Goal: Task Accomplishment & Management: Complete application form

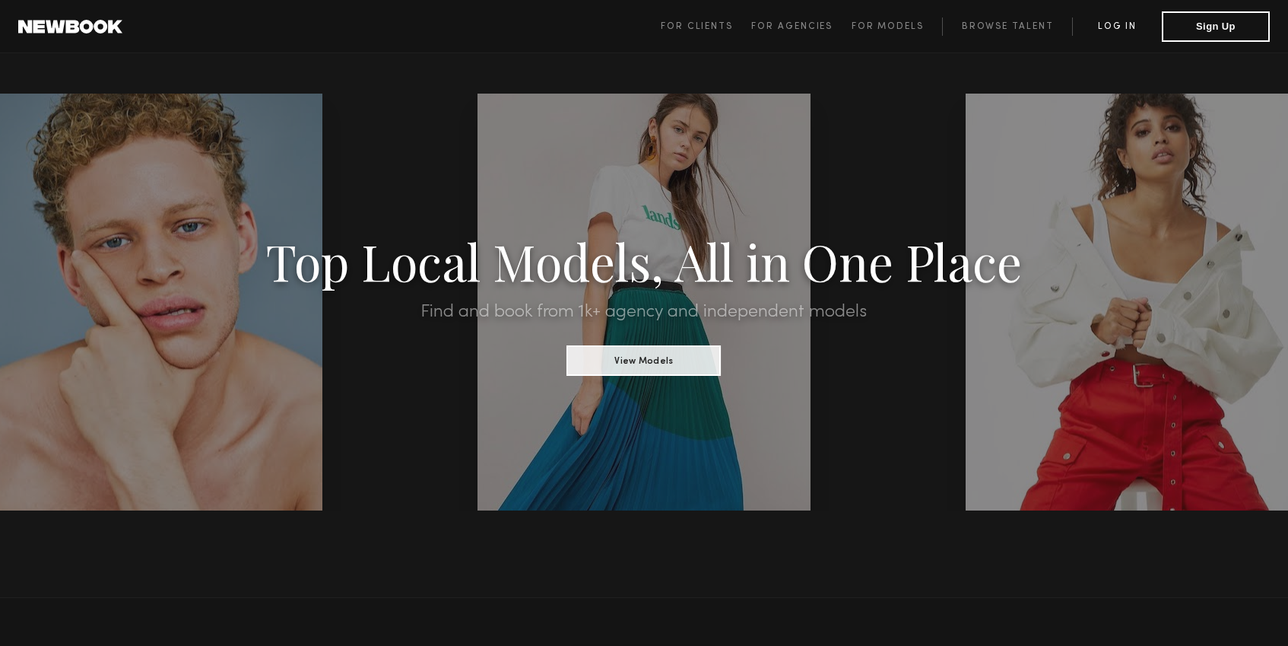
click at [1106, 32] on link "Log in" at bounding box center [1117, 26] width 90 height 18
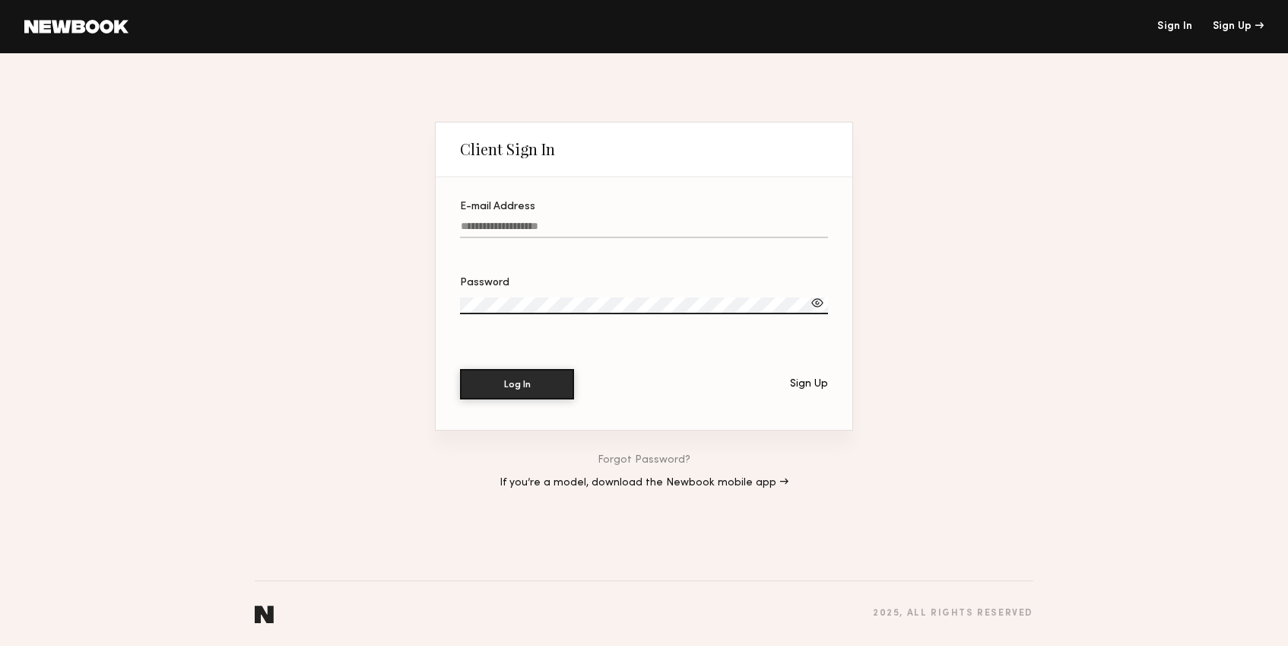
click at [564, 227] on input "E-mail Address" at bounding box center [644, 228] width 368 height 17
type input "*"
click at [495, 227] on input "E-mail Address Required" at bounding box center [644, 228] width 368 height 17
paste input "**********"
type input "**********"
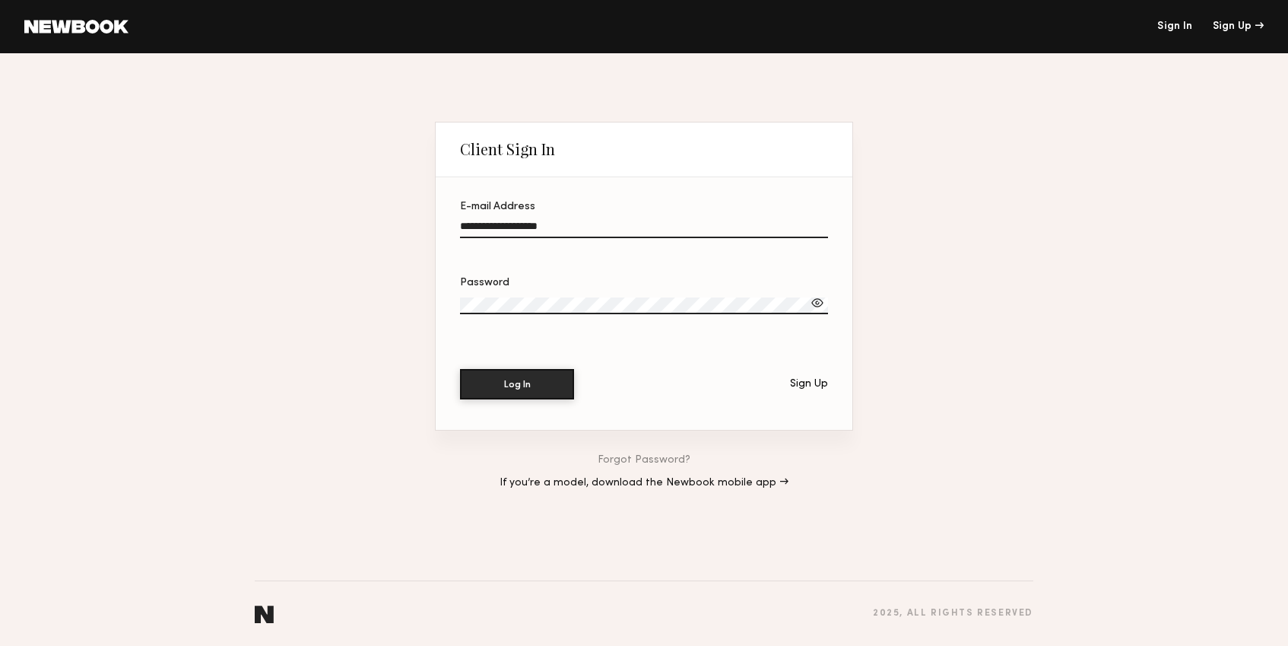
click at [608, 290] on label "Password" at bounding box center [644, 304] width 368 height 52
click at [540, 382] on button "Log In" at bounding box center [517, 383] width 114 height 30
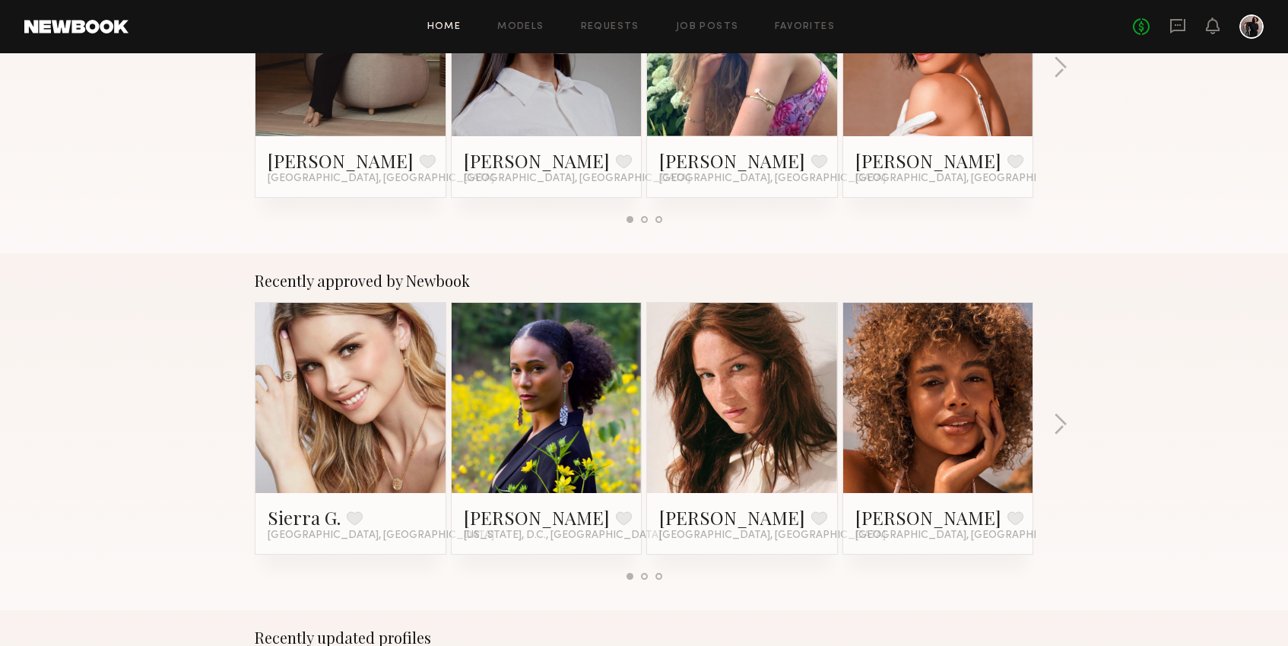
scroll to position [404, 0]
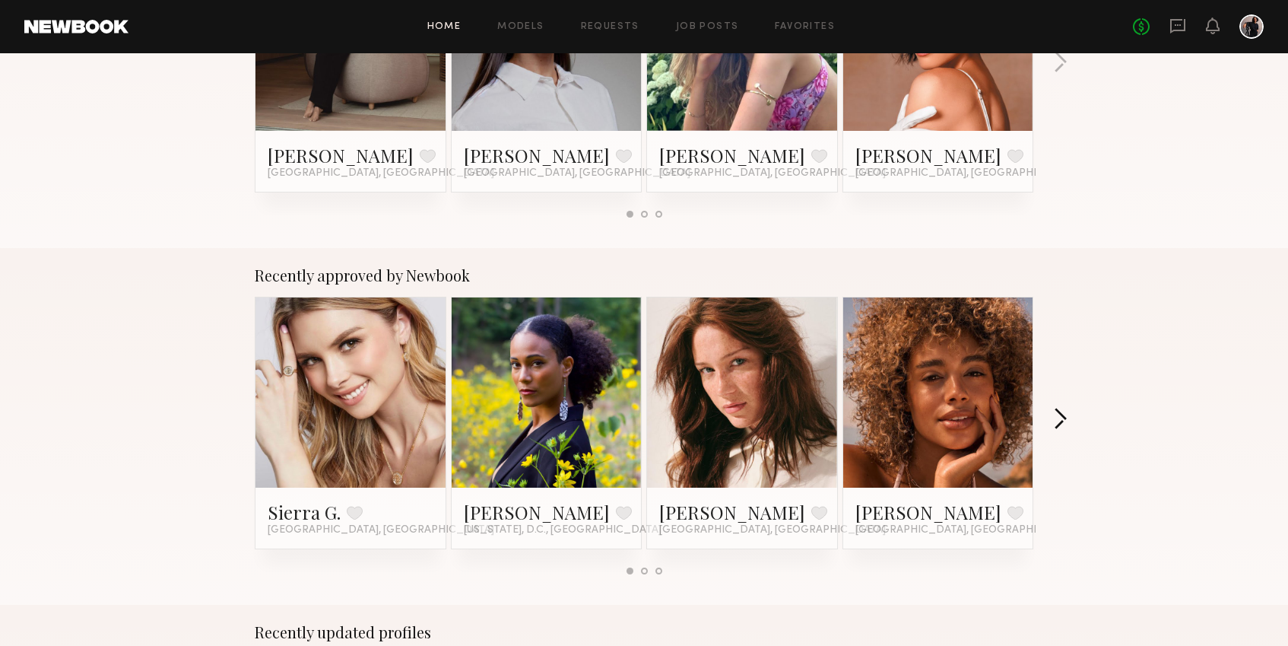
click at [1063, 417] on button "button" at bounding box center [1060, 420] width 14 height 25
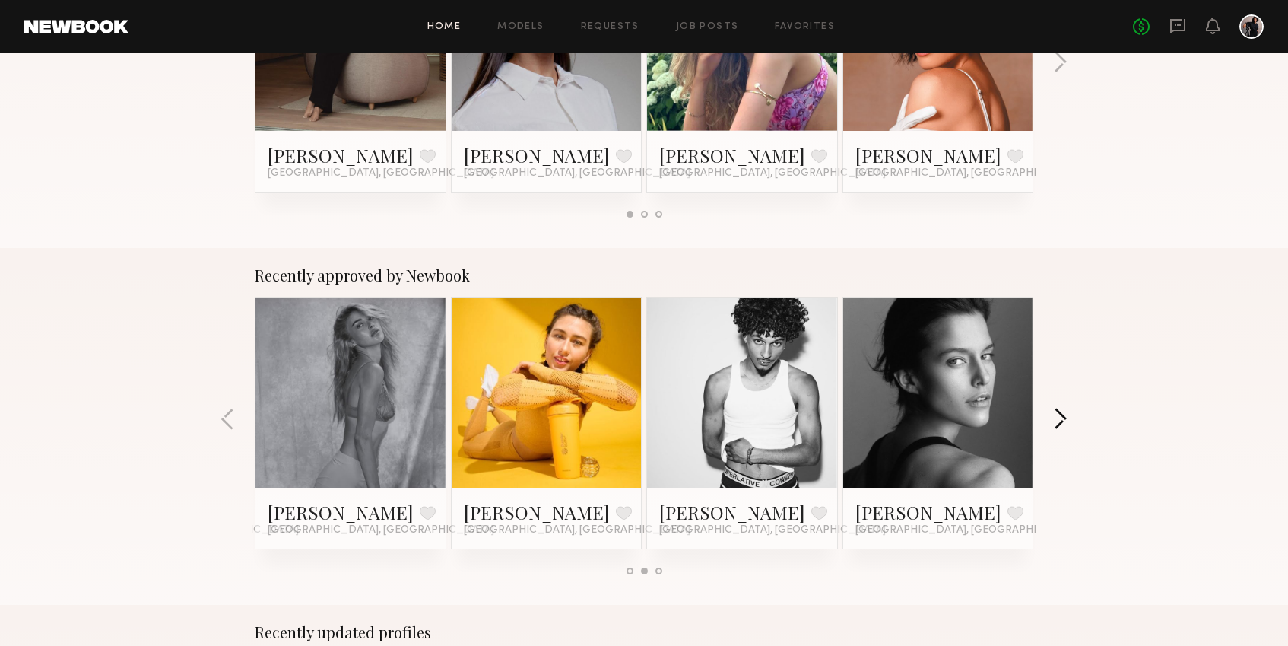
click at [1060, 418] on button "button" at bounding box center [1060, 420] width 14 height 25
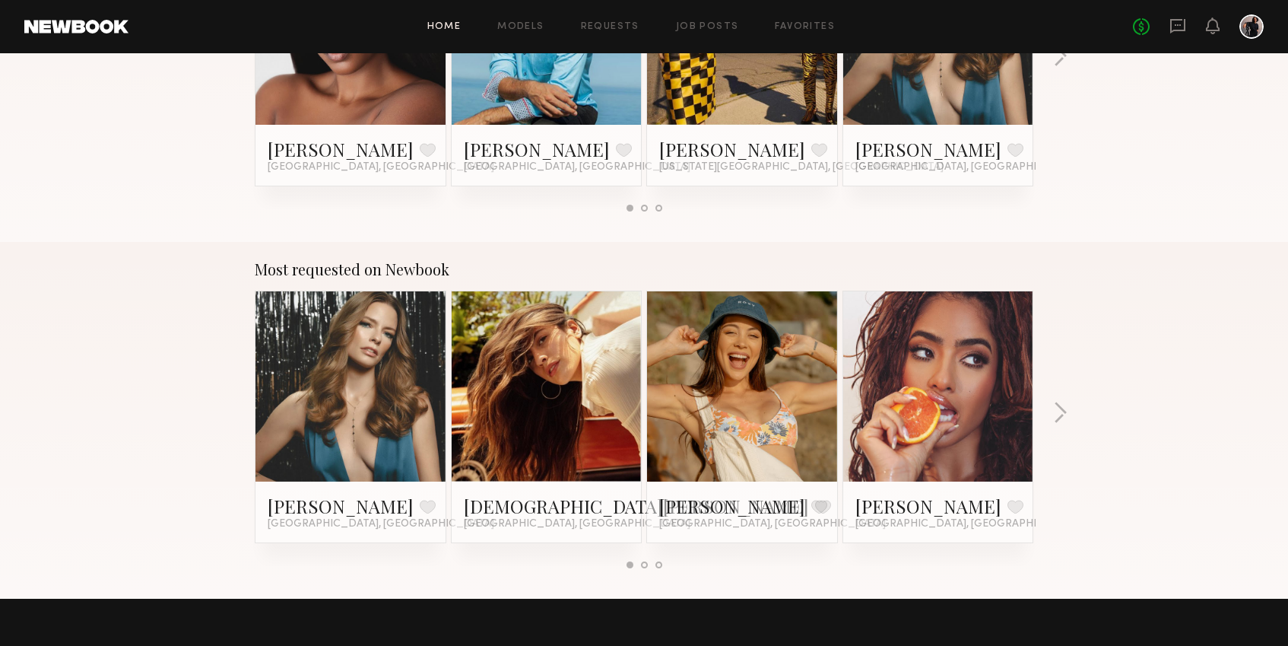
scroll to position [1124, 0]
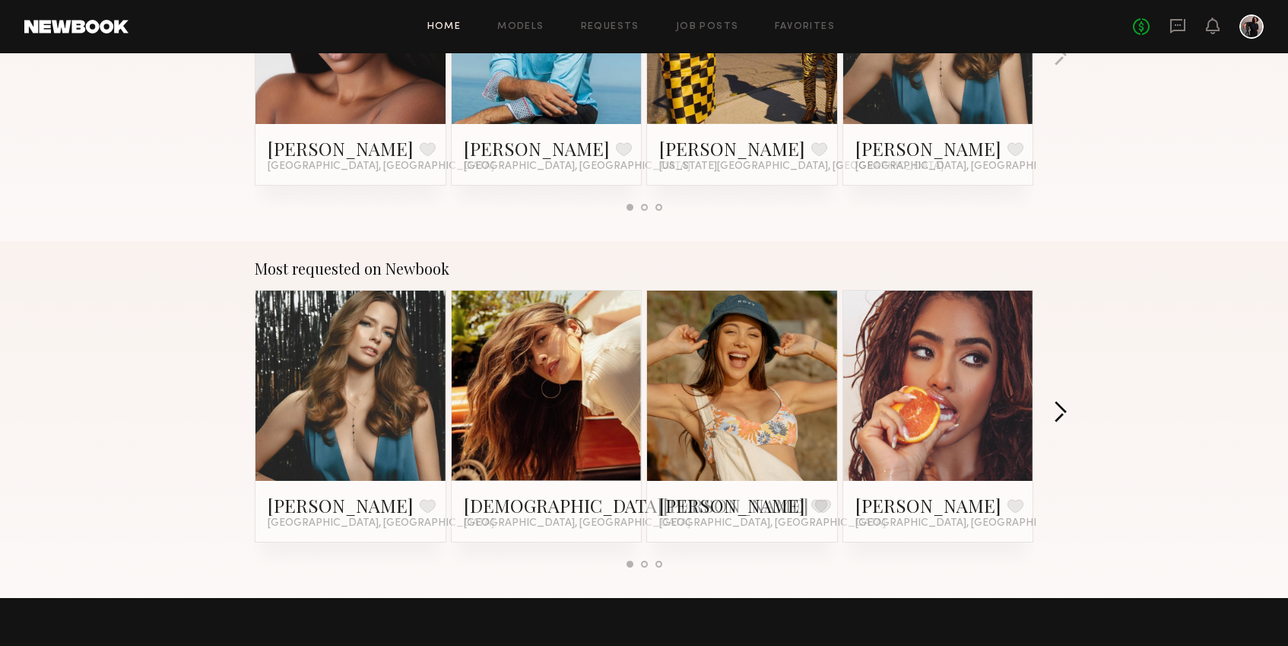
click at [1061, 415] on button "button" at bounding box center [1060, 413] width 14 height 25
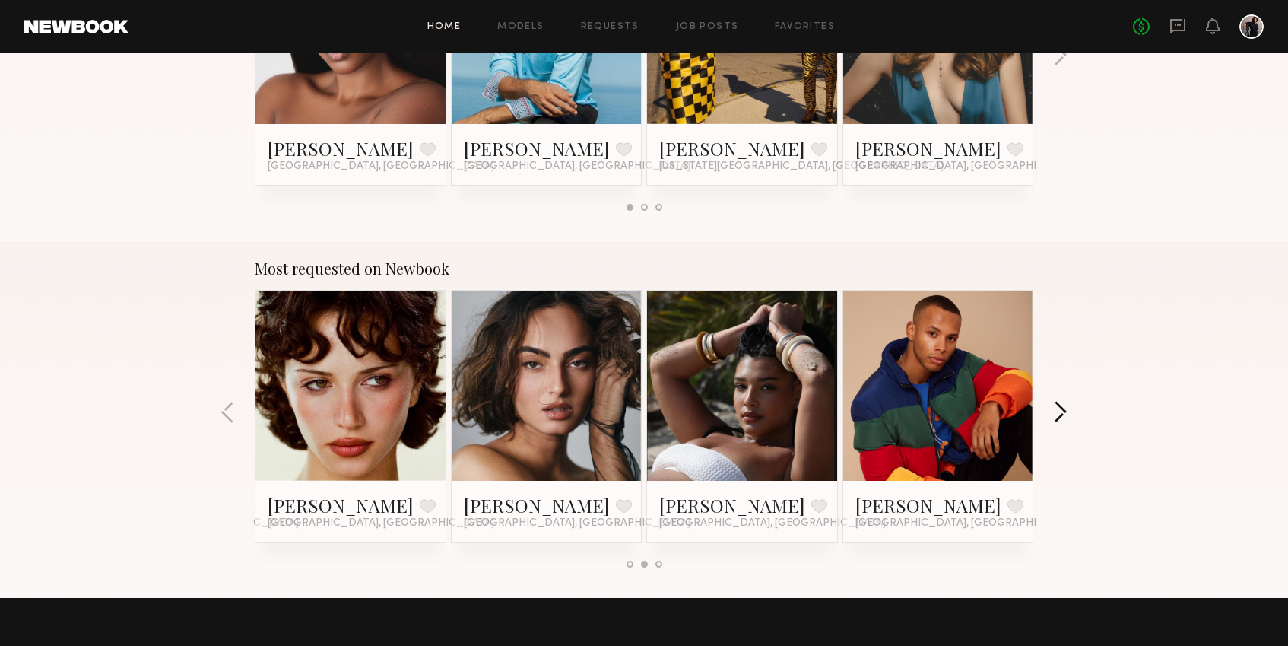
click at [1061, 408] on button "button" at bounding box center [1060, 413] width 14 height 25
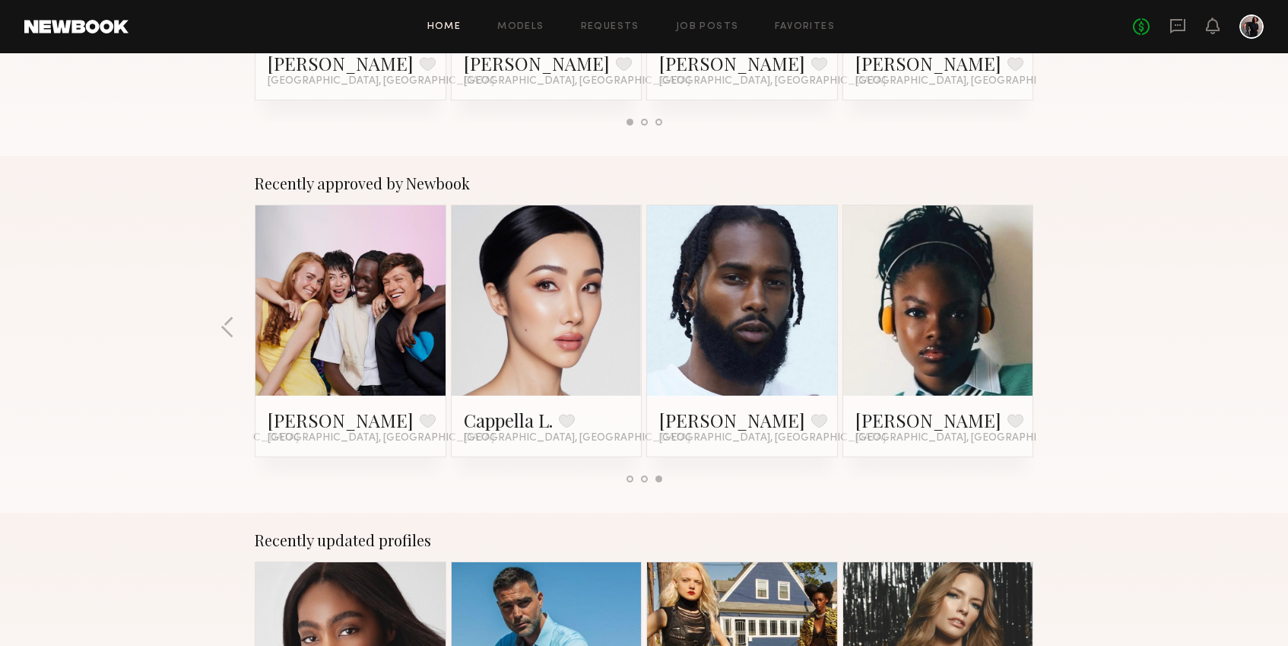
scroll to position [490, 0]
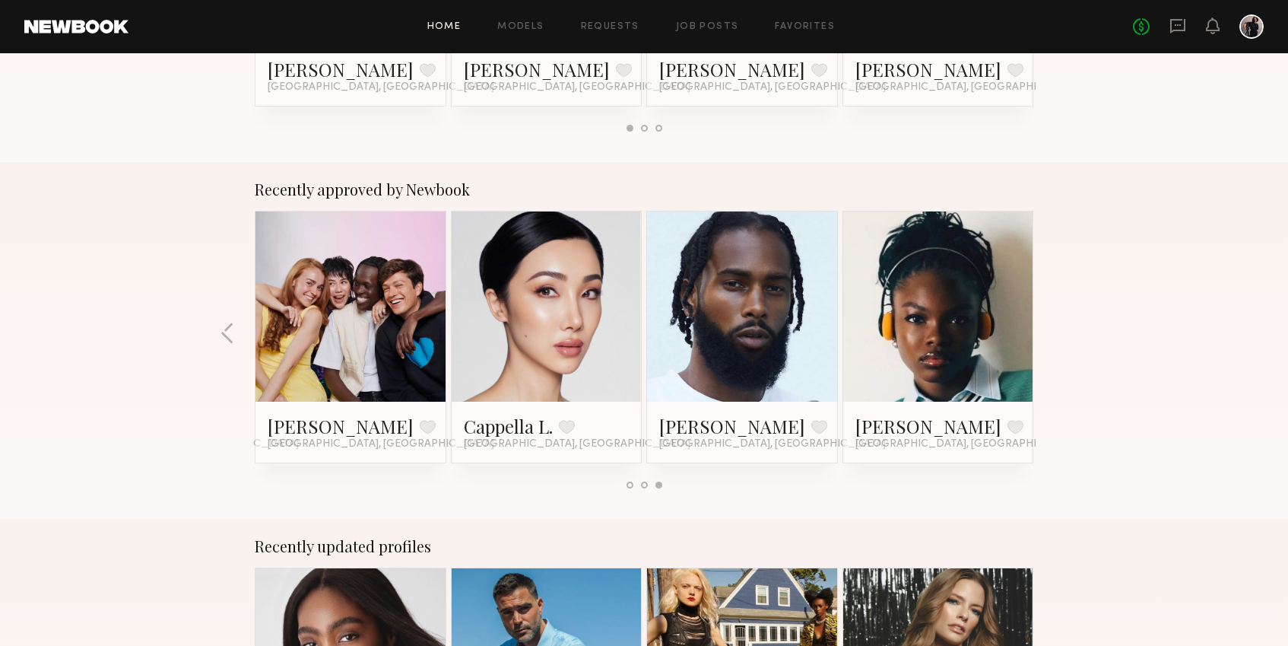
click at [785, 286] on link at bounding box center [742, 306] width 93 height 190
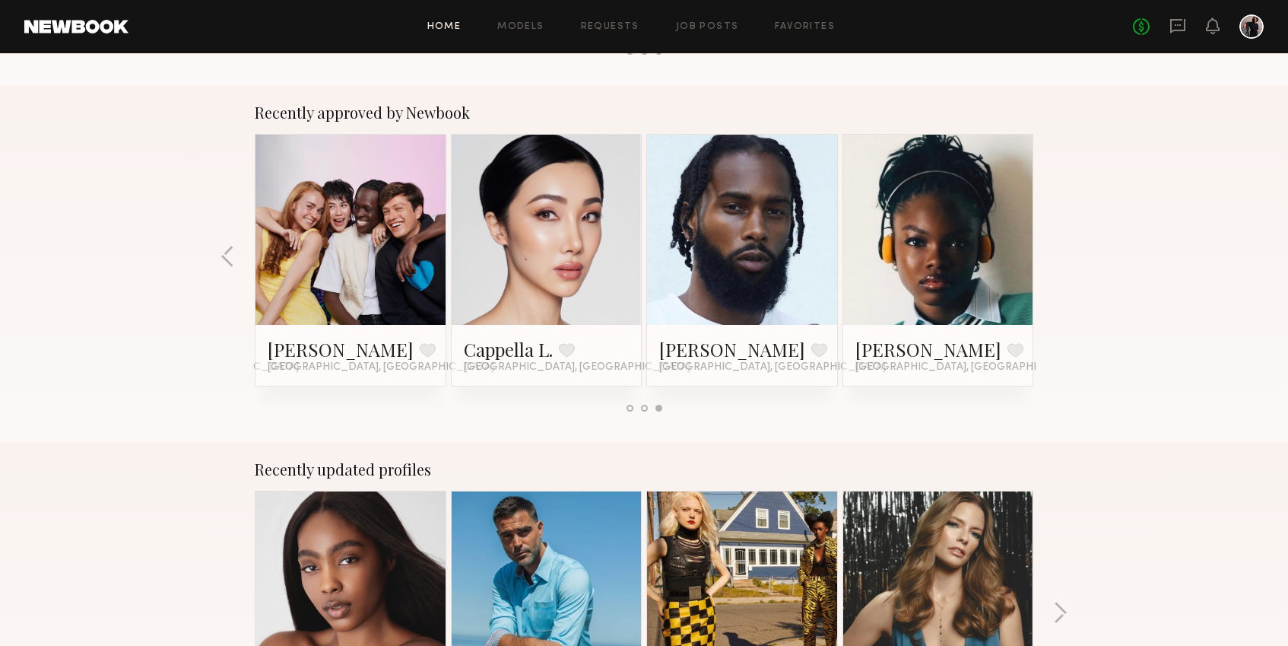
scroll to position [570, 0]
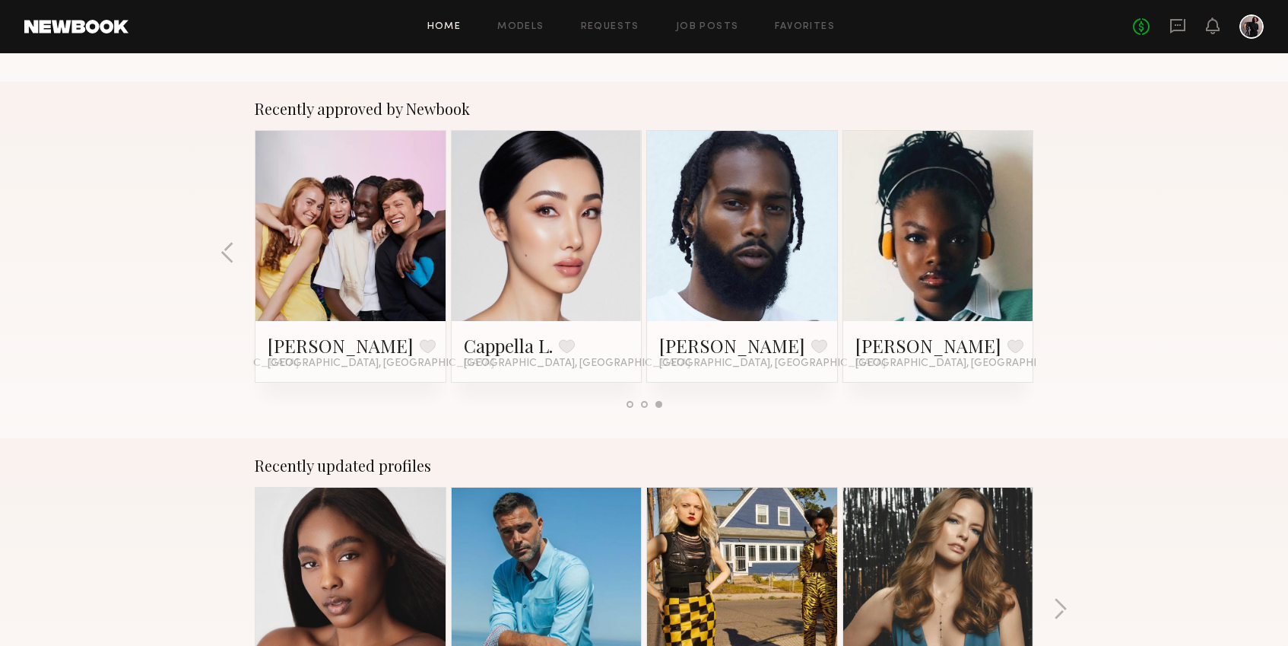
click at [534, 31] on div "Home Models Requests Job Posts Favorites Sign Out No fees up to $5,000" at bounding box center [695, 26] width 1135 height 24
click at [529, 24] on link "Models" at bounding box center [520, 27] width 46 height 10
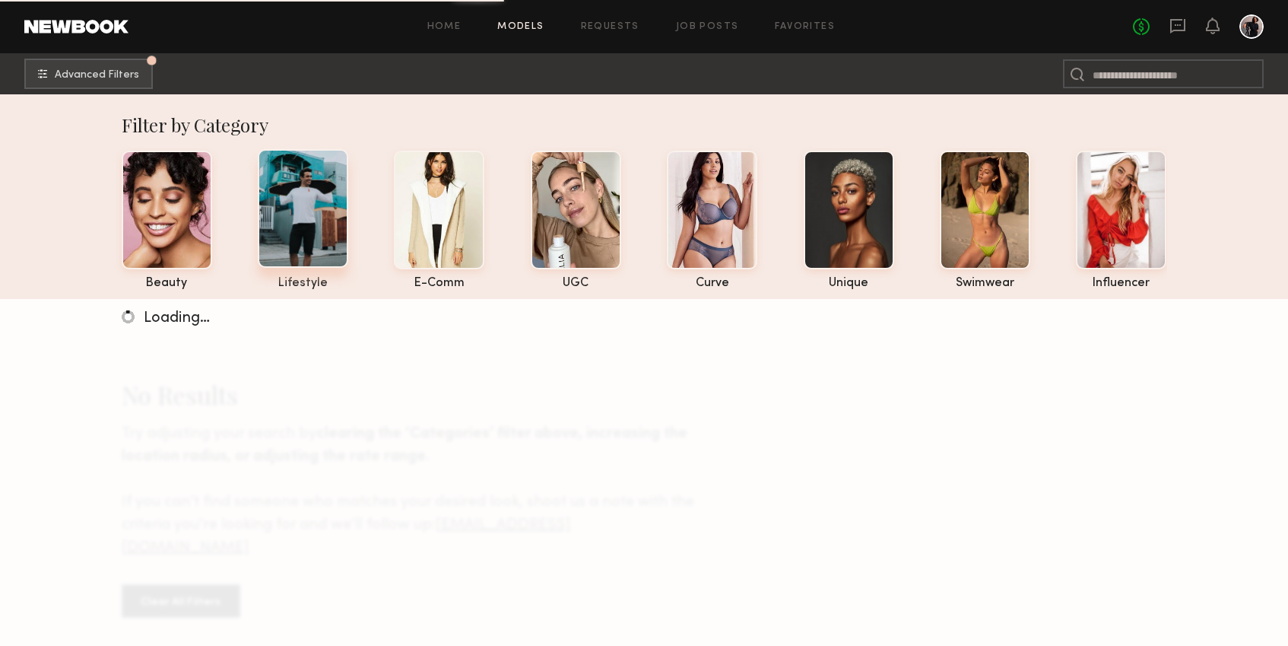
click at [300, 214] on div at bounding box center [303, 208] width 90 height 119
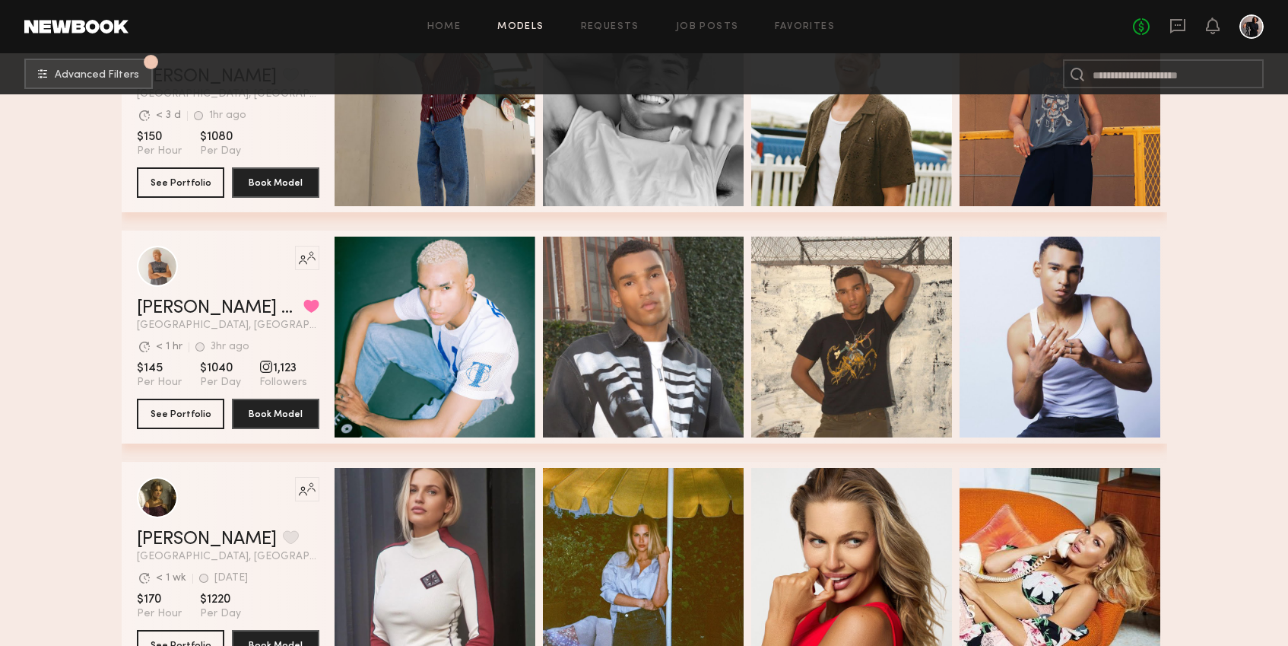
scroll to position [362, 0]
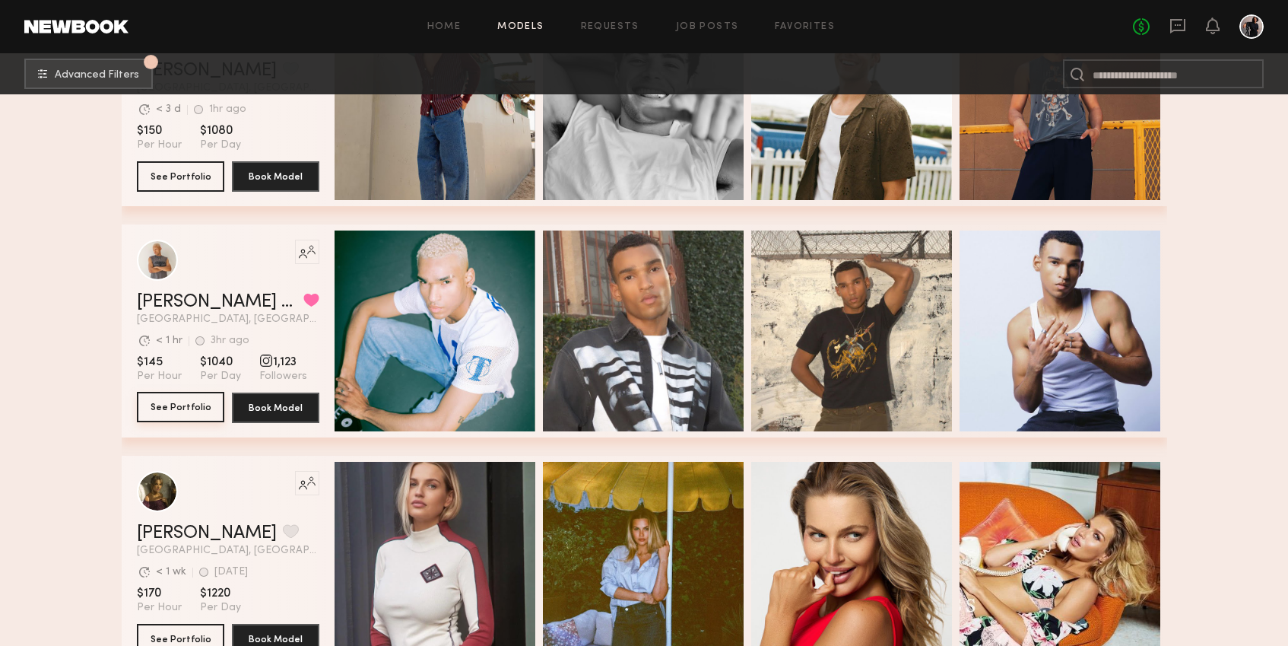
click at [176, 411] on button "See Portfolio" at bounding box center [180, 407] width 87 height 30
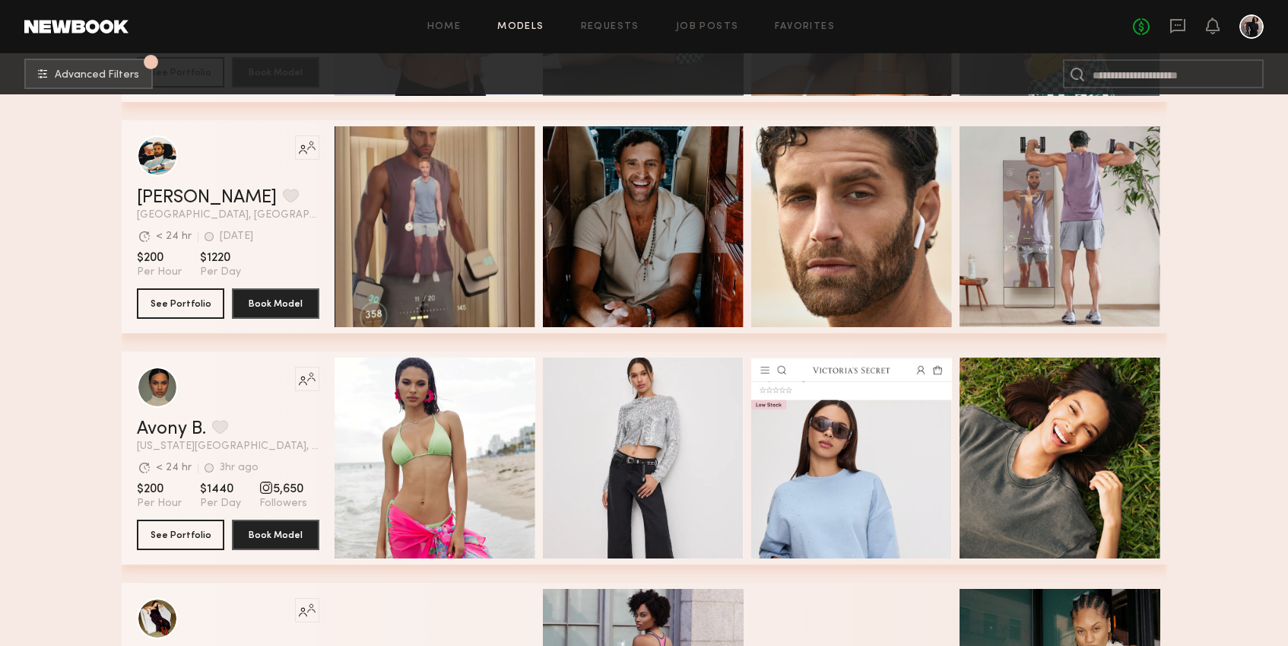
scroll to position [6062, 0]
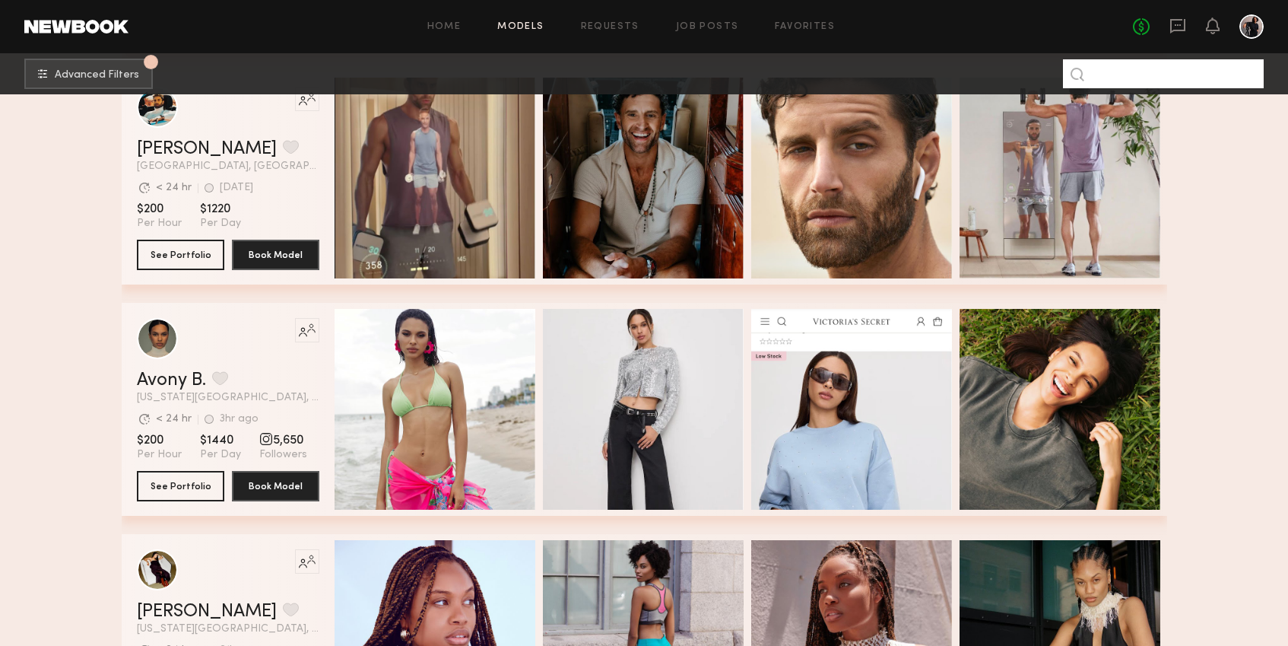
click at [1129, 77] on input at bounding box center [1163, 73] width 201 height 29
type input "***"
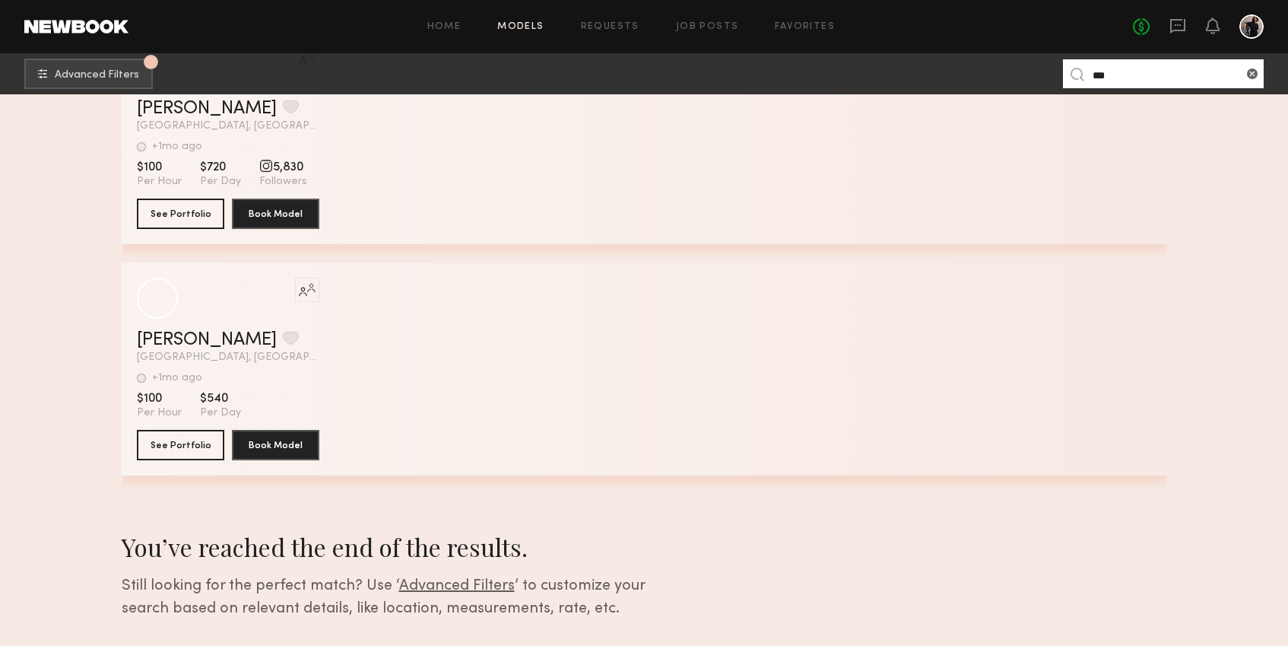
scroll to position [2029, 0]
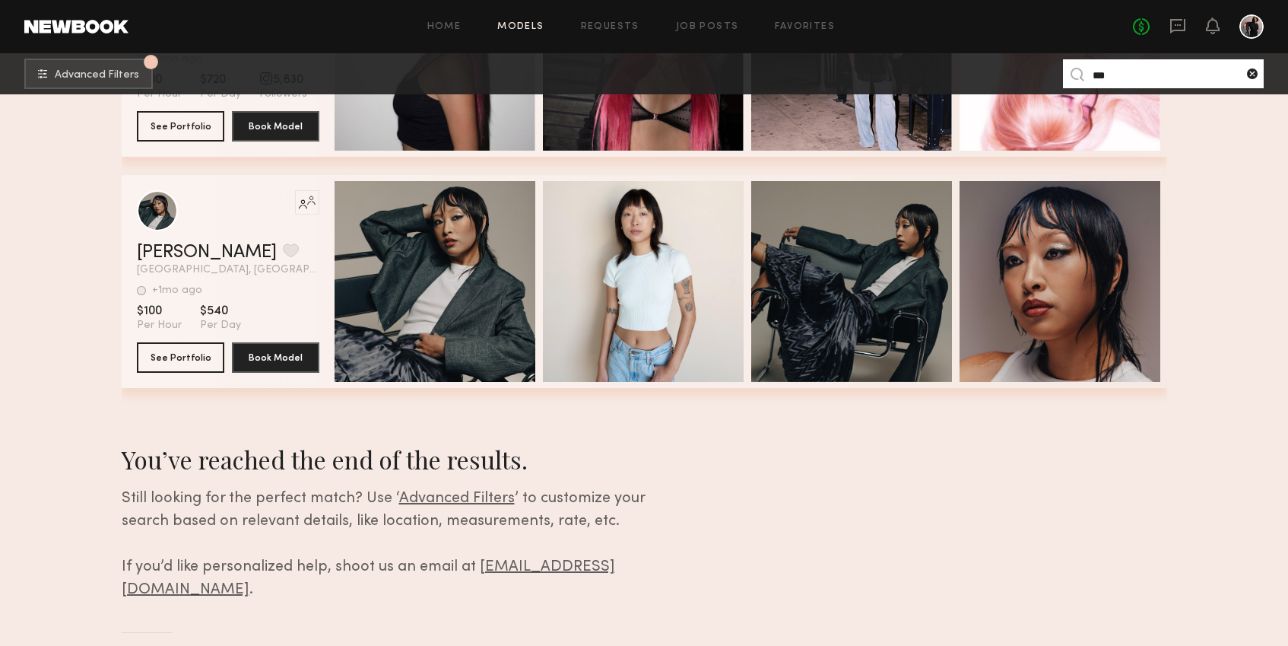
click at [1257, 71] on common-icon at bounding box center [1252, 73] width 15 height 15
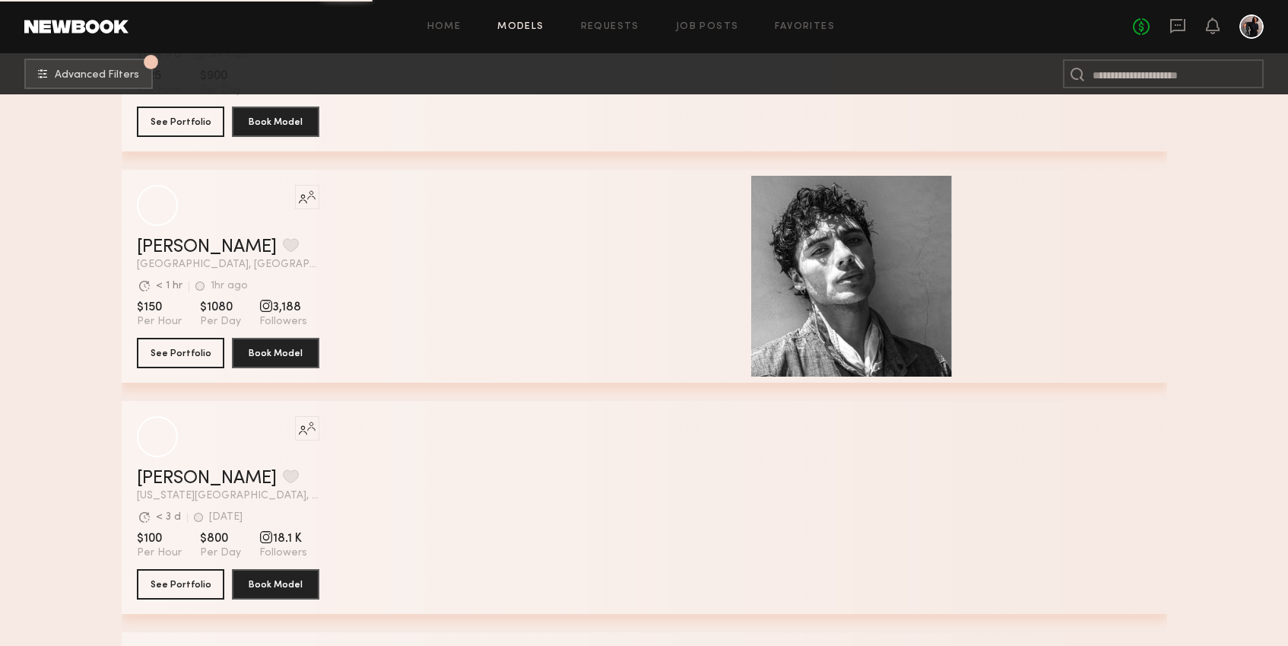
scroll to position [4811, 0]
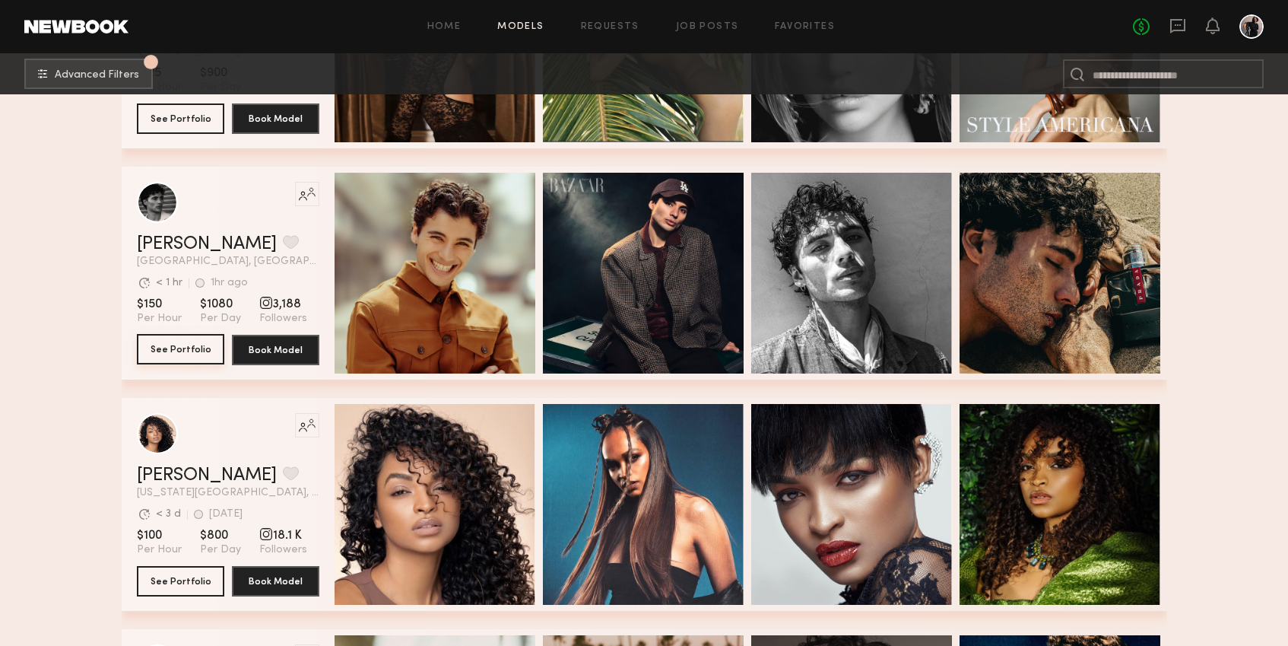
click at [197, 347] on button "See Portfolio" at bounding box center [180, 349] width 87 height 30
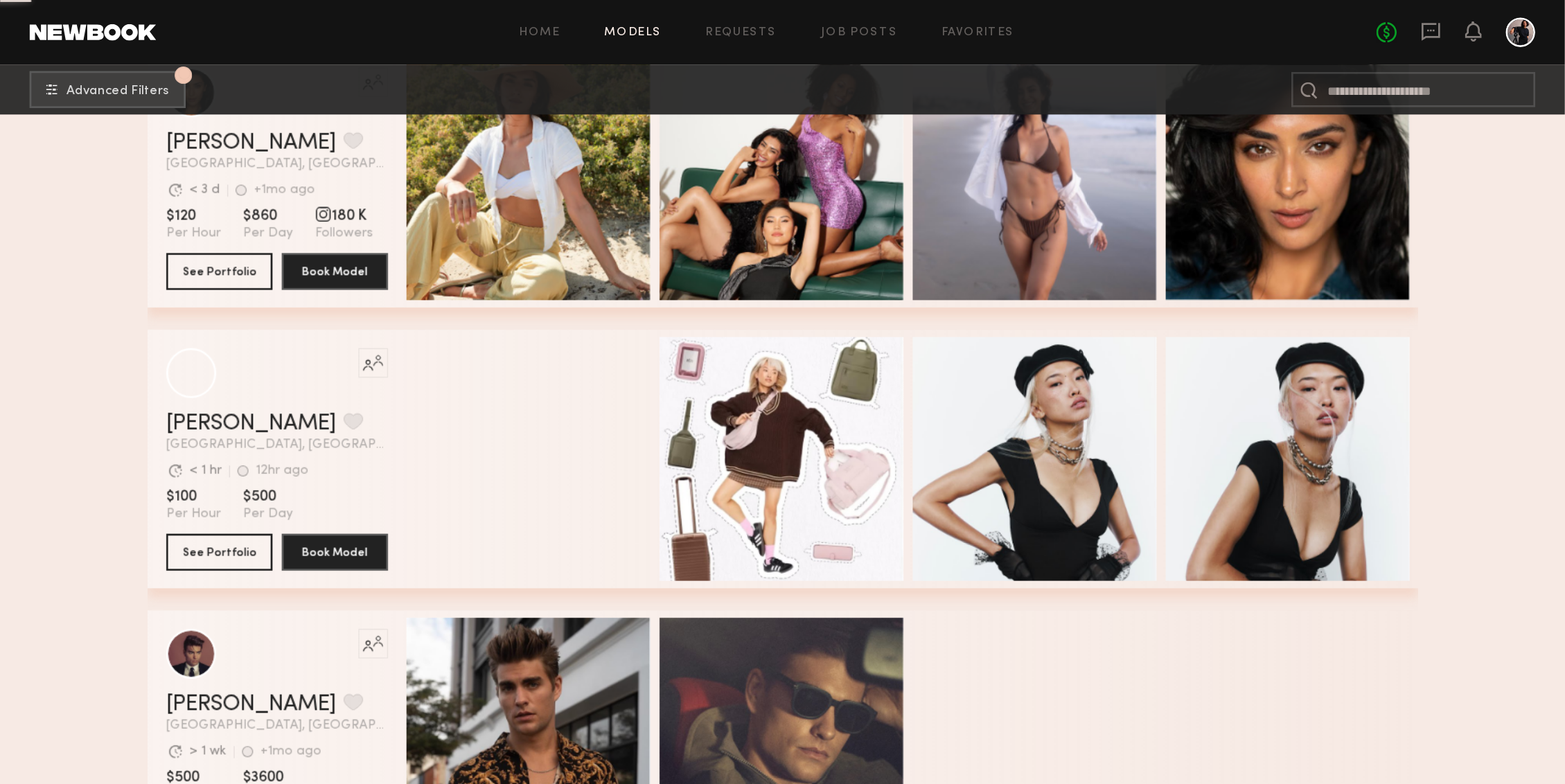
scroll to position [9172, 0]
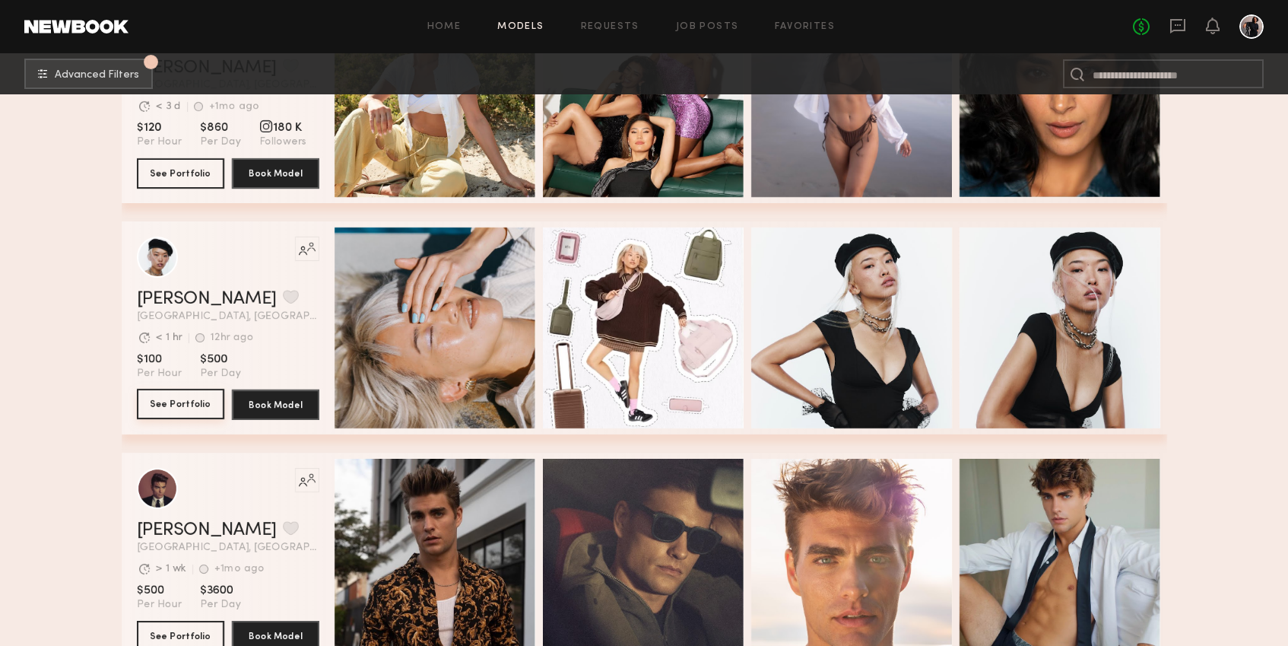
click at [154, 397] on button "See Portfolio" at bounding box center [180, 404] width 87 height 30
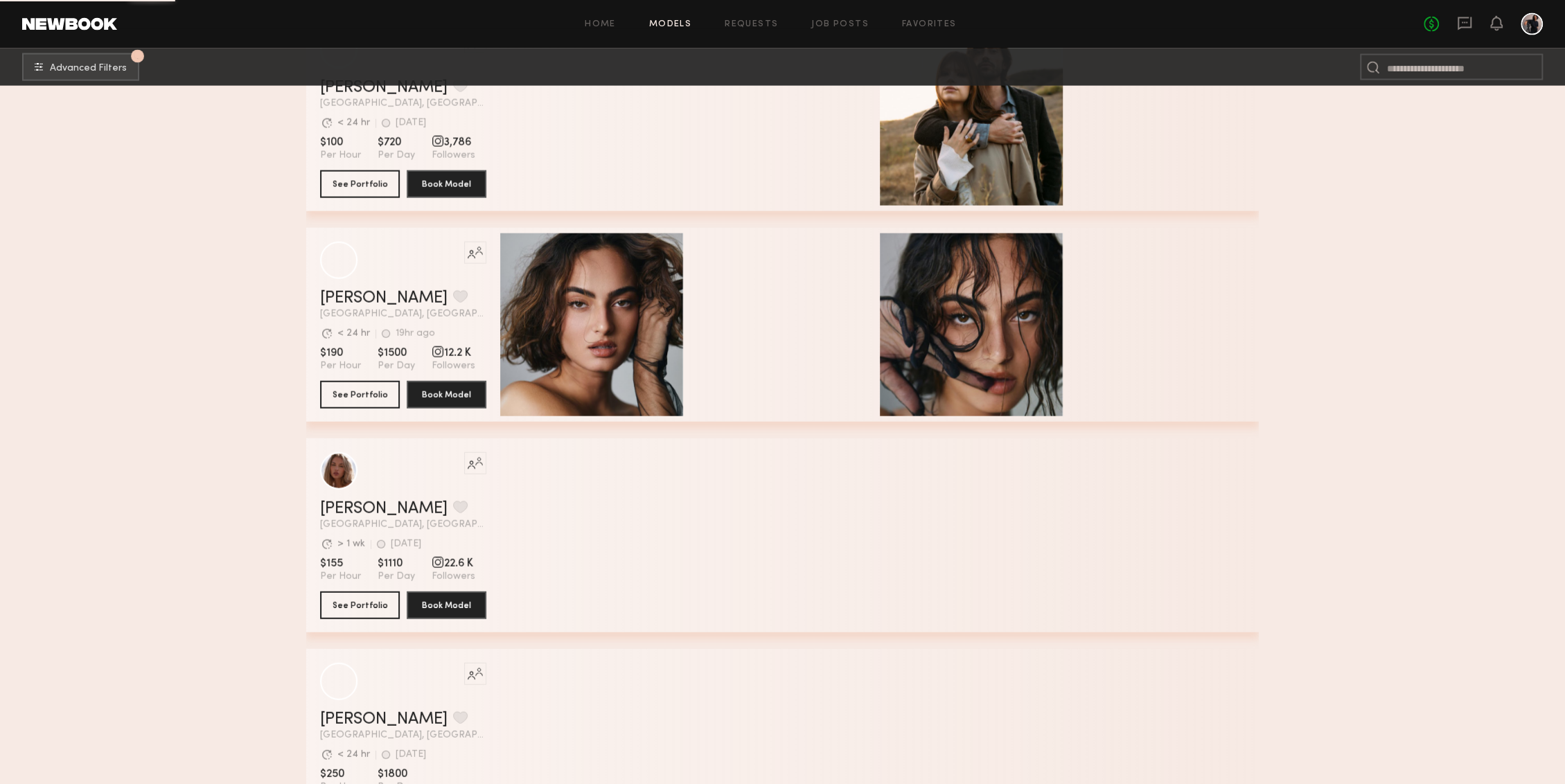
scroll to position [16724, 0]
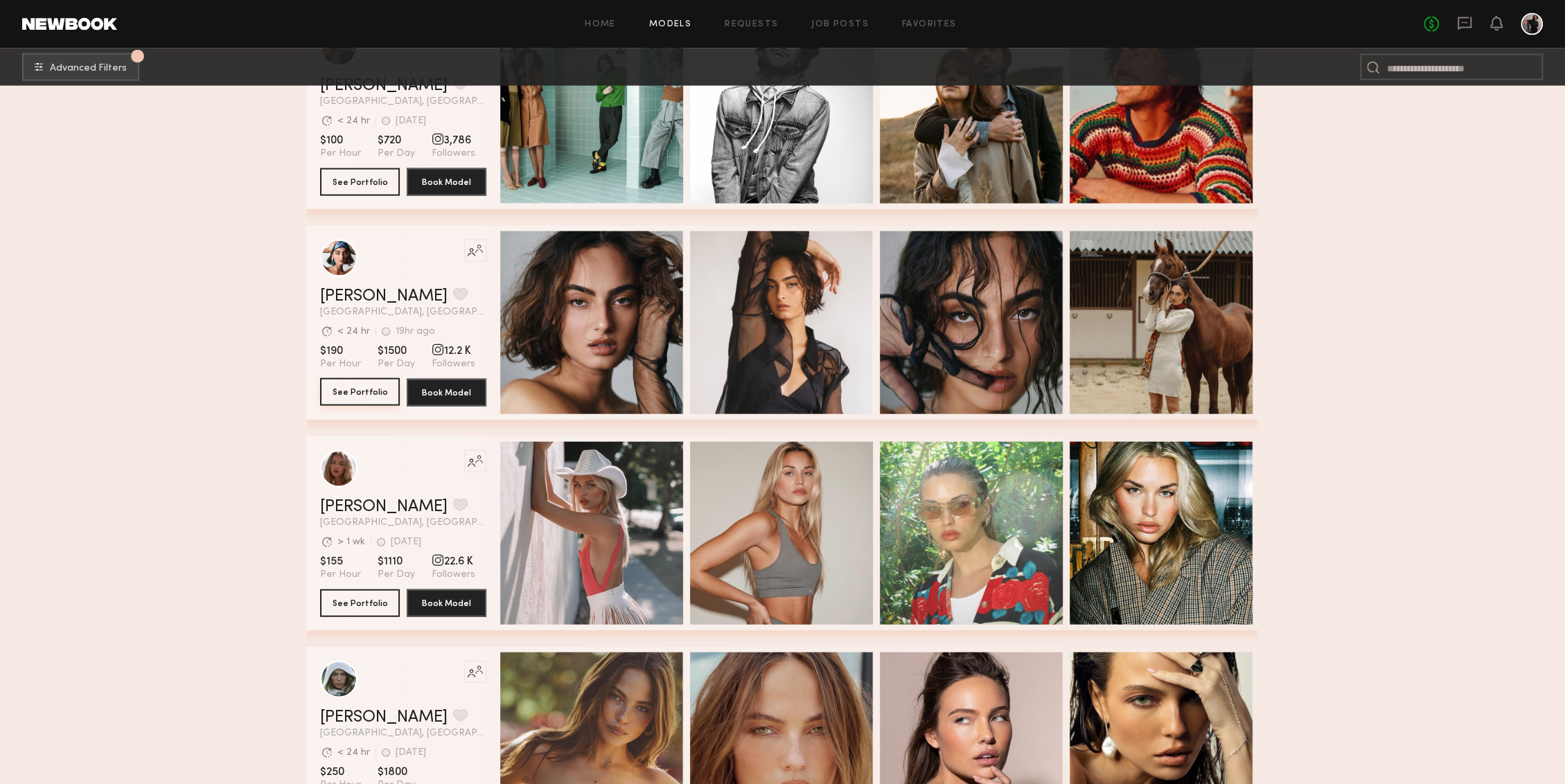
click at [371, 391] on button "See Portfolio" at bounding box center [359, 392] width 79 height 27
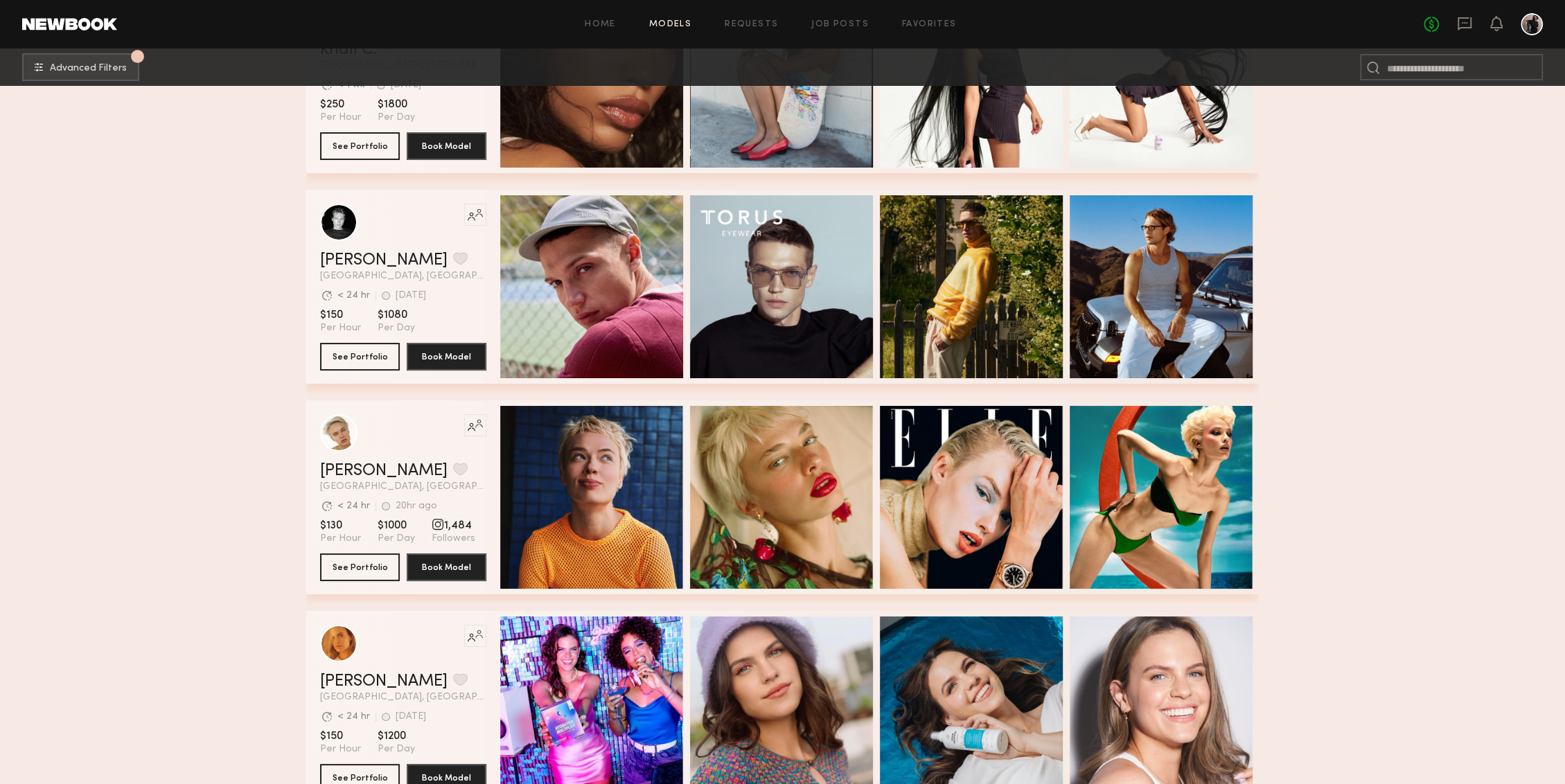
scroll to position [18658, 0]
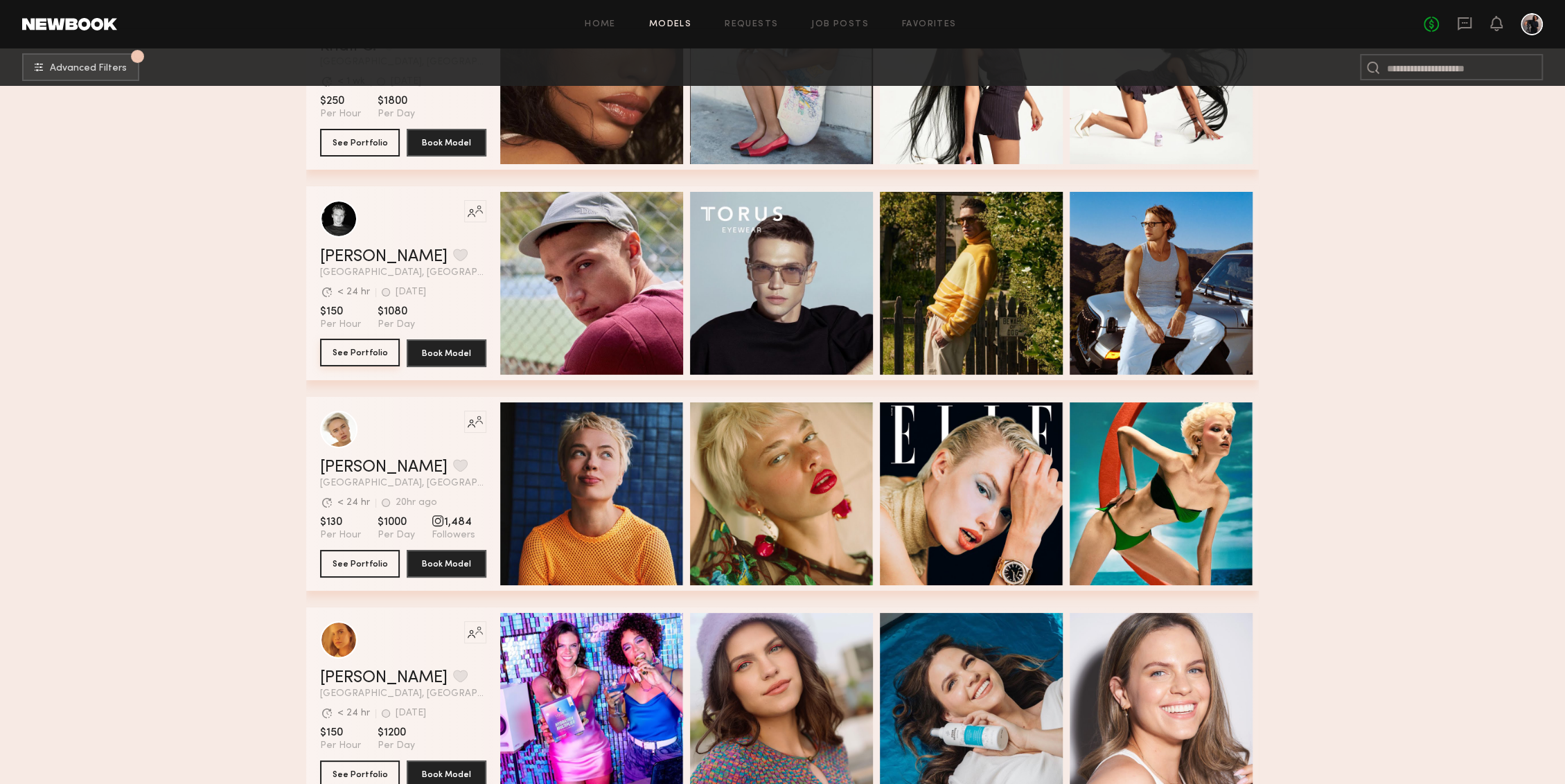
click at [357, 350] on button "See Portfolio" at bounding box center [359, 352] width 79 height 27
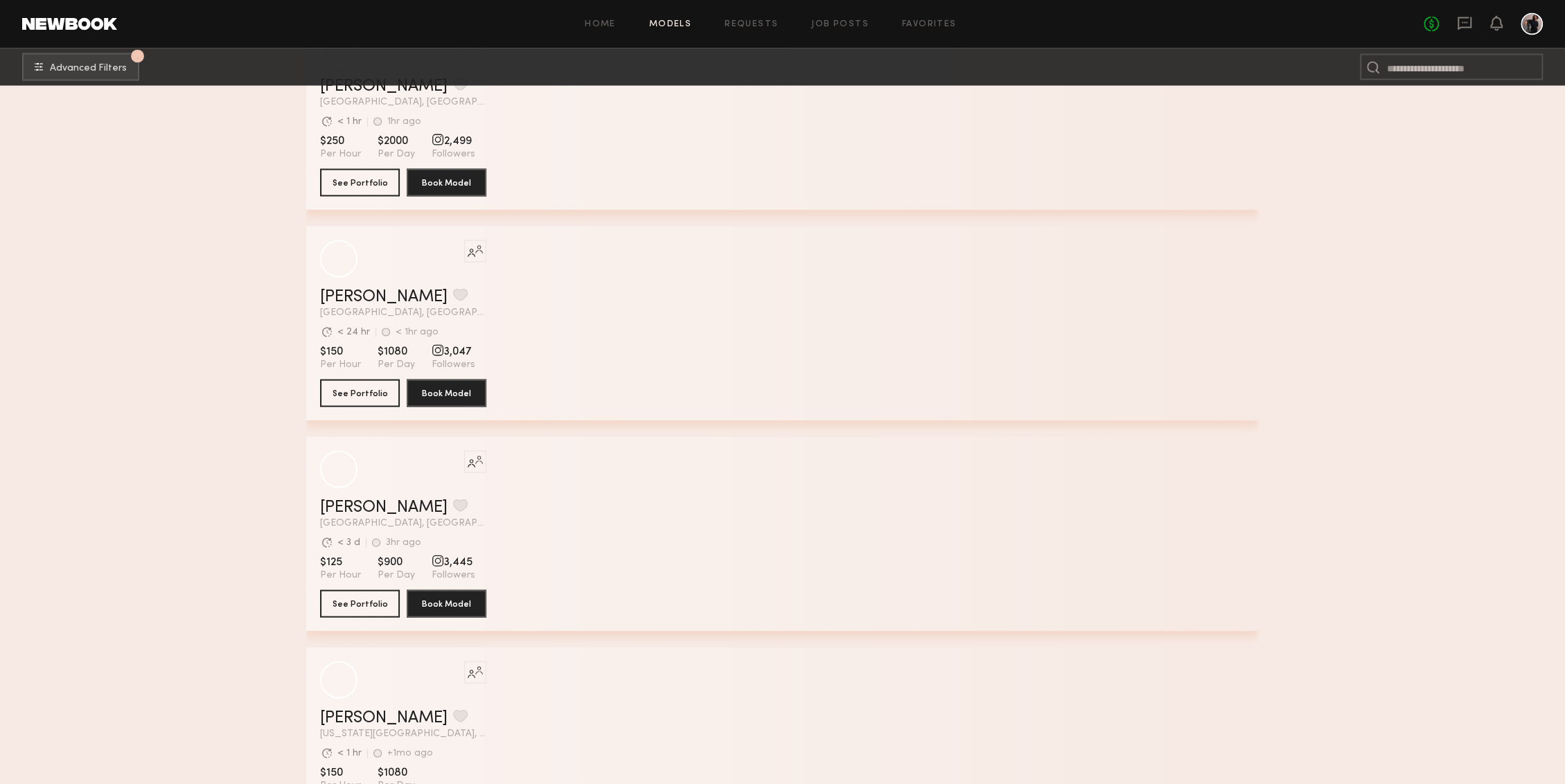
scroll to position [21238, 0]
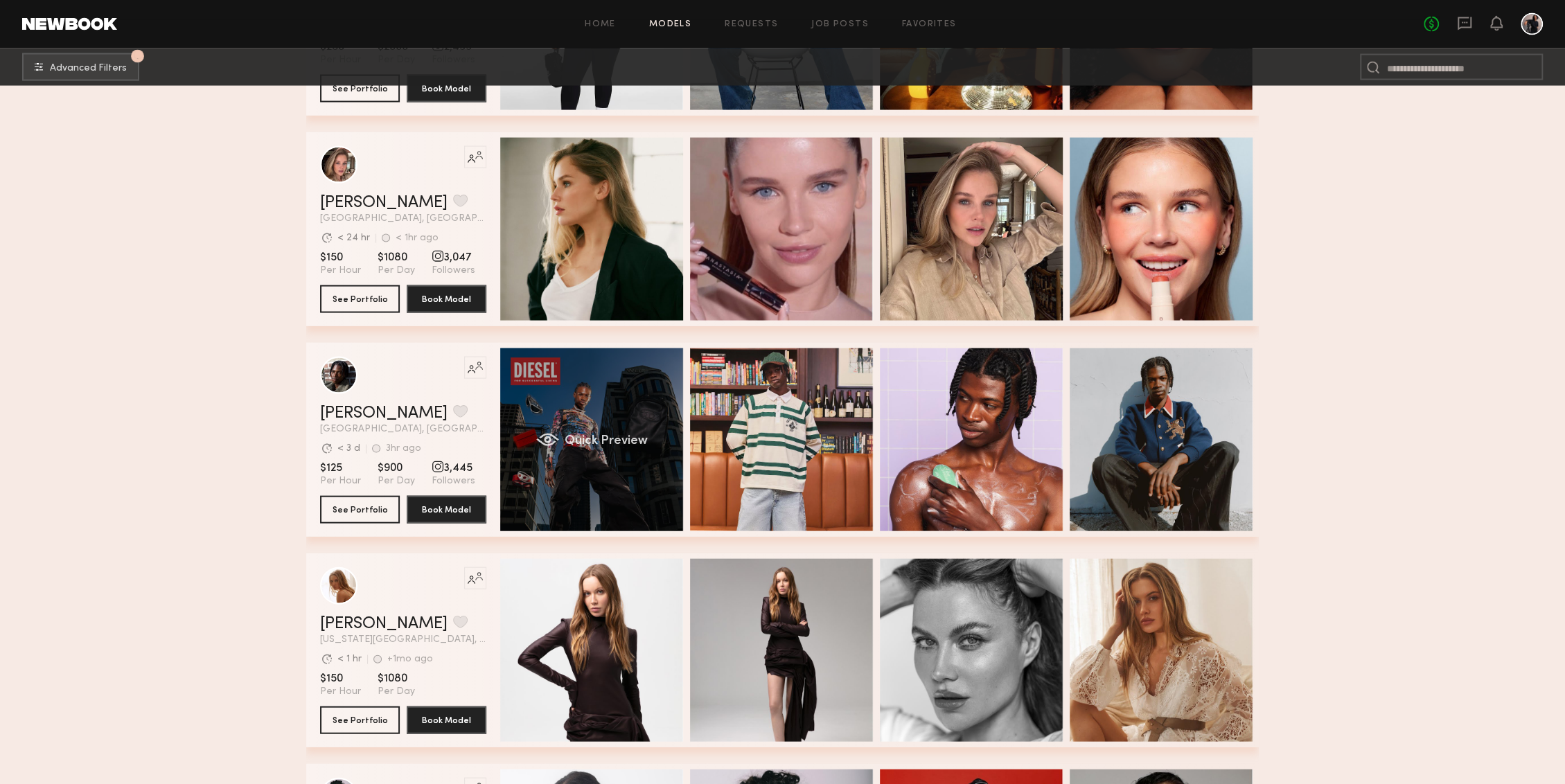
click at [609, 431] on div "Quick Preview" at bounding box center [591, 439] width 183 height 183
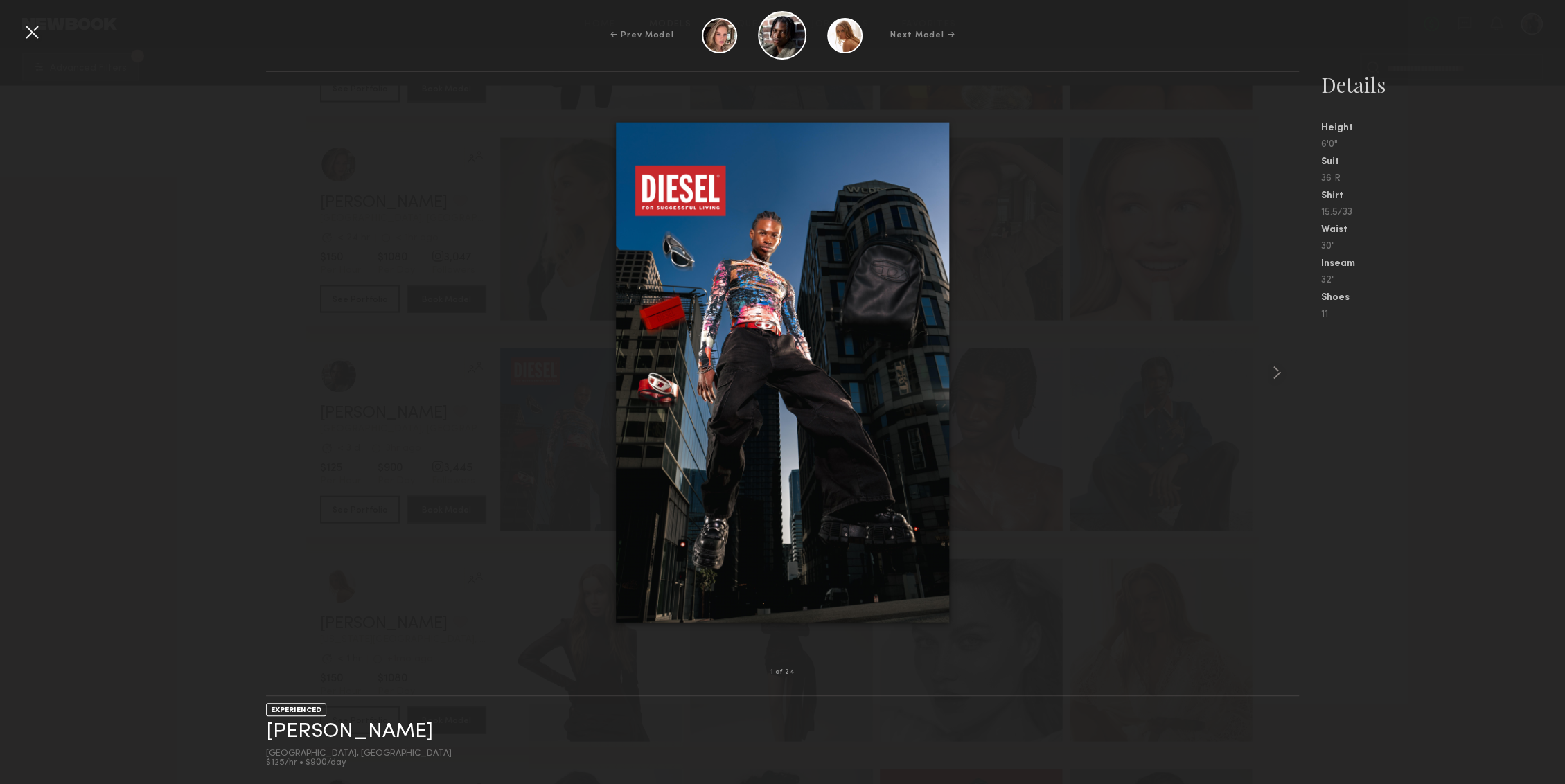
click at [506, 250] on div at bounding box center [782, 372] width 1033 height 556
click at [486, 244] on div at bounding box center [782, 372] width 1033 height 556
click at [33, 25] on div at bounding box center [32, 32] width 22 height 22
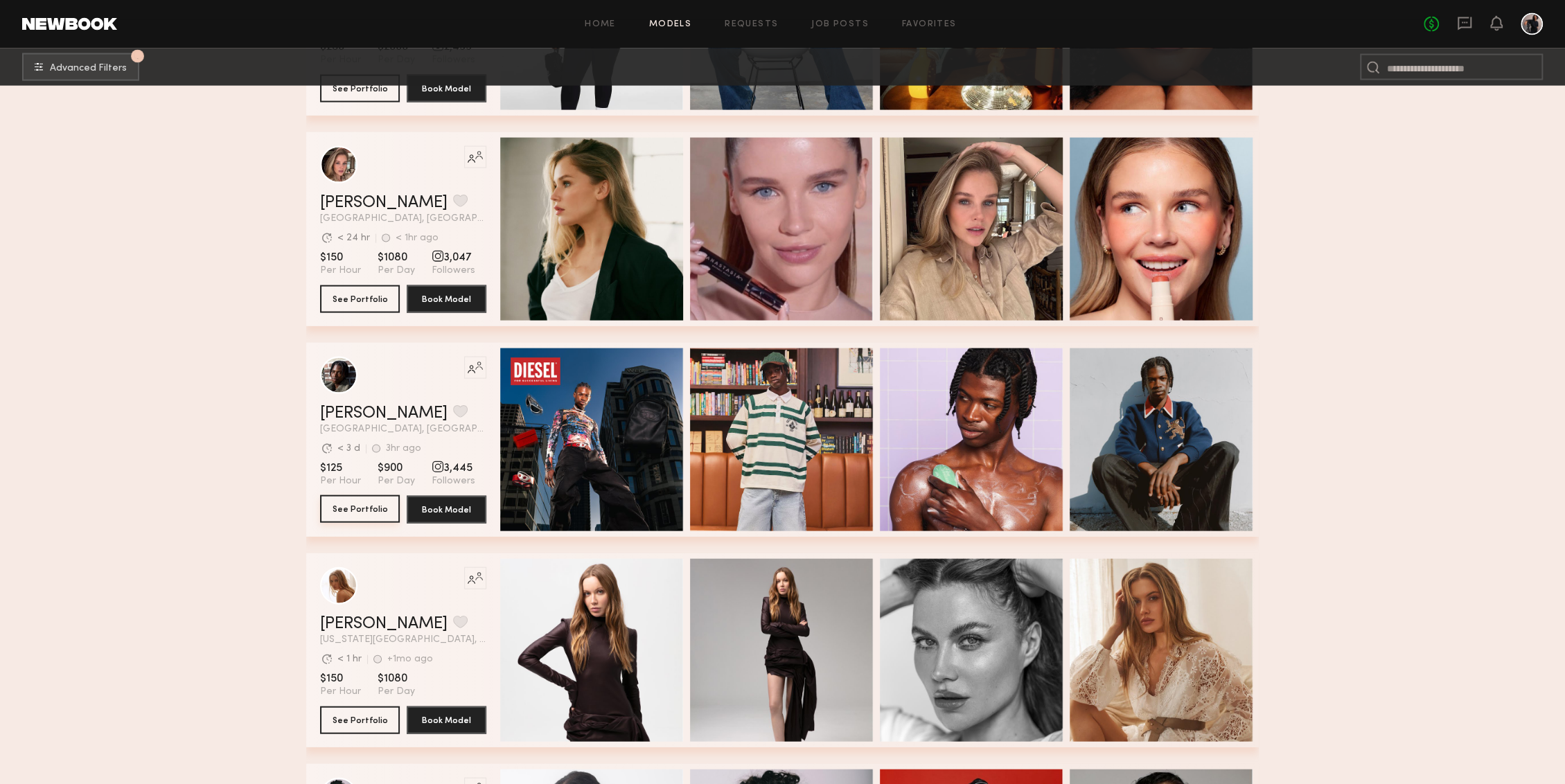
click at [373, 507] on button "See Portfolio" at bounding box center [359, 509] width 79 height 27
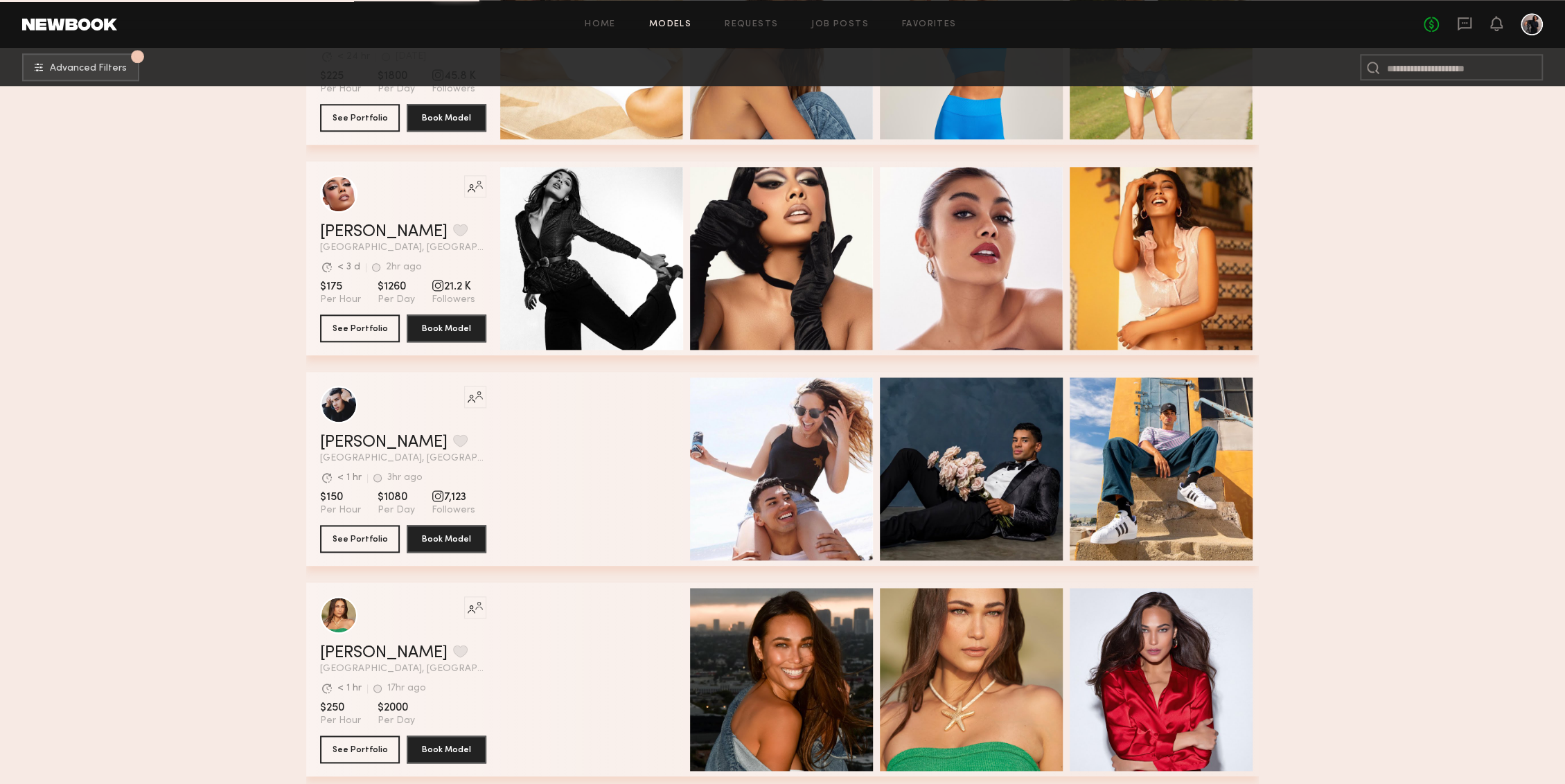
scroll to position [24830, 0]
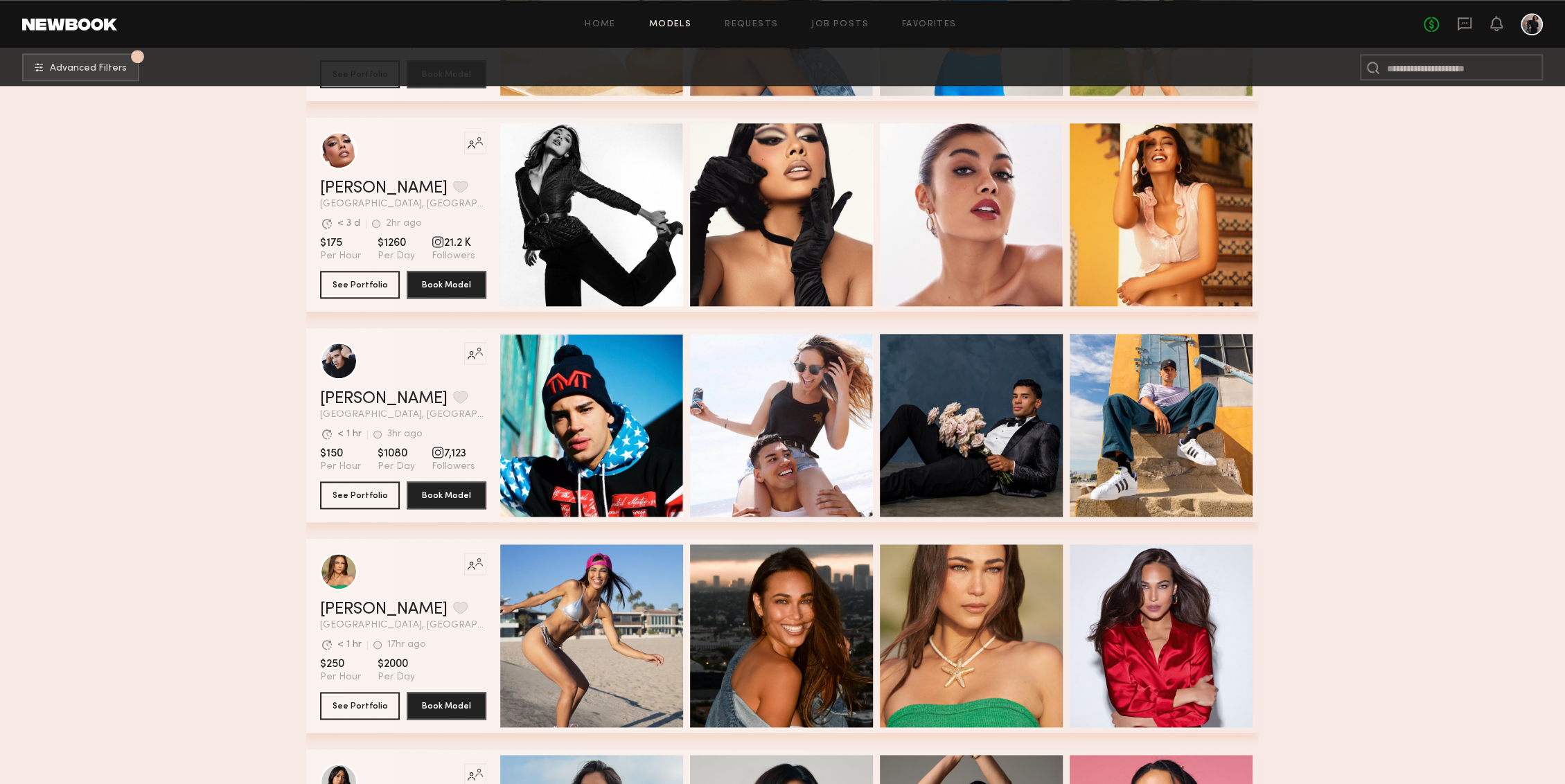
click at [1172, 22] on div at bounding box center [1531, 24] width 22 height 22
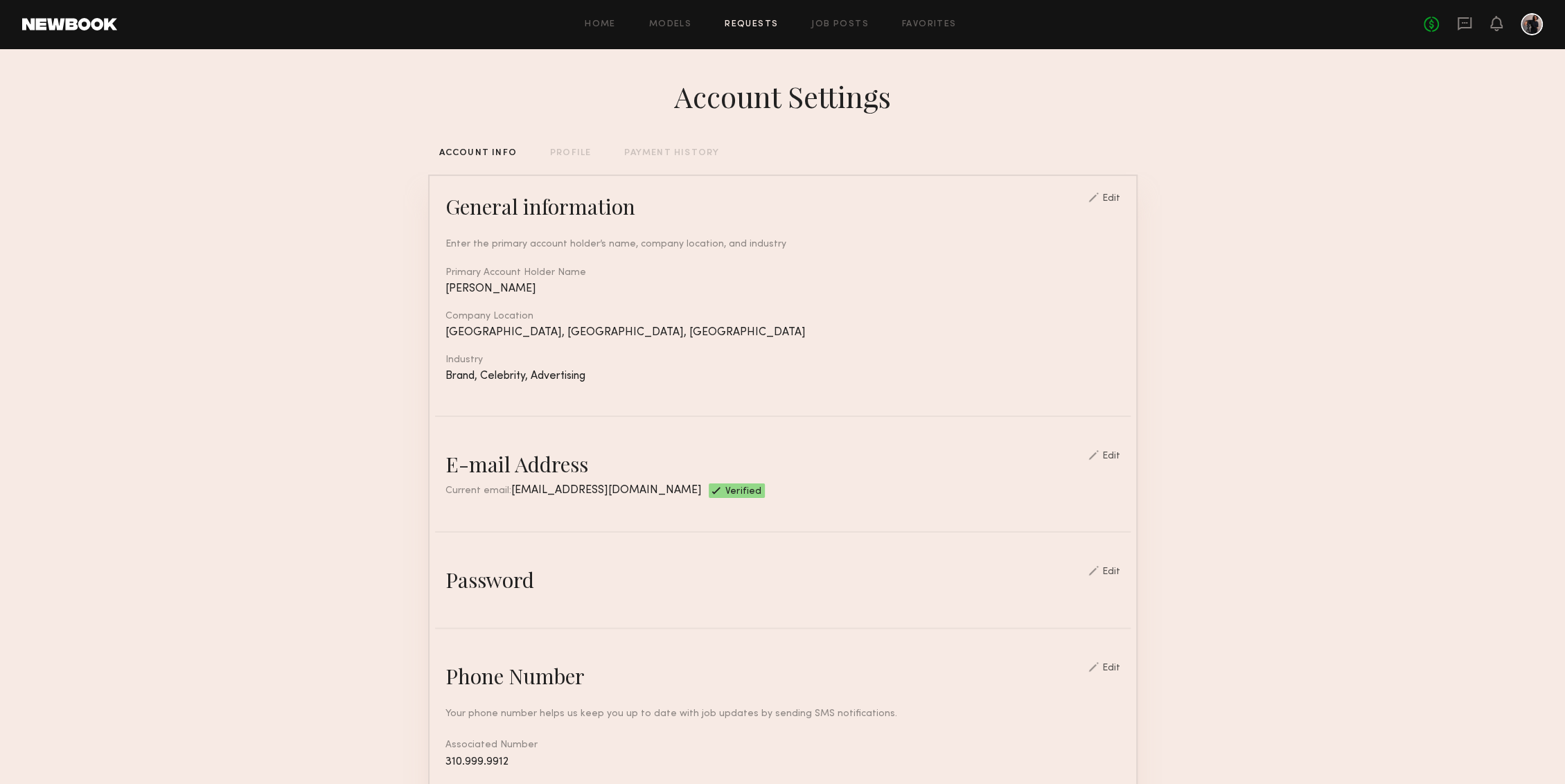
click at [744, 24] on link "Requests" at bounding box center [751, 25] width 54 height 9
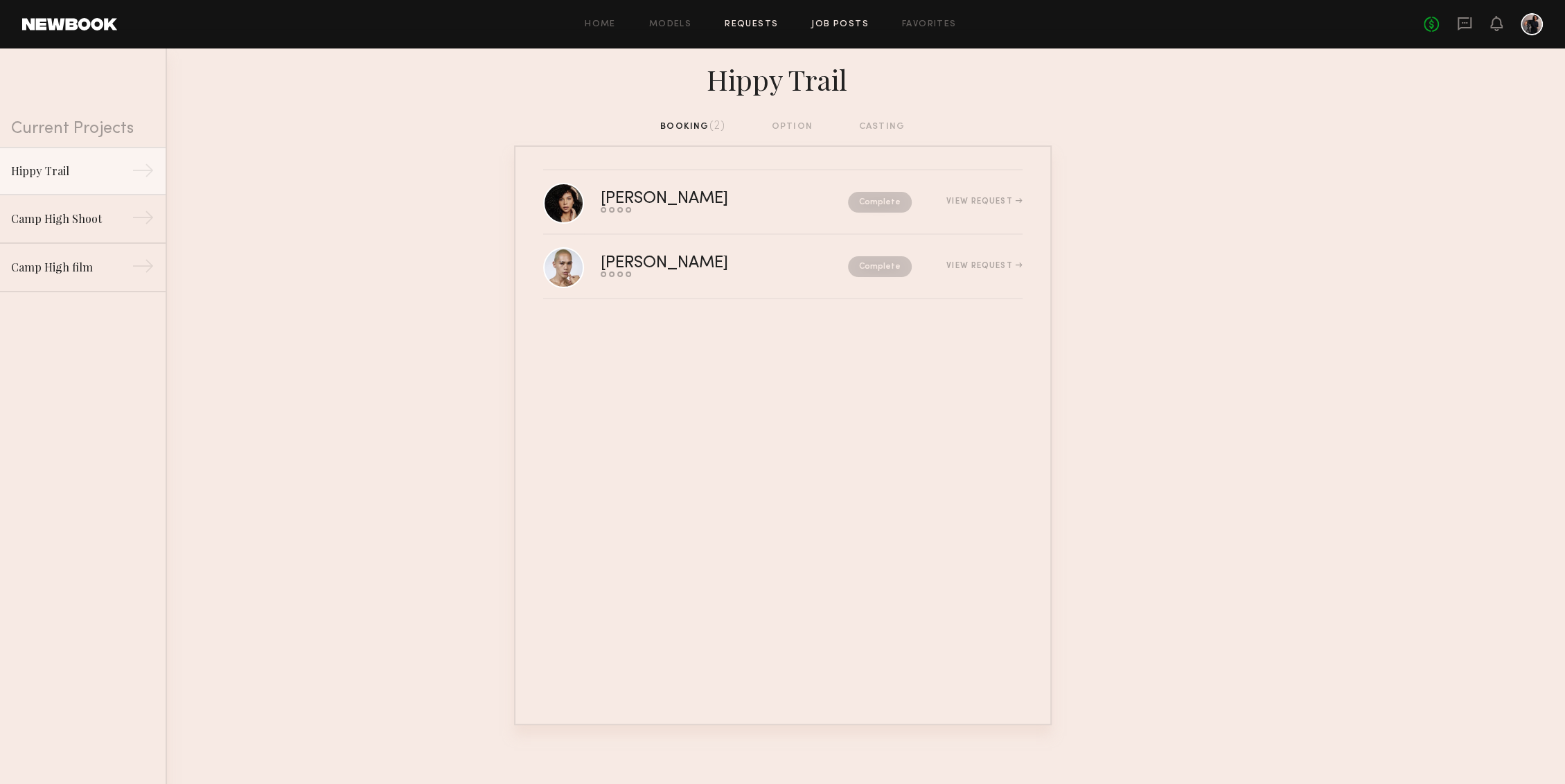
click at [840, 27] on link "Job Posts" at bounding box center [839, 25] width 57 height 9
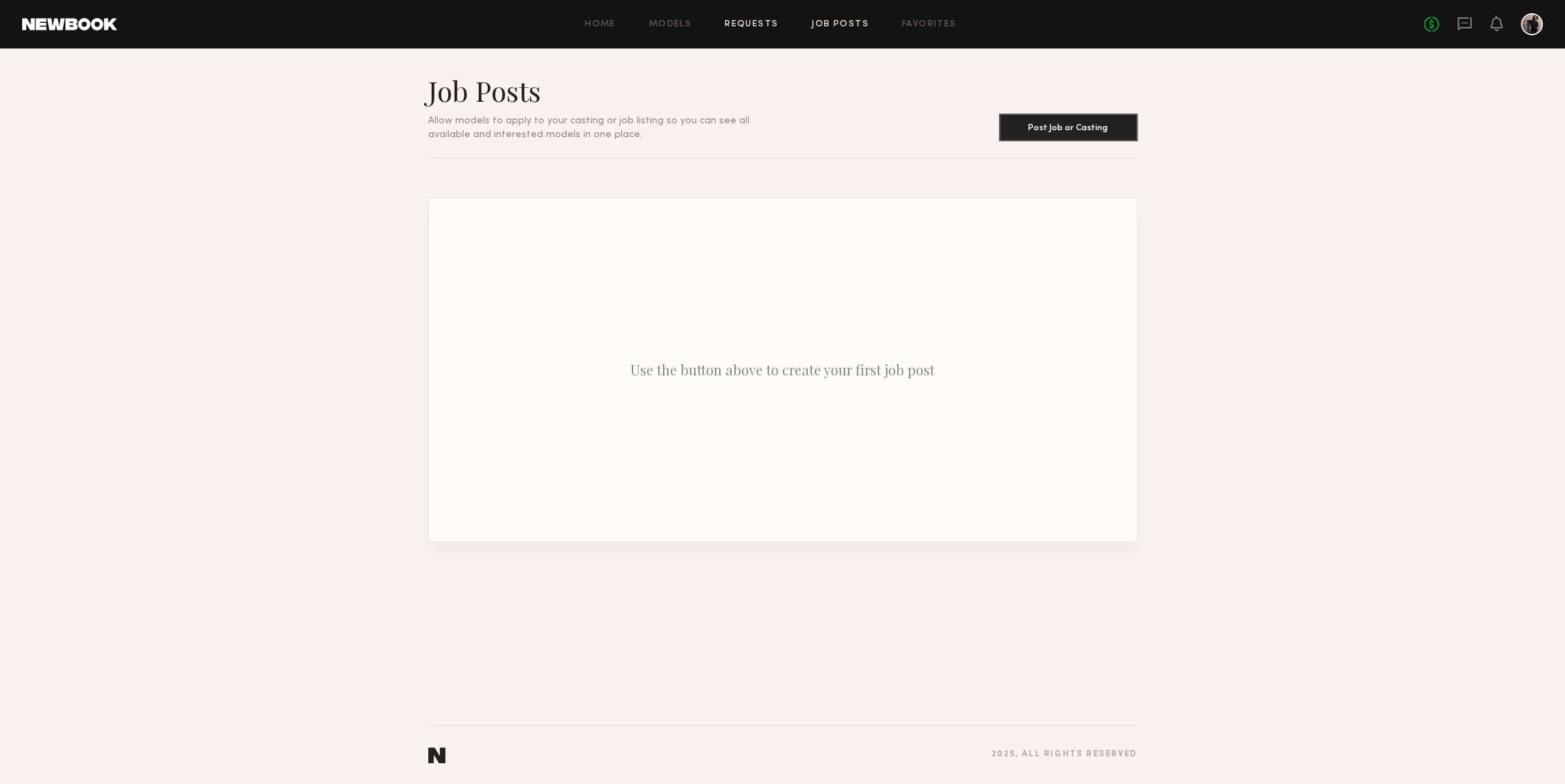
click at [756, 25] on link "Requests" at bounding box center [751, 25] width 54 height 9
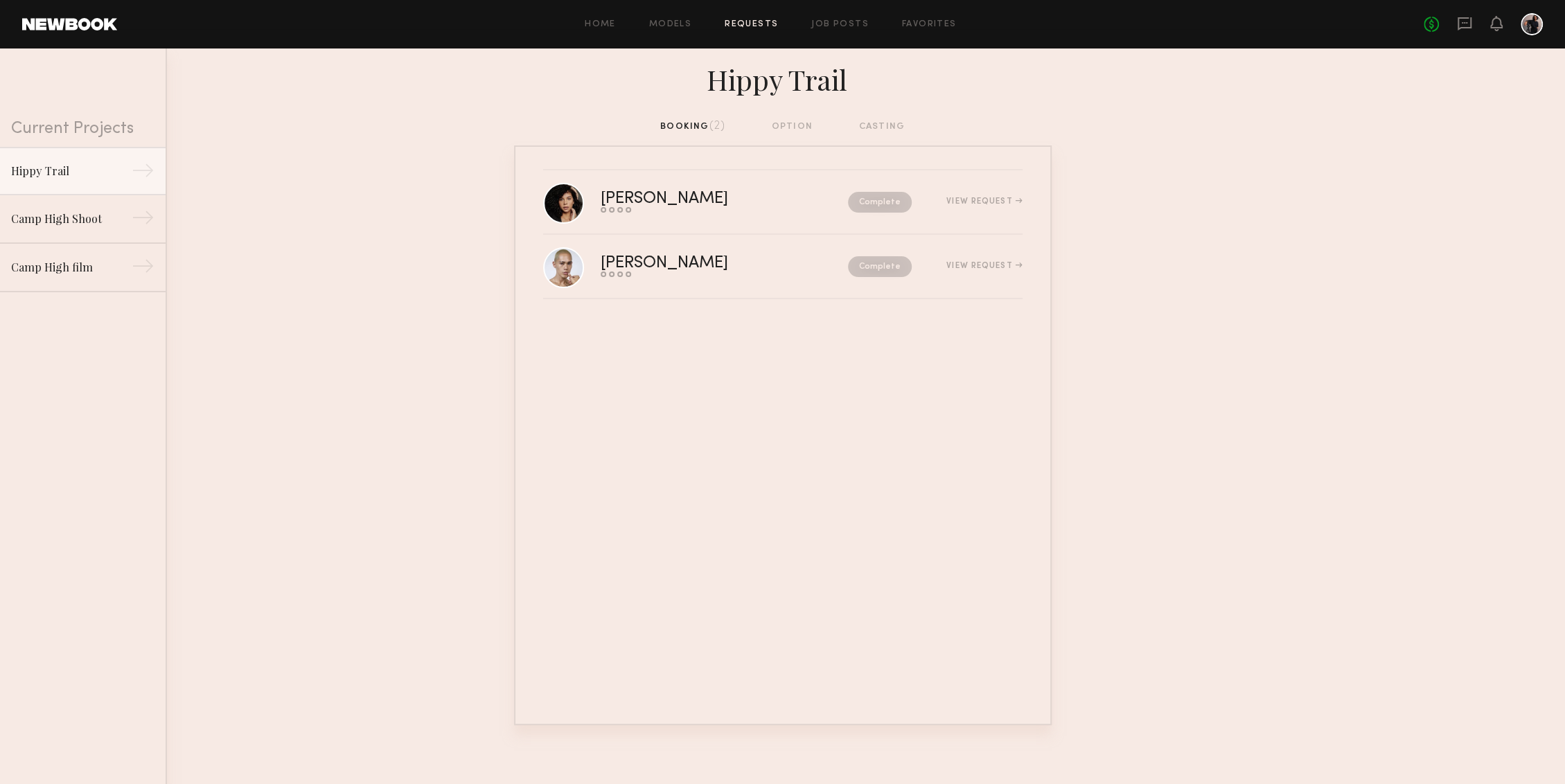
click at [106, 126] on div "Current Projects" at bounding box center [83, 97] width 166 height 98
click at [1172, 34] on link at bounding box center [1531, 24] width 22 height 22
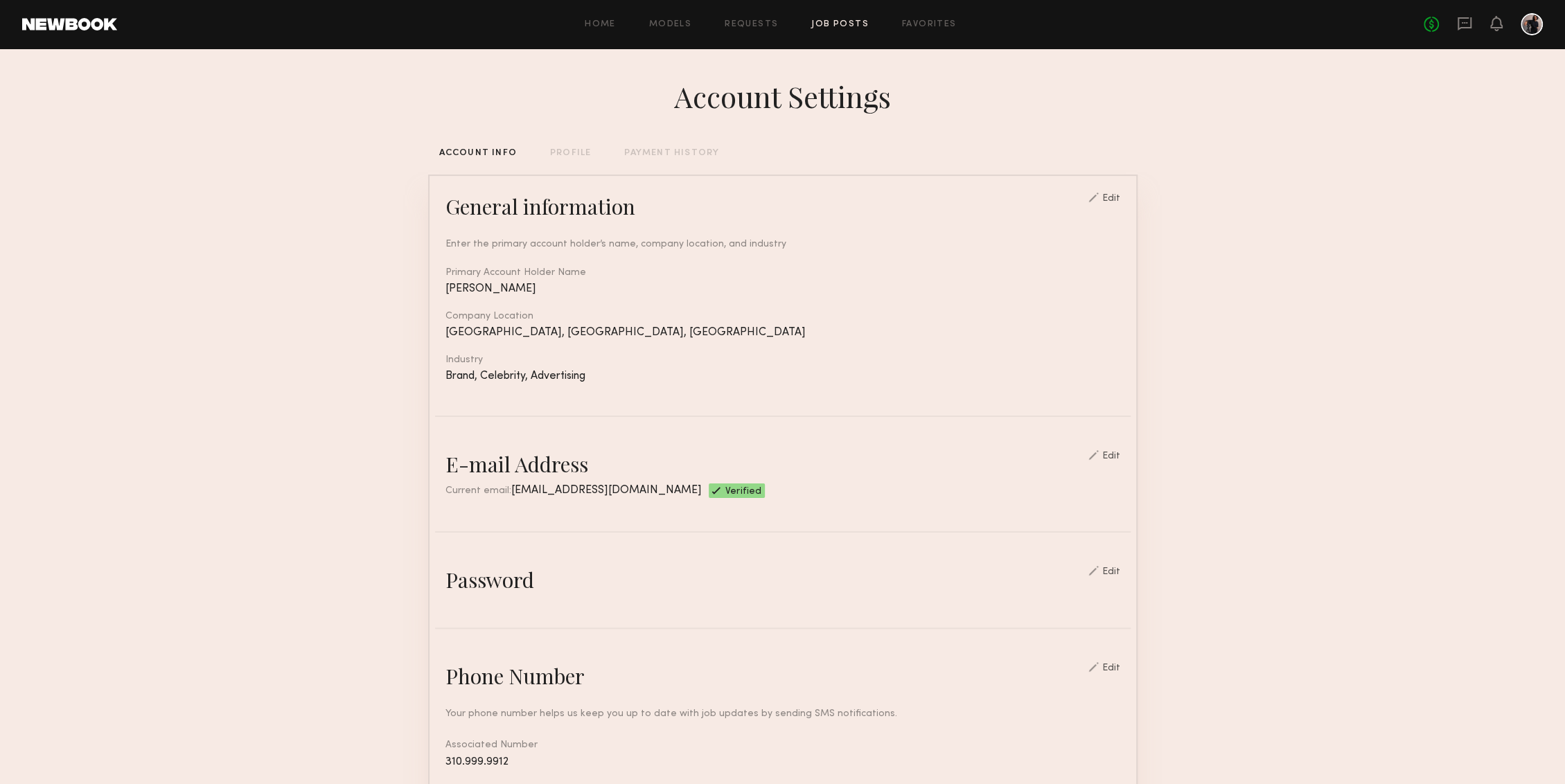
click at [830, 22] on link "Job Posts" at bounding box center [839, 25] width 57 height 9
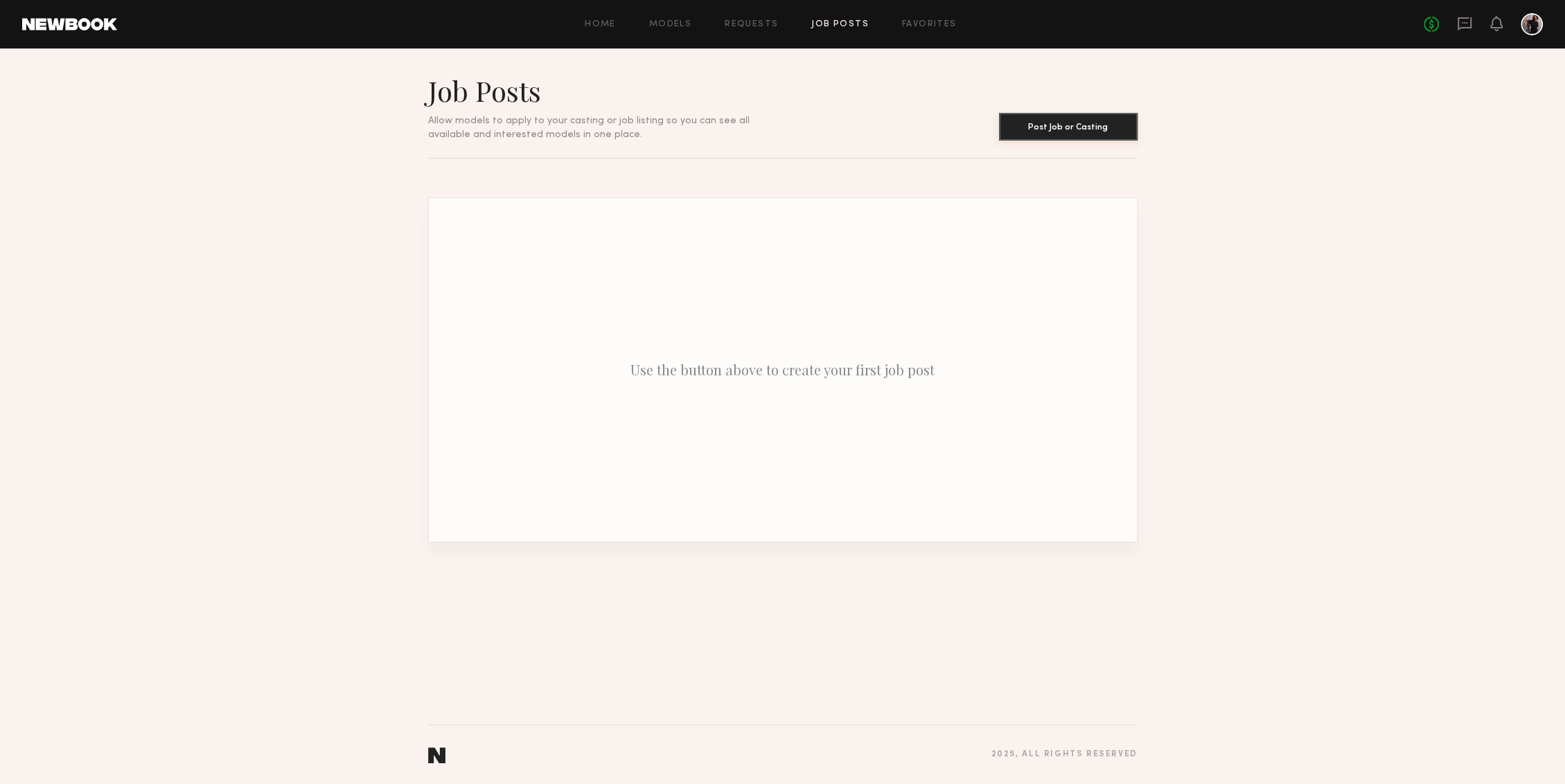
click at [1035, 130] on button "Post Job or Casting" at bounding box center [1068, 127] width 138 height 27
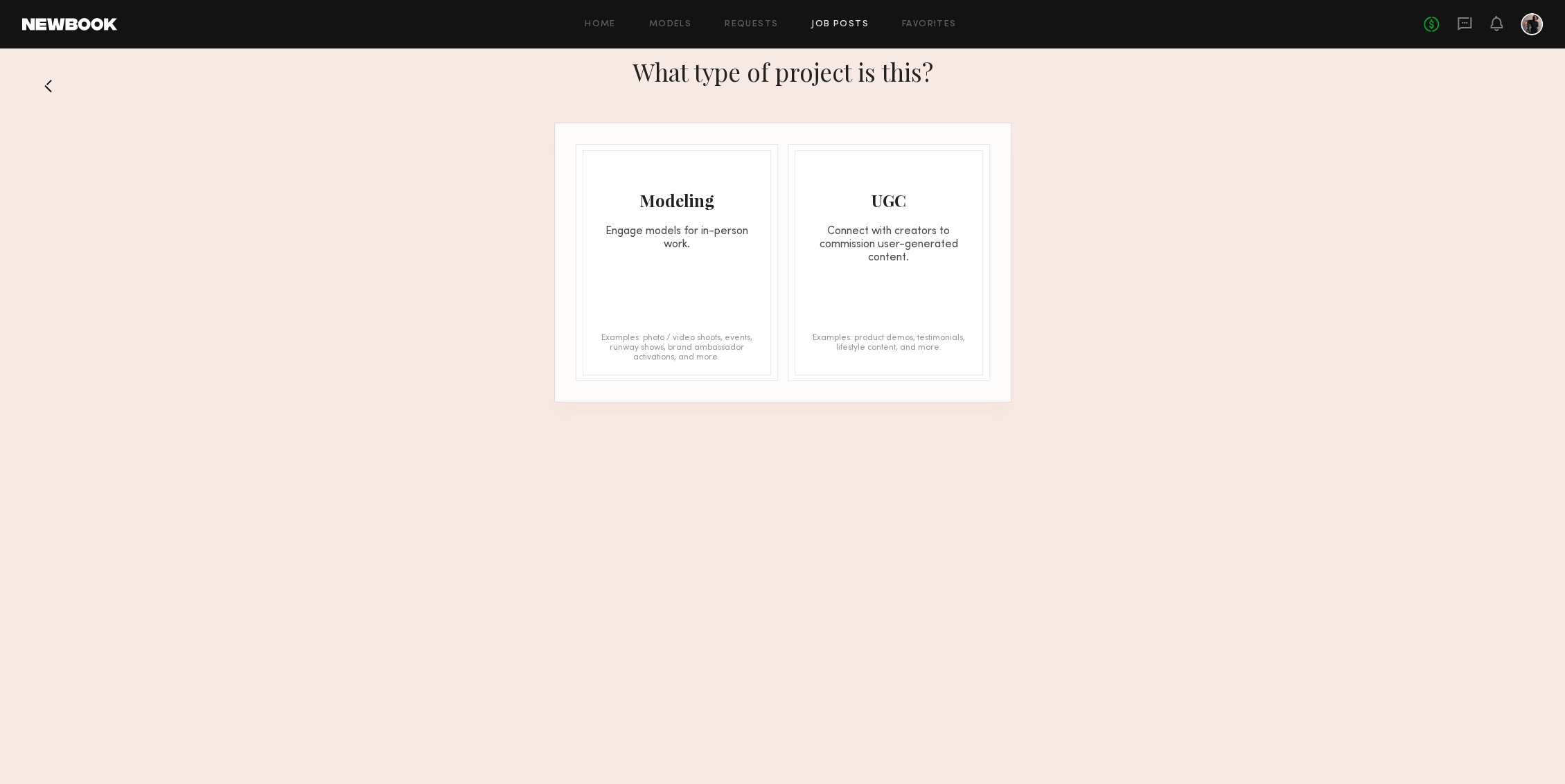
click at [666, 267] on div "Modeling Engage models for in-person work. Examples: photo / video shoots, even…" at bounding box center [676, 262] width 189 height 225
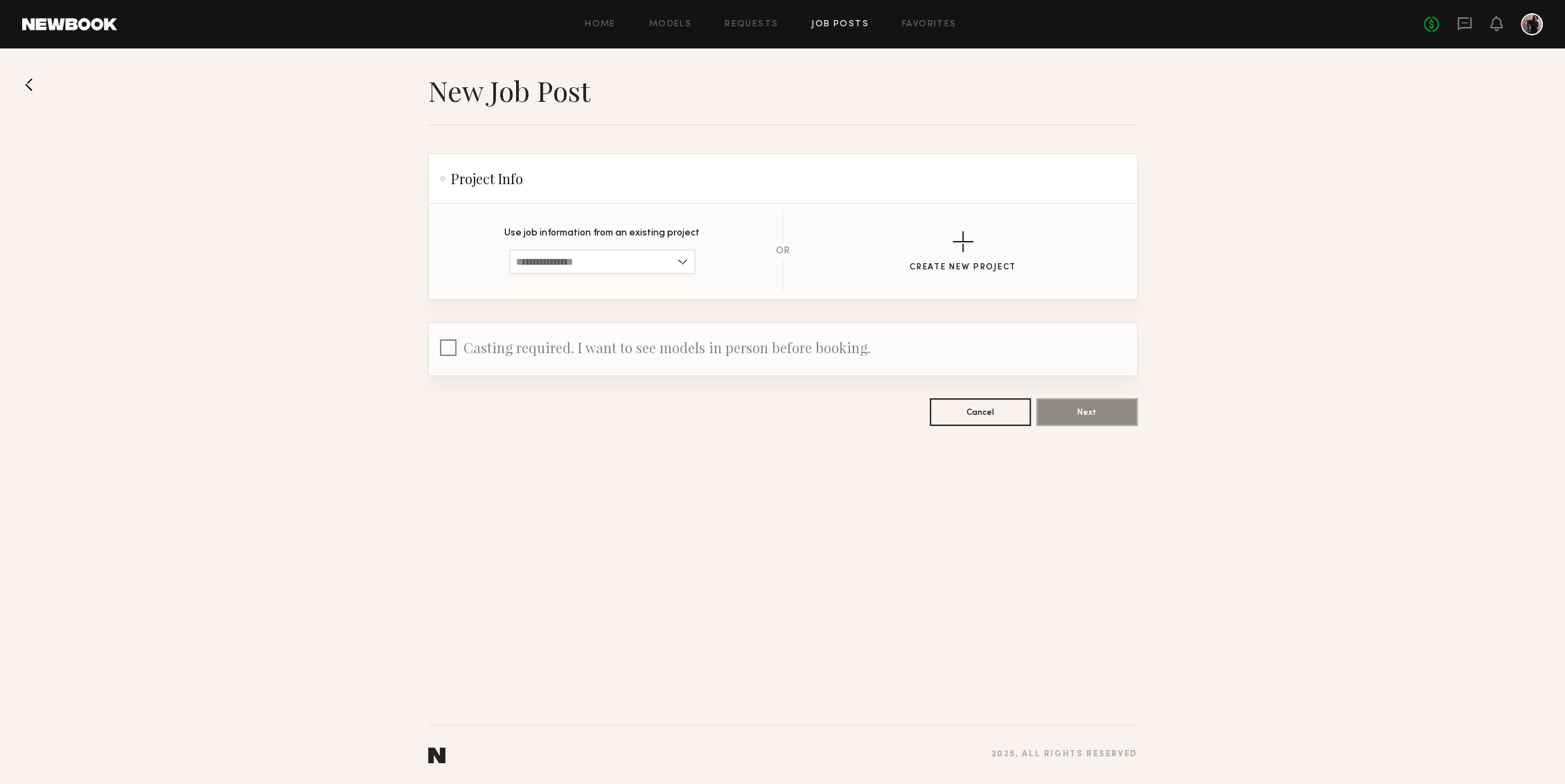
click at [653, 260] on input at bounding box center [602, 261] width 187 height 25
click at [641, 256] on input at bounding box center [602, 261] width 187 height 25
click at [949, 245] on button "Create New Project" at bounding box center [962, 251] width 107 height 41
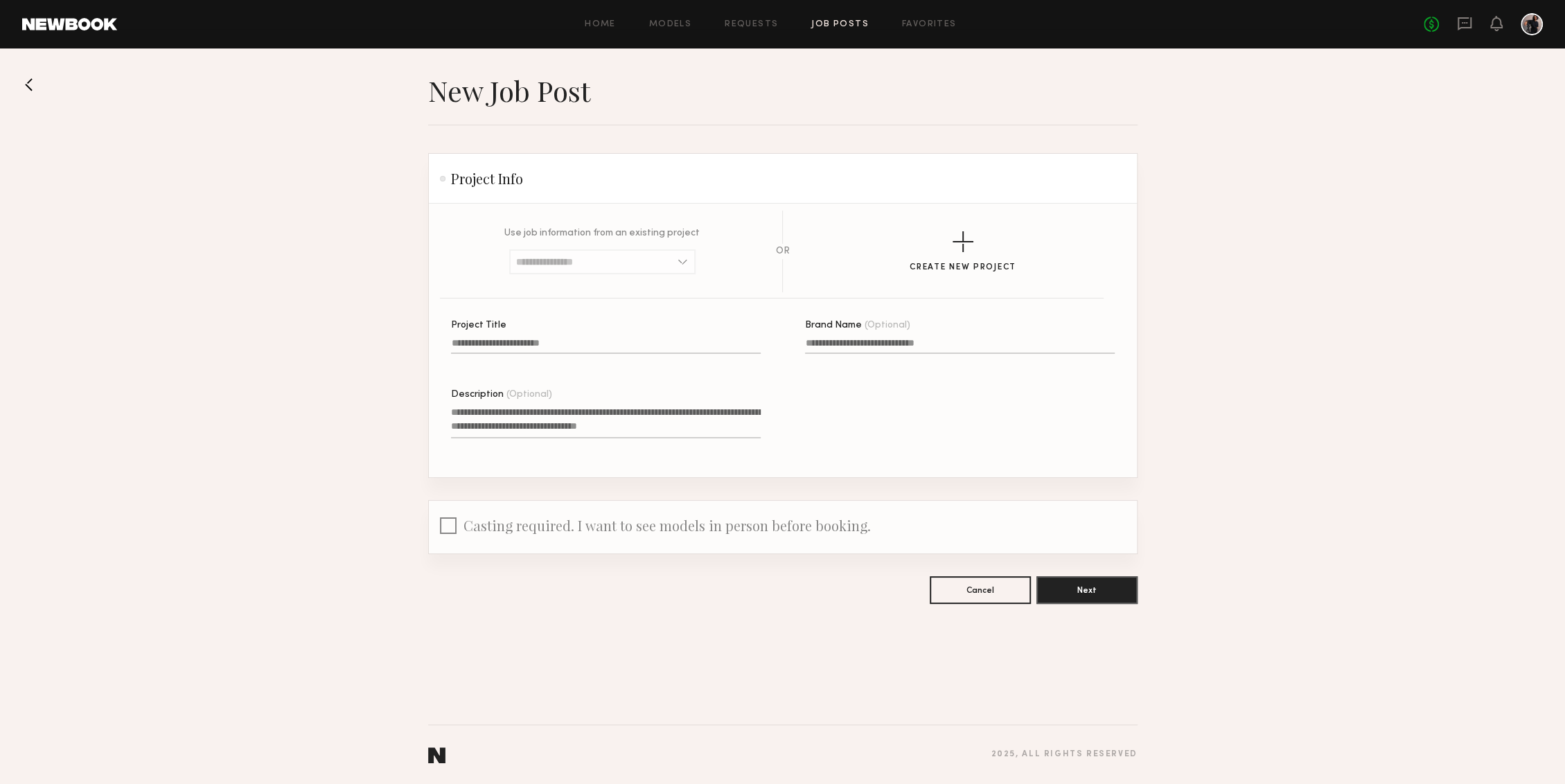
click at [550, 341] on input "Project Title" at bounding box center [606, 345] width 310 height 15
type input "**********"
click at [895, 338] on label "Brand Name (Optional)" at bounding box center [960, 344] width 310 height 47
click at [895, 338] on input "Brand Name (Optional)" at bounding box center [960, 345] width 310 height 15
type input "*"
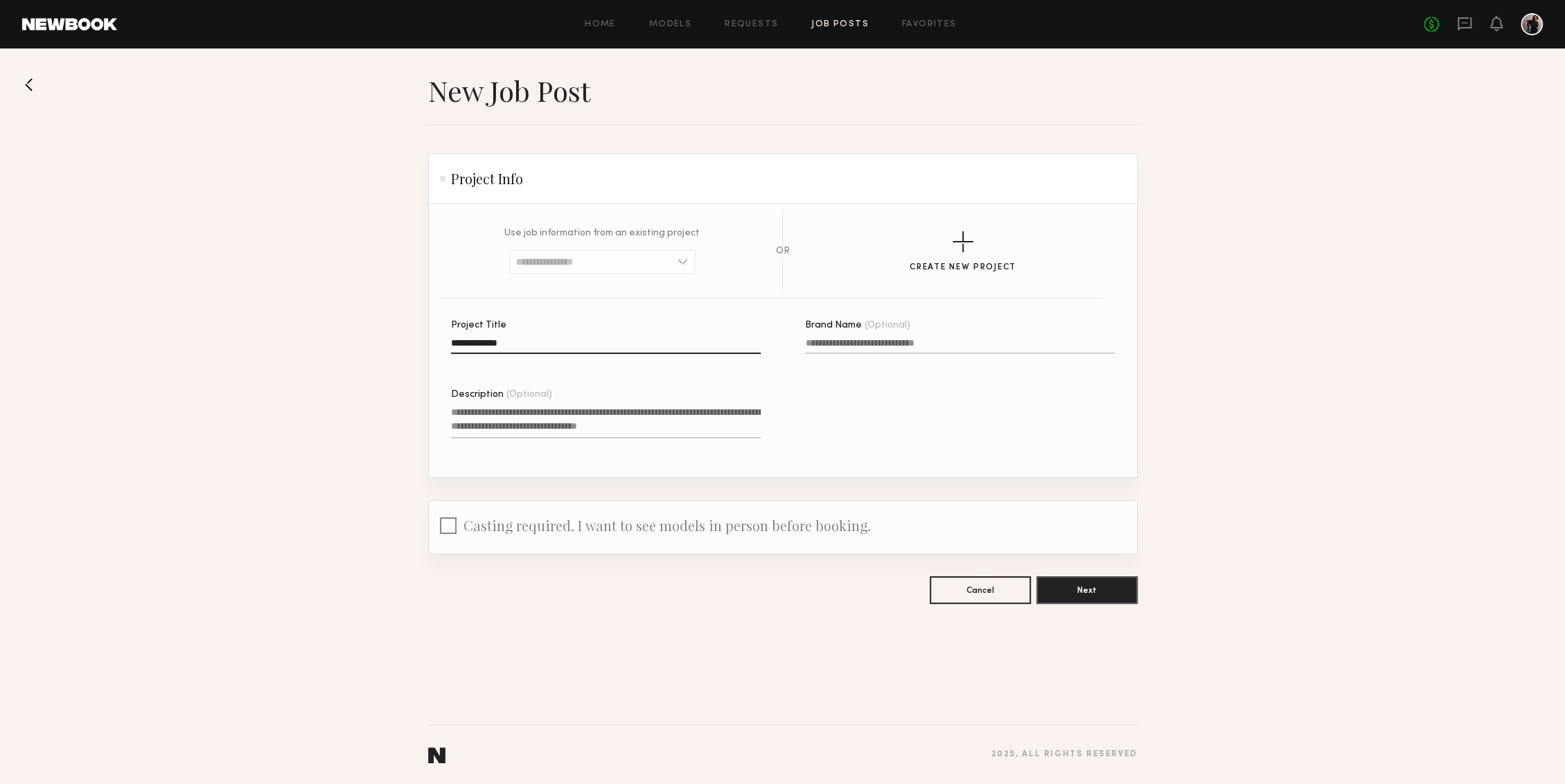
type input "*"
type input "**********"
click at [542, 418] on textarea "Description (Optional)" at bounding box center [606, 422] width 310 height 33
click at [1073, 576] on button "Next" at bounding box center [1086, 589] width 101 height 27
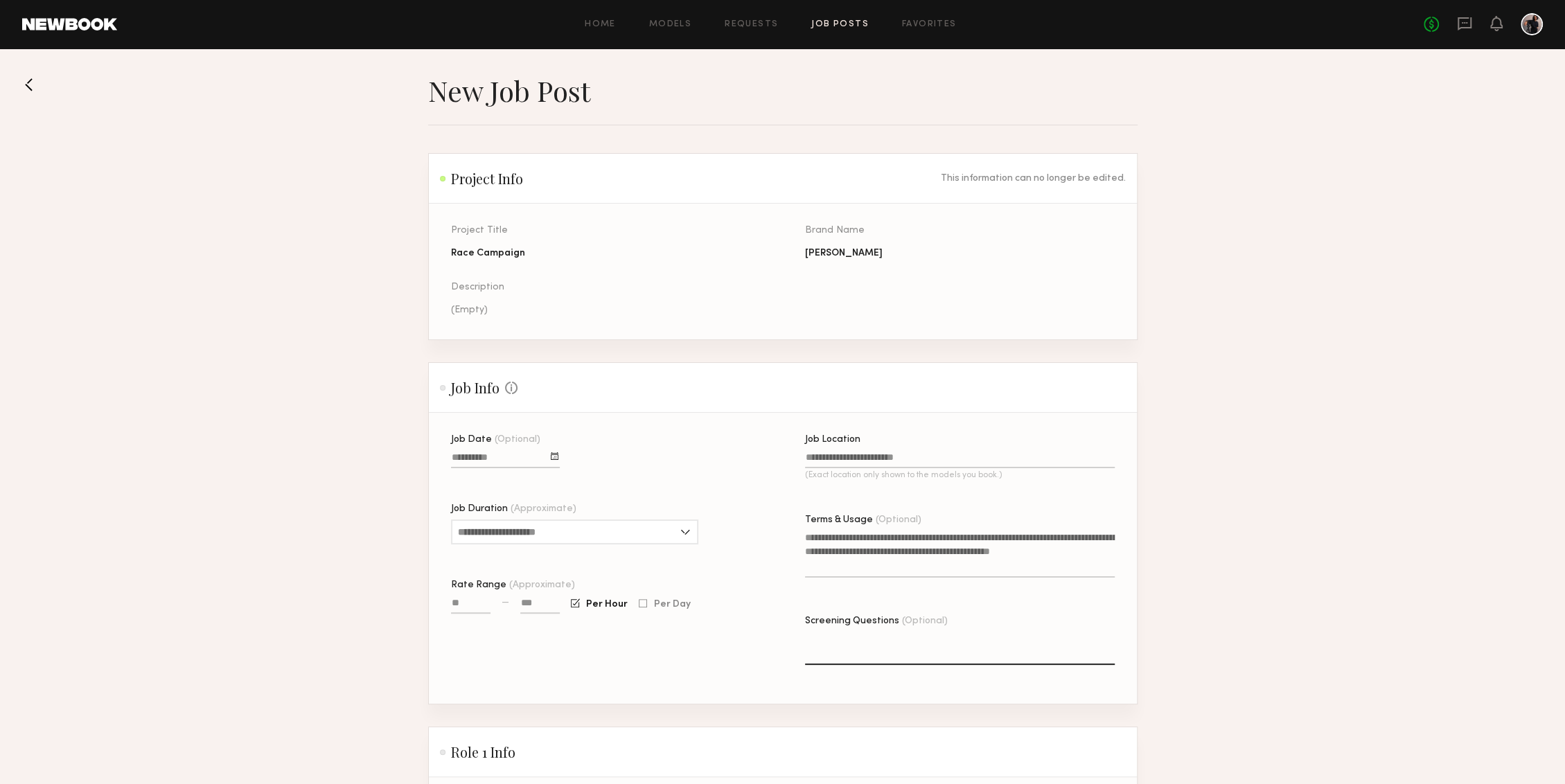
click at [557, 459] on div at bounding box center [554, 455] width 7 height 7
click at [491, 542] on button "15" at bounding box center [491, 548] width 22 height 14
click at [557, 527] on input "Job Duration (Approximate)" at bounding box center [574, 531] width 247 height 25
click at [527, 573] on div "2 hours" at bounding box center [574, 577] width 244 height 22
type input "*******"
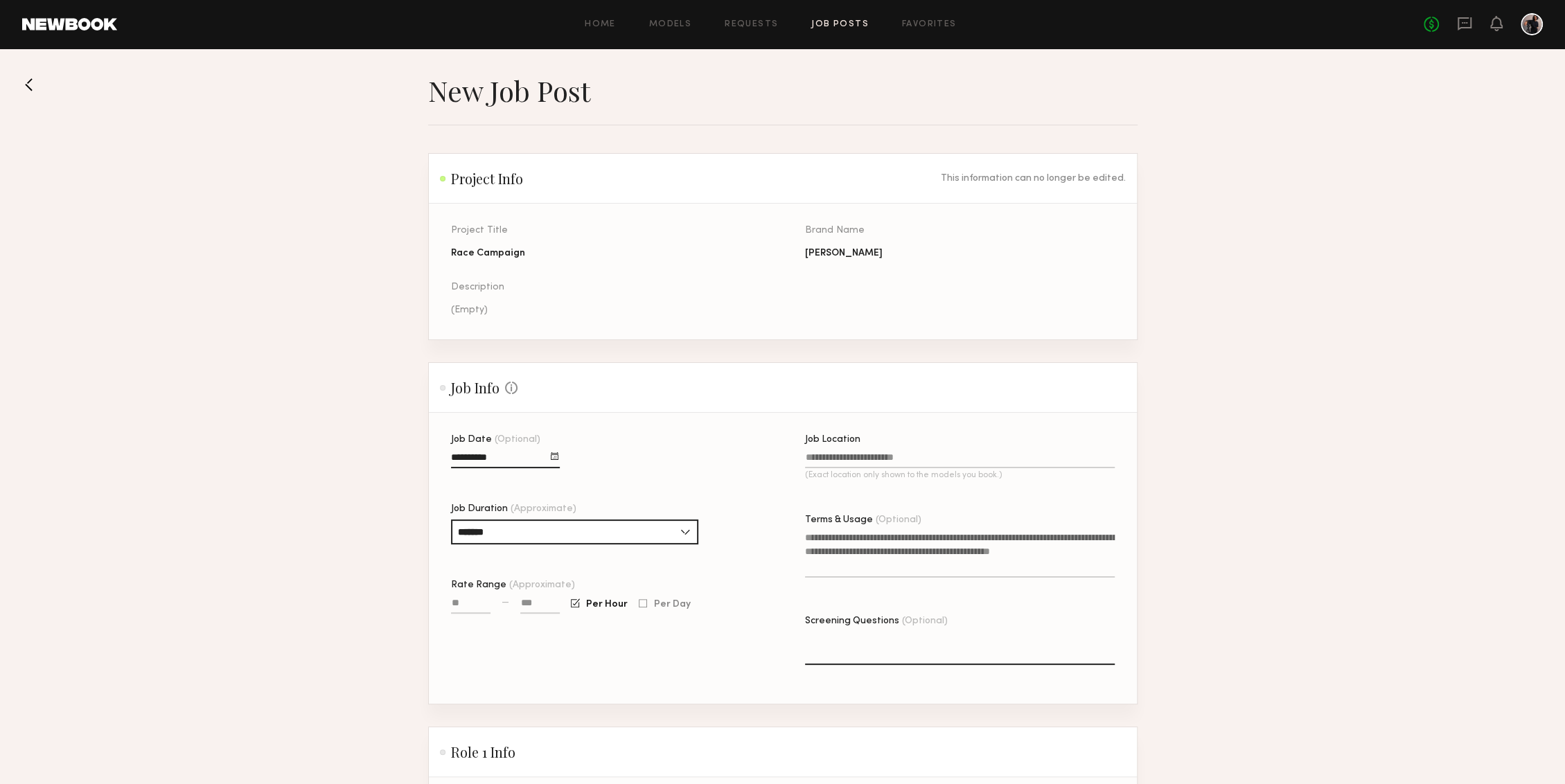
click at [836, 448] on label "Job Location (Exact location only shown to the models you book.)" at bounding box center [960, 463] width 310 height 58
click at [836, 452] on input "Job Location (Exact location only shown to the models you book.)" at bounding box center [960, 459] width 310 height 15
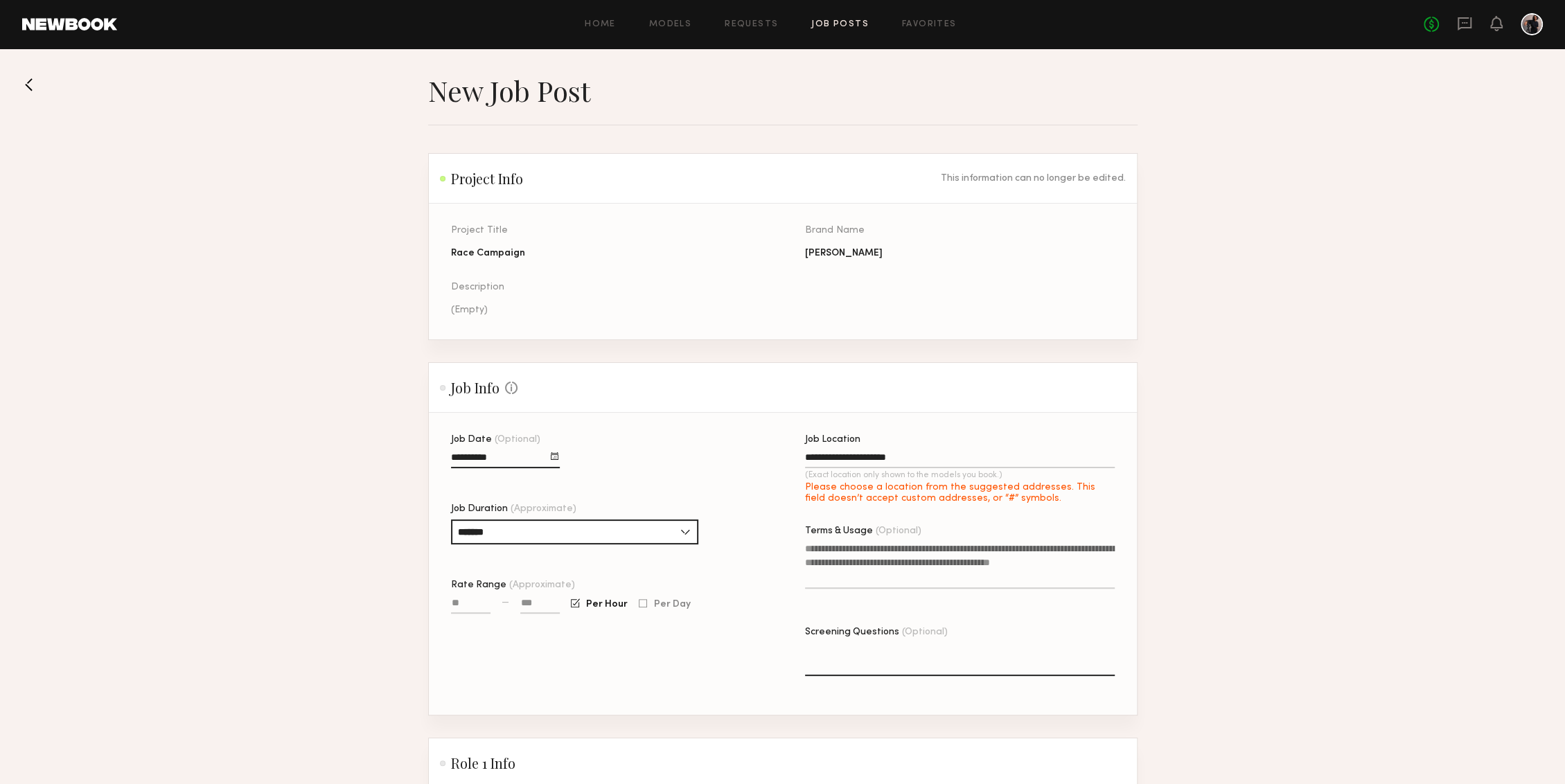
type input "**********"
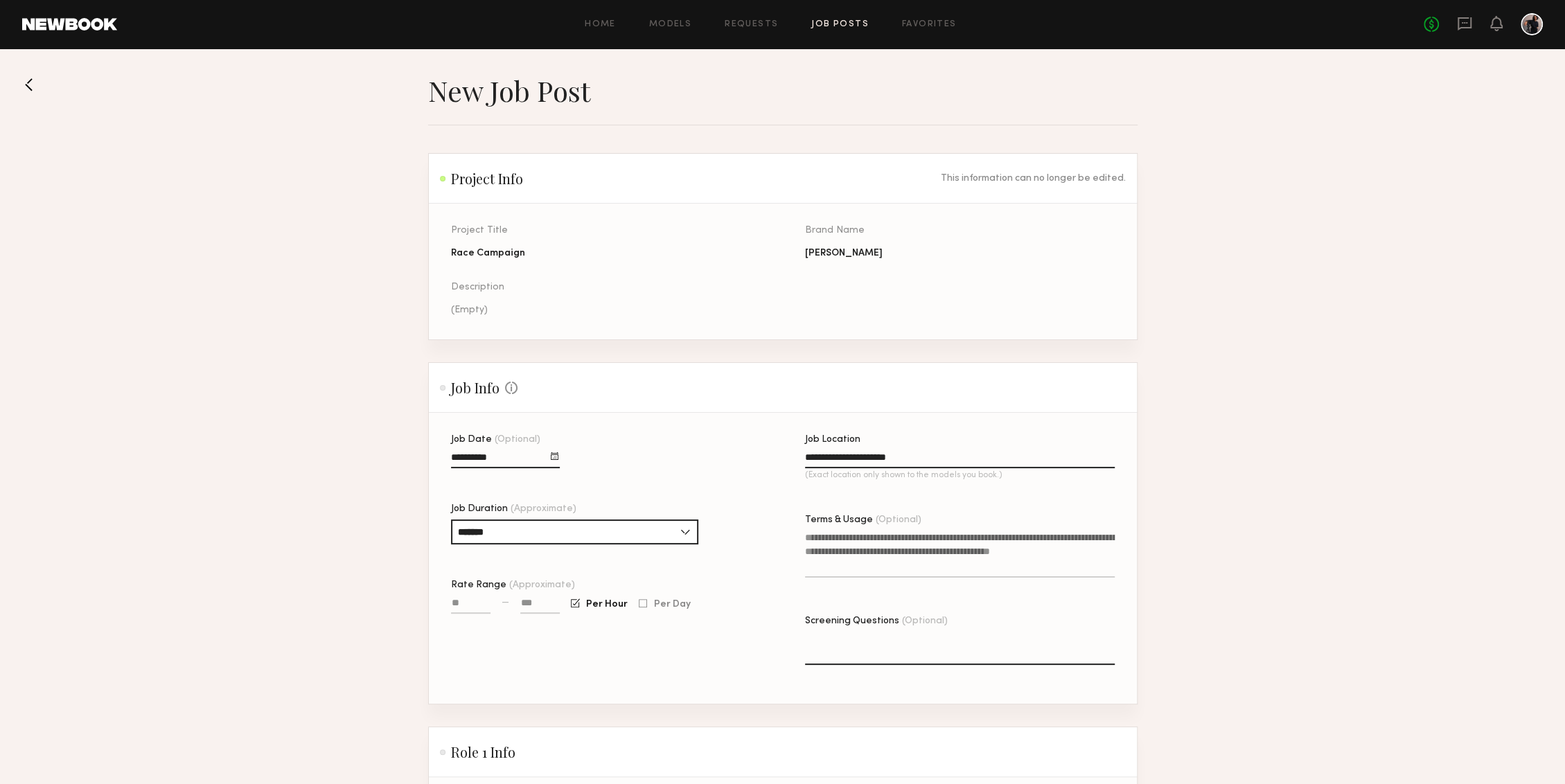
click at [466, 587] on input "Rate Range (Approximate)" at bounding box center [470, 605] width 39 height 15
click at [644, 587] on label "Per Day" at bounding box center [664, 604] width 52 height 10
click at [474, 587] on input "Rate Range (Approximate)" at bounding box center [470, 605] width 39 height 15
type input "****"
click at [530, 587] on input at bounding box center [539, 605] width 39 height 15
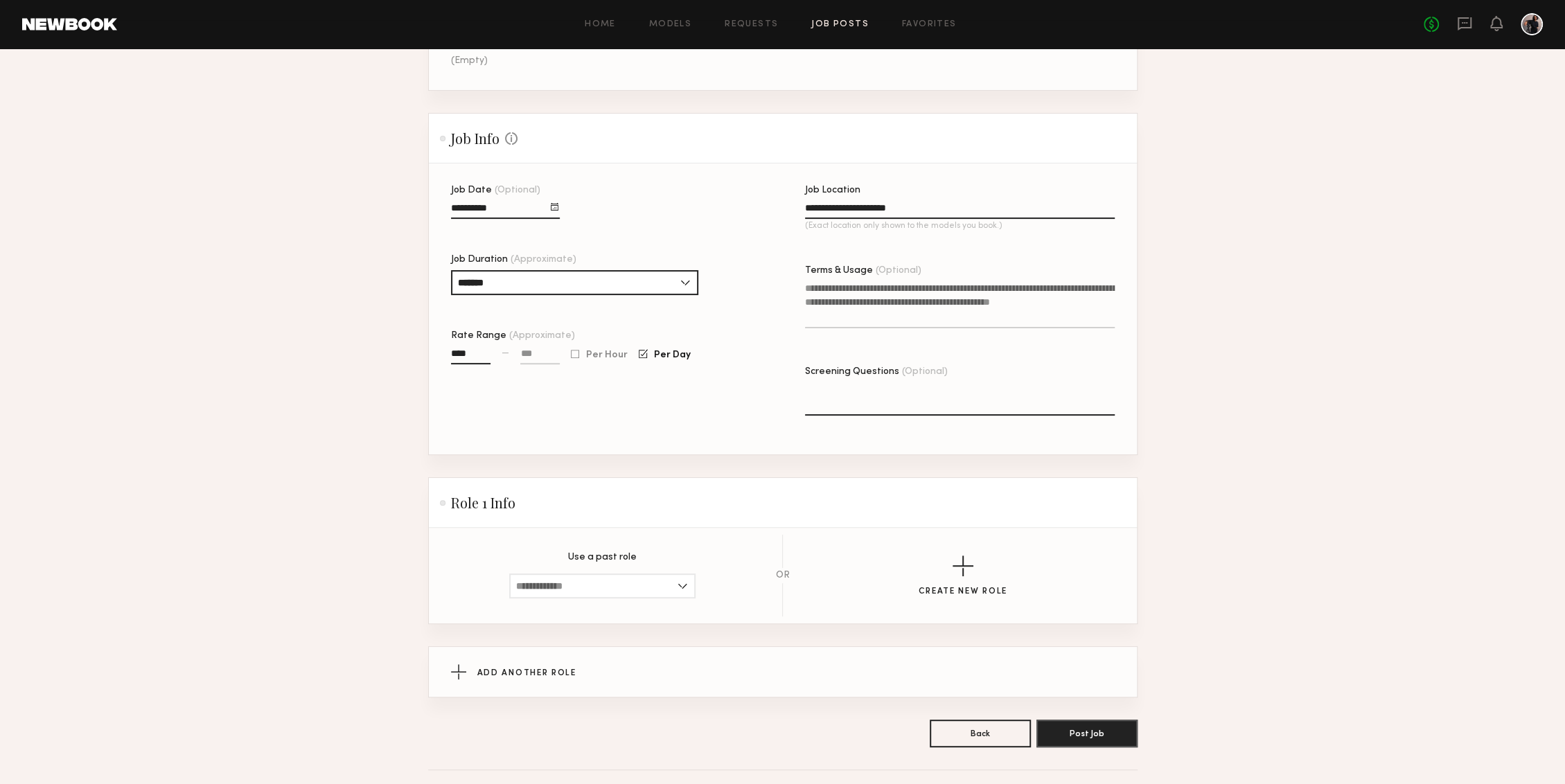
scroll to position [250, 0]
click at [649, 576] on input at bounding box center [602, 584] width 187 height 25
click at [672, 526] on section "Use a past role No Past Roles Exist OR Create New Role" at bounding box center [782, 574] width 708 height 96
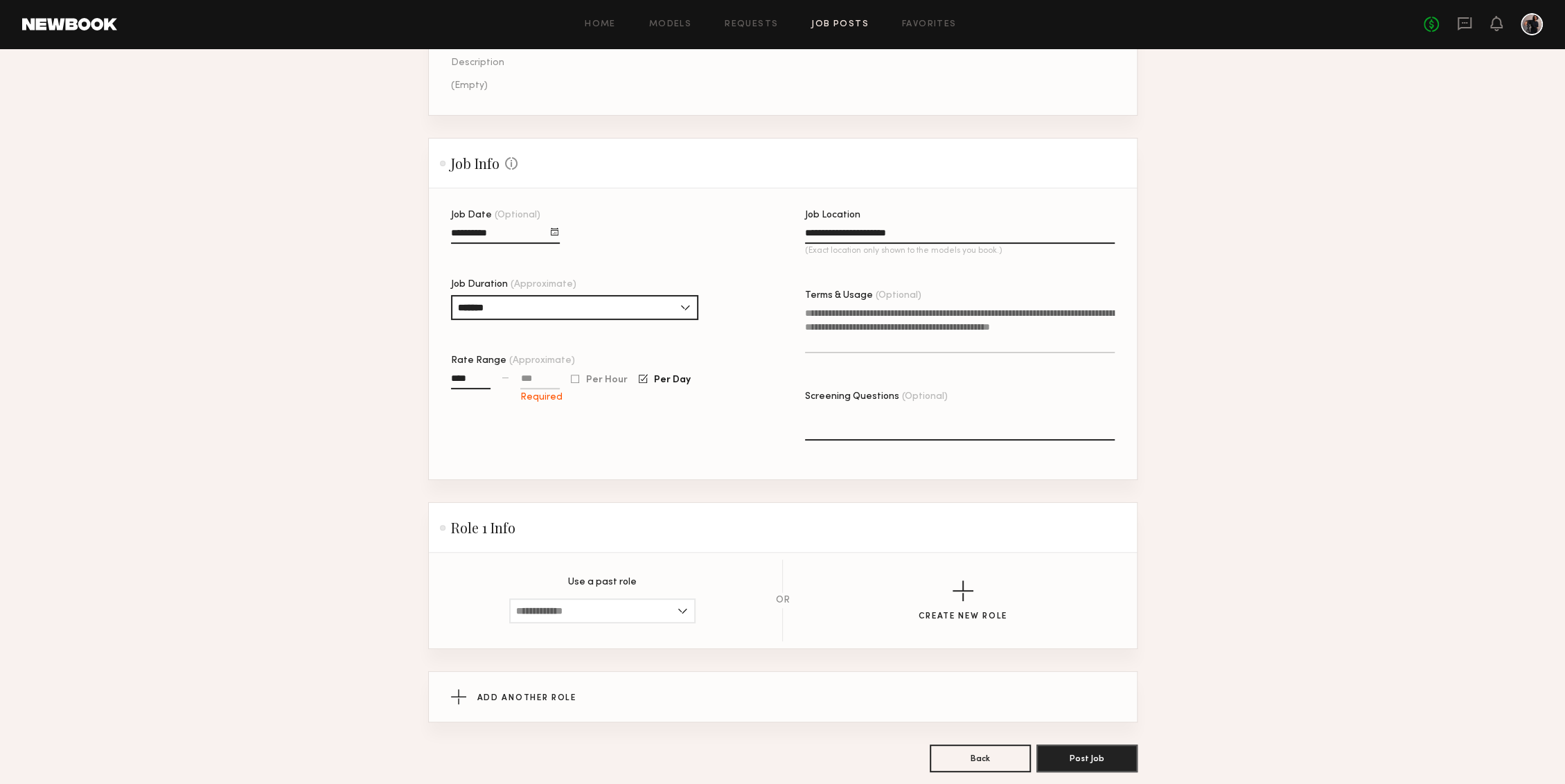
scroll to position [270, 0]
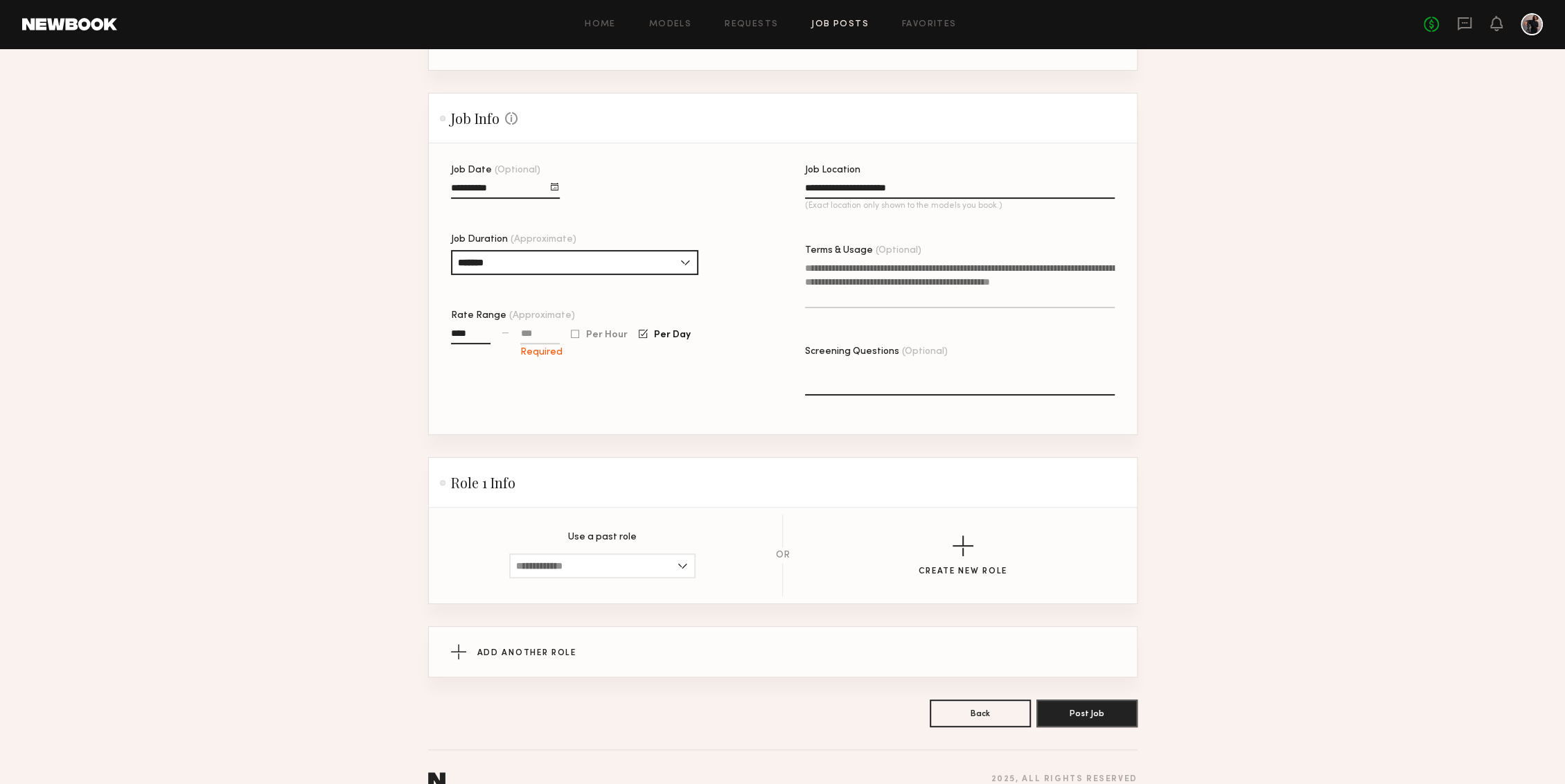
click at [1082, 587] on div "**********" at bounding box center [782, 293] width 1565 height 1030
click at [1079, 587] on button "Post Job" at bounding box center [1086, 712] width 101 height 27
click at [478, 330] on input "****" at bounding box center [470, 335] width 39 height 15
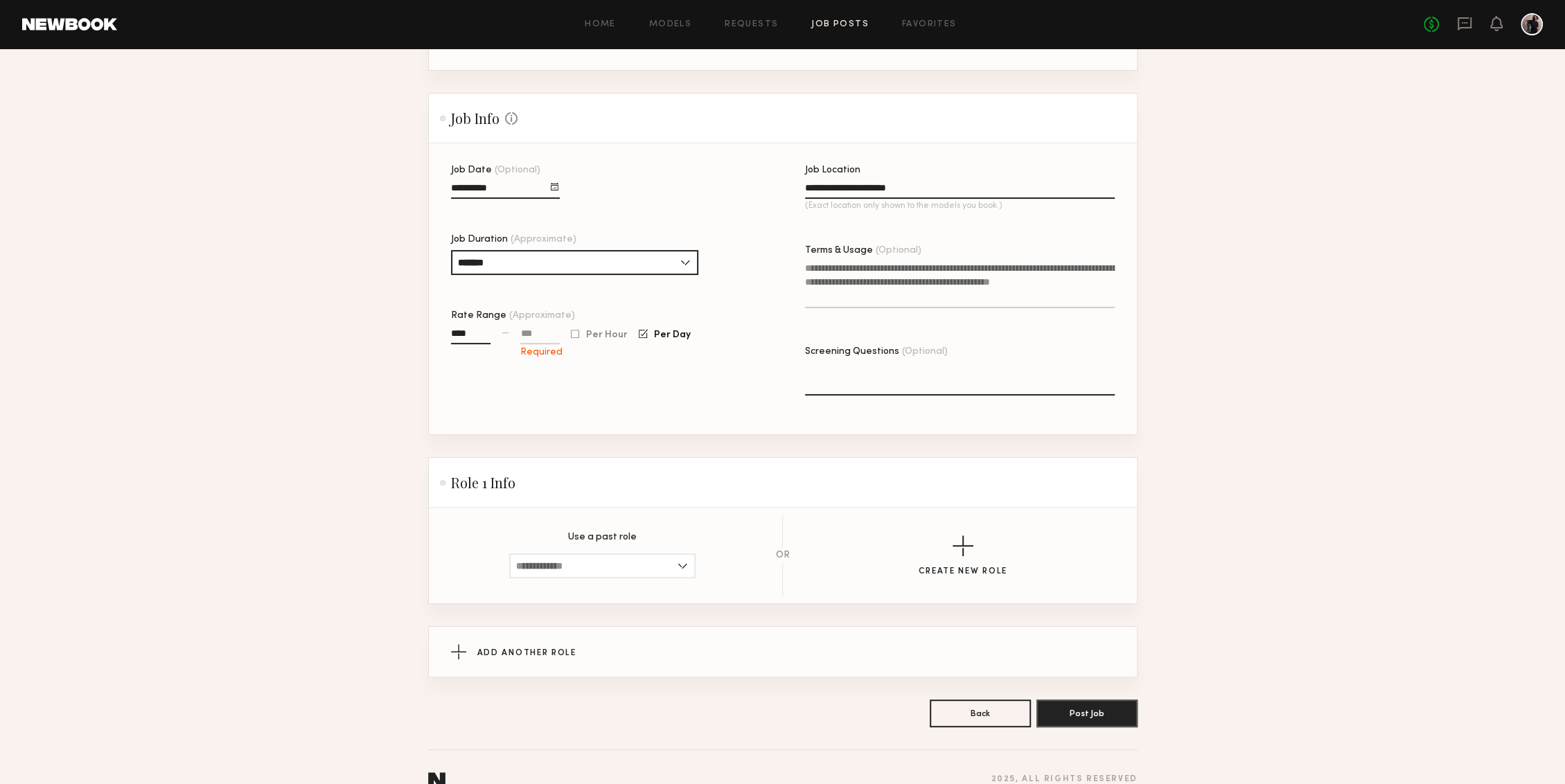
click at [528, 331] on input at bounding box center [539, 335] width 39 height 15
type input "****"
click at [1097, 587] on button "Post Job" at bounding box center [1086, 712] width 101 height 27
click at [657, 559] on input at bounding box center [602, 565] width 187 height 25
click at [952, 556] on button "Create New Role" at bounding box center [962, 555] width 88 height 41
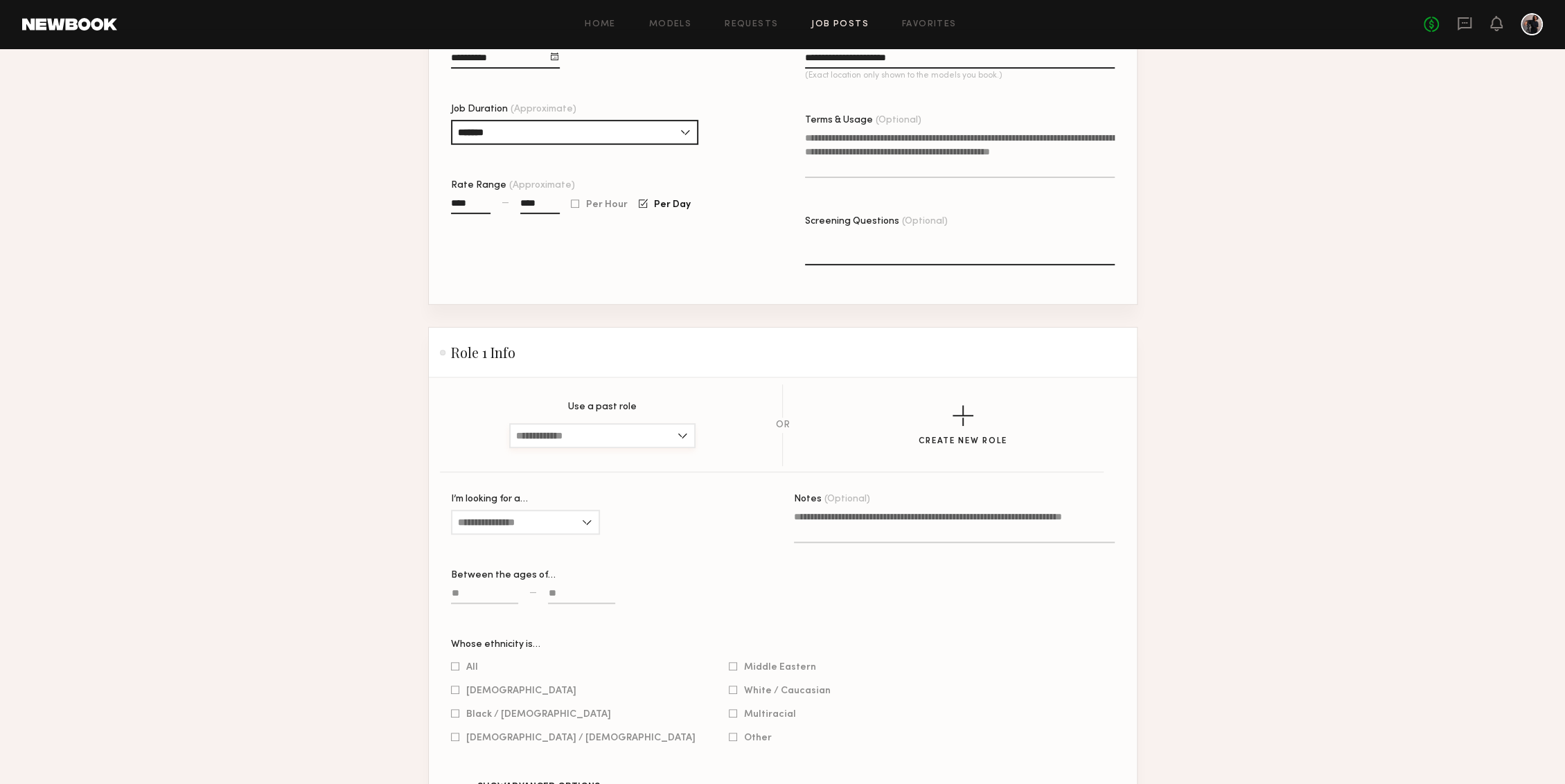
scroll to position [429, 0]
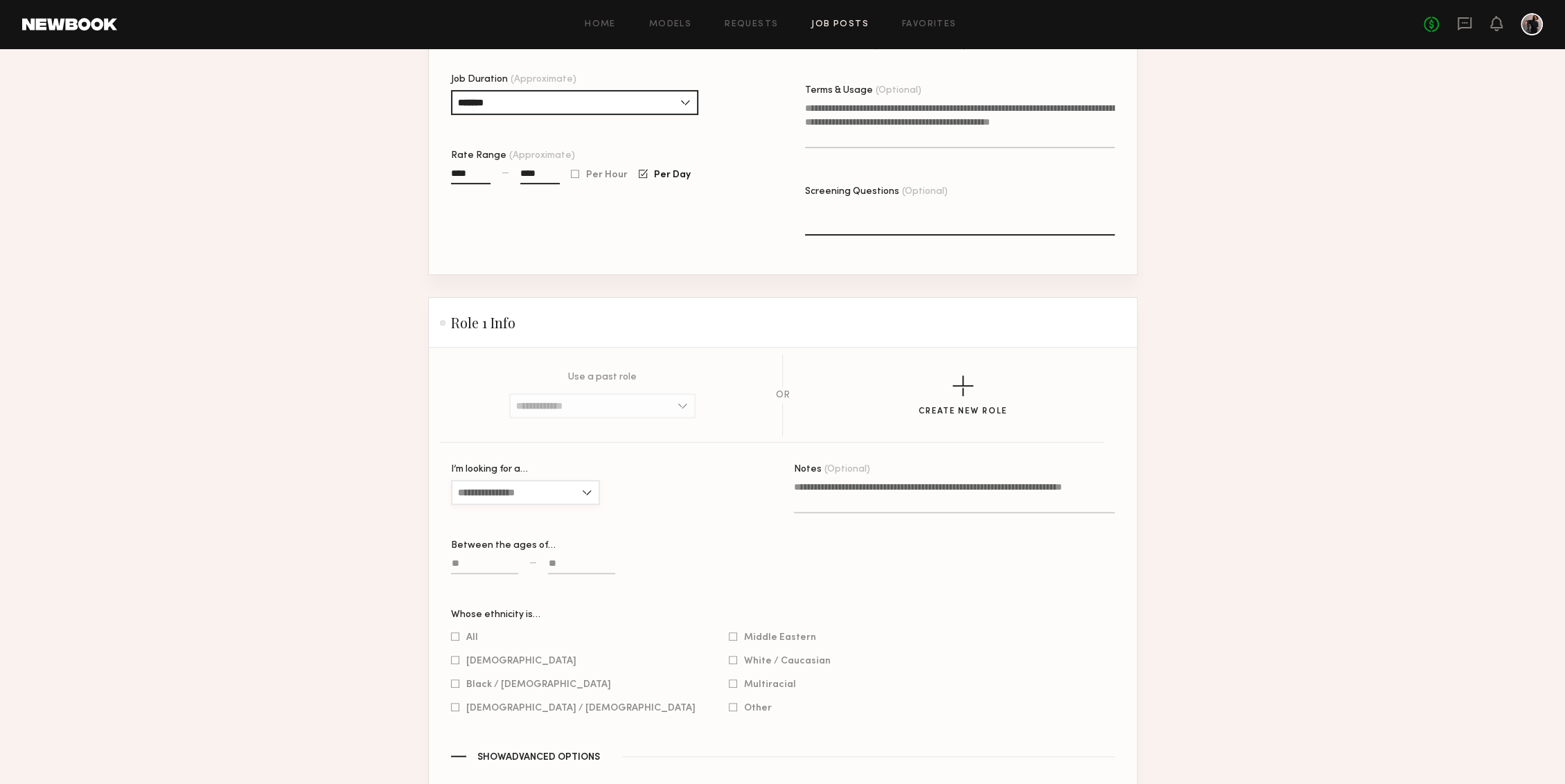
click at [563, 484] on input "I’m looking for a…" at bounding box center [525, 492] width 148 height 25
click at [538, 528] on div "[DEMOGRAPHIC_DATA]" at bounding box center [525, 538] width 146 height 22
type input "****"
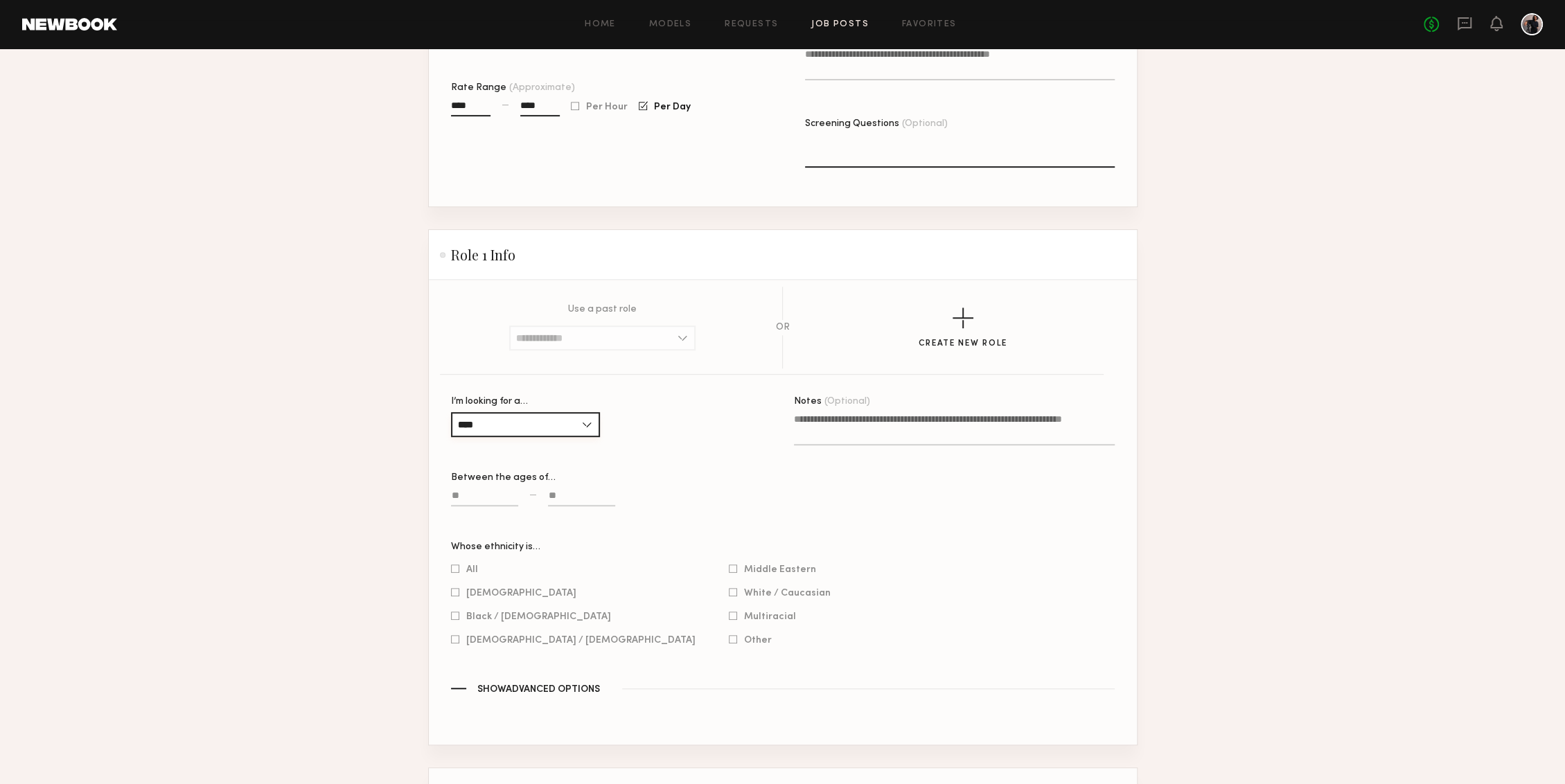
scroll to position [511, 0]
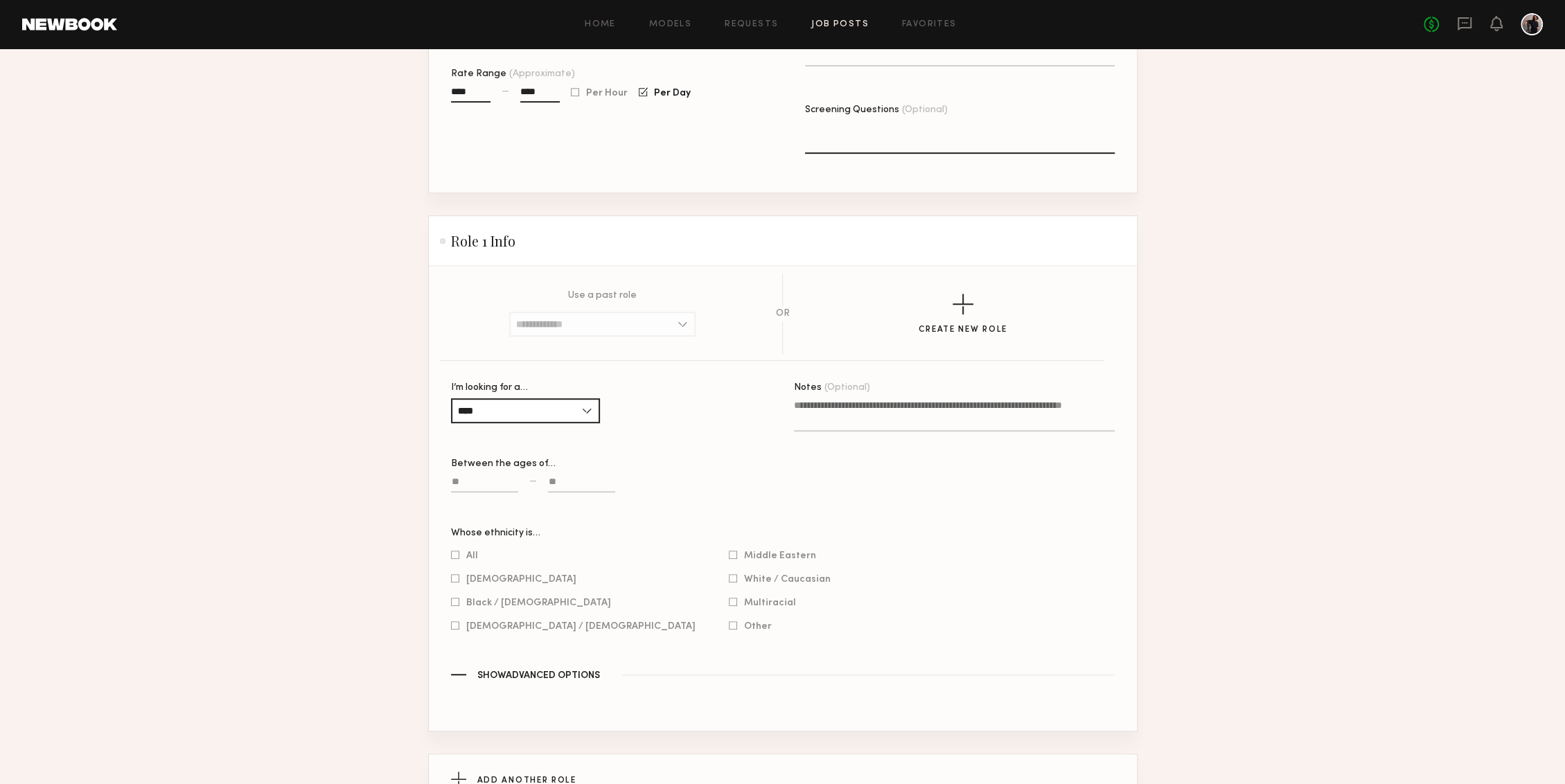
click at [568, 481] on input at bounding box center [581, 484] width 67 height 15
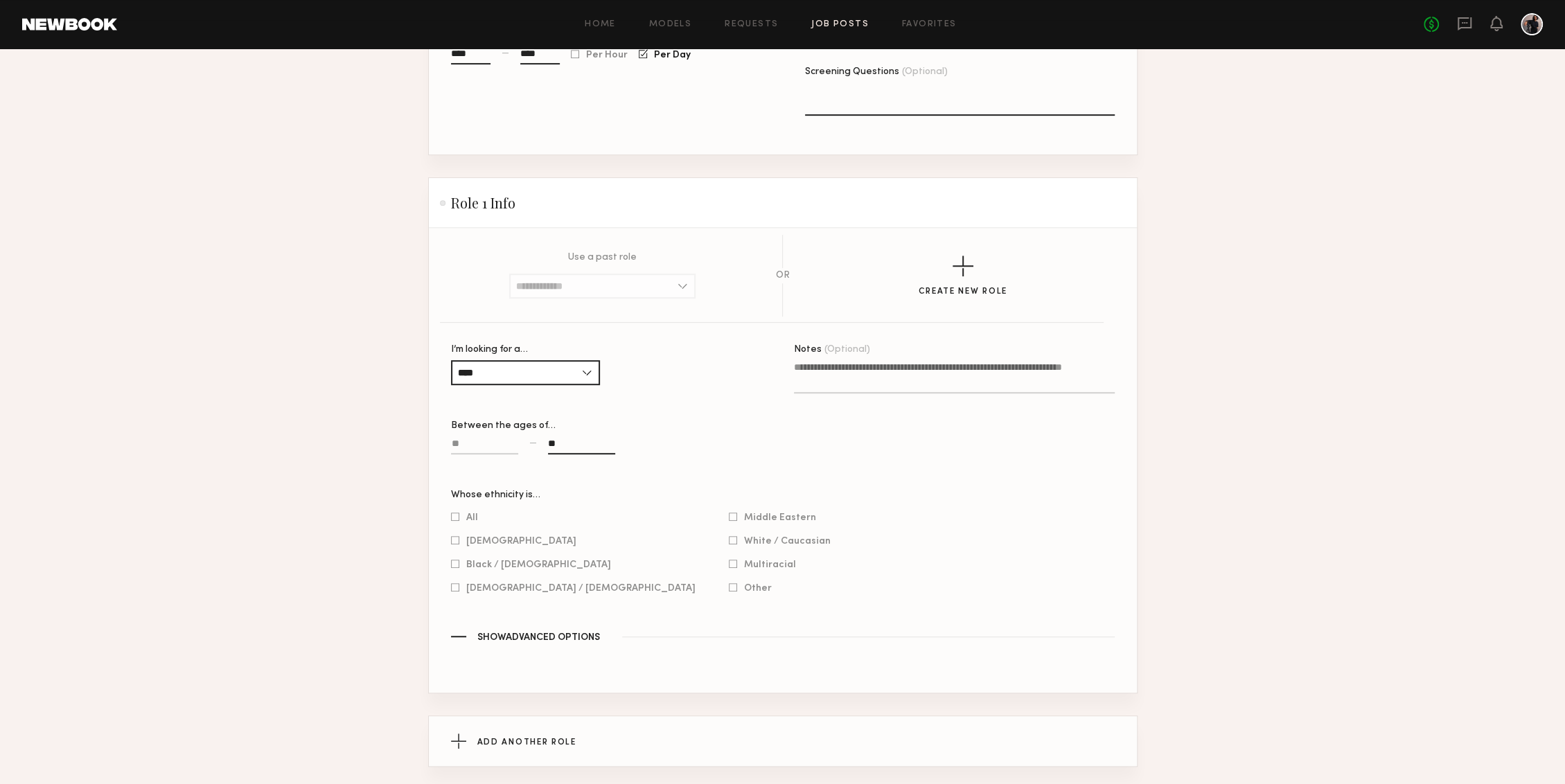
scroll to position [556, 0]
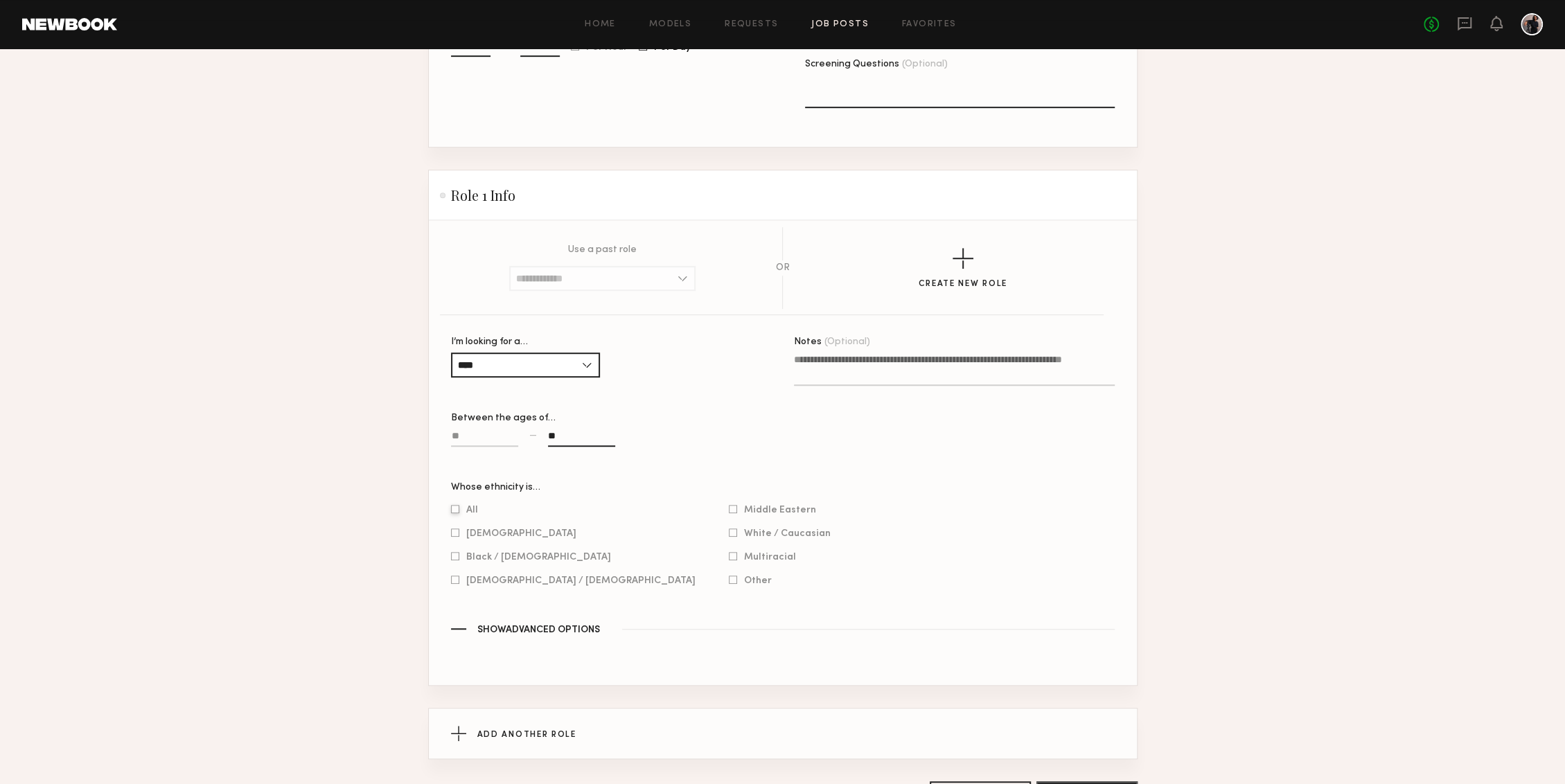
type input "**"
click at [460, 505] on label "All" at bounding box center [465, 508] width 27 height 8
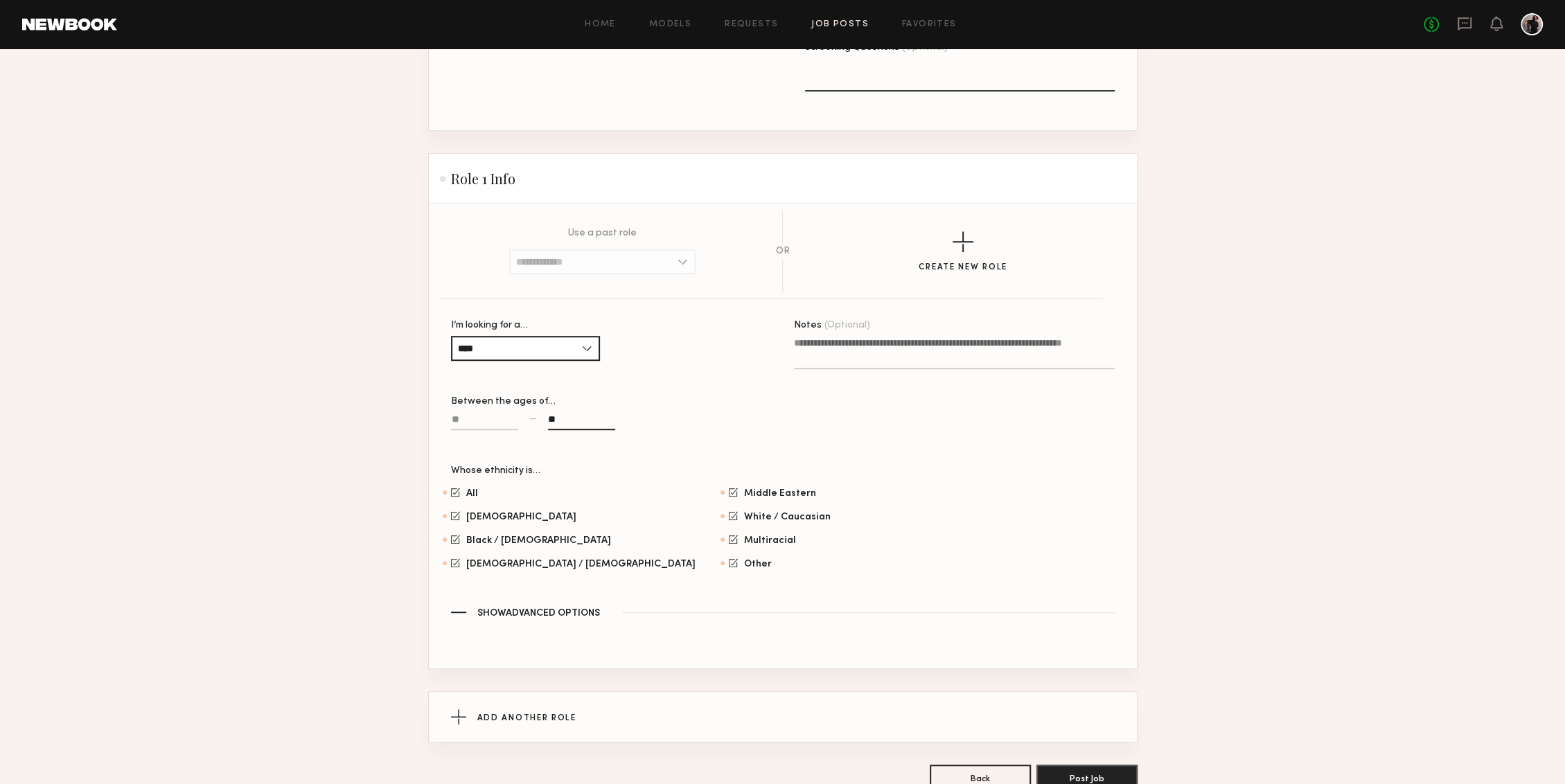
click at [501, 587] on span "Show Advanced Options" at bounding box center [538, 613] width 123 height 10
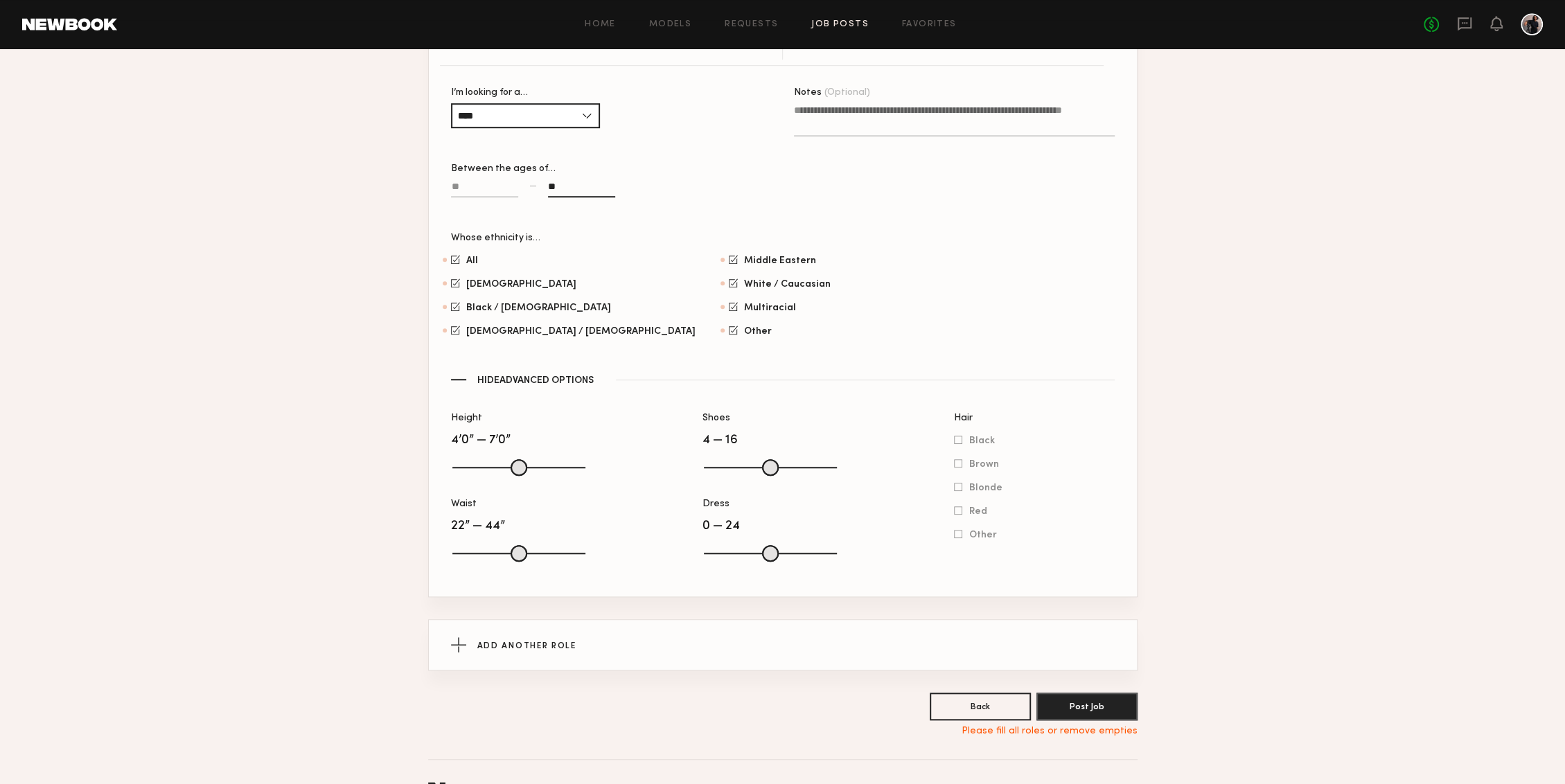
scroll to position [811, 0]
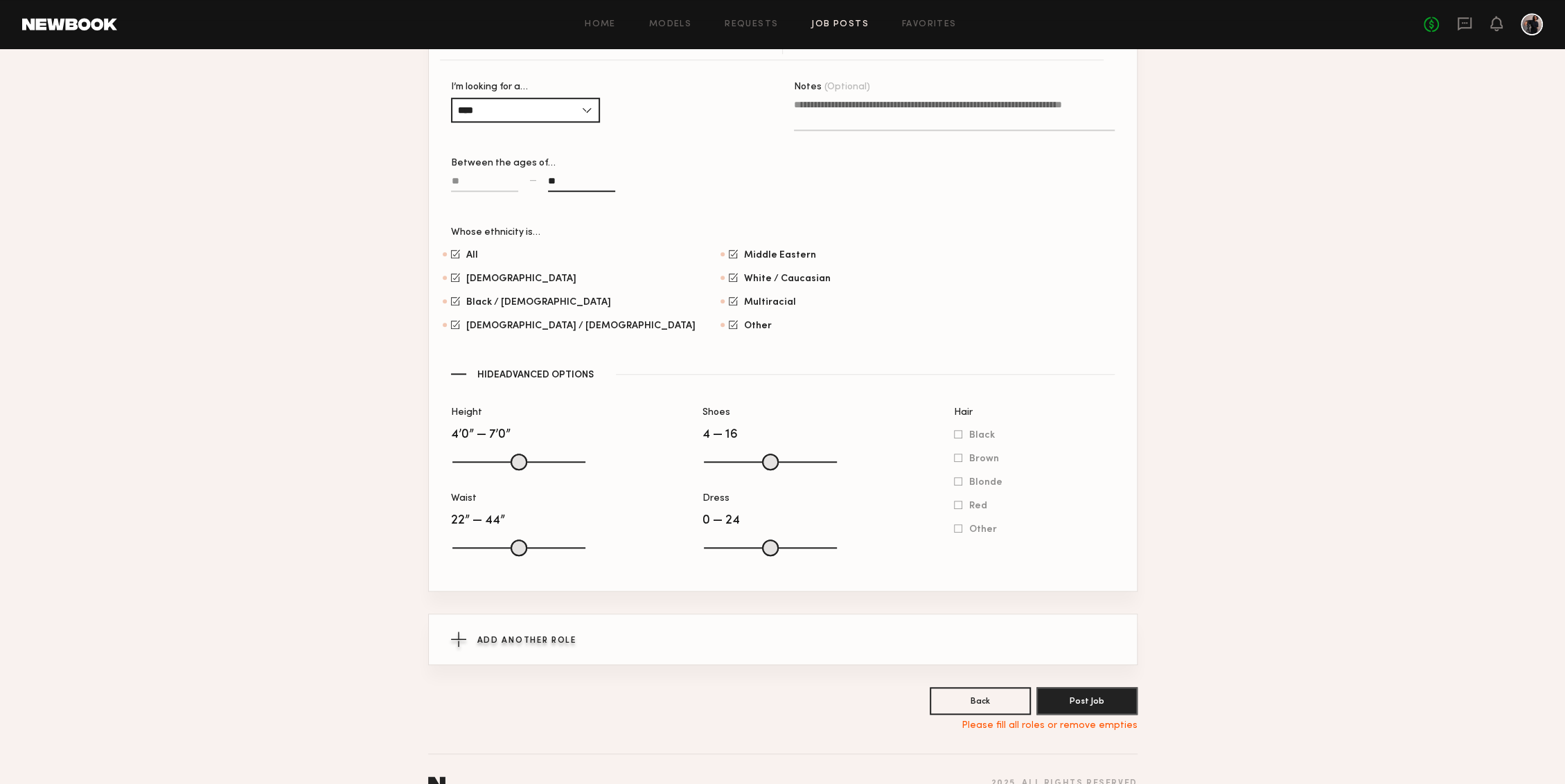
click at [517, 587] on span "Add Another Role" at bounding box center [527, 640] width 99 height 8
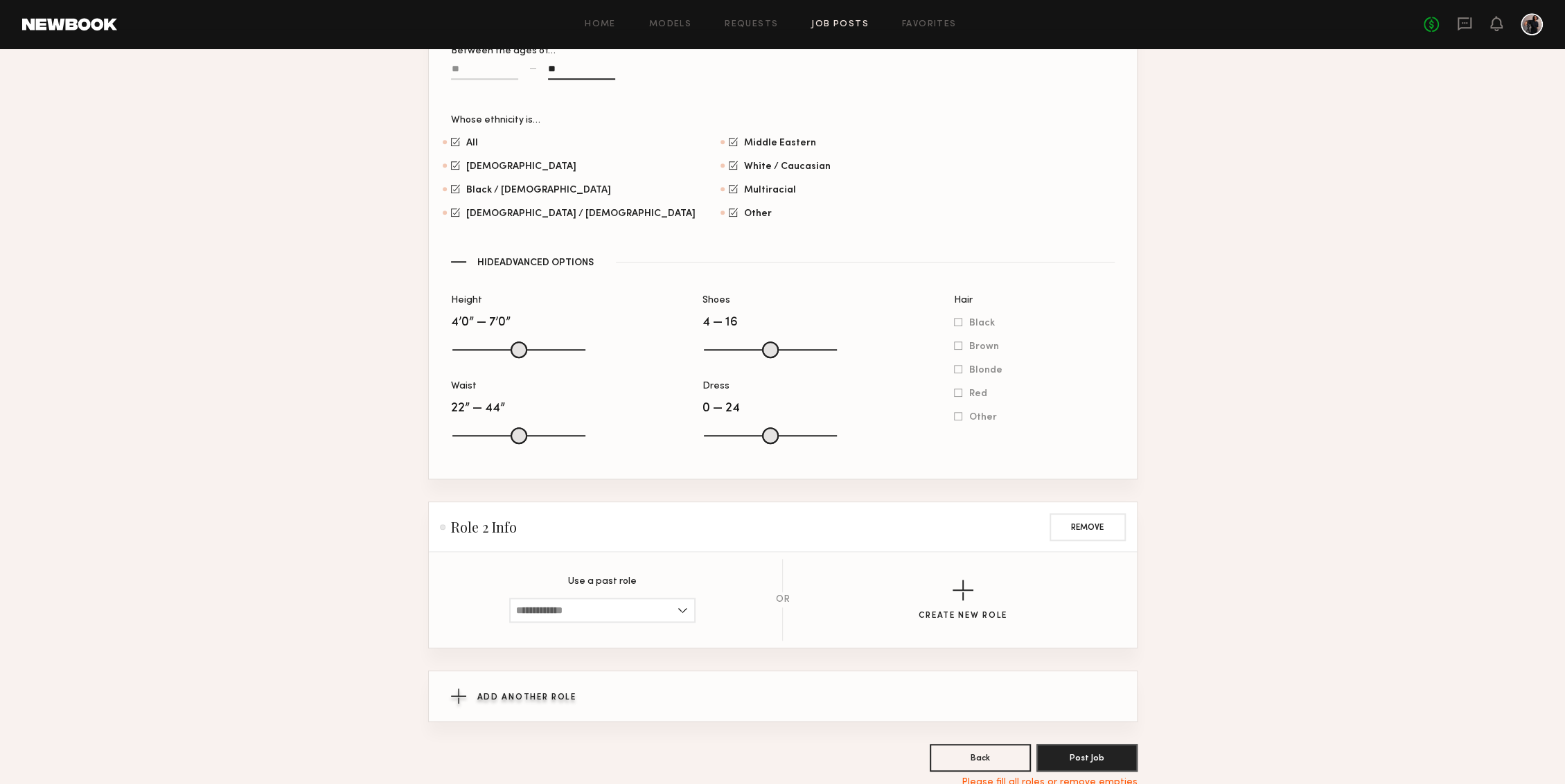
scroll to position [968, 0]
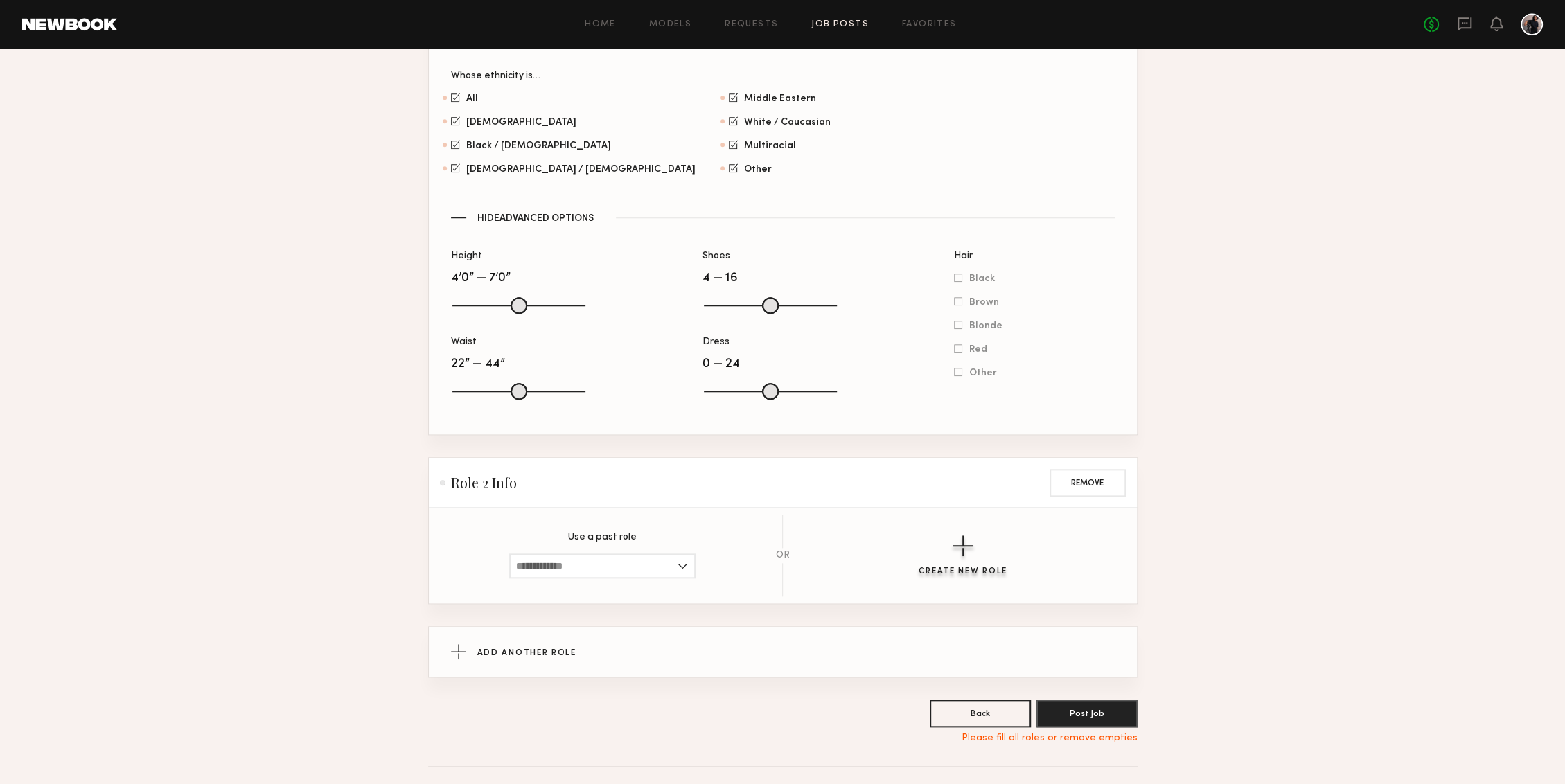
click at [967, 561] on button "Create New Role" at bounding box center [962, 555] width 88 height 41
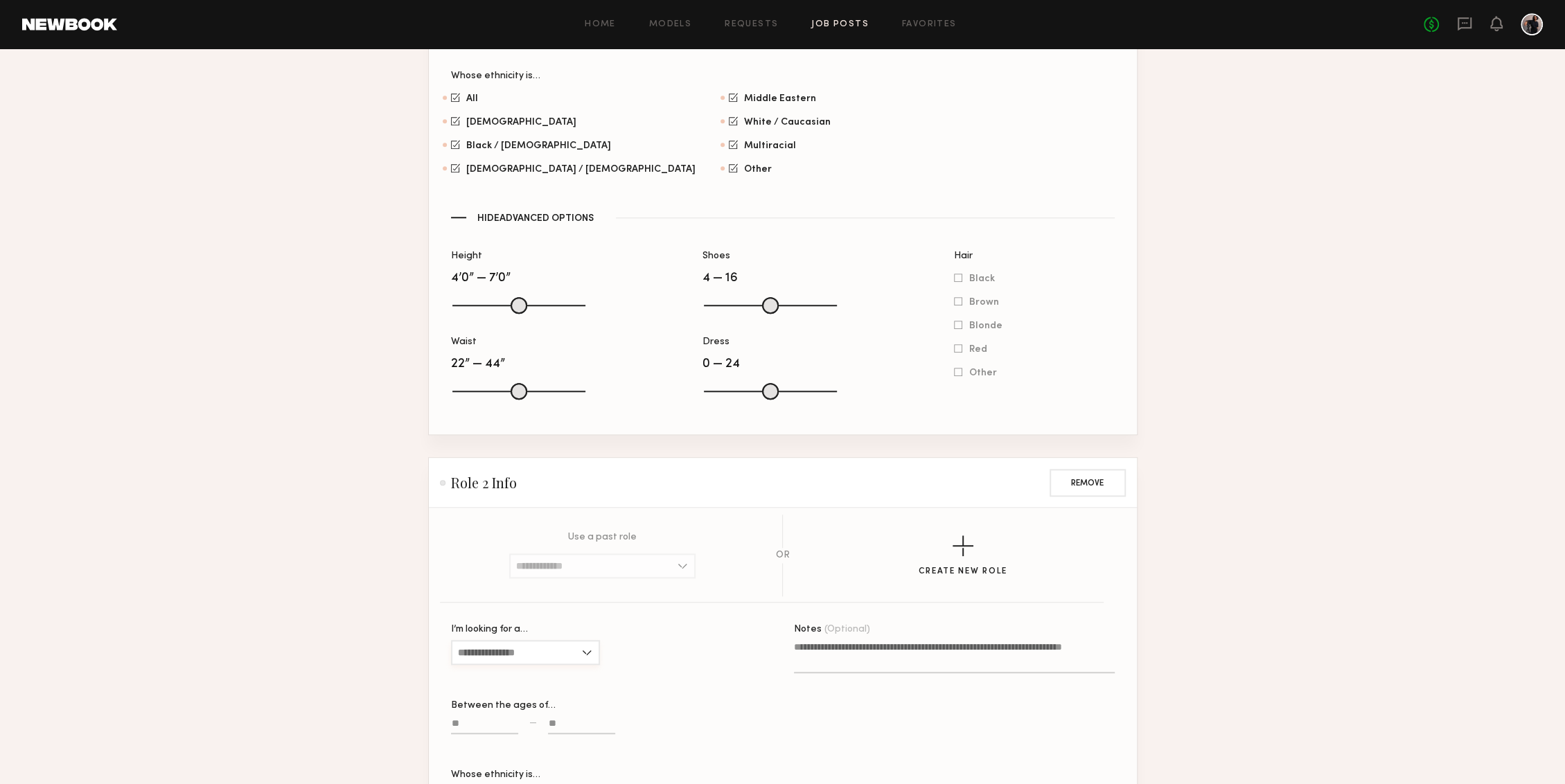
click at [568, 587] on input "I’m looking for a…" at bounding box center [525, 652] width 148 height 25
click at [544, 587] on div "[DEMOGRAPHIC_DATA]" at bounding box center [525, 676] width 146 height 22
type input "******"
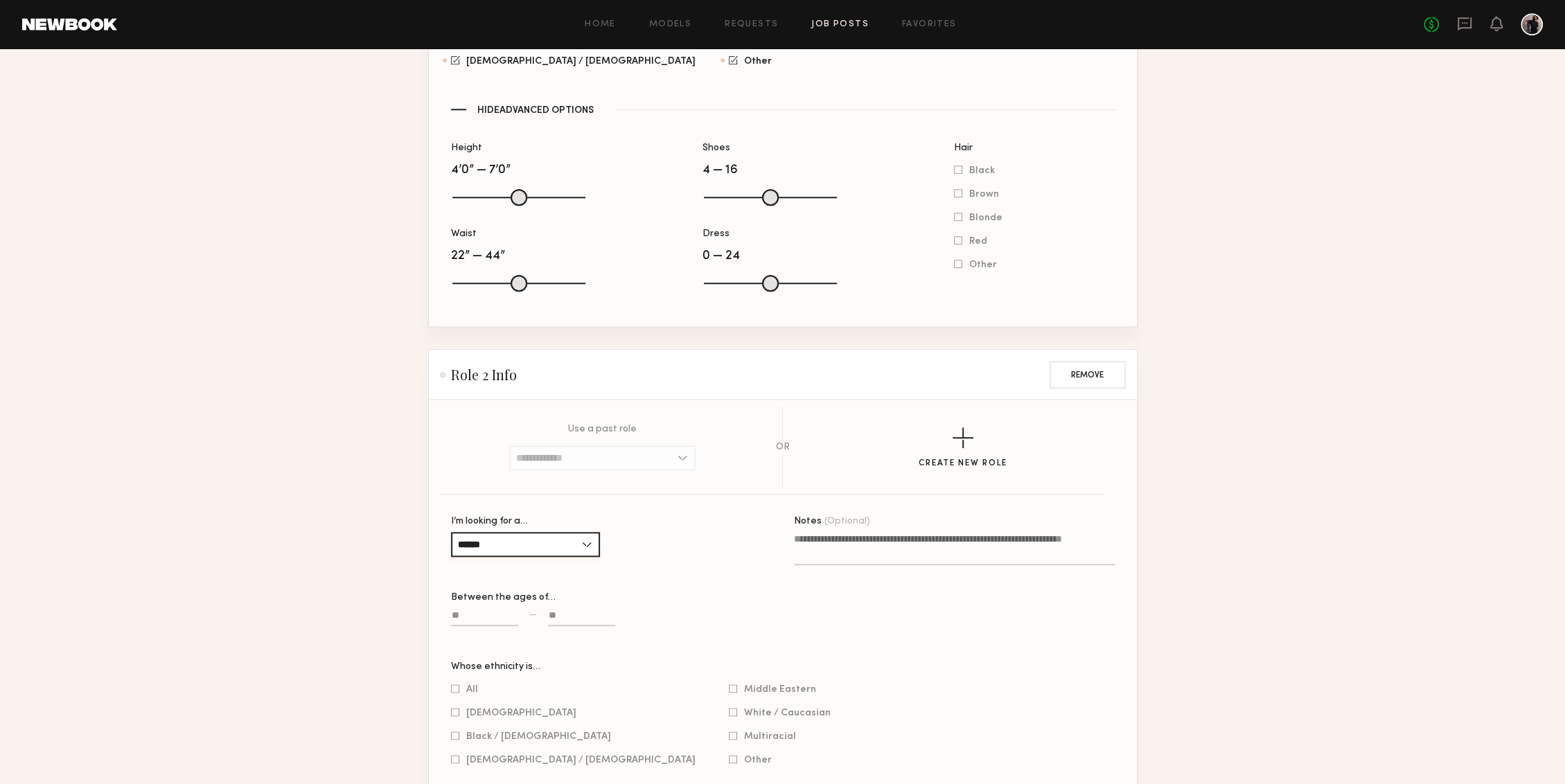
scroll to position [1102, 0]
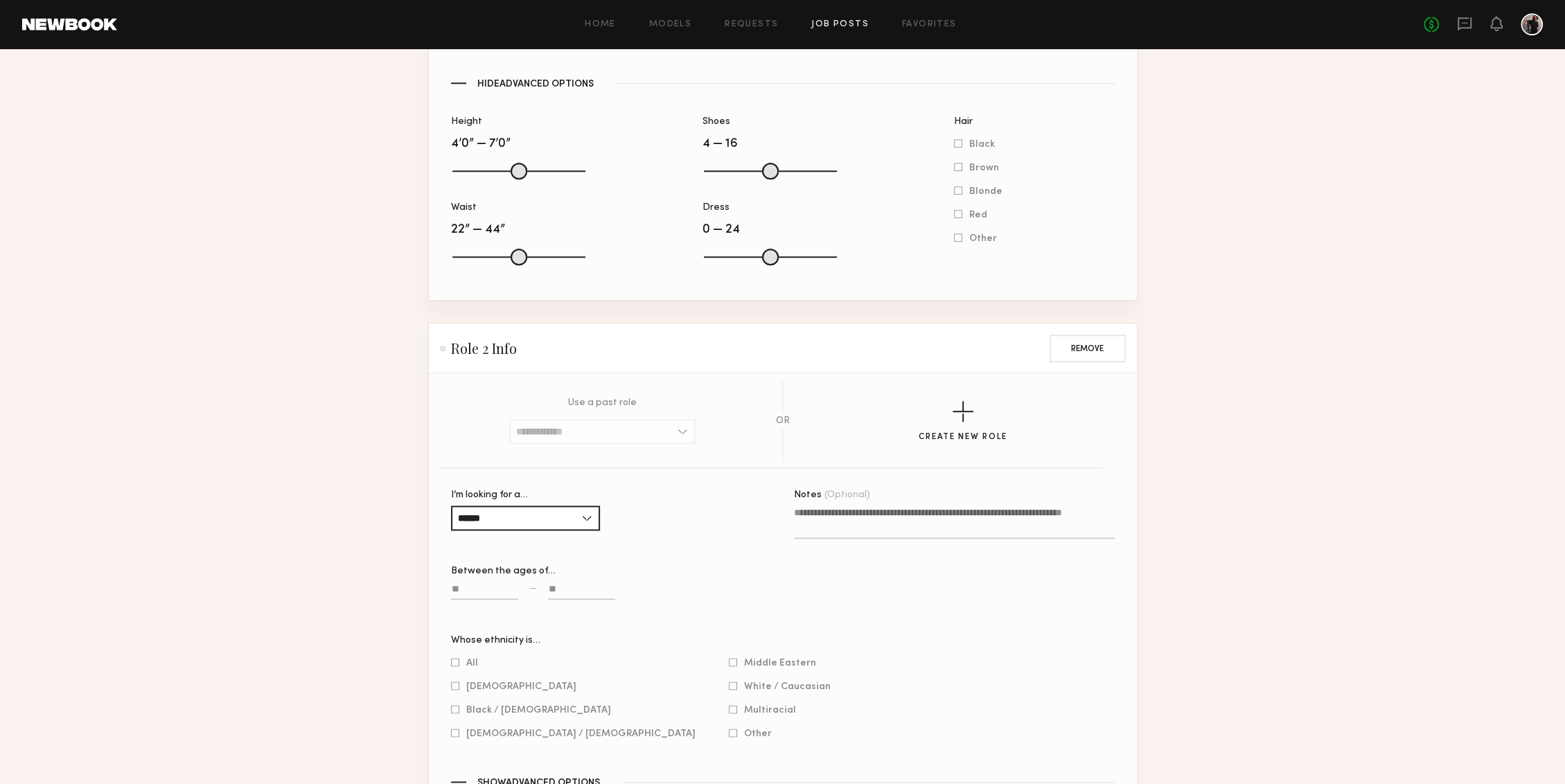
click at [490, 587] on input at bounding box center [485, 591] width 67 height 15
click at [576, 587] on input at bounding box center [581, 591] width 67 height 15
type input "**"
click at [631, 587] on div "I’m looking for a… ****** Female Male All Between the ages of… Should be 18 or …" at bounding box center [611, 568] width 321 height 157
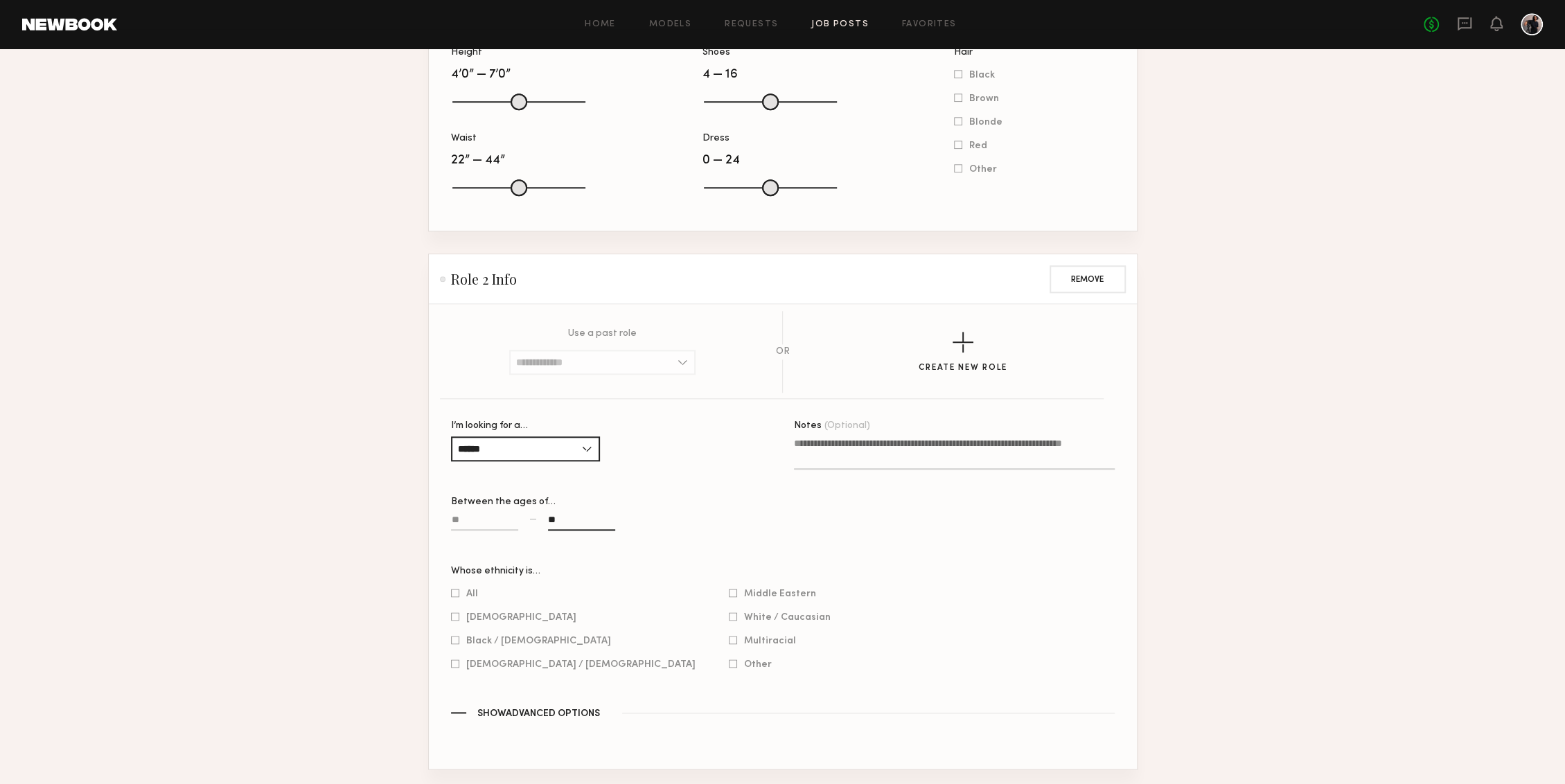
scroll to position [1177, 0]
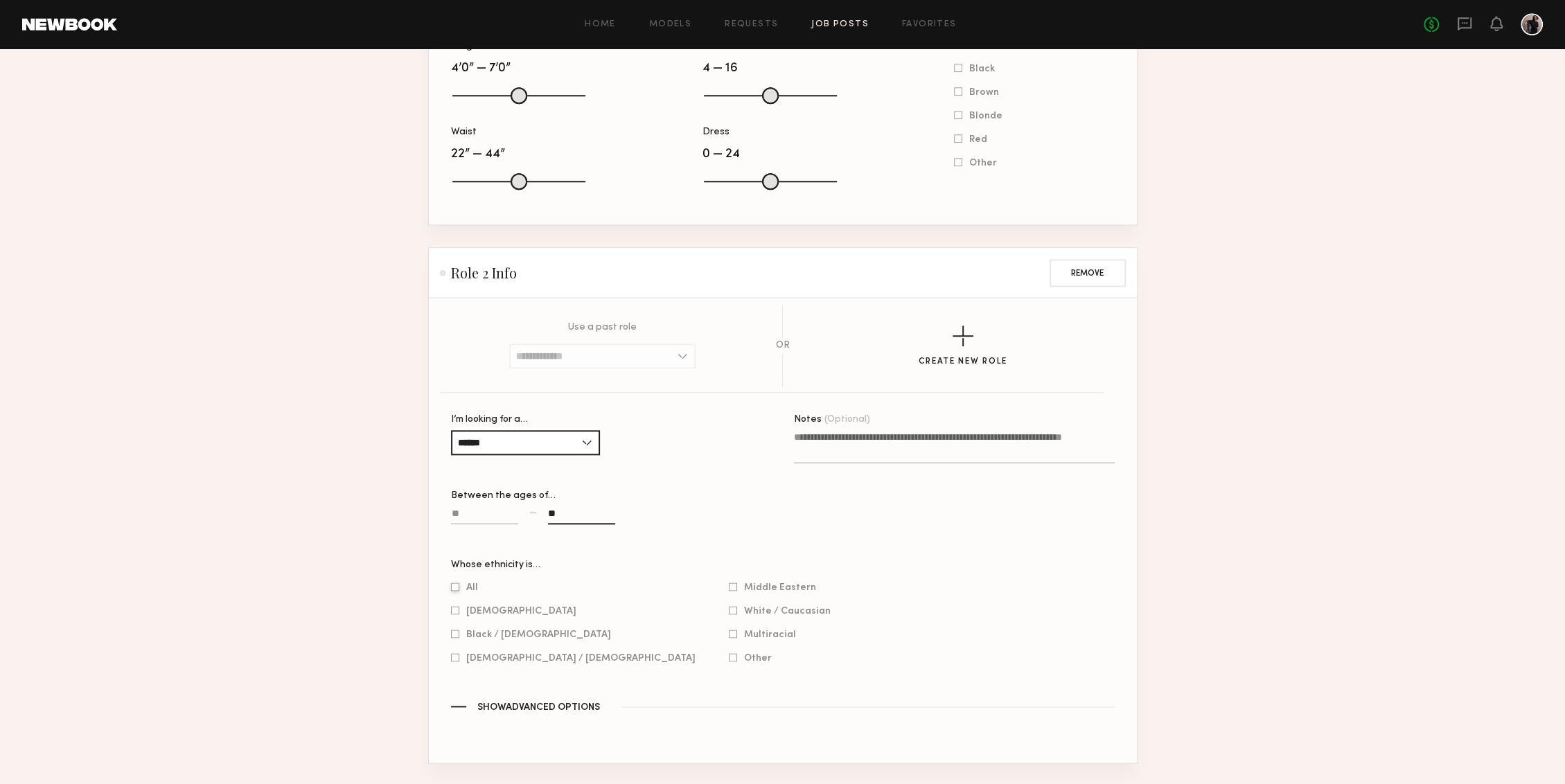
click at [452, 587] on div at bounding box center [455, 586] width 8 height 9
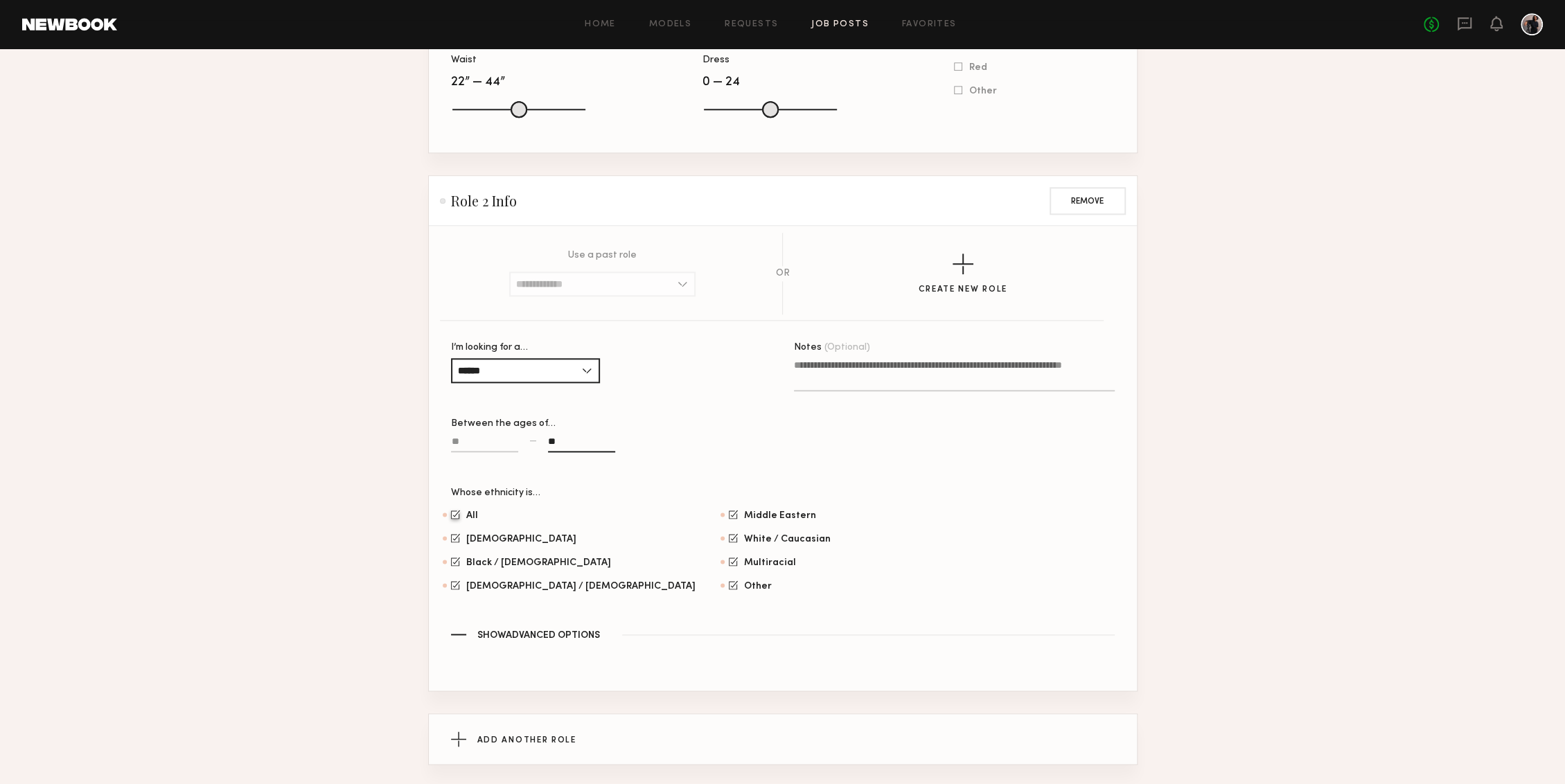
scroll to position [1313, 0]
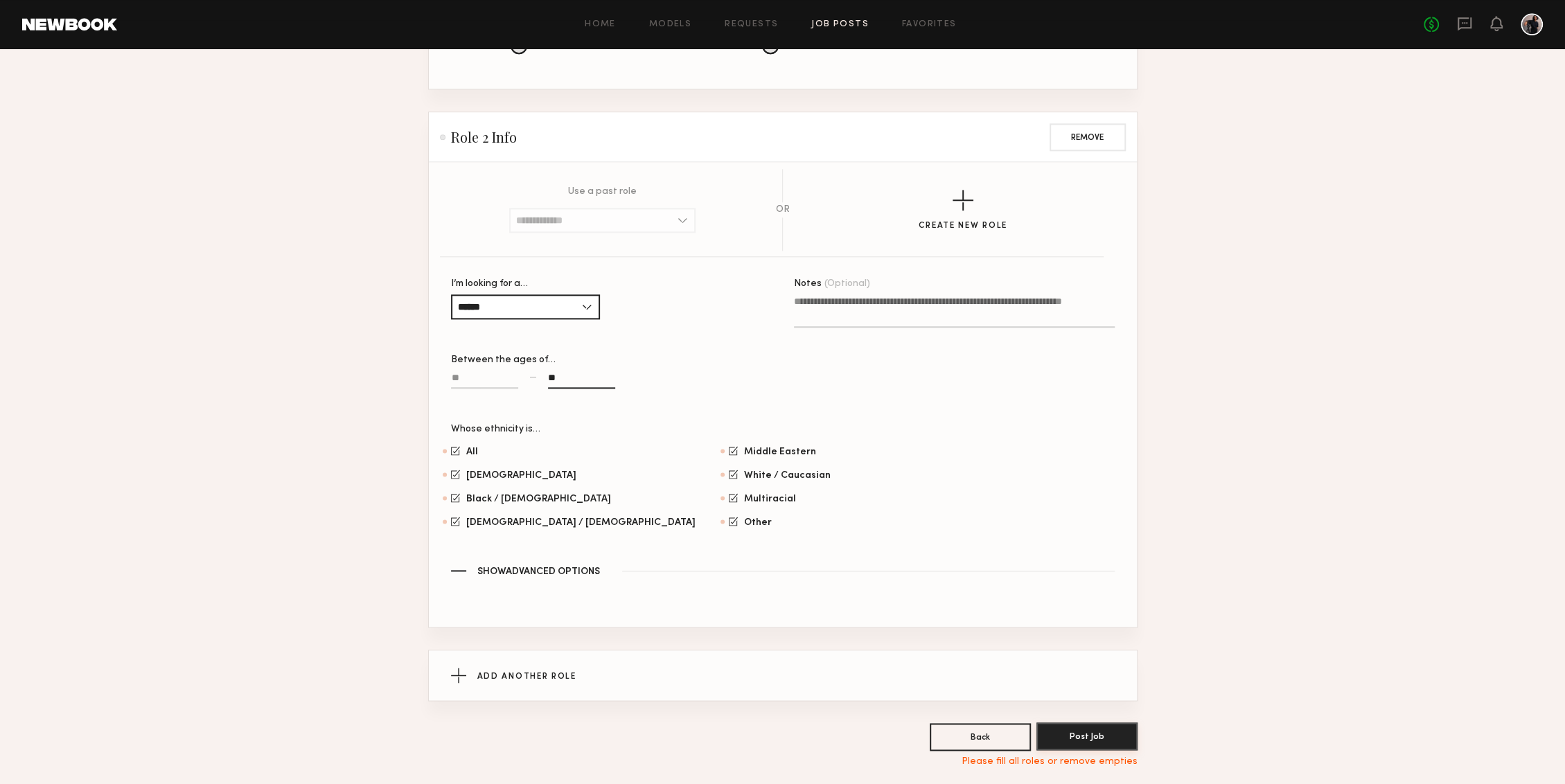
click at [1100, 587] on button "Post Job" at bounding box center [1086, 736] width 101 height 27
click at [1077, 587] on button "Post Job" at bounding box center [1086, 736] width 101 height 27
click at [591, 570] on span "Show Advanced Options" at bounding box center [538, 572] width 123 height 10
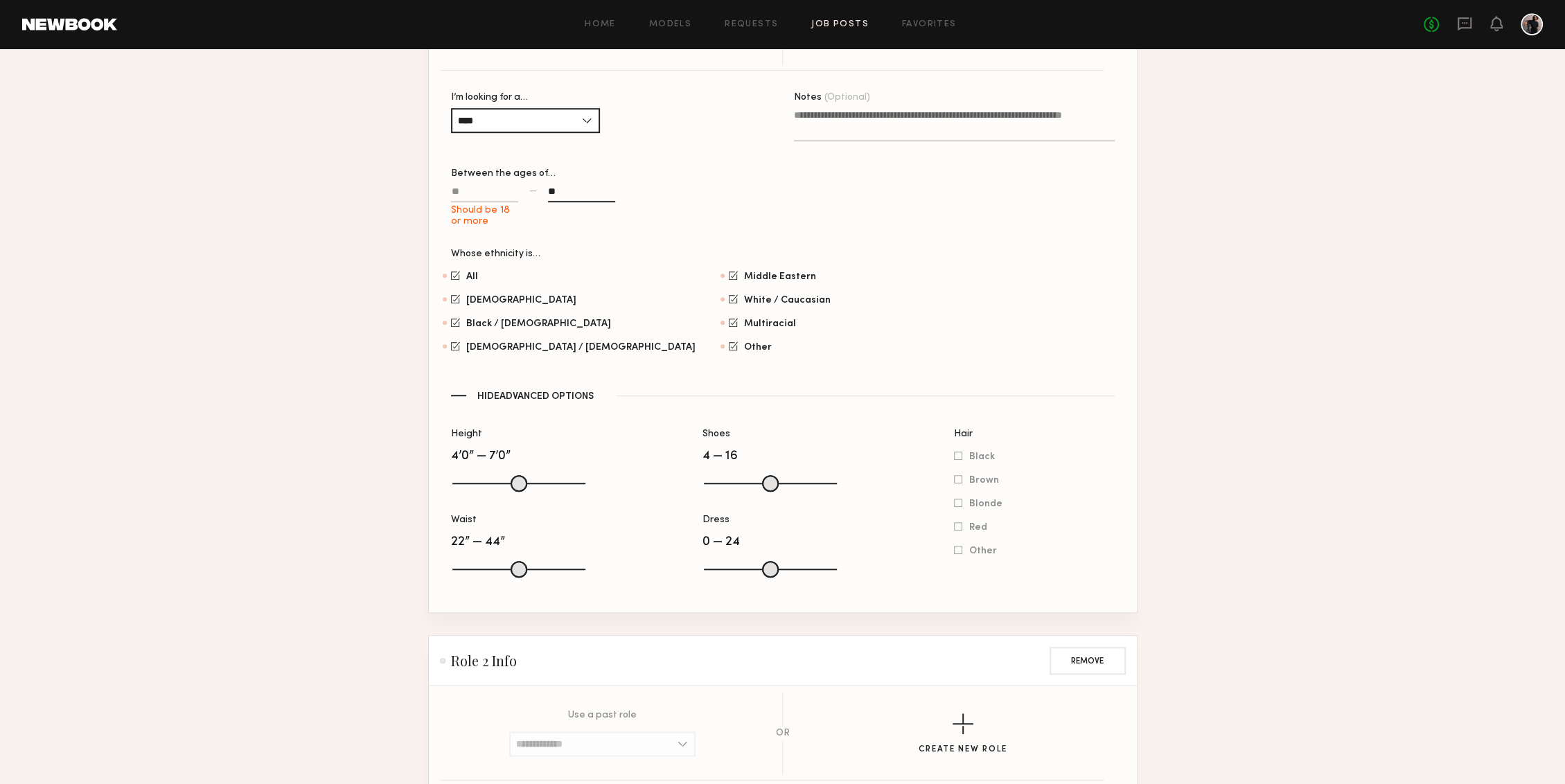
scroll to position [788, 0]
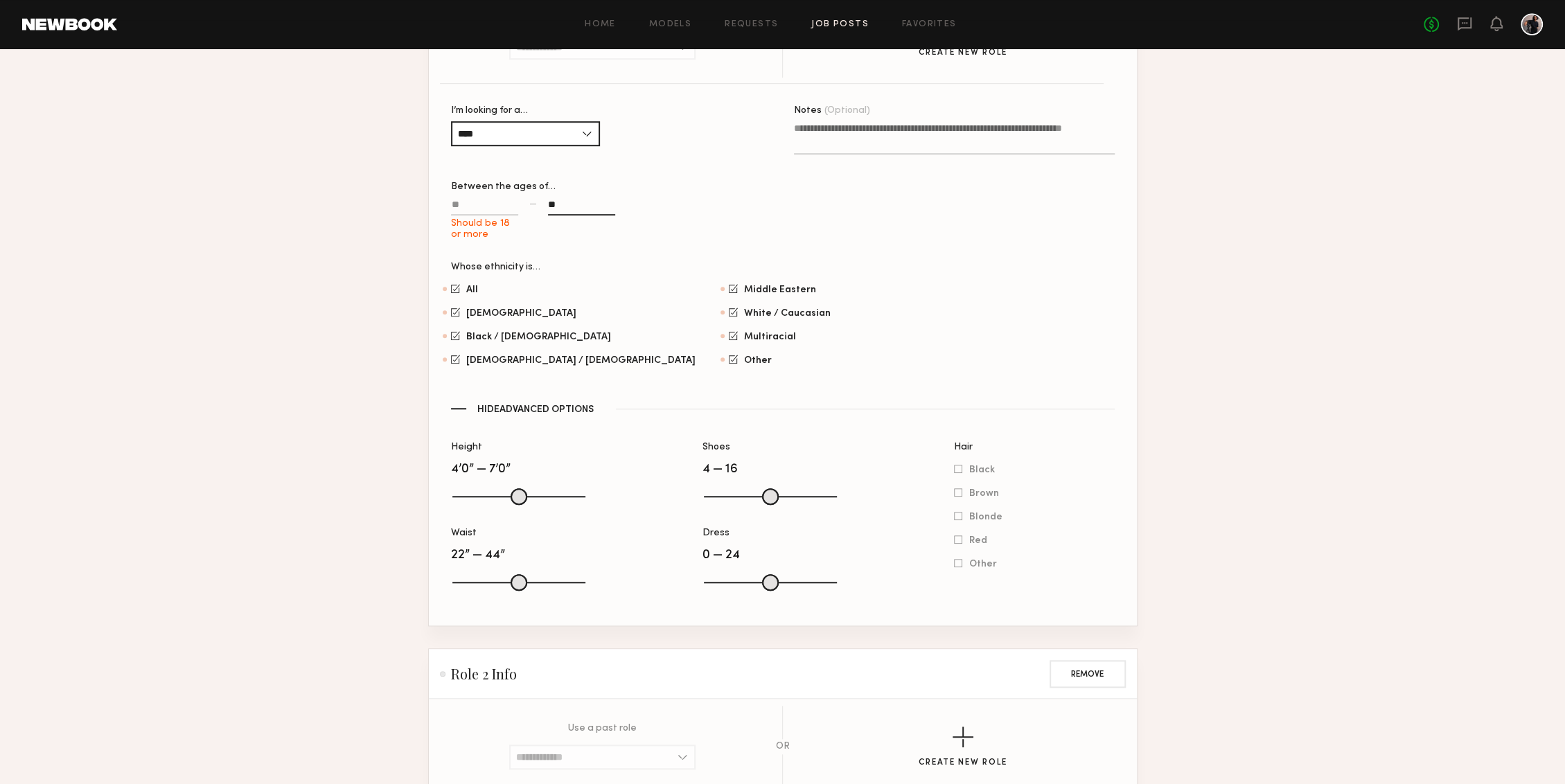
click at [476, 204] on input "Should be 18 or more" at bounding box center [485, 207] width 67 height 15
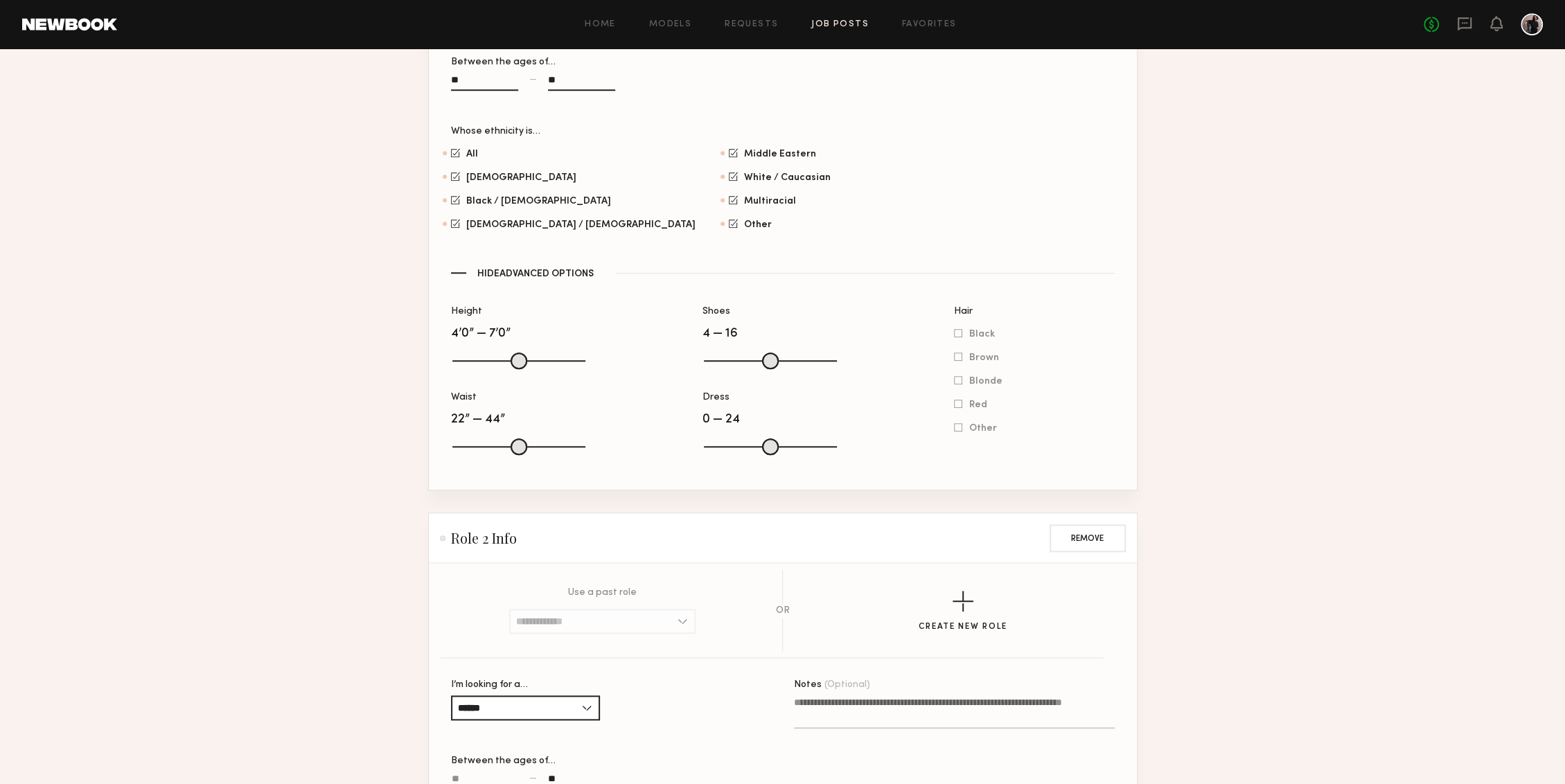
scroll to position [1195, 0]
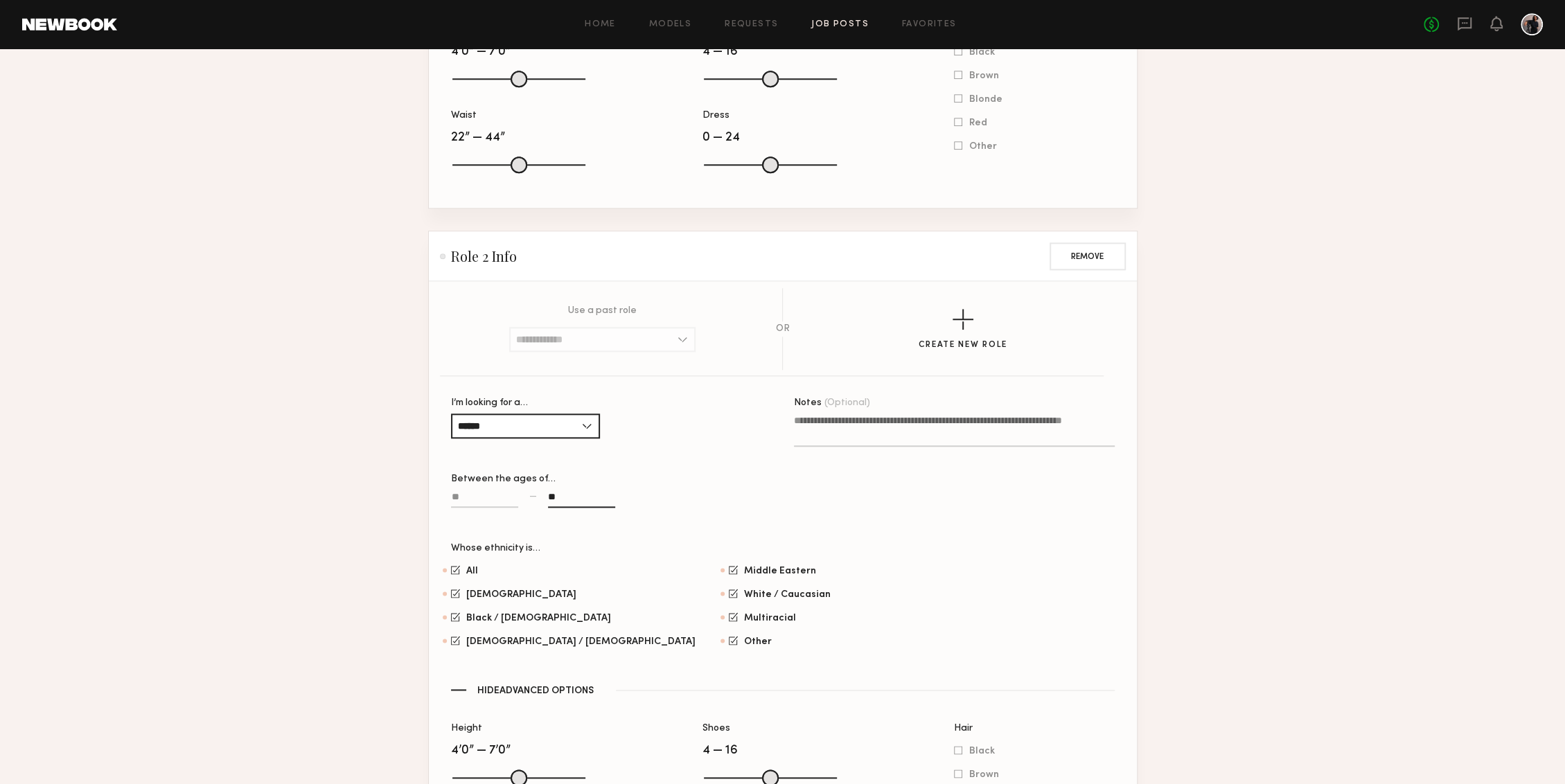
type input "**"
click at [460, 491] on label at bounding box center [485, 505] width 67 height 32
click at [460, 492] on input at bounding box center [485, 499] width 67 height 15
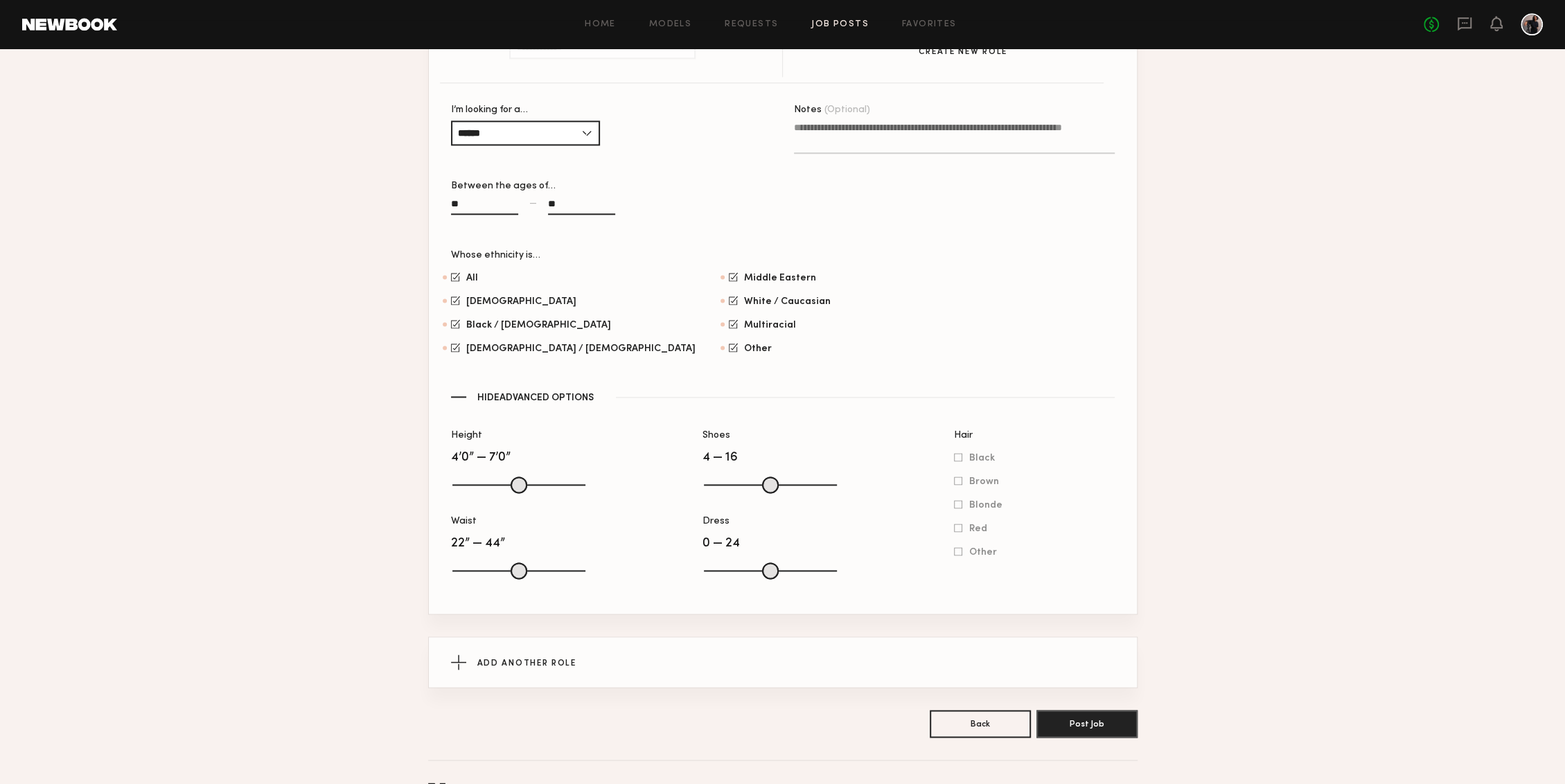
scroll to position [1525, 0]
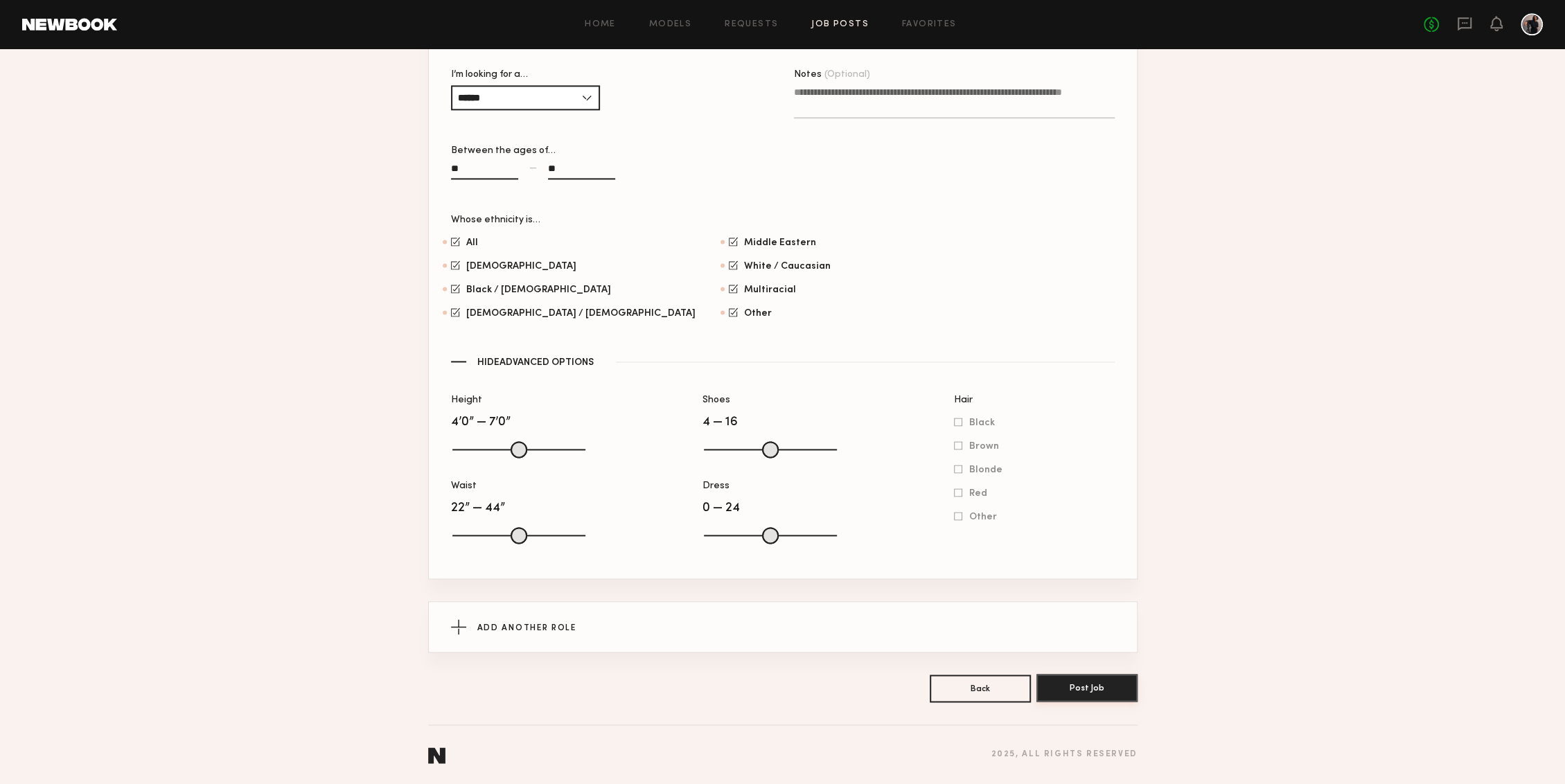
type input "**"
click at [1069, 587] on button "Post Job" at bounding box center [1086, 687] width 101 height 27
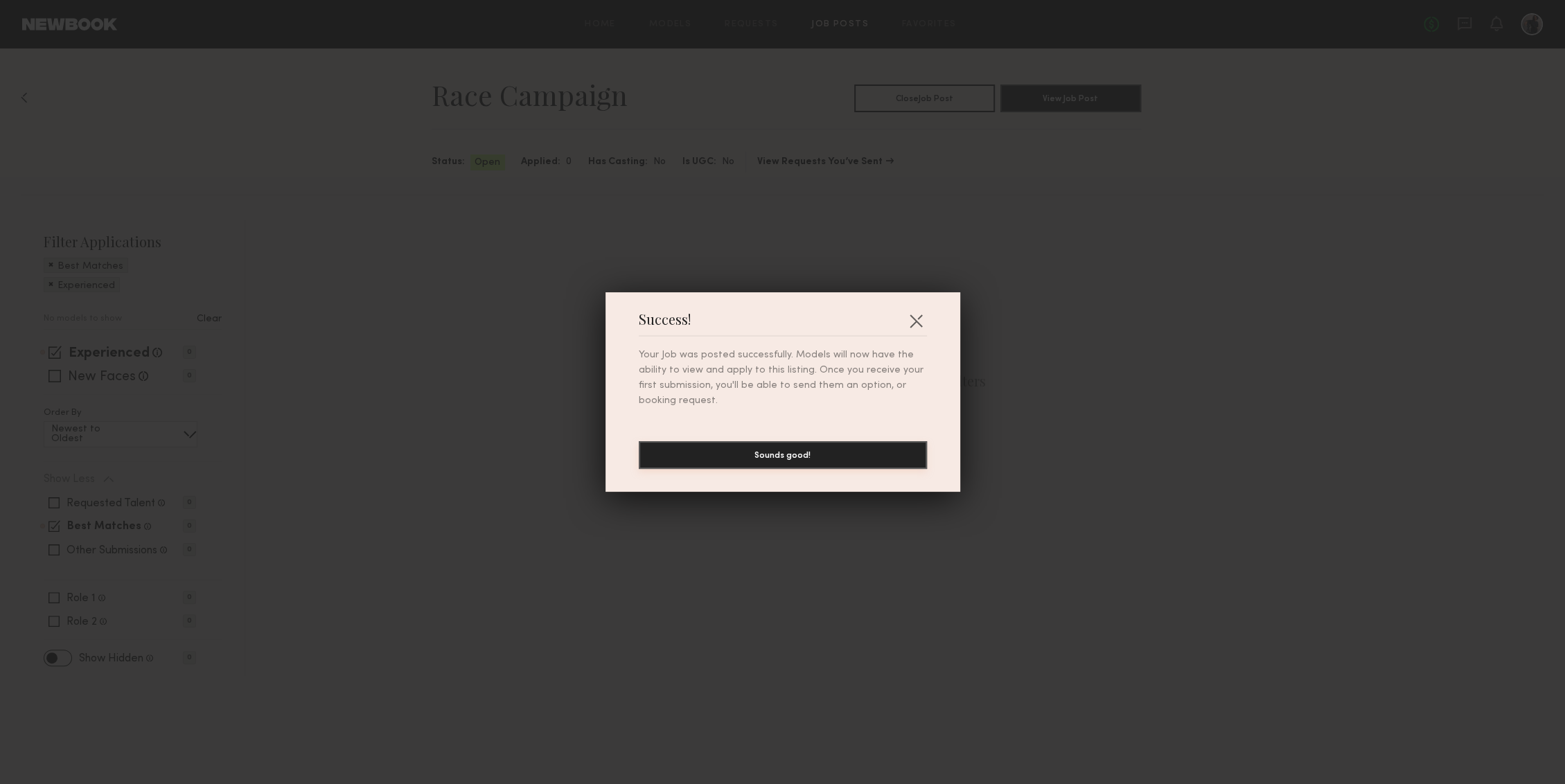
click at [839, 455] on button "Sounds good!" at bounding box center [782, 454] width 288 height 27
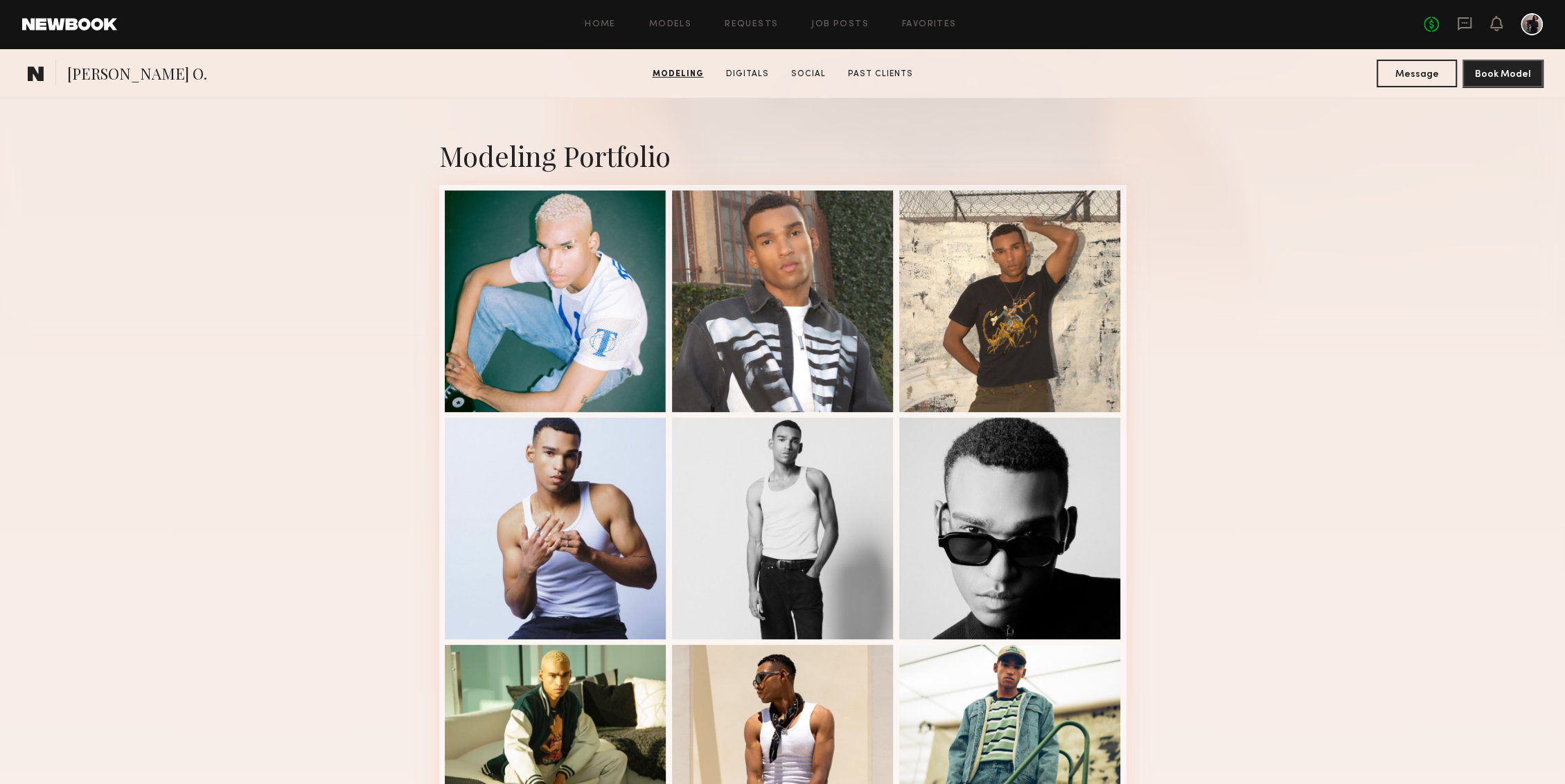
scroll to position [158, 0]
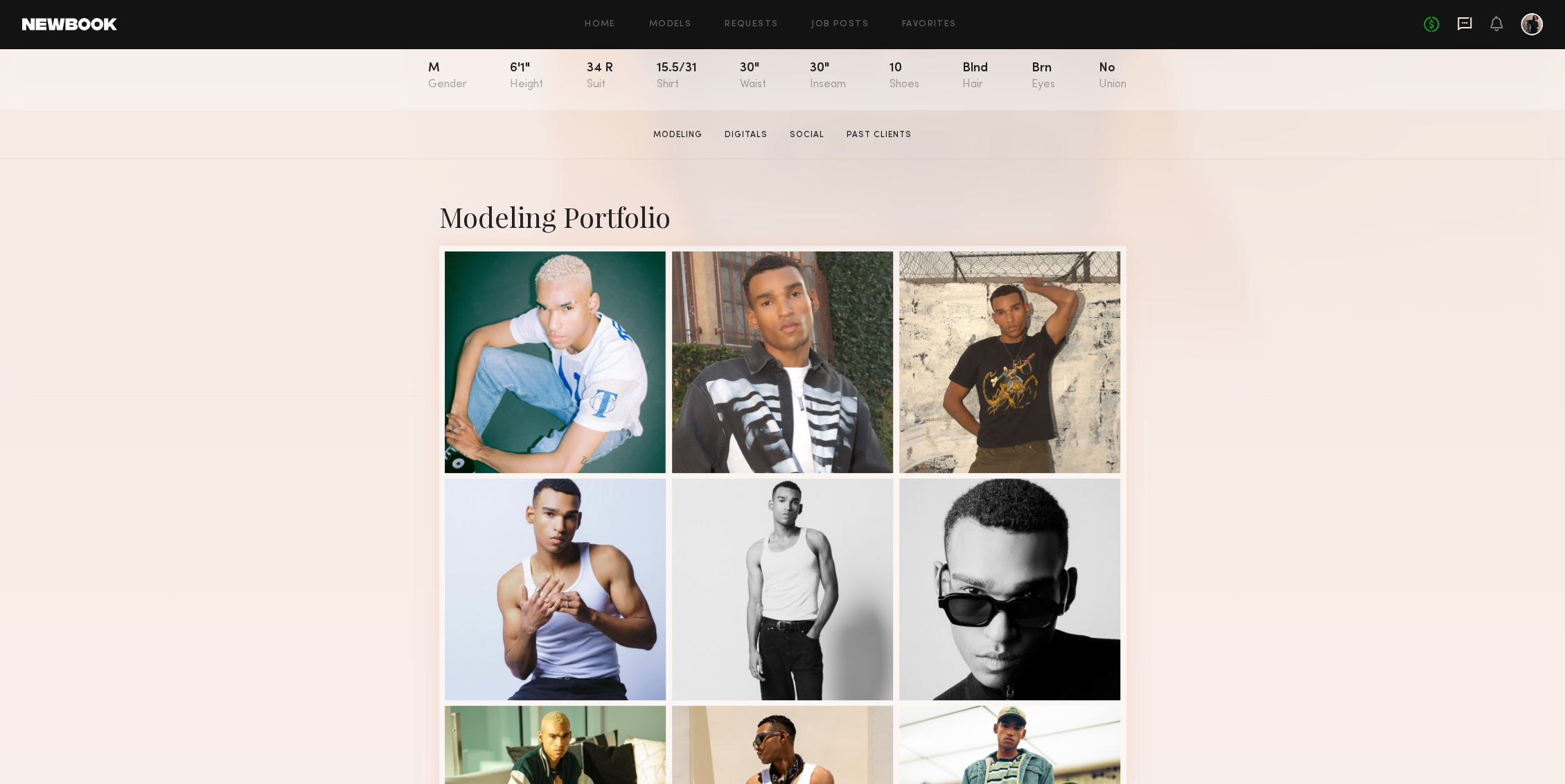
click at [1172, 25] on icon at bounding box center [1464, 23] width 15 height 15
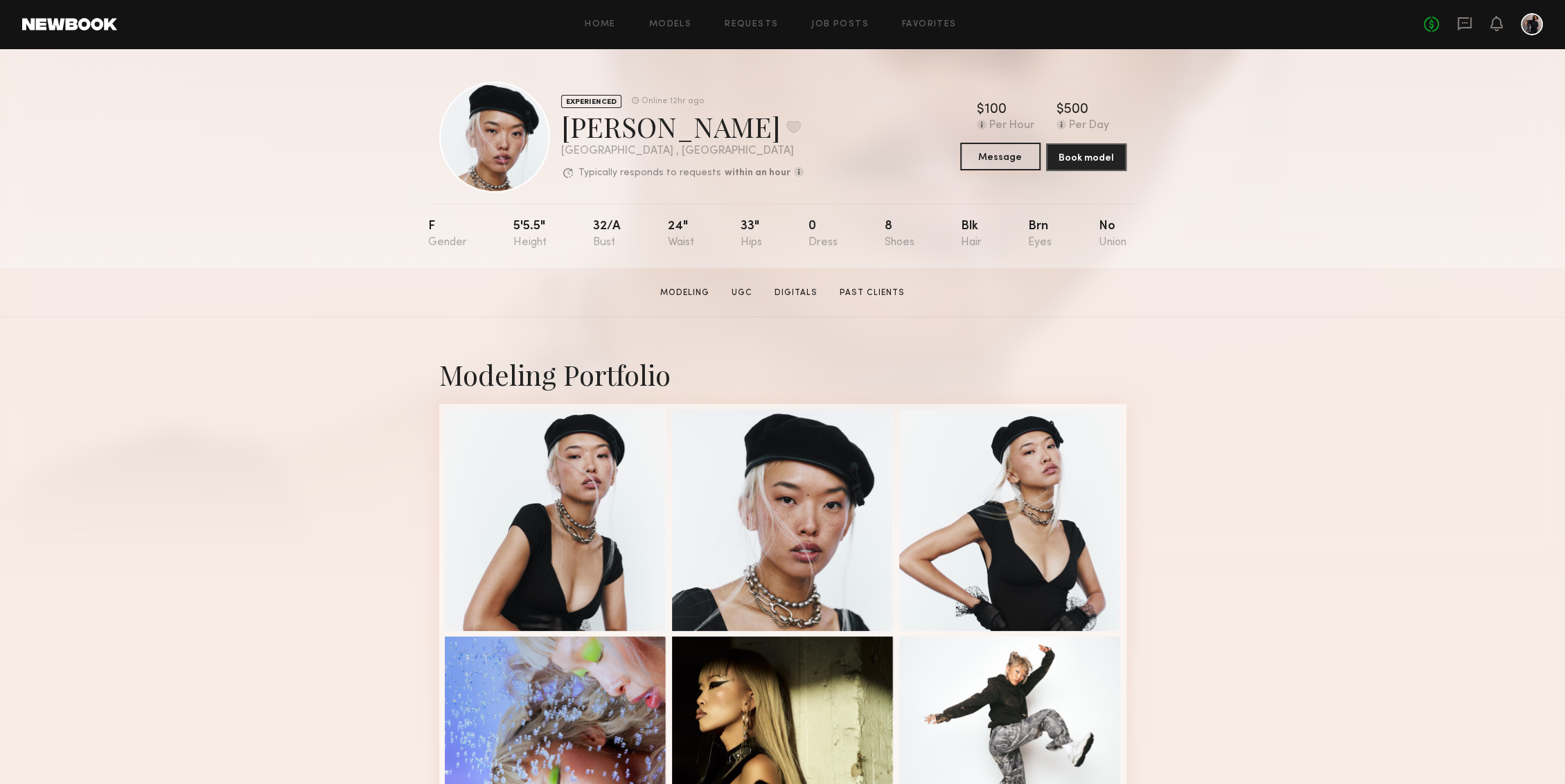
click at [1016, 155] on button "Message" at bounding box center [1000, 157] width 80 height 27
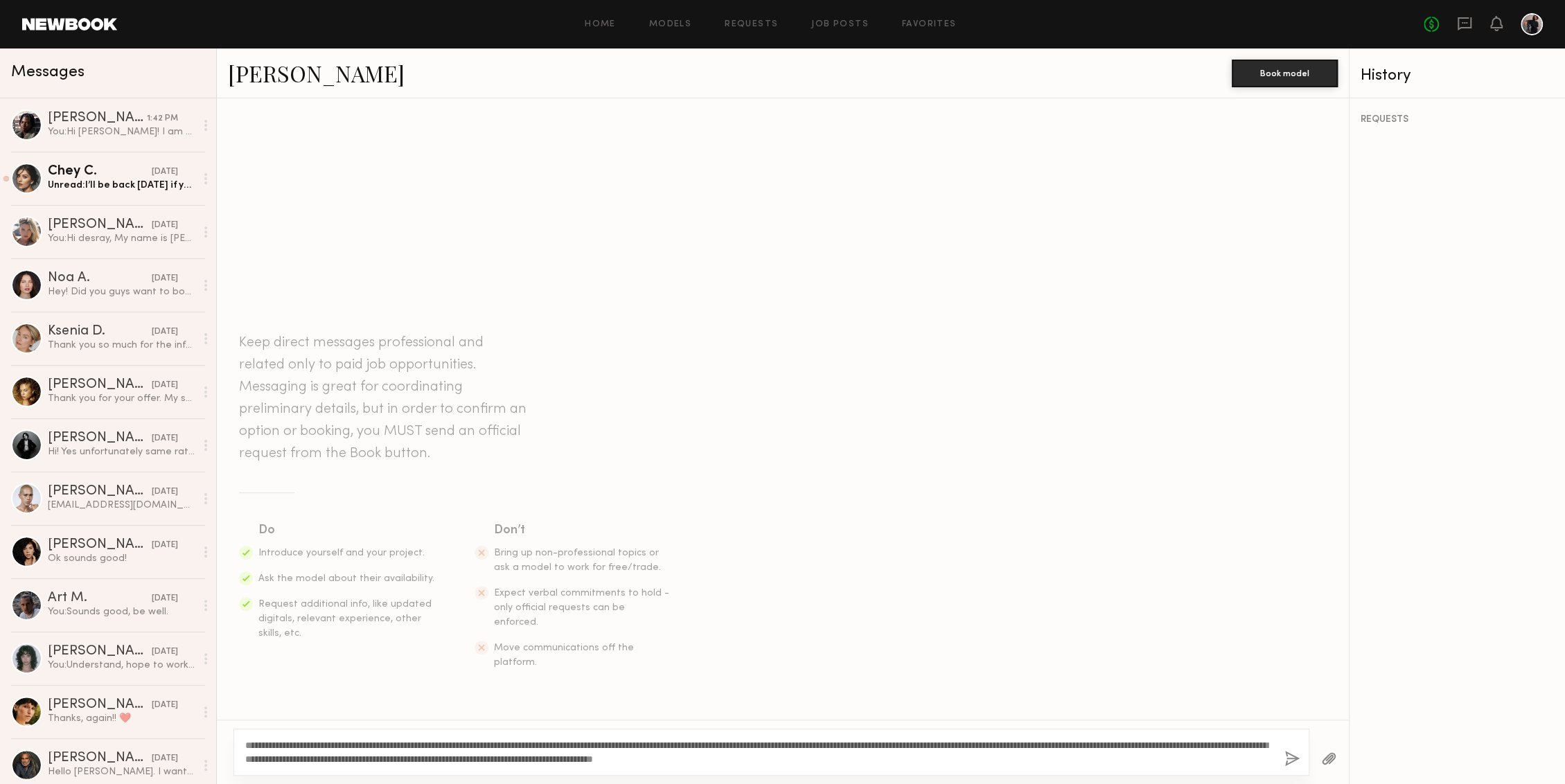
click at [278, 587] on textarea "**********" at bounding box center [759, 752] width 1028 height 27
type textarea "**********"
click at [1172, 587] on button "button" at bounding box center [1292, 759] width 15 height 17
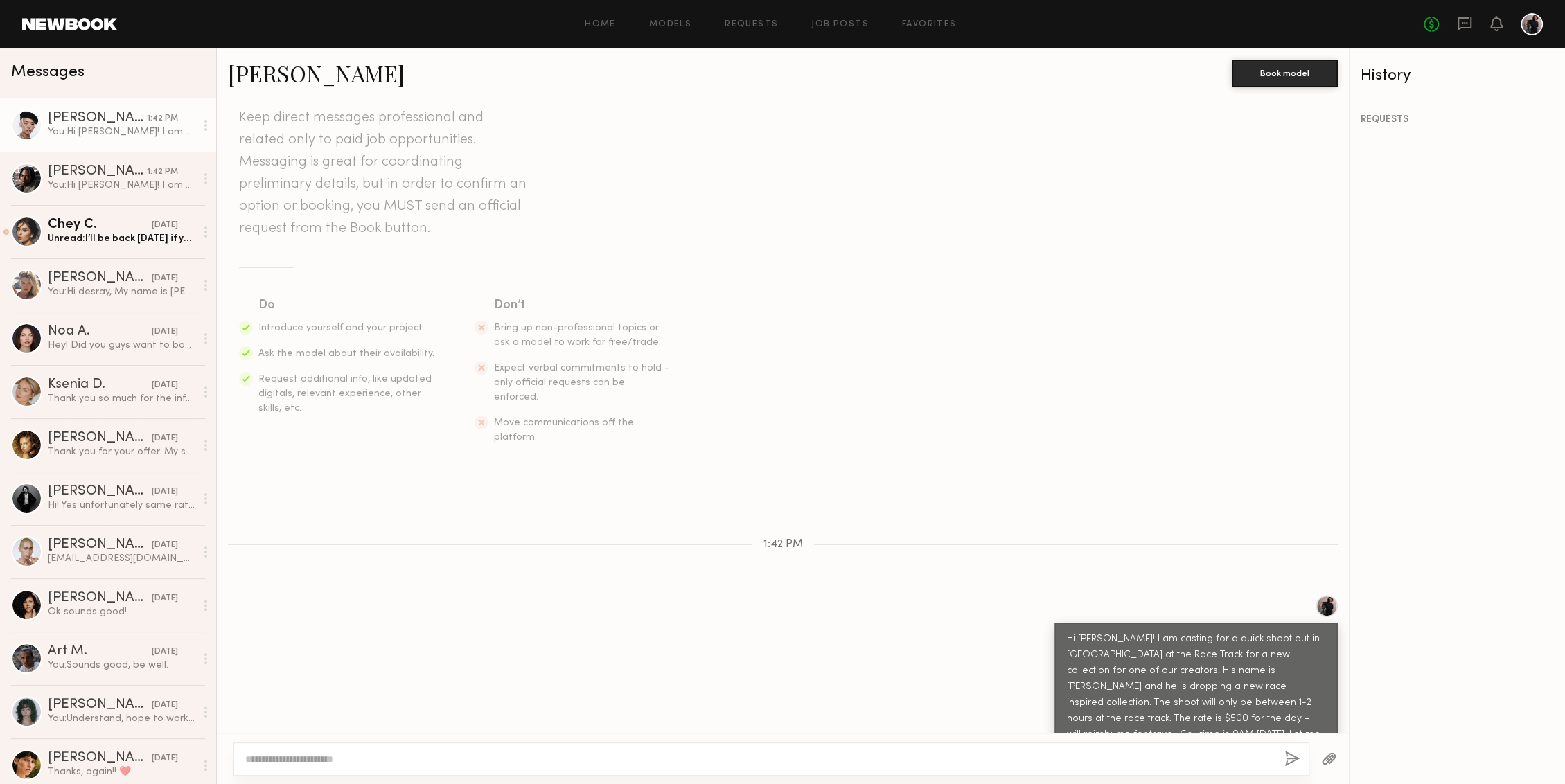
scroll to position [128, 0]
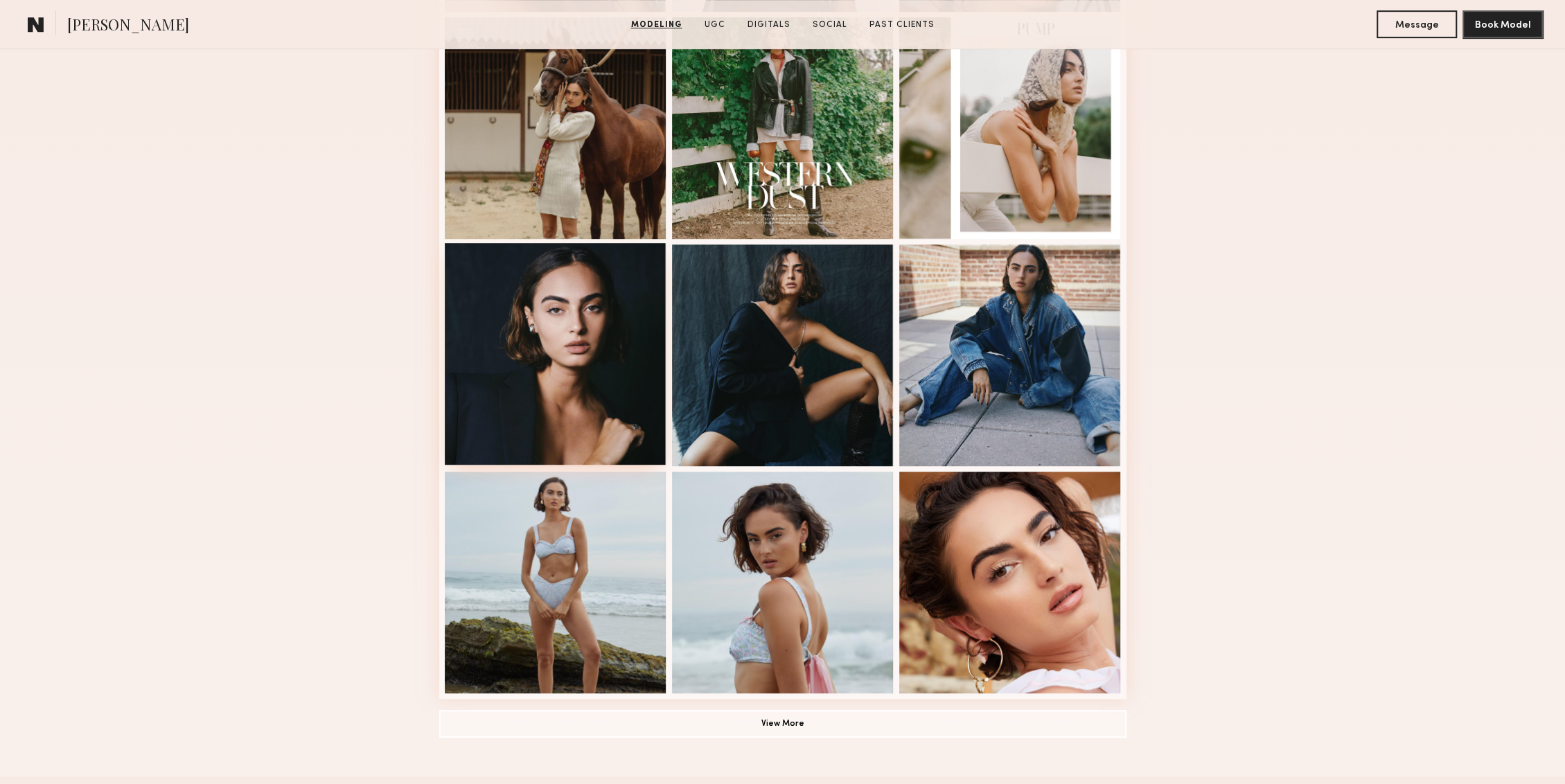
scroll to position [621, 0]
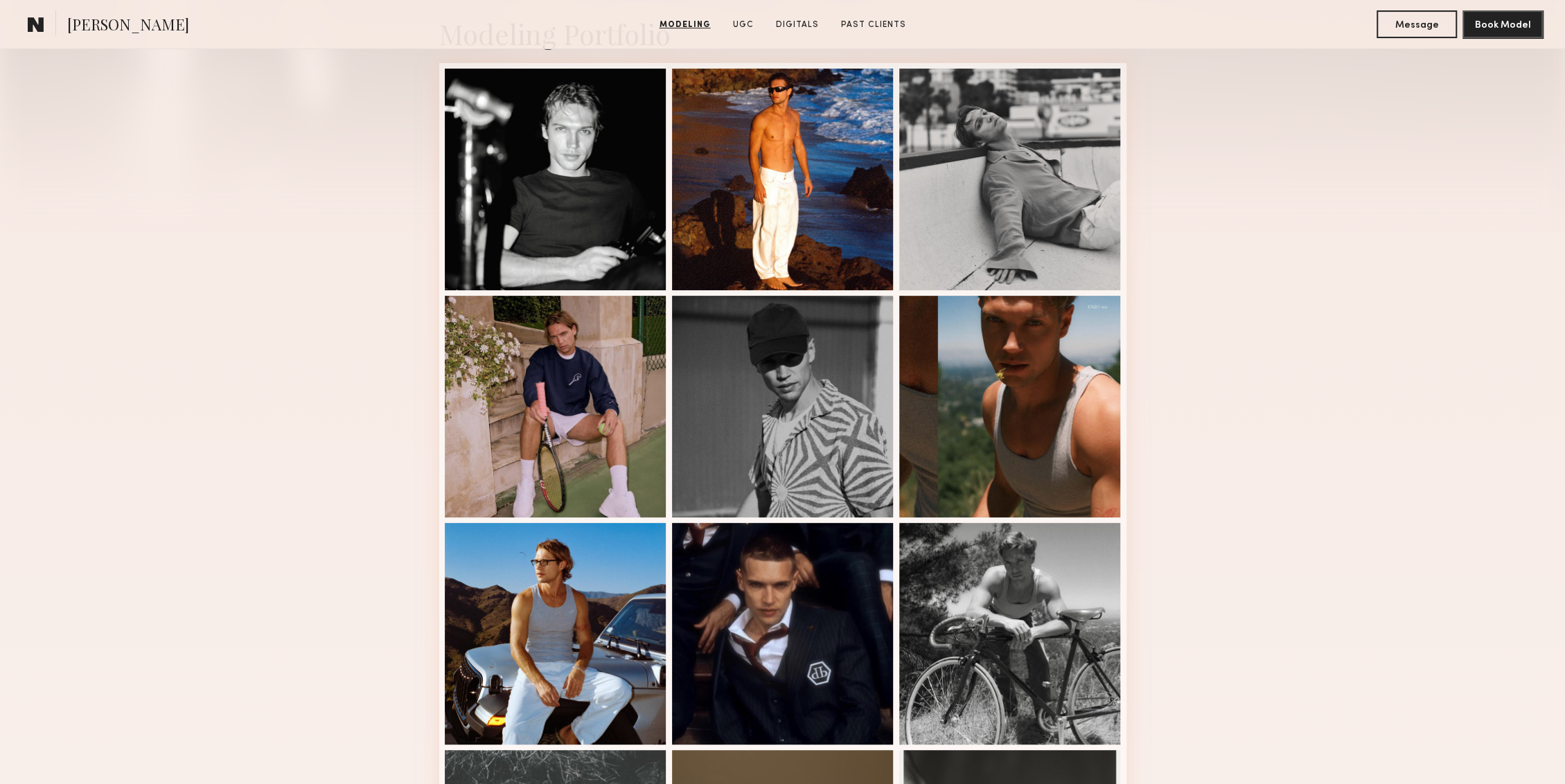
scroll to position [336, 0]
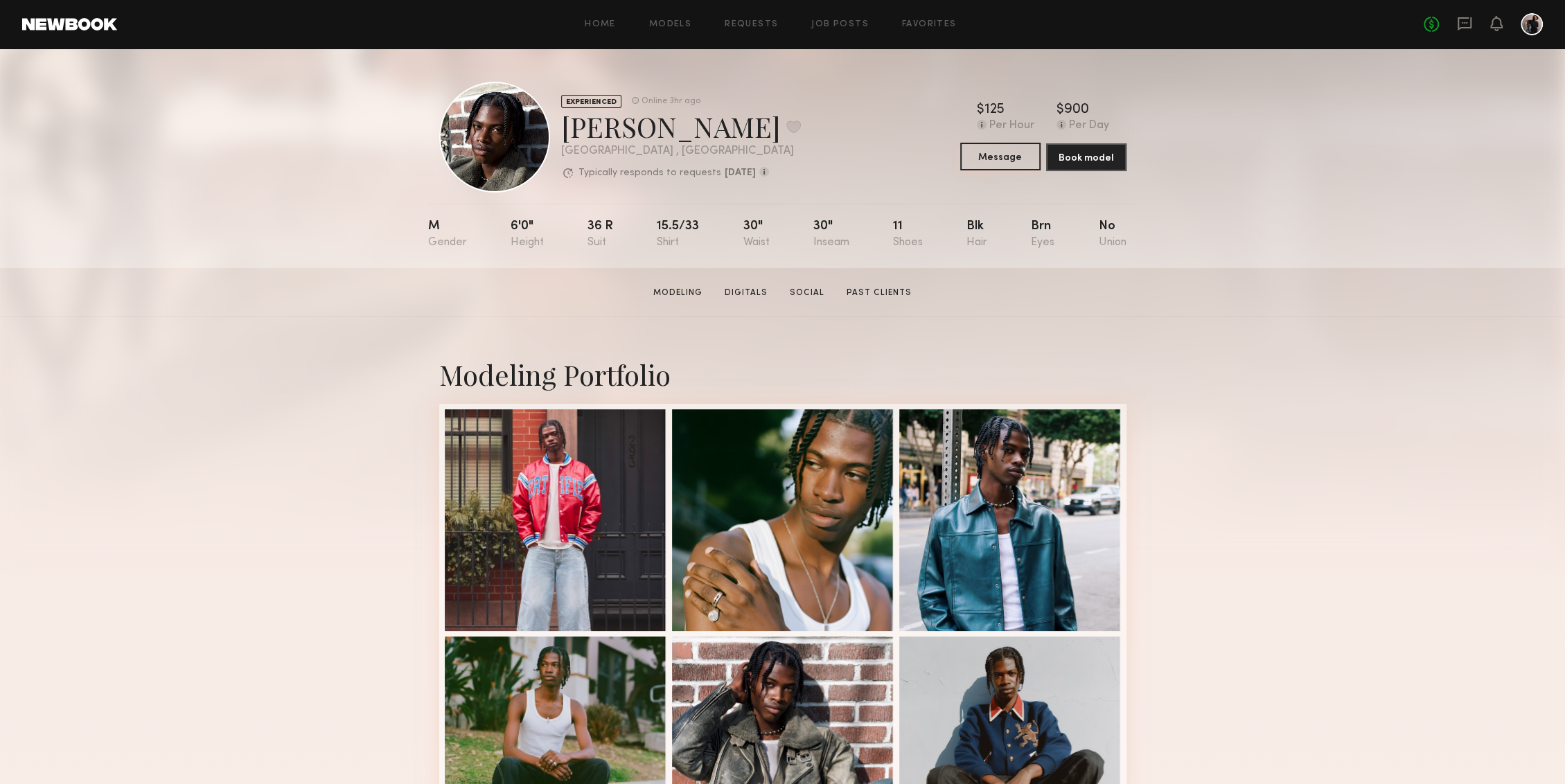
click at [978, 149] on button "Message" at bounding box center [1000, 157] width 80 height 27
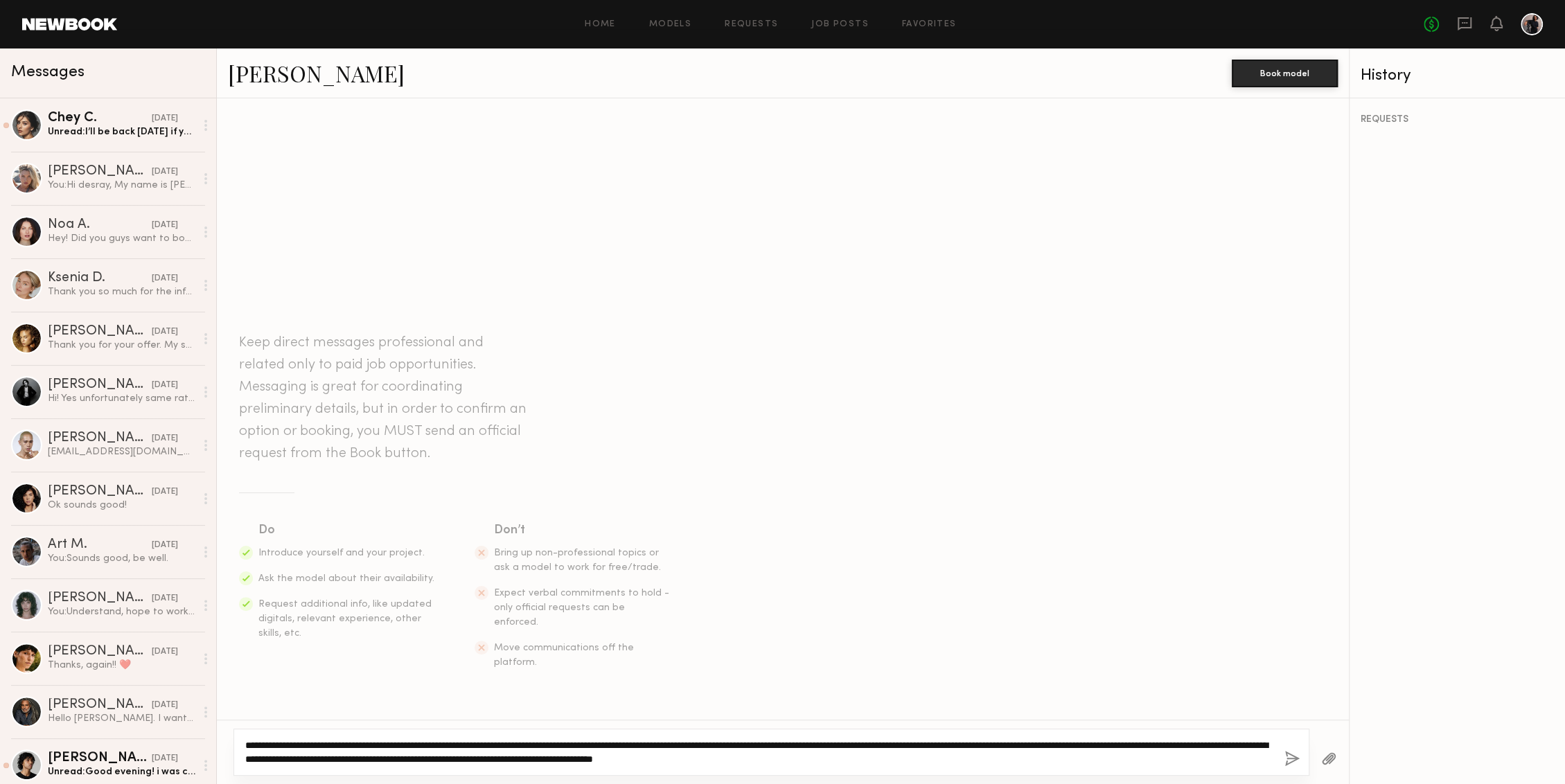
type textarea "**********"
click at [562, 745] on textarea "**********" at bounding box center [759, 752] width 1028 height 27
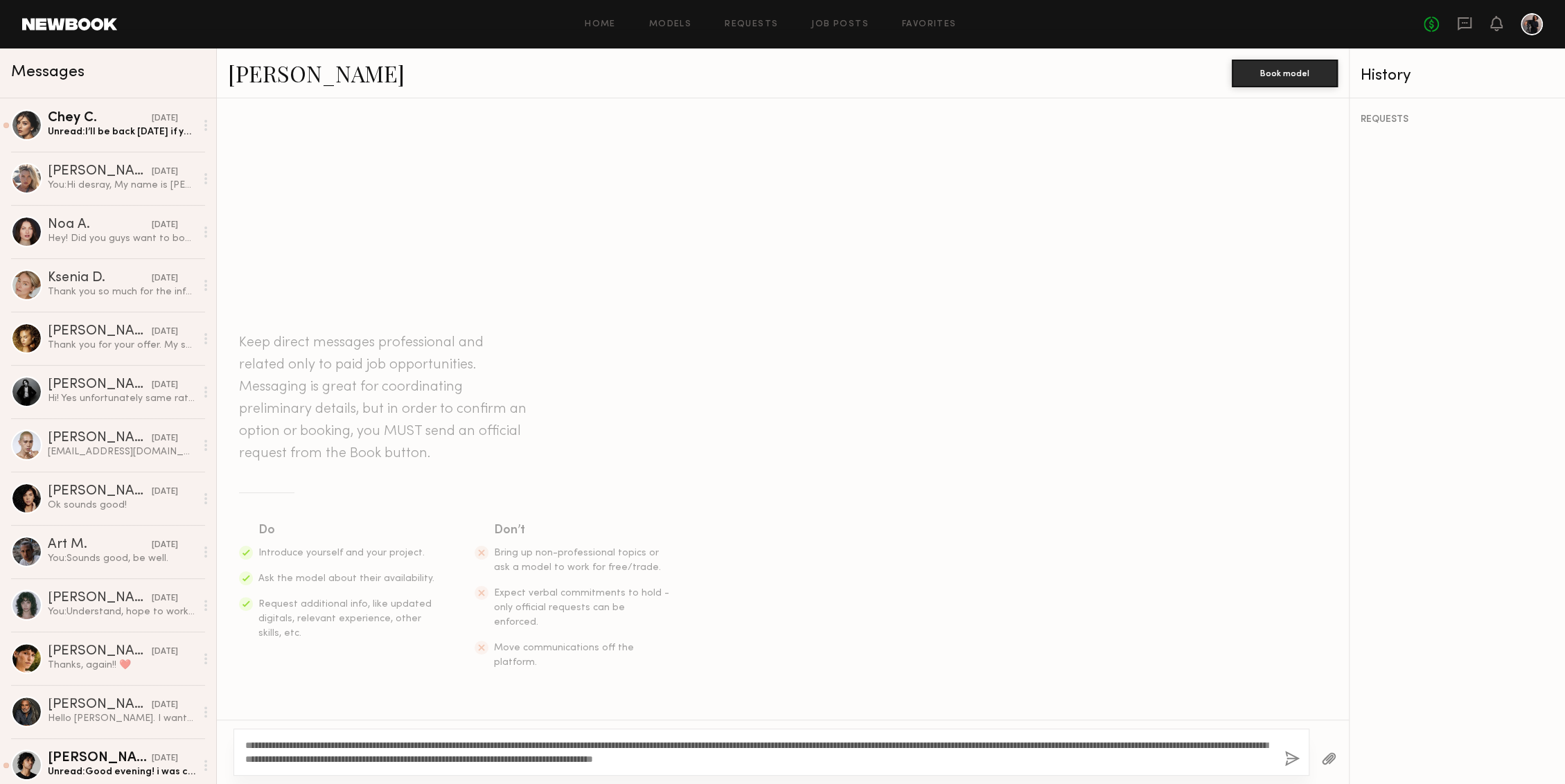
click at [1288, 759] on button "button" at bounding box center [1292, 759] width 15 height 17
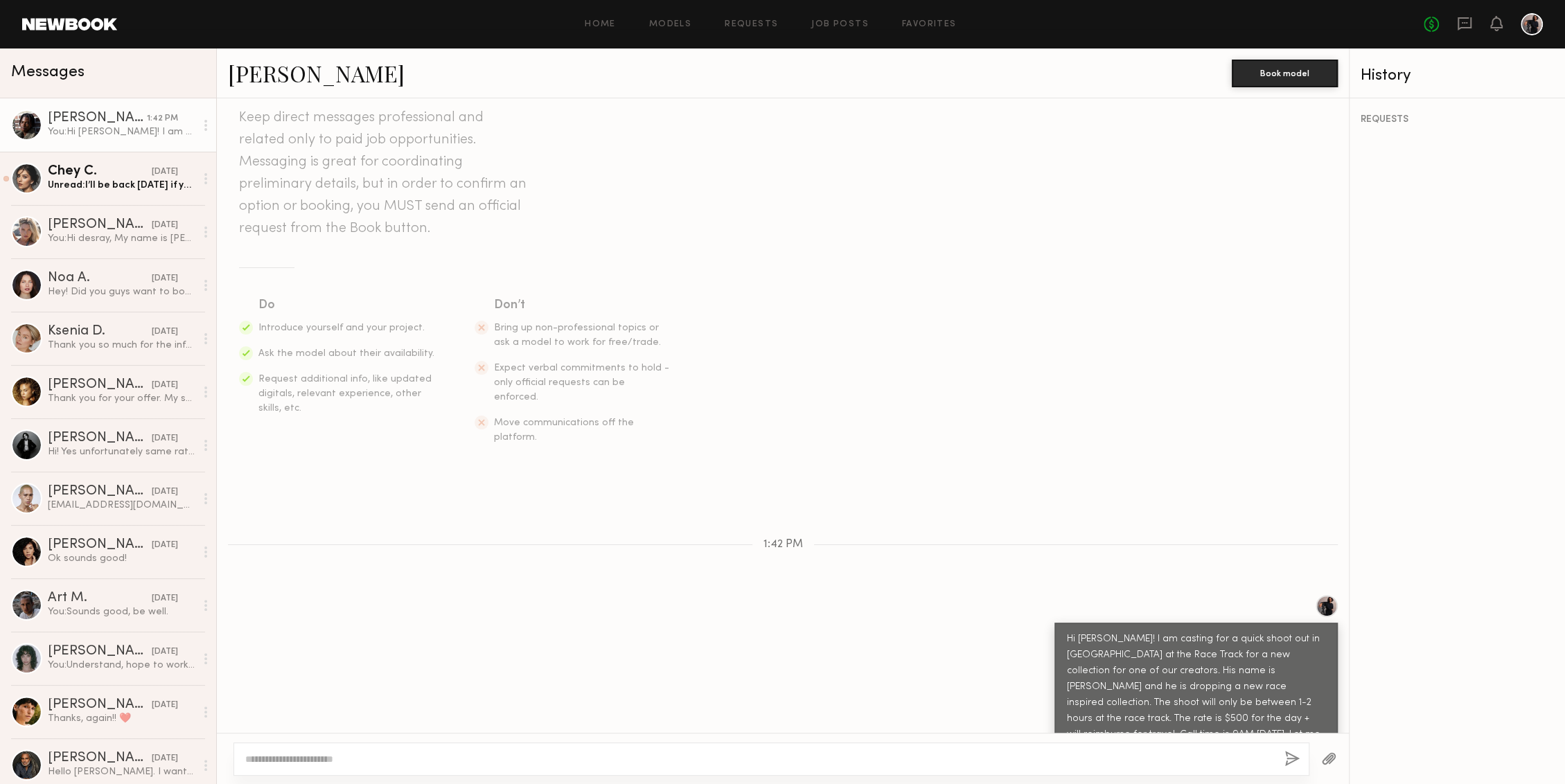
scroll to position [128, 0]
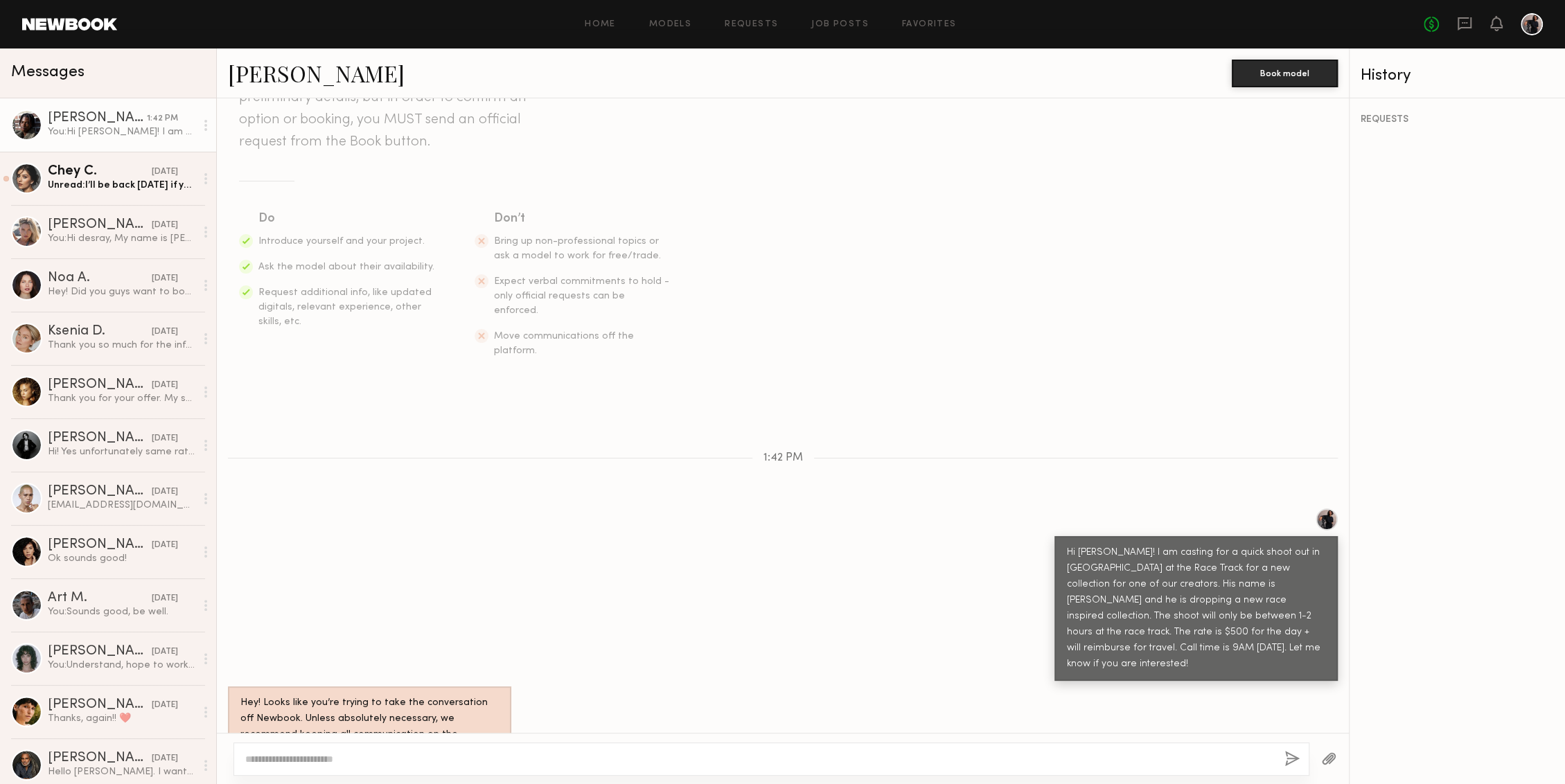
click at [698, 24] on div "Home Models Requests Job Posts Favorites Sign Out" at bounding box center [770, 25] width 1306 height 9
click at [682, 23] on link "Models" at bounding box center [670, 25] width 42 height 9
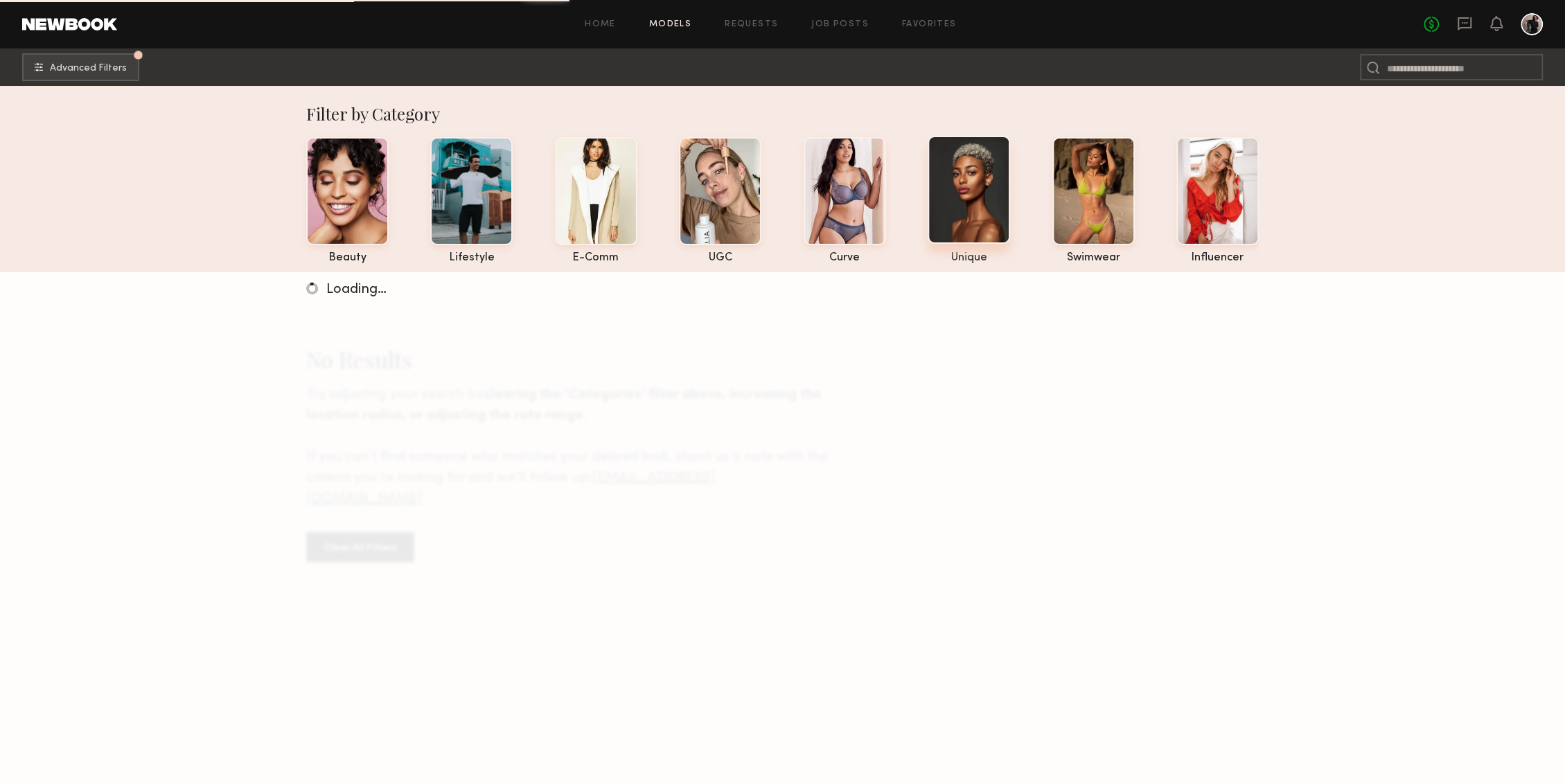
click at [989, 211] on div at bounding box center [968, 189] width 82 height 108
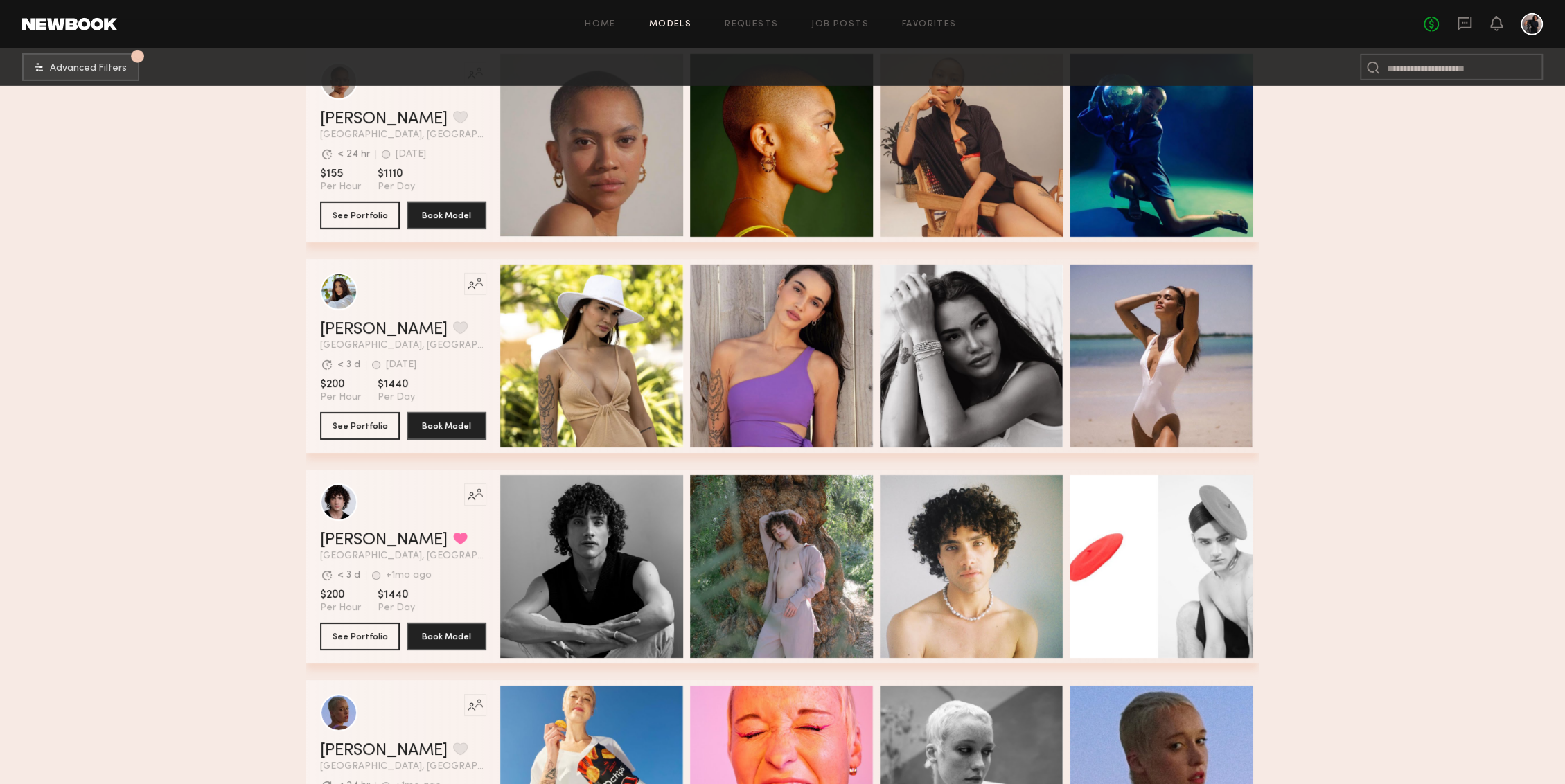
scroll to position [8822, 0]
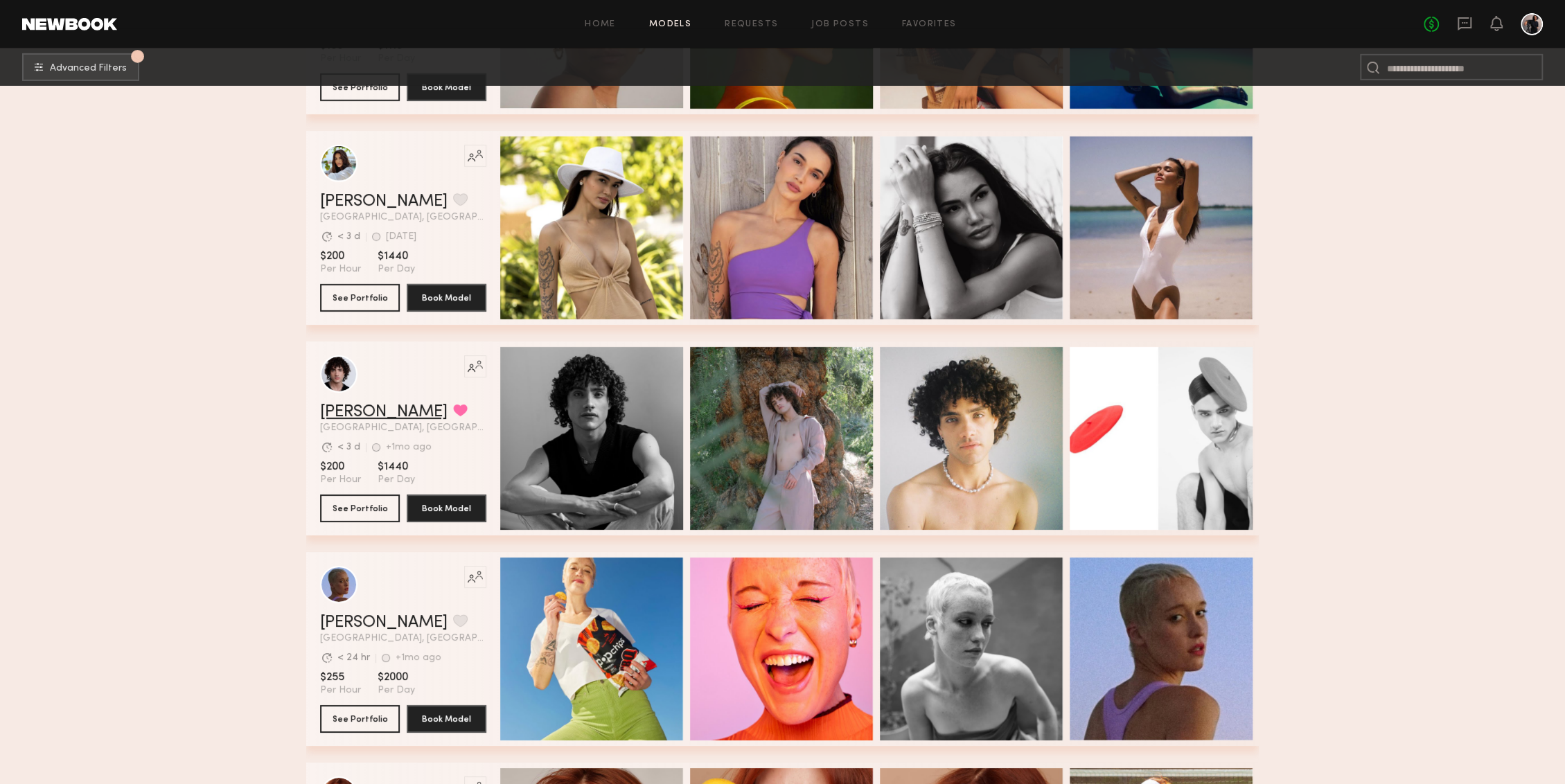
click at [343, 413] on link "Beau A." at bounding box center [384, 412] width 128 height 16
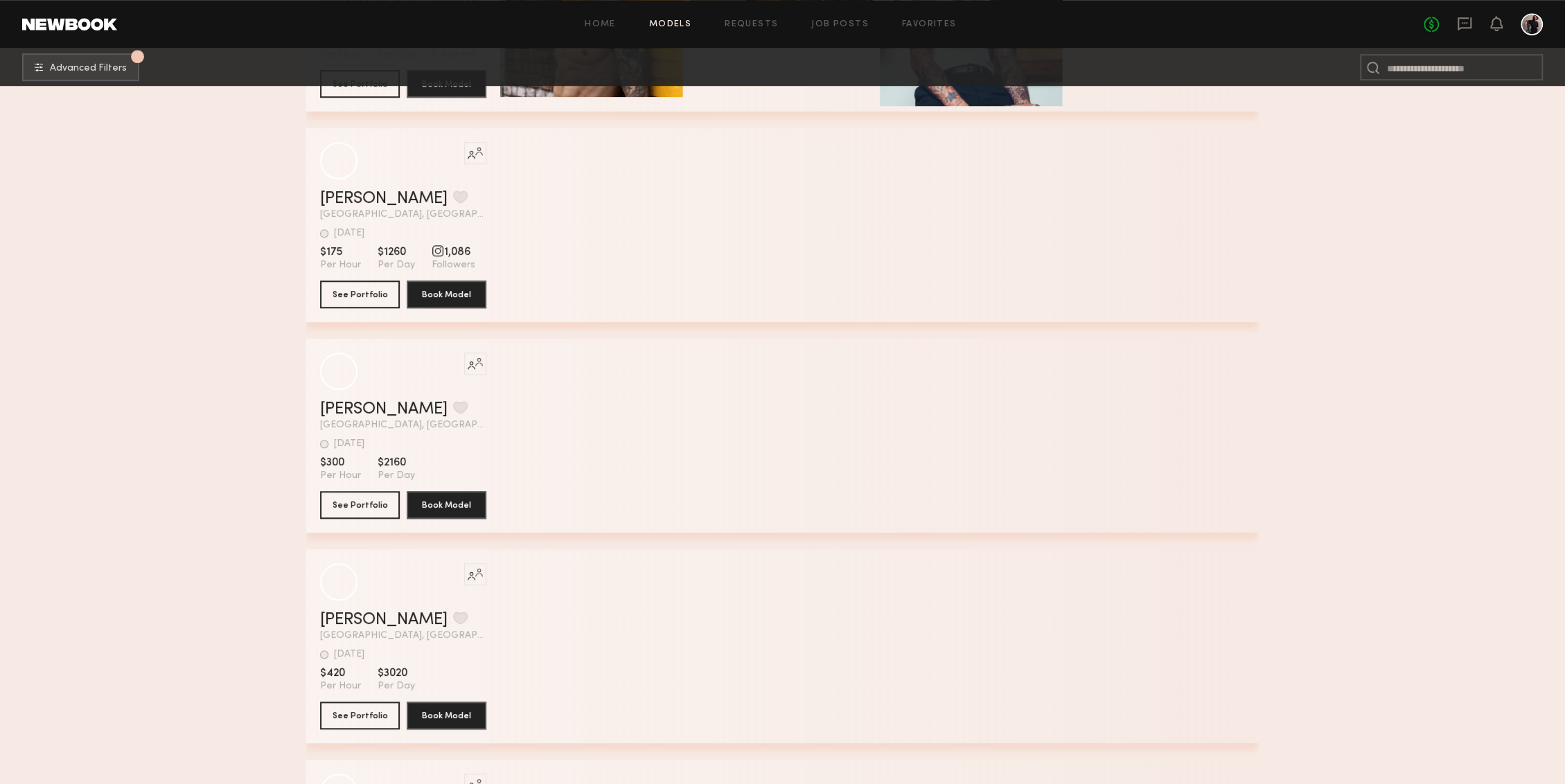
scroll to position [33663, 0]
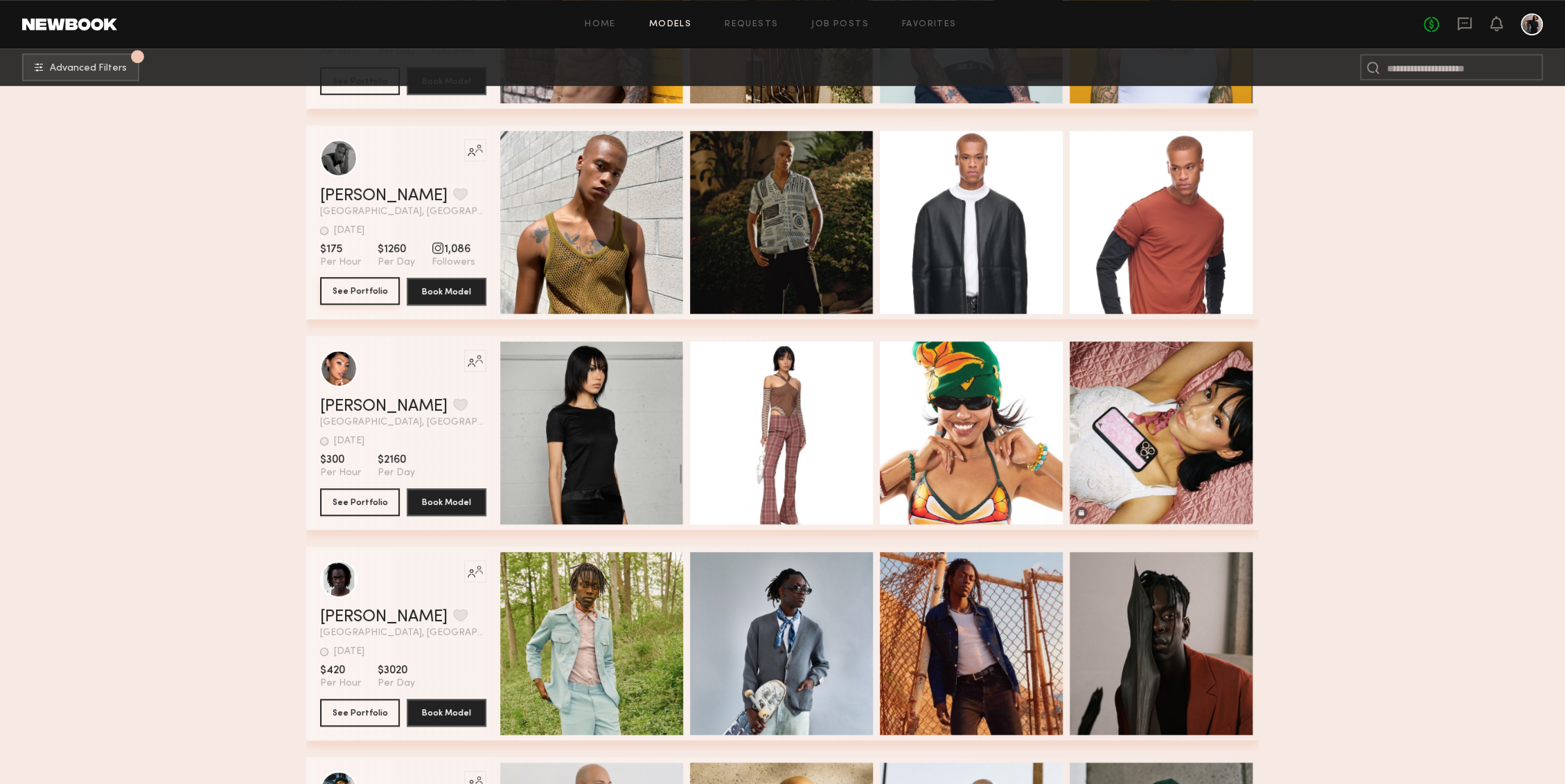
click at [360, 293] on button "See Portfolio" at bounding box center [359, 290] width 79 height 27
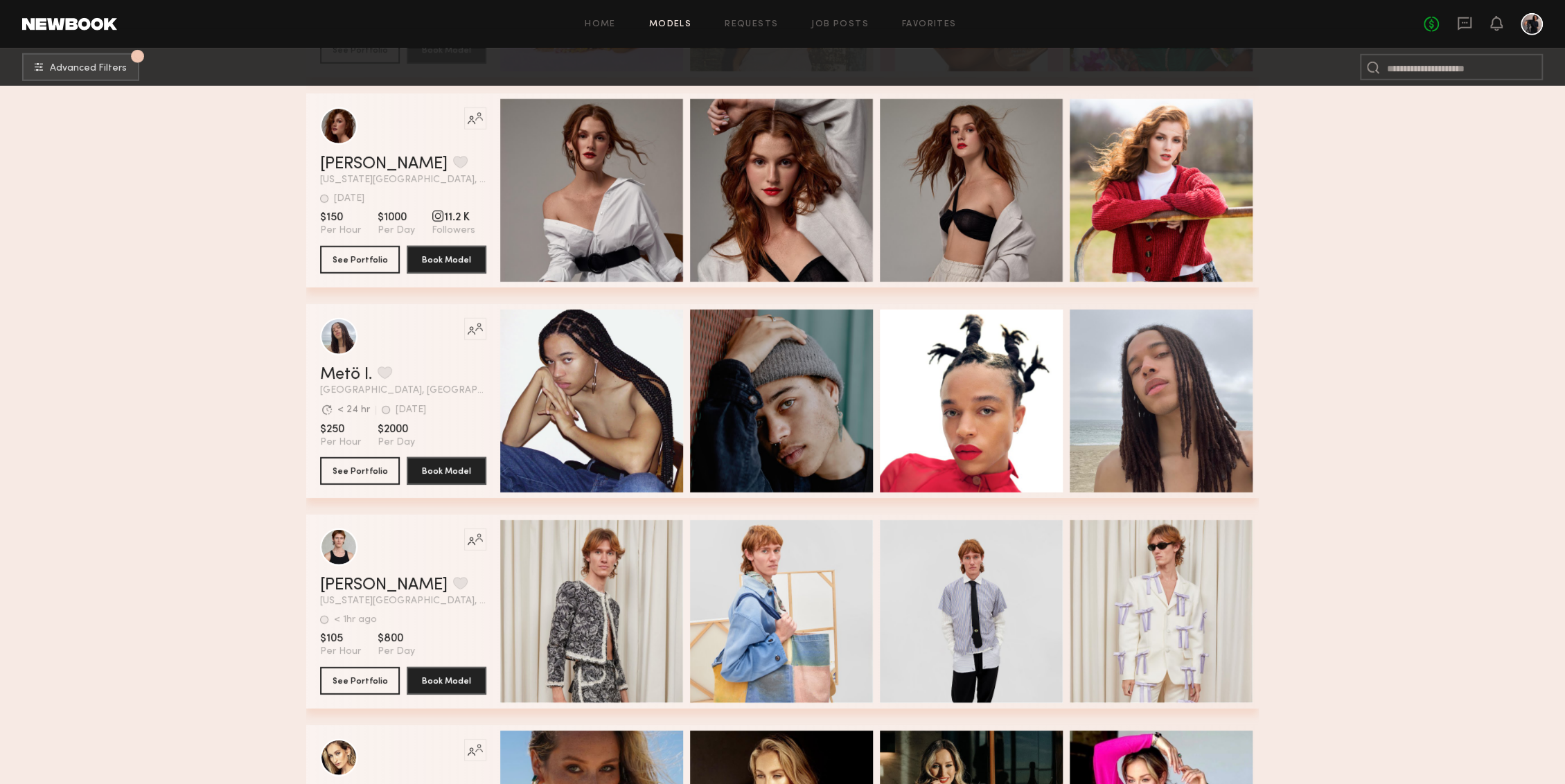
scroll to position [36434, 0]
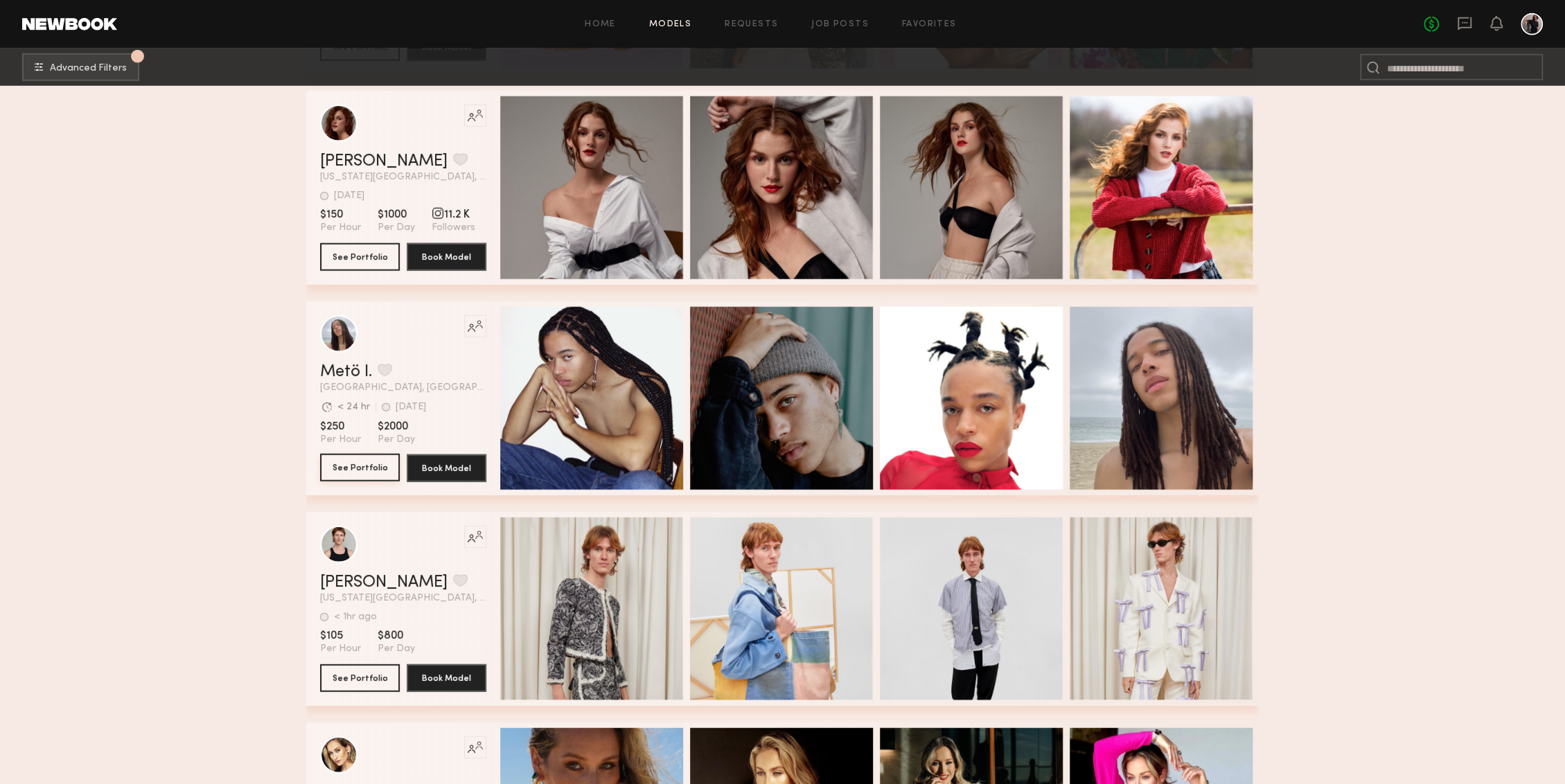
click at [370, 473] on button "See Portfolio" at bounding box center [359, 467] width 79 height 27
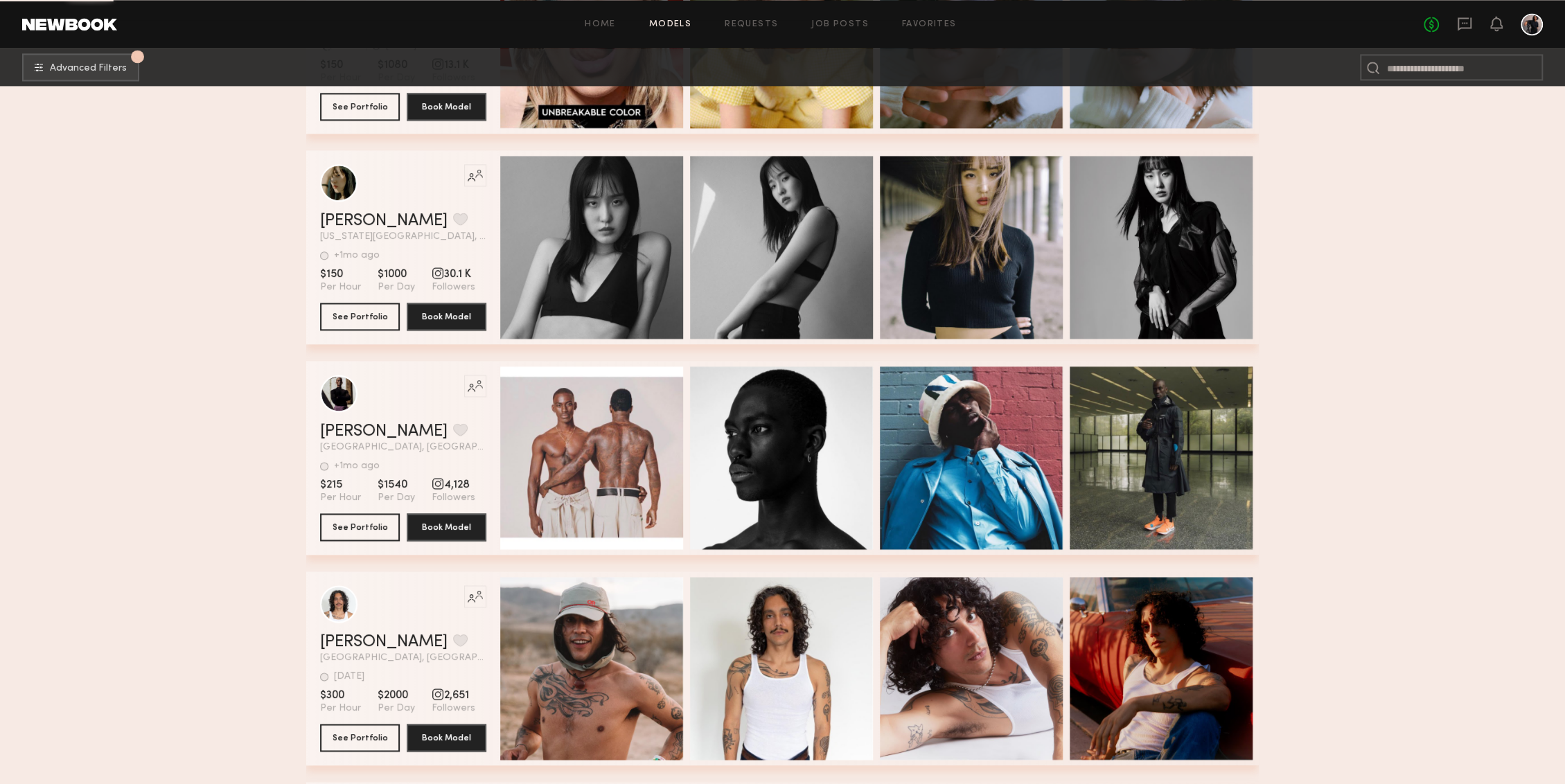
scroll to position [39322, 0]
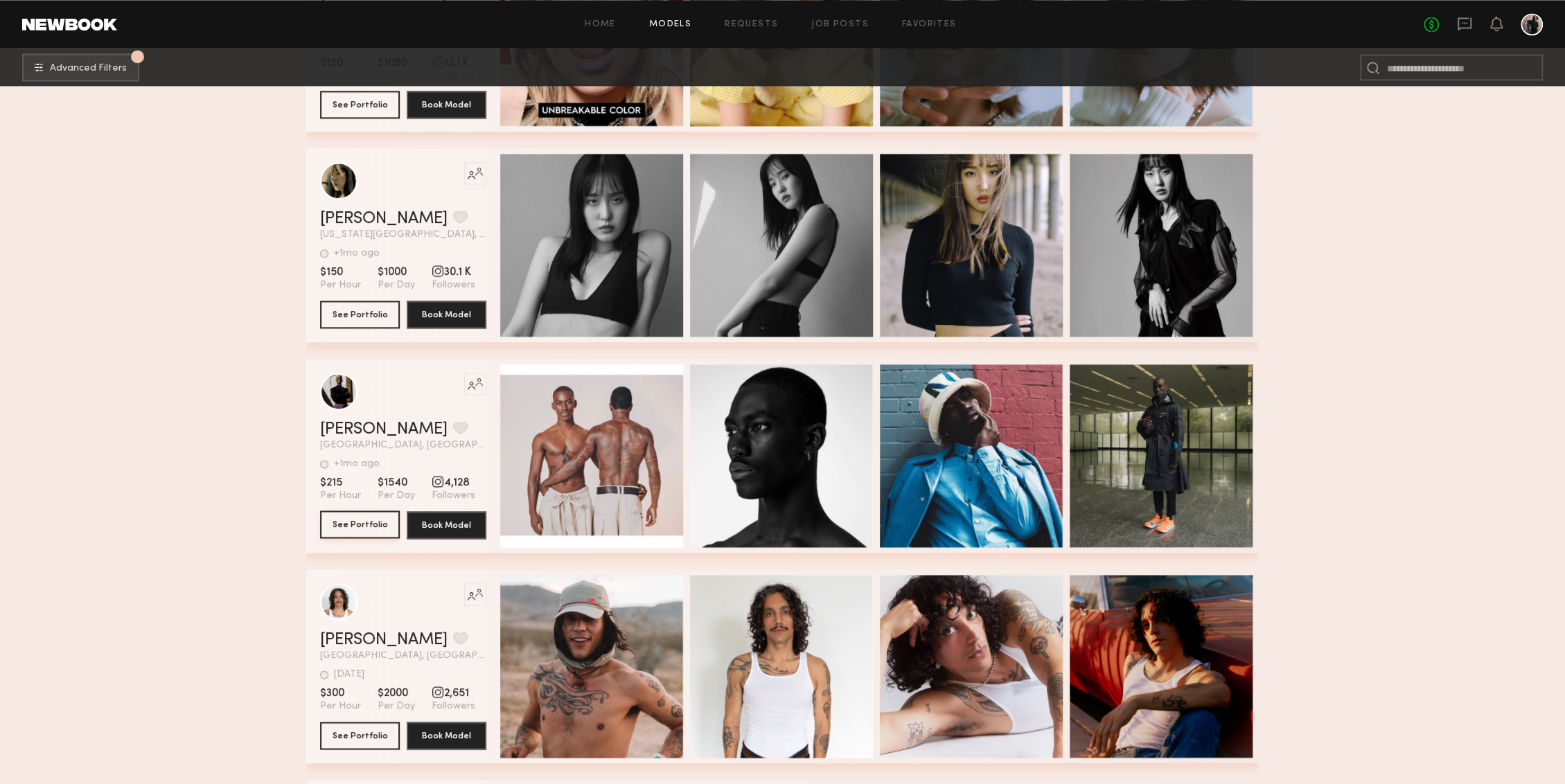
click at [353, 524] on button "See Portfolio" at bounding box center [359, 524] width 79 height 27
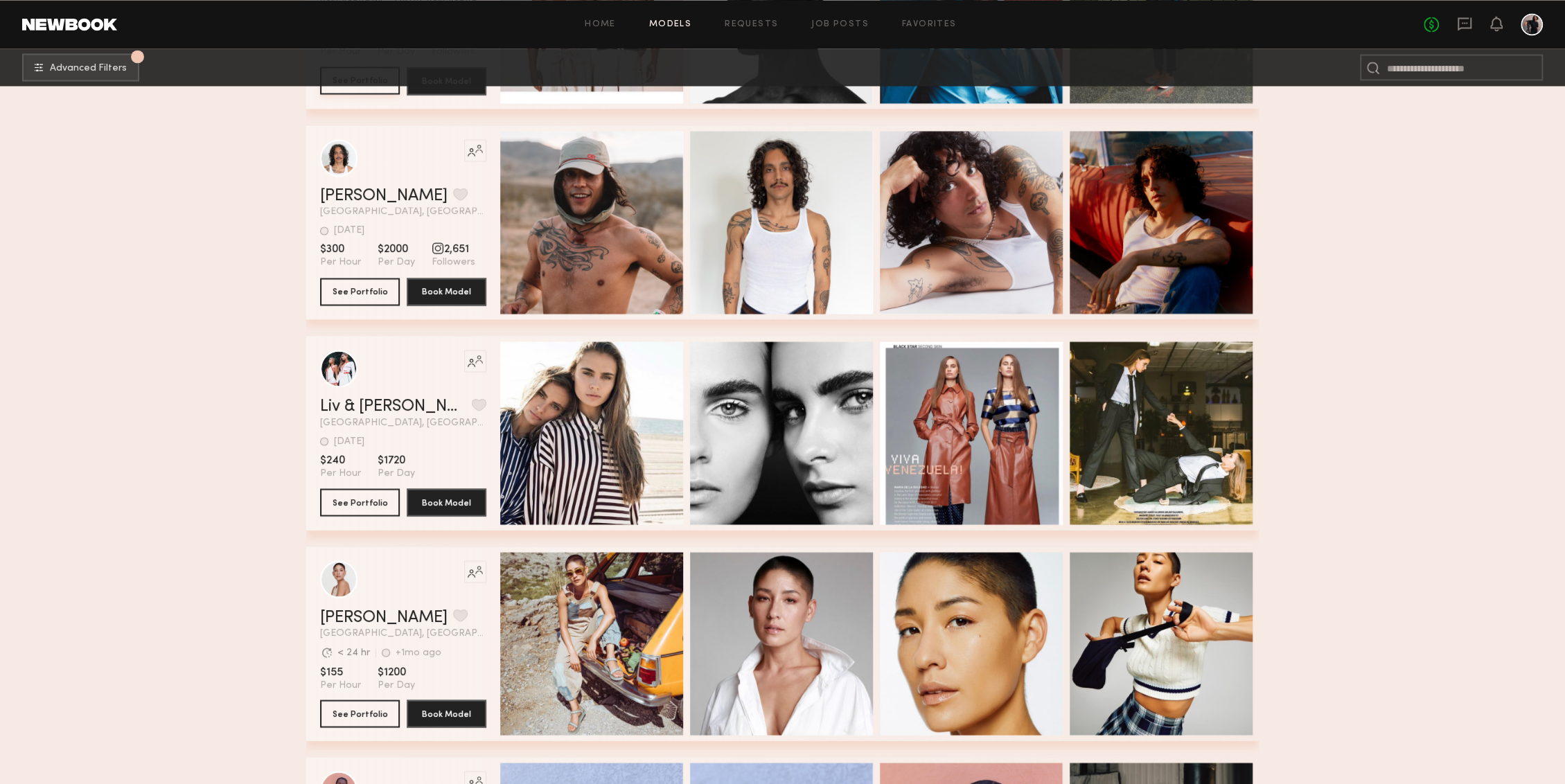
scroll to position [39767, 0]
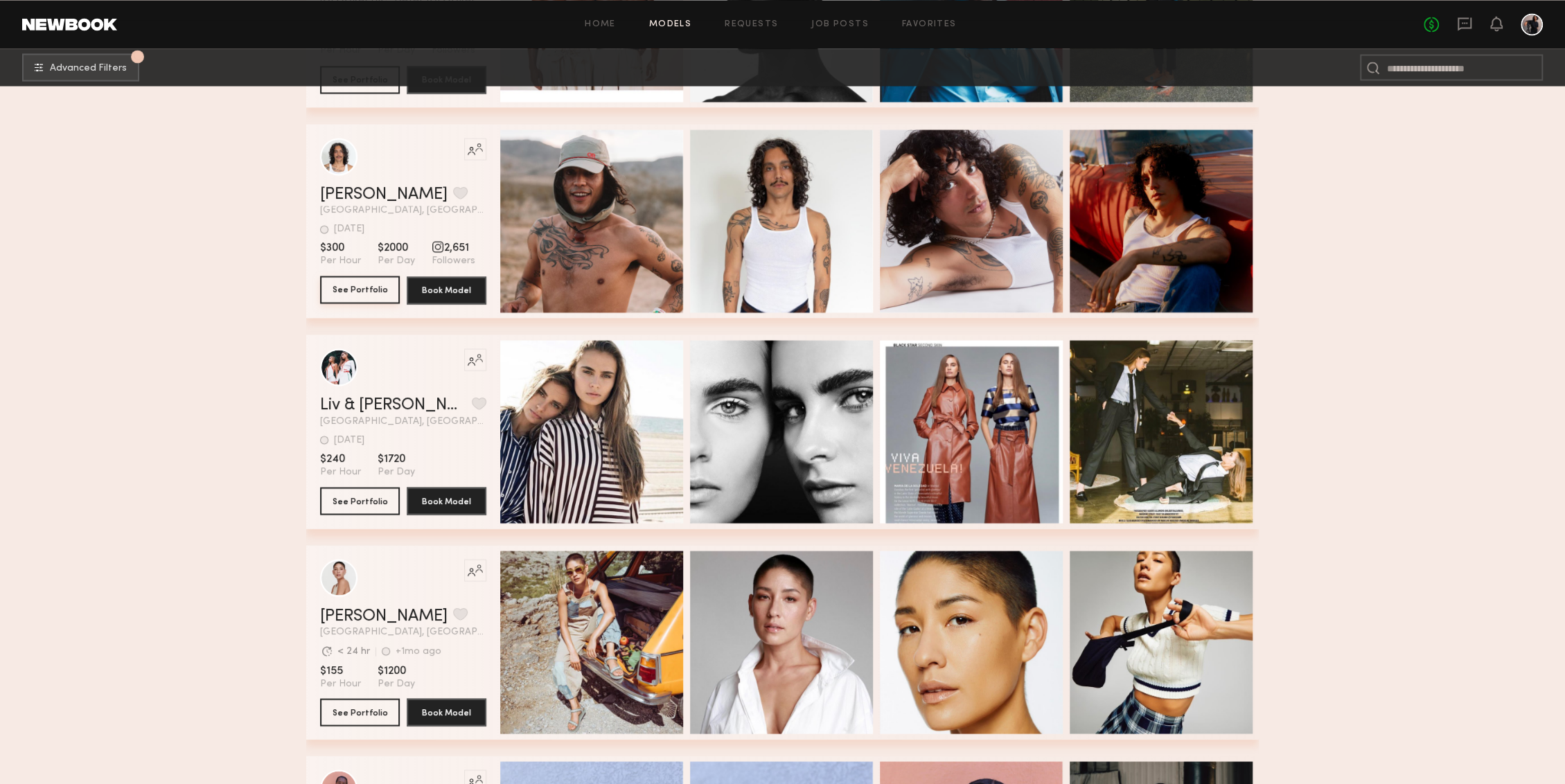
click at [366, 289] on button "See Portfolio" at bounding box center [359, 290] width 79 height 27
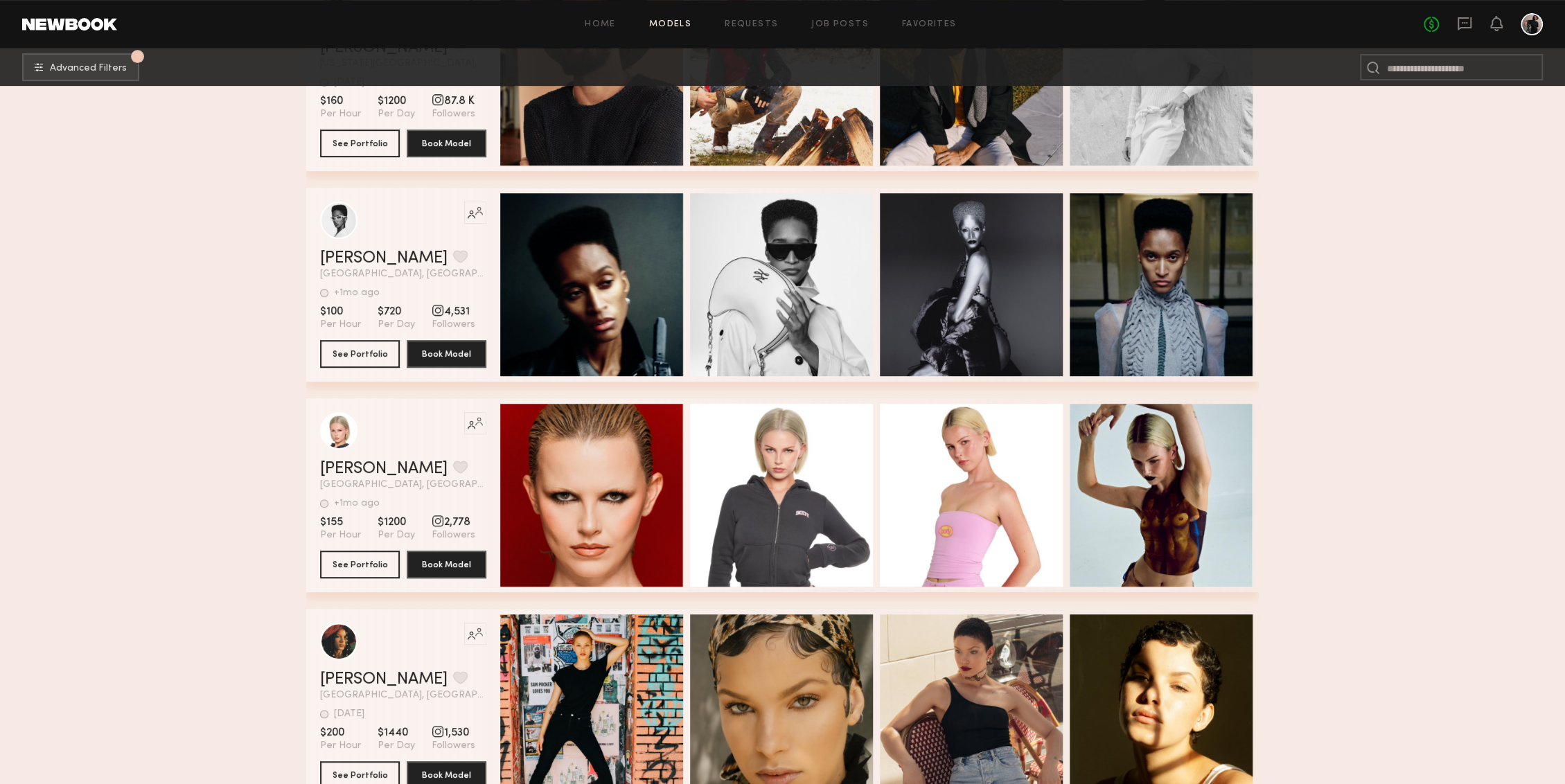
scroll to position [42652, 0]
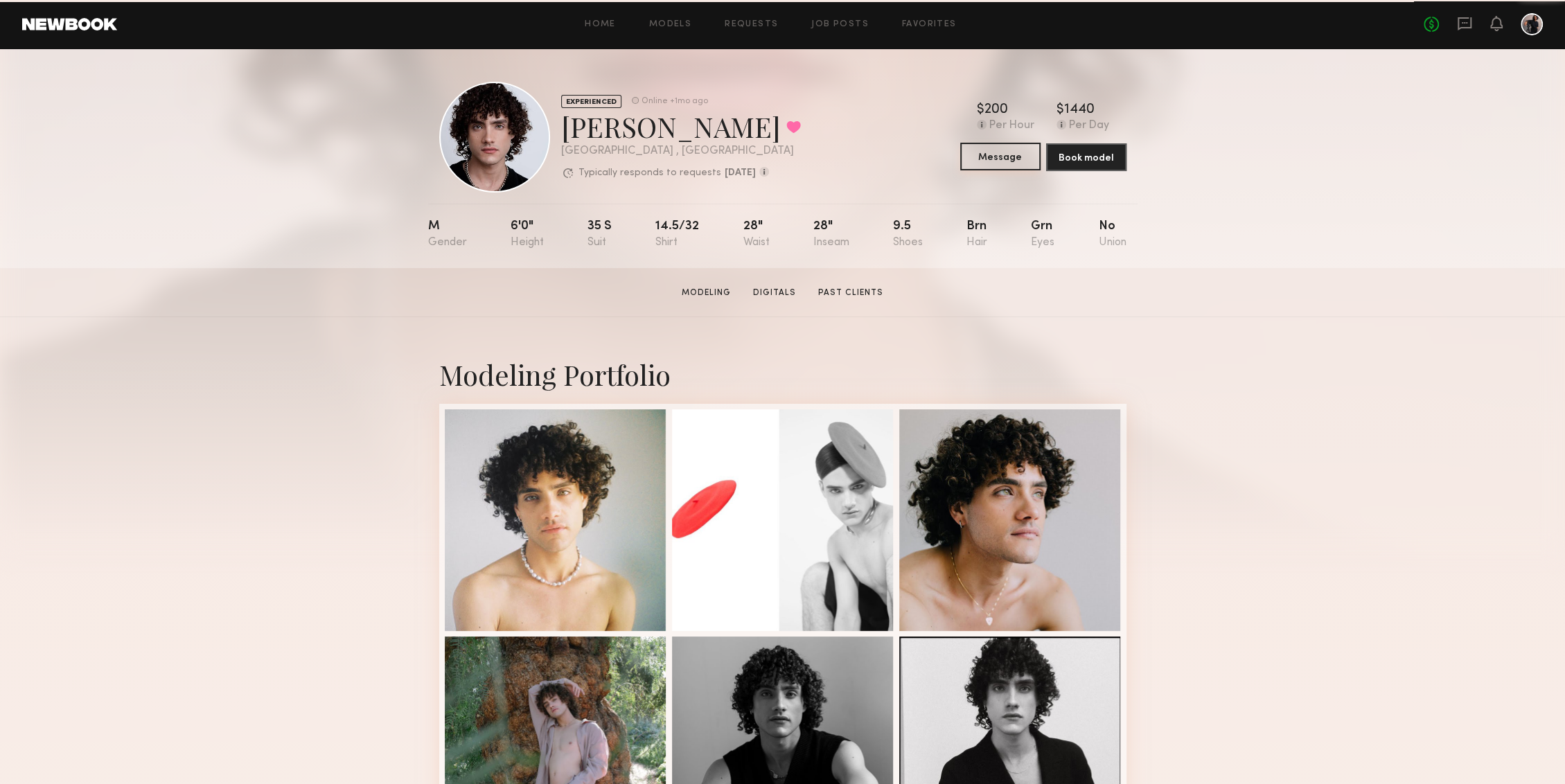
click at [994, 157] on button "Message" at bounding box center [1000, 157] width 80 height 27
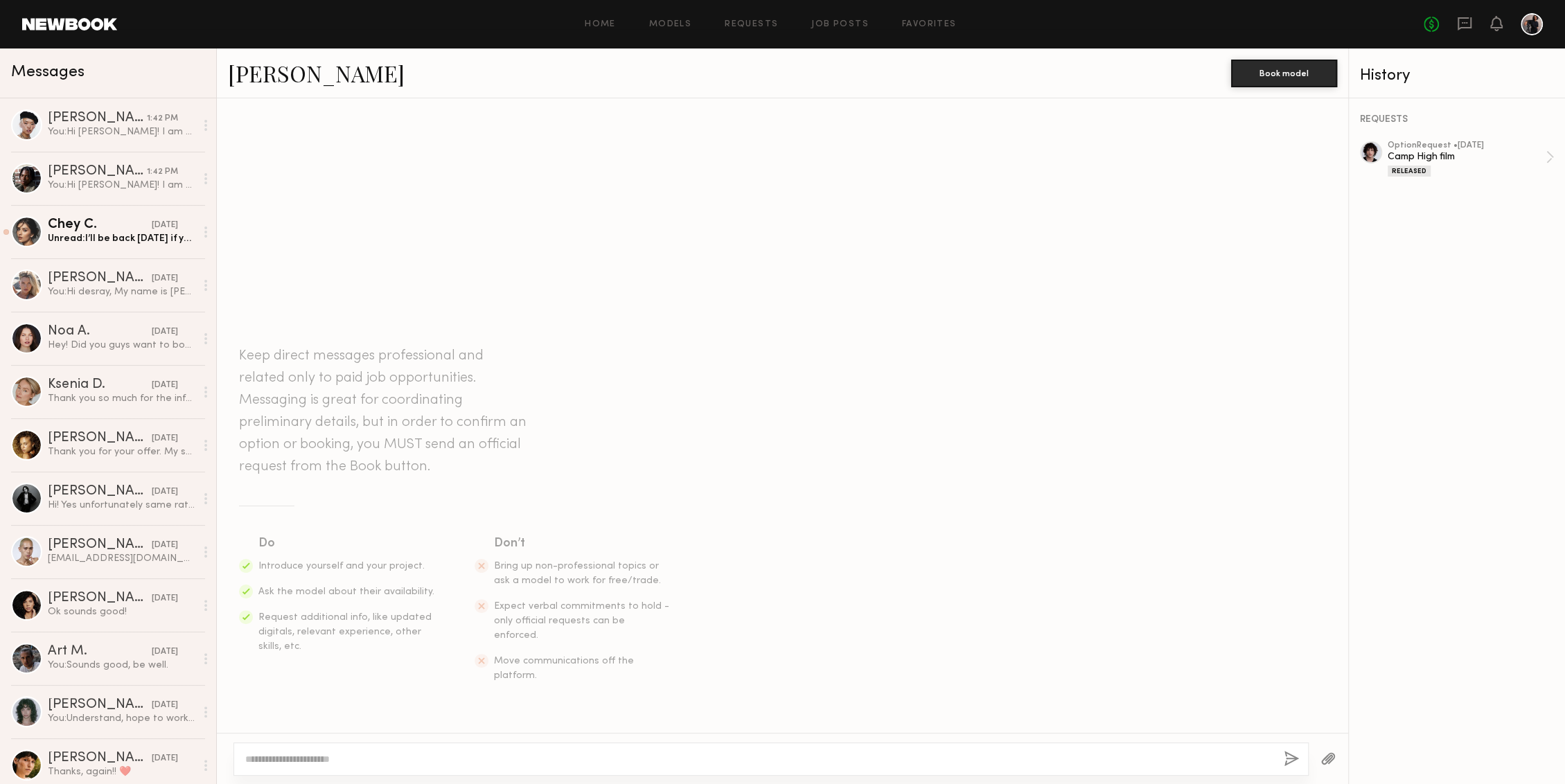
click at [527, 749] on div at bounding box center [771, 759] width 1075 height 33
click at [522, 749] on div at bounding box center [771, 759] width 1075 height 33
click at [438, 757] on textarea at bounding box center [759, 759] width 1028 height 14
paste textarea "**********"
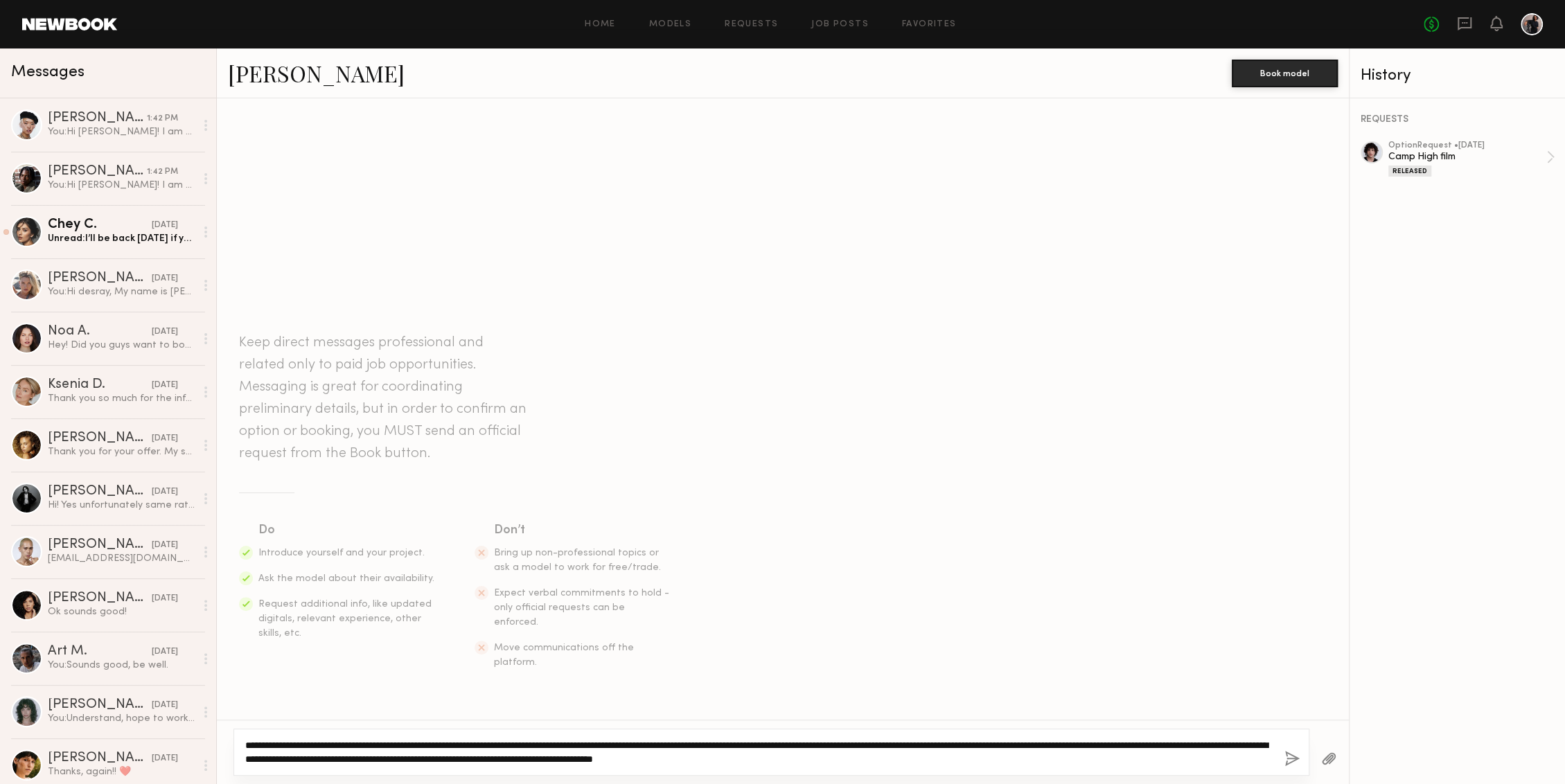
click at [276, 741] on textarea "**********" at bounding box center [759, 752] width 1028 height 27
type textarea "**********"
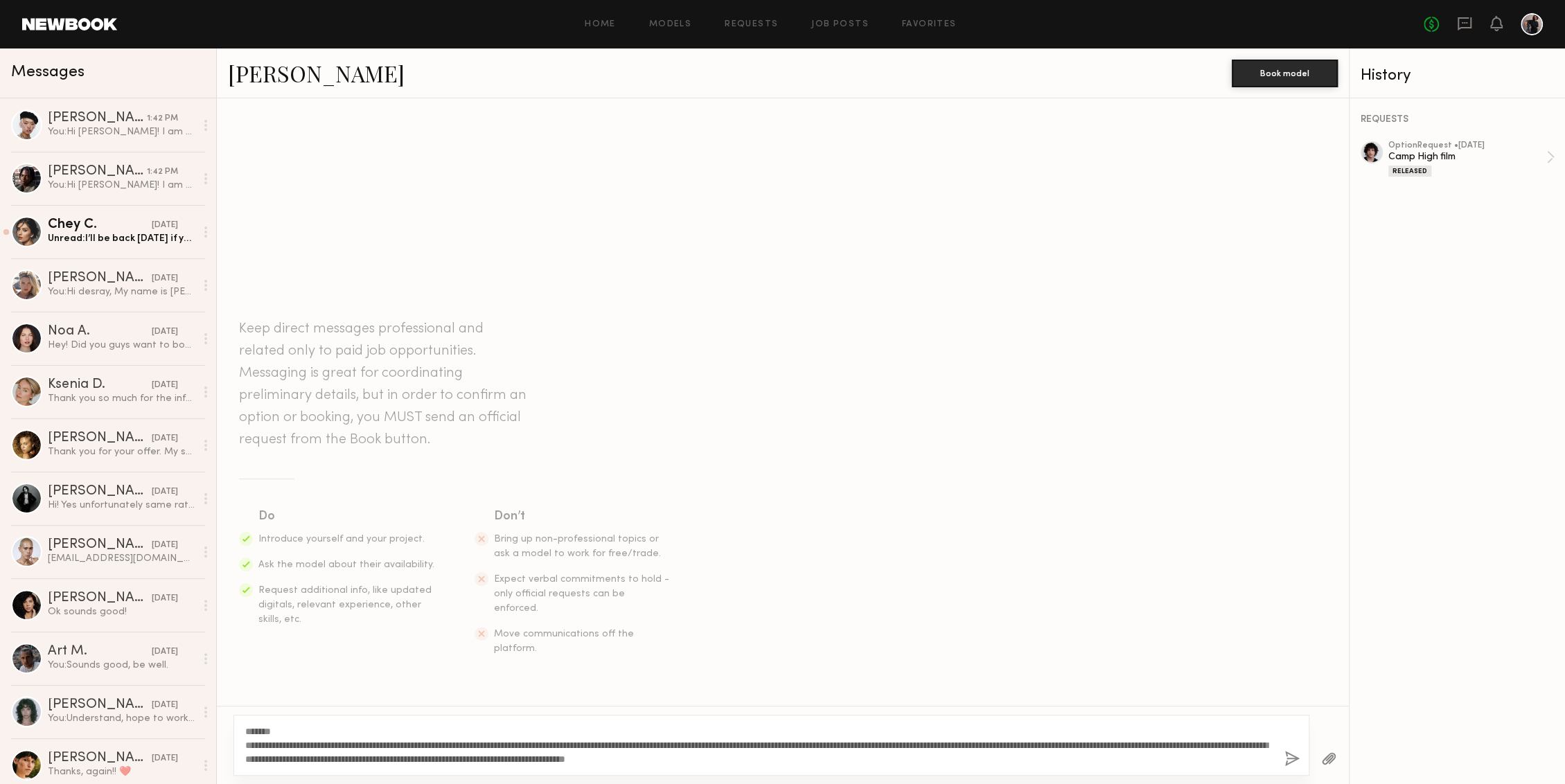
click at [1279, 761] on div "**********" at bounding box center [771, 745] width 1076 height 61
click at [1287, 758] on button "button" at bounding box center [1292, 759] width 15 height 17
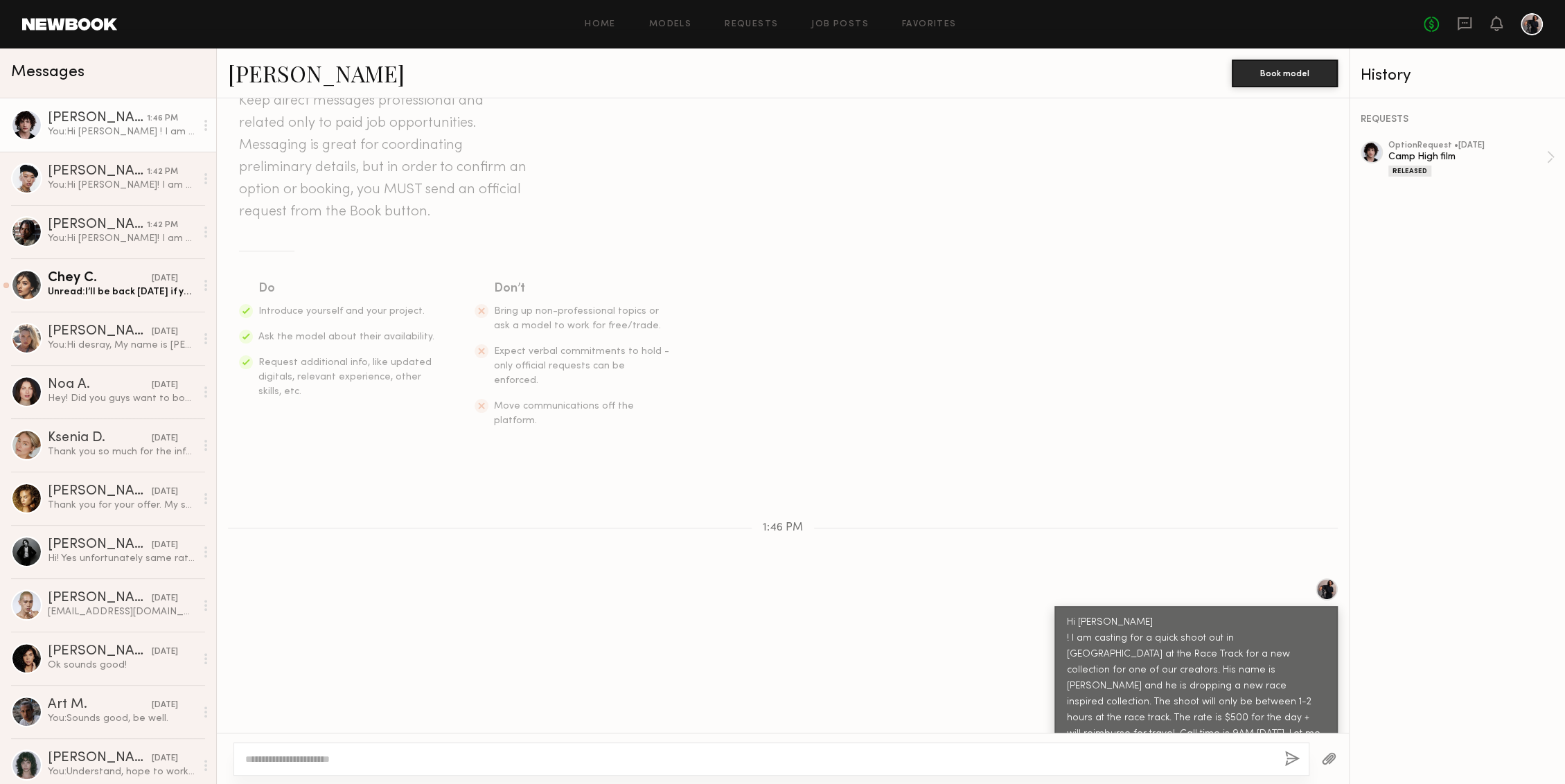
scroll to position [144, 0]
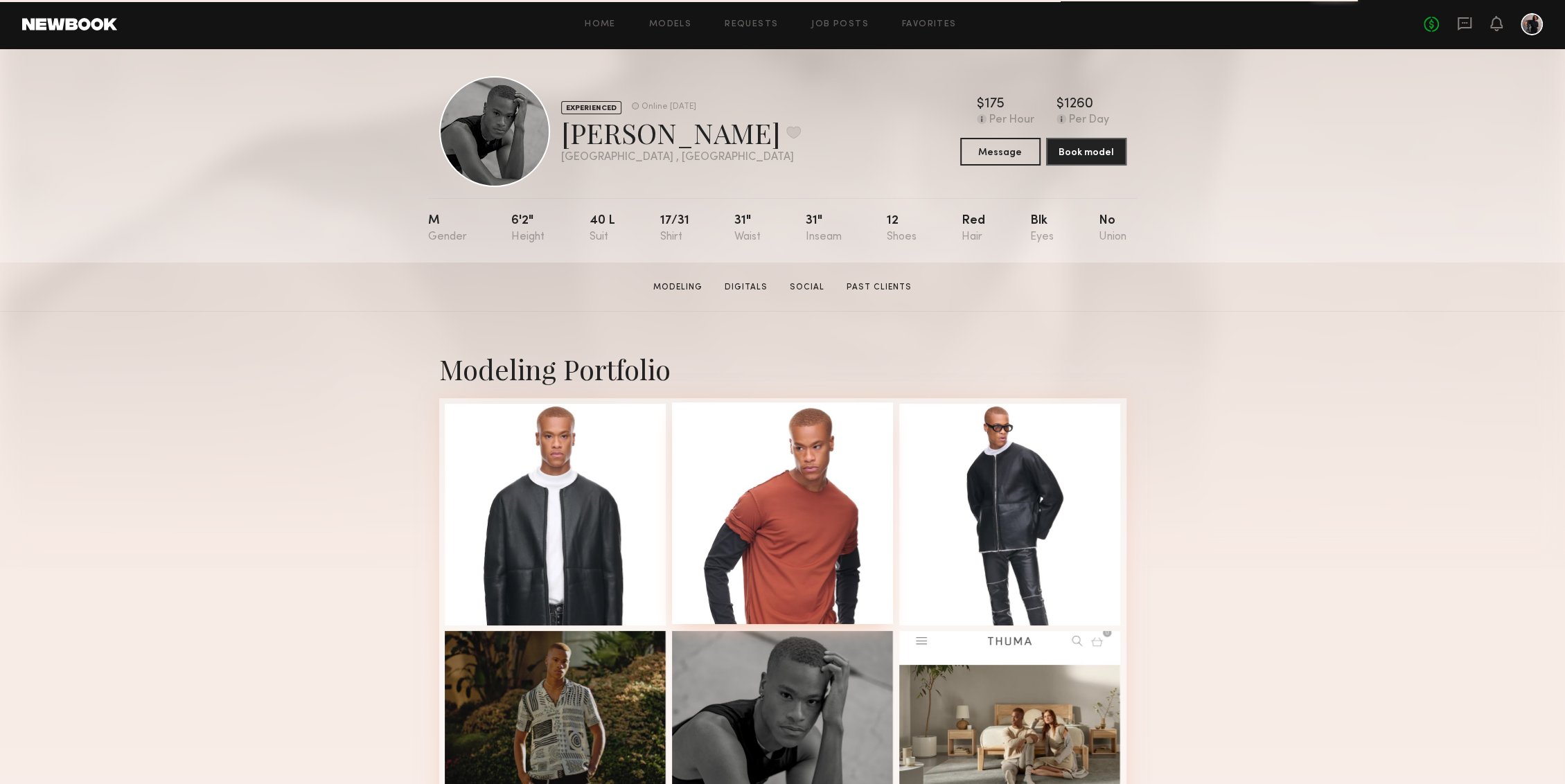
scroll to position [10, 0]
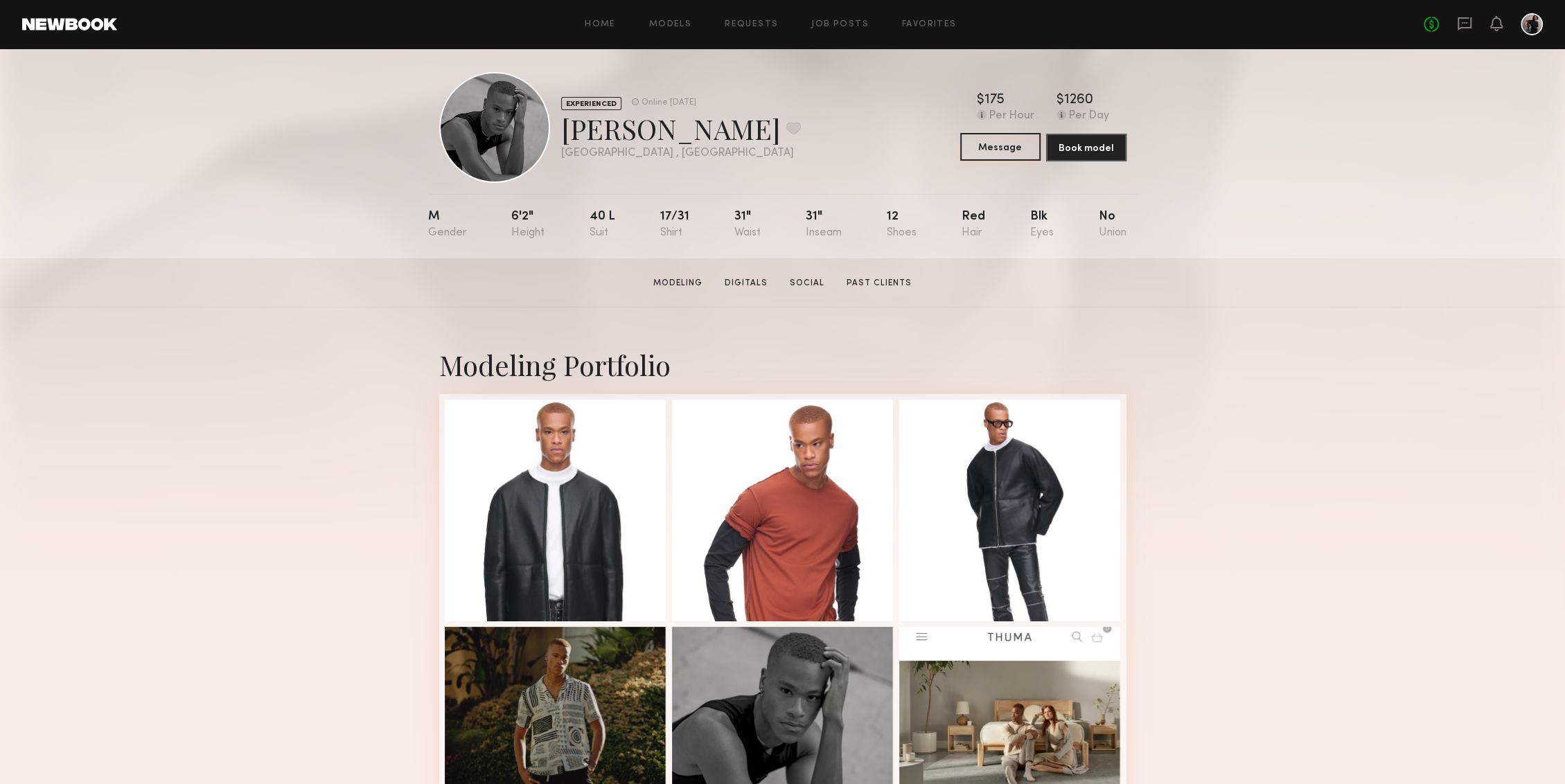
click at [993, 137] on button "Message" at bounding box center [1000, 147] width 80 height 27
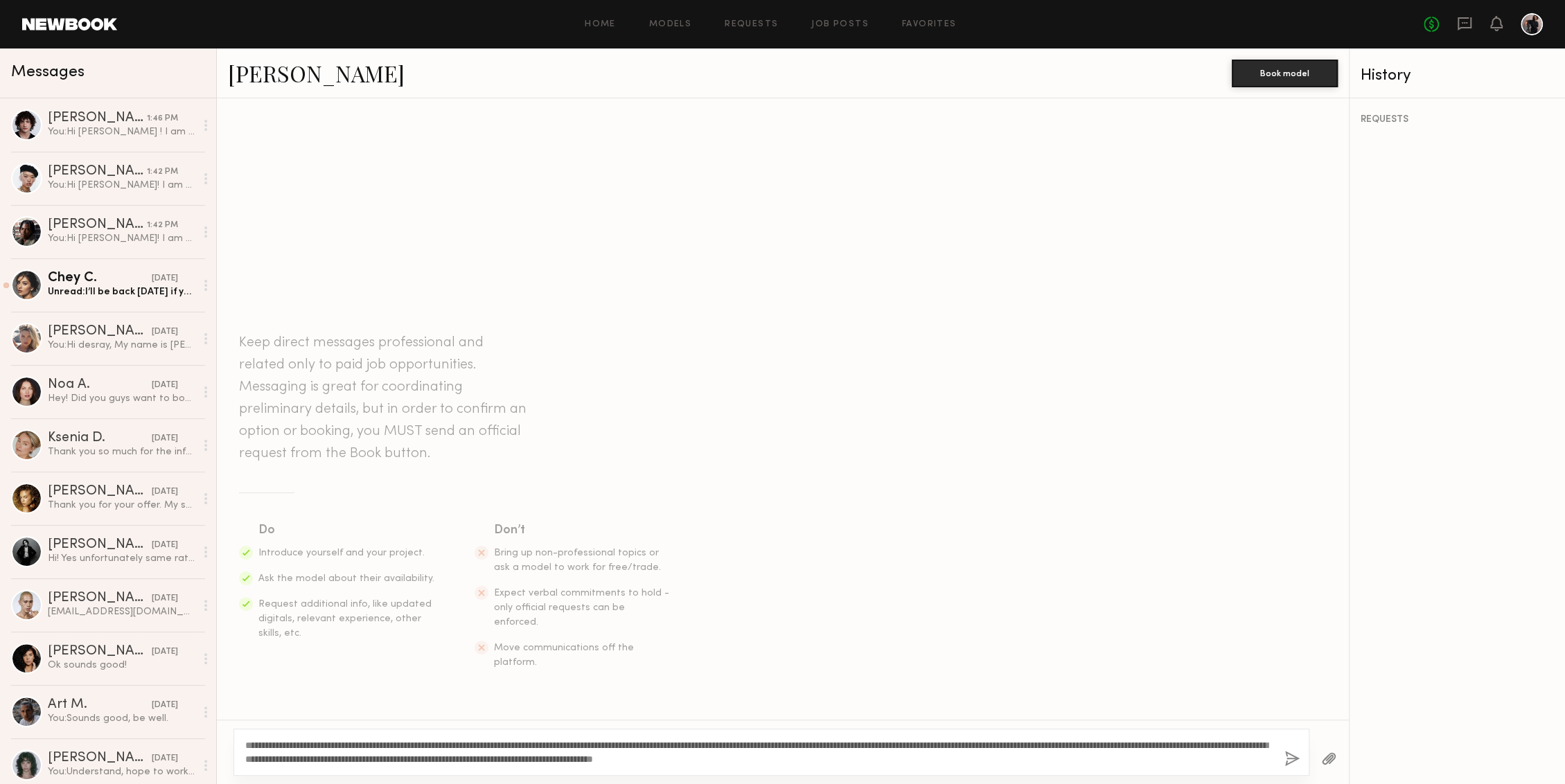
click at [279, 742] on textarea "**********" at bounding box center [759, 752] width 1028 height 27
type textarea "**********"
click at [1290, 759] on button "button" at bounding box center [1292, 759] width 15 height 17
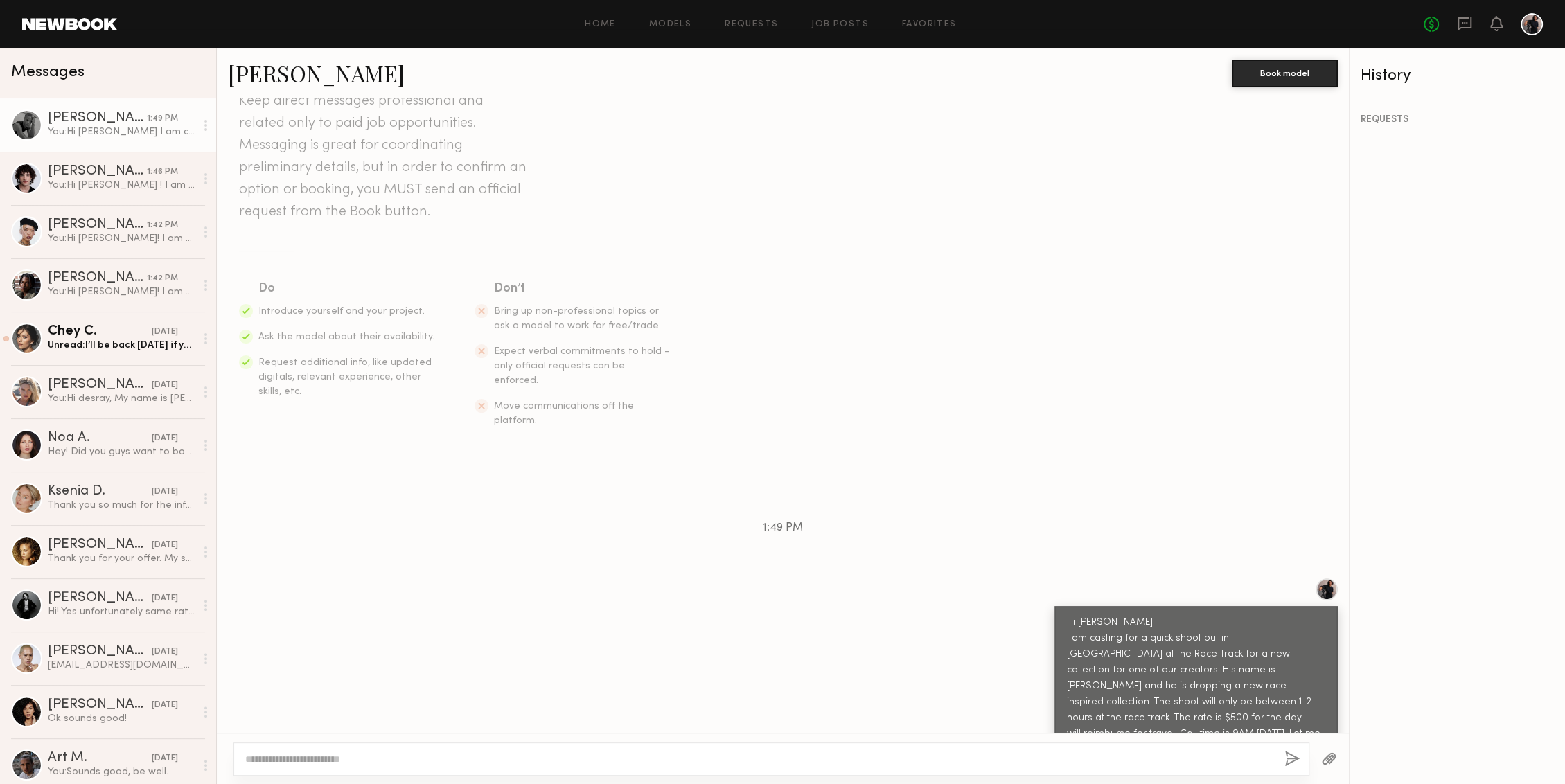
scroll to position [144, 0]
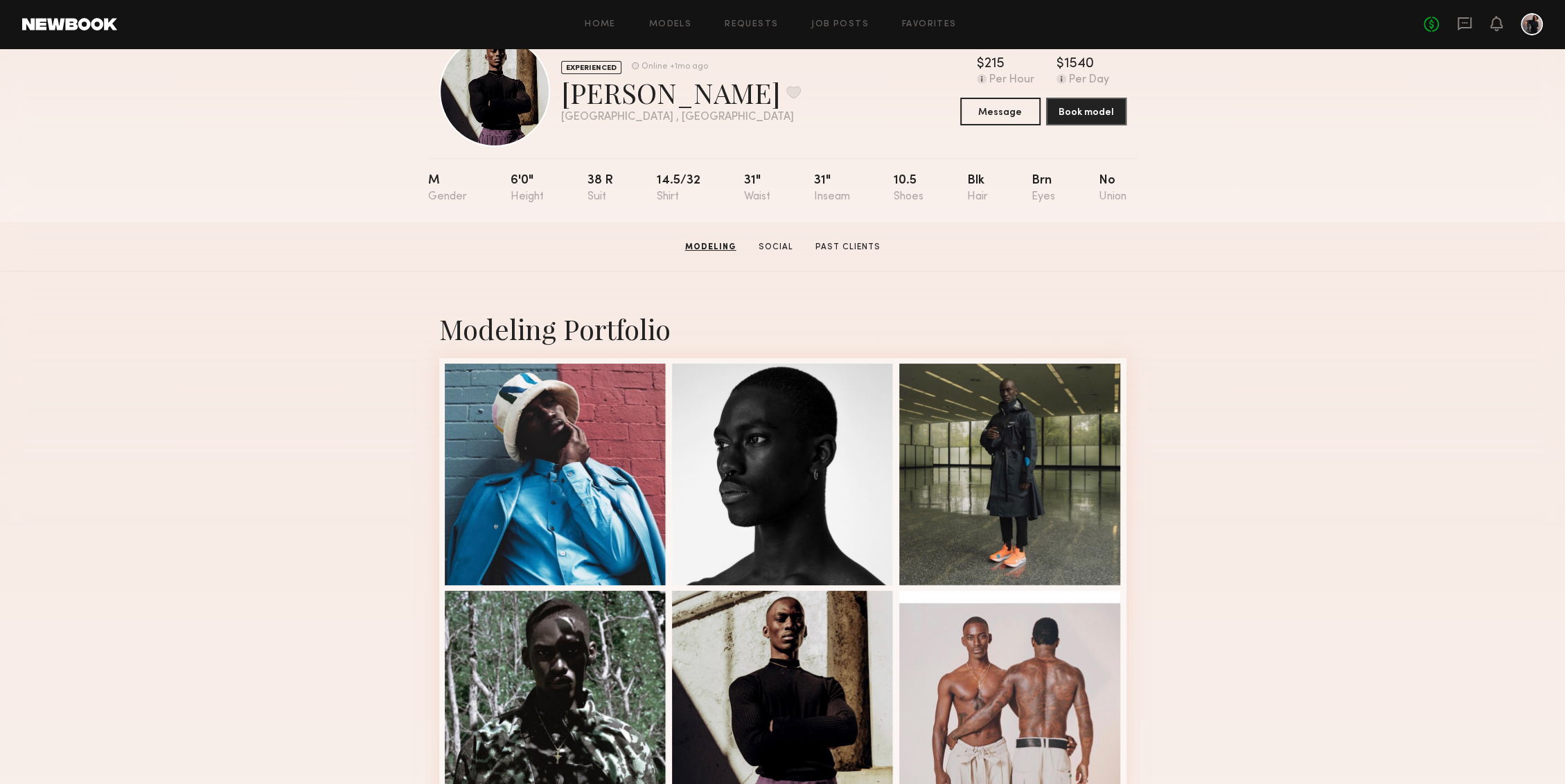
scroll to position [39, 0]
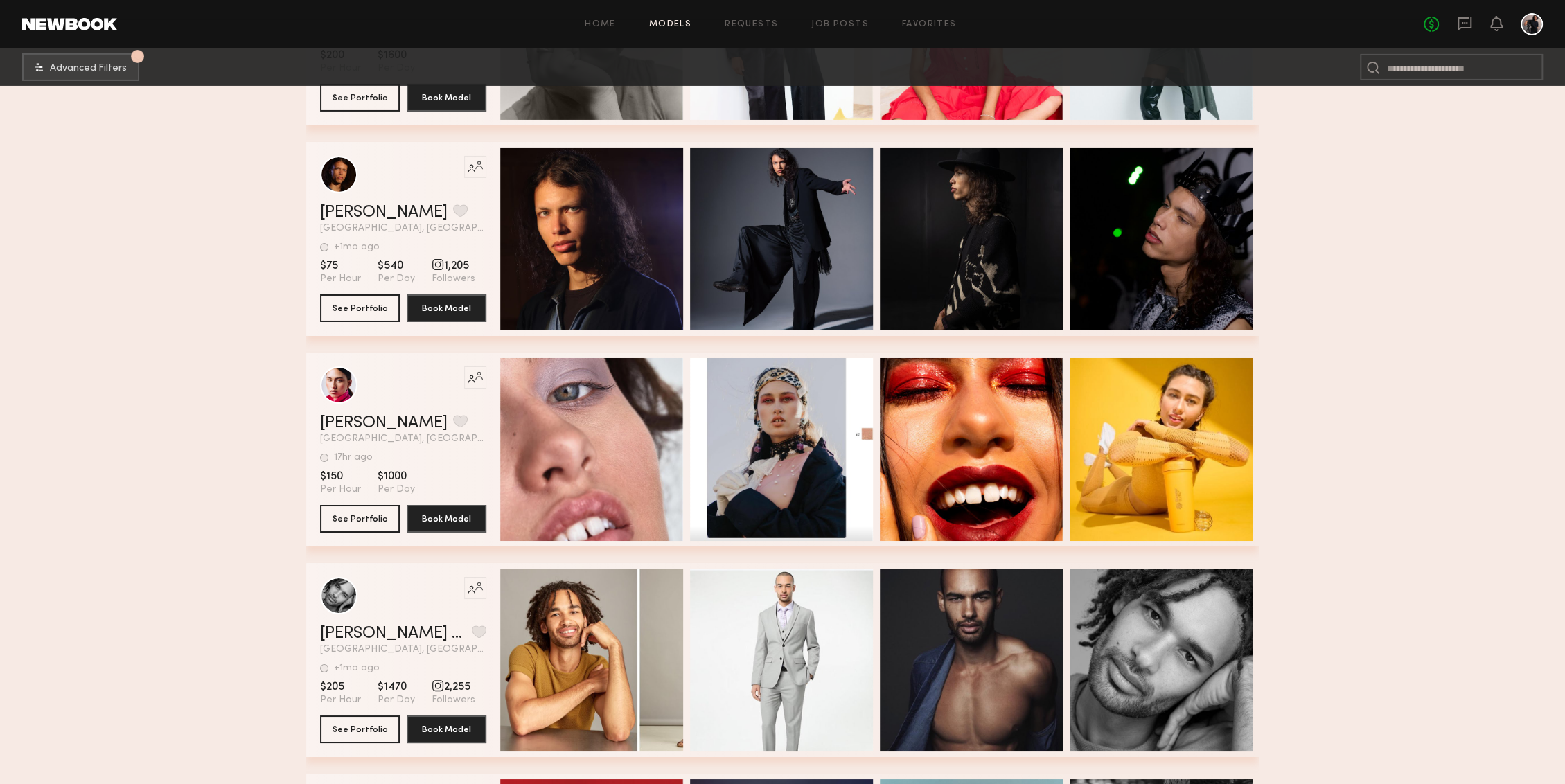
scroll to position [46520, 0]
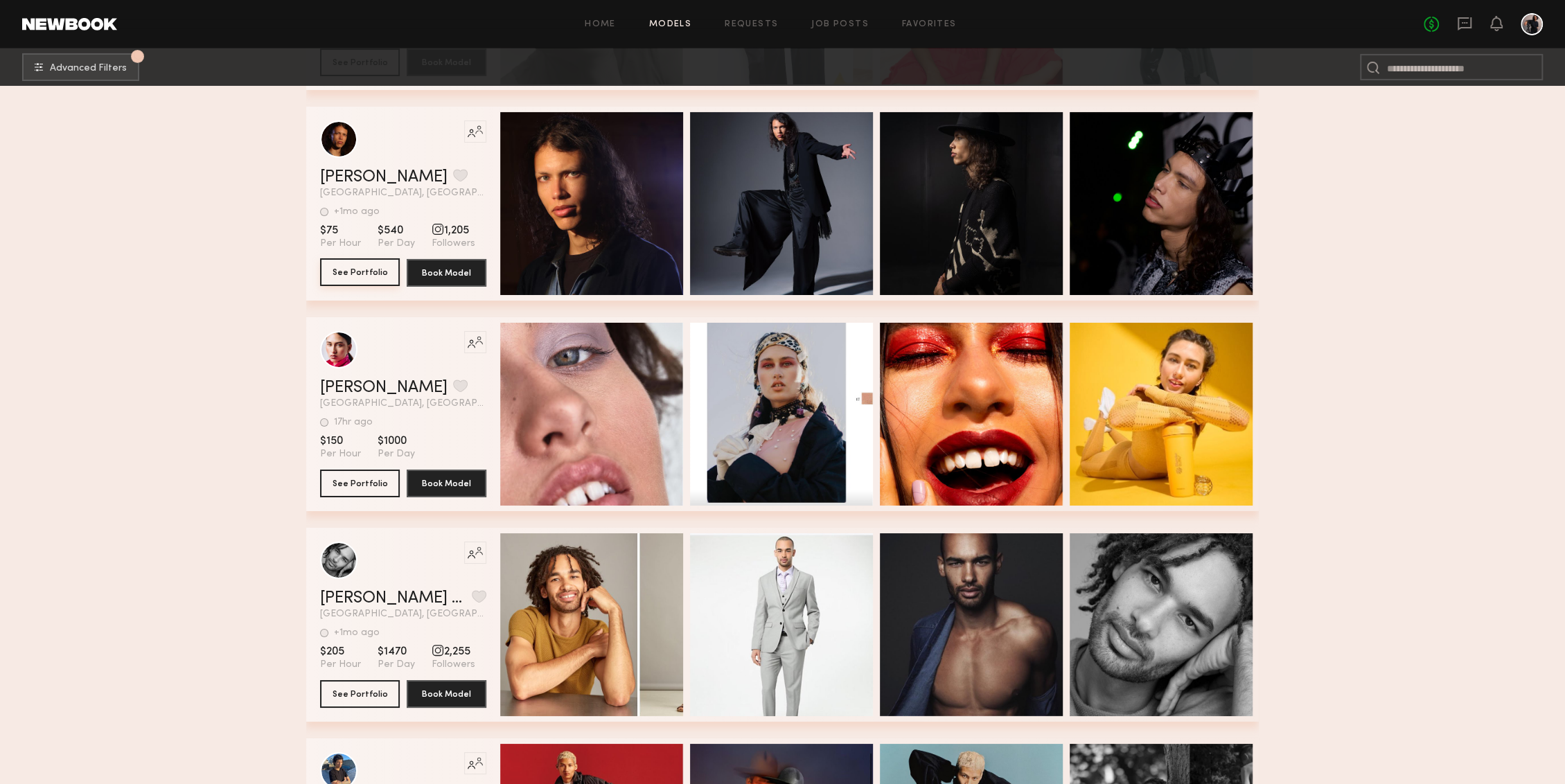
click at [366, 272] on button "See Portfolio" at bounding box center [359, 272] width 79 height 27
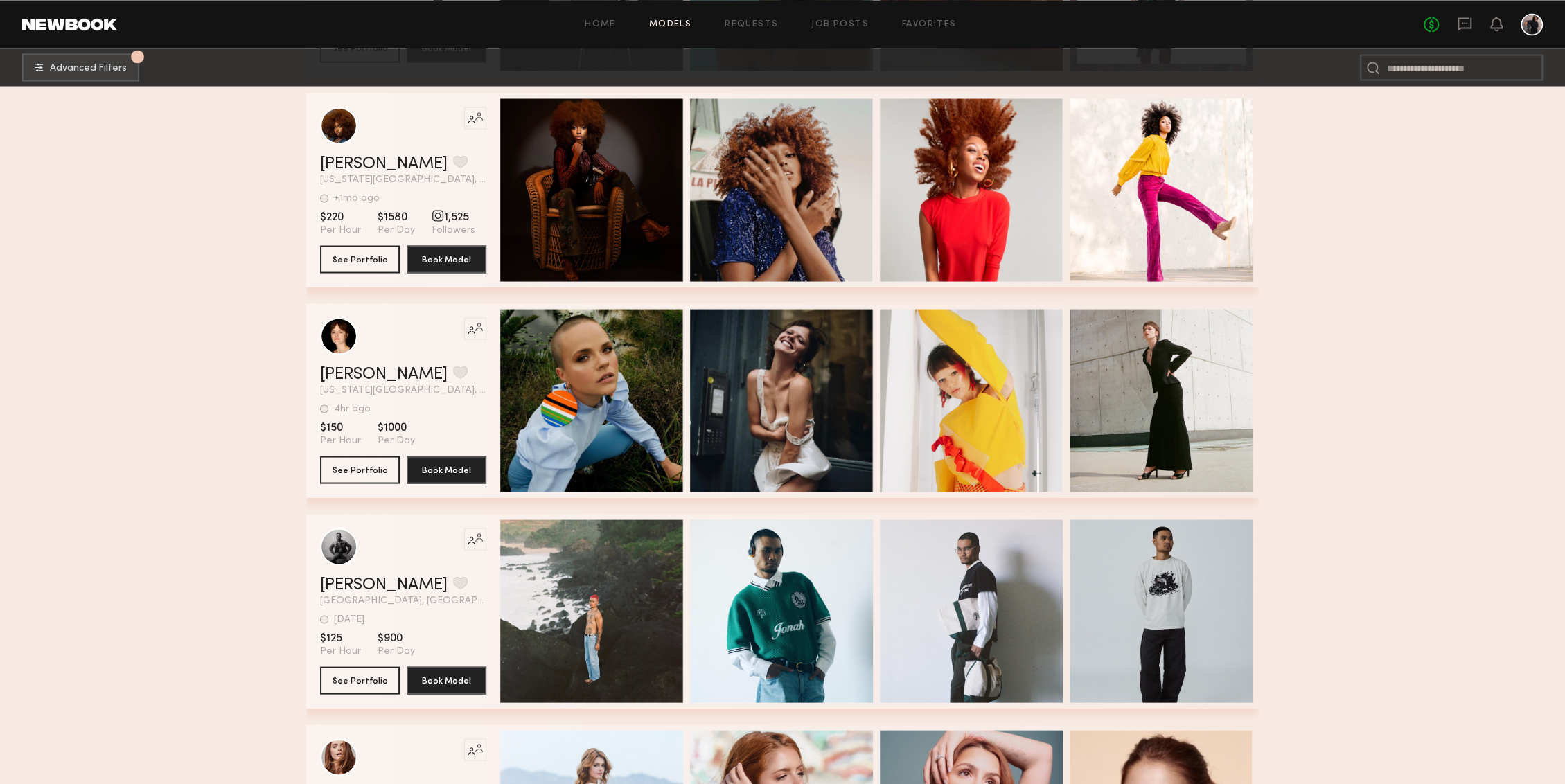
scroll to position [58564, 0]
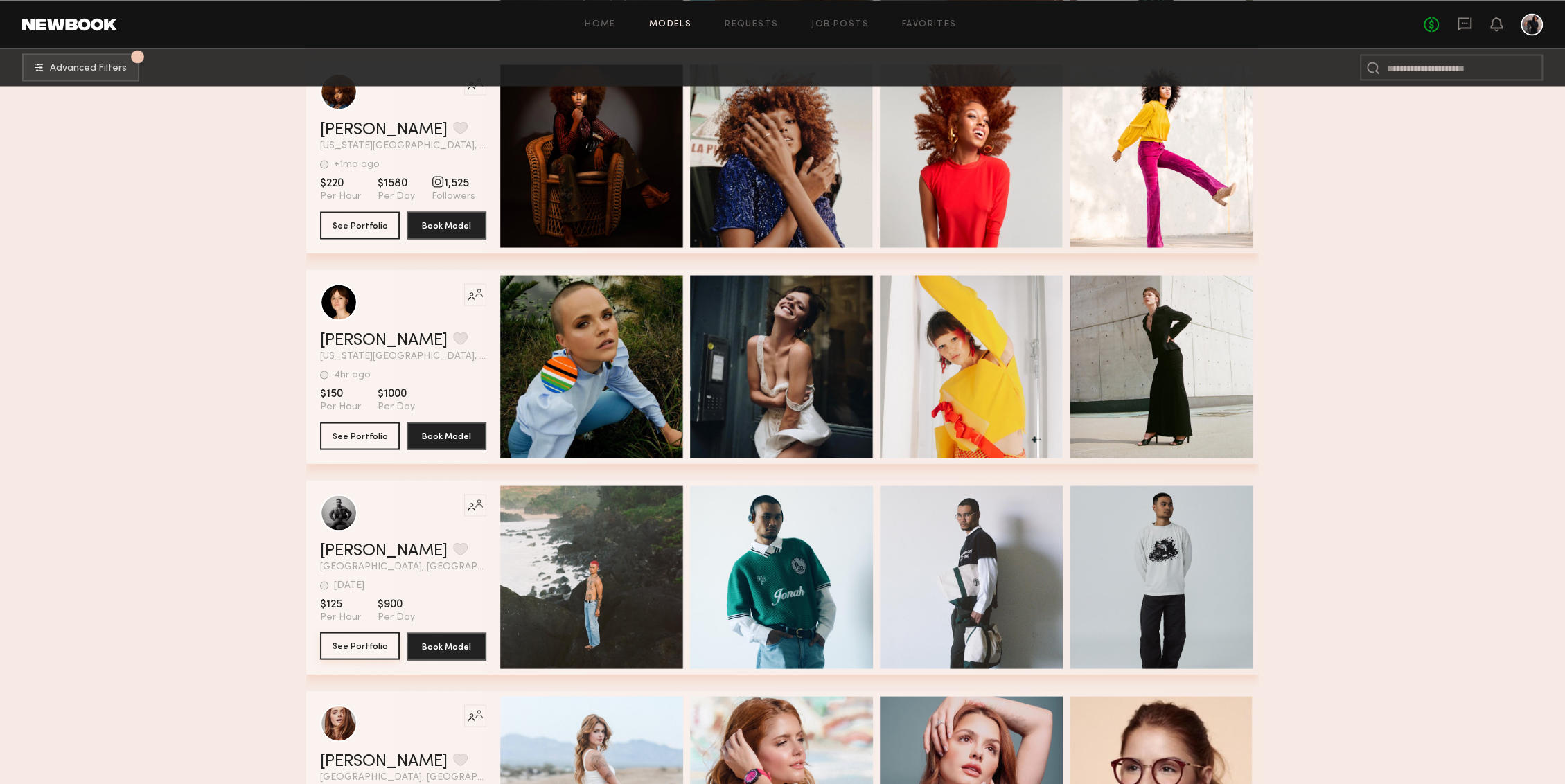
click at [377, 643] on button "See Portfolio" at bounding box center [359, 645] width 79 height 27
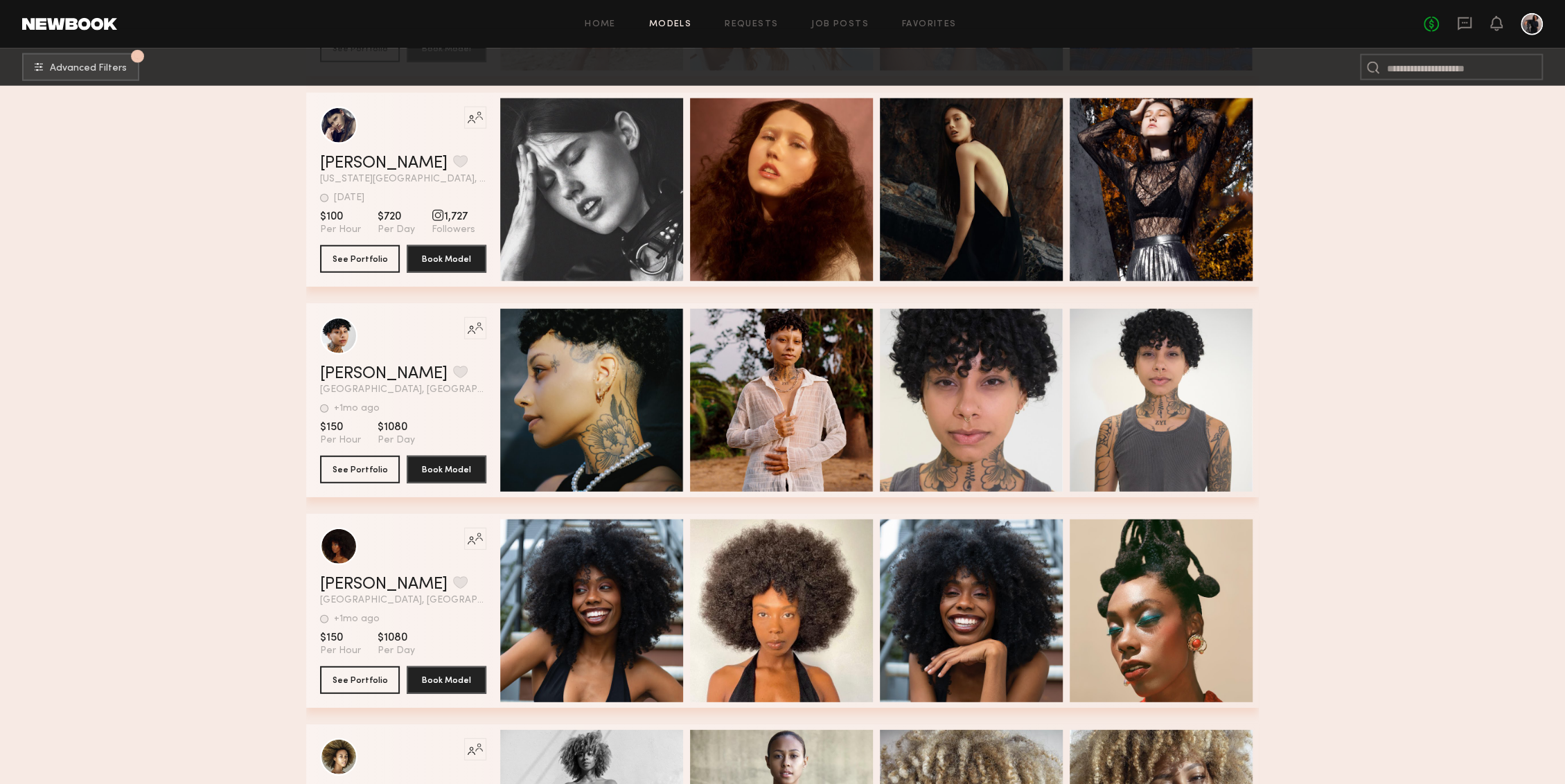
scroll to position [59381, 0]
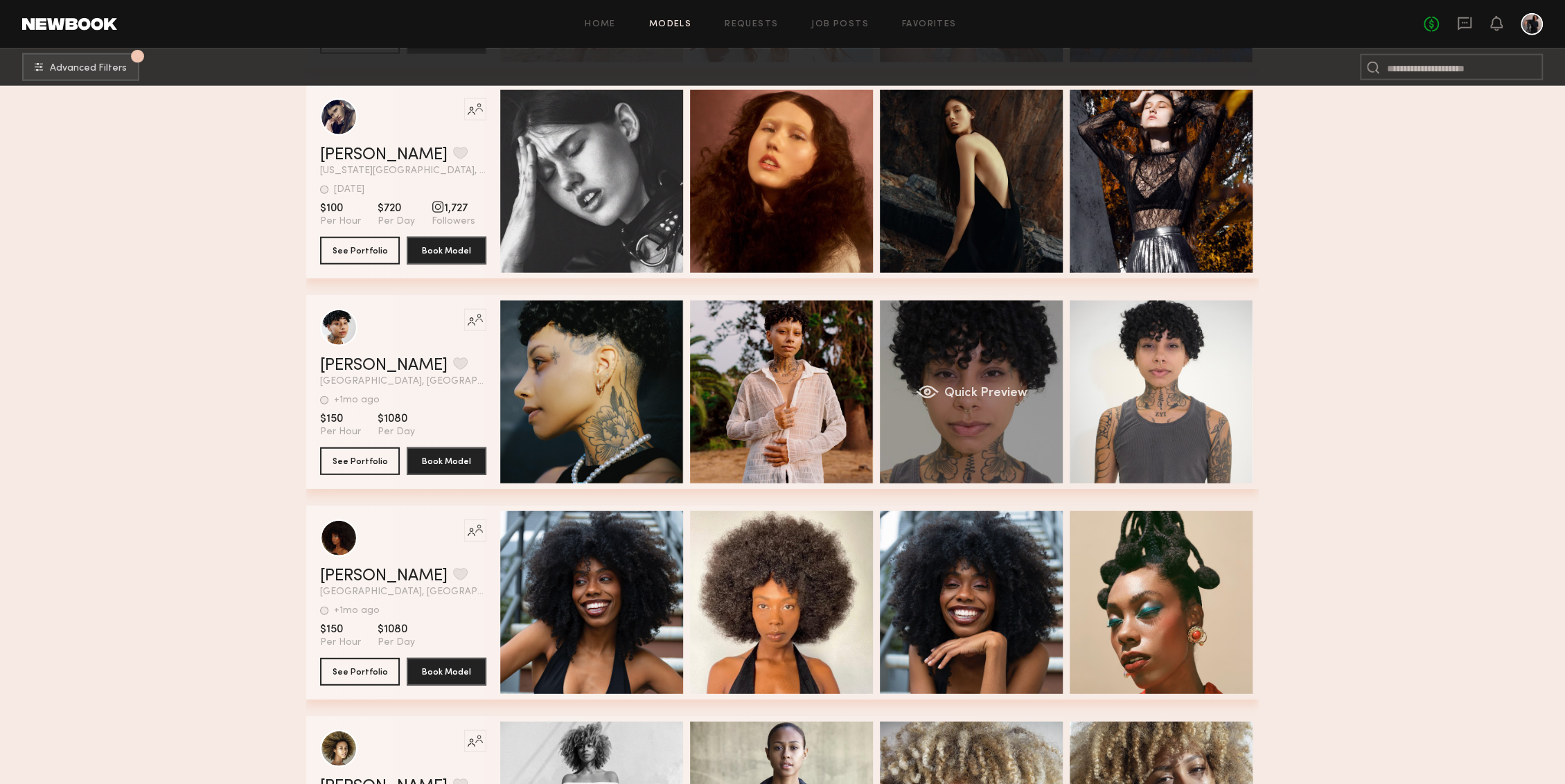
click at [924, 397] on div "grid" at bounding box center [926, 392] width 23 height 14
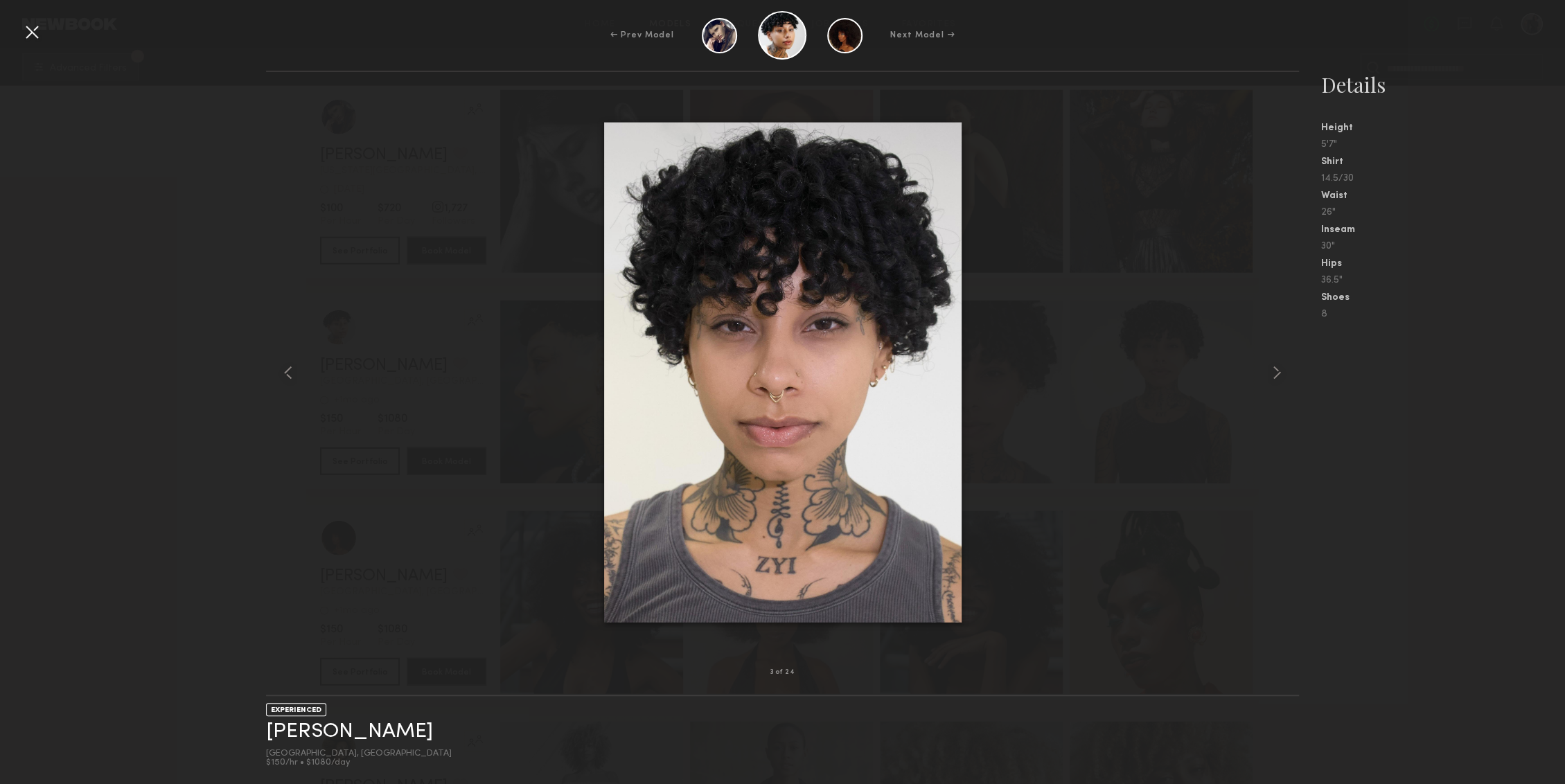
click at [31, 42] on div at bounding box center [32, 32] width 22 height 22
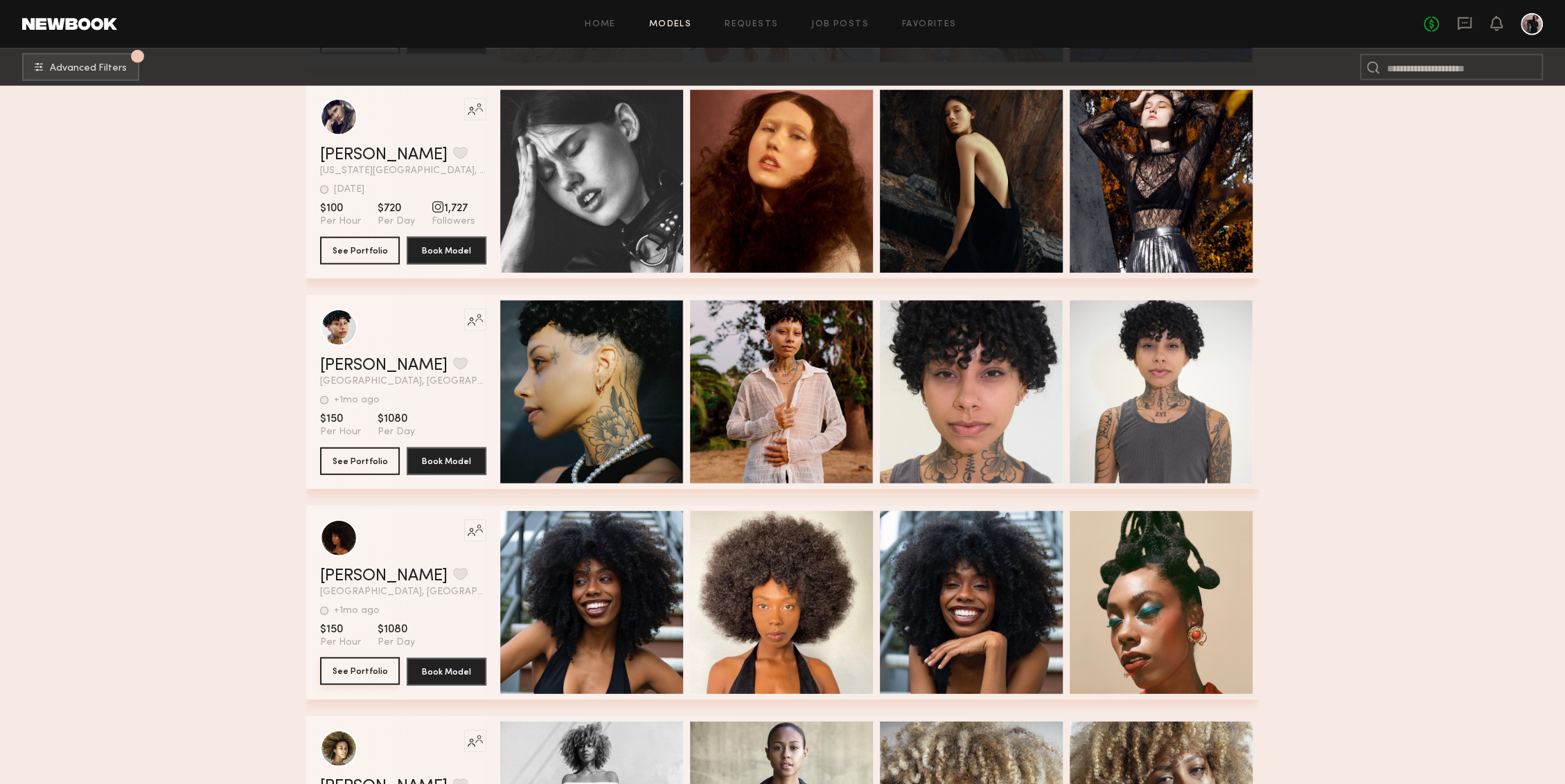
click at [387, 668] on button "See Portfolio" at bounding box center [359, 671] width 79 height 27
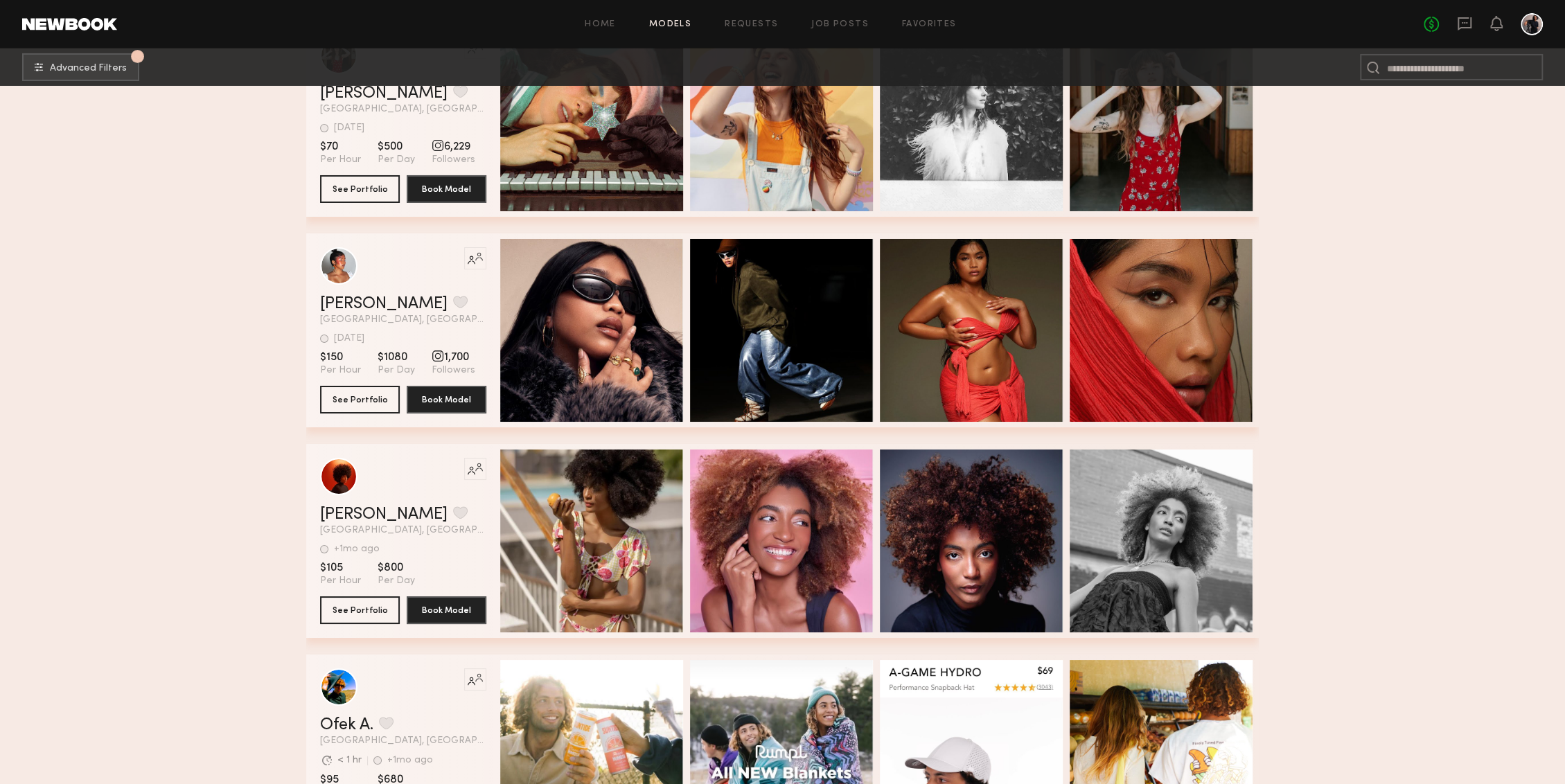
scroll to position [60712, 0]
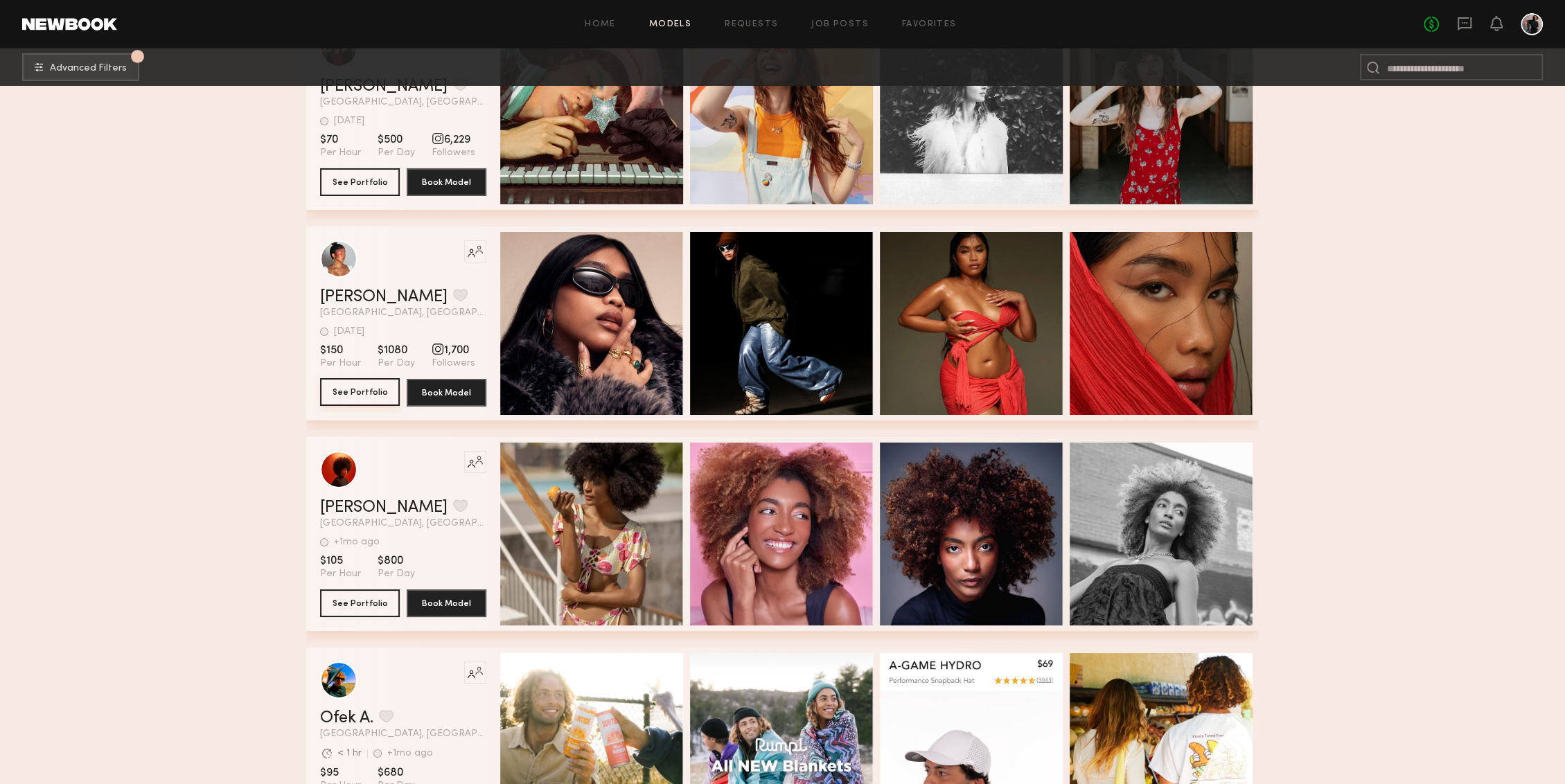
click at [381, 388] on button "See Portfolio" at bounding box center [359, 392] width 79 height 27
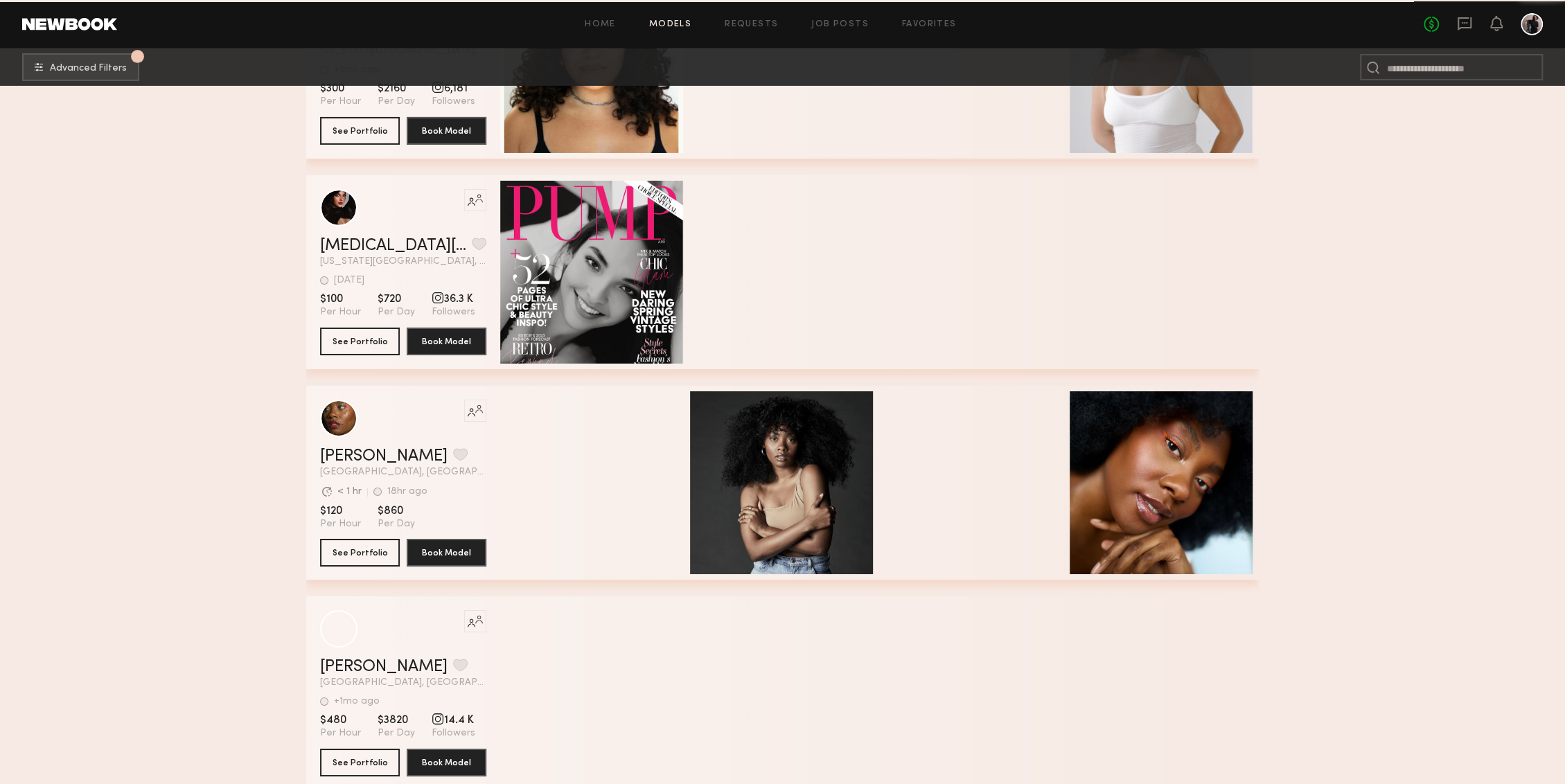
scroll to position [65255, 0]
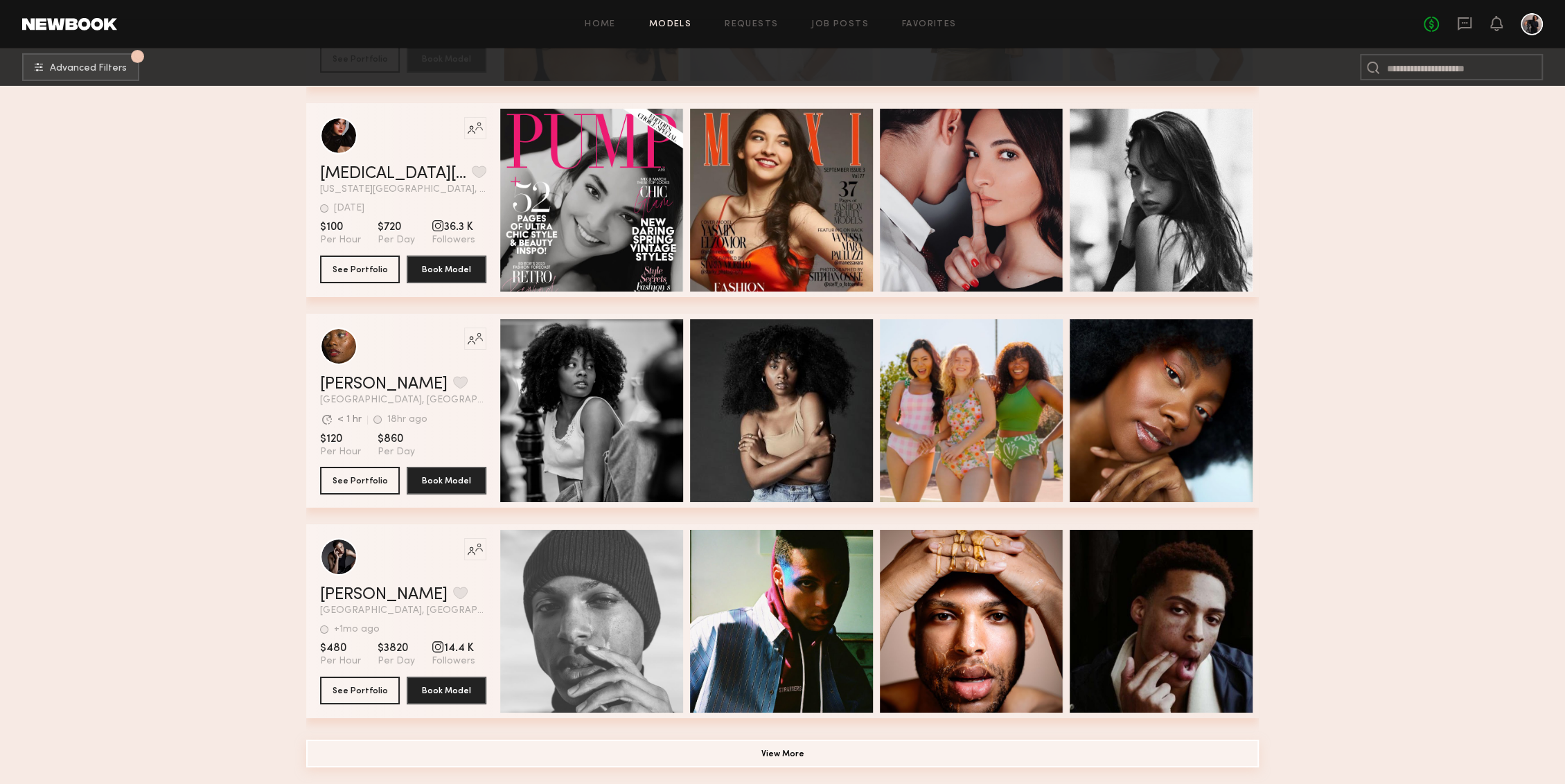
click at [752, 758] on button "View More" at bounding box center [782, 753] width 952 height 27
click at [766, 756] on button "View More" at bounding box center [782, 753] width 952 height 27
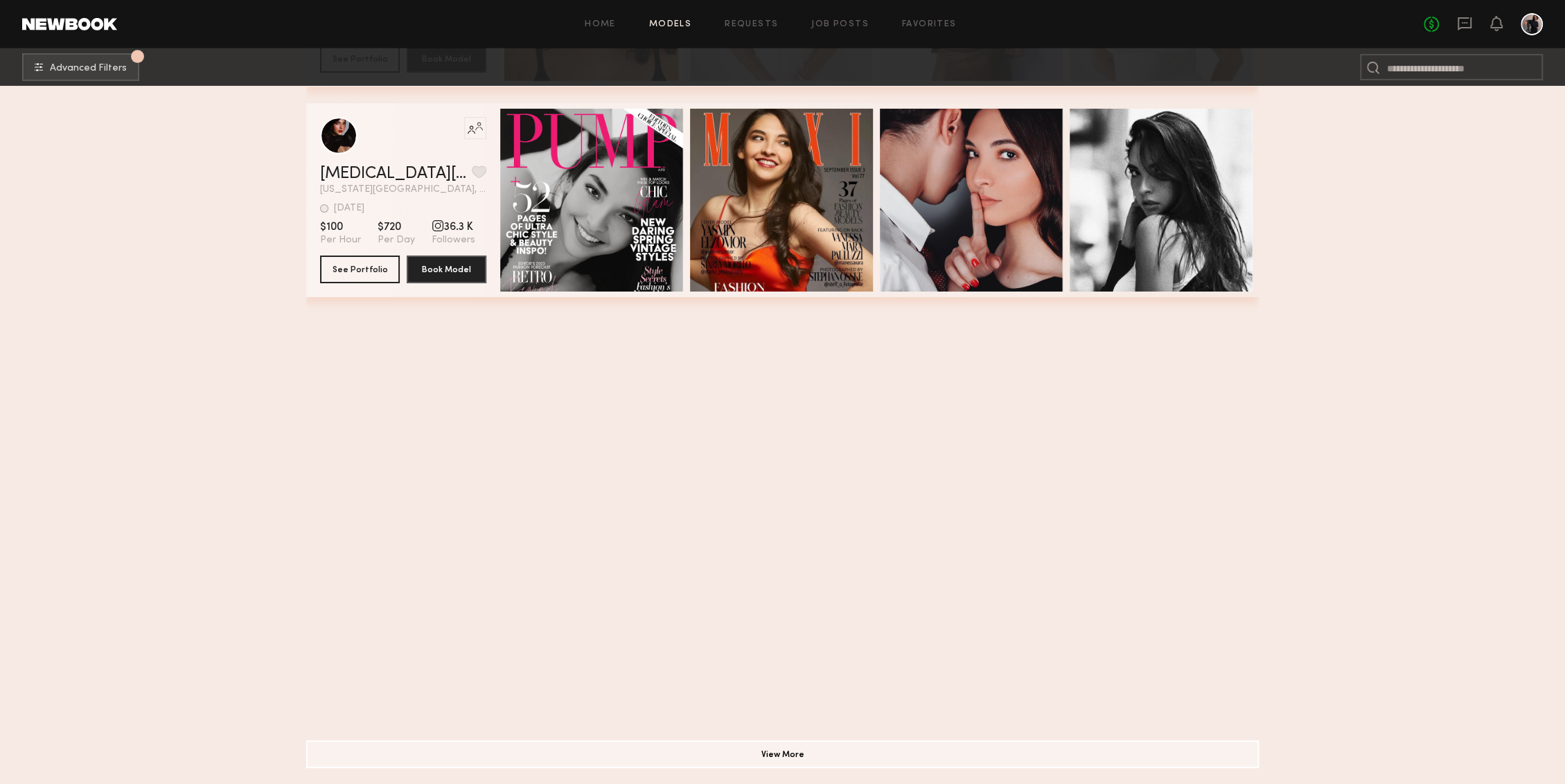
scroll to position [64279, 0]
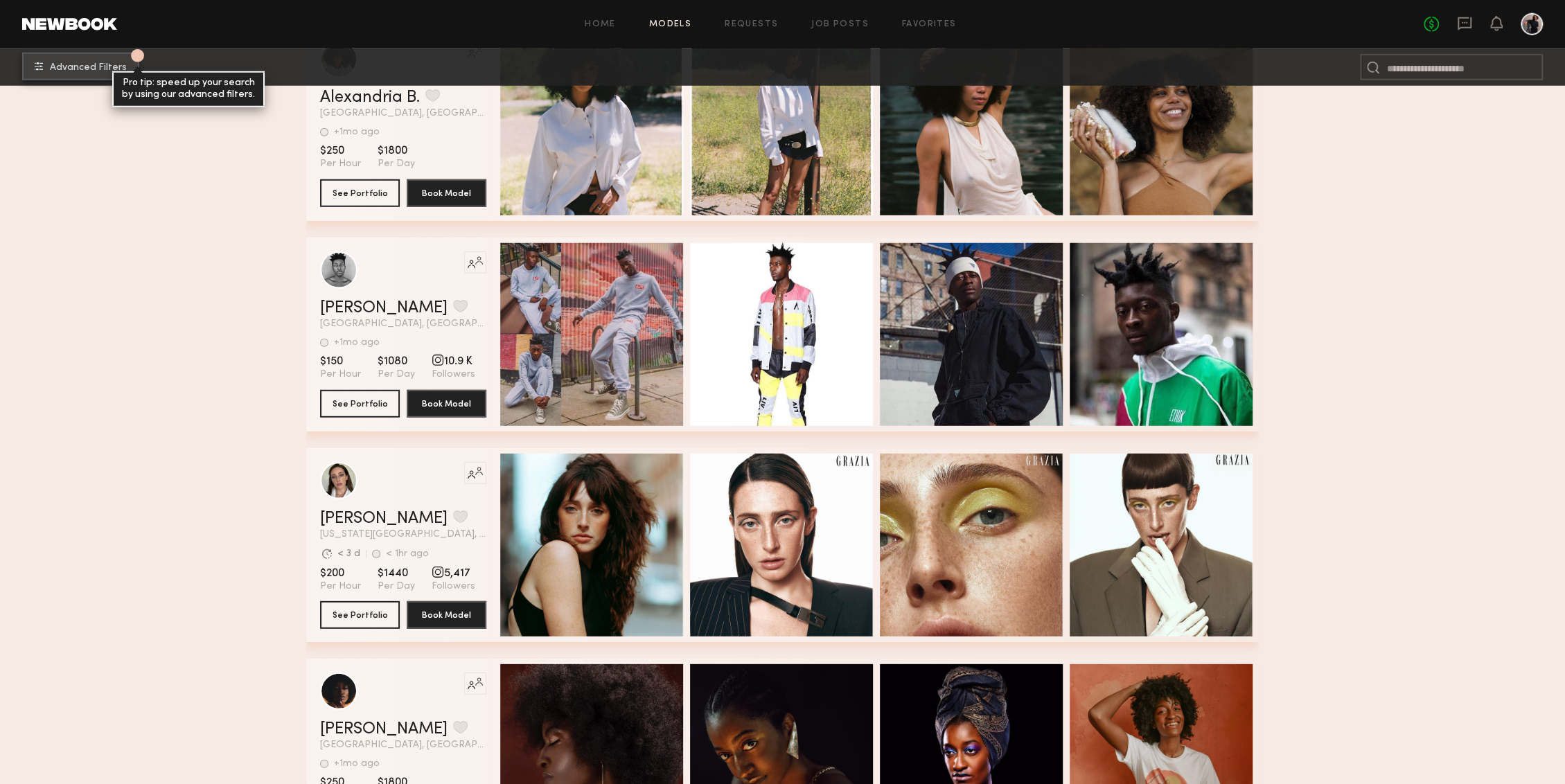
click at [86, 67] on span "Advanced Filters" at bounding box center [88, 67] width 77 height 10
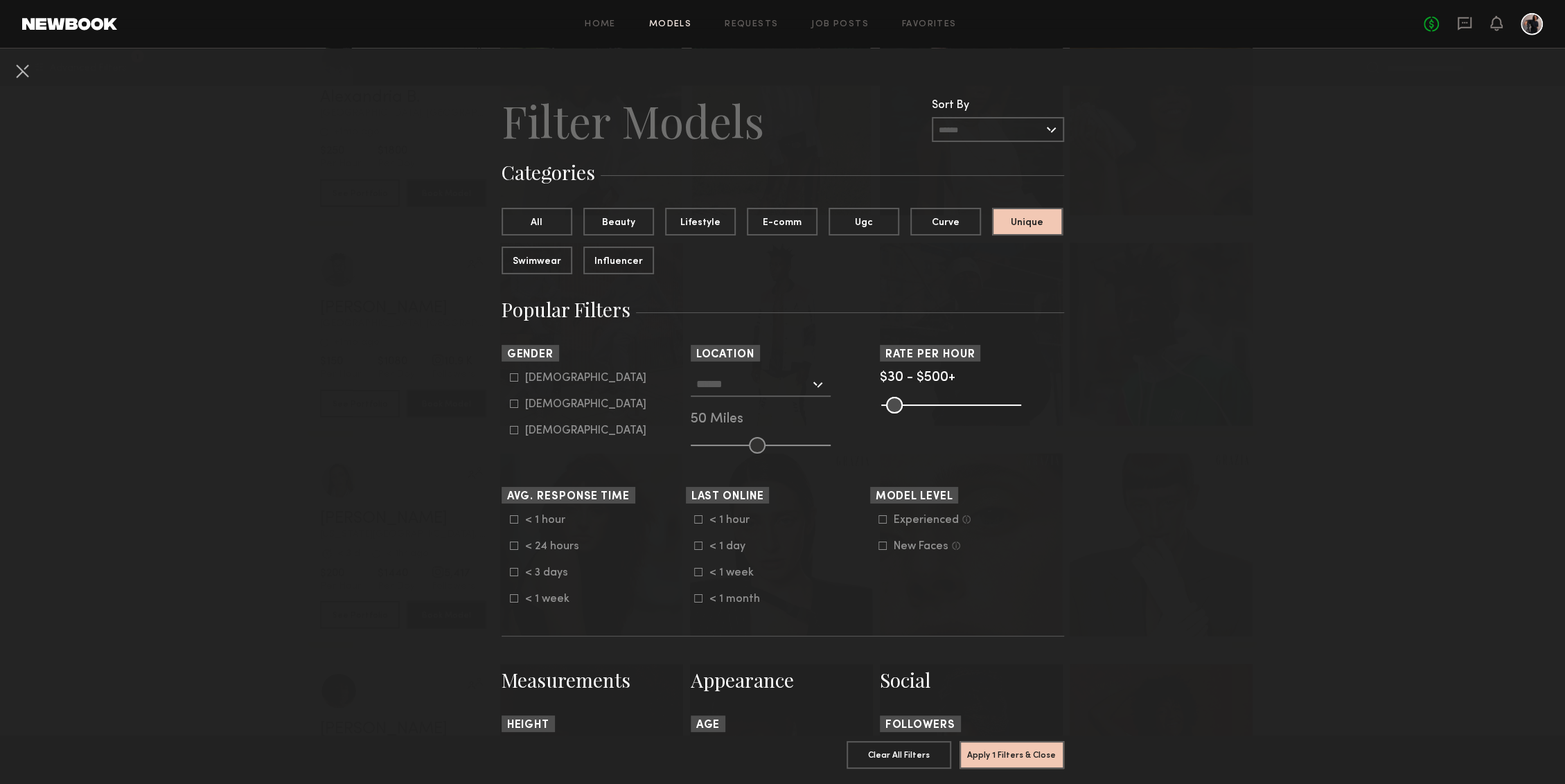
click at [516, 428] on icon at bounding box center [514, 430] width 8 height 8
click at [973, 757] on button "Apply 2 Filters & Close" at bounding box center [1011, 754] width 105 height 27
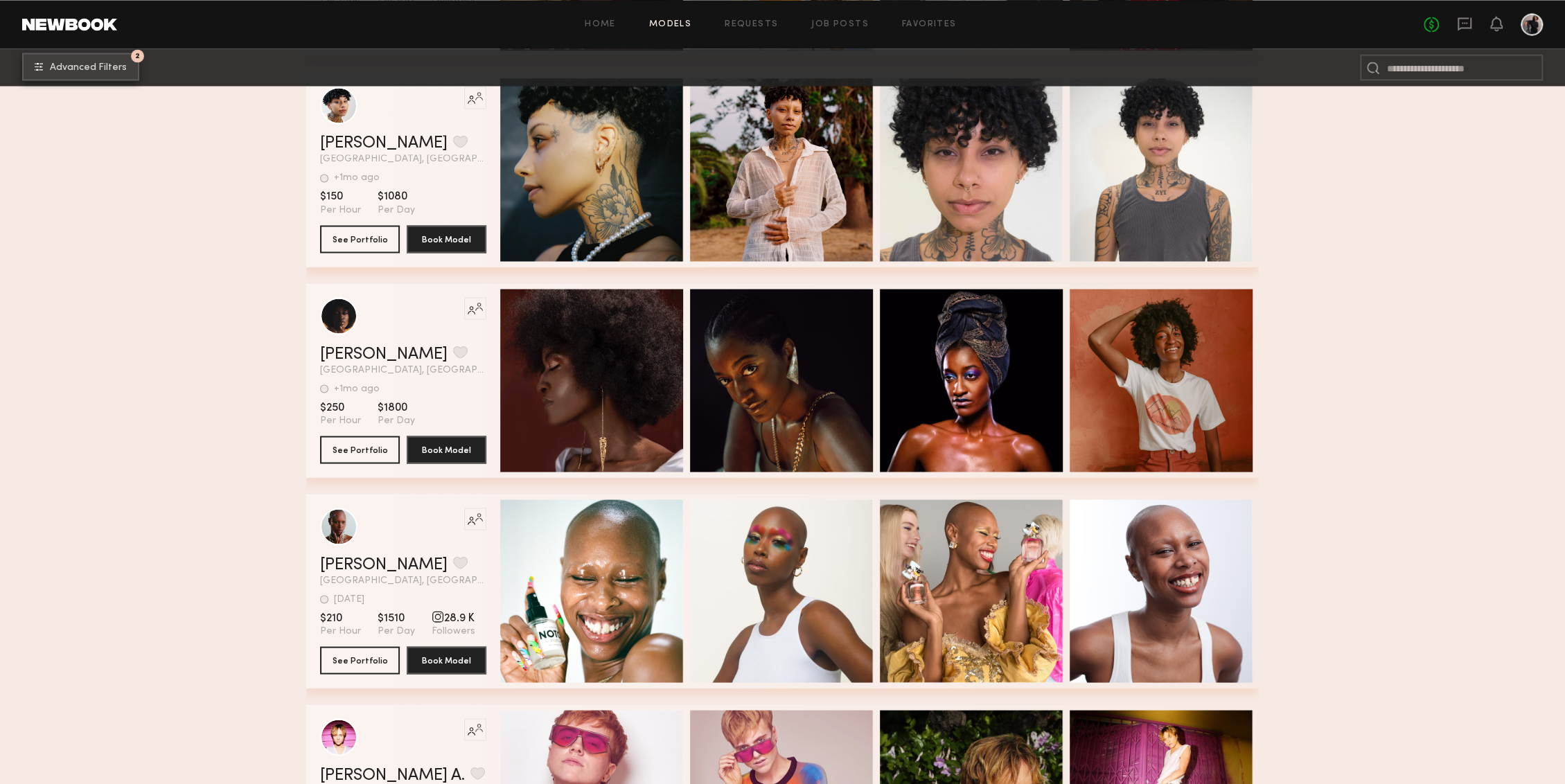
scroll to position [2106, 0]
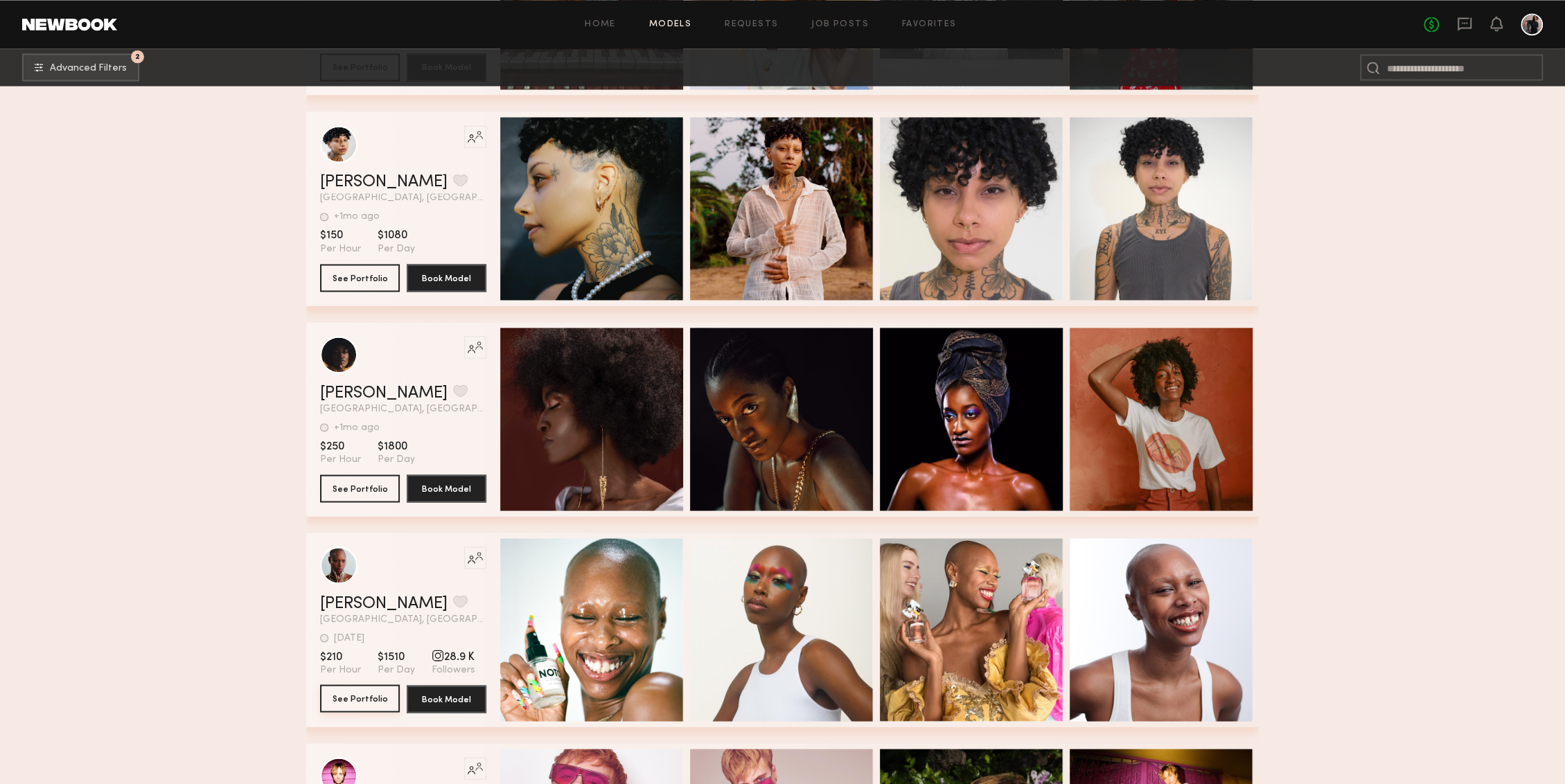
click at [372, 692] on button "See Portfolio" at bounding box center [359, 697] width 79 height 27
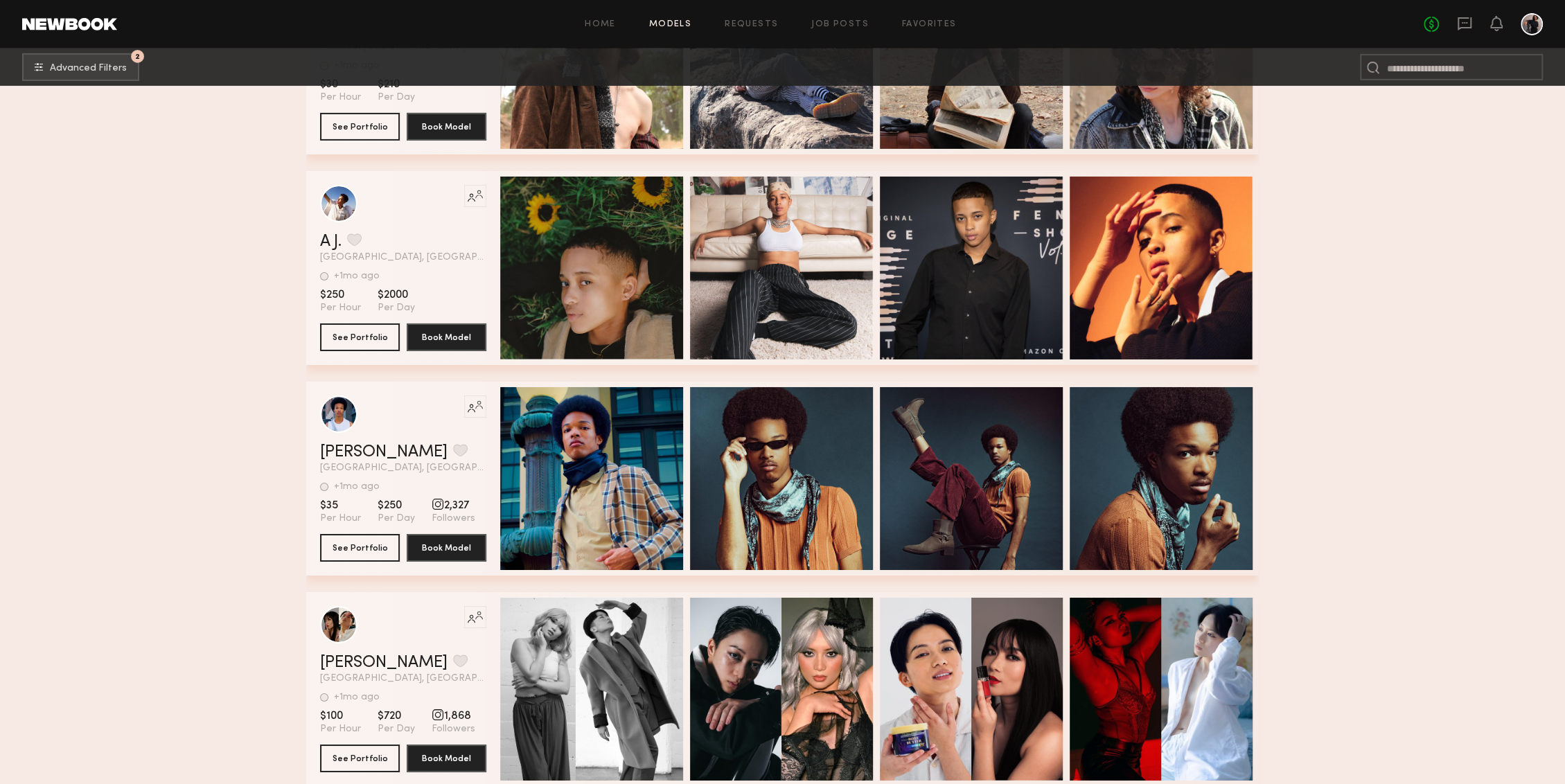
scroll to position [4153, 0]
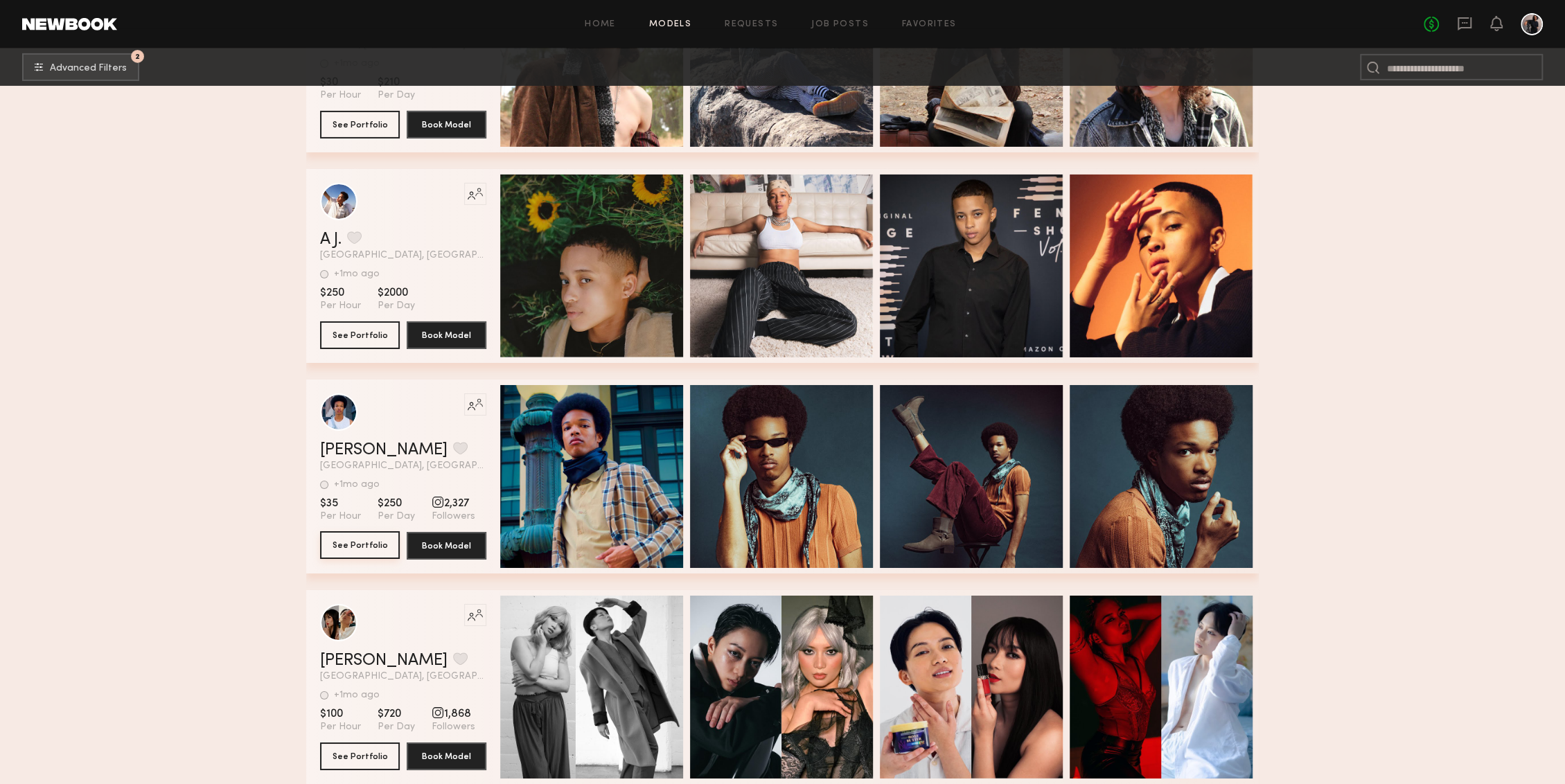
click at [352, 546] on button "See Portfolio" at bounding box center [359, 545] width 79 height 27
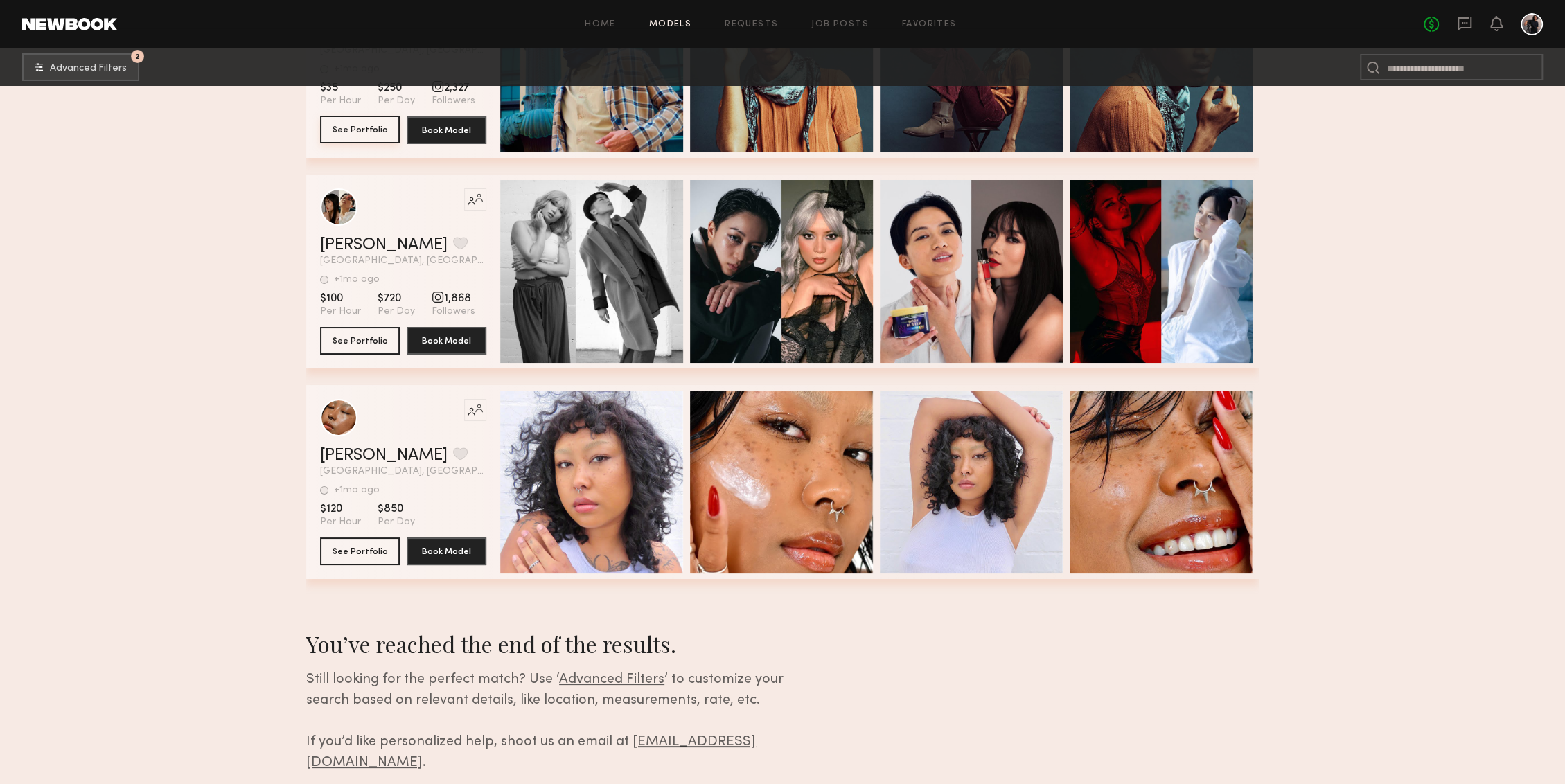
scroll to position [4598, 0]
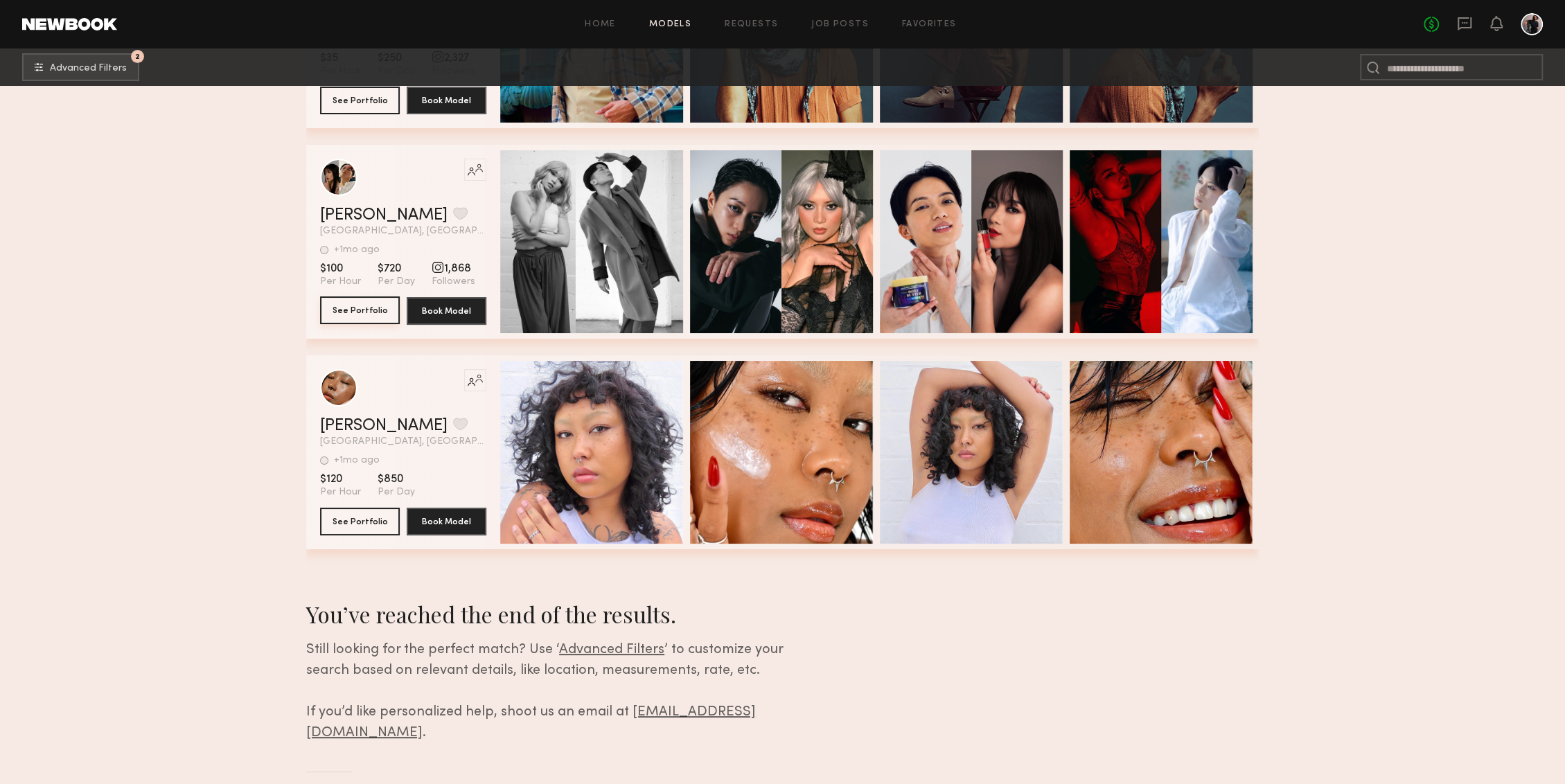
click at [363, 306] on button "See Portfolio" at bounding box center [359, 310] width 79 height 27
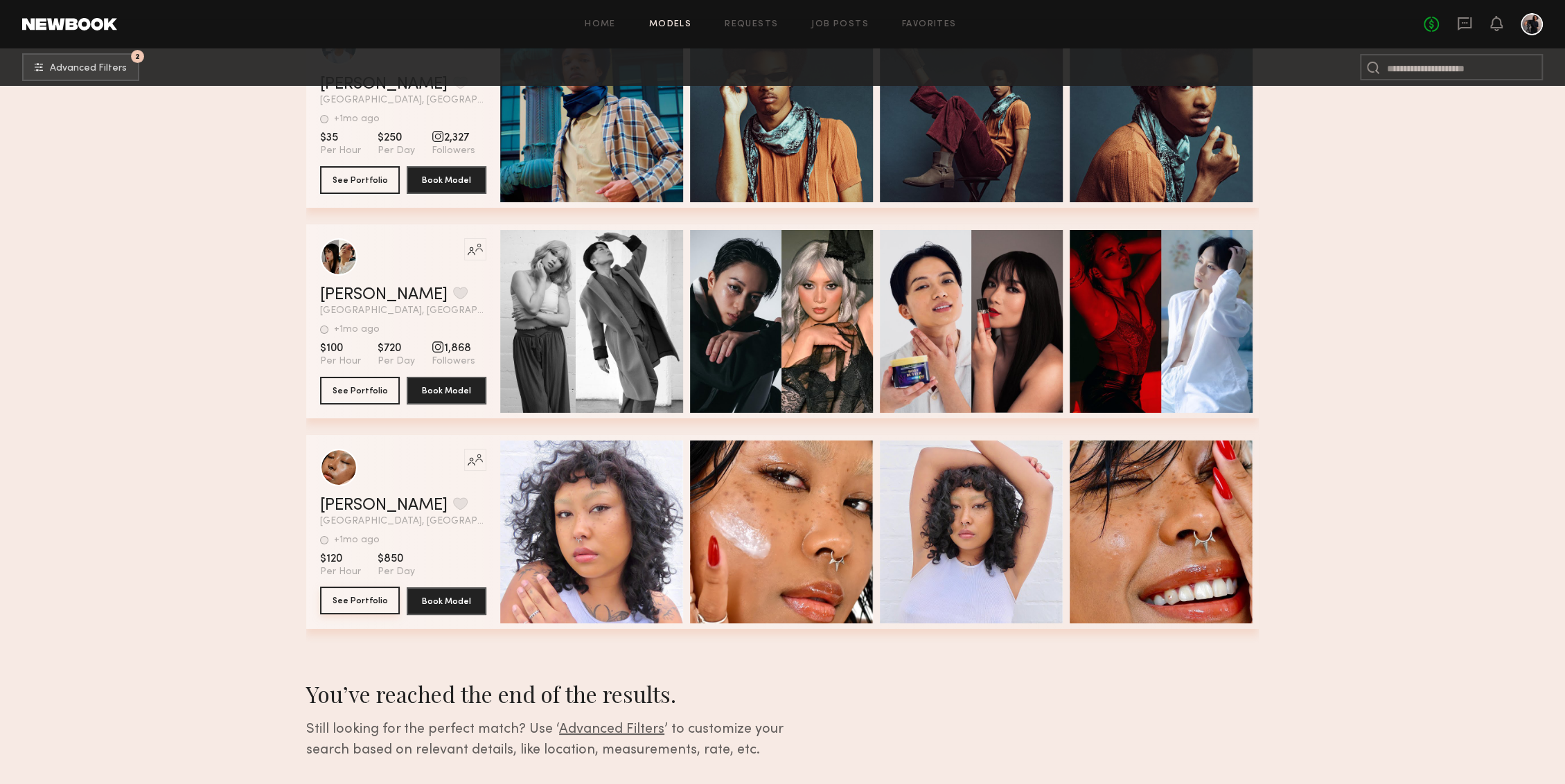
click at [383, 593] on button "See Portfolio" at bounding box center [359, 600] width 79 height 27
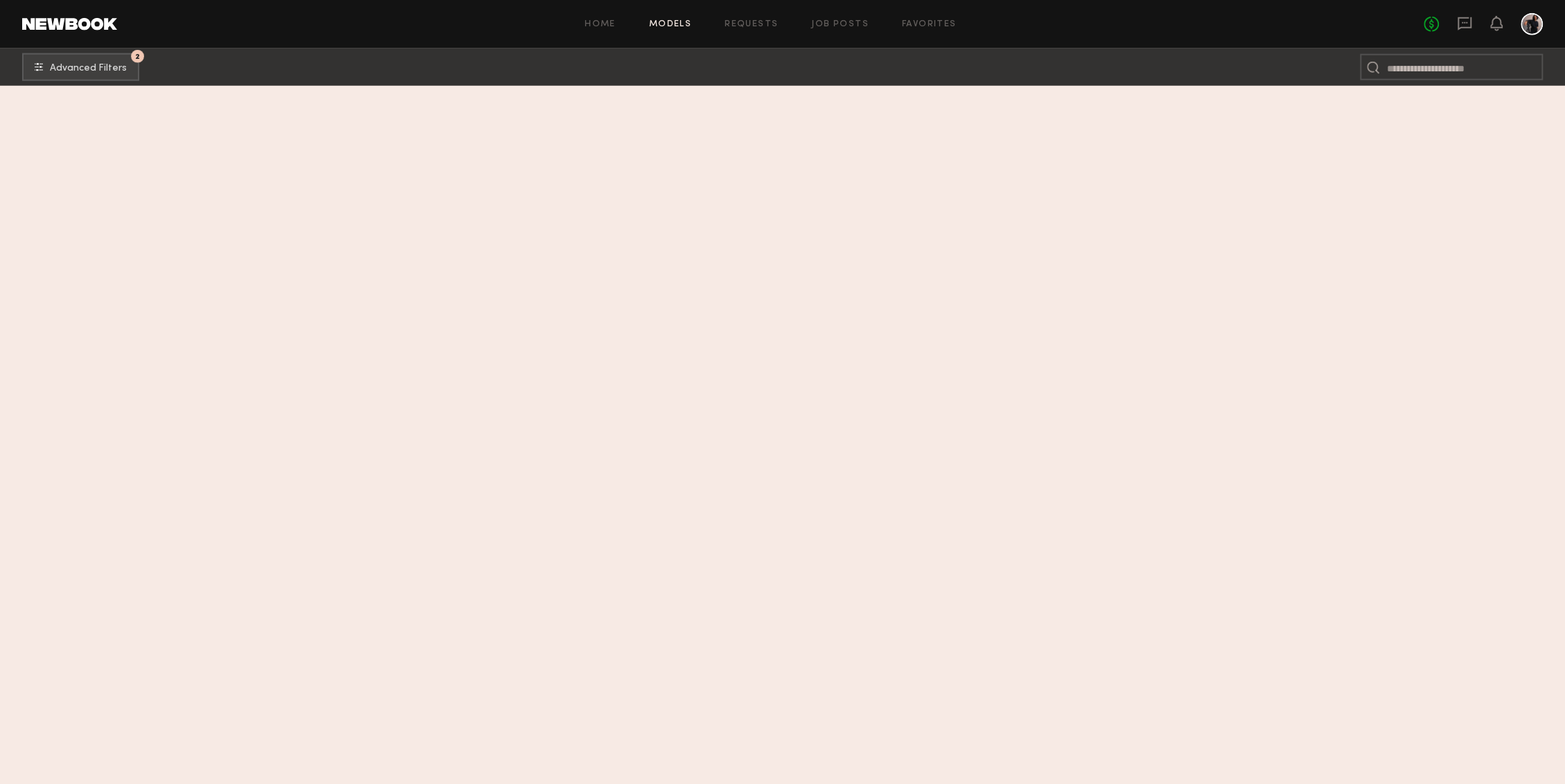
scroll to position [1656, 0]
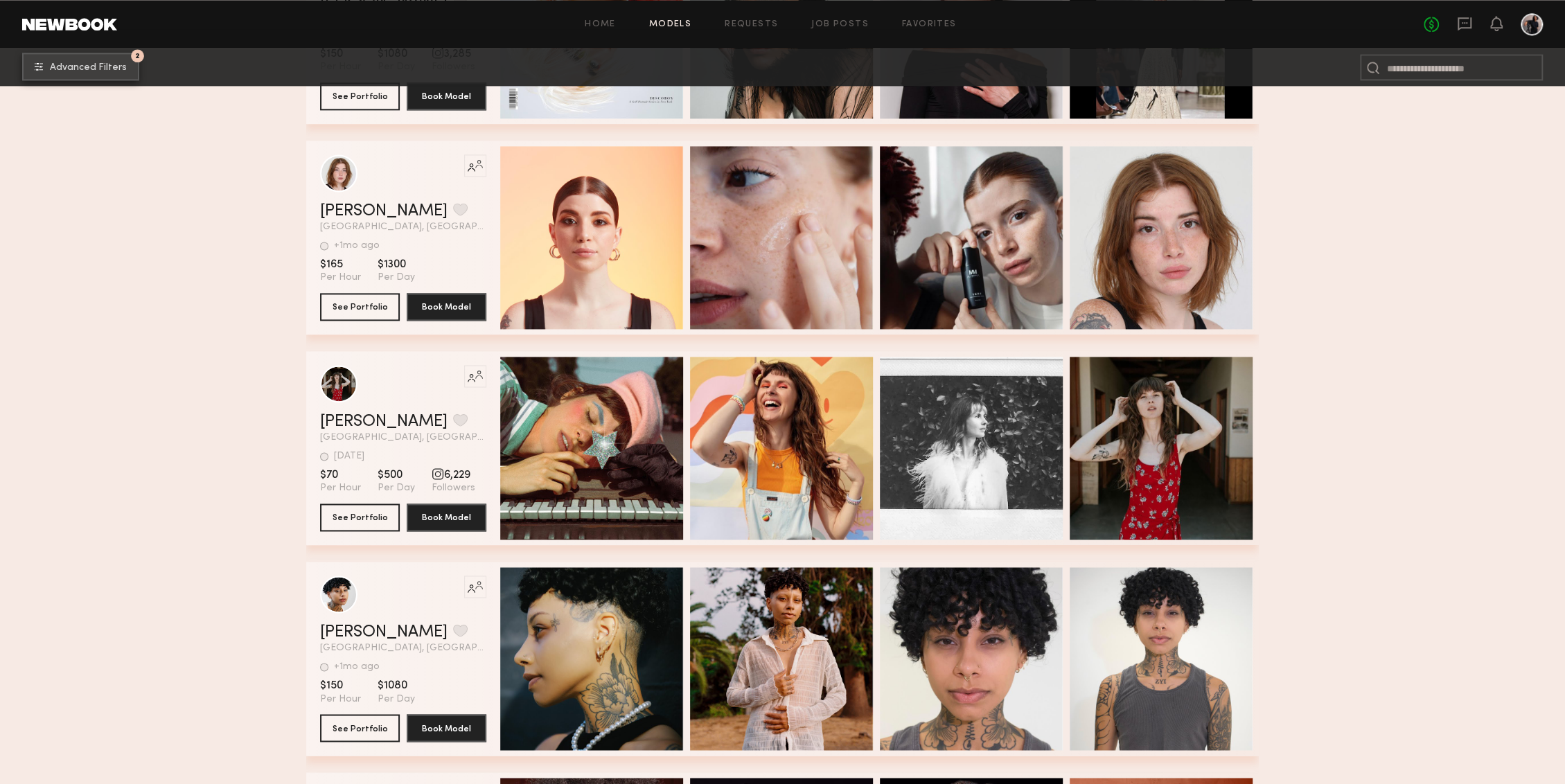
click at [106, 79] on button "2 Advanced Filters" at bounding box center [80, 66] width 117 height 27
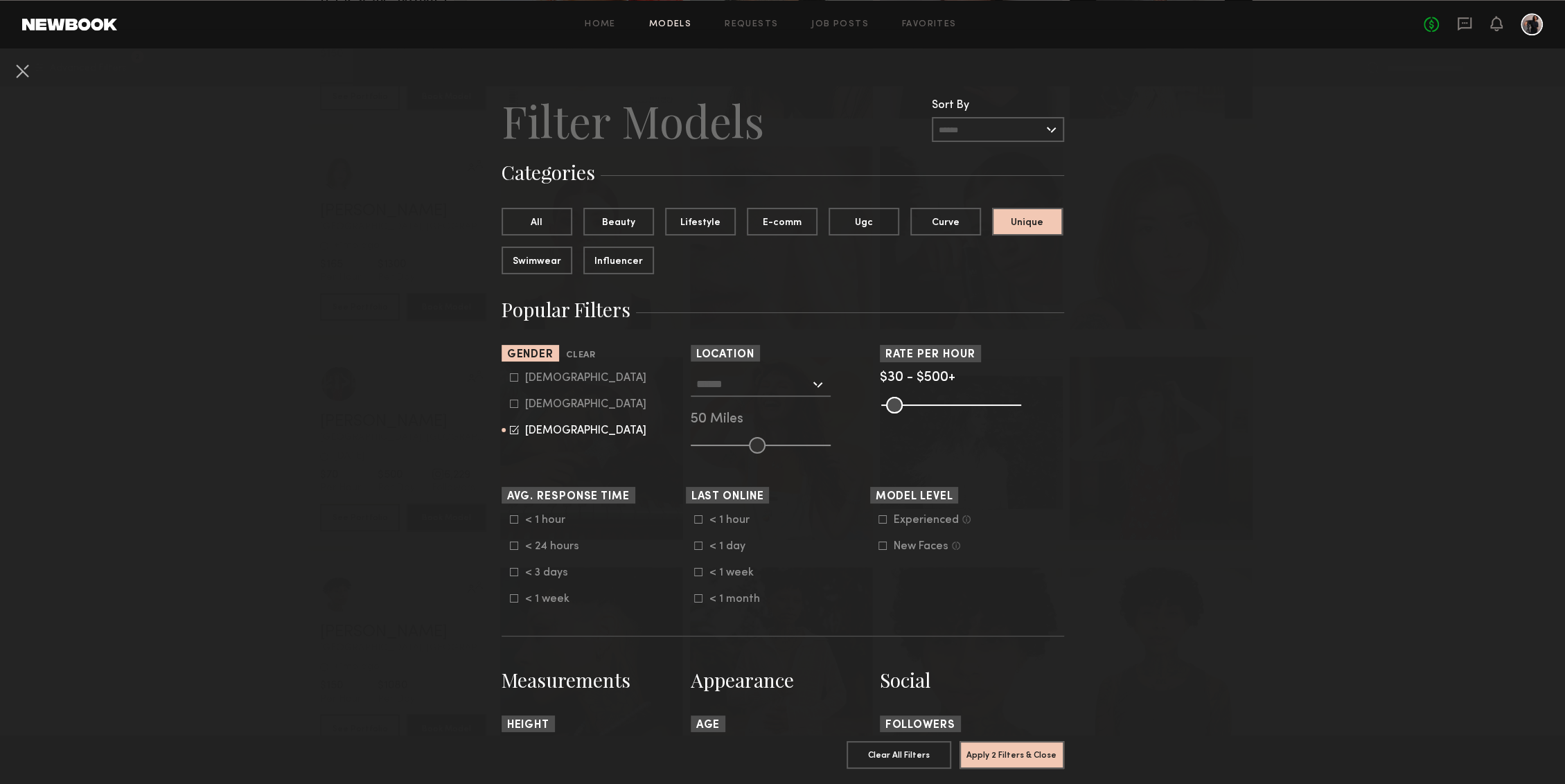
click at [516, 433] on icon at bounding box center [515, 430] width 9 height 9
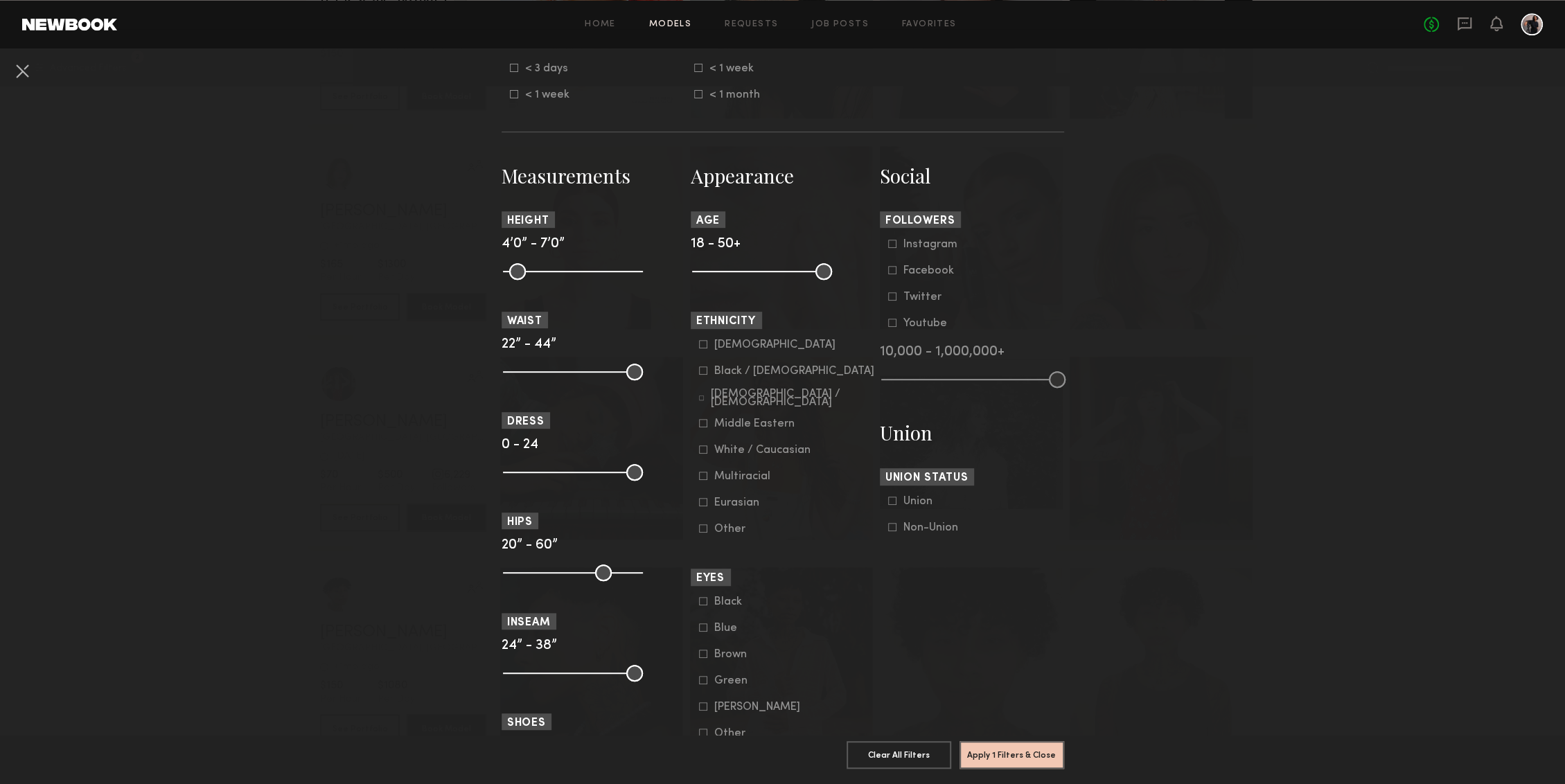
scroll to position [518, 0]
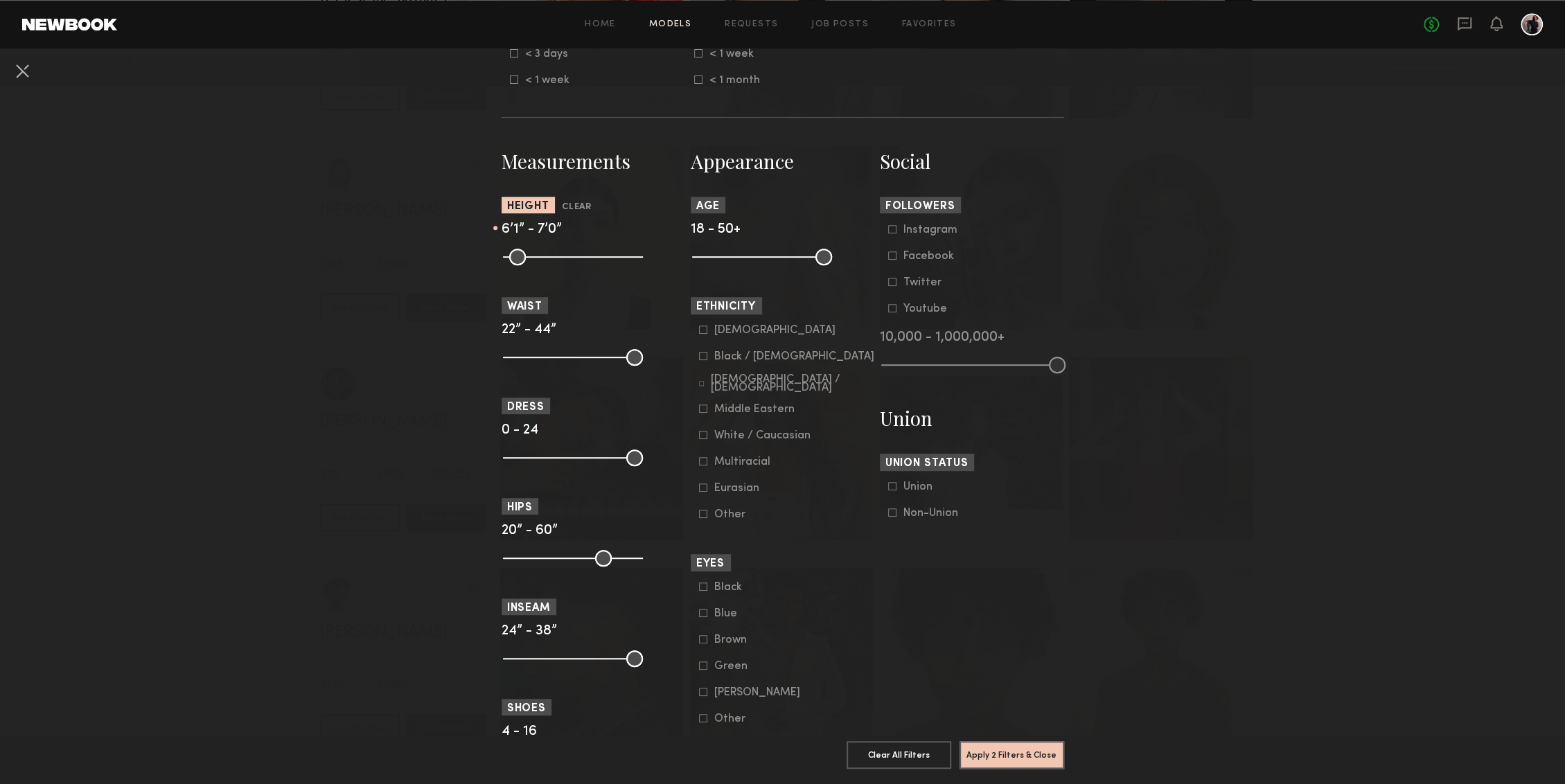
drag, startPoint x: 508, startPoint y: 257, endPoint x: 597, endPoint y: 256, distance: 89.0
type input "**"
click at [597, 256] on input "range" at bounding box center [573, 257] width 140 height 16
drag, startPoint x: 510, startPoint y: 362, endPoint x: 554, endPoint y: 364, distance: 44.0
type input "**"
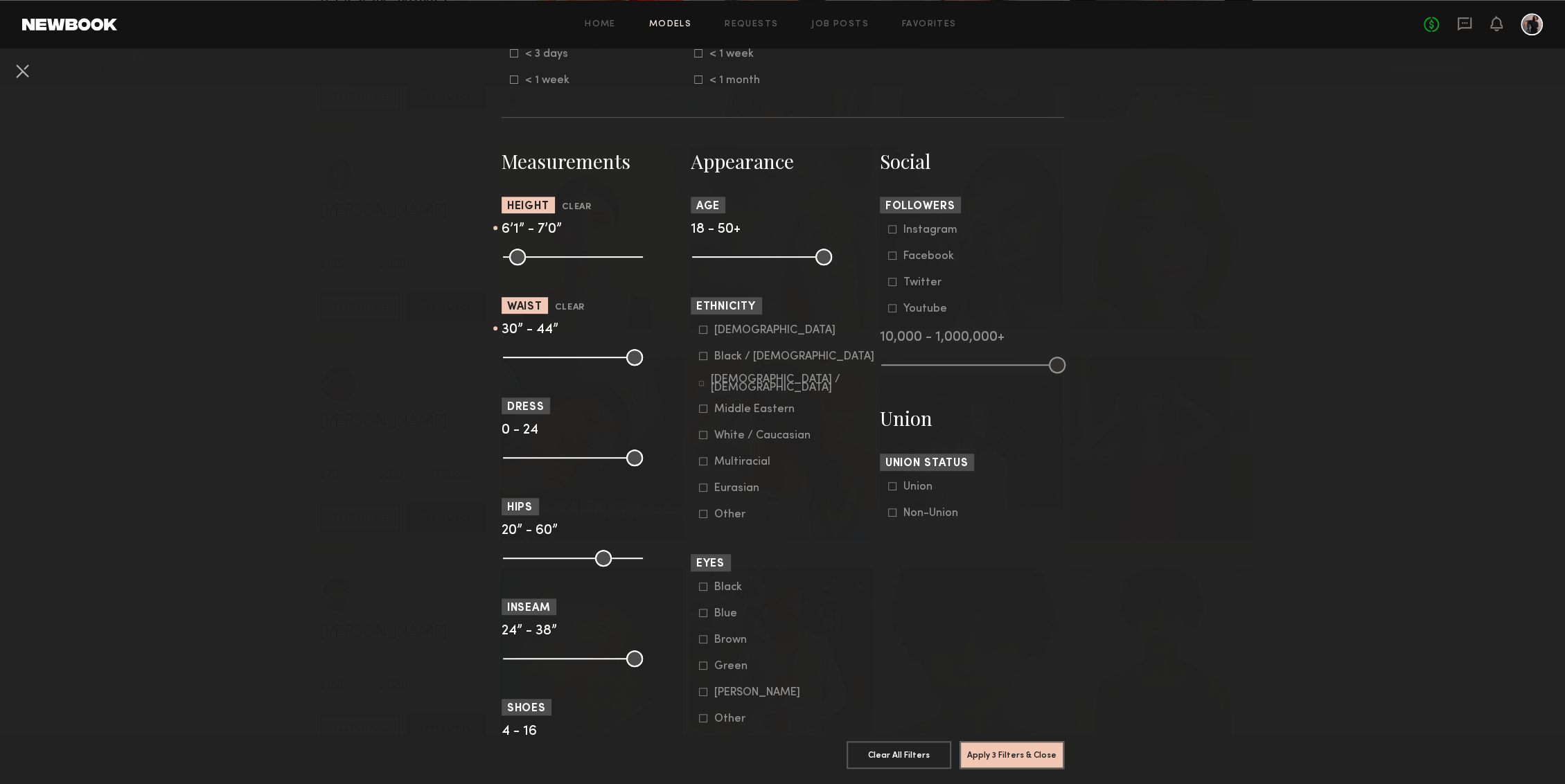
click at [554, 364] on input "range" at bounding box center [573, 357] width 140 height 16
click at [1007, 756] on button "Apply 3 Filters & Close" at bounding box center [1011, 754] width 105 height 27
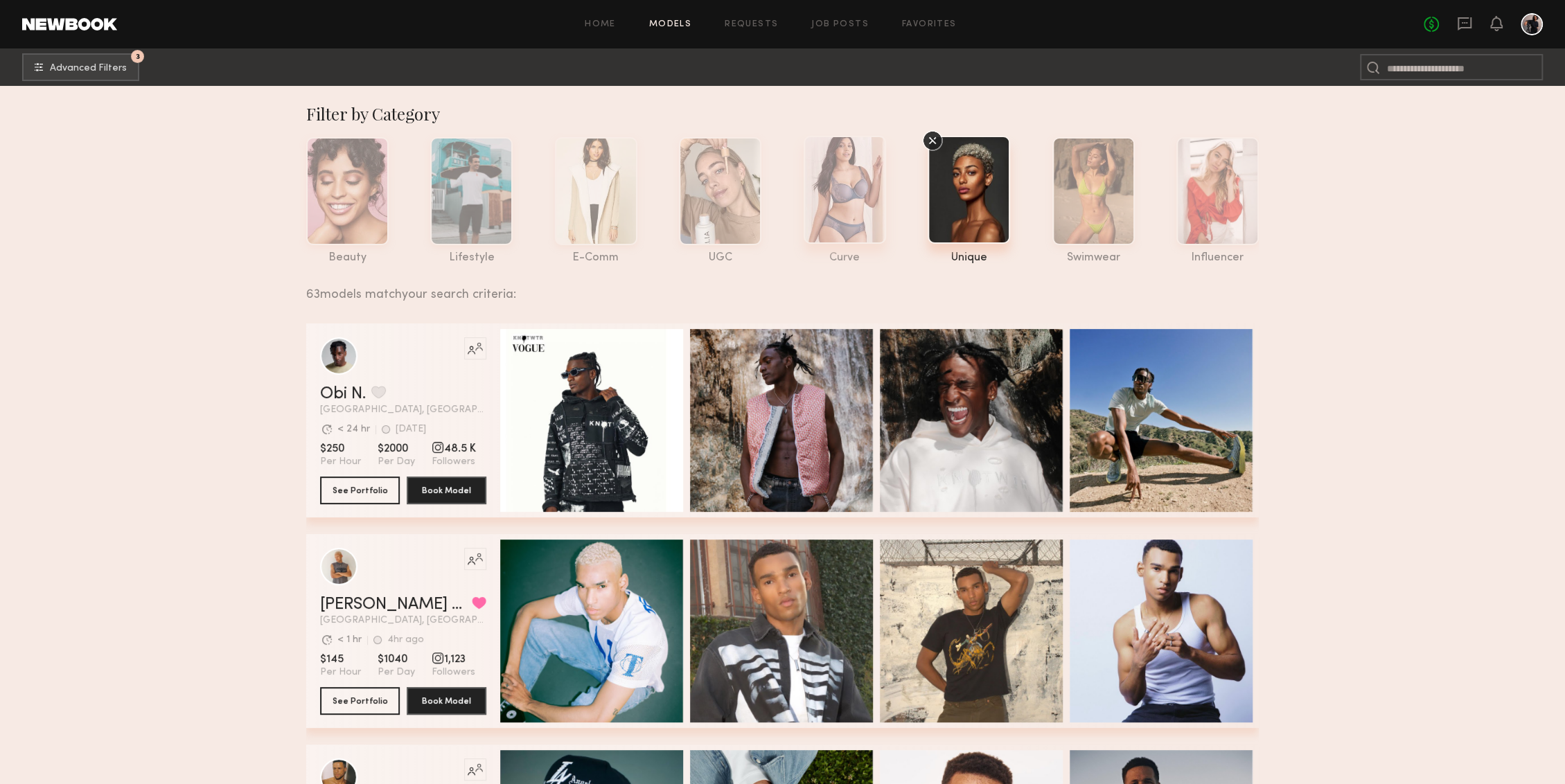
click at [834, 196] on div at bounding box center [844, 189] width 82 height 108
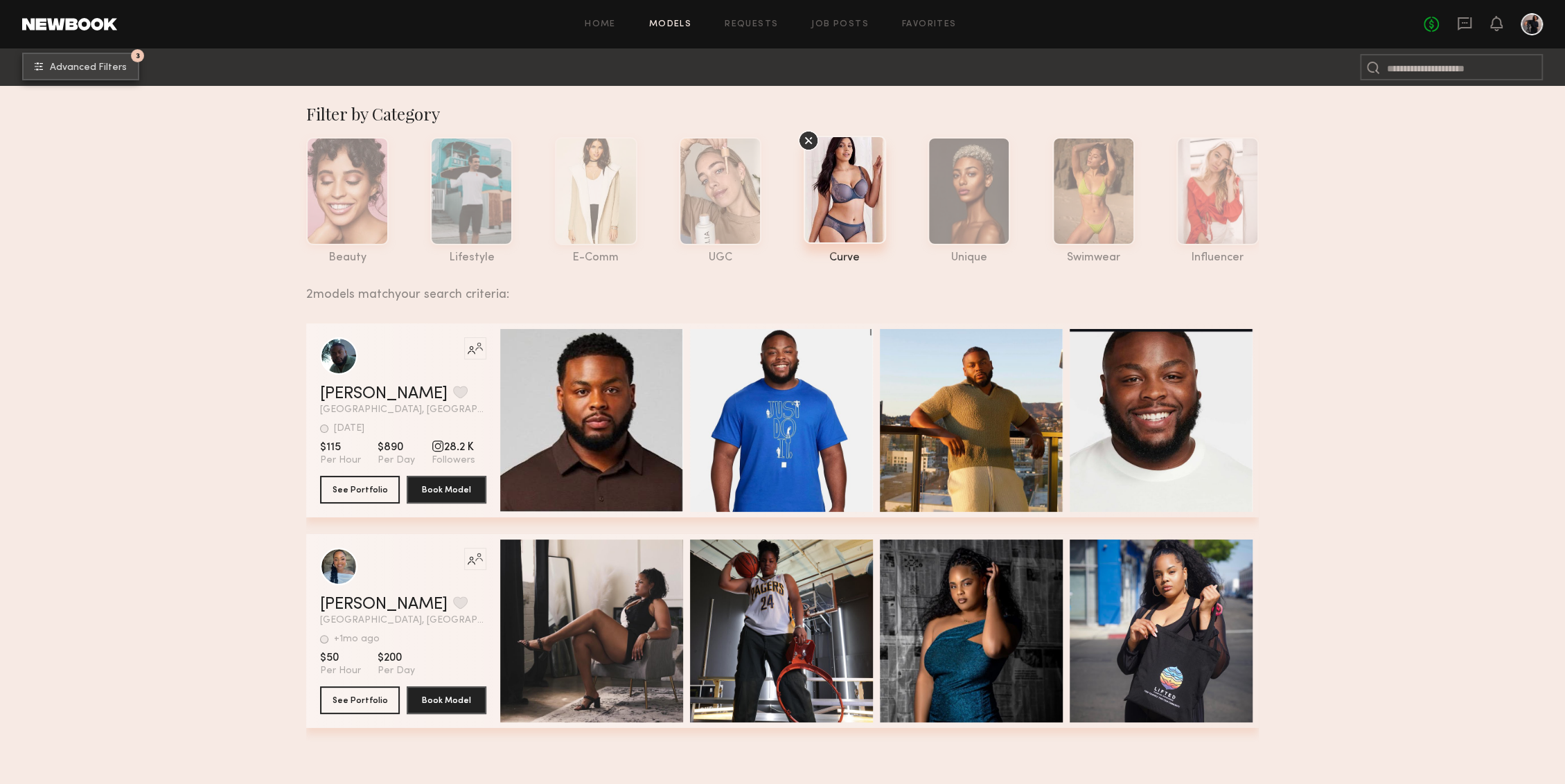
click at [102, 68] on span "Advanced Filters" at bounding box center [88, 67] width 77 height 10
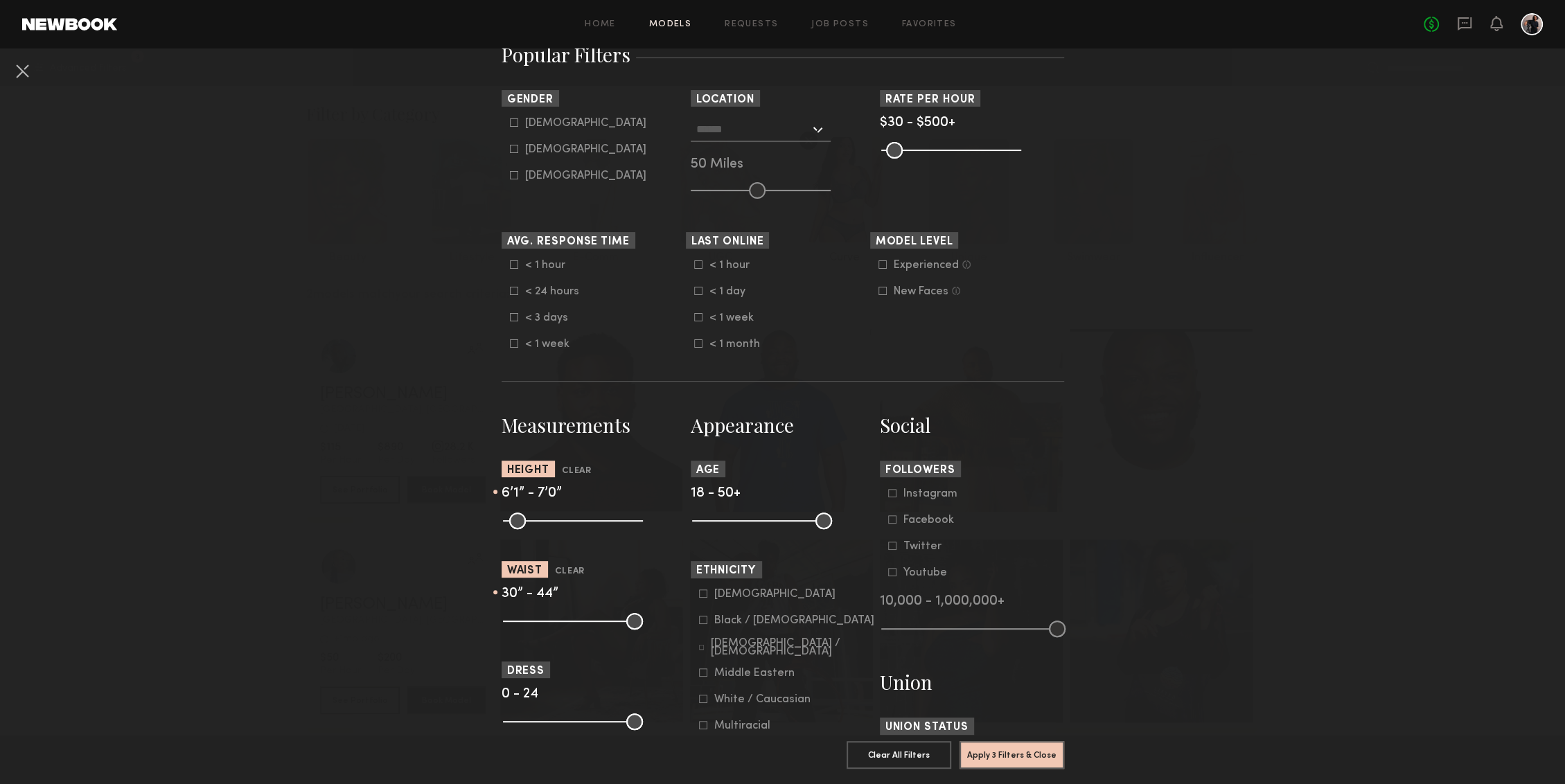
scroll to position [308, 0]
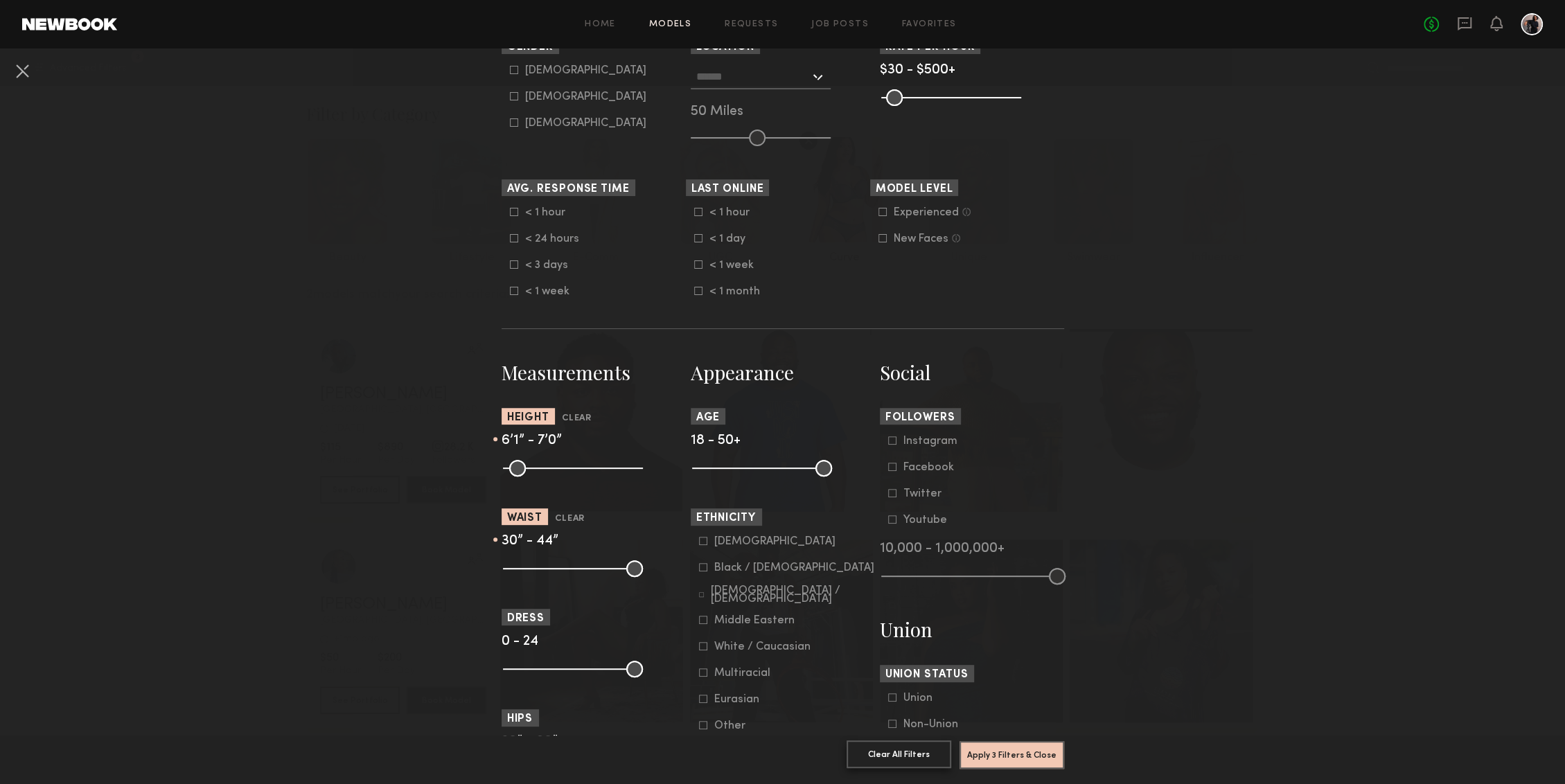
click at [885, 759] on button "Clear All Filters" at bounding box center [898, 754] width 105 height 27
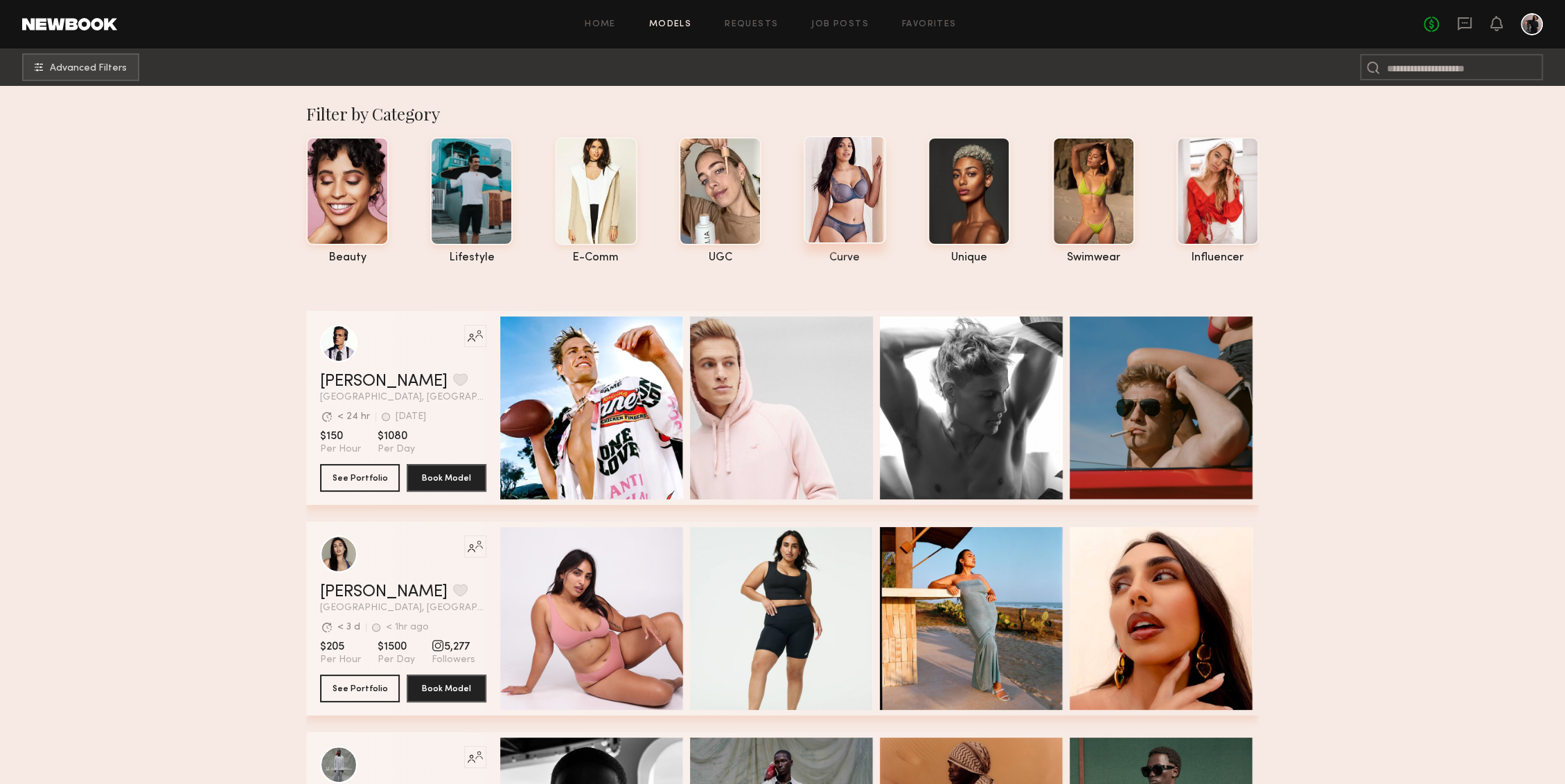
click at [844, 166] on div at bounding box center [844, 189] width 82 height 108
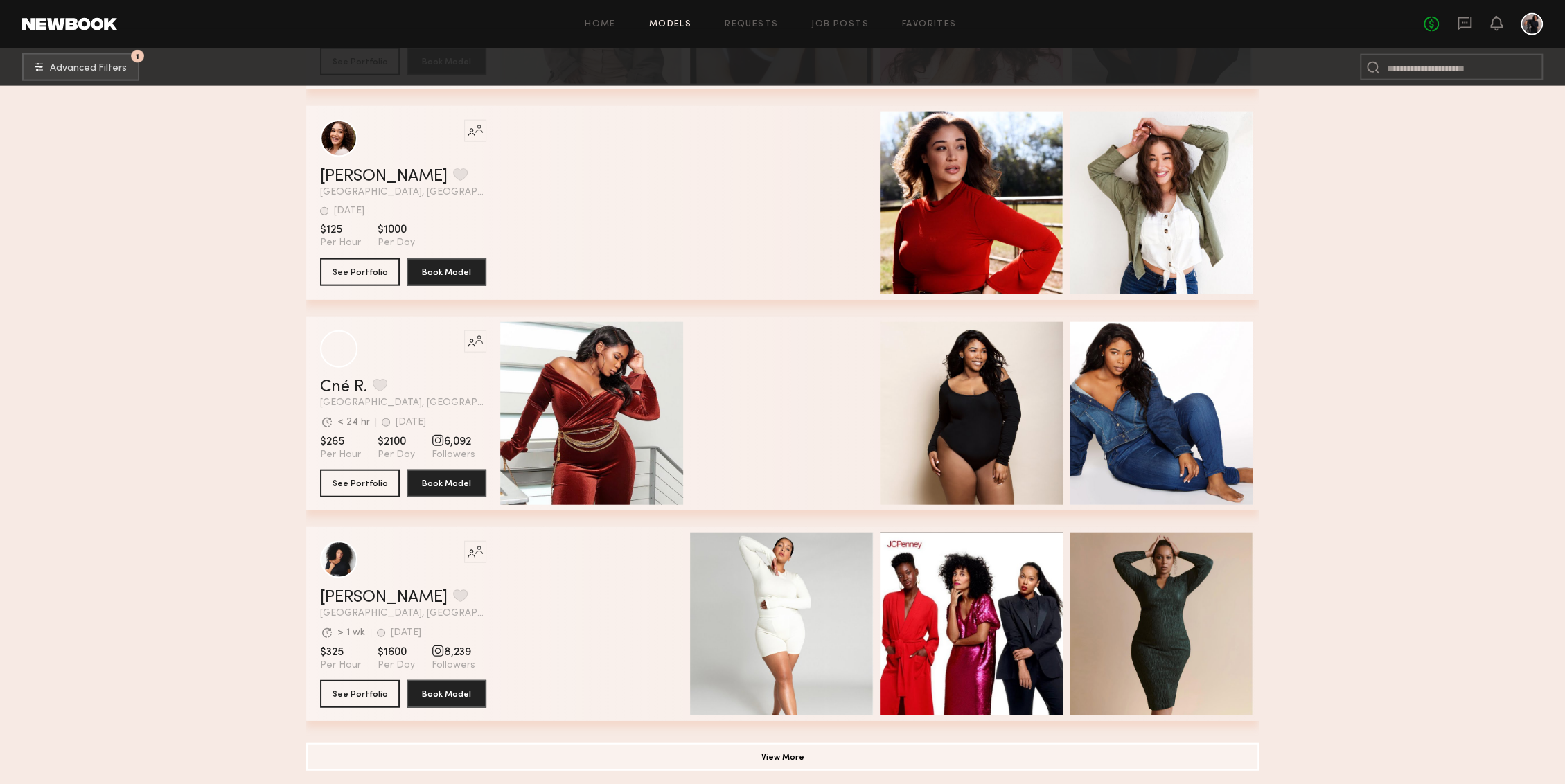
scroll to position [12217, 0]
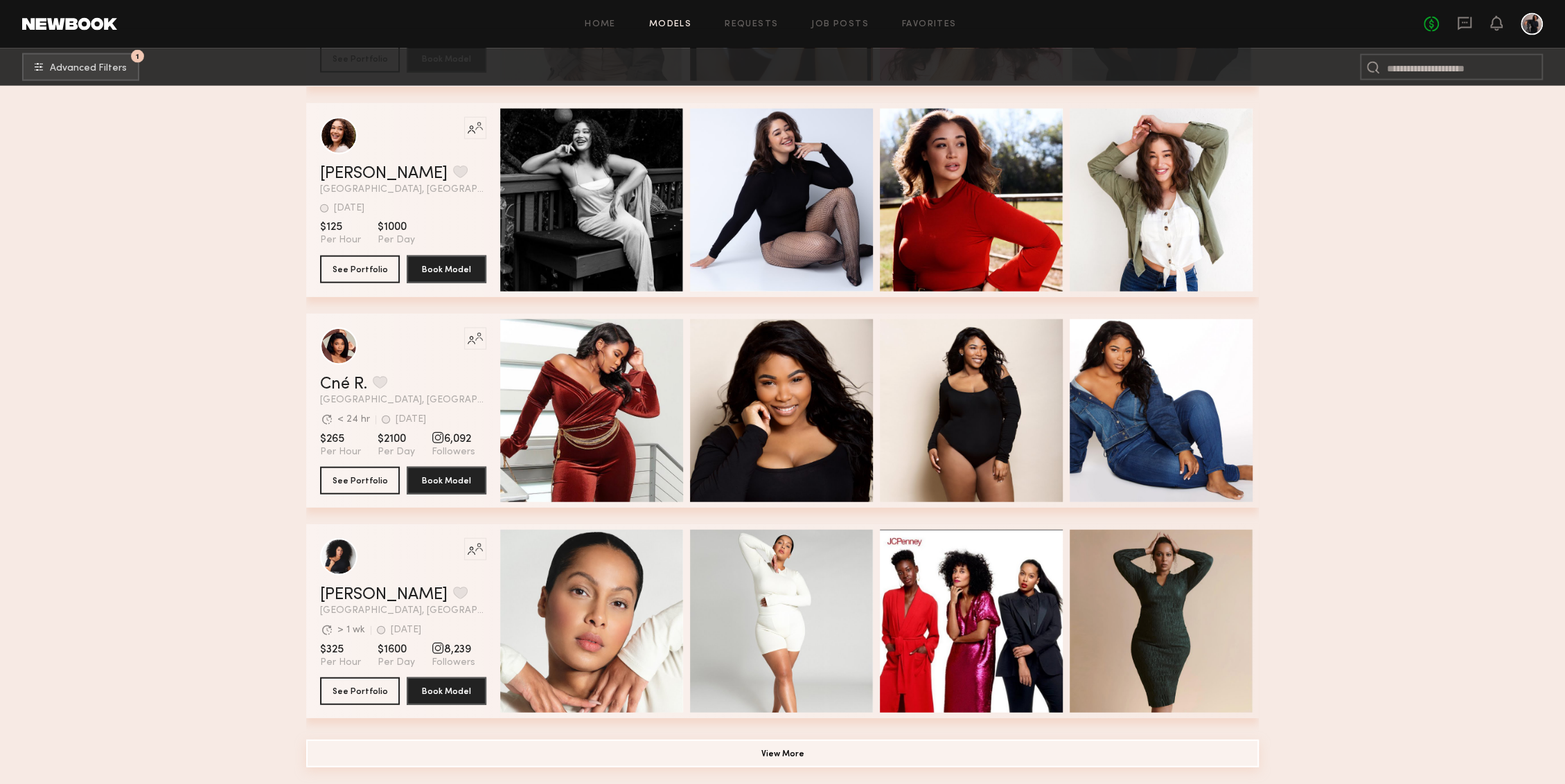
click at [682, 752] on button "View More" at bounding box center [782, 753] width 952 height 27
click at [672, 756] on button "View More" at bounding box center [782, 753] width 952 height 27
click at [373, 689] on button "See Portfolio" at bounding box center [359, 690] width 79 height 27
click at [672, 748] on button "View More" at bounding box center [782, 753] width 952 height 27
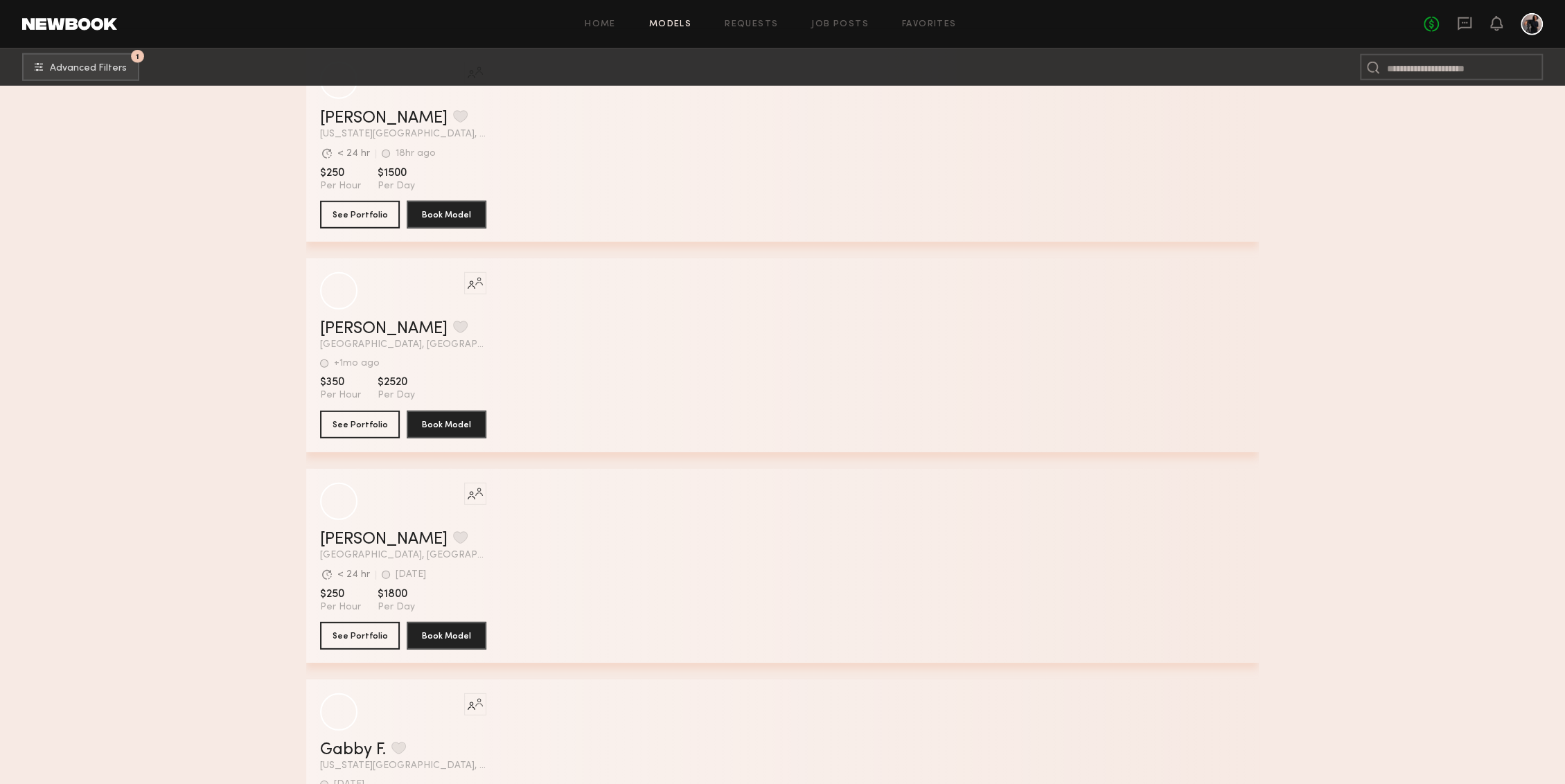
scroll to position [8008, 0]
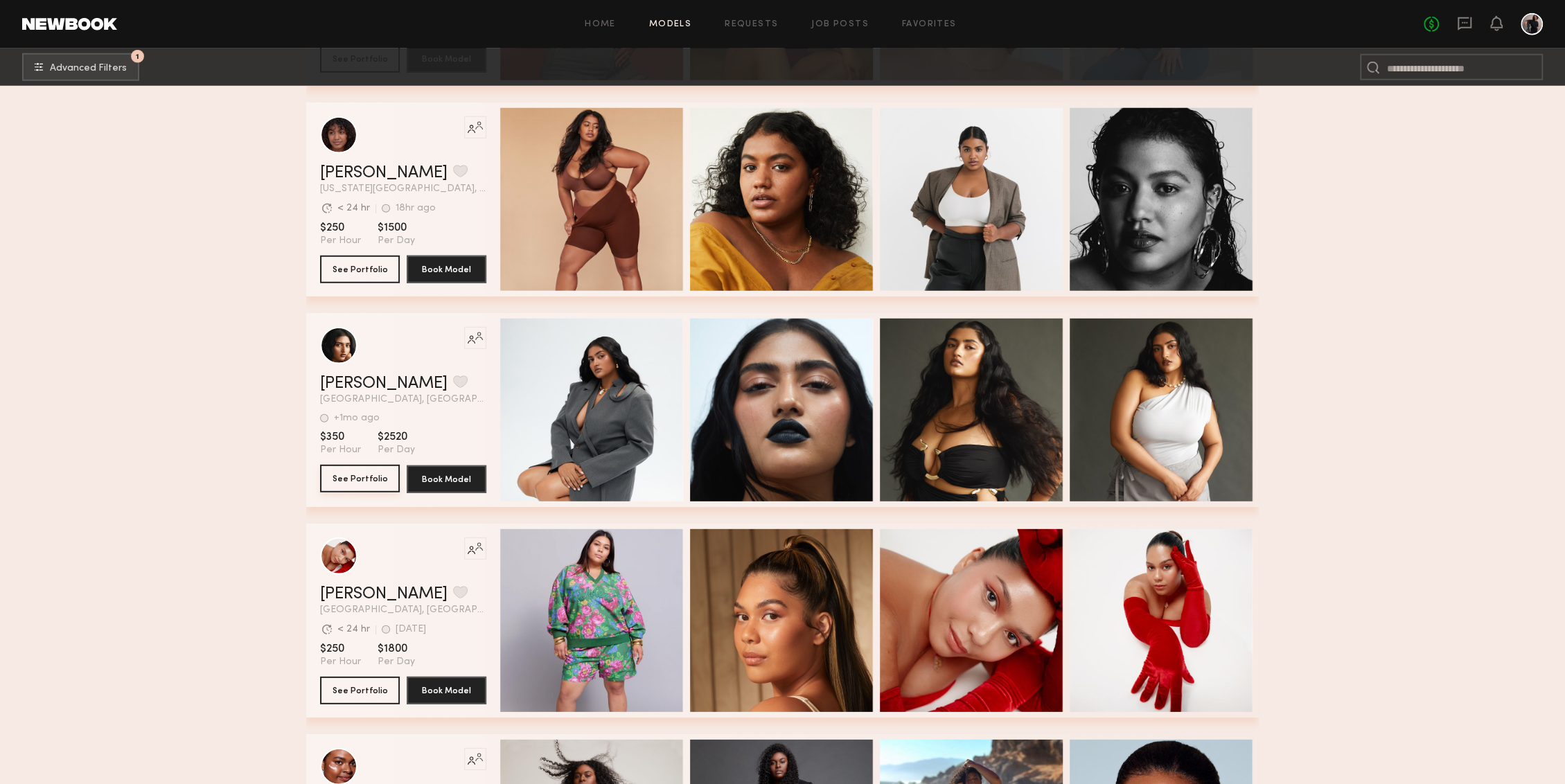
click at [374, 475] on button "See Portfolio" at bounding box center [359, 478] width 79 height 27
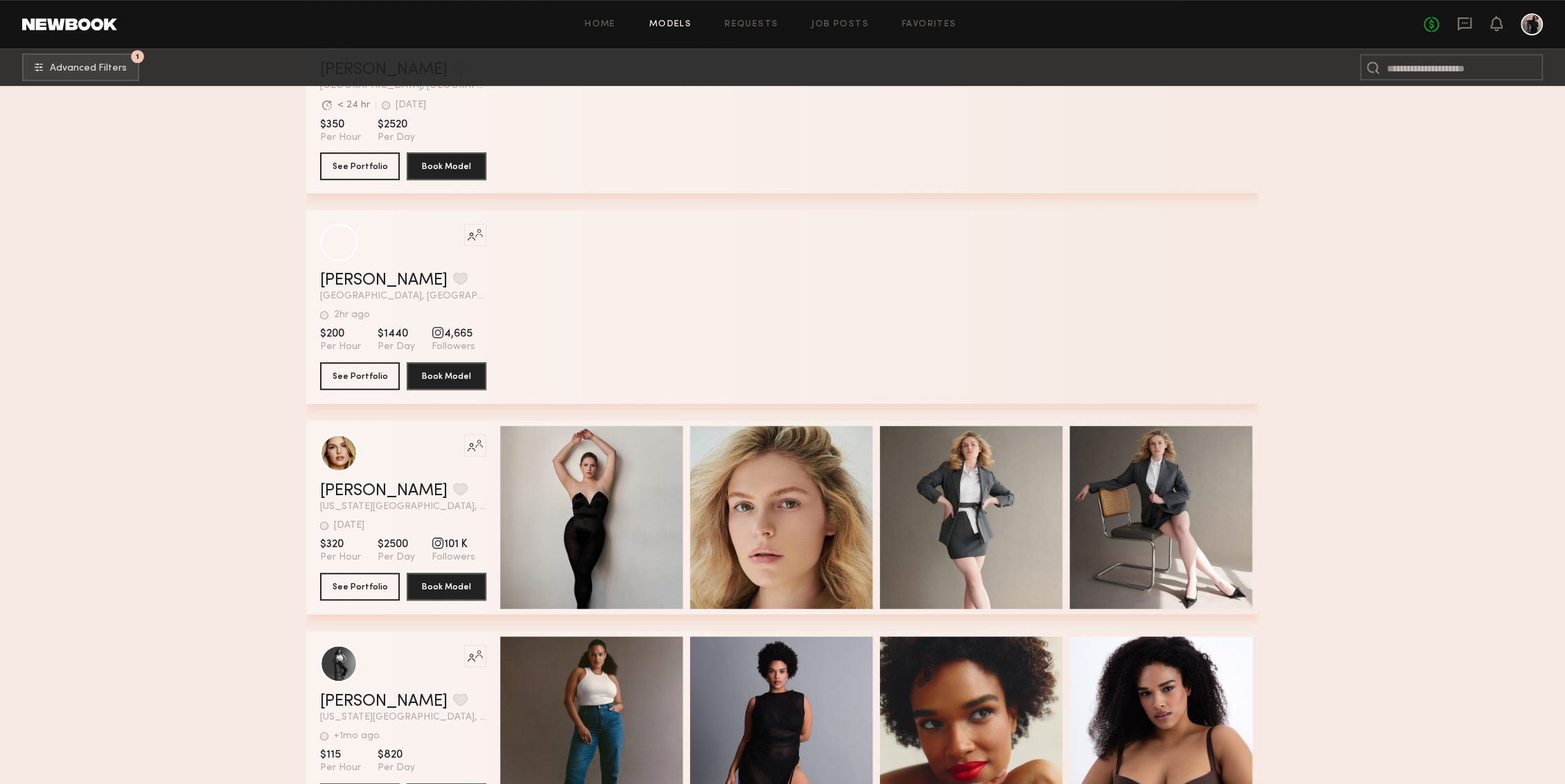
scroll to position [5332, 0]
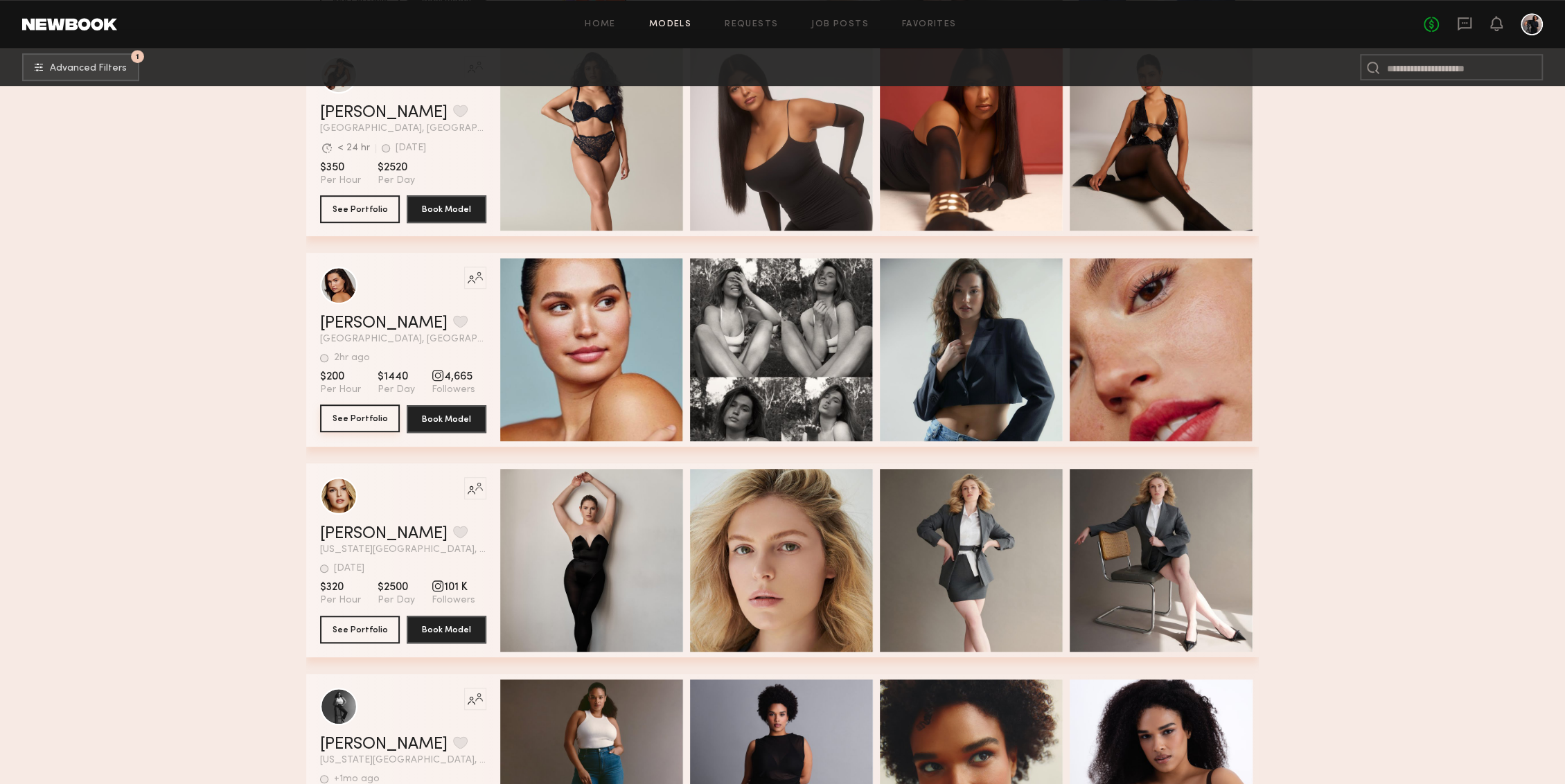
click at [377, 416] on button "See Portfolio" at bounding box center [359, 418] width 79 height 27
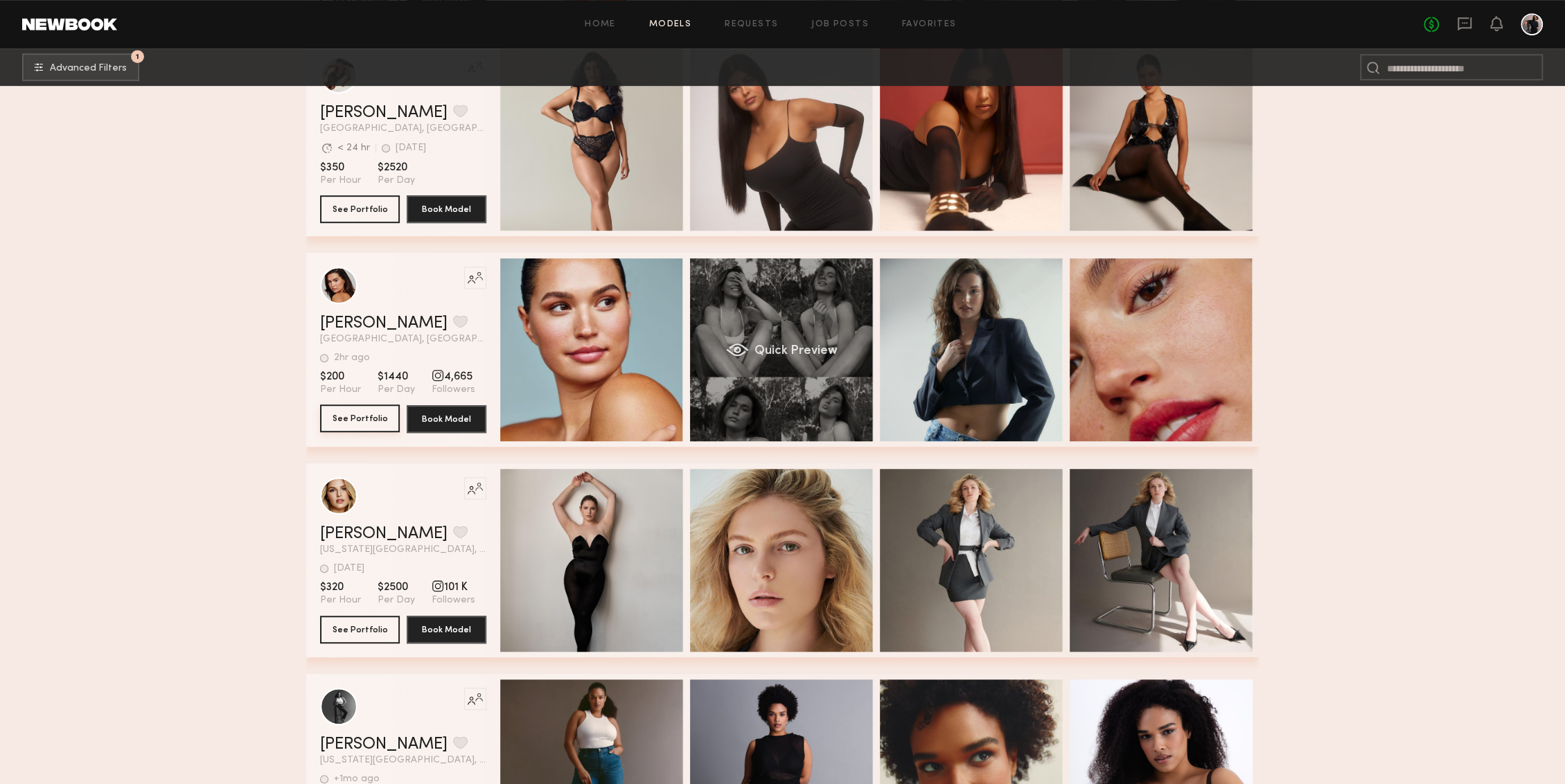
scroll to position [5270, 0]
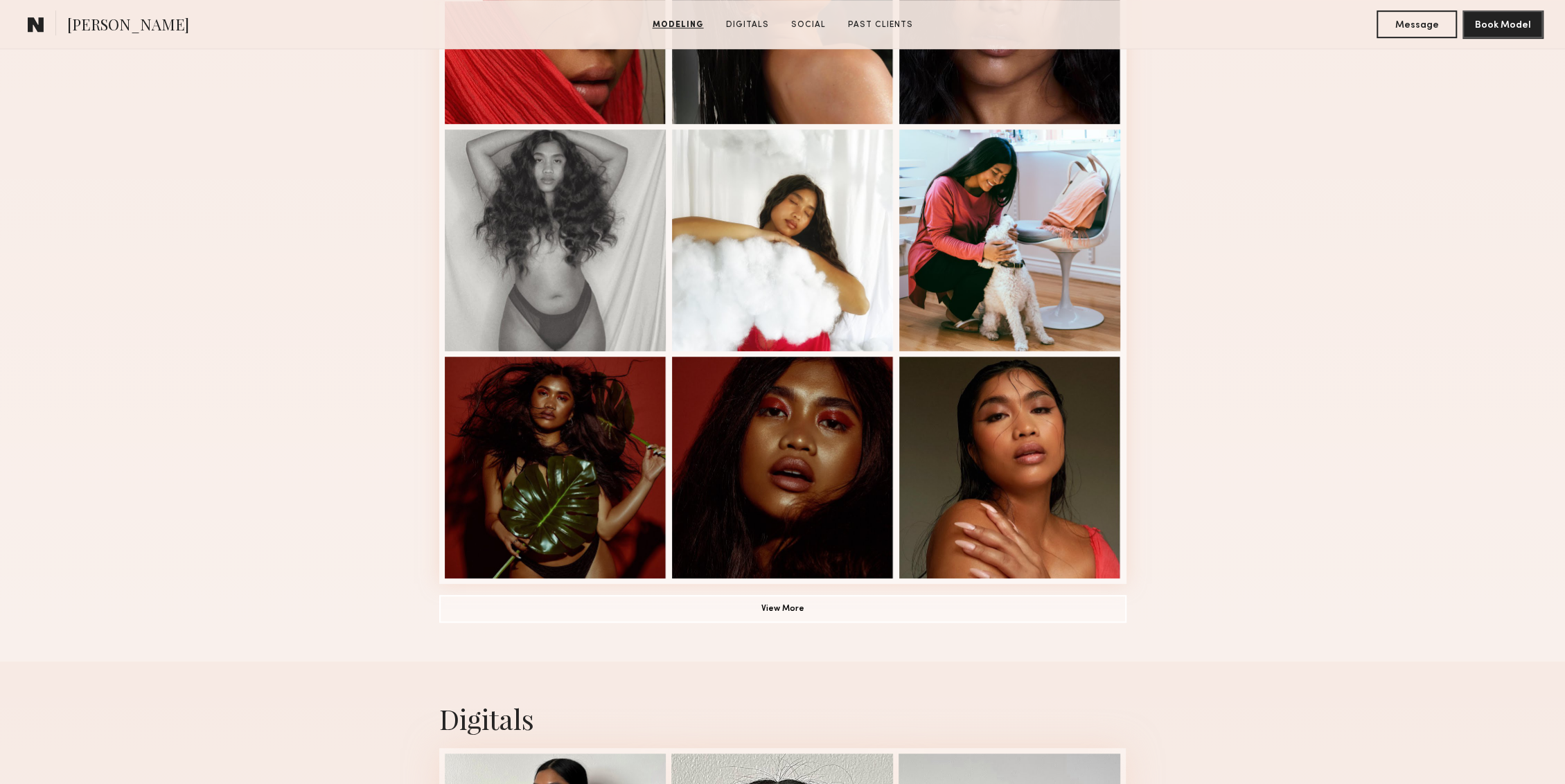
scroll to position [735, 0]
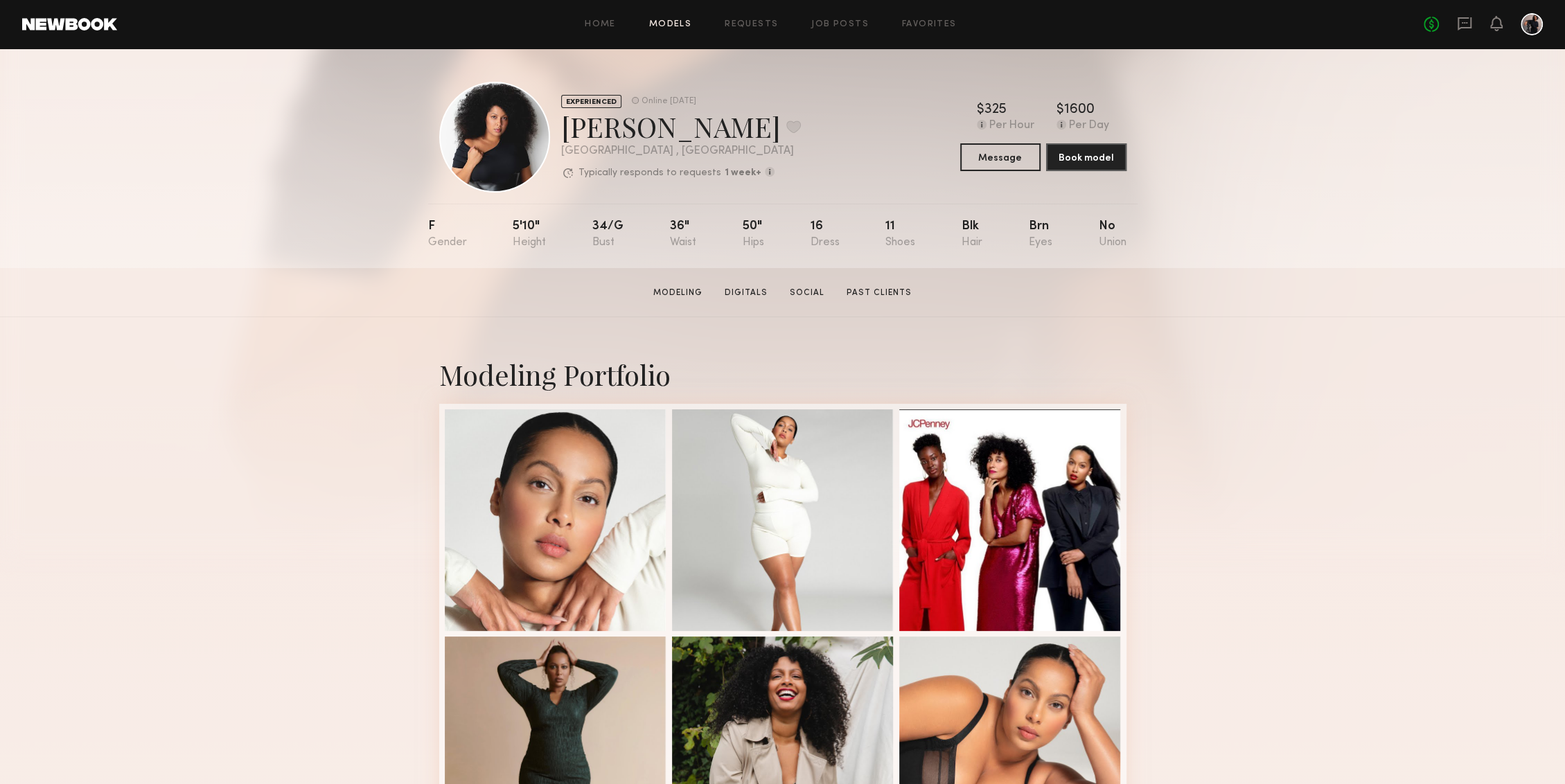
click at [678, 23] on link "Models" at bounding box center [670, 25] width 42 height 9
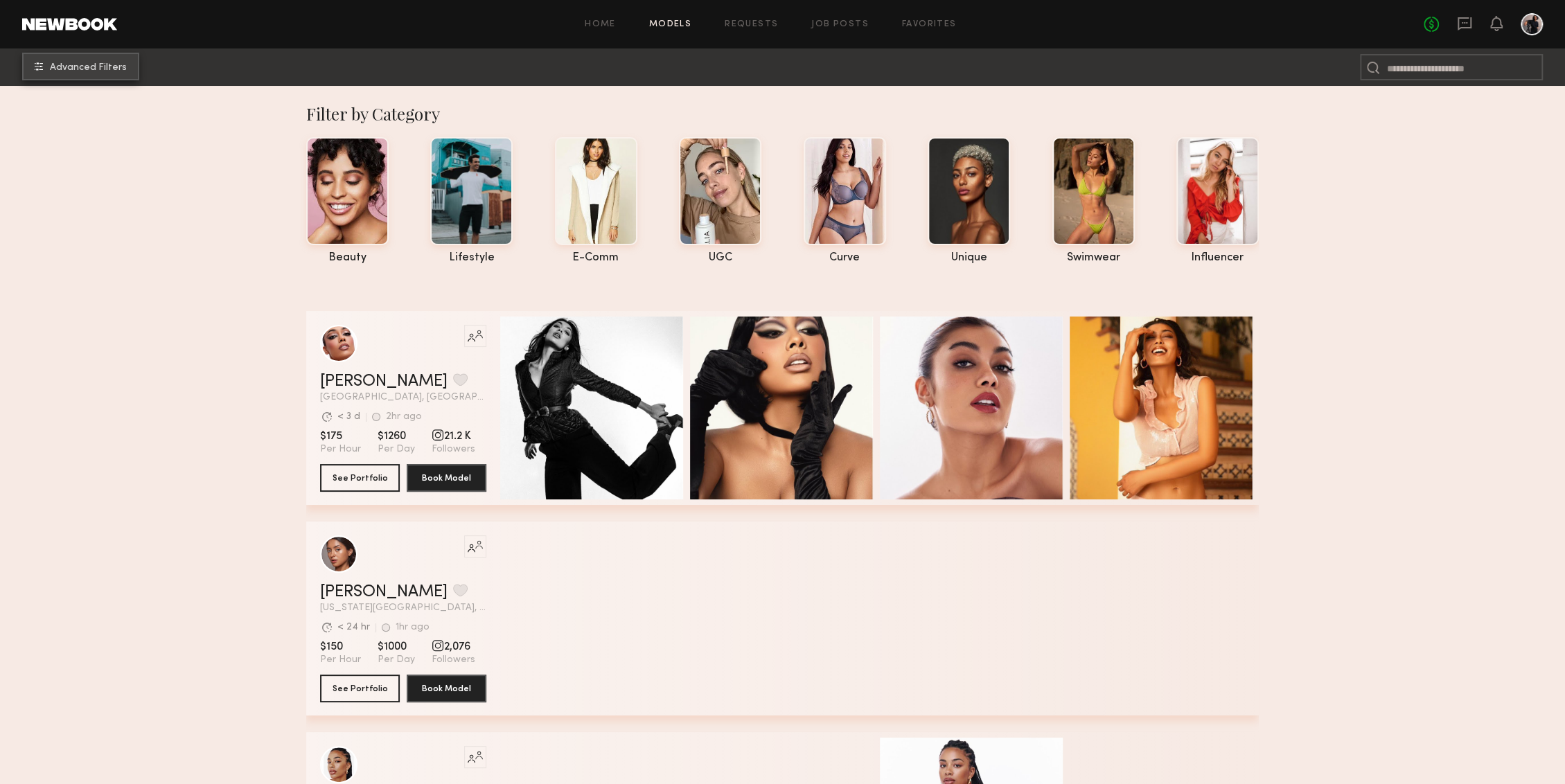
click at [88, 67] on span "Advanced Filters" at bounding box center [88, 67] width 77 height 10
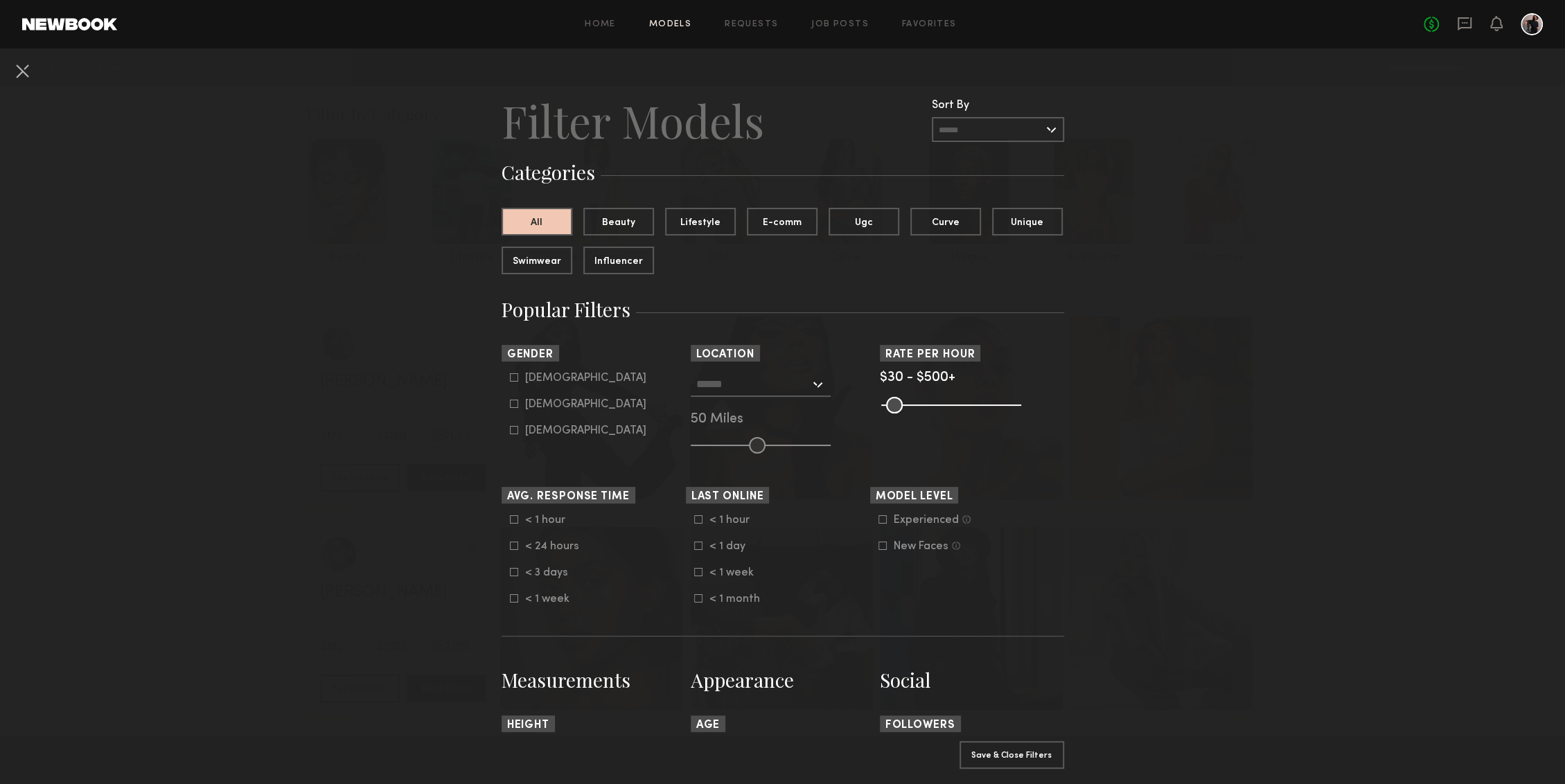
click at [517, 433] on icon at bounding box center [514, 430] width 8 height 8
click at [1027, 748] on button "Apply 1 Filters & Close" at bounding box center [1011, 754] width 105 height 27
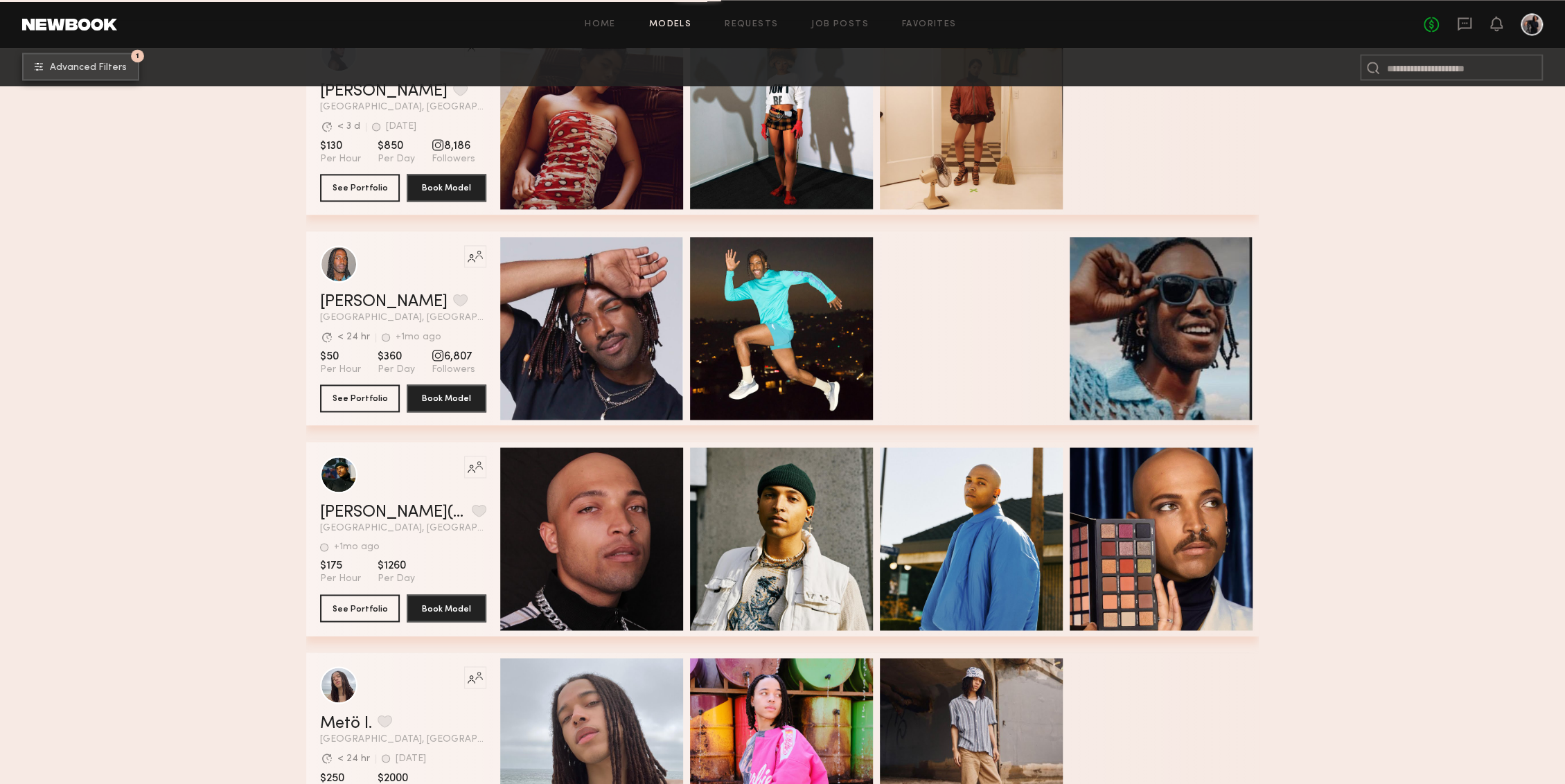
scroll to position [1779, 0]
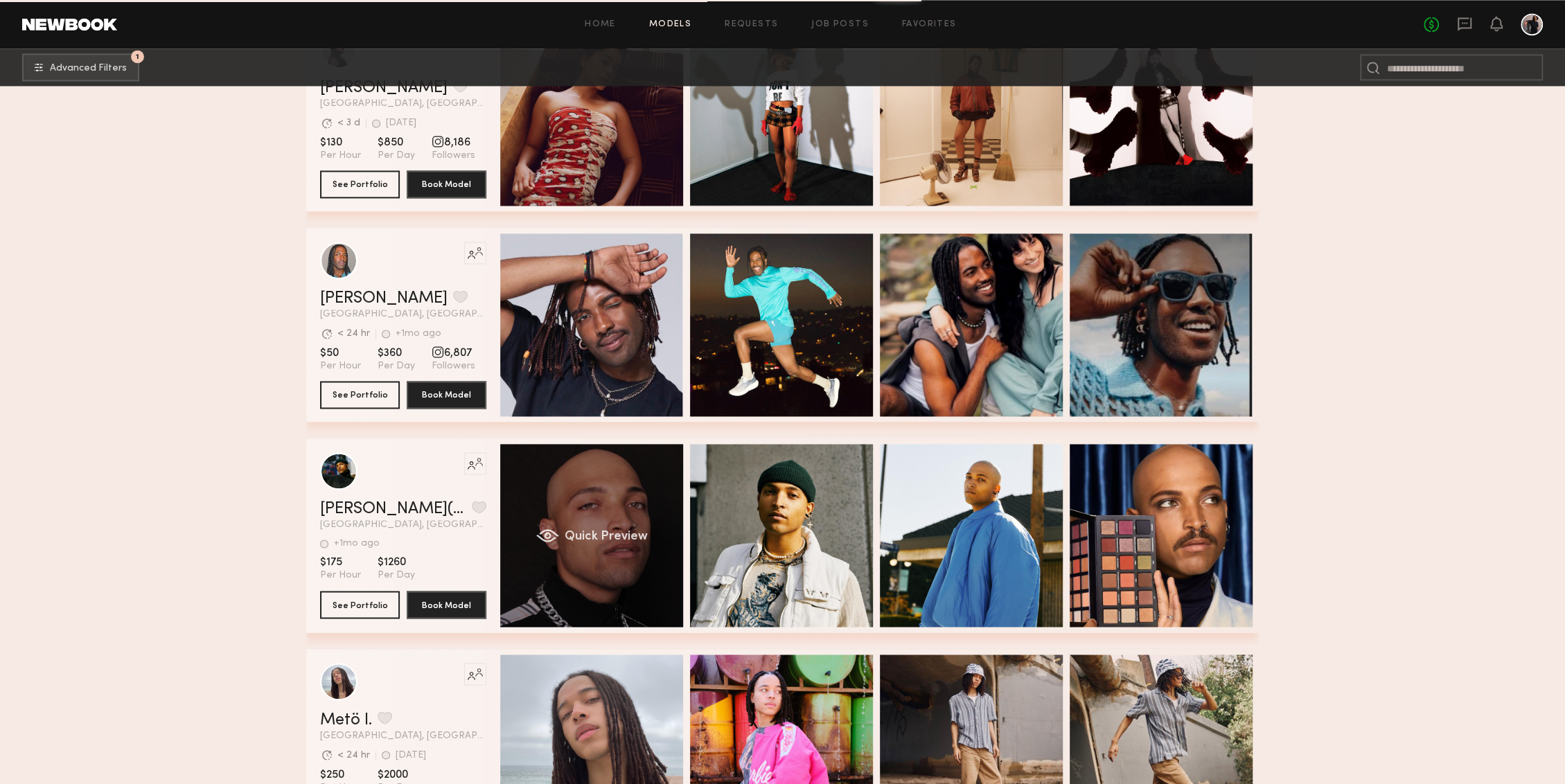
click at [595, 530] on div "Quick Preview" at bounding box center [591, 535] width 183 height 183
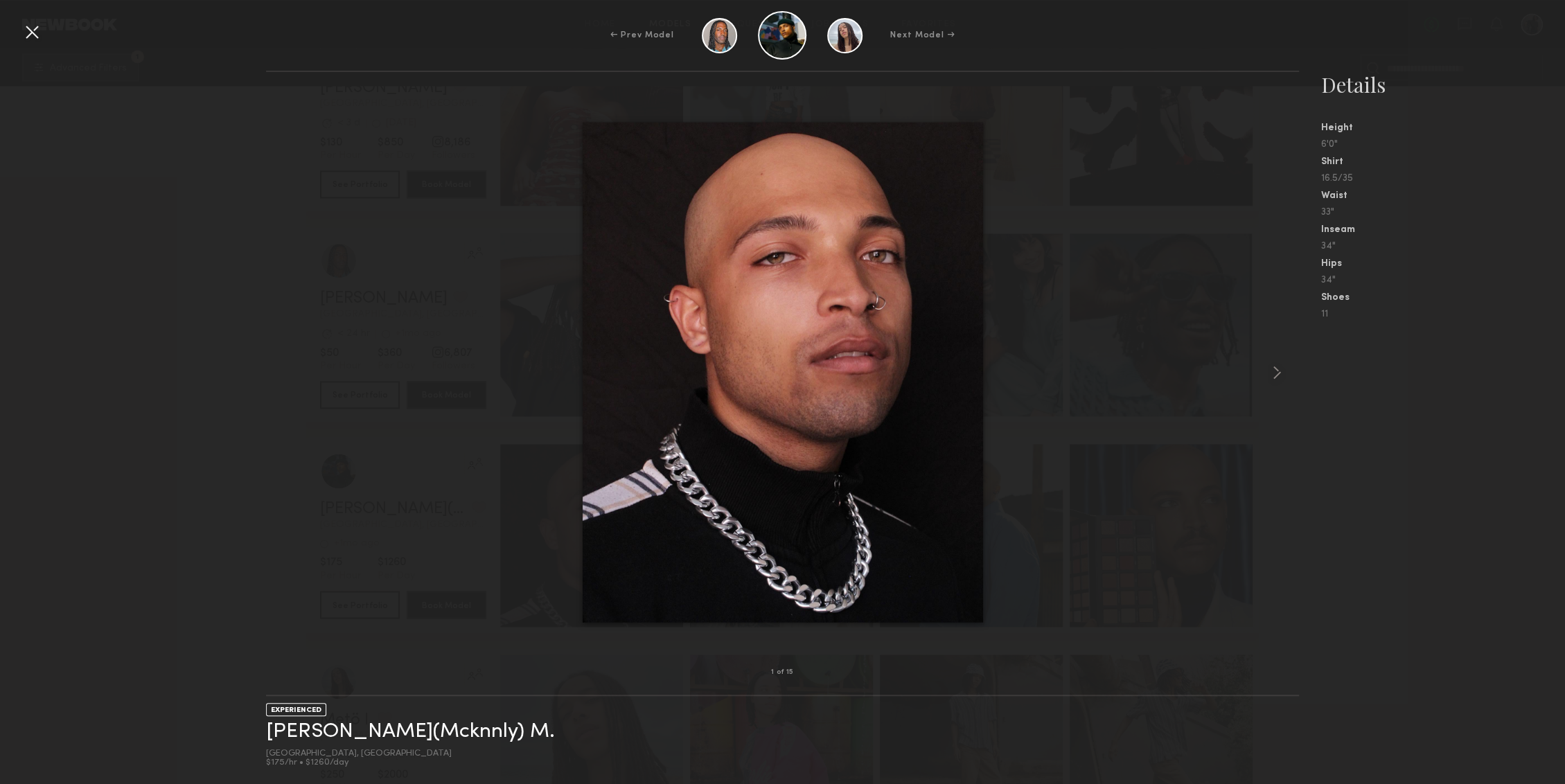
click at [36, 31] on div at bounding box center [32, 32] width 22 height 22
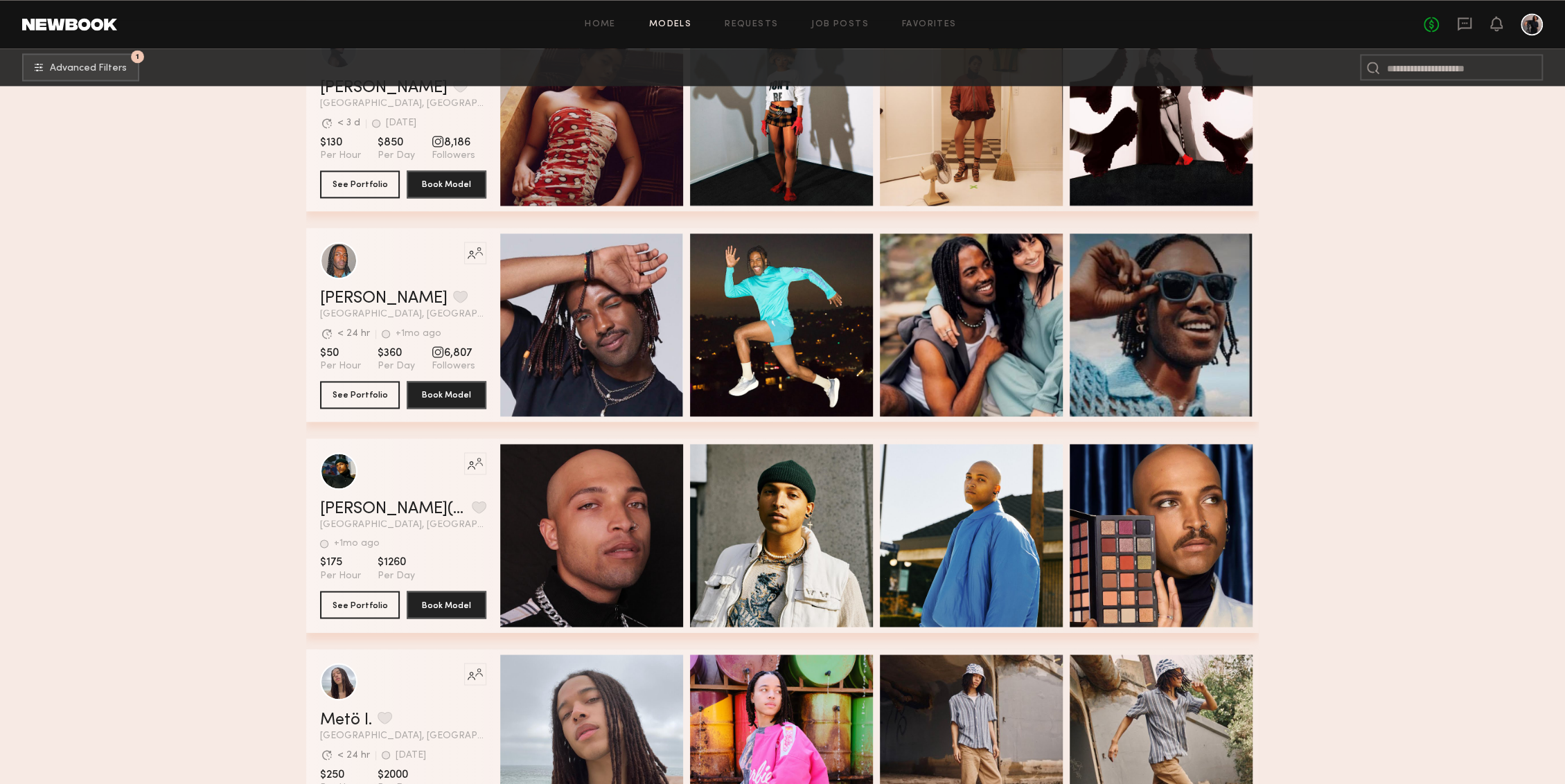
click at [394, 488] on div "Like this model’s look? Tap to explore similar talent profiles." at bounding box center [403, 470] width 166 height 37
click at [397, 506] on link "Mackinnley(Mcknnly) M." at bounding box center [393, 509] width 146 height 16
click at [358, 392] on button "See Portfolio" at bounding box center [359, 393] width 79 height 27
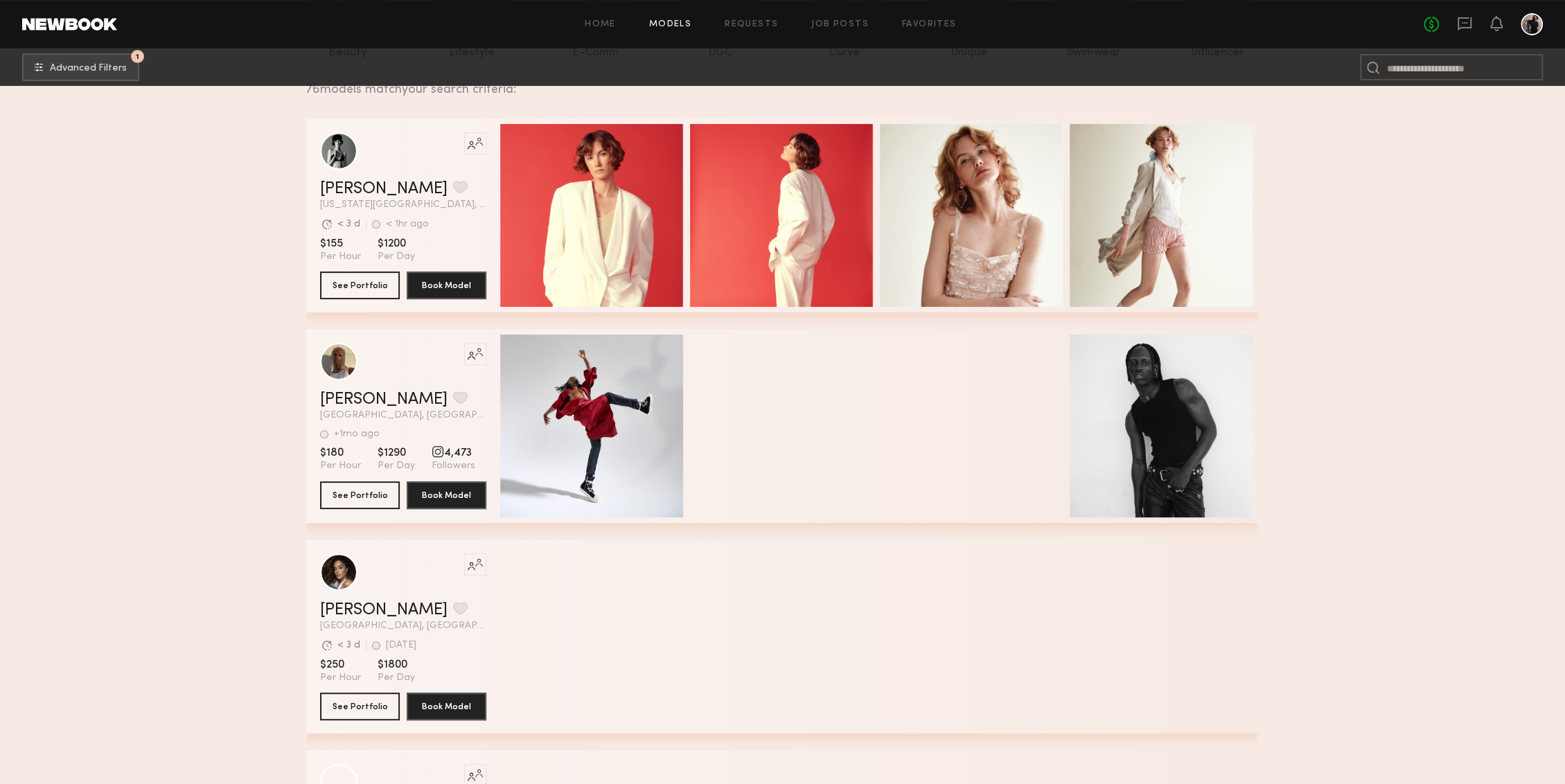
scroll to position [0, 0]
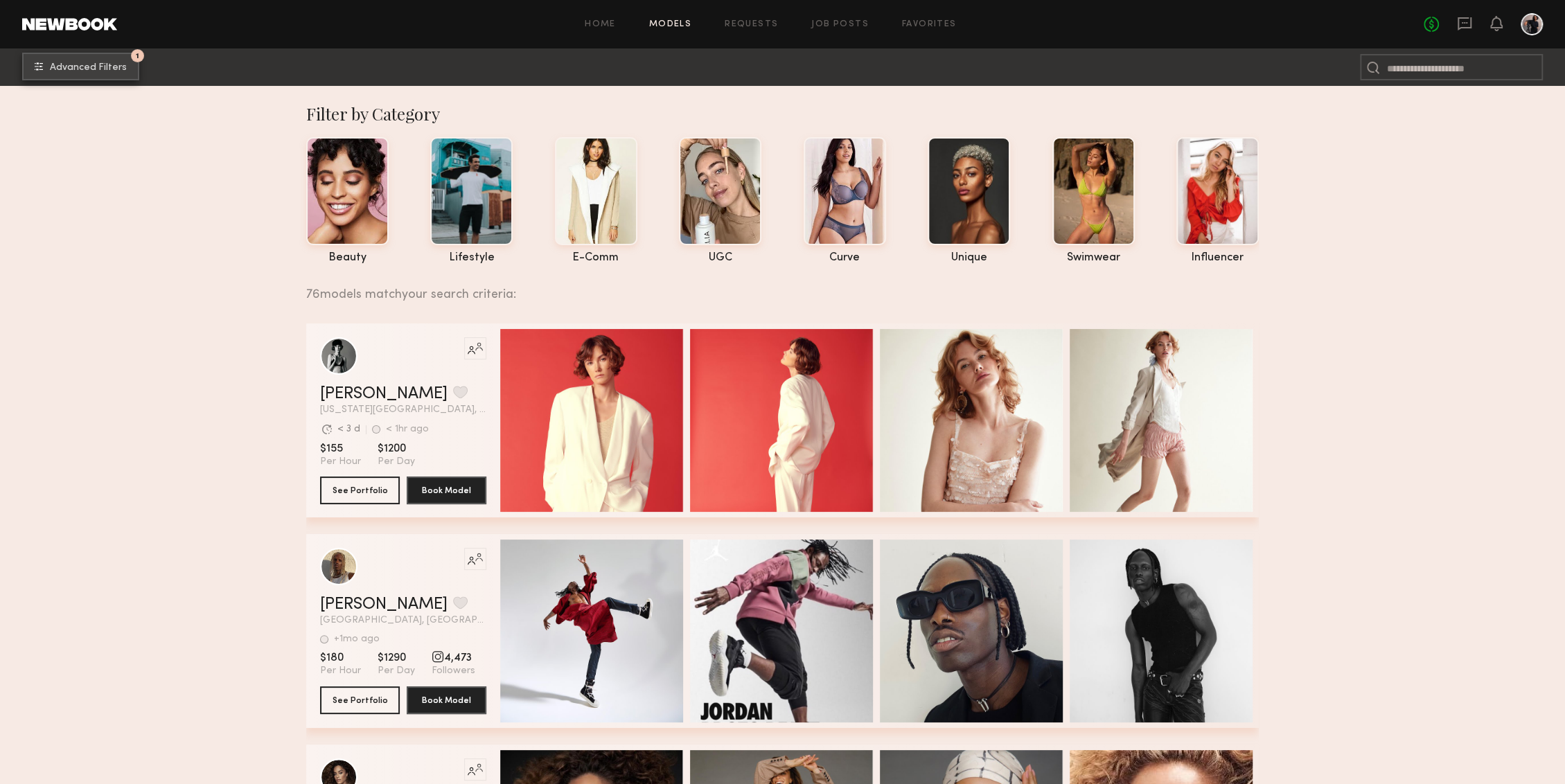
click at [111, 68] on span "Advanced Filters" at bounding box center [88, 67] width 77 height 10
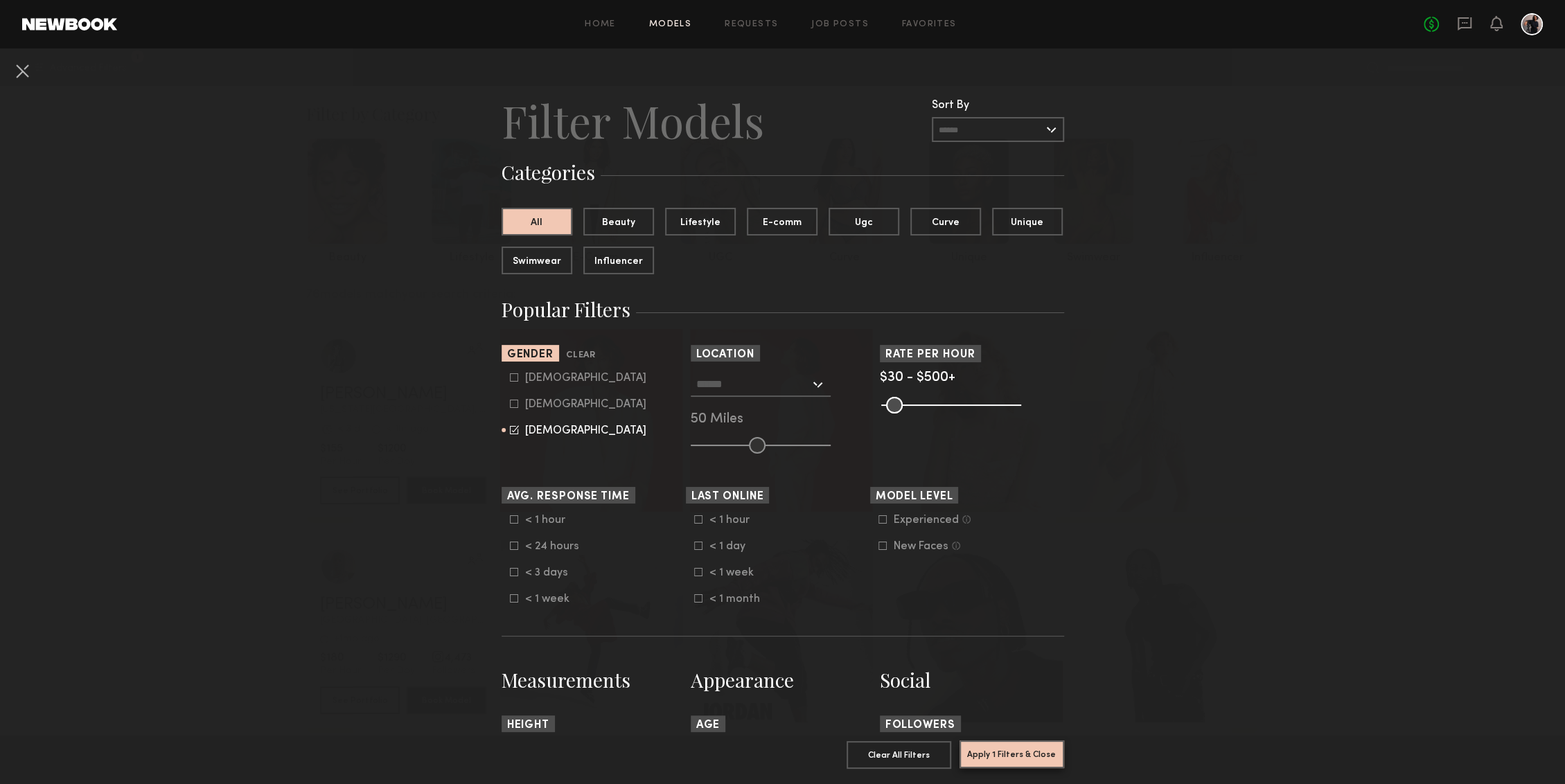
click at [1023, 759] on button "Apply 1 Filters & Close" at bounding box center [1011, 754] width 105 height 27
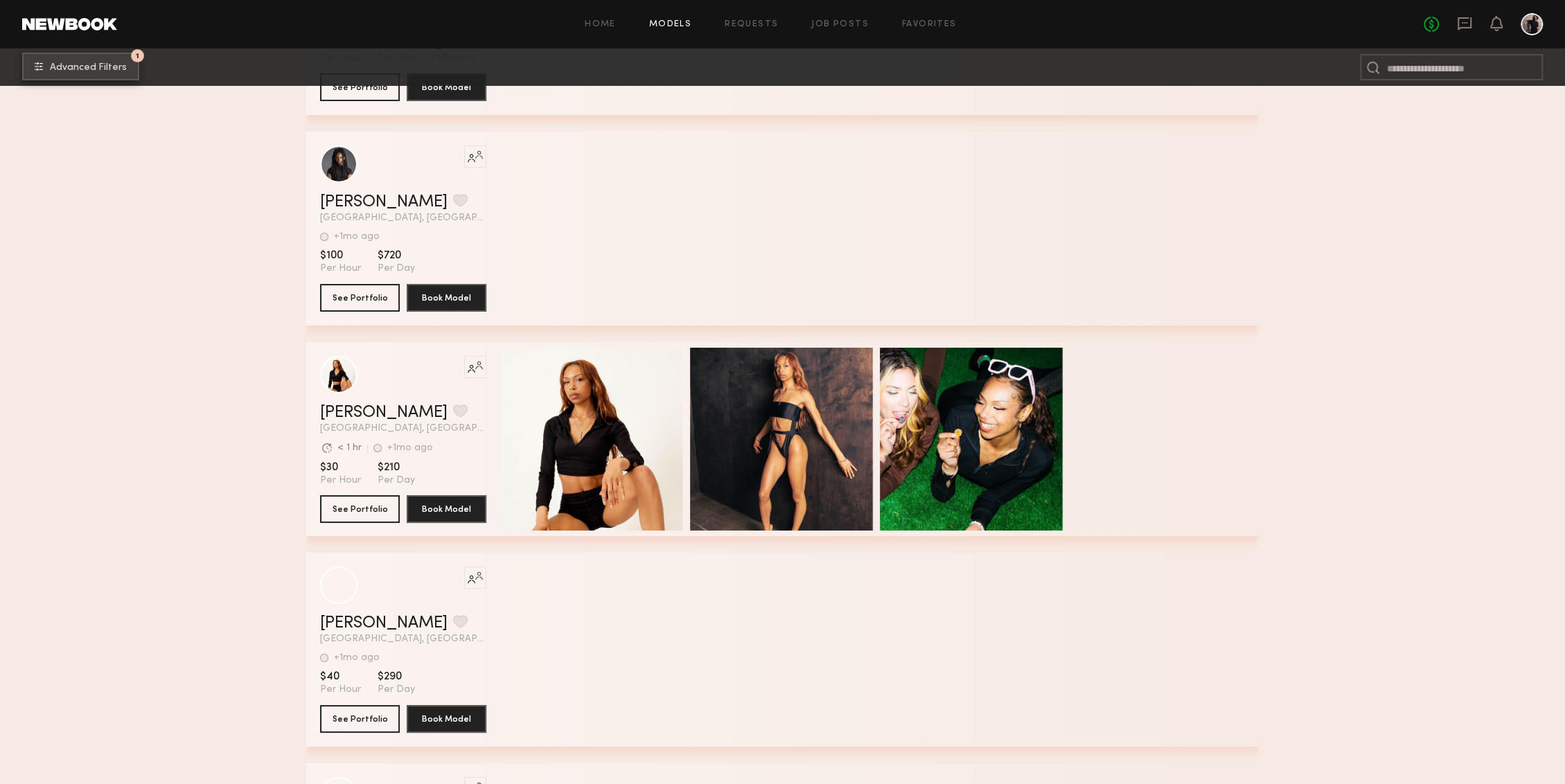
scroll to position [13885, 0]
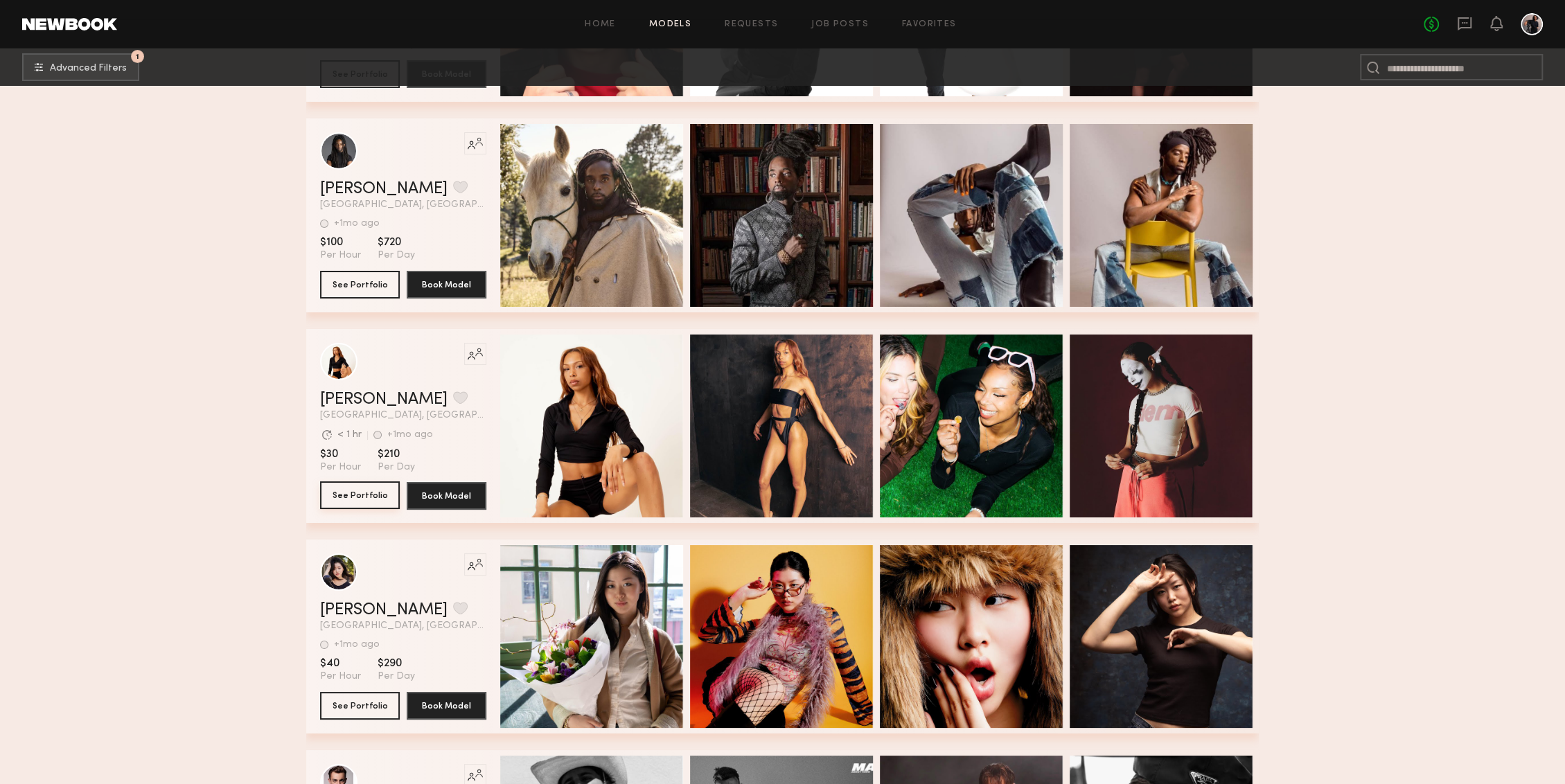
click at [360, 493] on button "See Portfolio" at bounding box center [359, 494] width 79 height 27
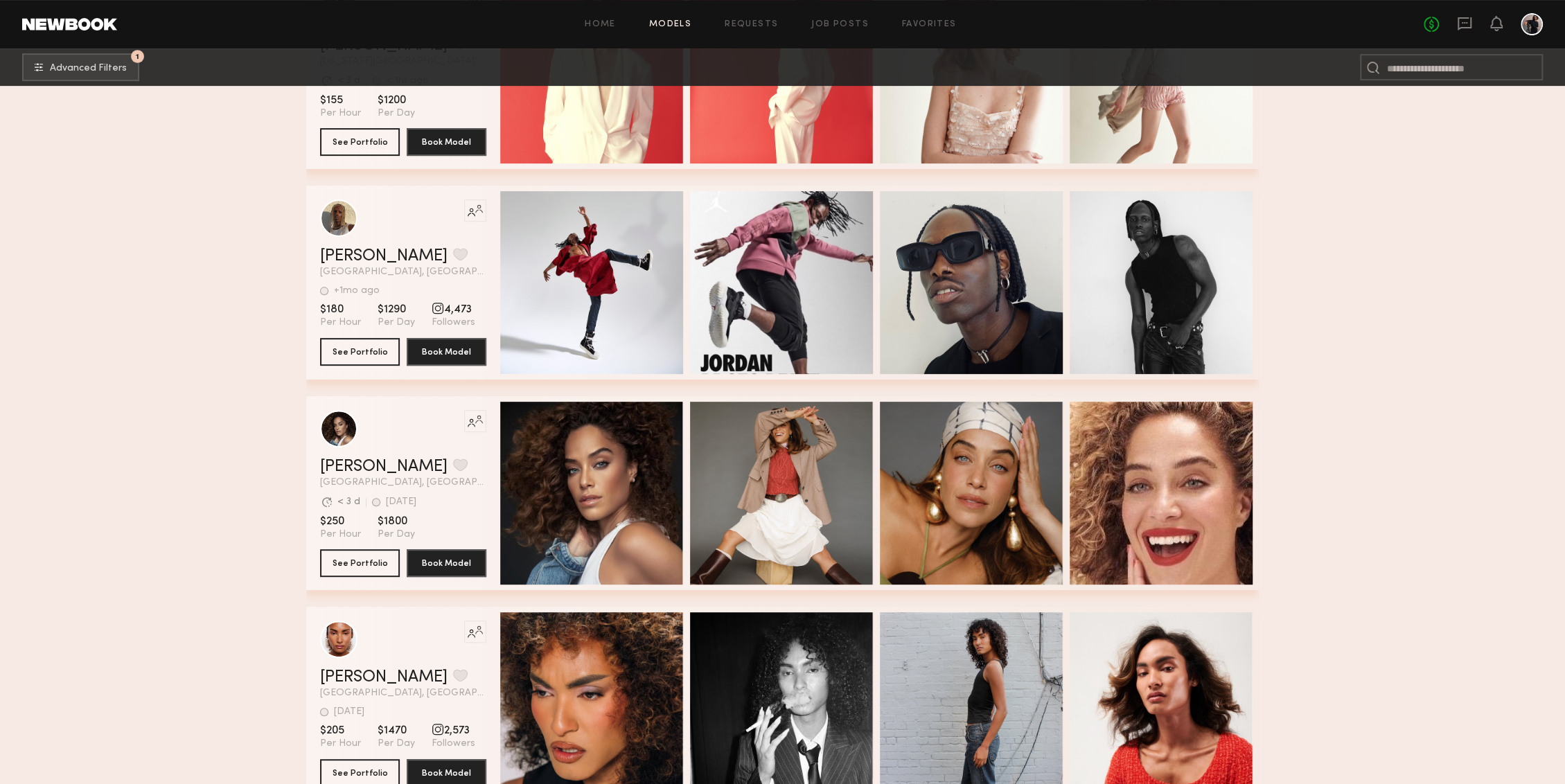
scroll to position [0, 0]
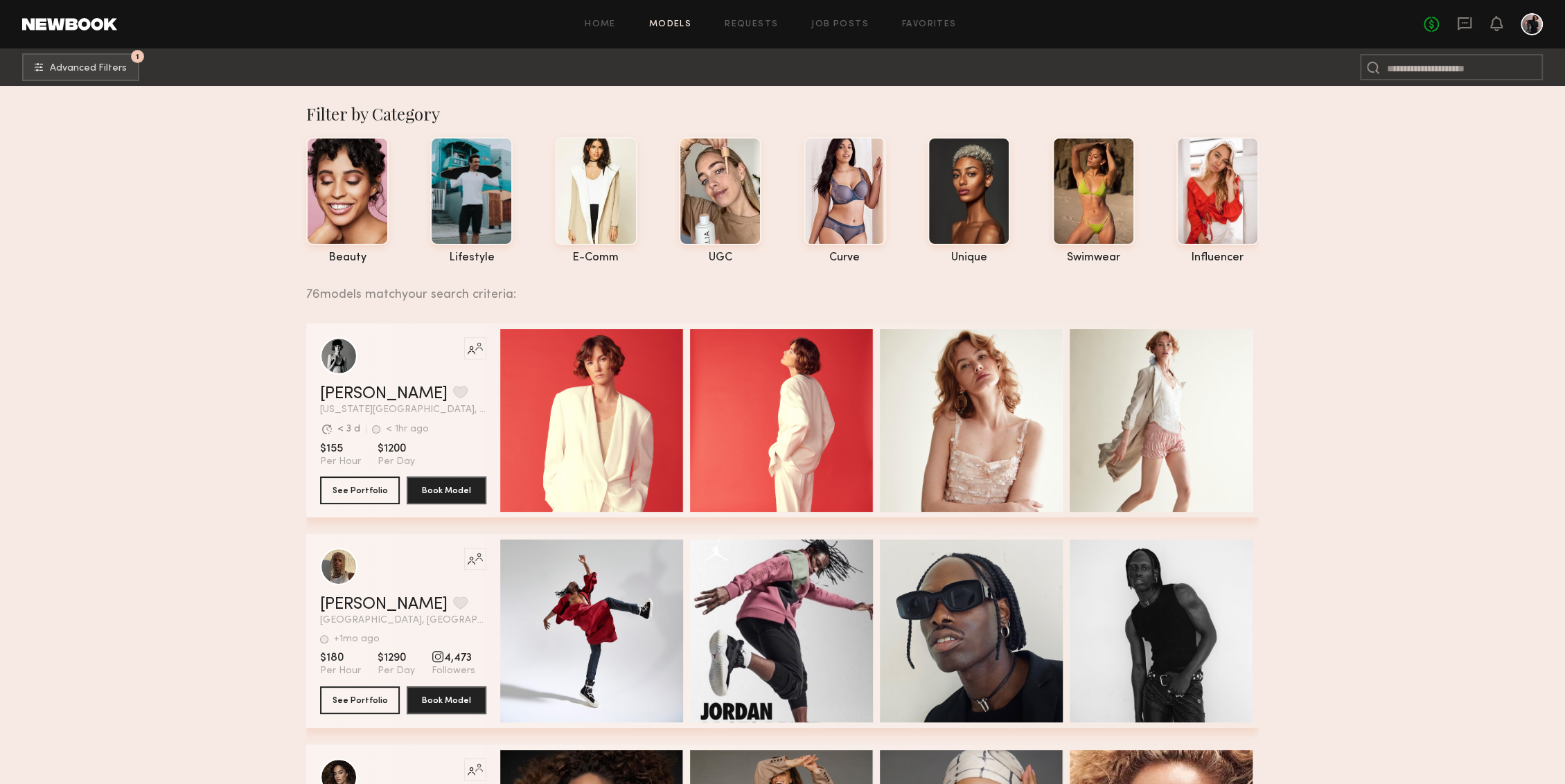
click at [667, 23] on link "Models" at bounding box center [670, 25] width 42 height 9
click at [469, 180] on div at bounding box center [471, 189] width 82 height 108
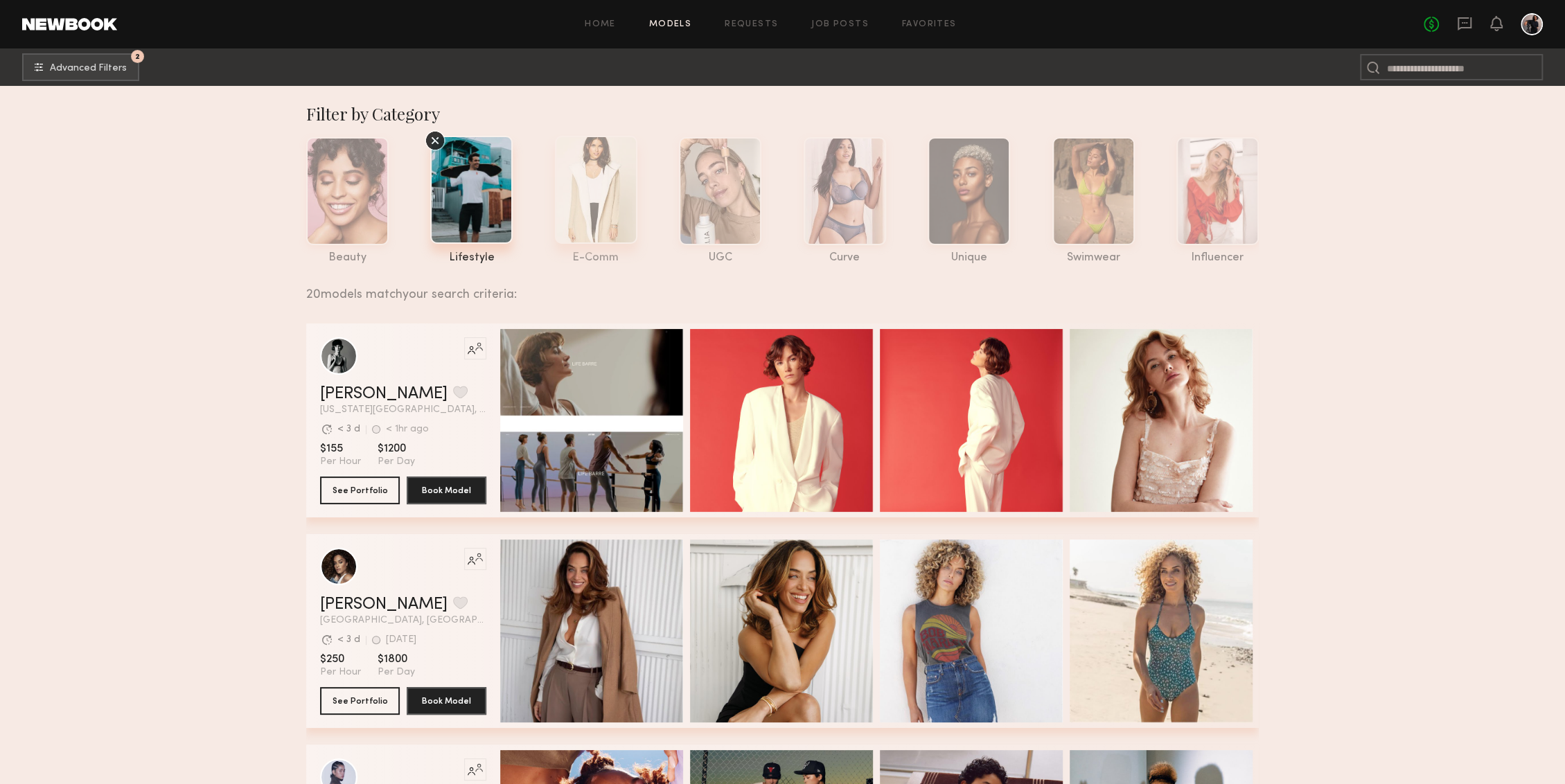
click at [597, 178] on div at bounding box center [596, 189] width 82 height 108
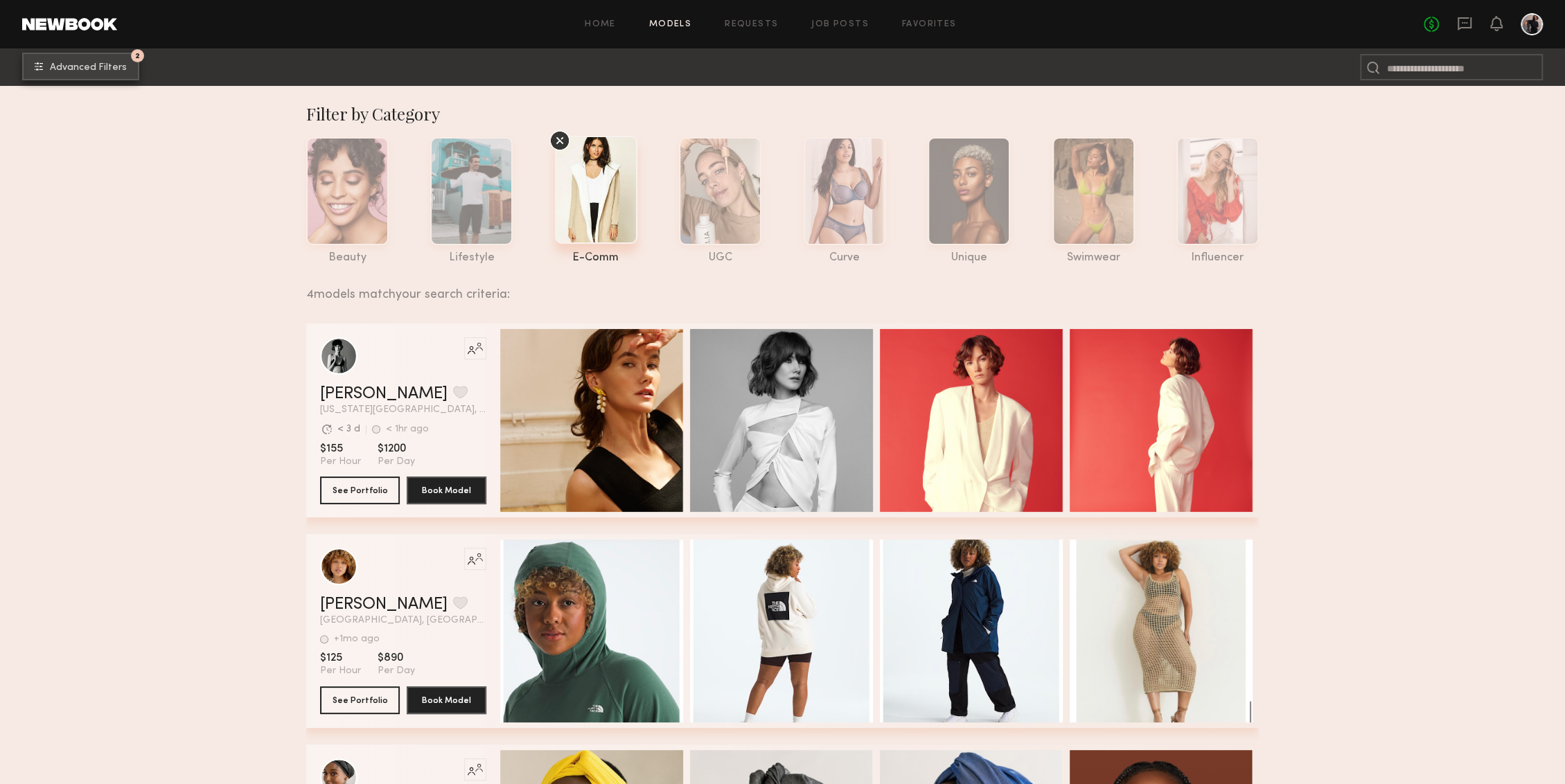
click at [93, 66] on span "Advanced Filters" at bounding box center [88, 67] width 77 height 10
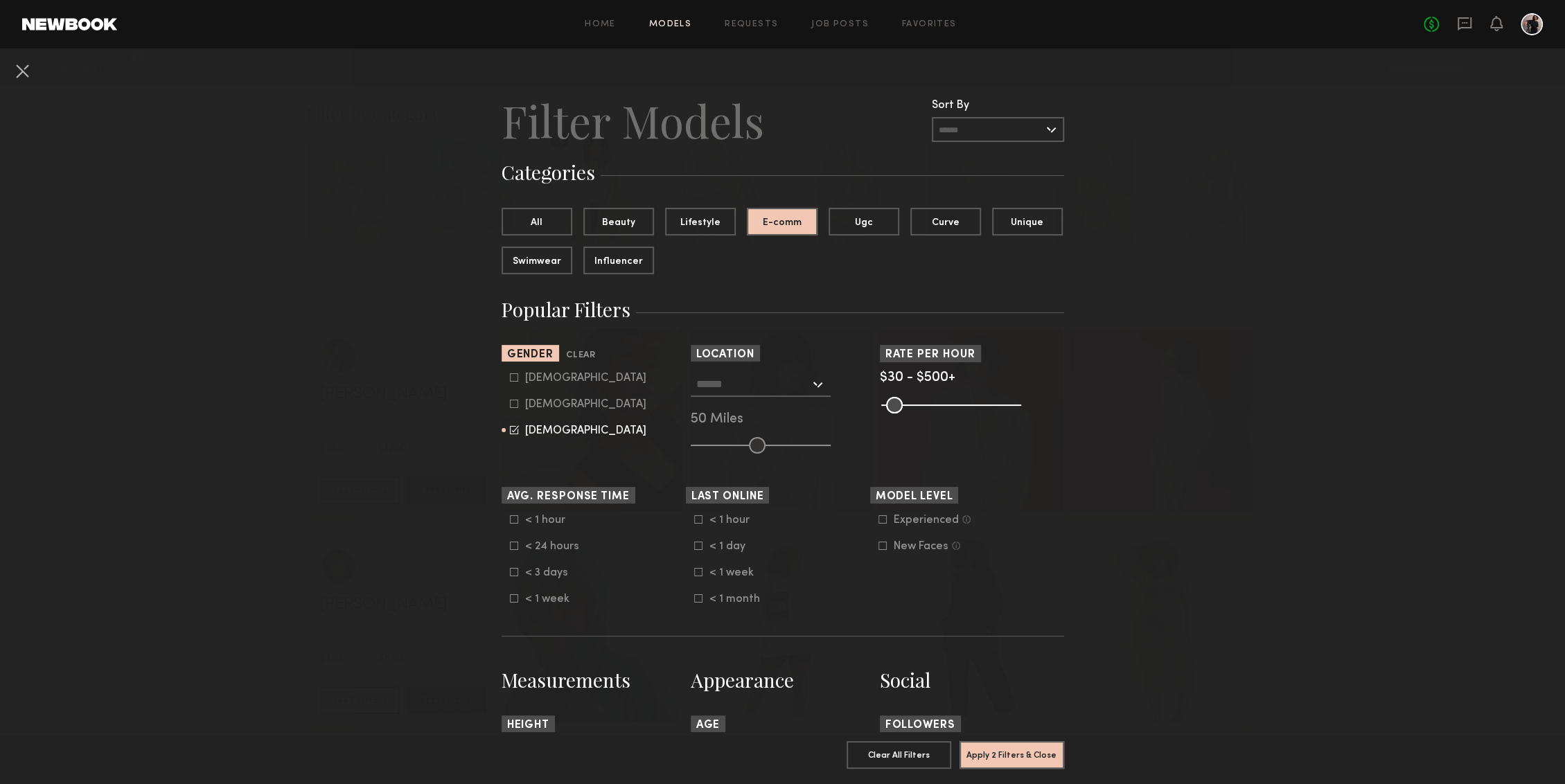
click at [516, 433] on icon at bounding box center [515, 430] width 9 height 9
click at [992, 758] on button "Apply 1 Filters & Close" at bounding box center [1011, 754] width 105 height 27
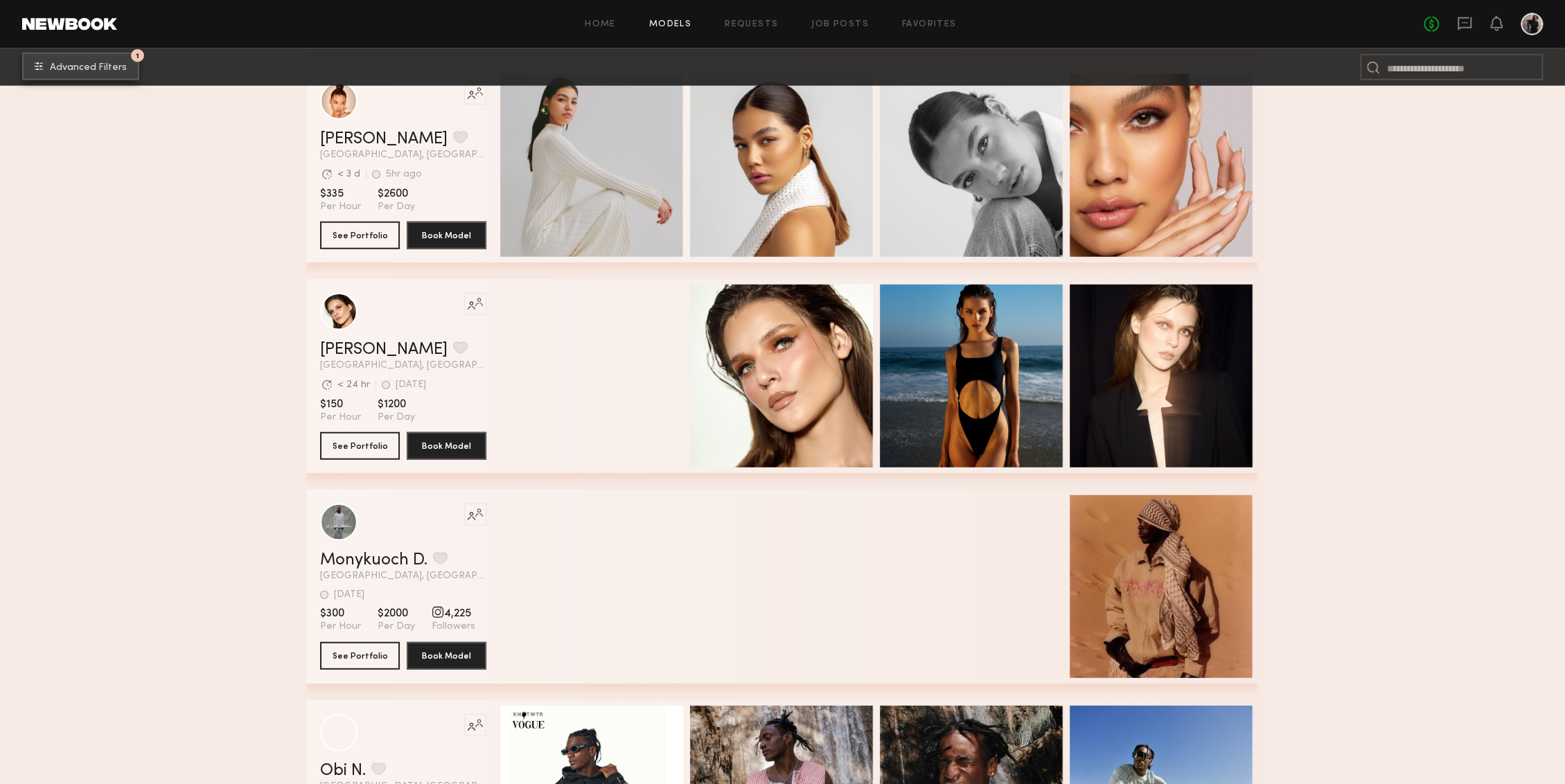
scroll to position [3061, 0]
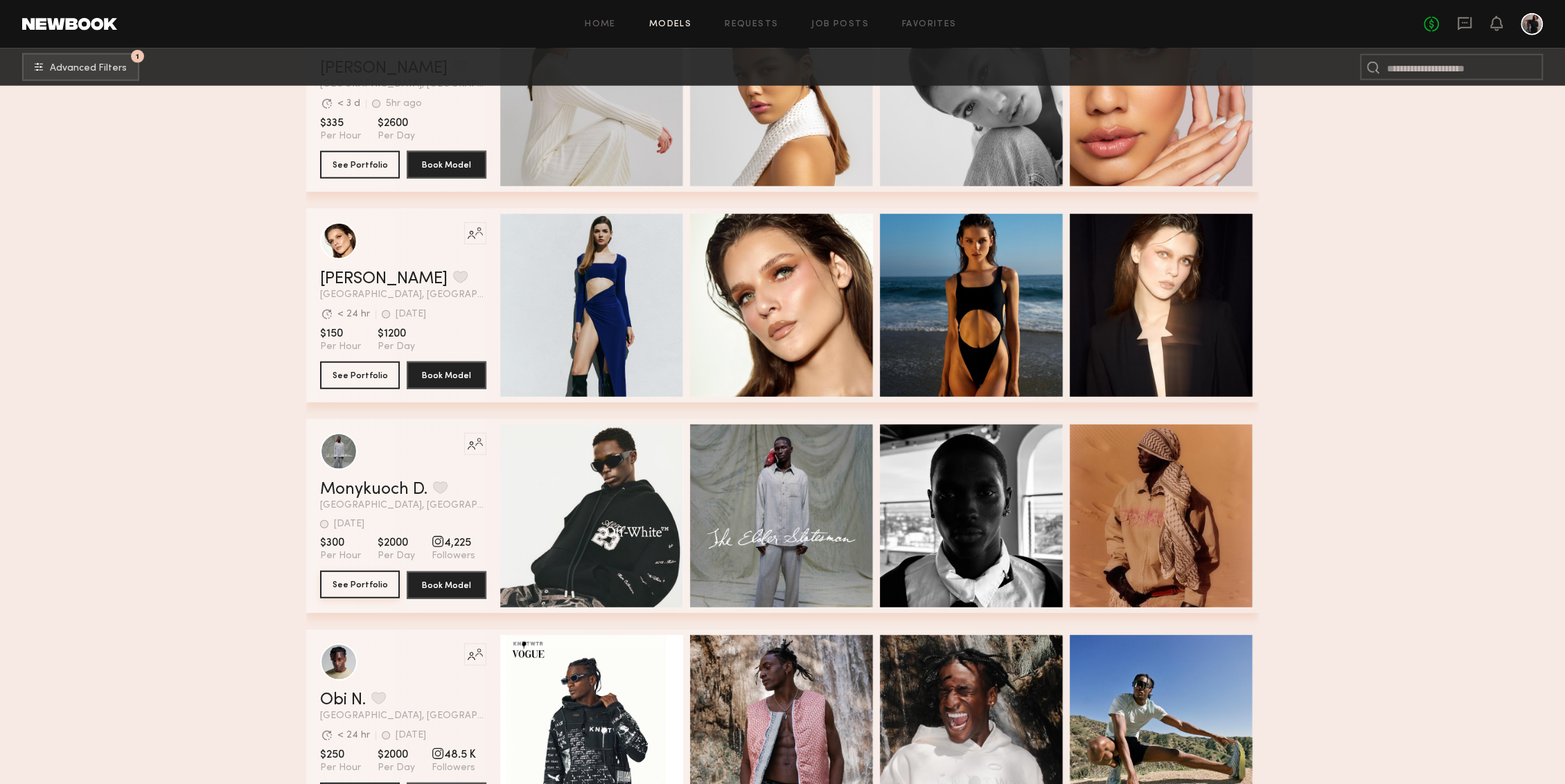
click at [359, 585] on button "See Portfolio" at bounding box center [359, 585] width 79 height 27
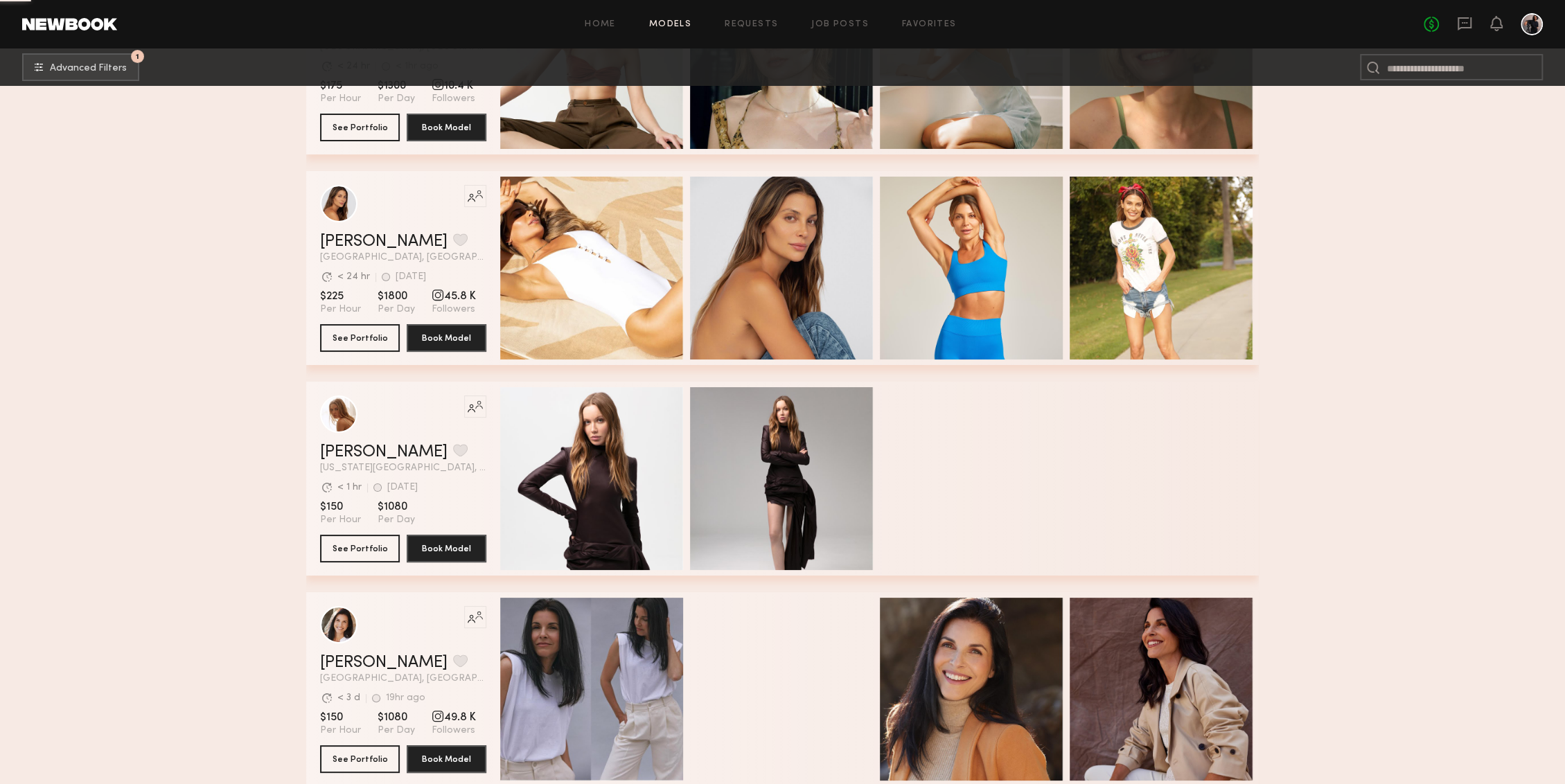
scroll to position [14046, 0]
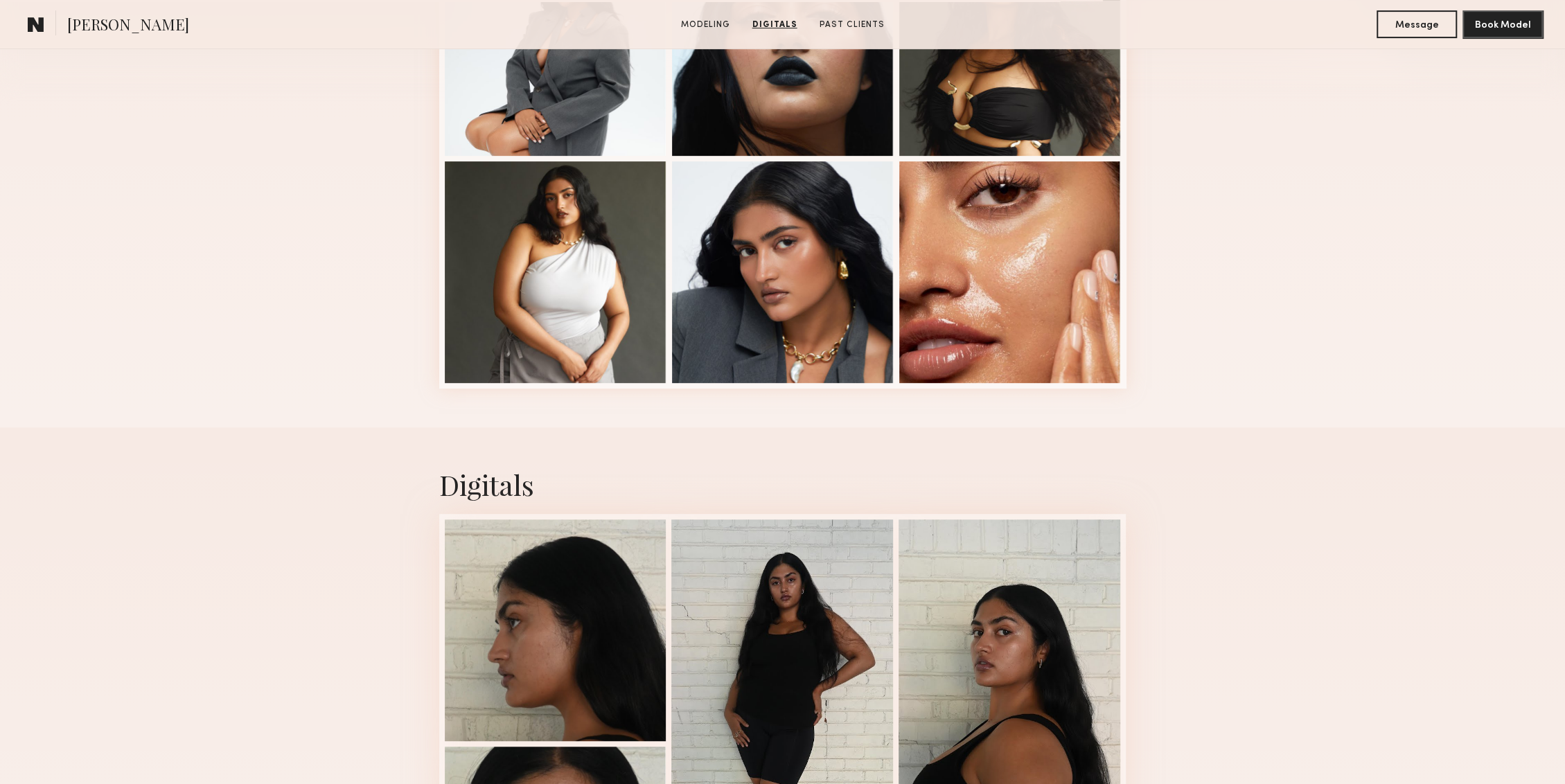
scroll to position [306, 0]
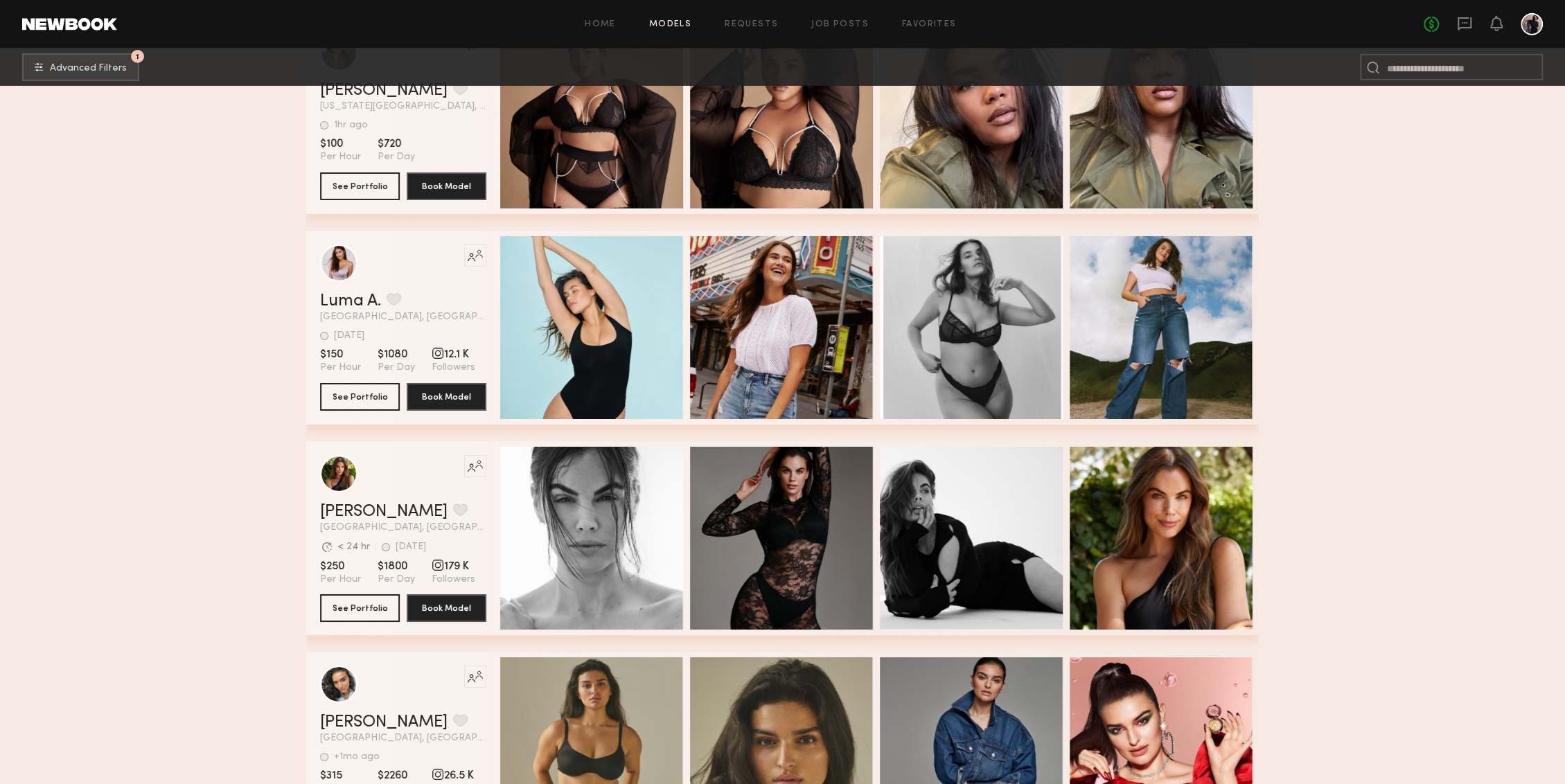
scroll to position [4022, 0]
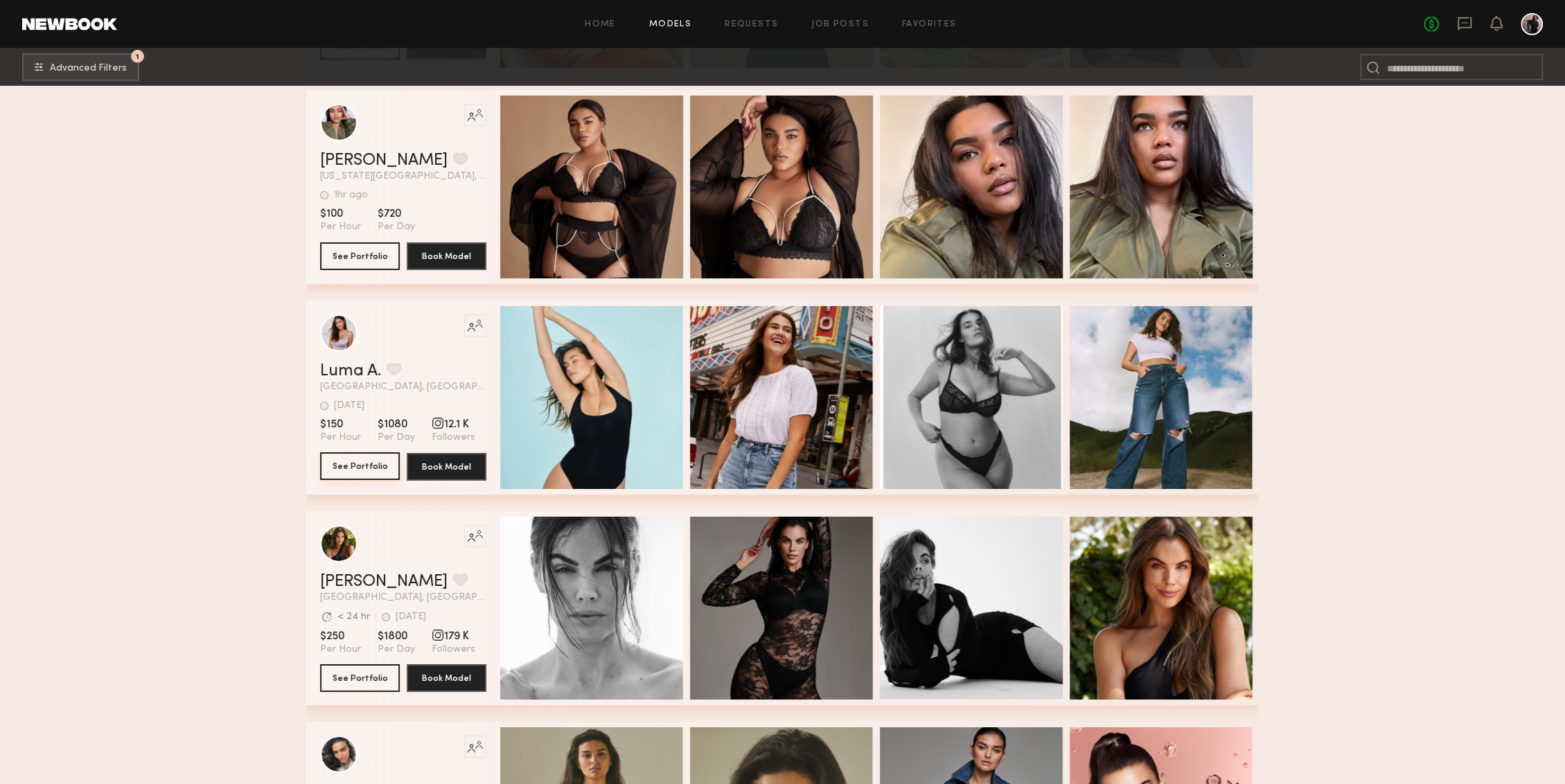
click at [372, 465] on button "See Portfolio" at bounding box center [359, 465] width 79 height 27
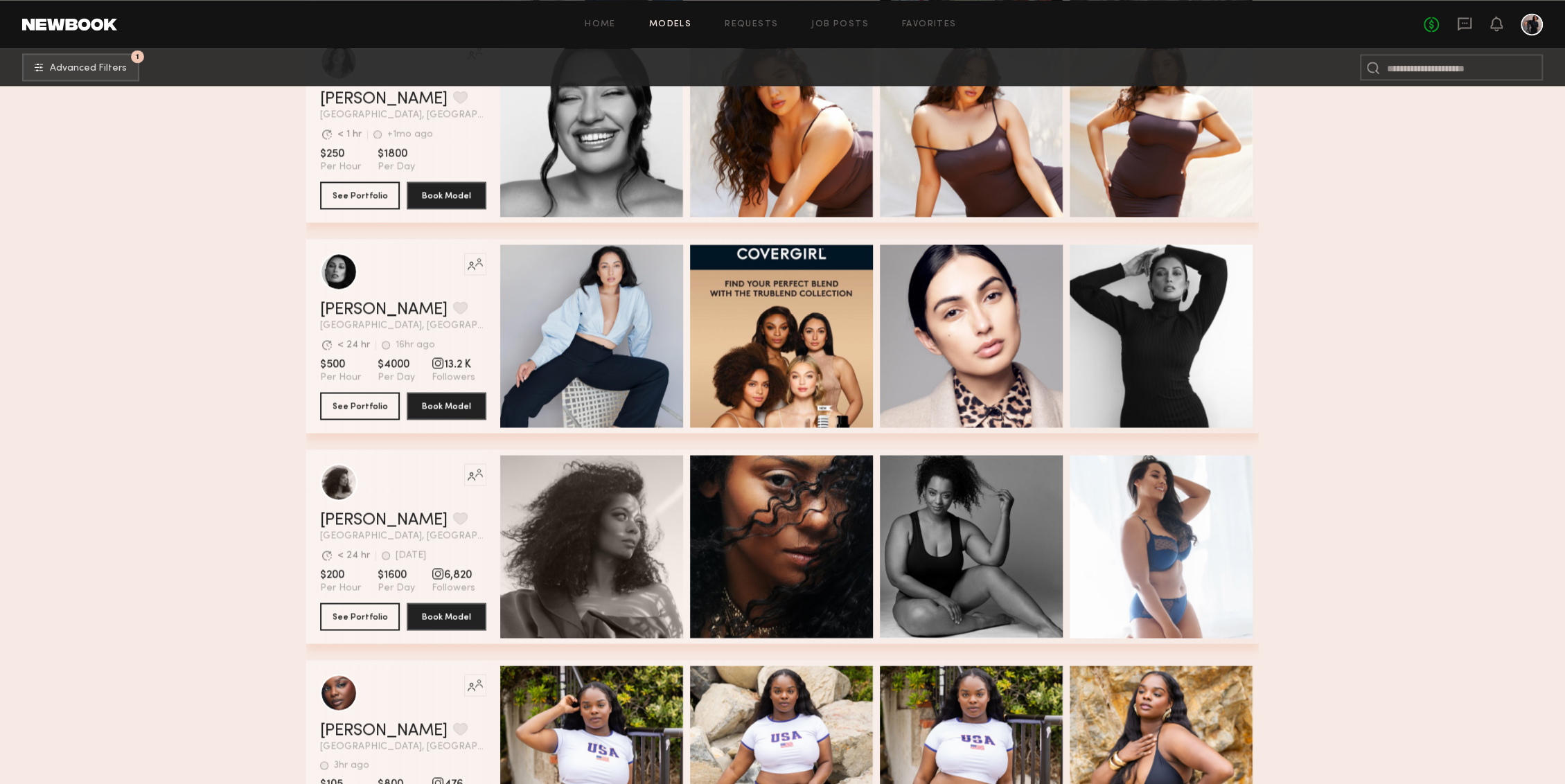
scroll to position [1752, 0]
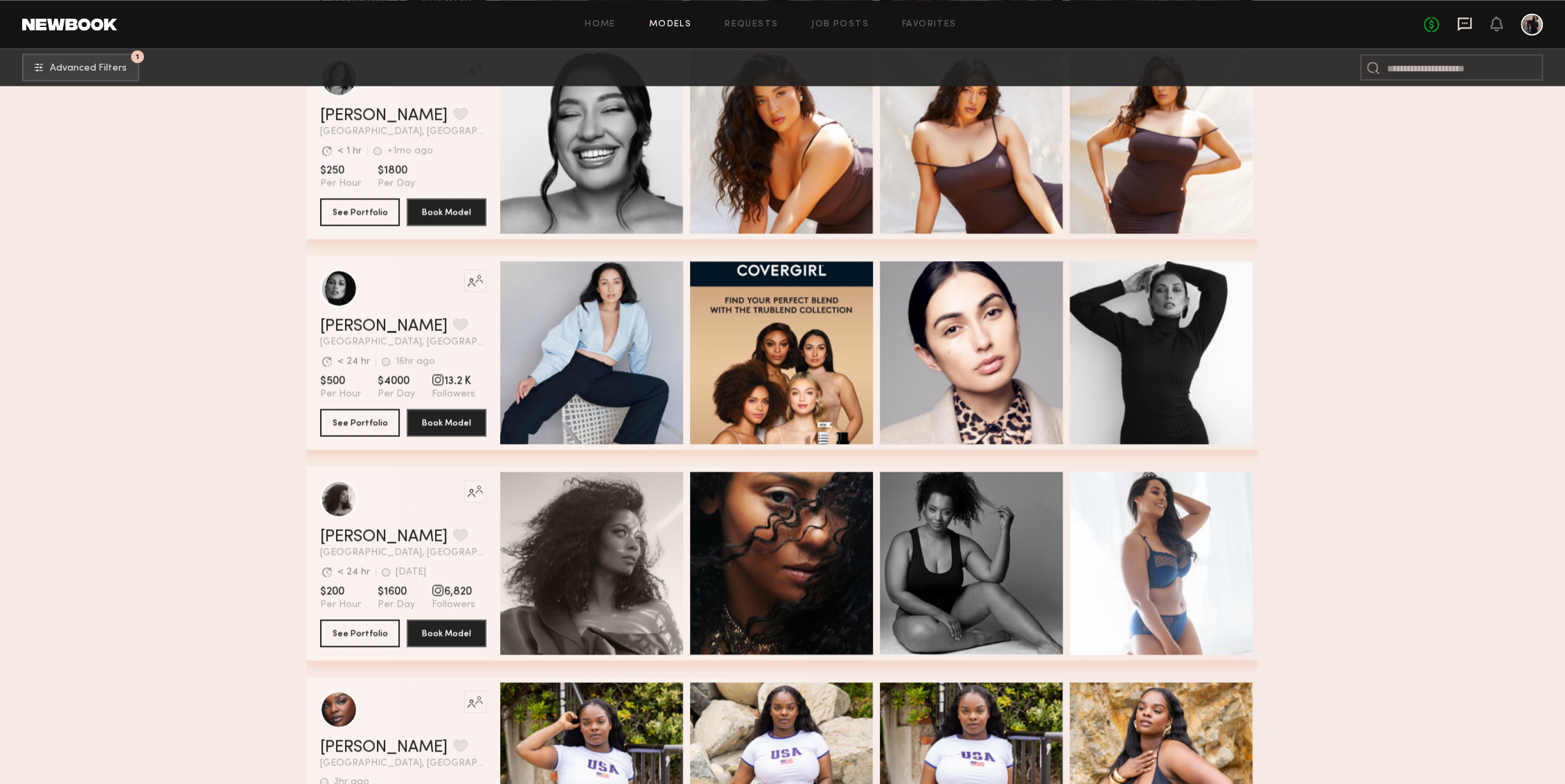
click at [1458, 22] on icon at bounding box center [1464, 24] width 14 height 13
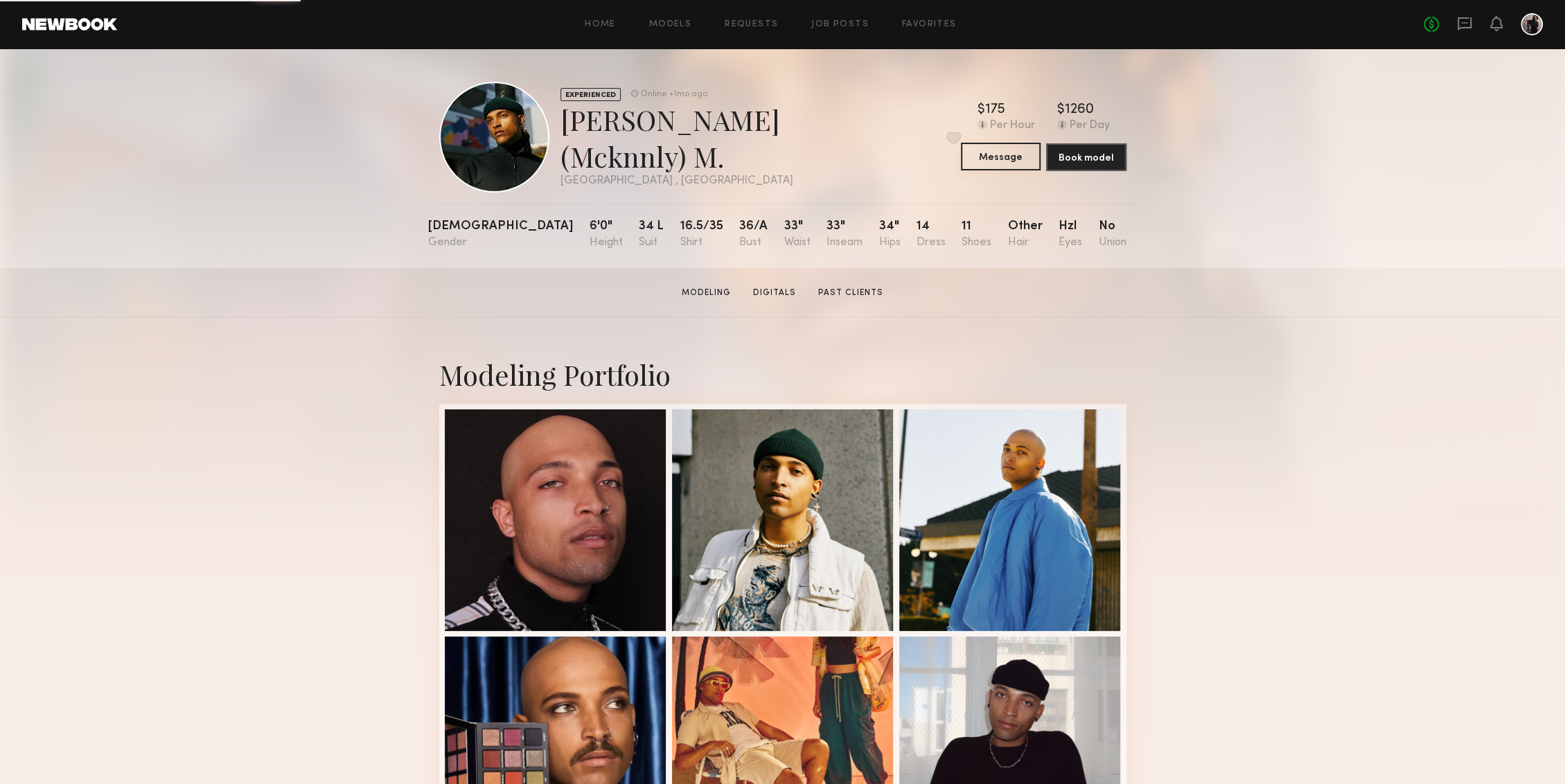
click at [996, 160] on button "Message" at bounding box center [1000, 157] width 79 height 27
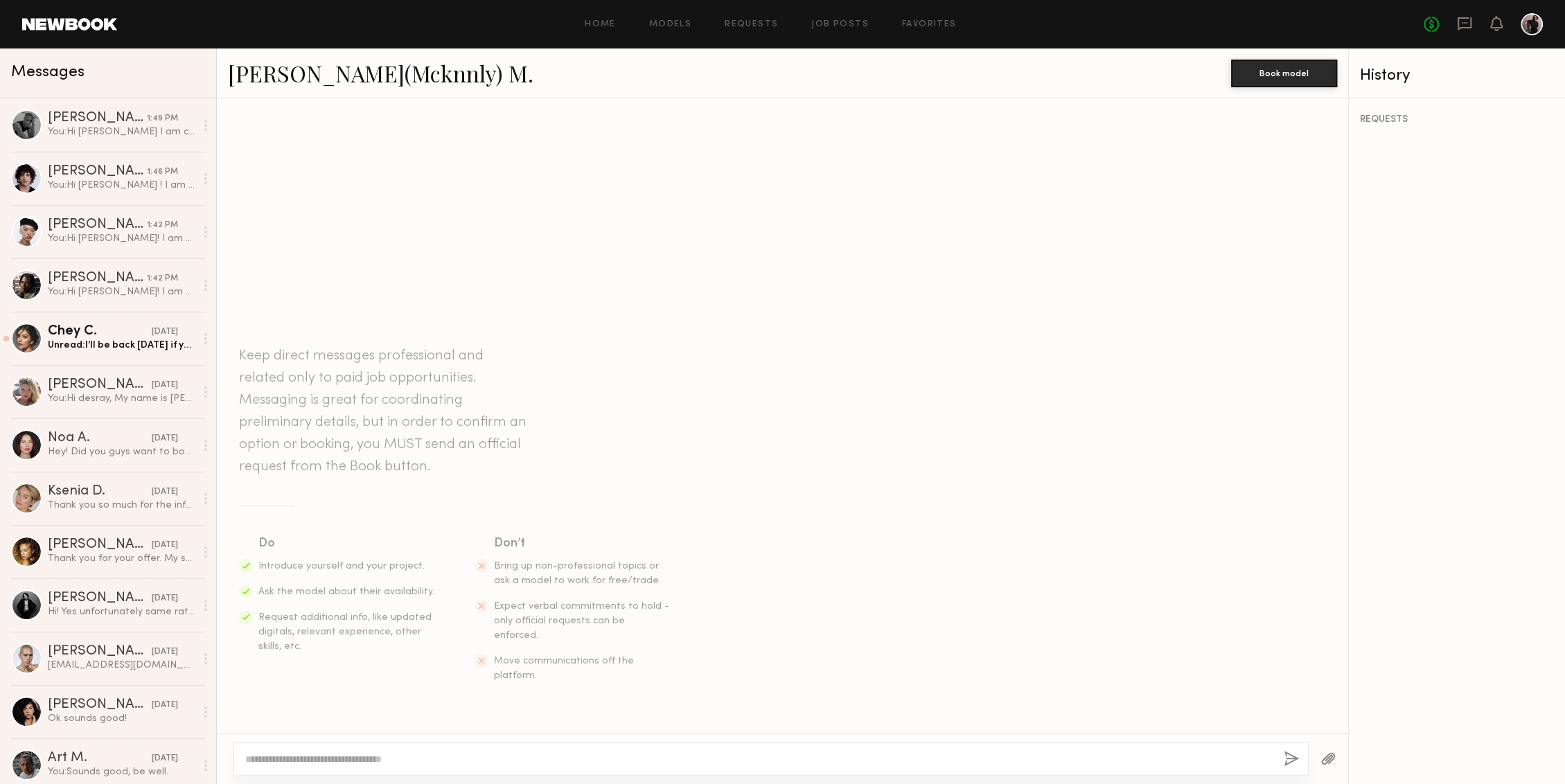
click at [435, 760] on textarea at bounding box center [759, 759] width 1028 height 14
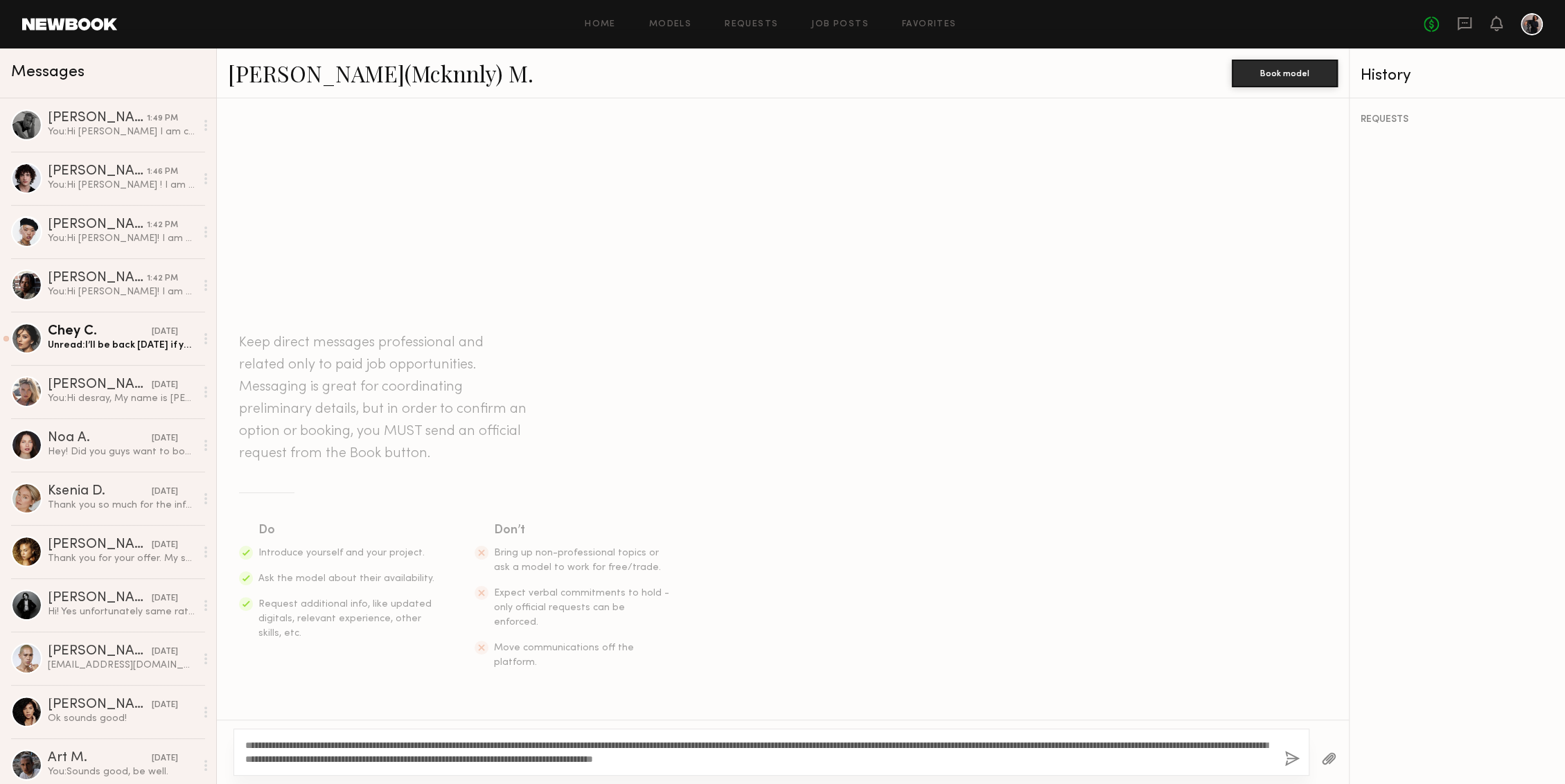
click at [277, 738] on textarea "**********" at bounding box center [759, 752] width 1028 height 27
type textarea "**********"
click at [1289, 758] on button "button" at bounding box center [1292, 759] width 15 height 17
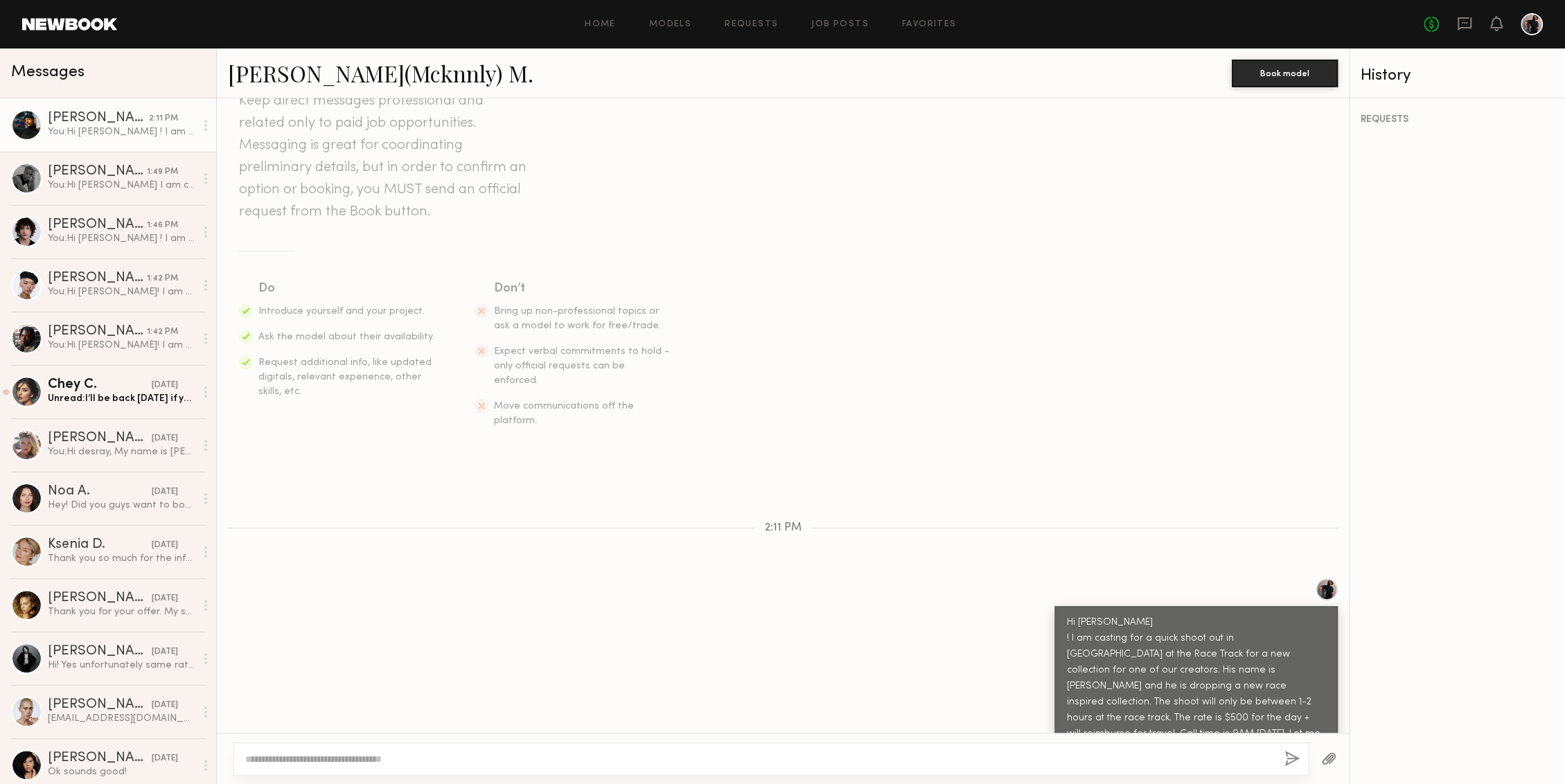
scroll to position [144, 0]
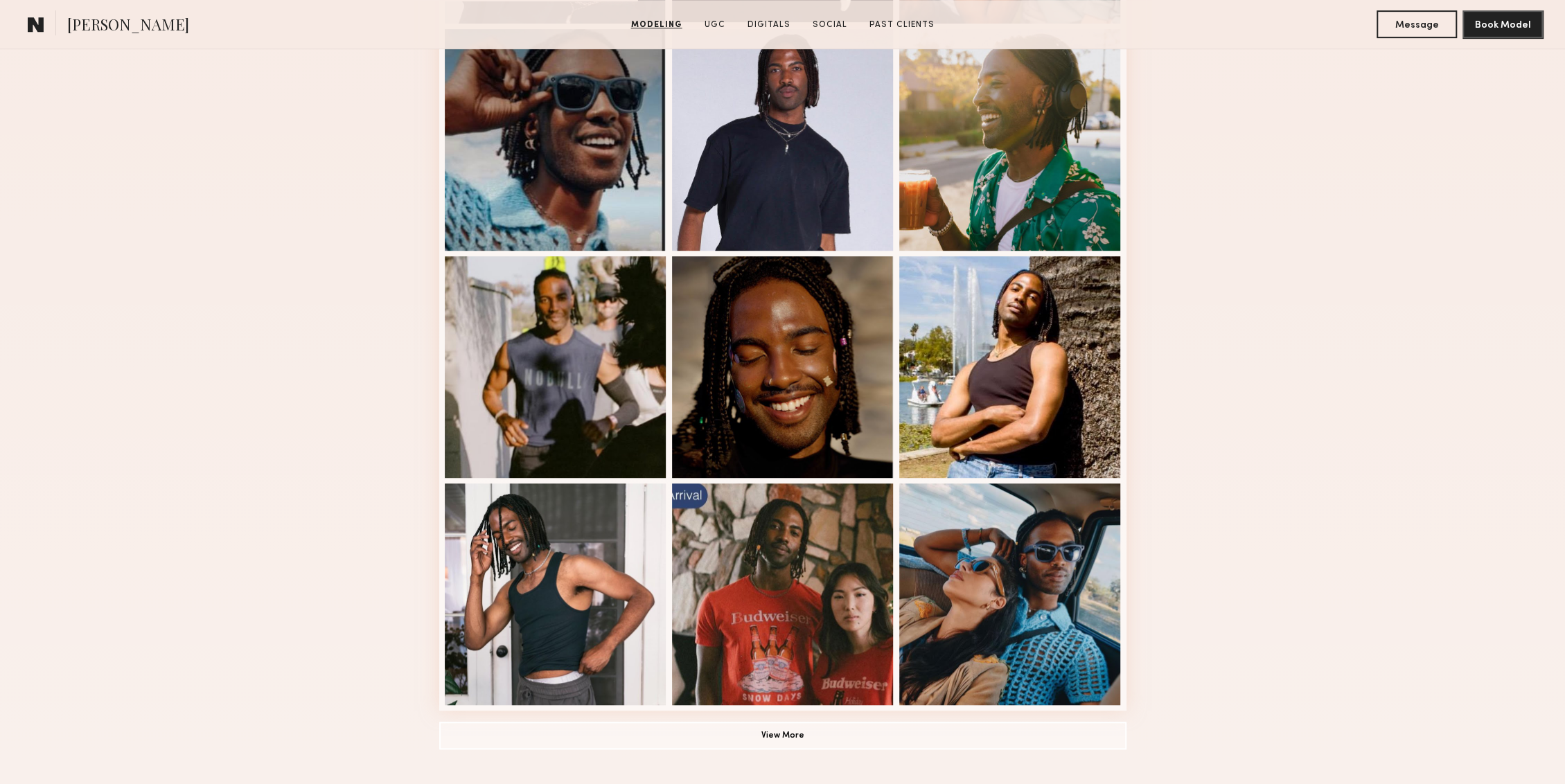
scroll to position [608, 0]
click at [552, 572] on div at bounding box center [555, 591] width 221 height 221
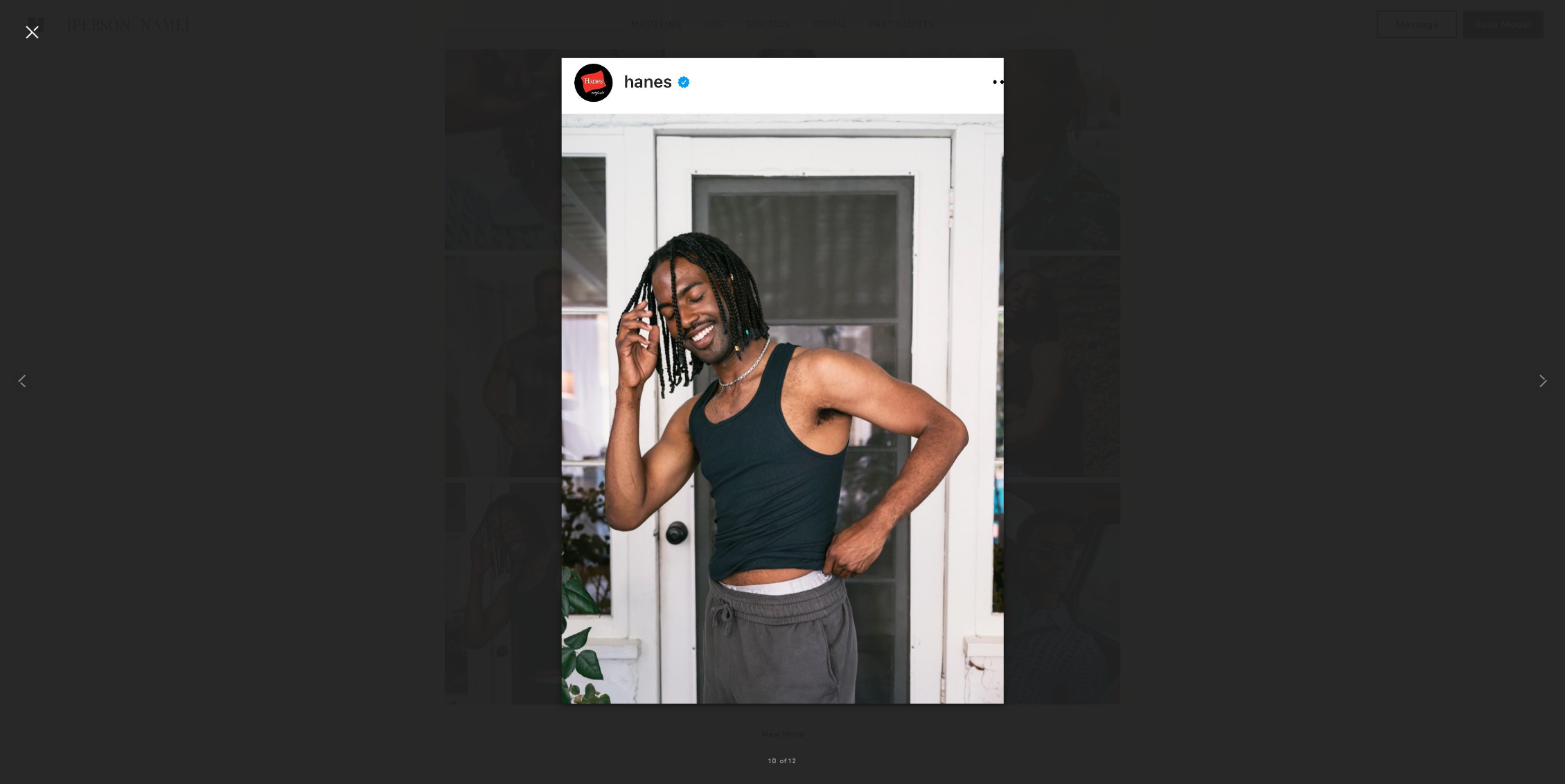
click at [29, 31] on div at bounding box center [32, 32] width 22 height 22
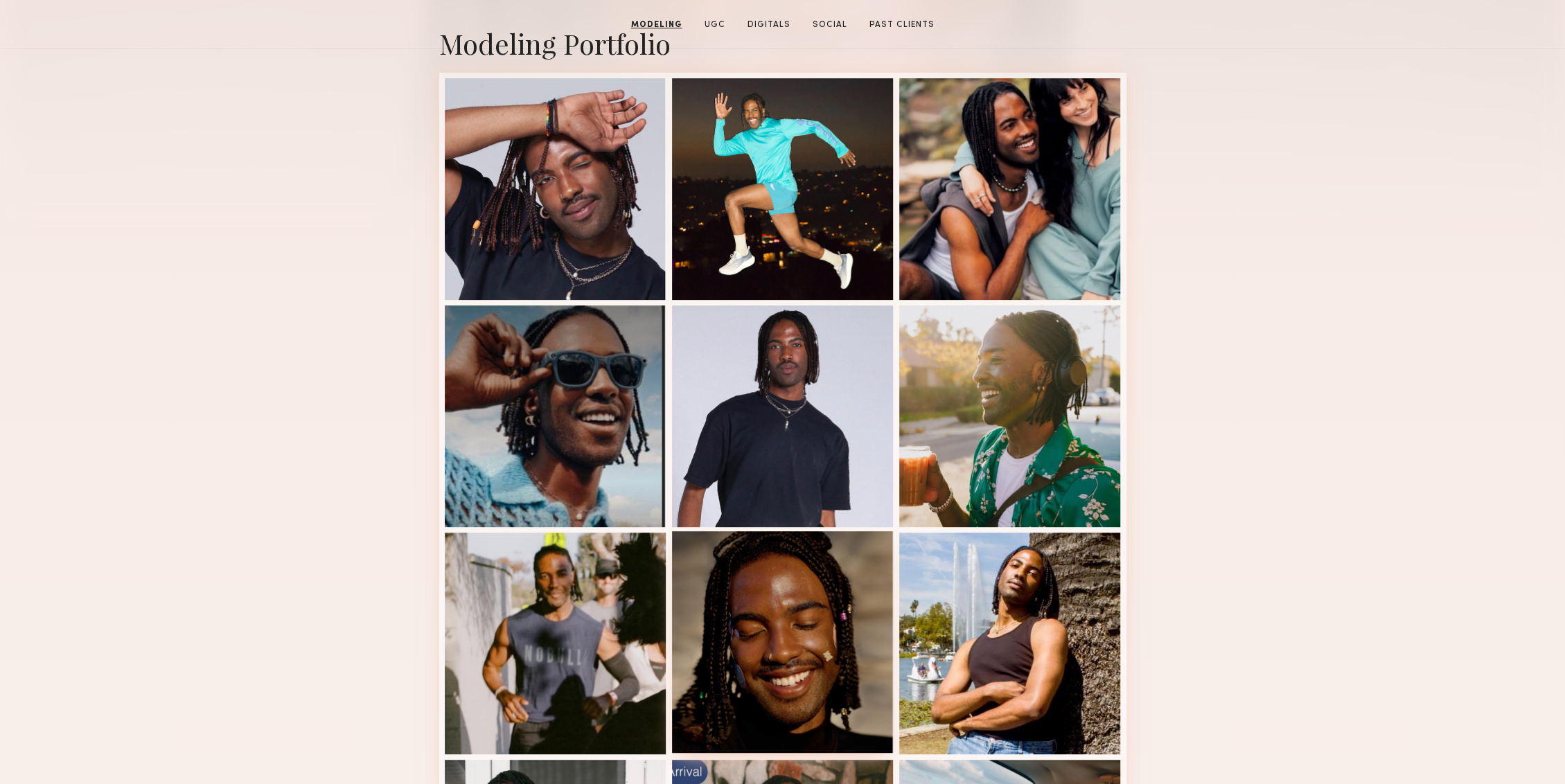
scroll to position [0, 0]
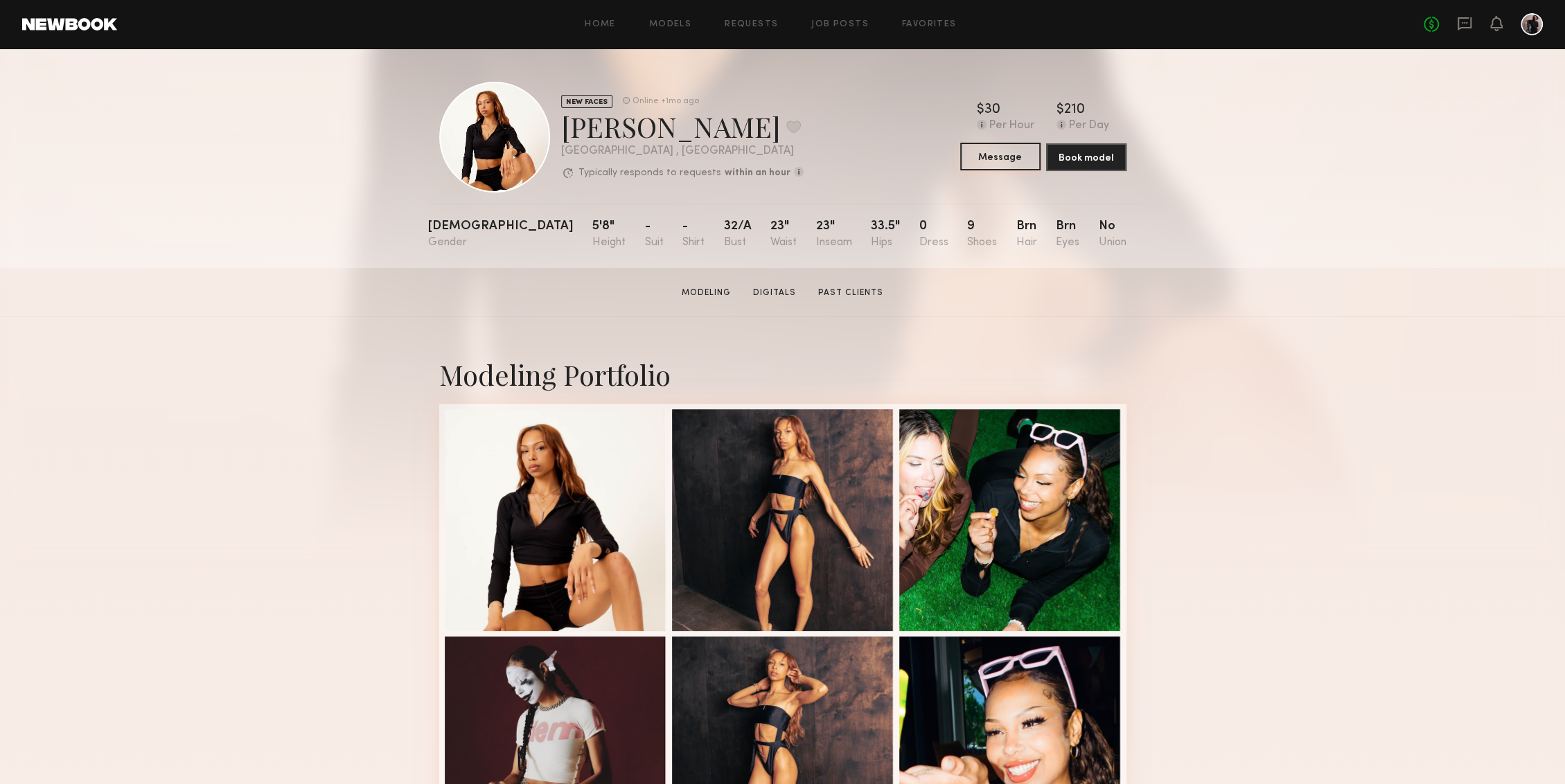
click at [987, 149] on button "Message" at bounding box center [1000, 157] width 80 height 27
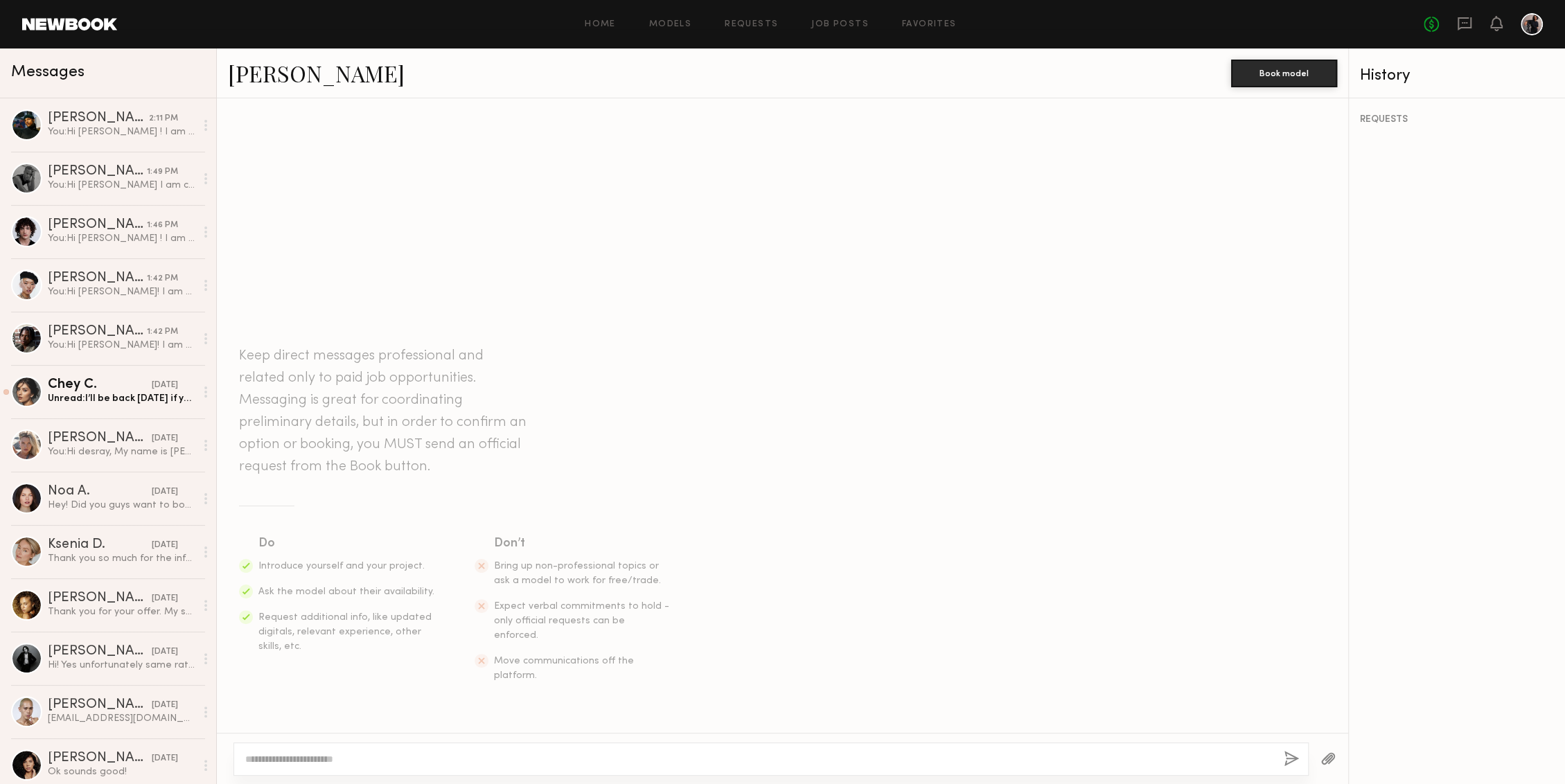
click at [342, 752] on textarea at bounding box center [759, 759] width 1028 height 14
type textarea "*"
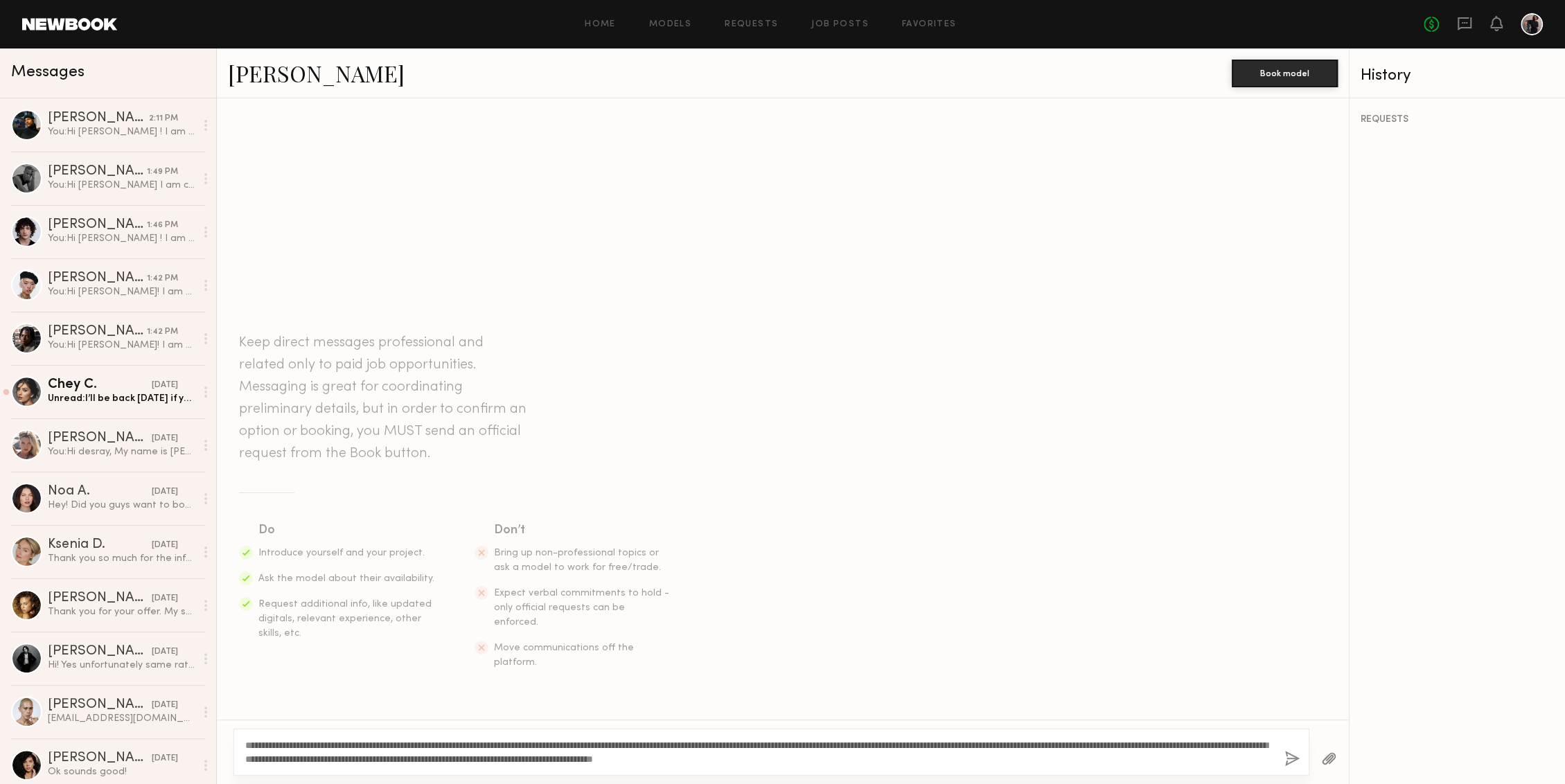
click at [279, 741] on textarea "**********" at bounding box center [759, 752] width 1028 height 27
type textarea "**********"
click at [1288, 752] on button "button" at bounding box center [1292, 759] width 15 height 17
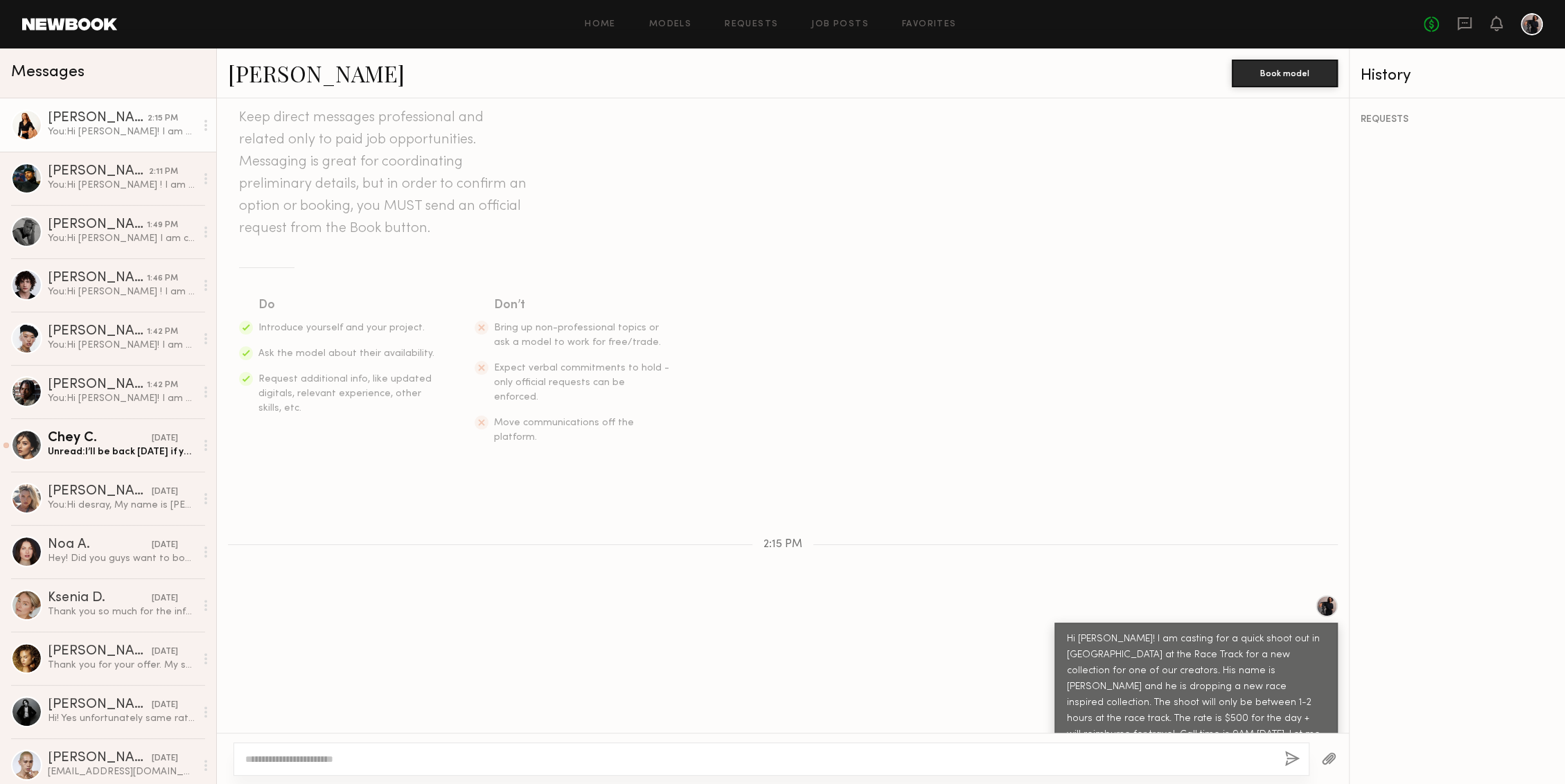
scroll to position [128, 0]
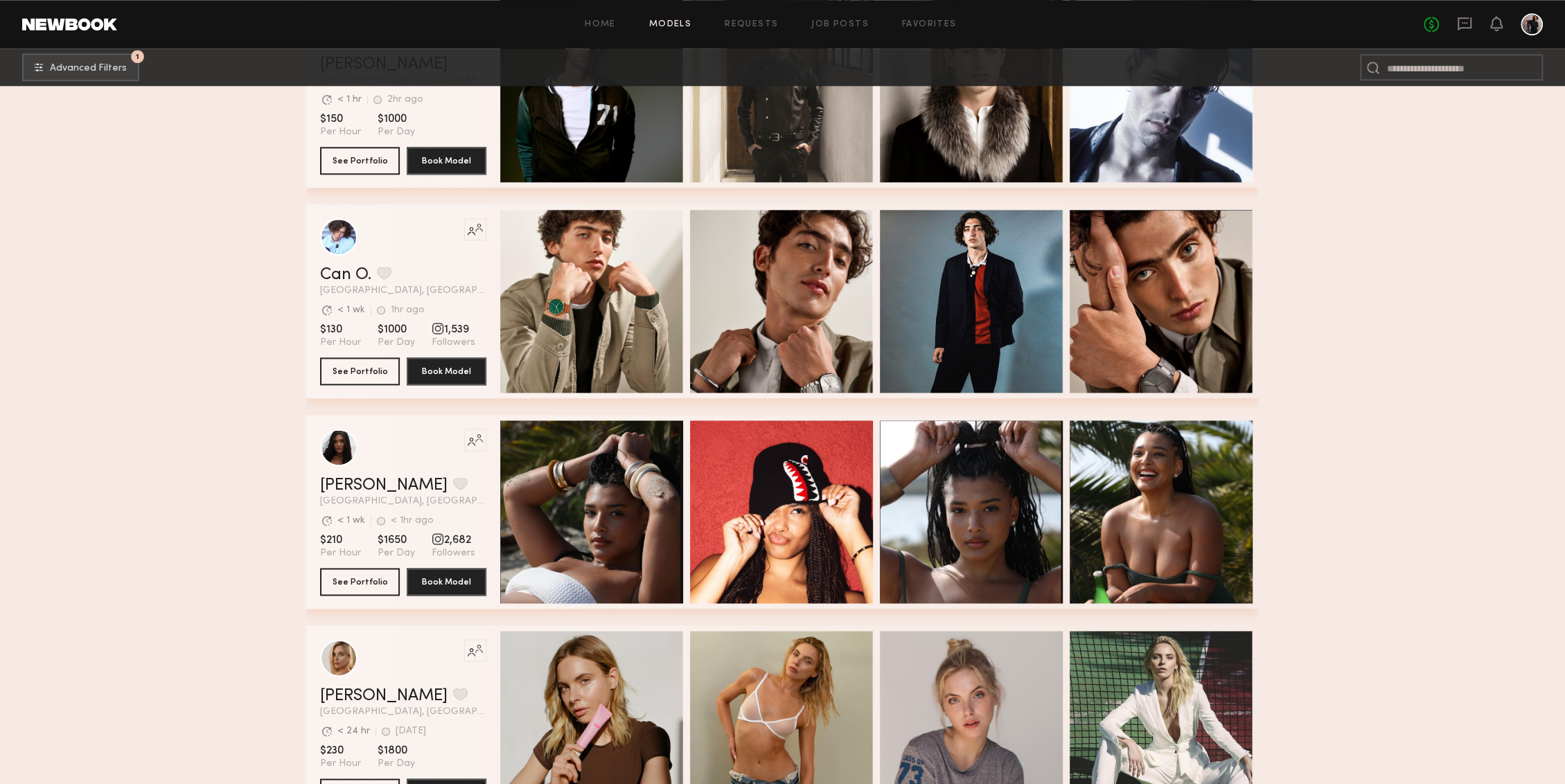
scroll to position [15545, 0]
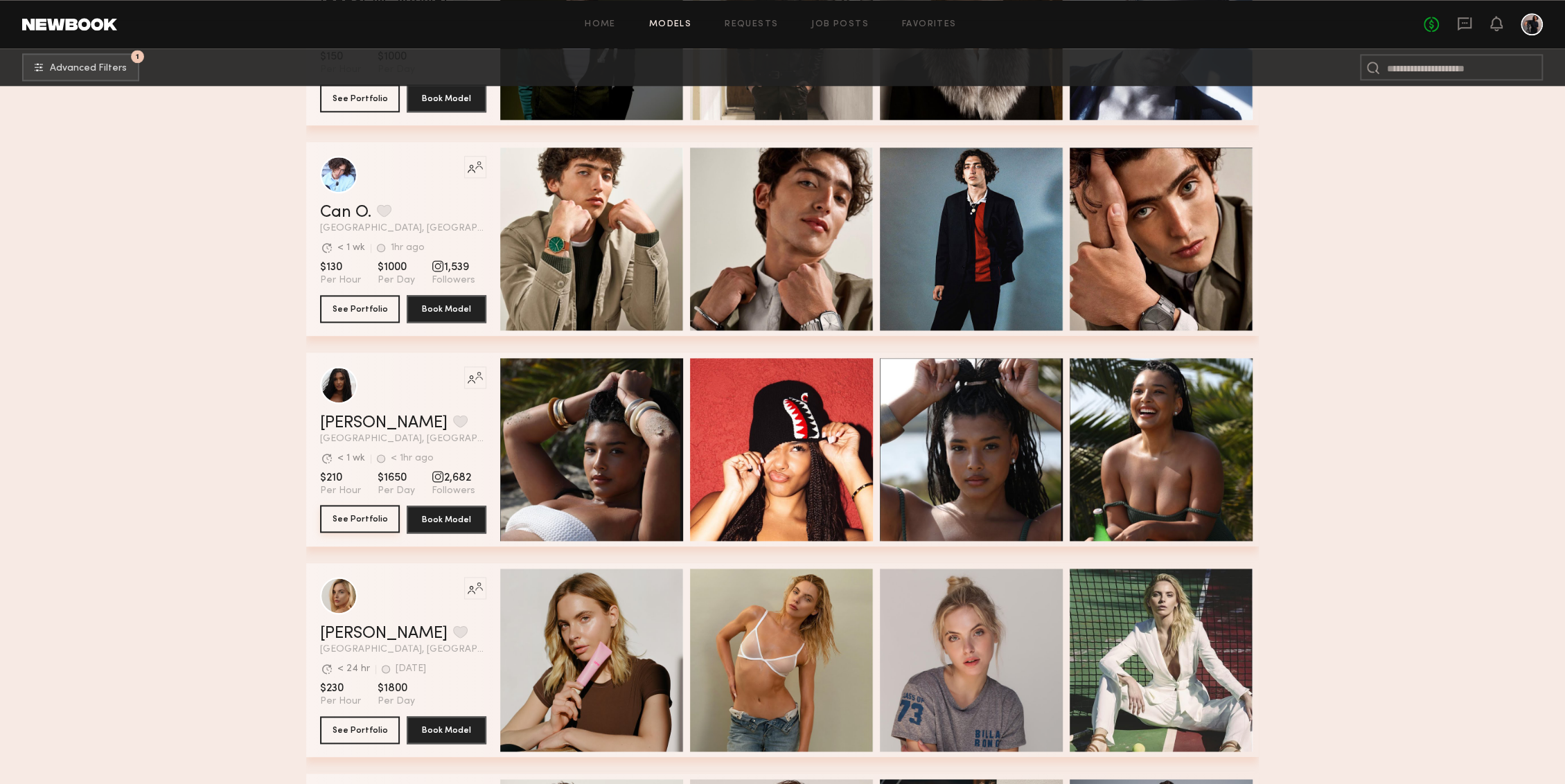
click at [346, 514] on button "See Portfolio" at bounding box center [359, 518] width 79 height 27
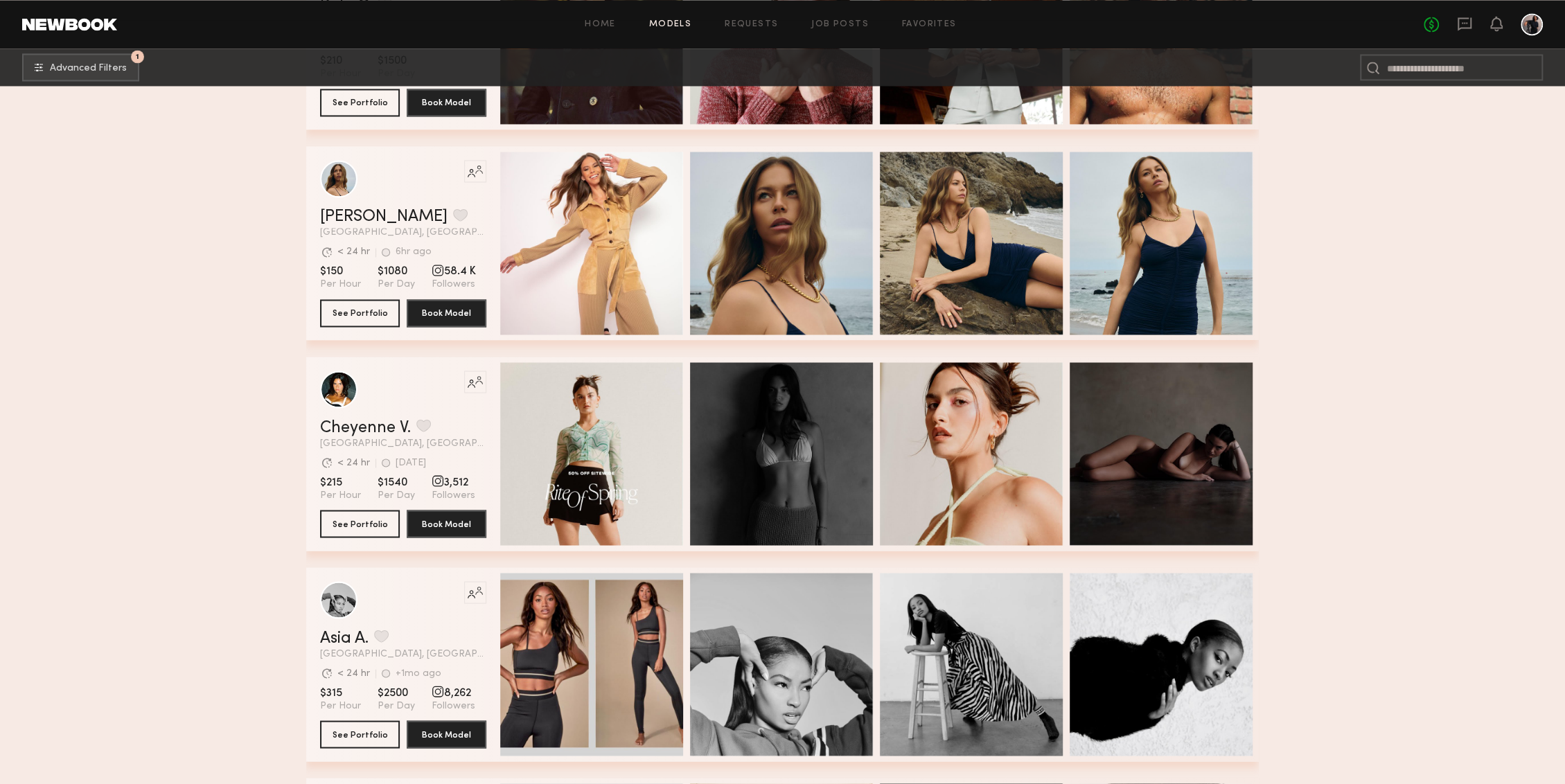
scroll to position [25435, 0]
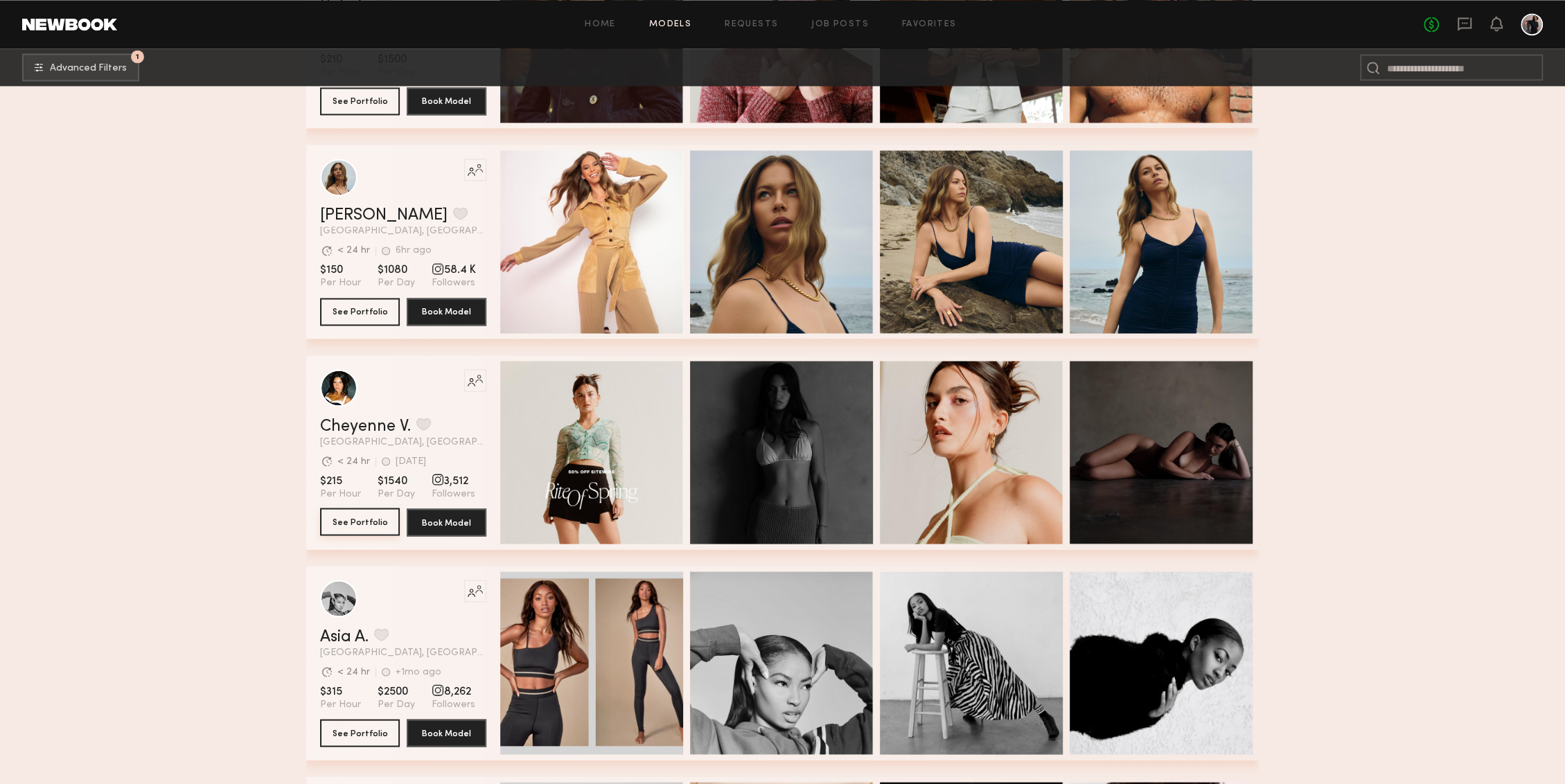
click at [368, 520] on button "See Portfolio" at bounding box center [359, 521] width 79 height 27
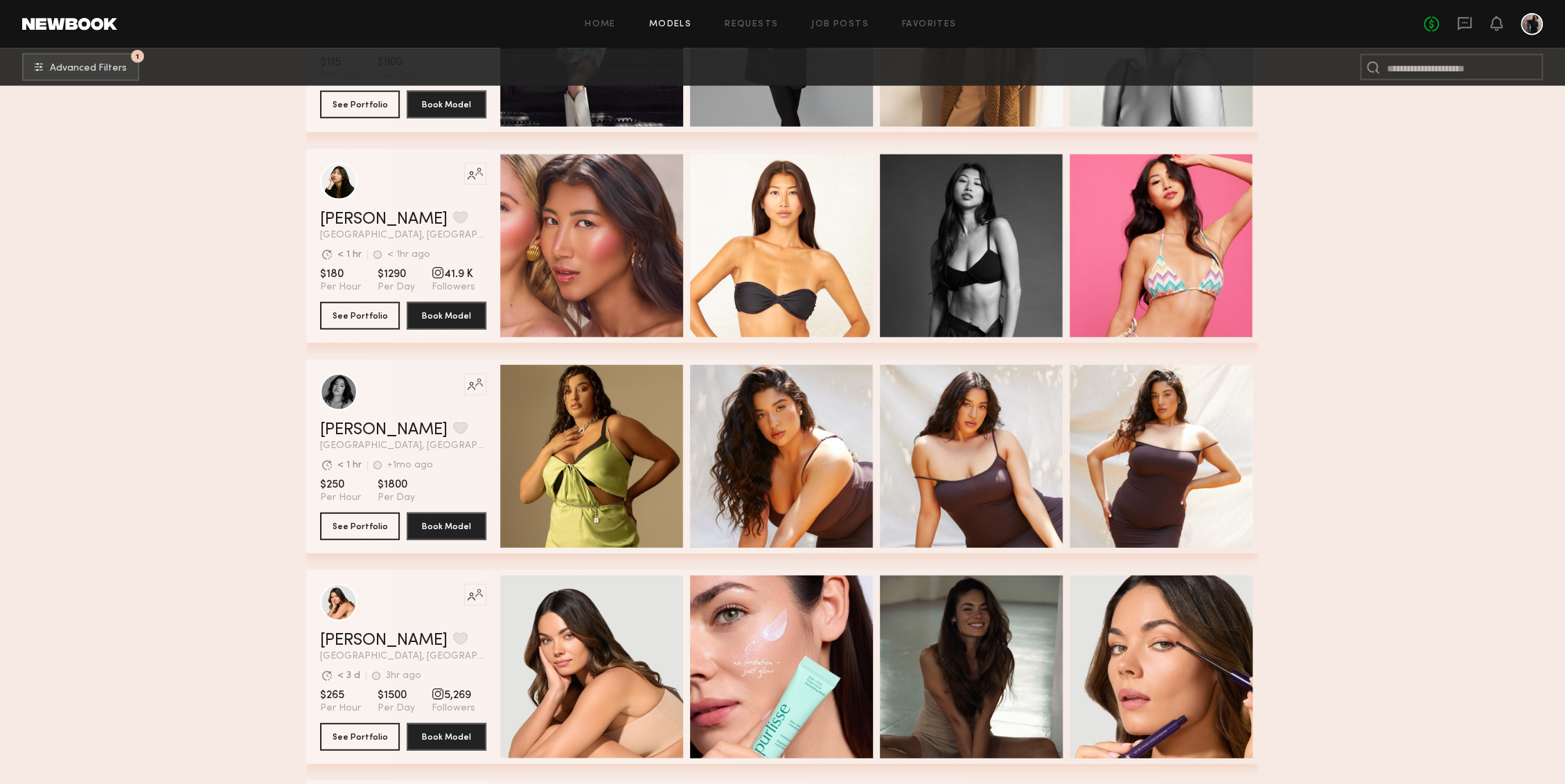
scroll to position [31328, 0]
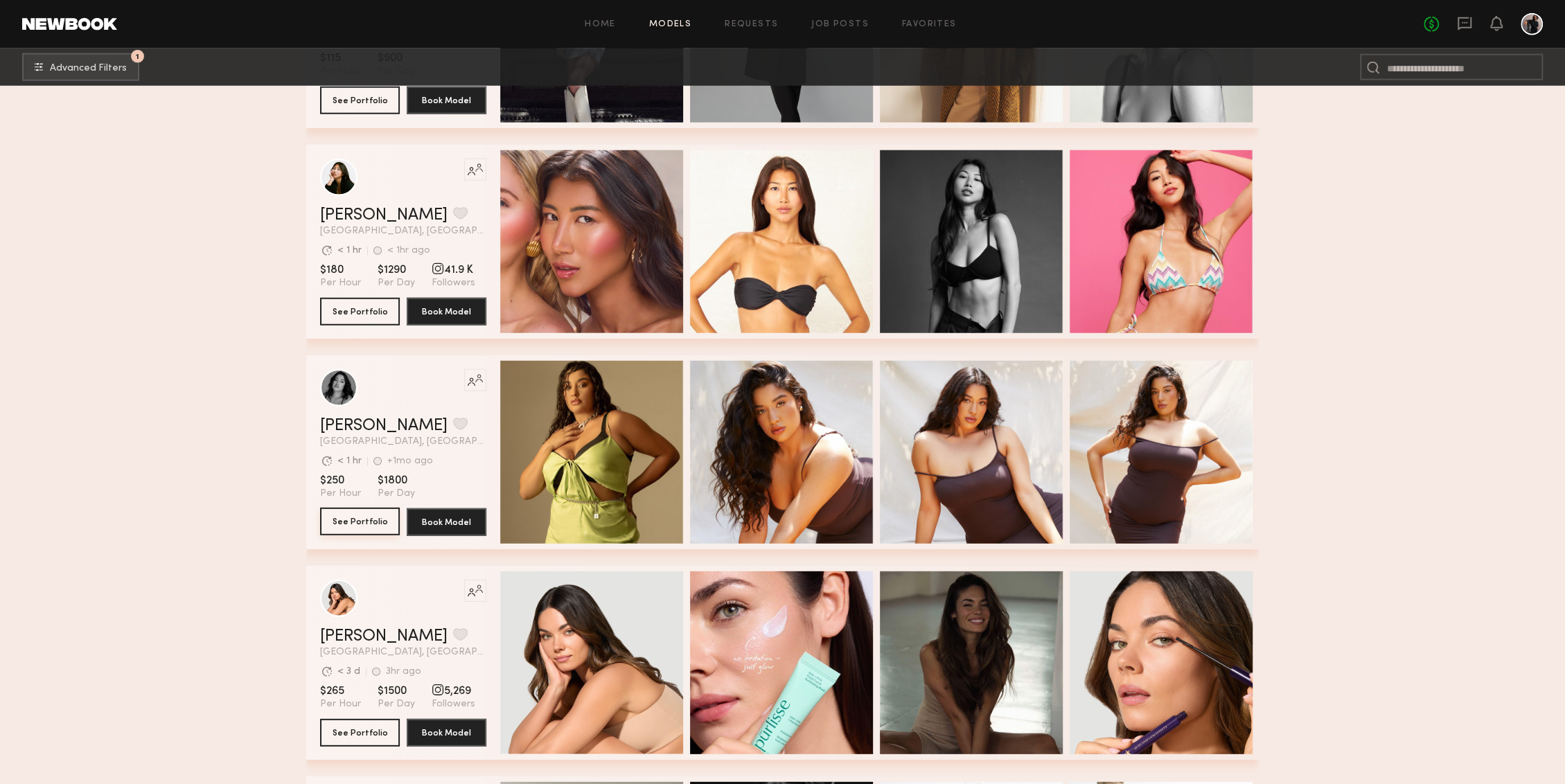
click at [373, 520] on button "See Portfolio" at bounding box center [359, 521] width 79 height 27
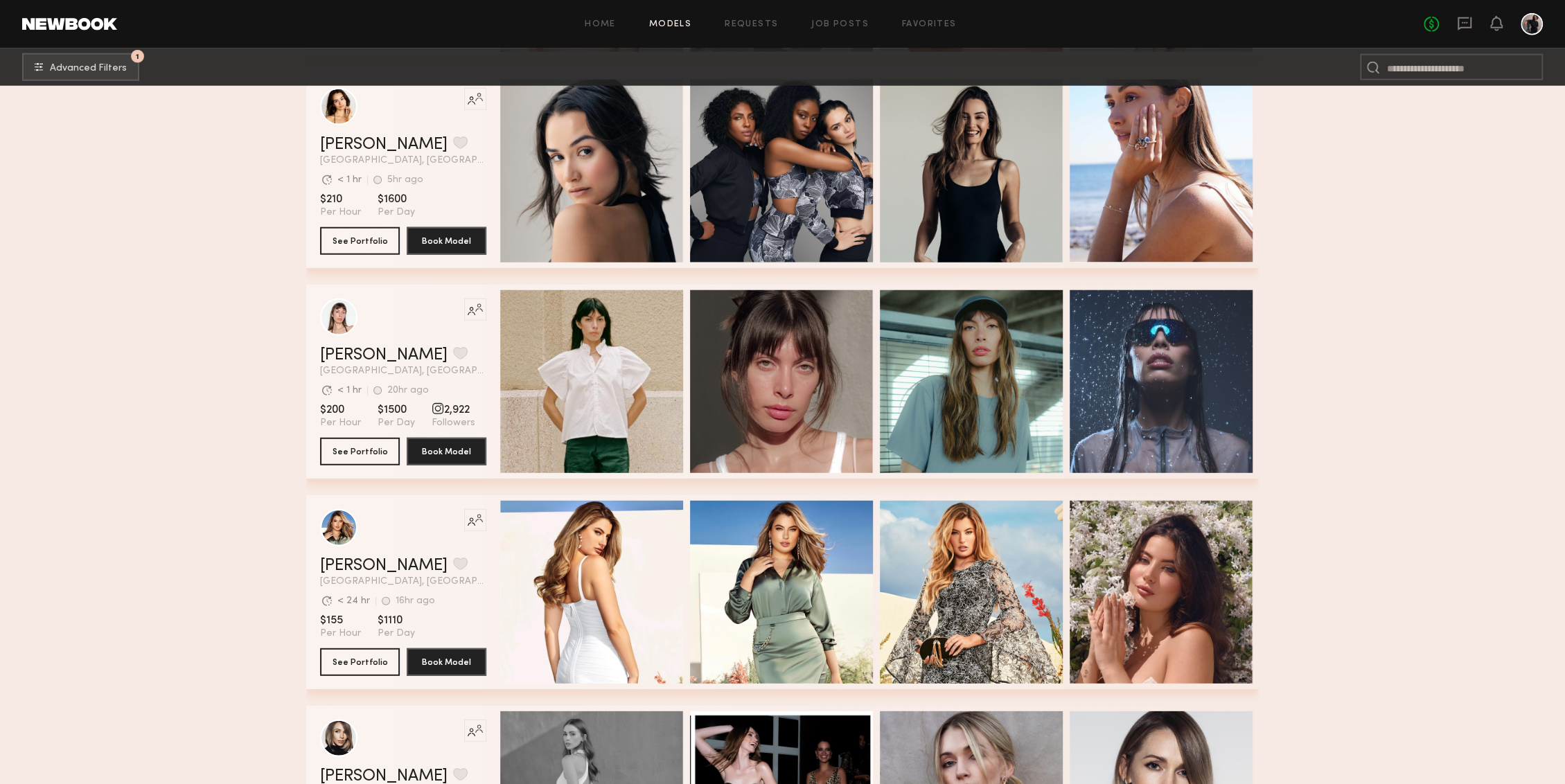
scroll to position [36030, 0]
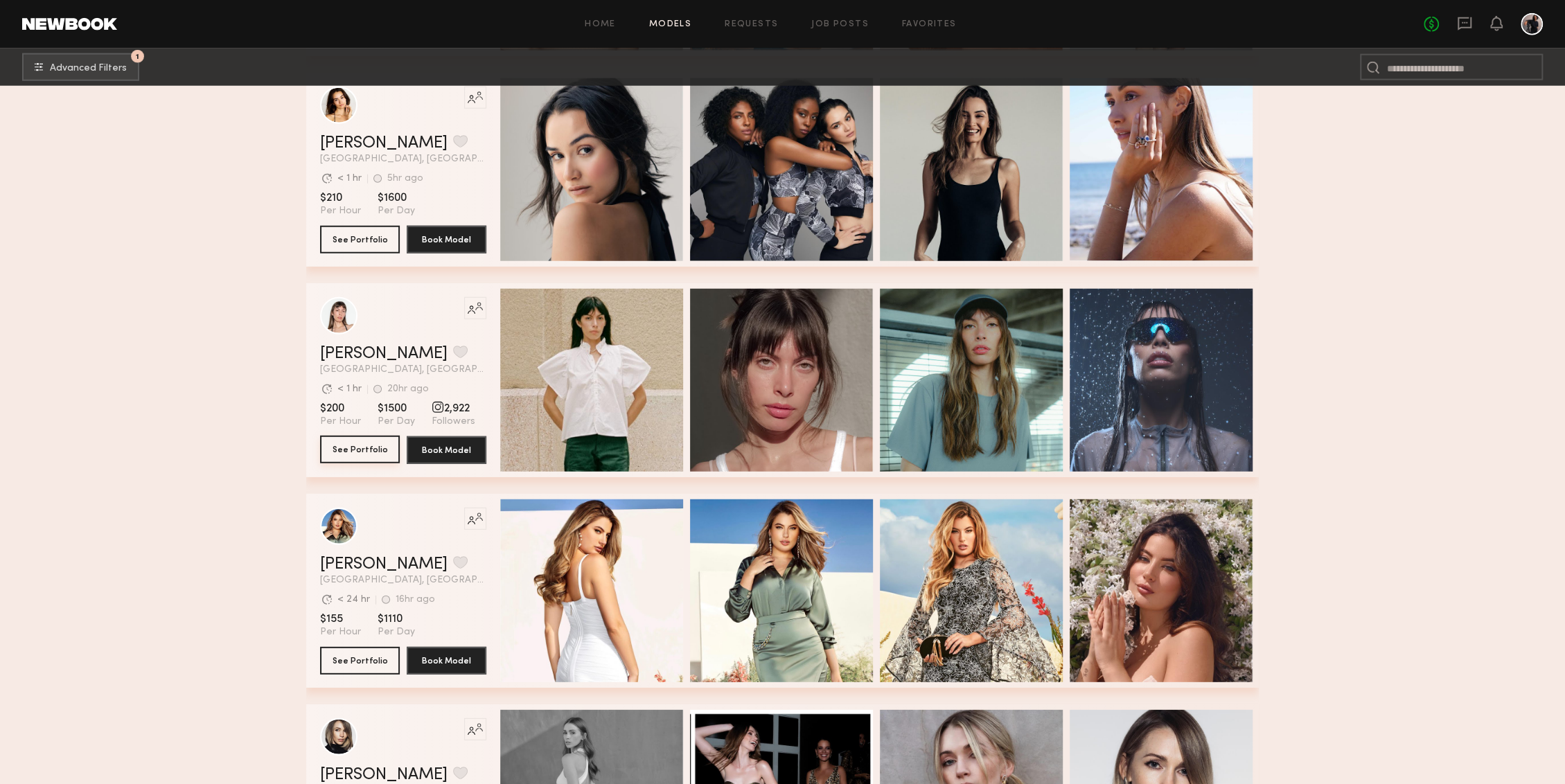
click at [389, 444] on button "See Portfolio" at bounding box center [359, 449] width 79 height 27
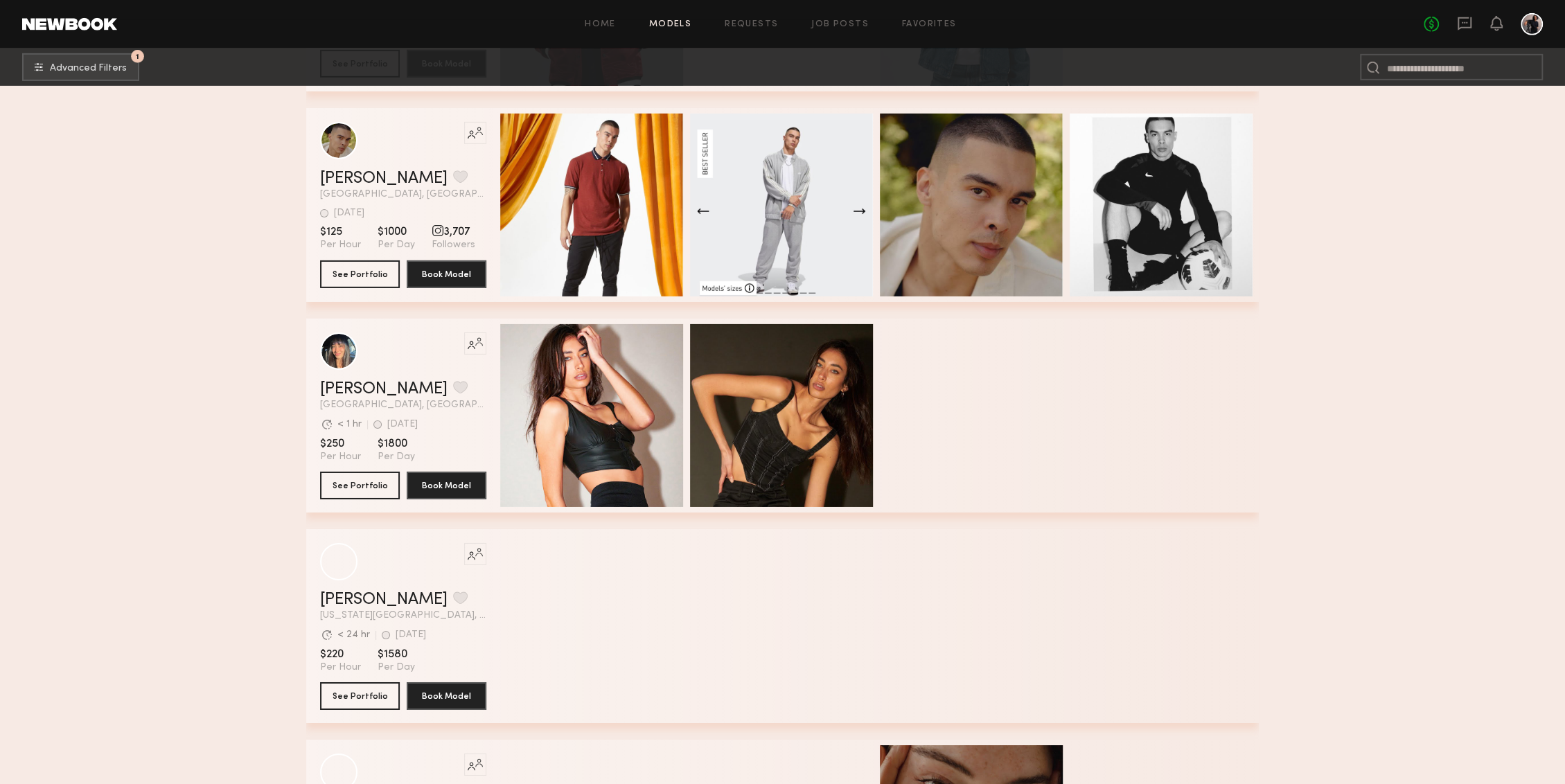
scroll to position [55586, 0]
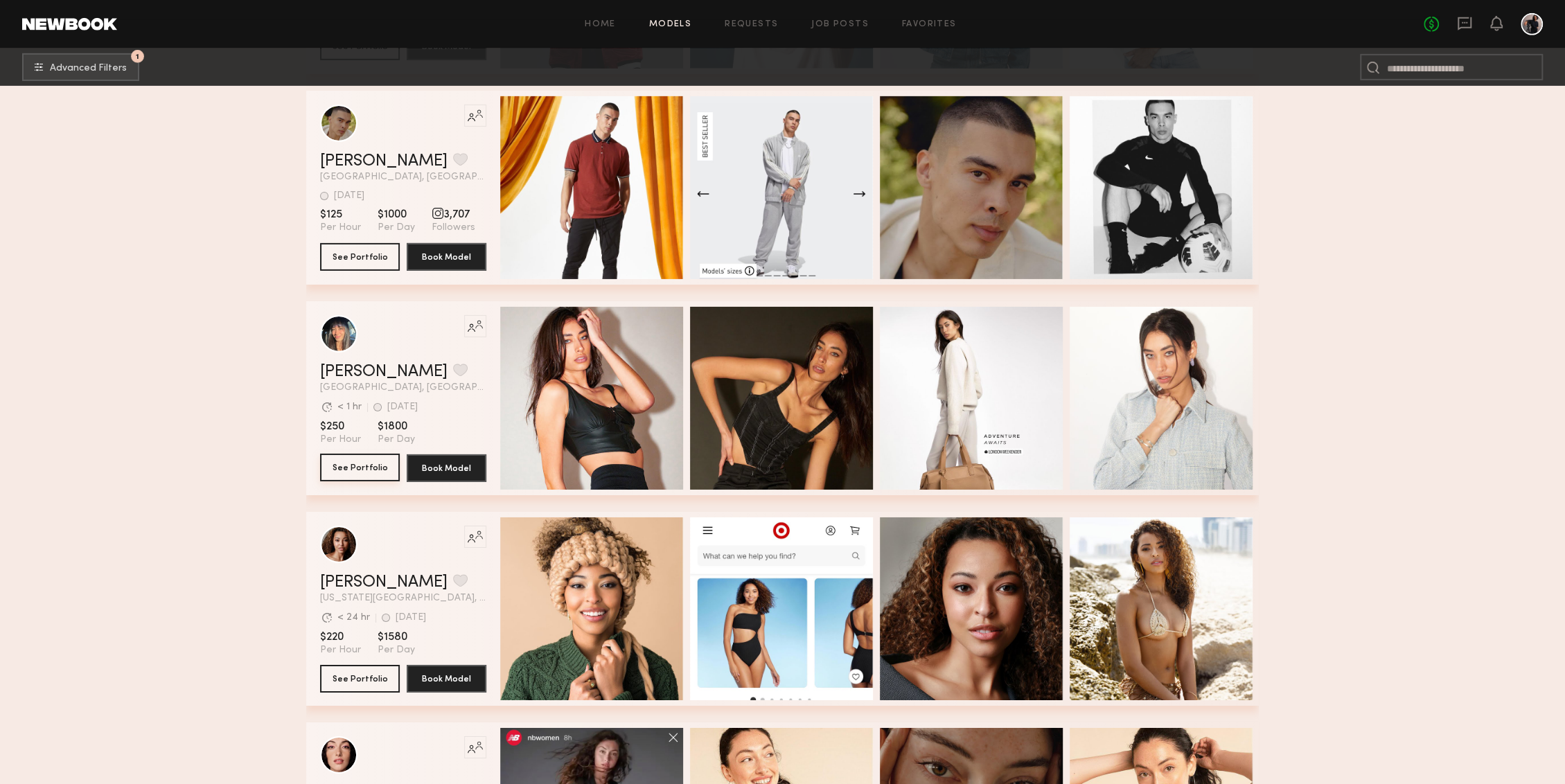
click at [365, 466] on button "See Portfolio" at bounding box center [359, 467] width 79 height 27
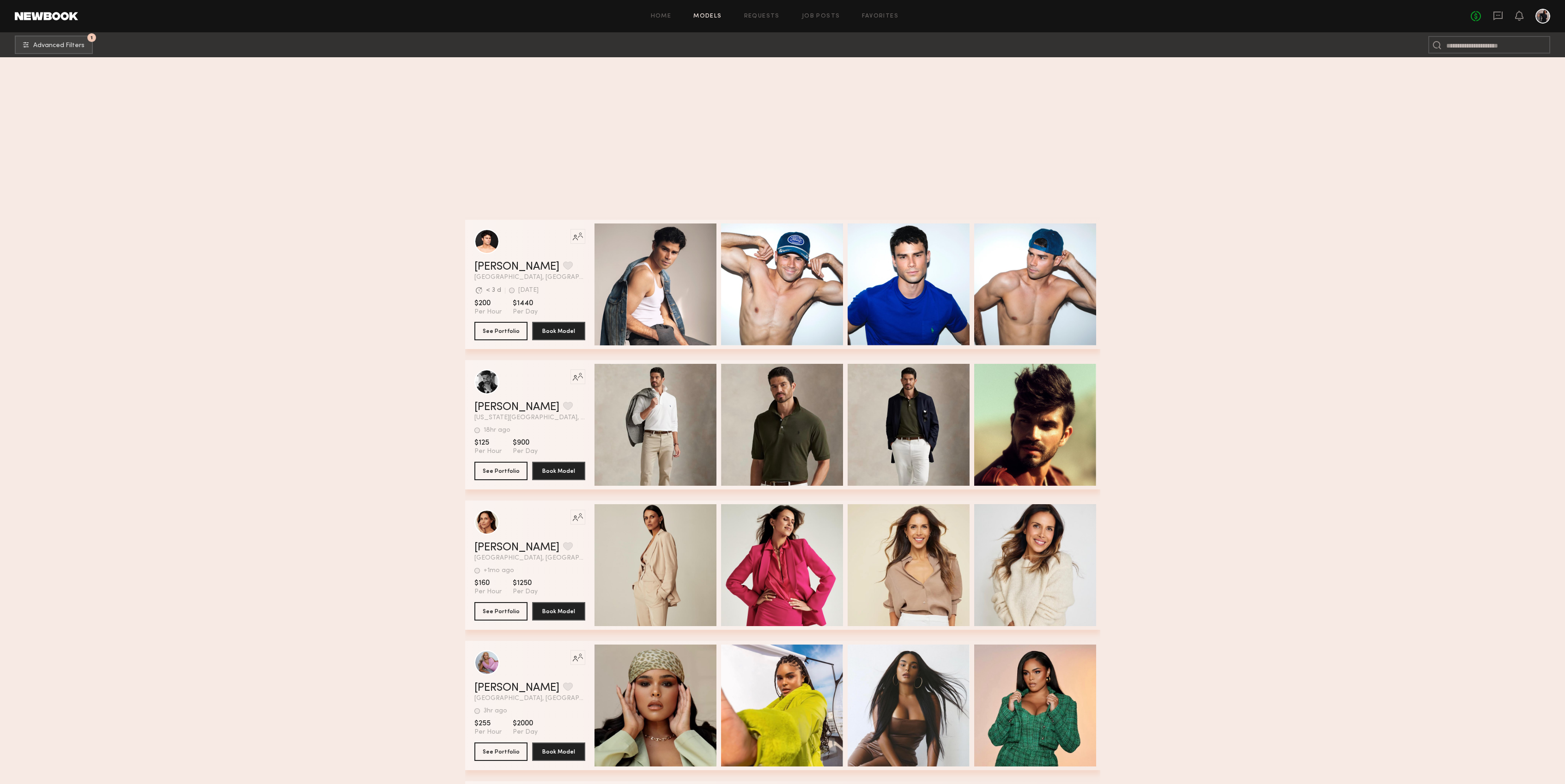
scroll to position [39441, 0]
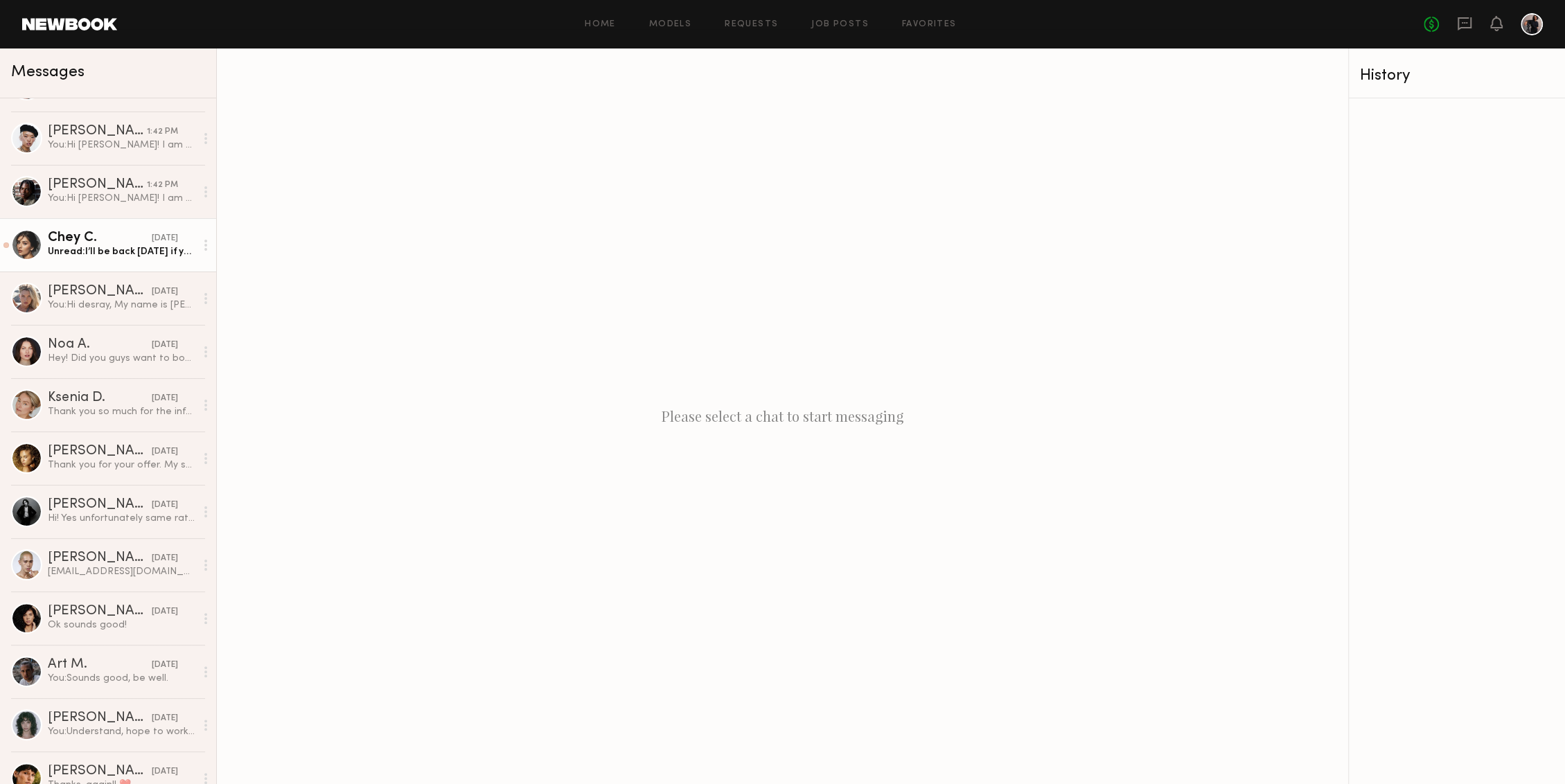
scroll to position [202, 0]
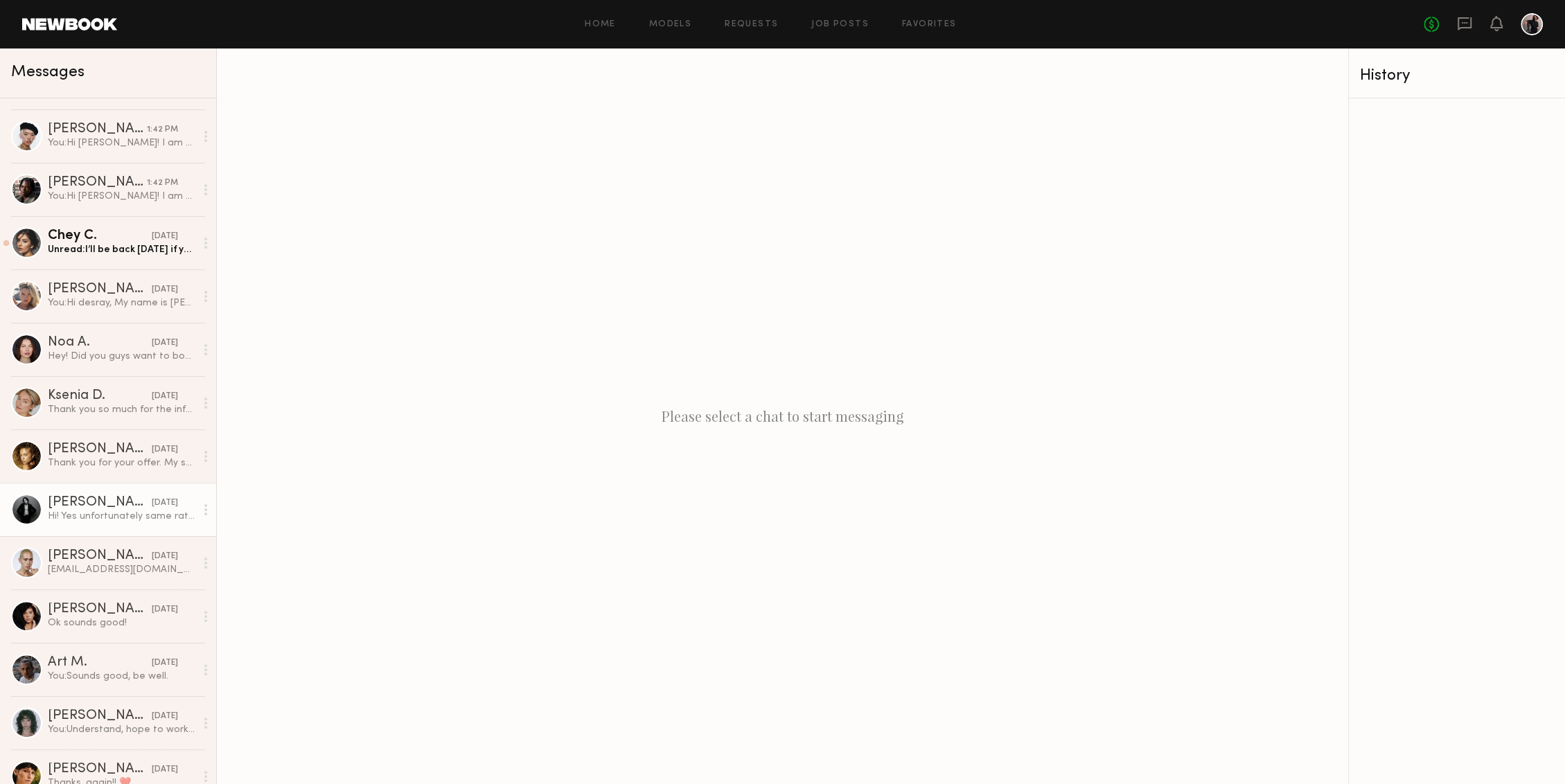
click at [95, 493] on link "[PERSON_NAME] [DATE] Hi! Yes unfortunately same rate, as my half day is $750. S…" at bounding box center [107, 509] width 216 height 54
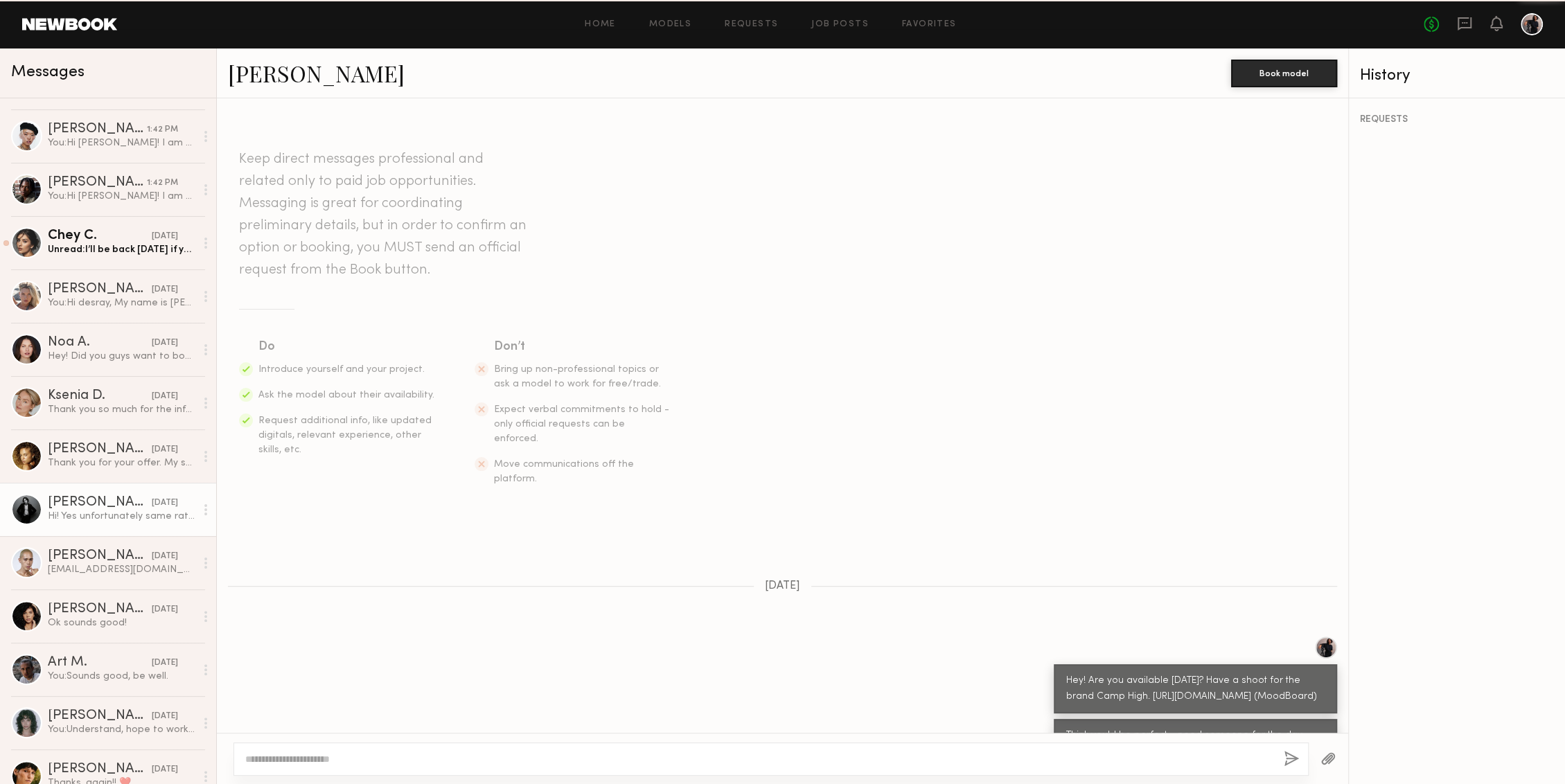
scroll to position [522, 0]
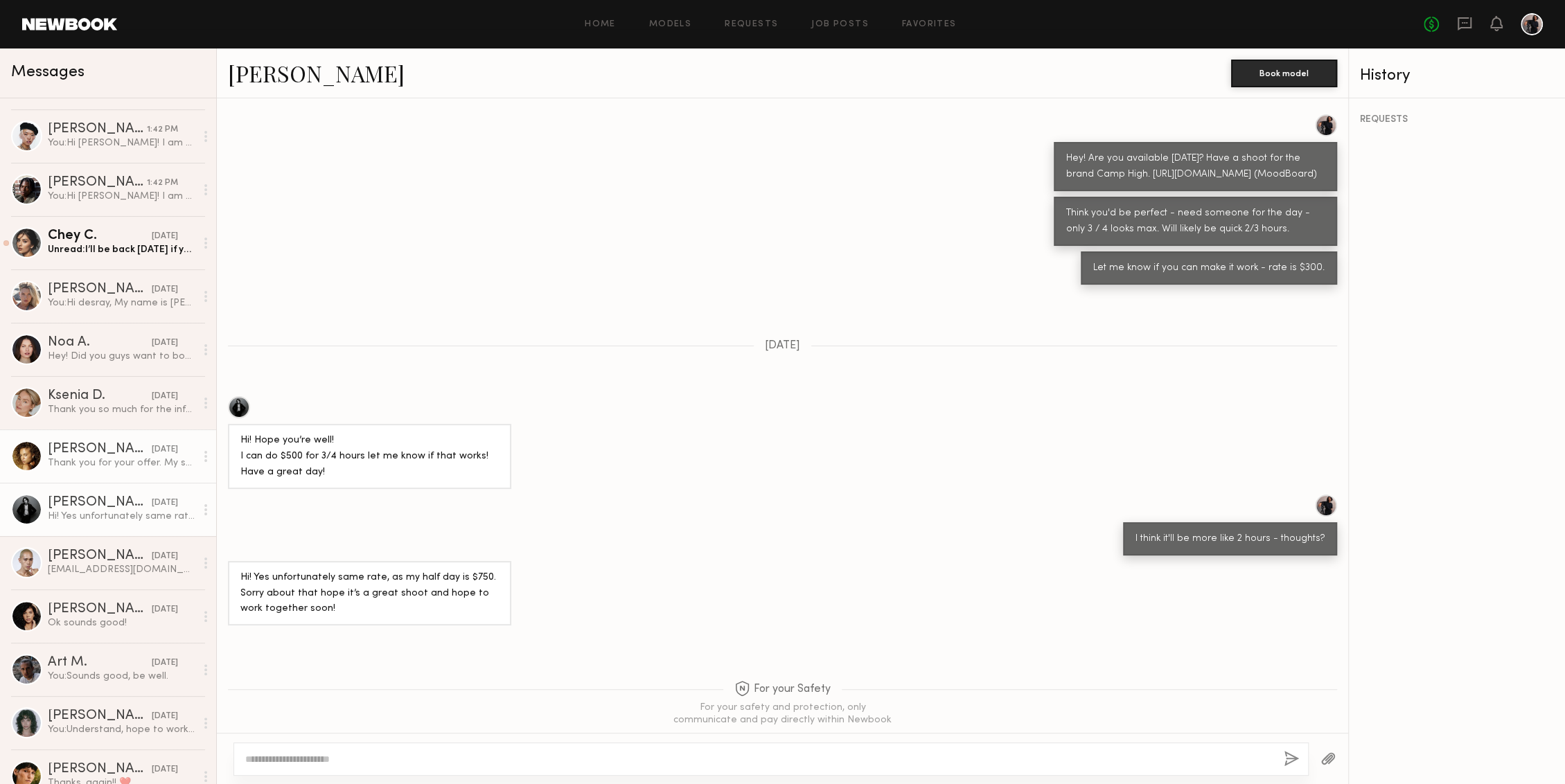
click at [84, 463] on div "Thank you for your offer. My standard rate is $175 per hour with a 3-hour minim…" at bounding box center [121, 463] width 148 height 13
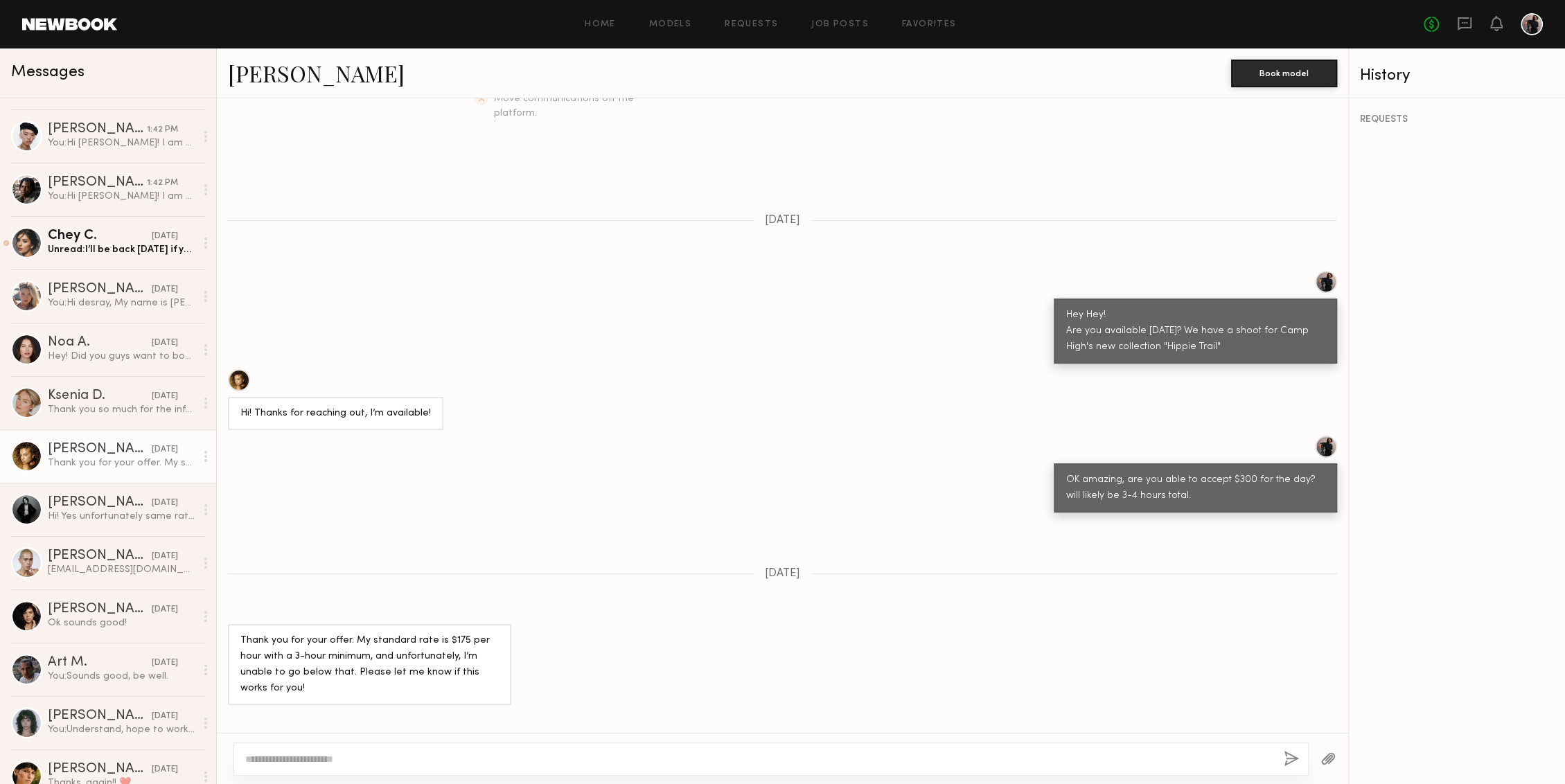
scroll to position [363, 0]
click at [239, 372] on div at bounding box center [239, 382] width 22 height 22
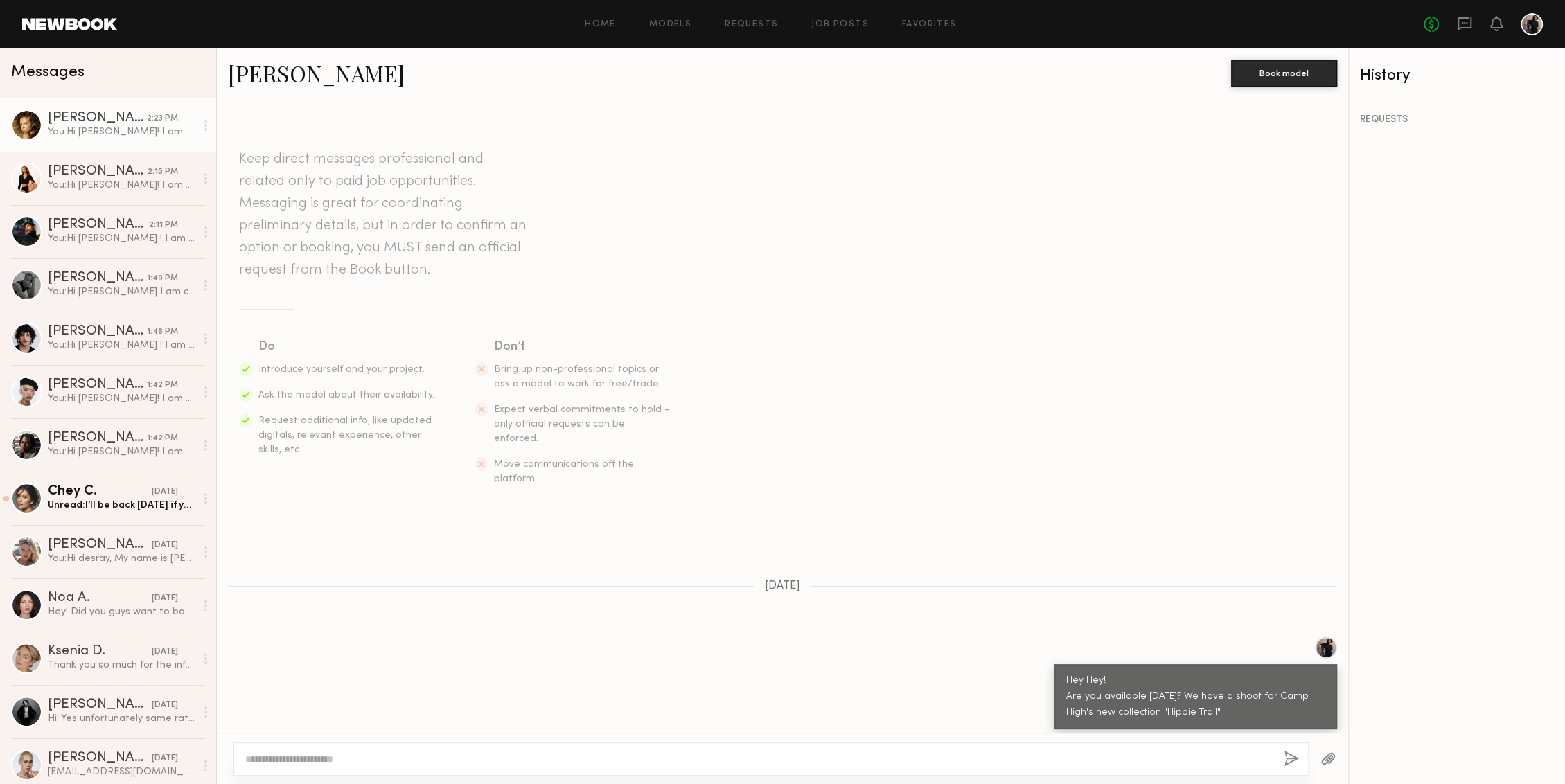
scroll to position [800, 0]
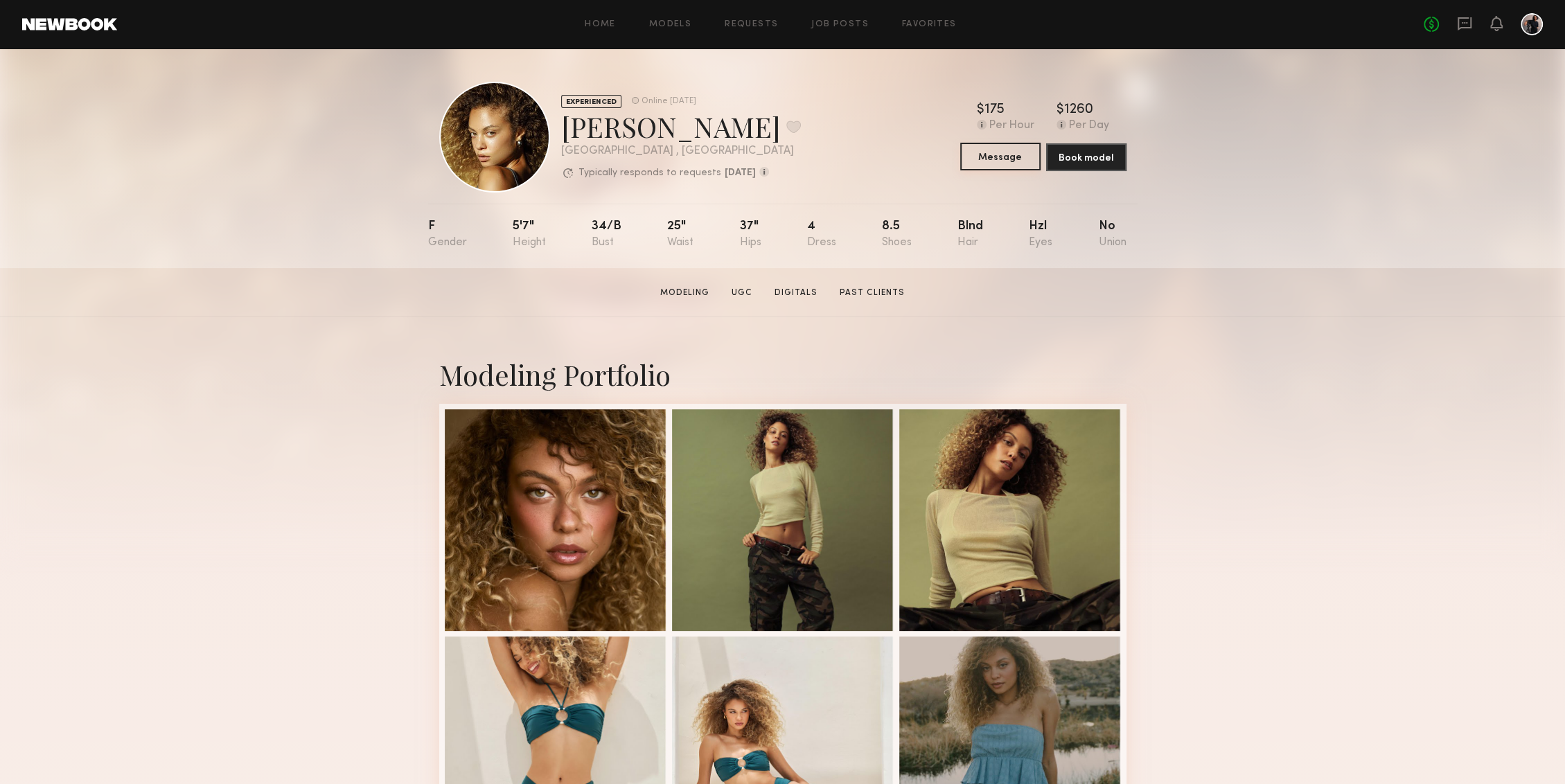
click at [1017, 155] on button "Message" at bounding box center [1000, 157] width 80 height 27
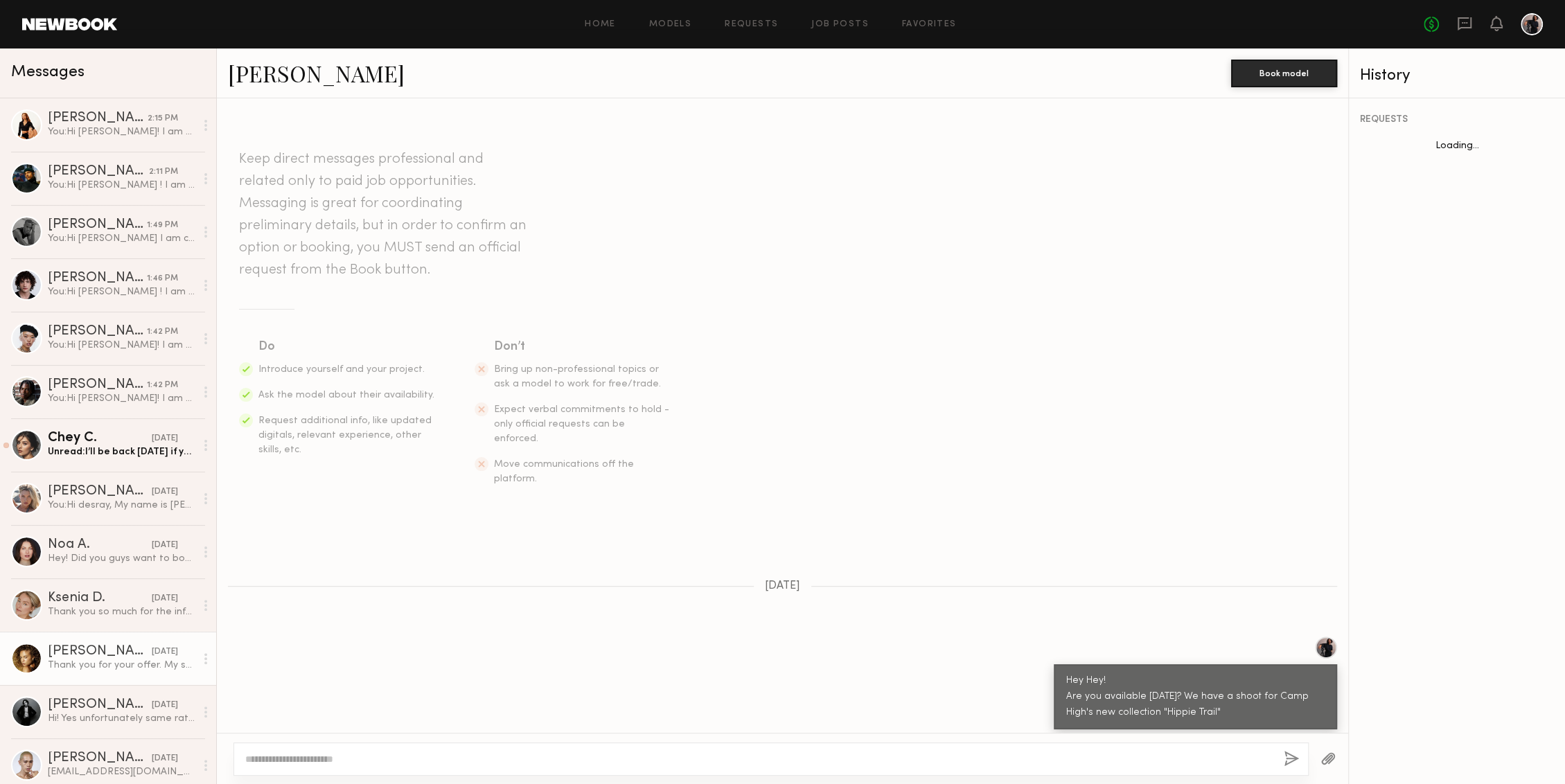
scroll to position [429, 0]
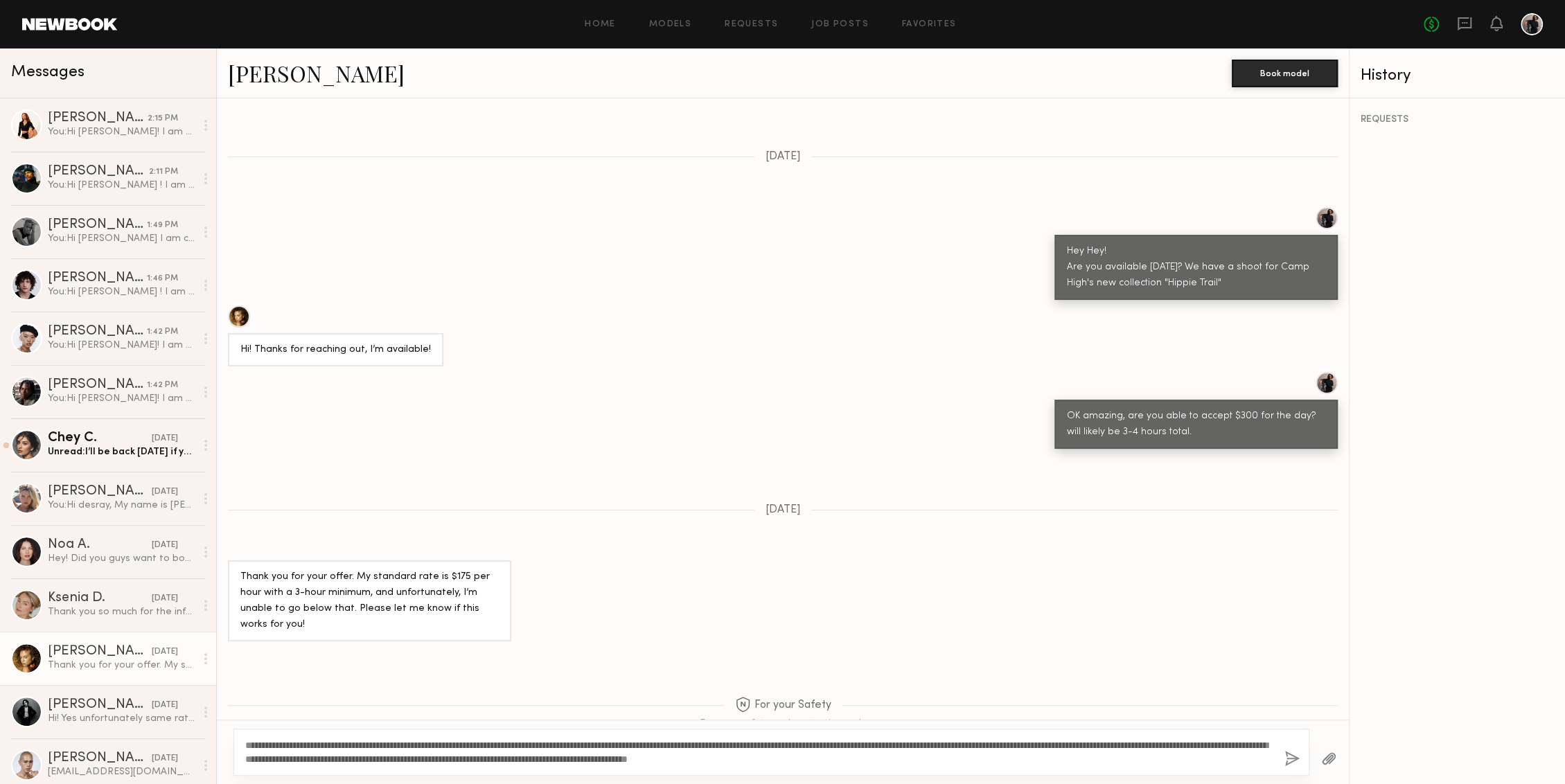
click at [322, 744] on textarea "**********" at bounding box center [759, 752] width 1028 height 27
type textarea "**********"
click at [1282, 765] on div "**********" at bounding box center [771, 752] width 1076 height 47
click at [1284, 764] on button "button" at bounding box center [1292, 759] width 15 height 17
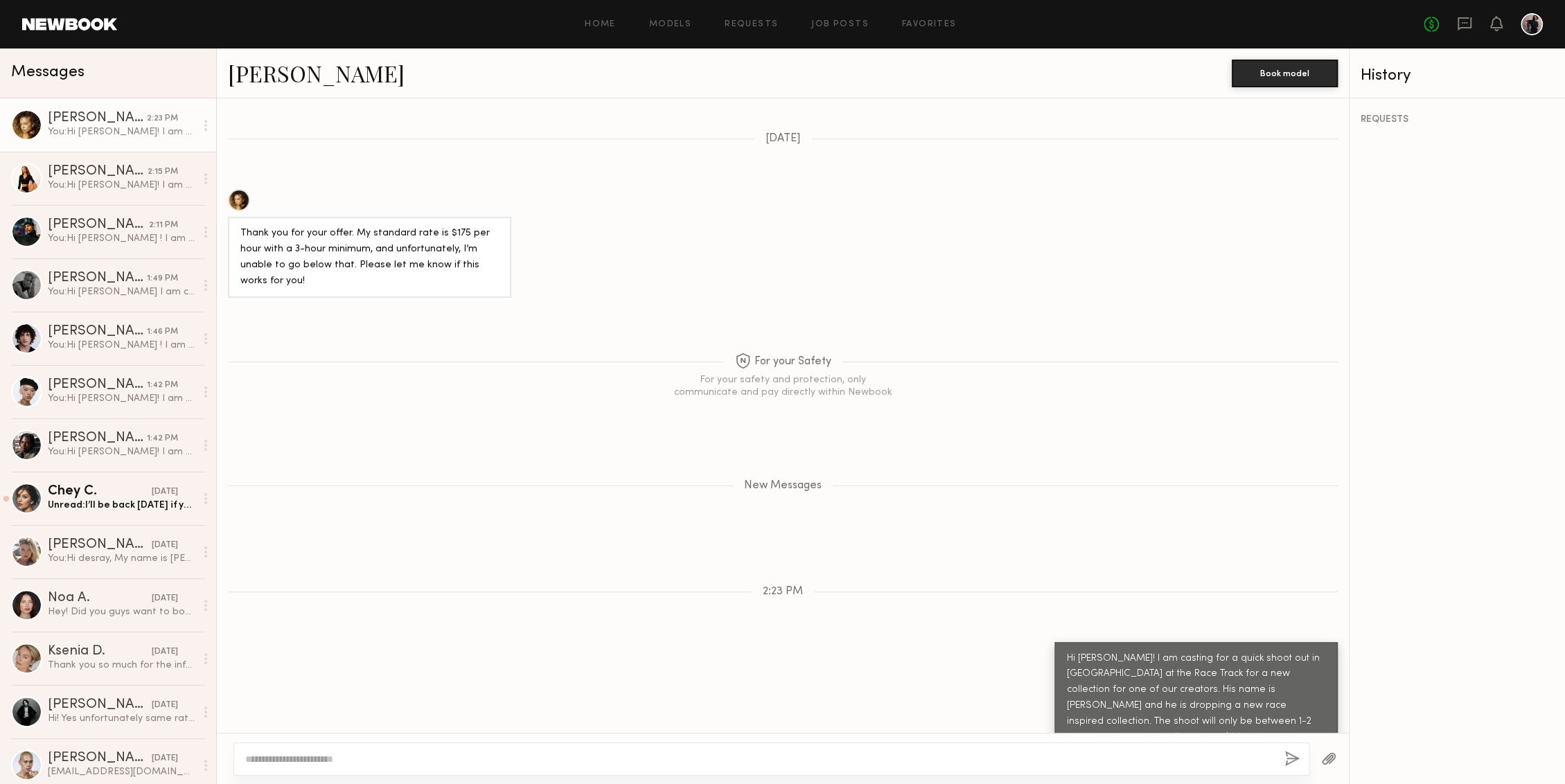
scroll to position [887, 0]
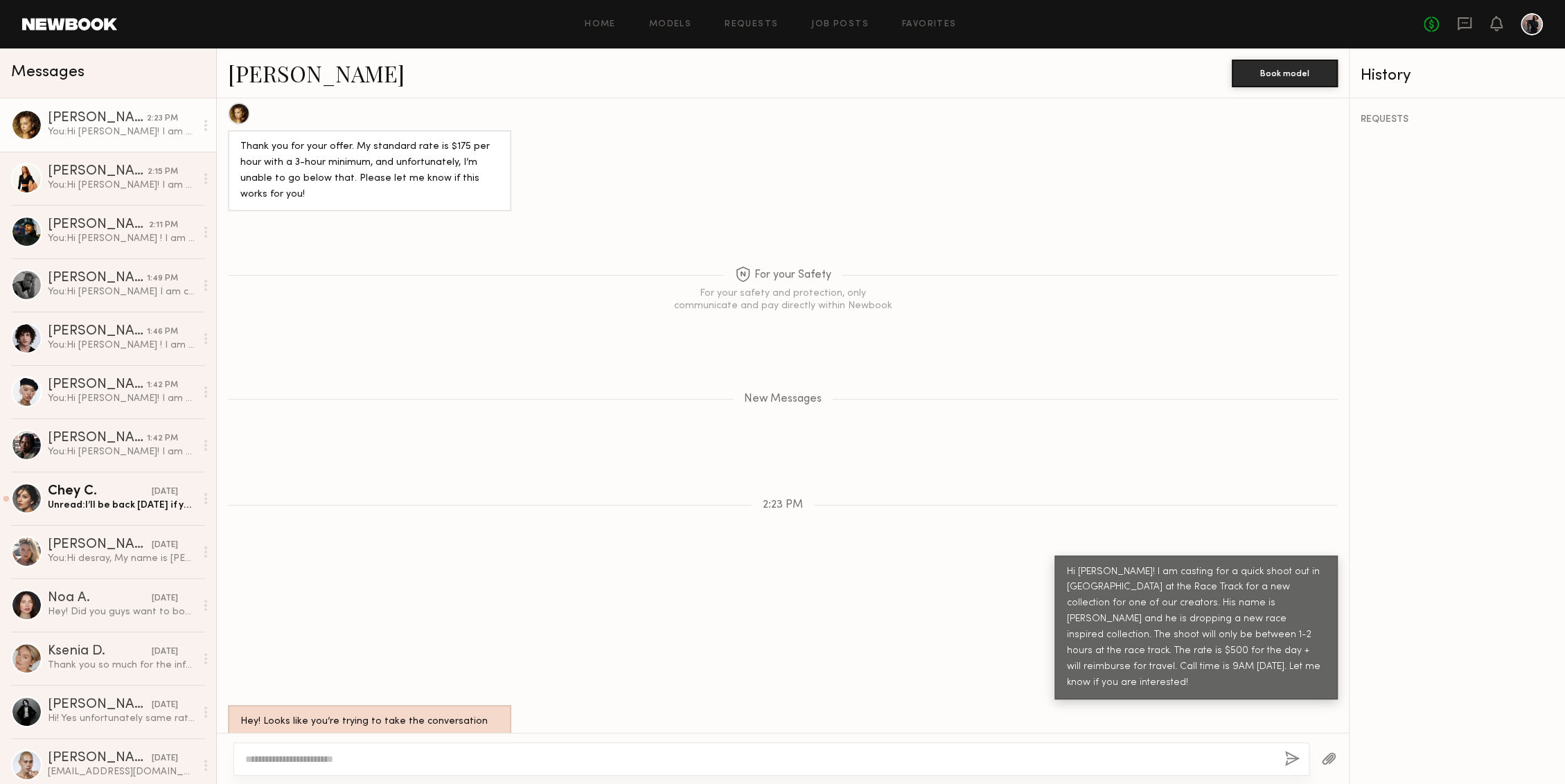
click at [68, 68] on span "Messages" at bounding box center [47, 72] width 74 height 15
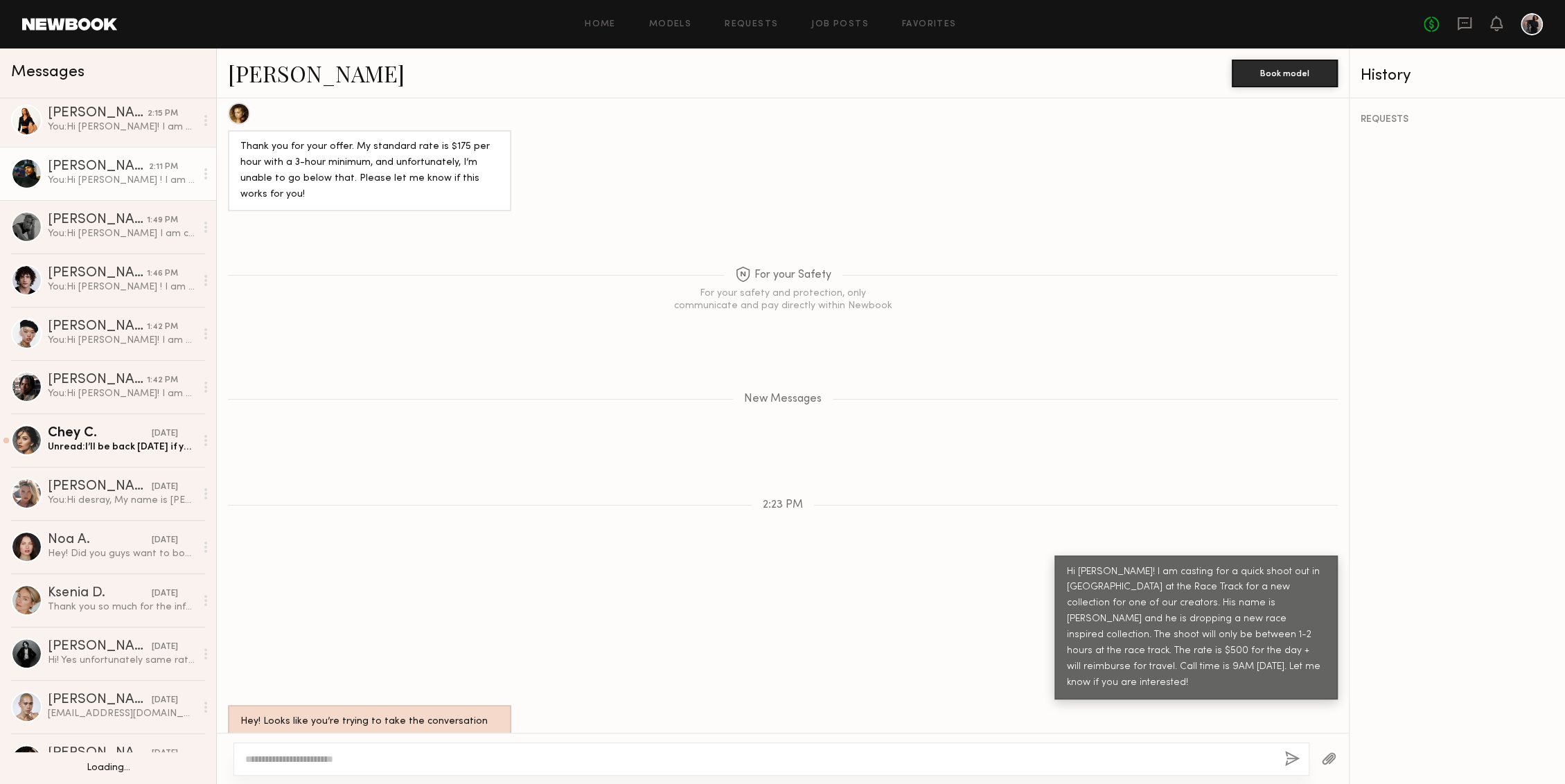
scroll to position [62, 0]
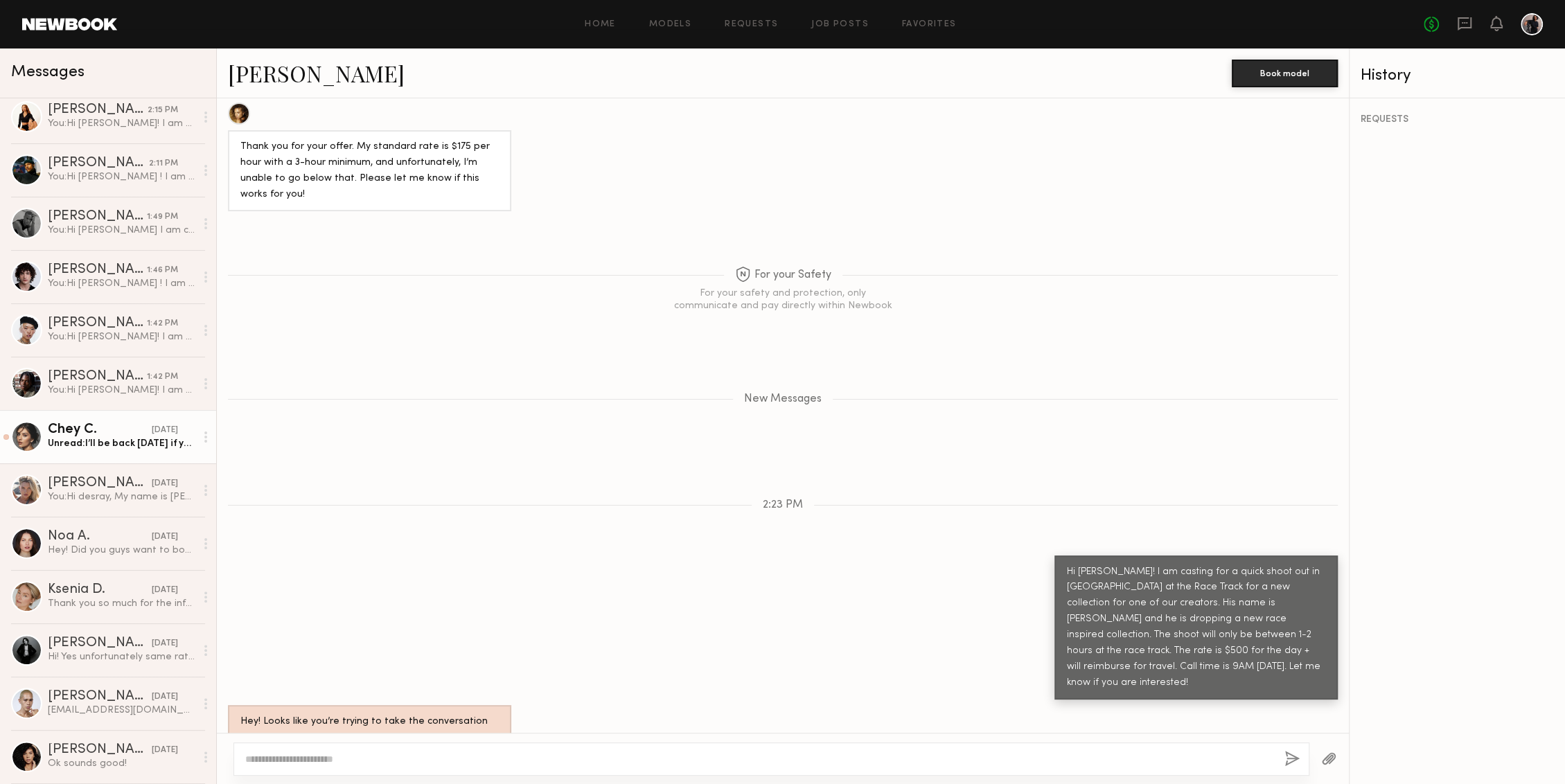
click at [123, 430] on div "Chey C." at bounding box center [99, 430] width 104 height 14
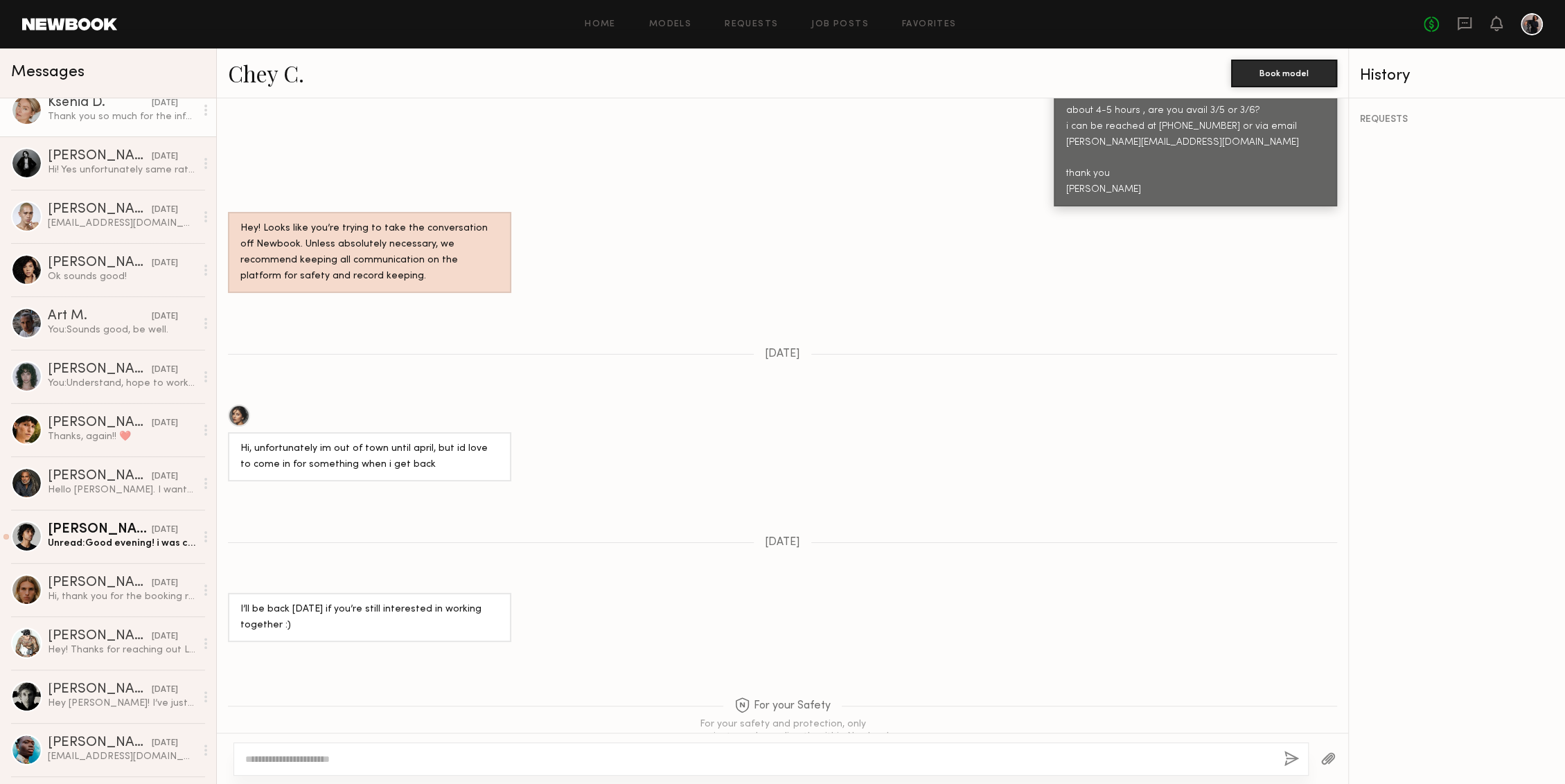
scroll to position [594, 0]
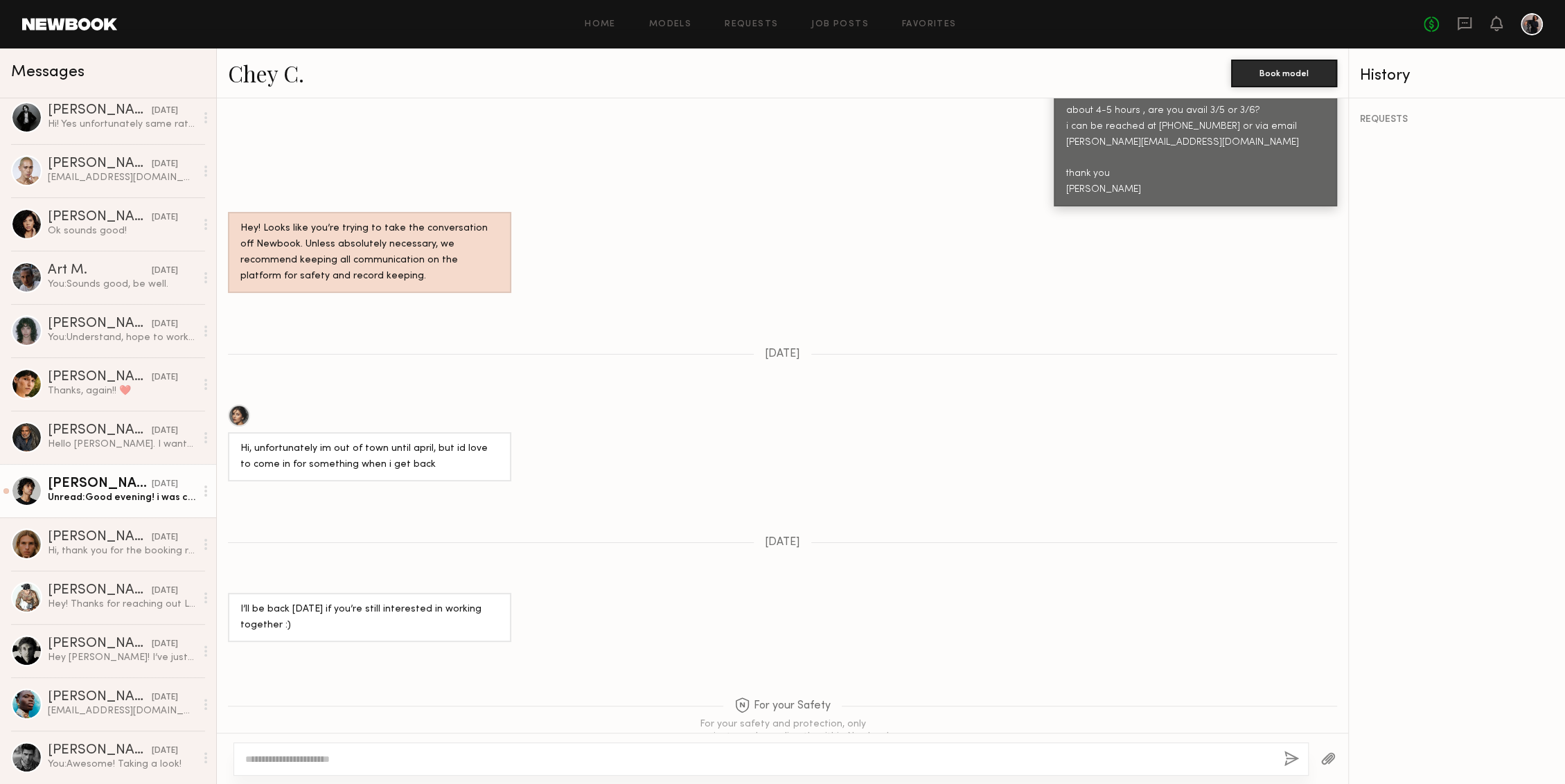
click at [100, 487] on div "[PERSON_NAME]" at bounding box center [99, 484] width 104 height 14
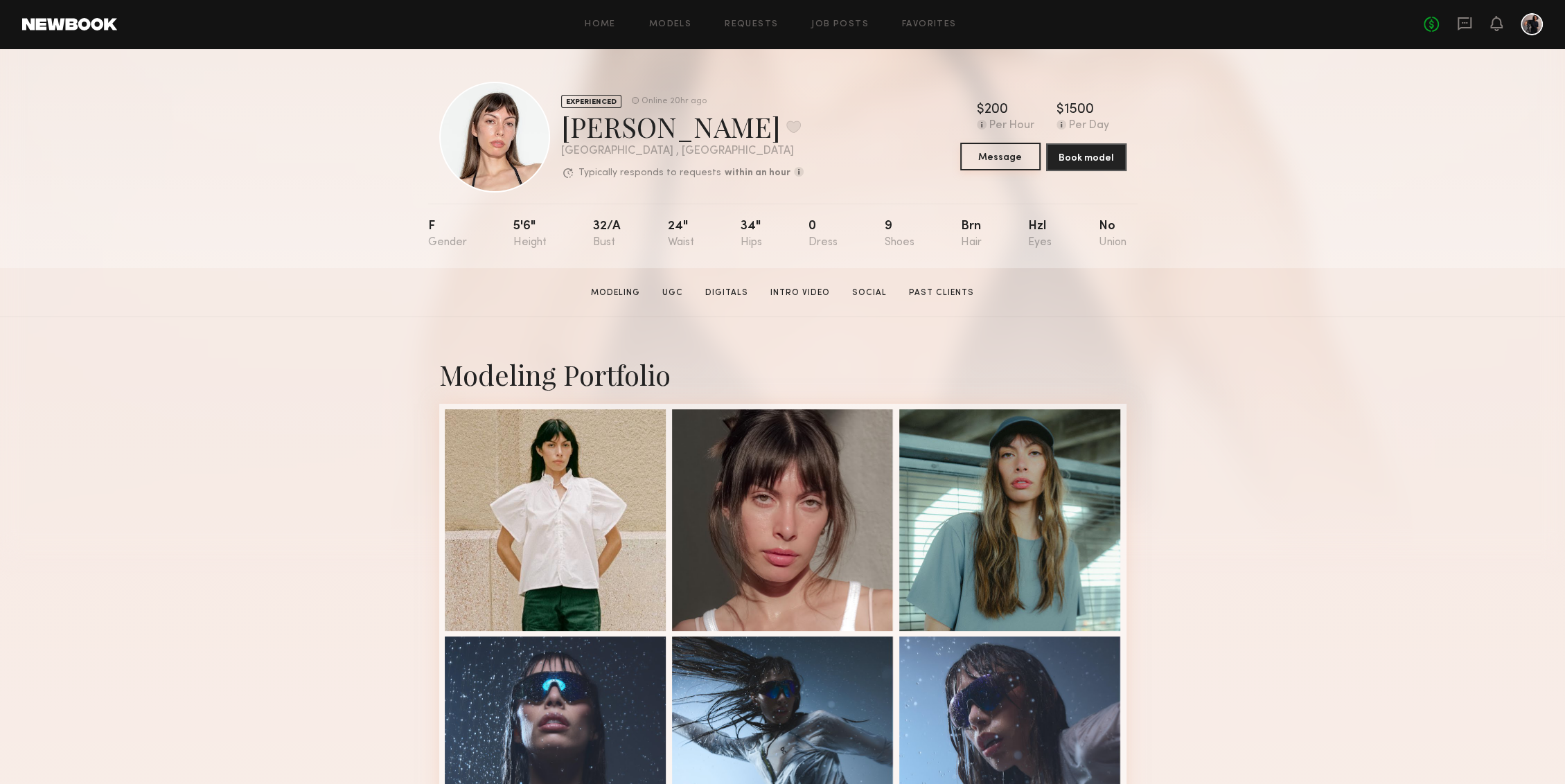
click at [1012, 157] on button "Message" at bounding box center [1000, 157] width 80 height 27
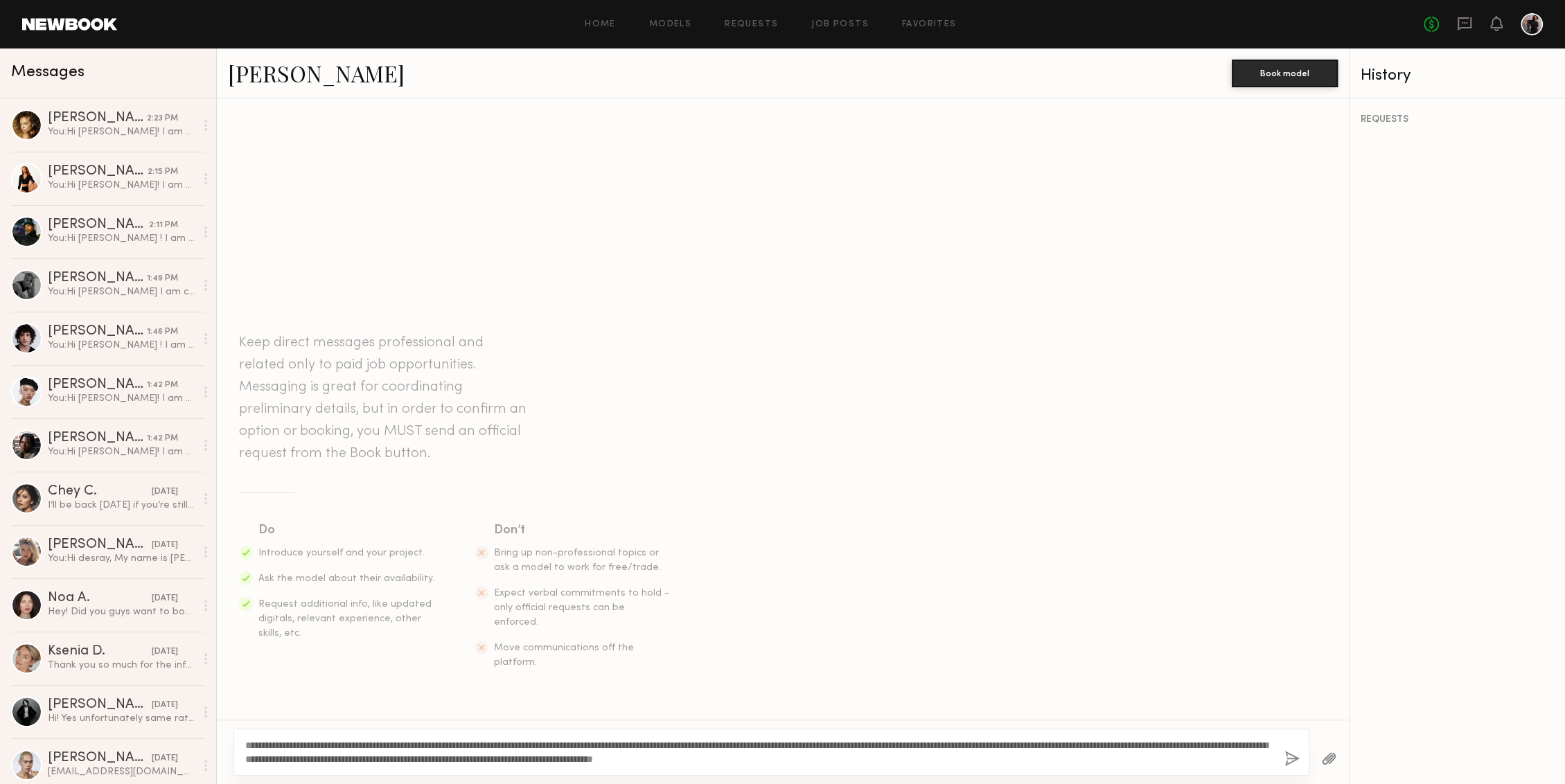
click at [279, 746] on textarea "**********" at bounding box center [759, 752] width 1028 height 27
type textarea "**********"
click at [1290, 761] on button "button" at bounding box center [1292, 759] width 15 height 17
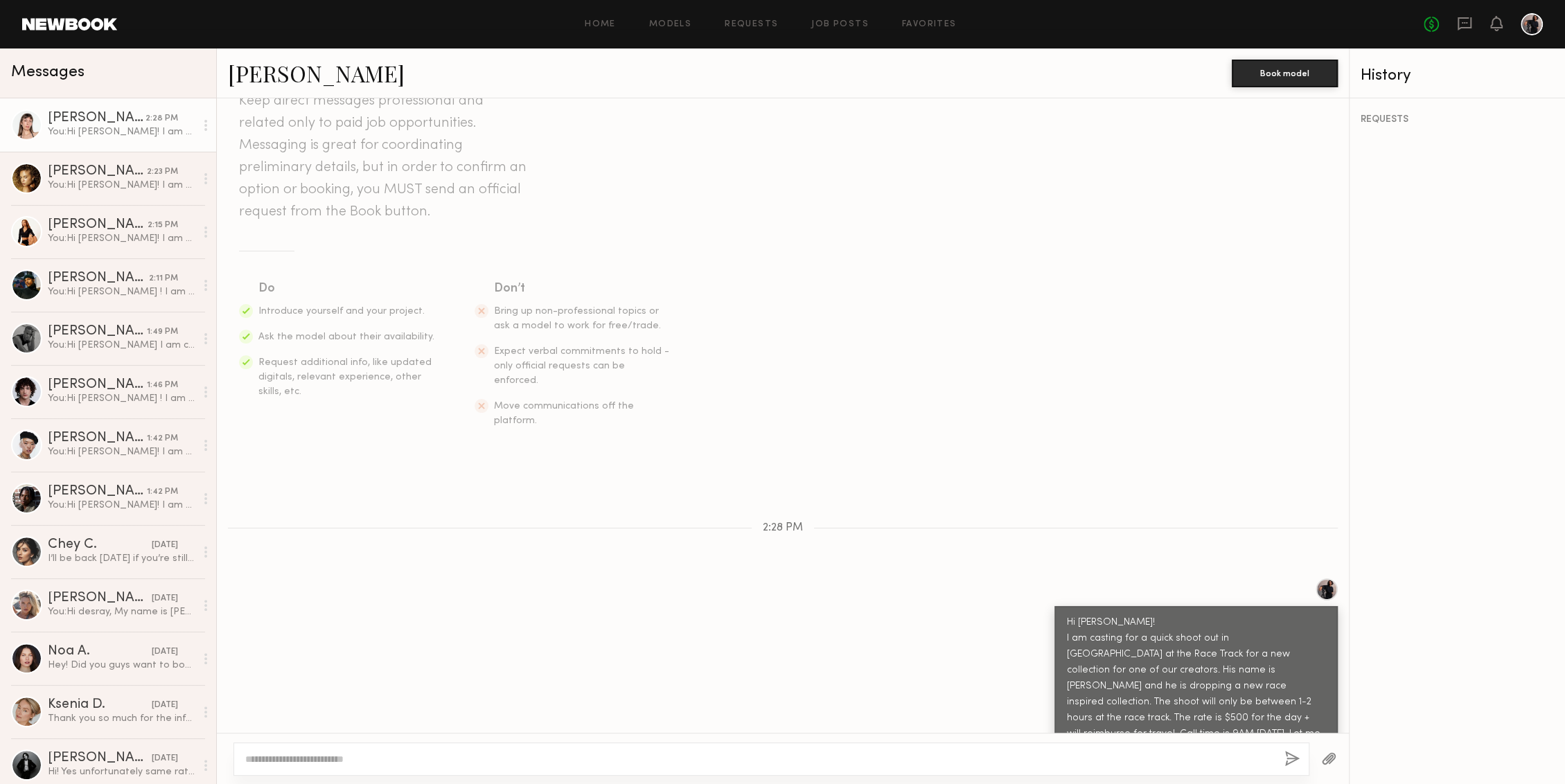
scroll to position [144, 0]
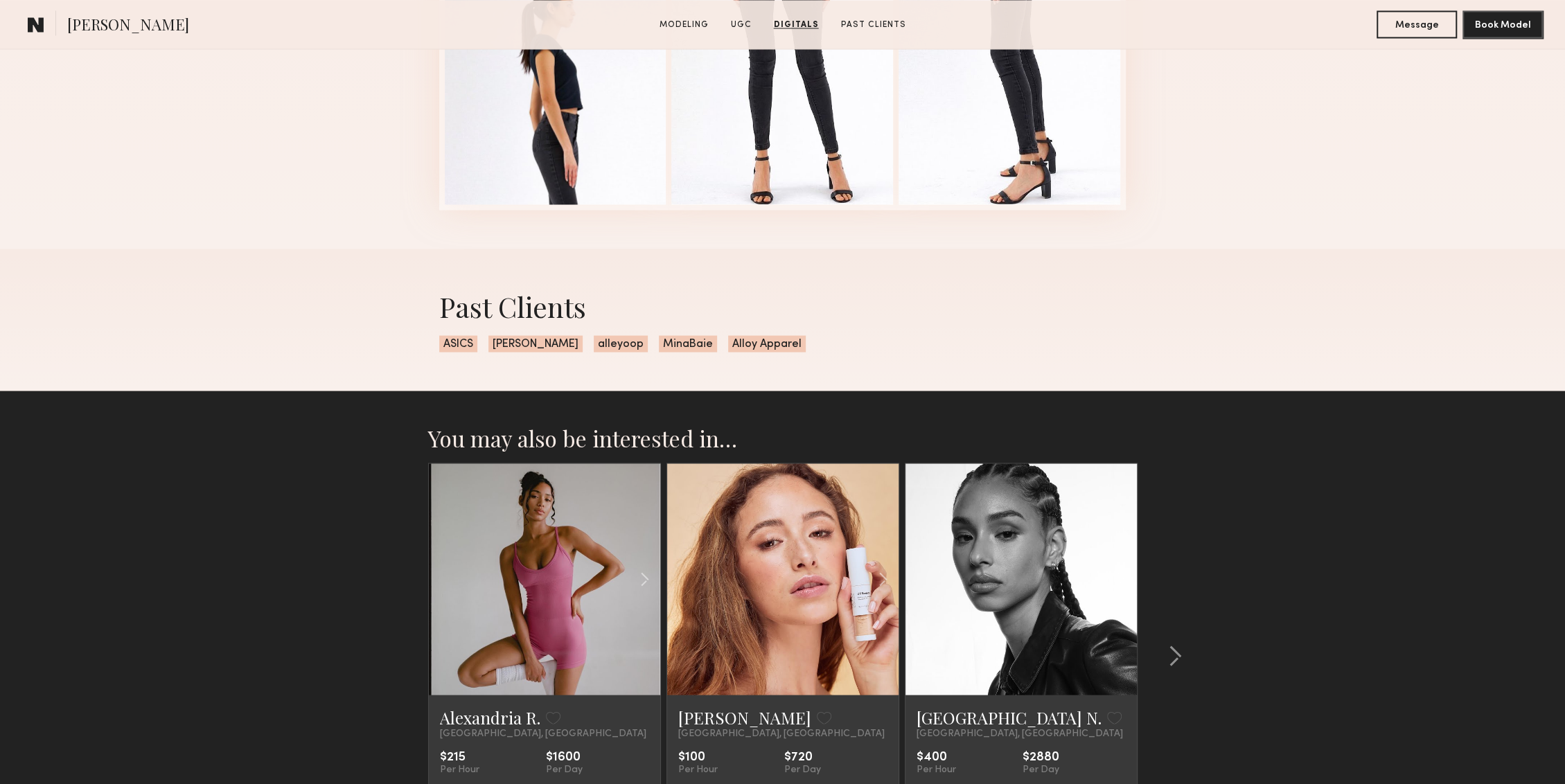
scroll to position [2244, 0]
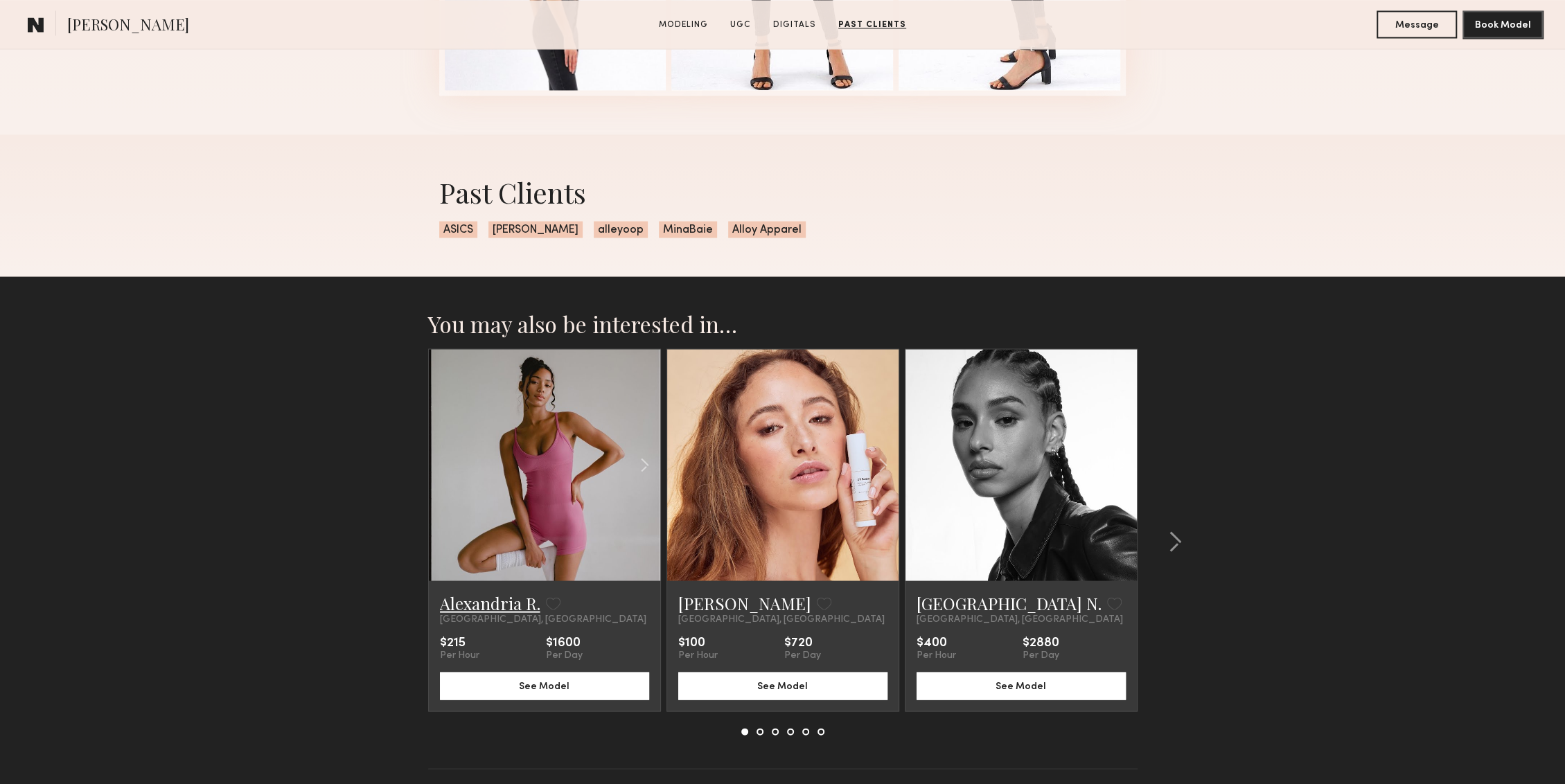
click at [501, 599] on link "Alexandria R." at bounding box center [490, 602] width 100 height 22
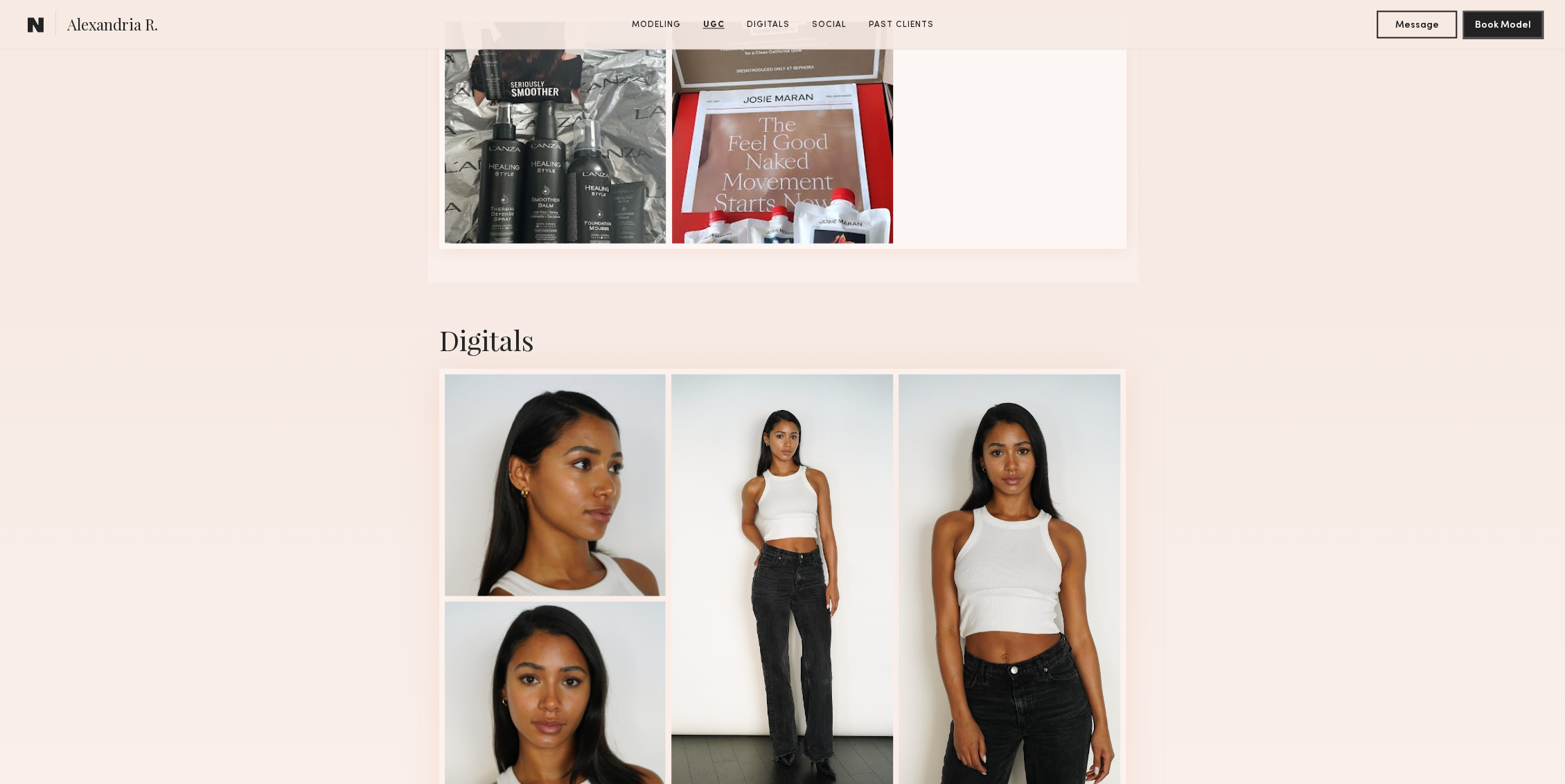
scroll to position [2075, 0]
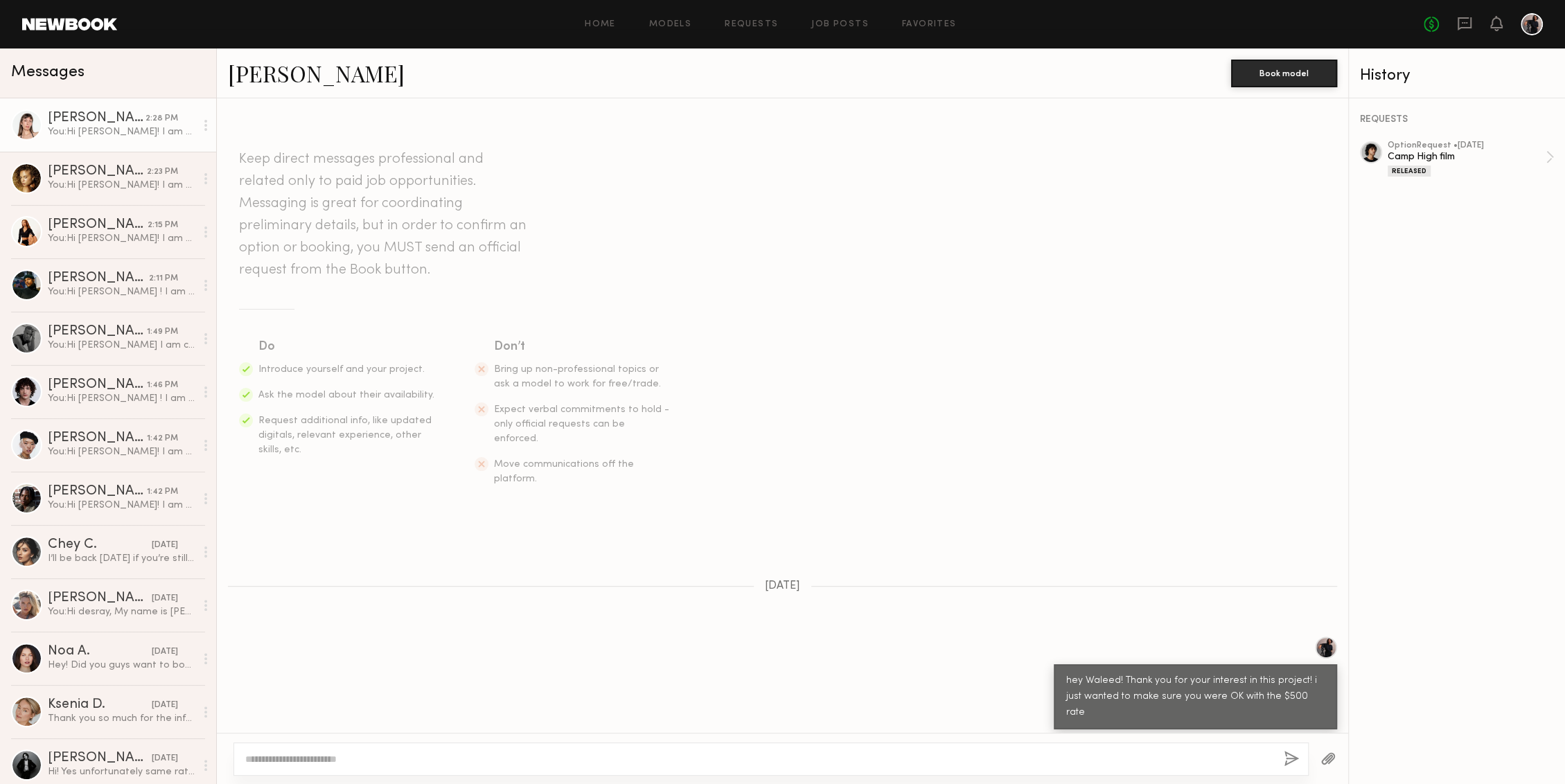
scroll to position [315, 0]
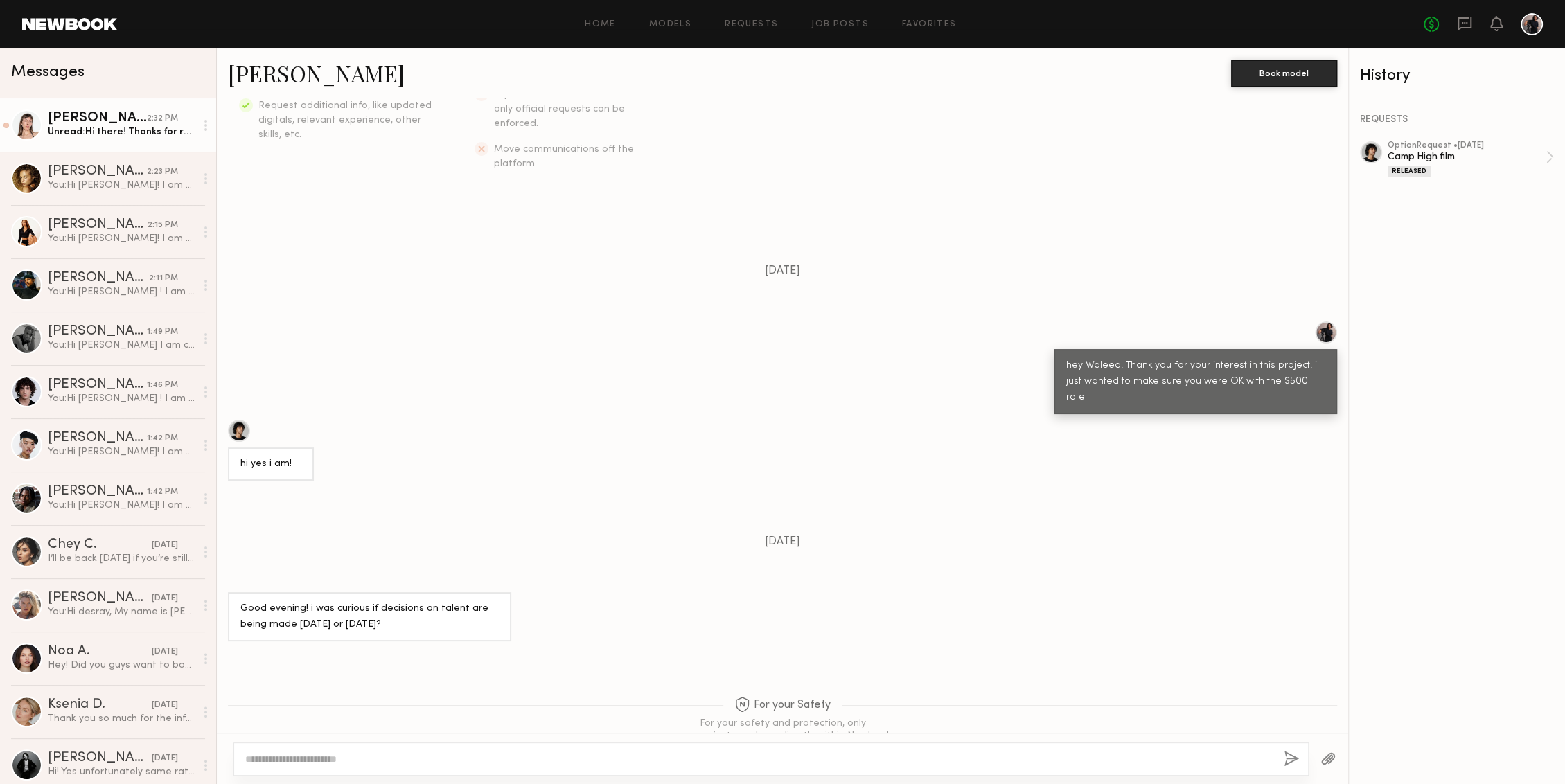
click at [111, 139] on link "[PERSON_NAME] 2:32 PM Unread: Hi there! Thanks for reaching out :) I’m an inter…" at bounding box center [107, 125] width 216 height 54
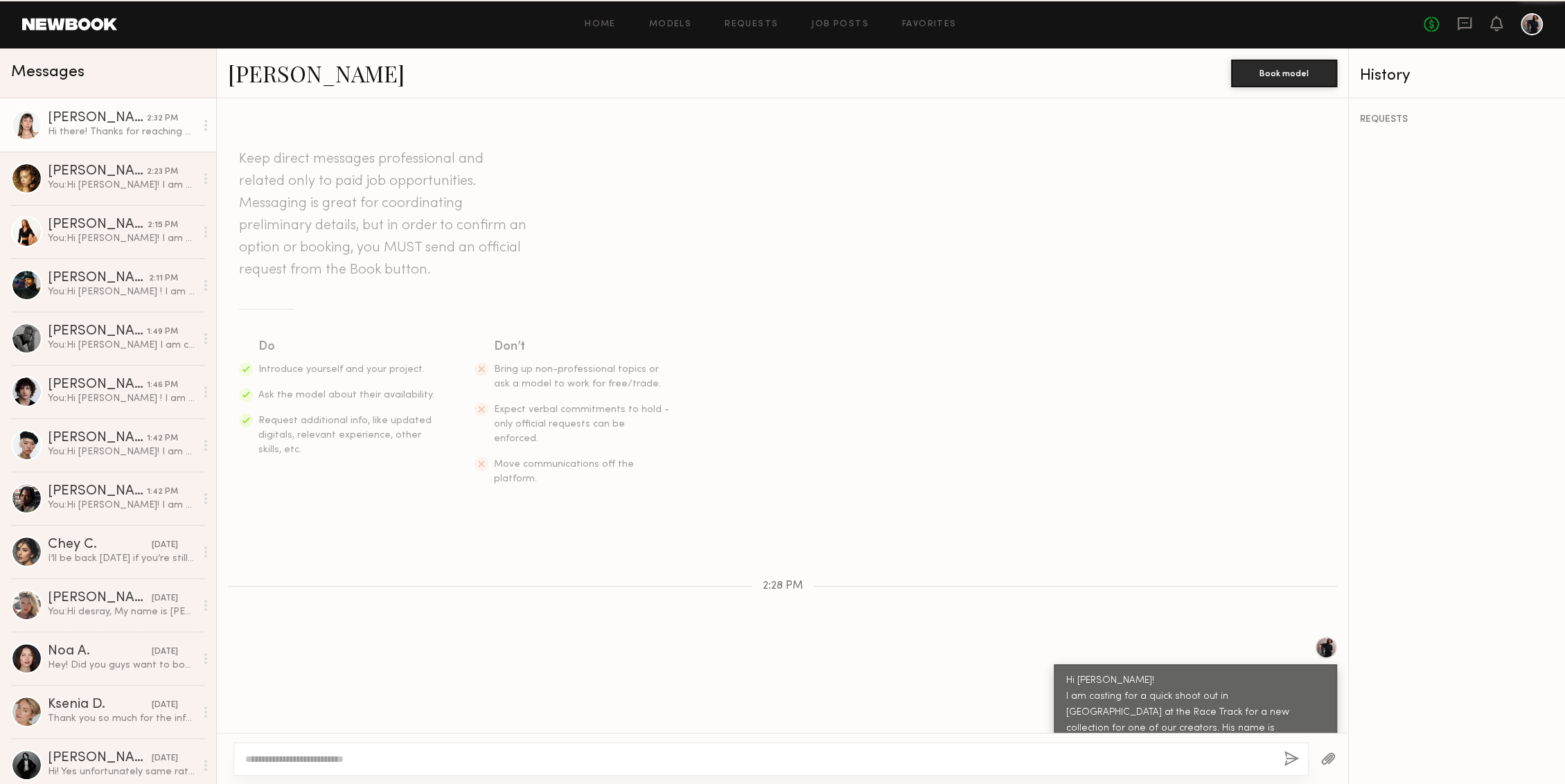
scroll to position [215, 0]
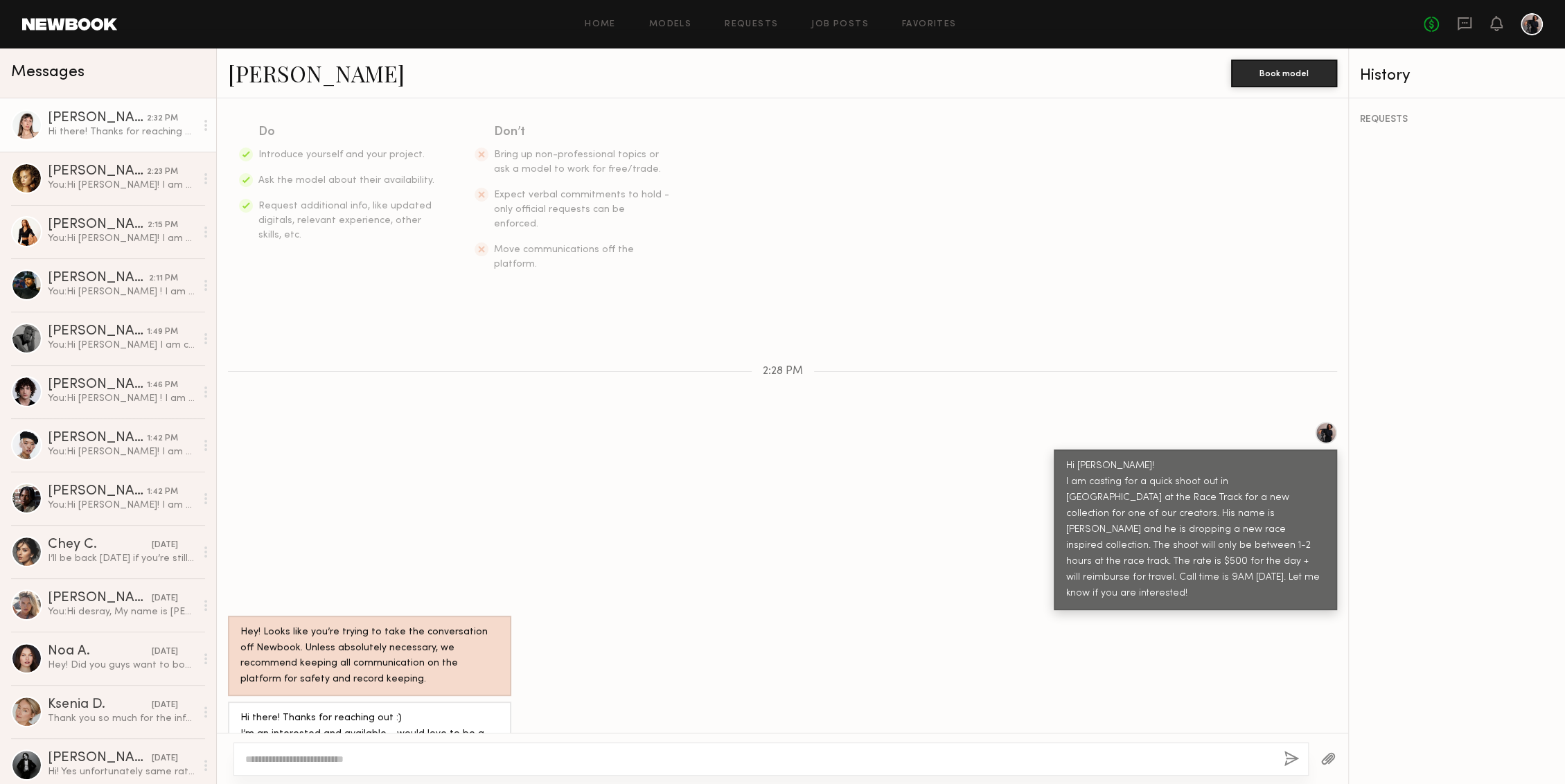
click at [257, 68] on link "[PERSON_NAME]" at bounding box center [316, 73] width 177 height 30
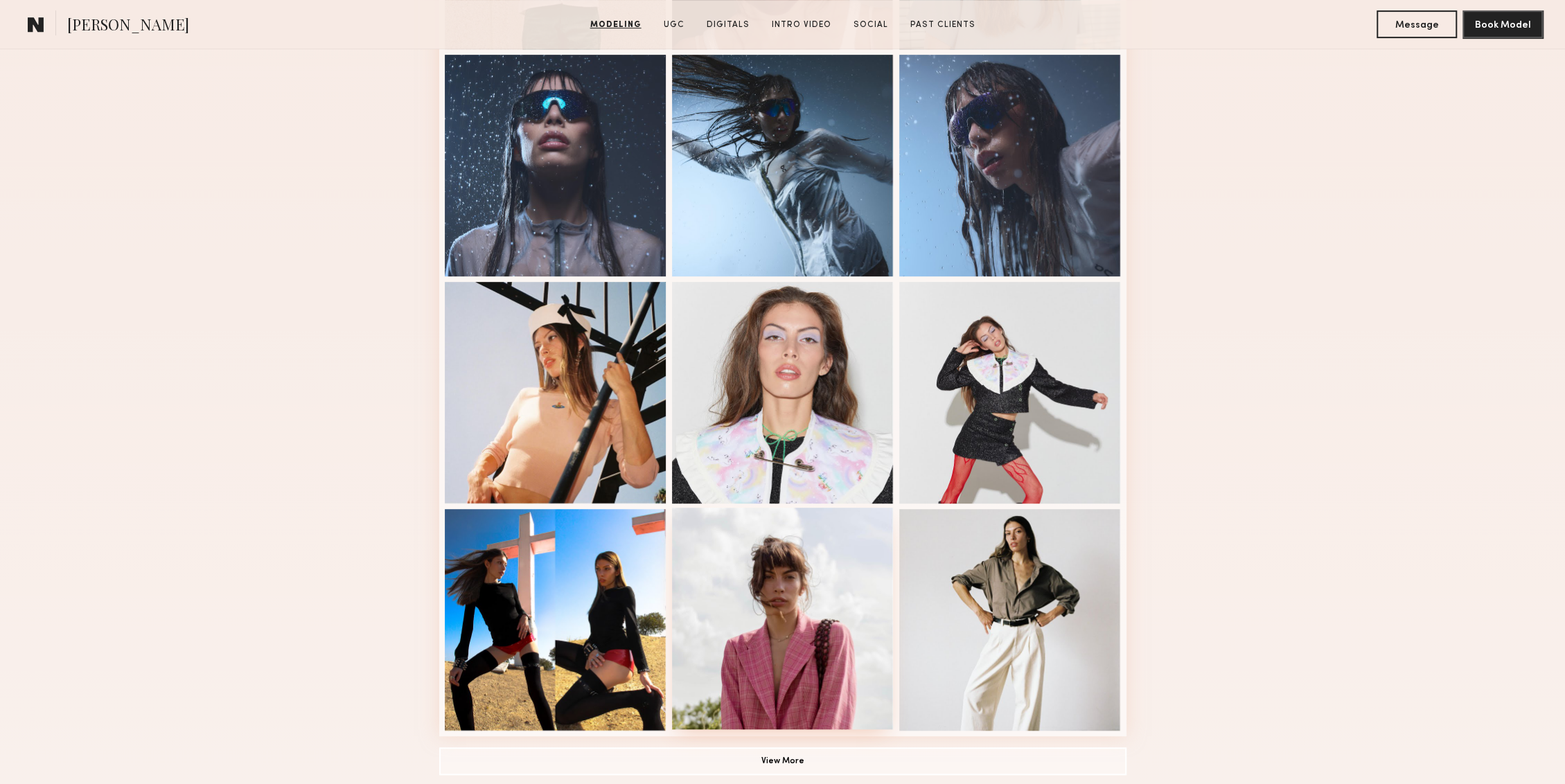
scroll to position [596, 0]
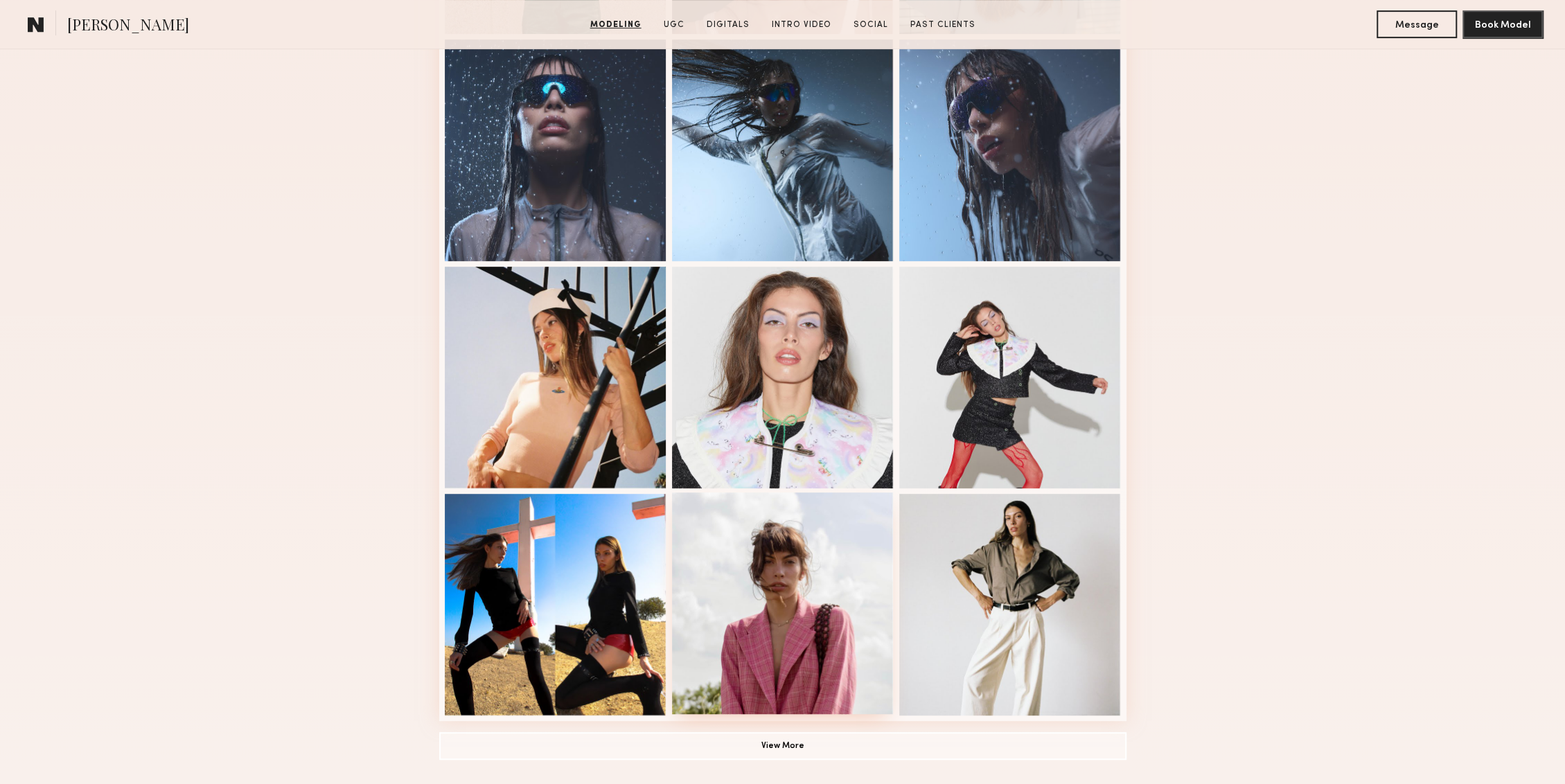
click at [802, 577] on div at bounding box center [782, 603] width 221 height 221
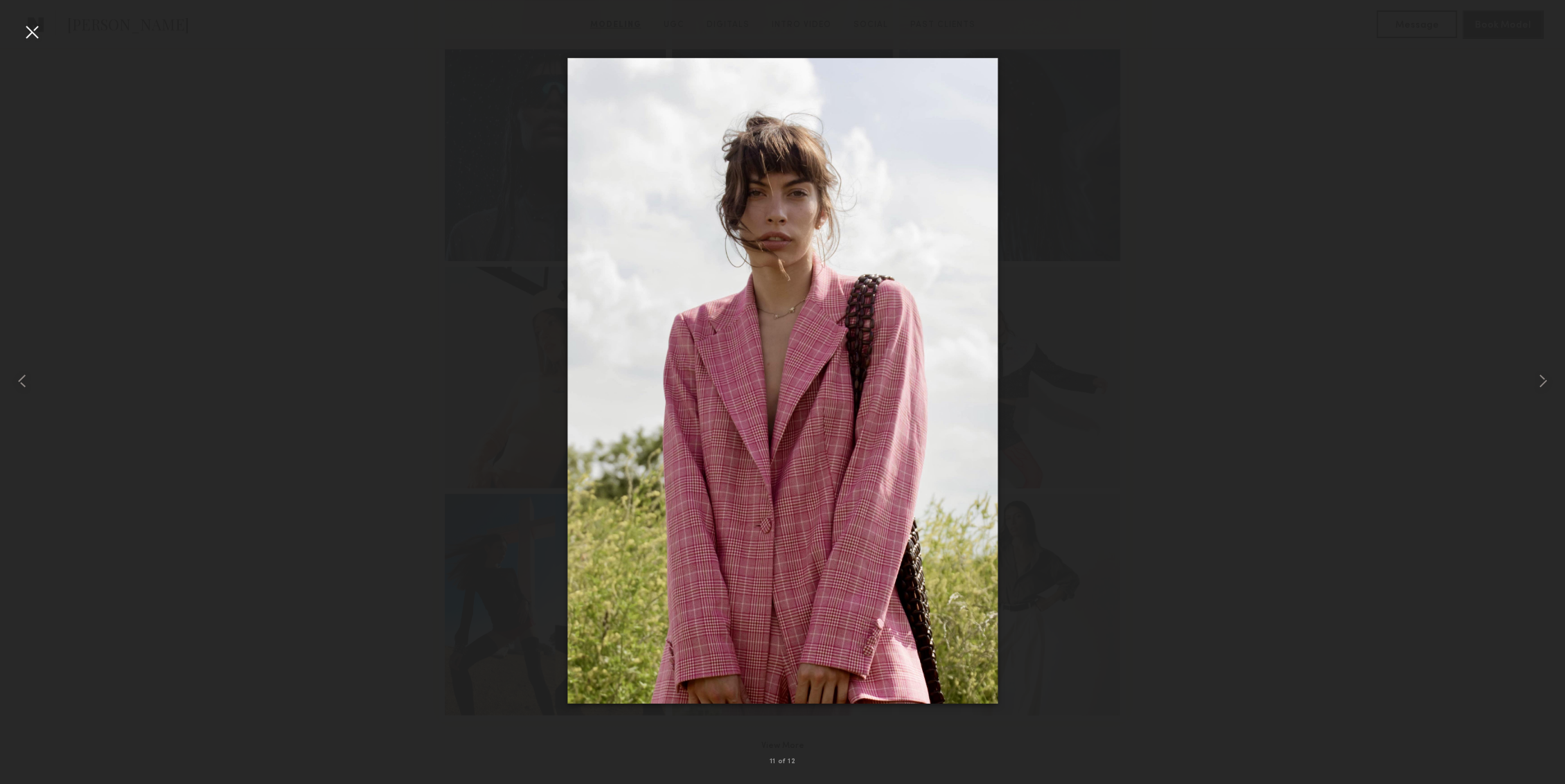
click at [1144, 343] on div at bounding box center [782, 381] width 1565 height 718
click at [26, 38] on div at bounding box center [32, 32] width 22 height 22
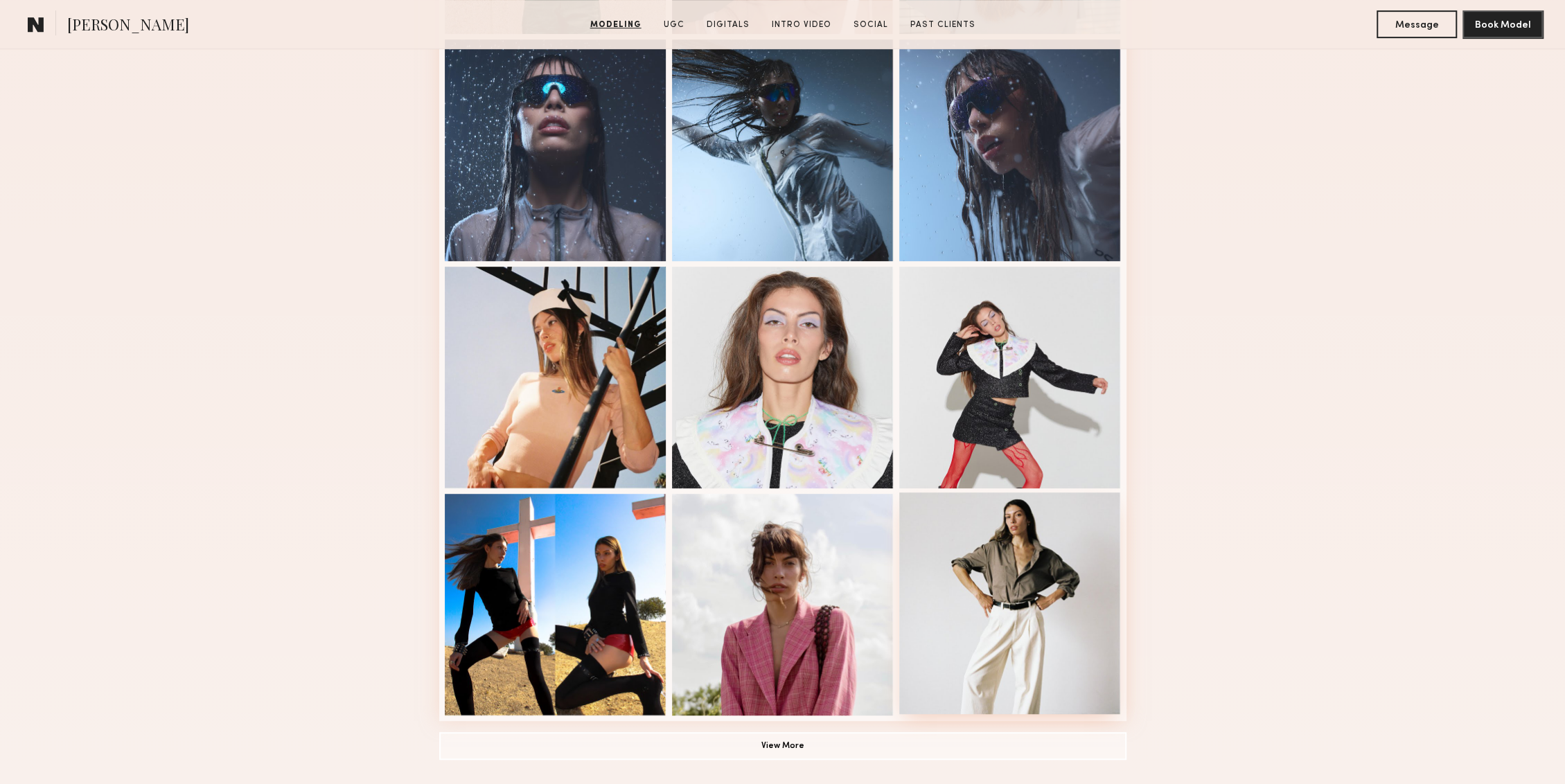
click at [1038, 550] on div at bounding box center [1009, 603] width 221 height 221
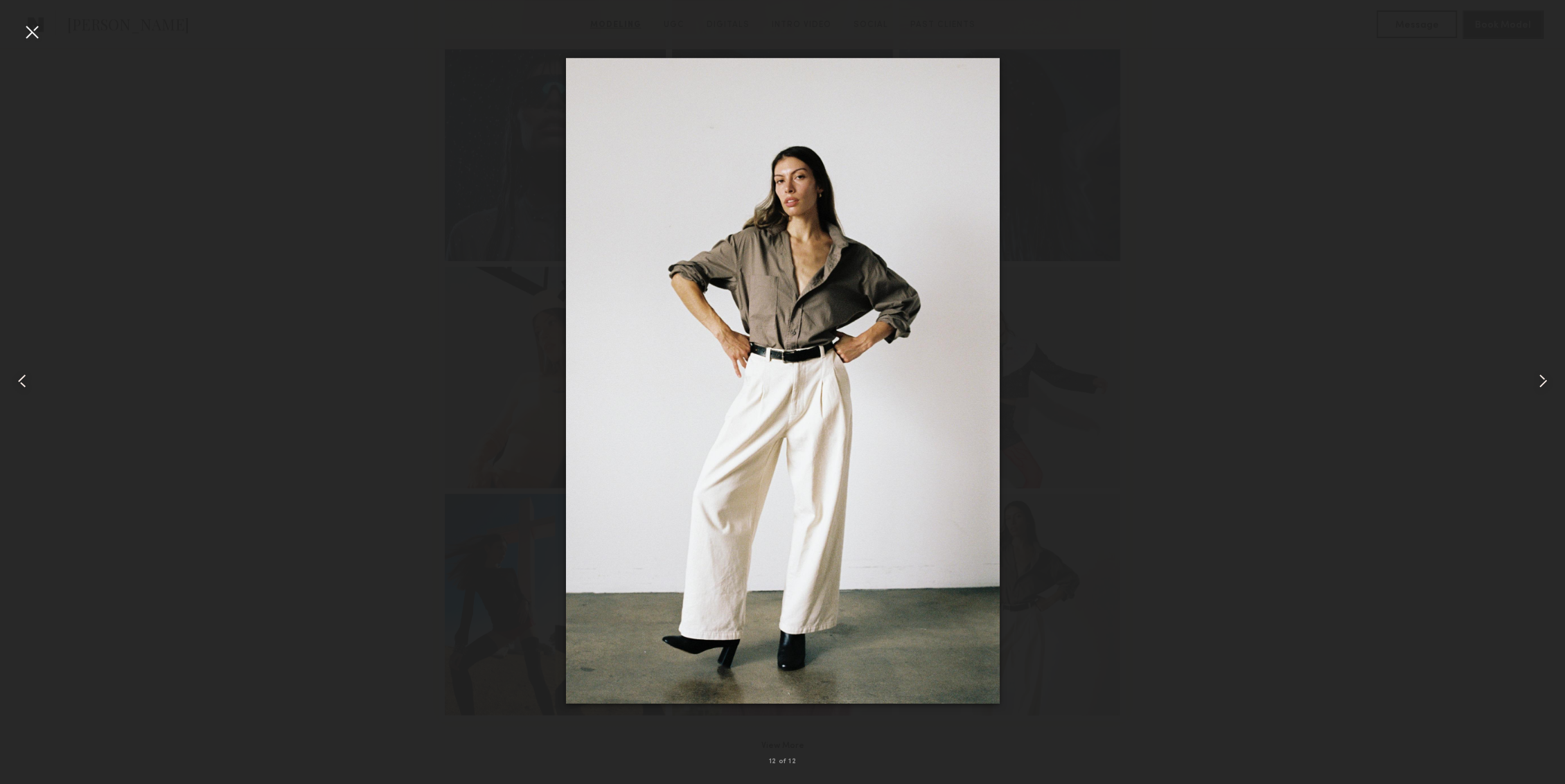
click at [34, 30] on div at bounding box center [32, 32] width 22 height 22
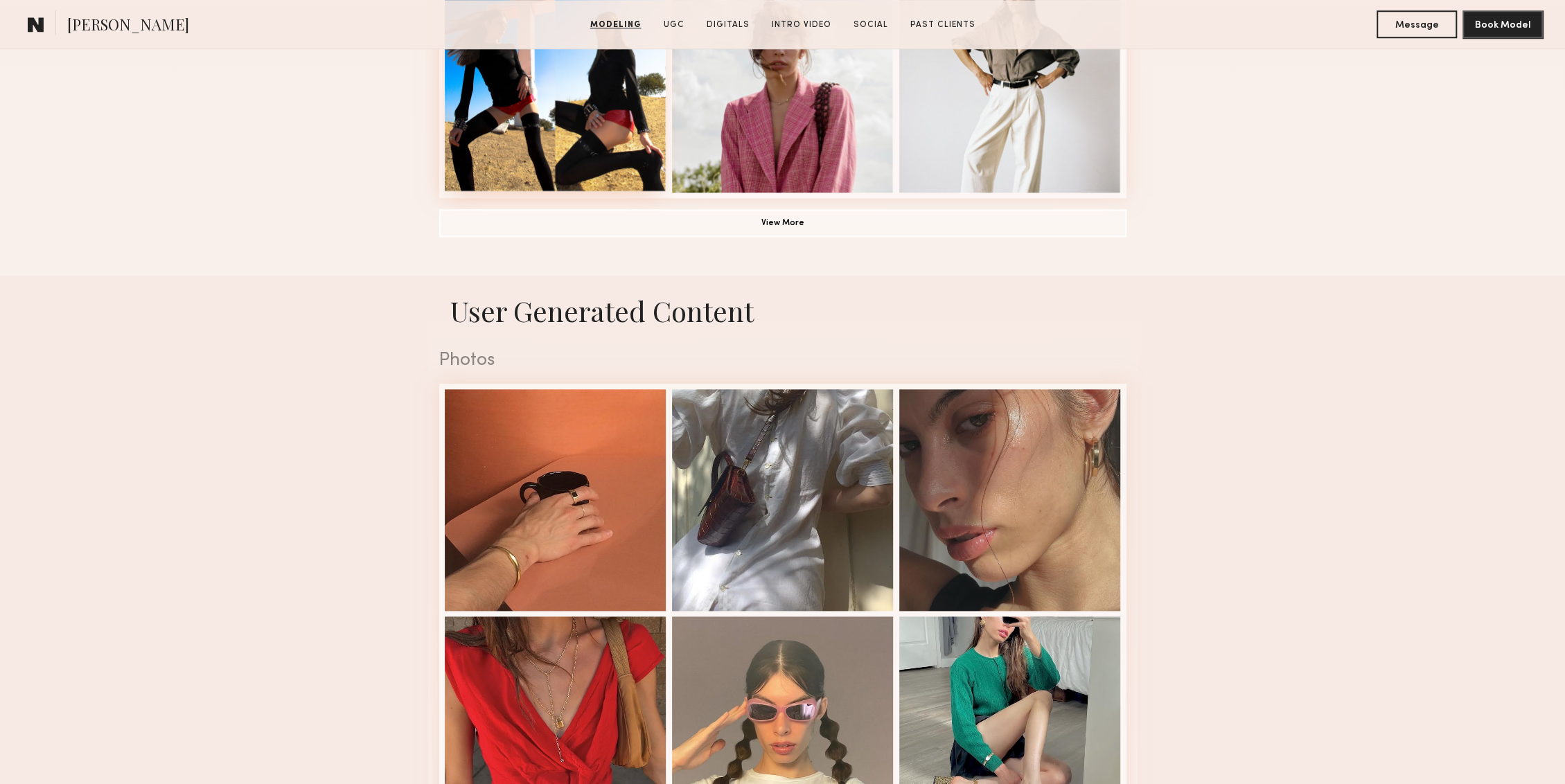
scroll to position [1214, 0]
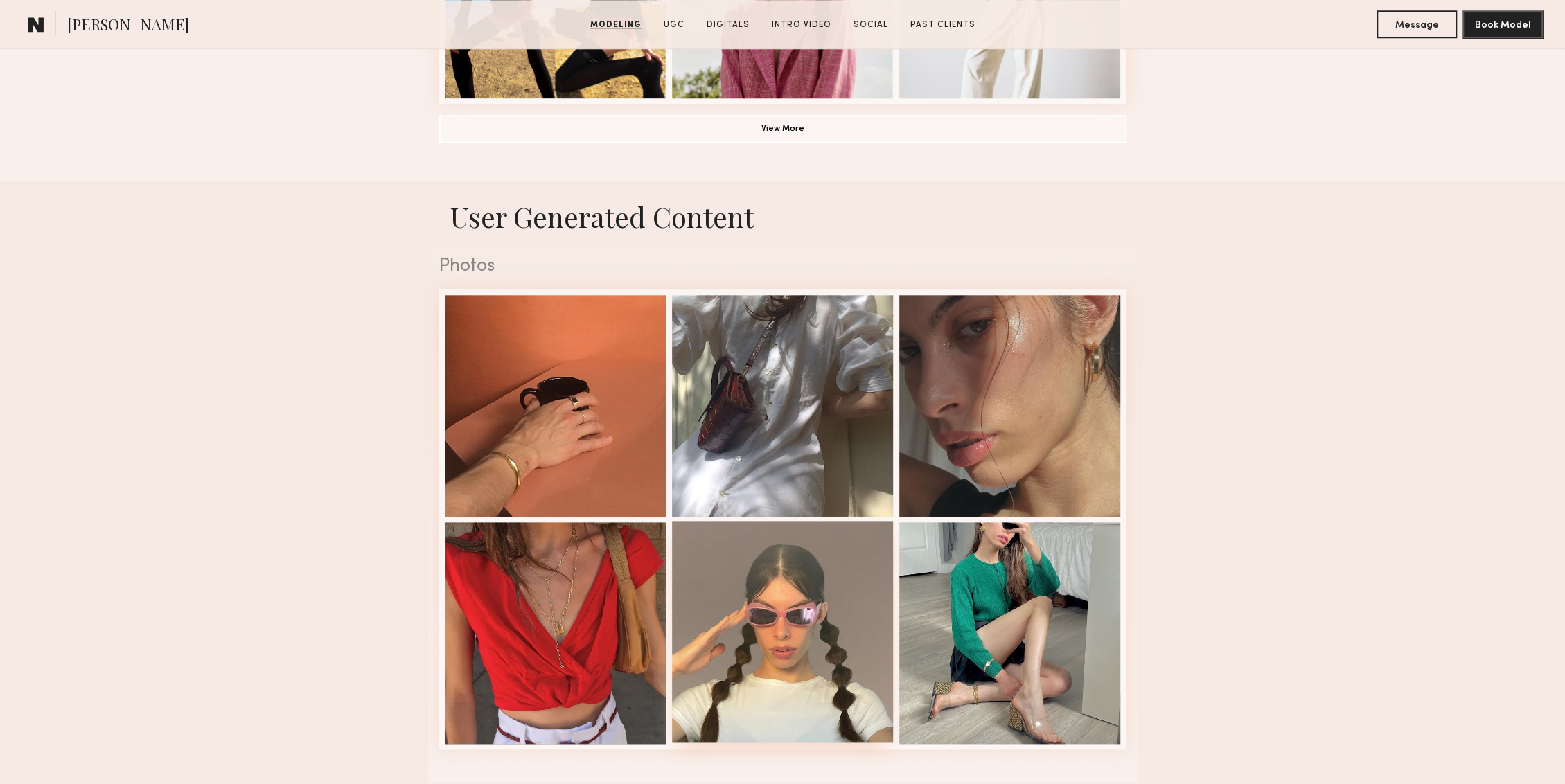
click at [713, 595] on div at bounding box center [782, 631] width 221 height 221
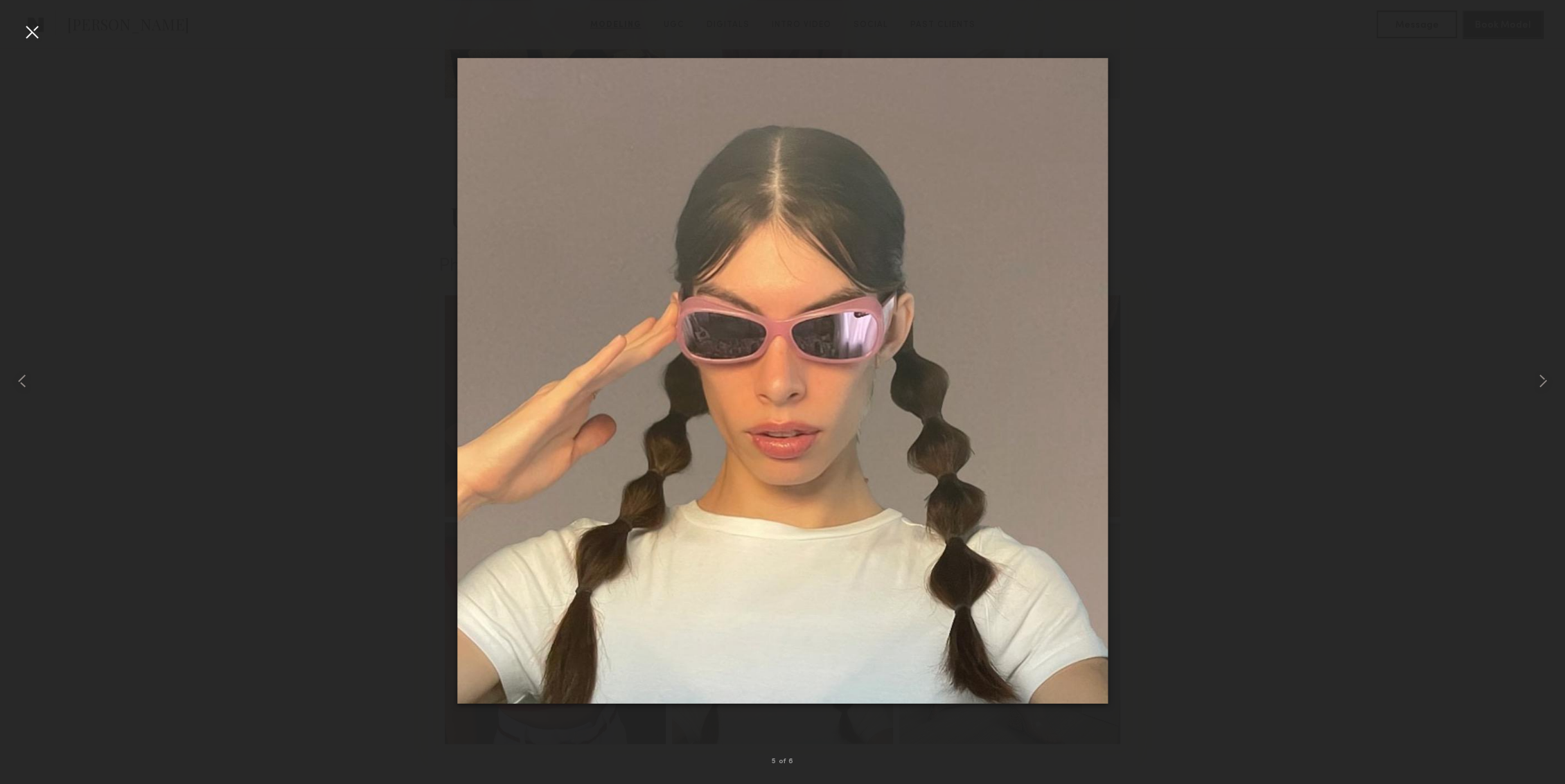
click at [32, 35] on div at bounding box center [32, 32] width 22 height 22
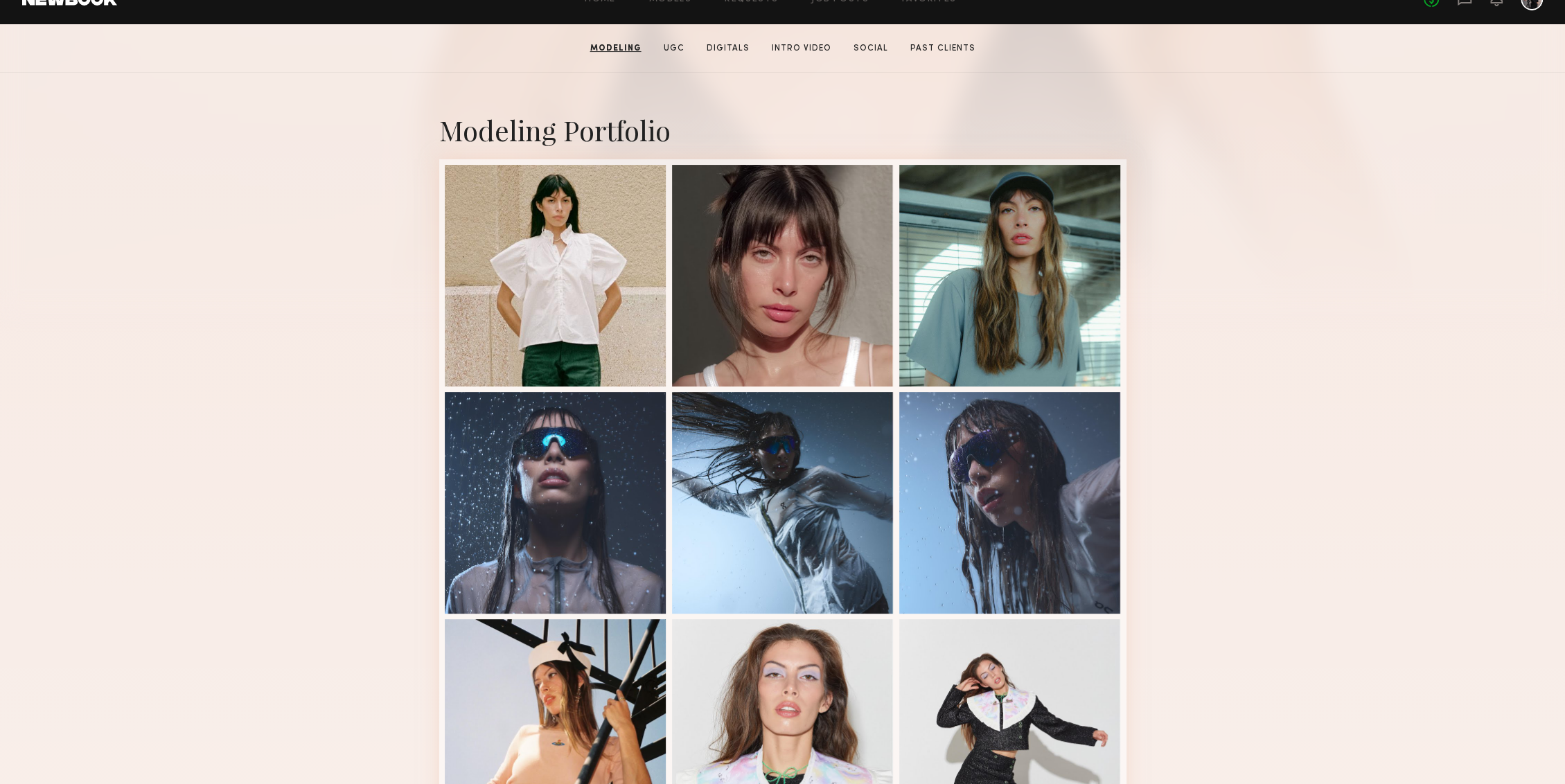
scroll to position [0, 0]
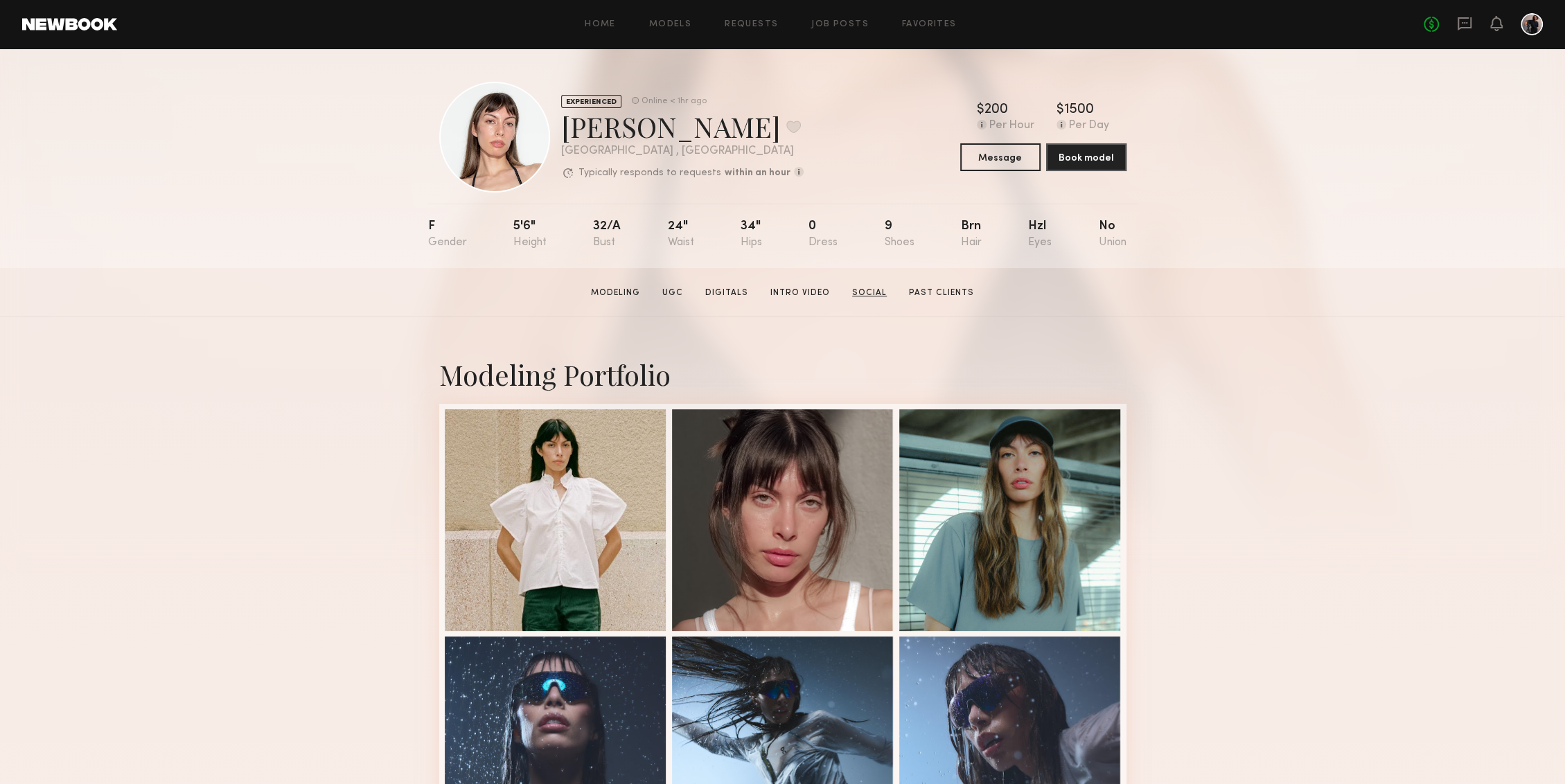
click at [875, 290] on link "Social" at bounding box center [869, 293] width 46 height 13
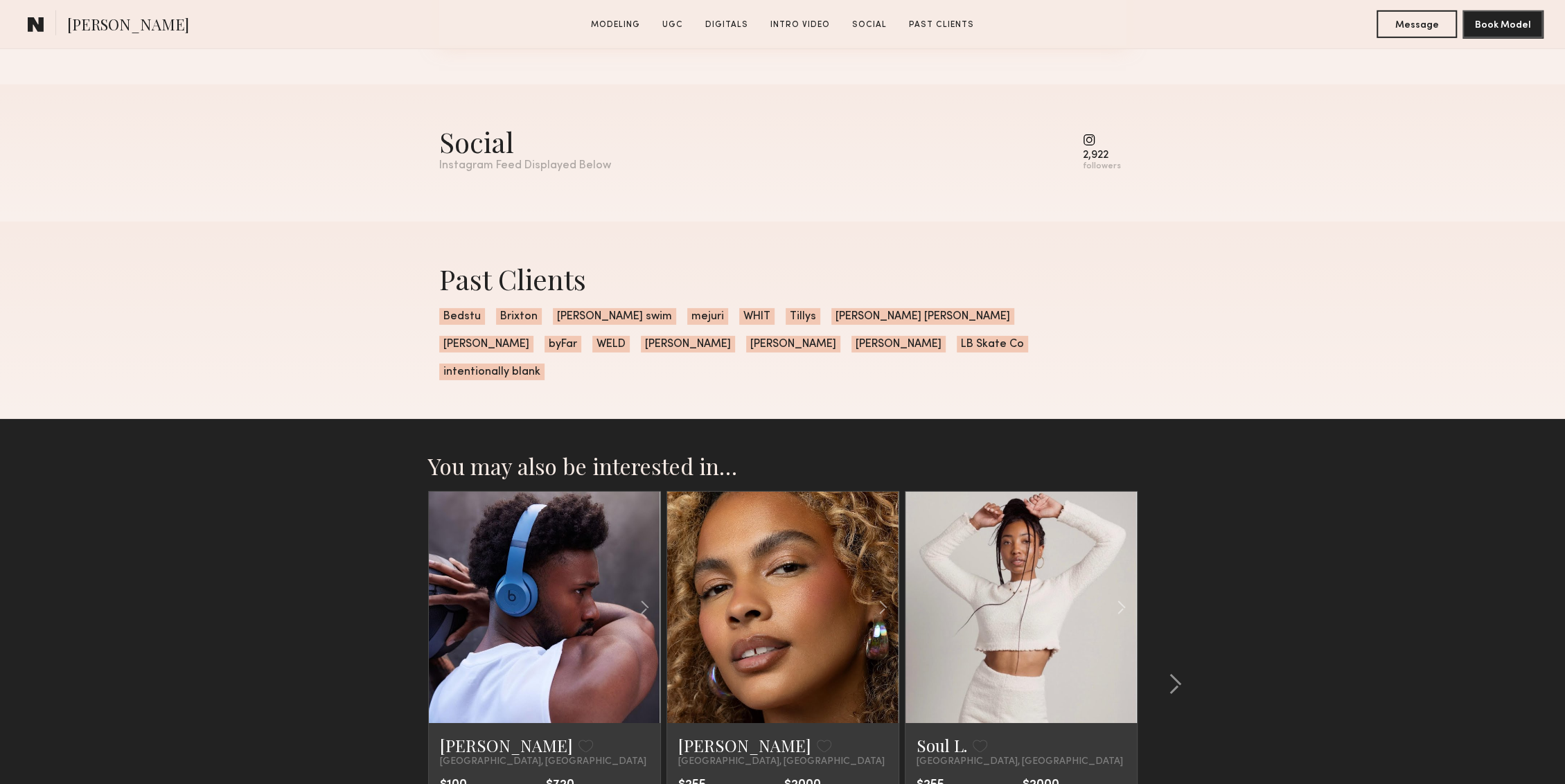
scroll to position [3829, 0]
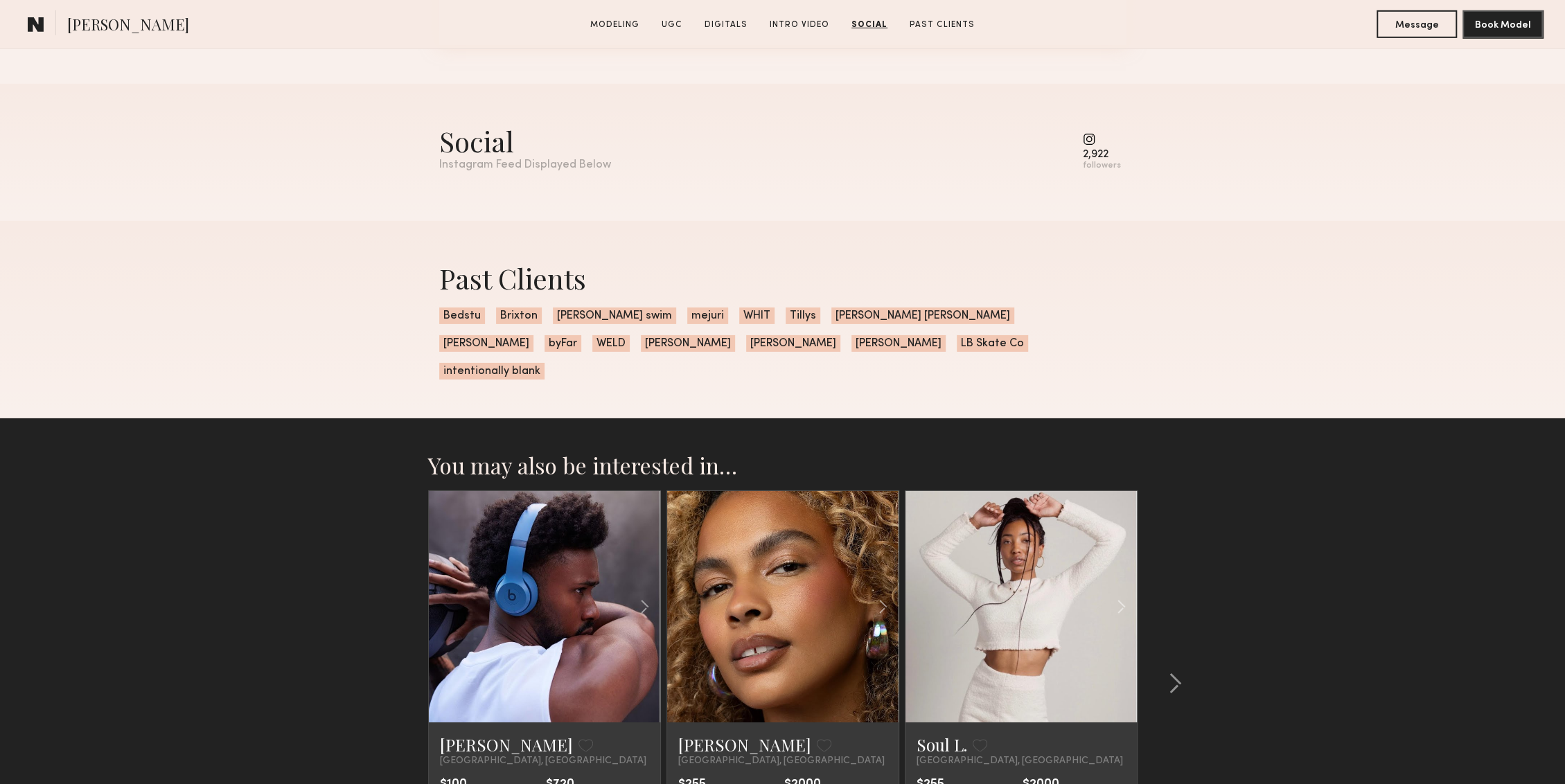
click at [1091, 136] on common-icon at bounding box center [1101, 139] width 38 height 13
click at [1098, 157] on div "2,922" at bounding box center [1101, 154] width 38 height 10
click at [1102, 167] on div "followers" at bounding box center [1101, 165] width 38 height 10
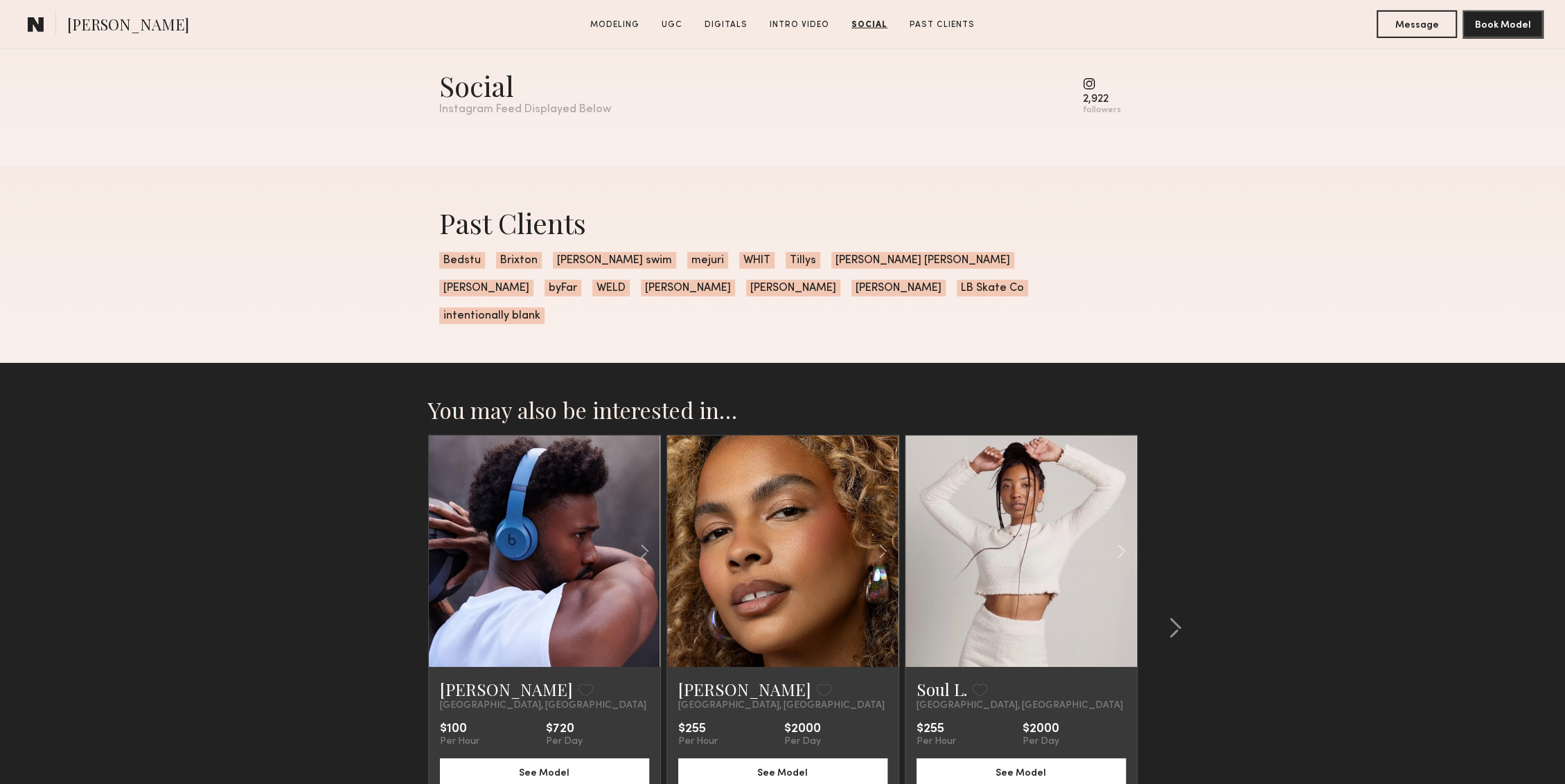
scroll to position [3885, 0]
drag, startPoint x: 1085, startPoint y: 133, endPoint x: 1084, endPoint y: 123, distance: 10.0
click at [1084, 123] on div "Social Instagram Feed Displayed Below 2,922 followers" at bounding box center [782, 96] width 687 height 137
click at [1110, 90] on div "2,922 followers" at bounding box center [1101, 96] width 38 height 38
click at [1110, 87] on common-icon at bounding box center [1101, 83] width 38 height 13
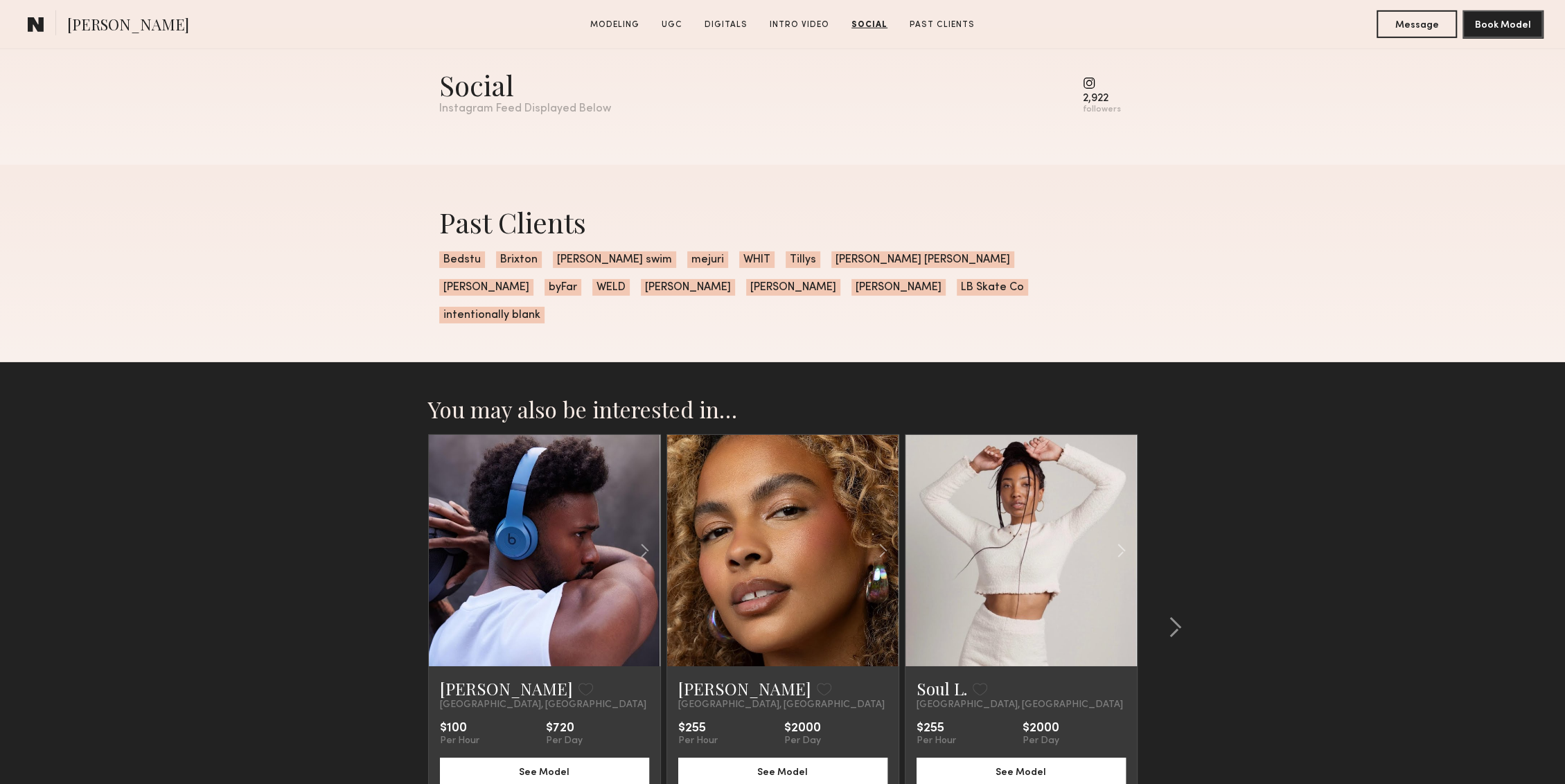
click at [1111, 87] on common-icon at bounding box center [1101, 83] width 38 height 13
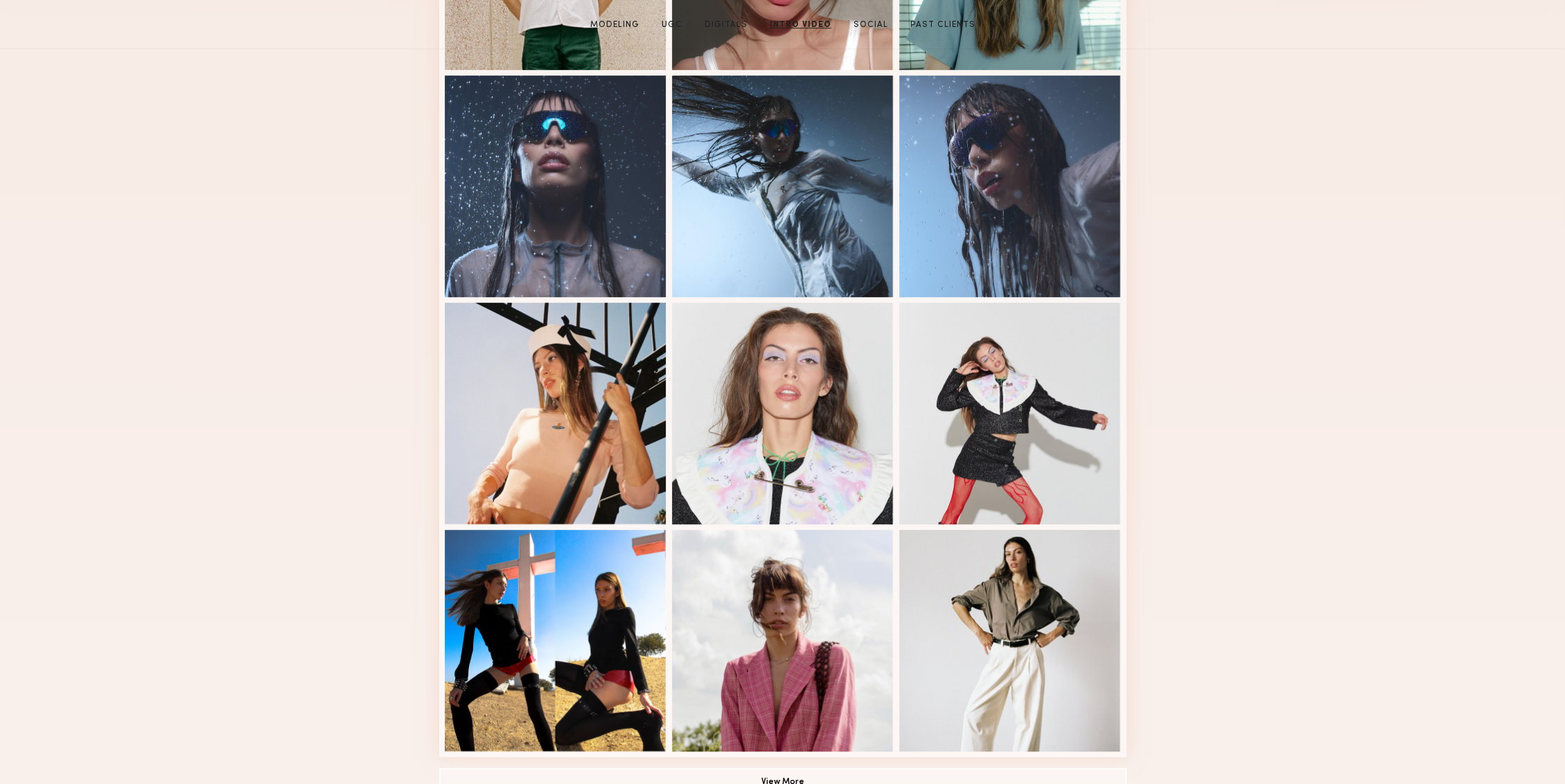
scroll to position [0, 0]
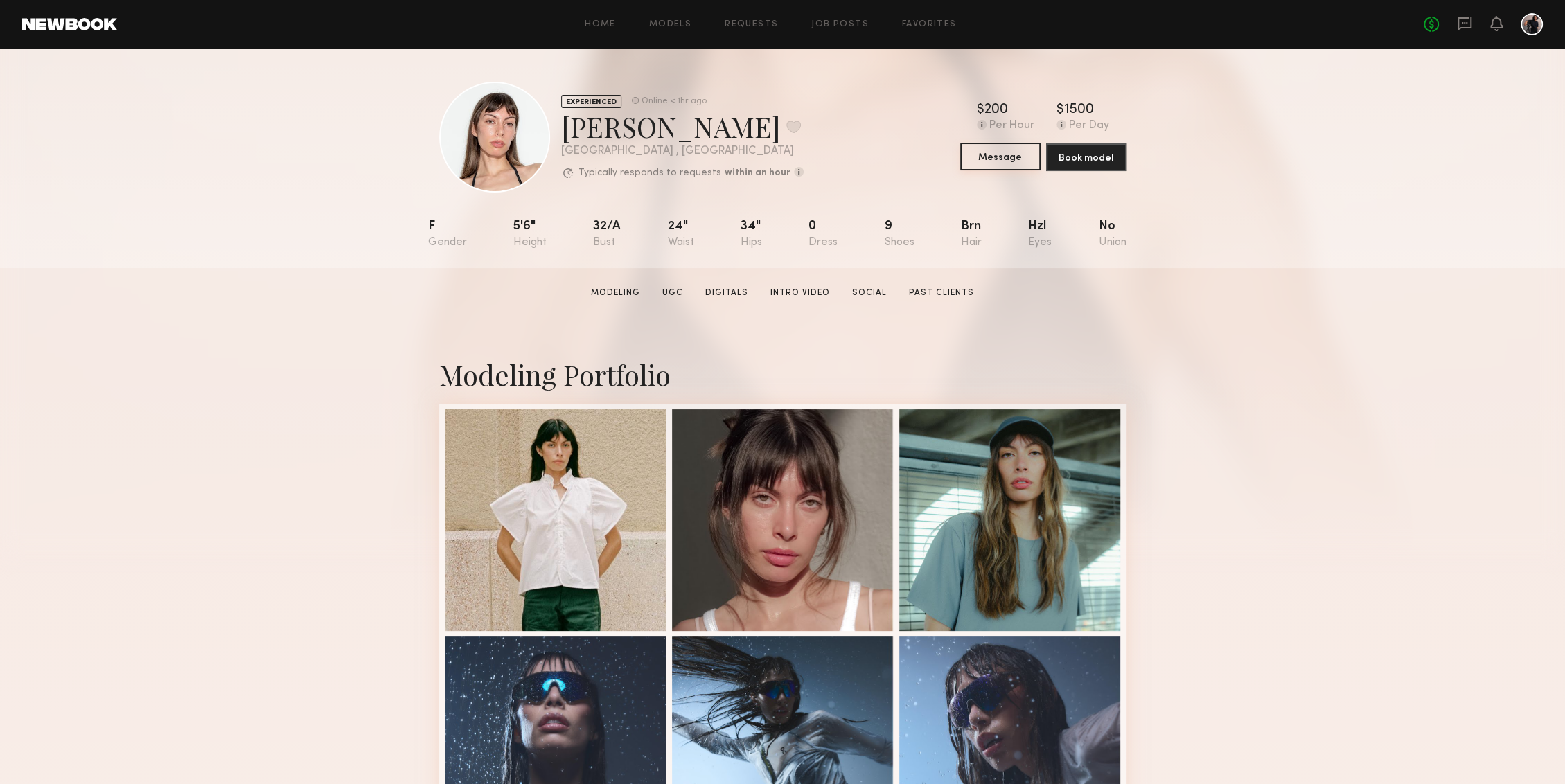
click at [983, 168] on button "Message" at bounding box center [1000, 157] width 80 height 27
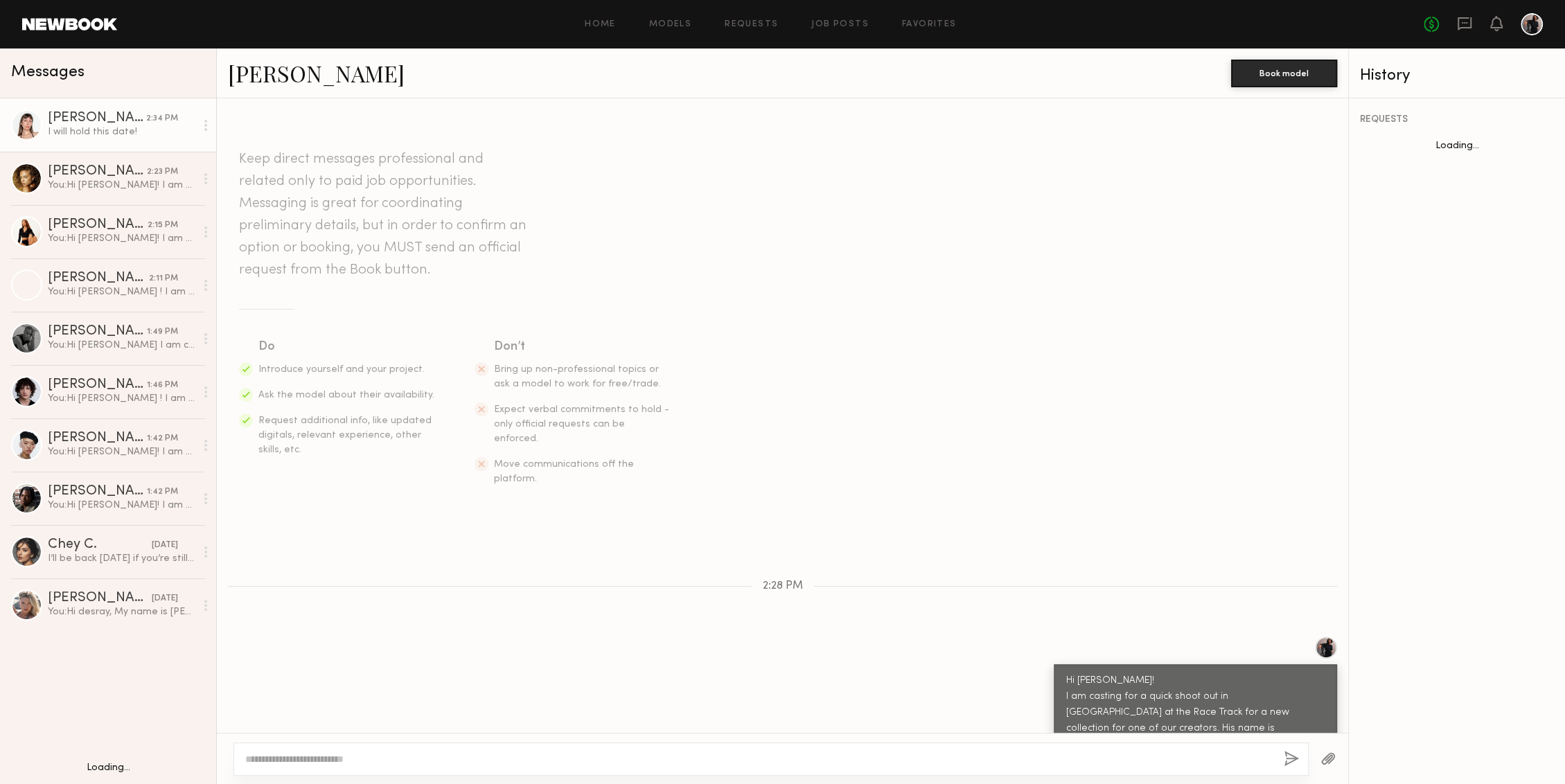
scroll to position [386, 0]
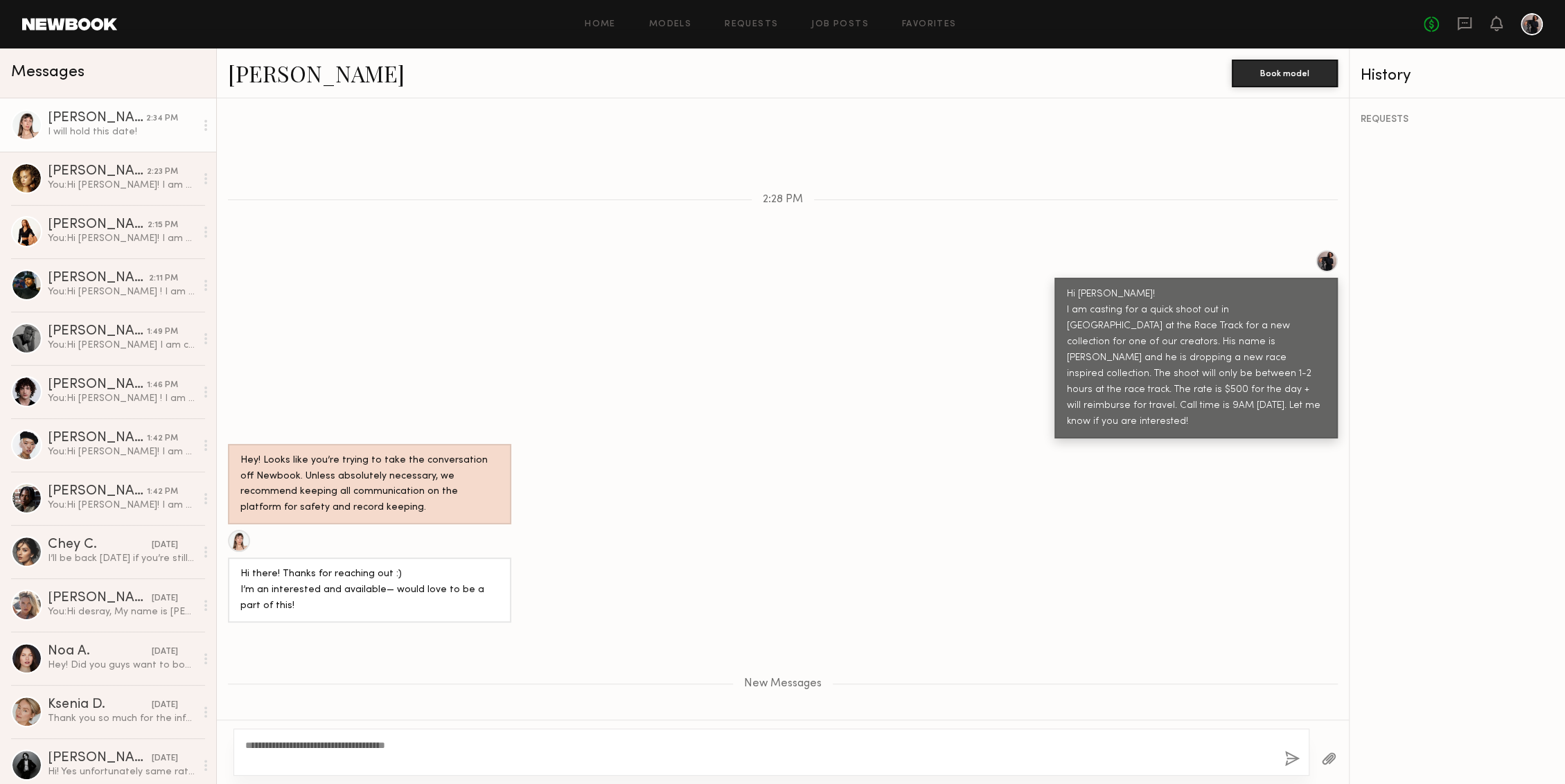
type textarea "**********"
click at [1292, 755] on button "button" at bounding box center [1292, 759] width 15 height 17
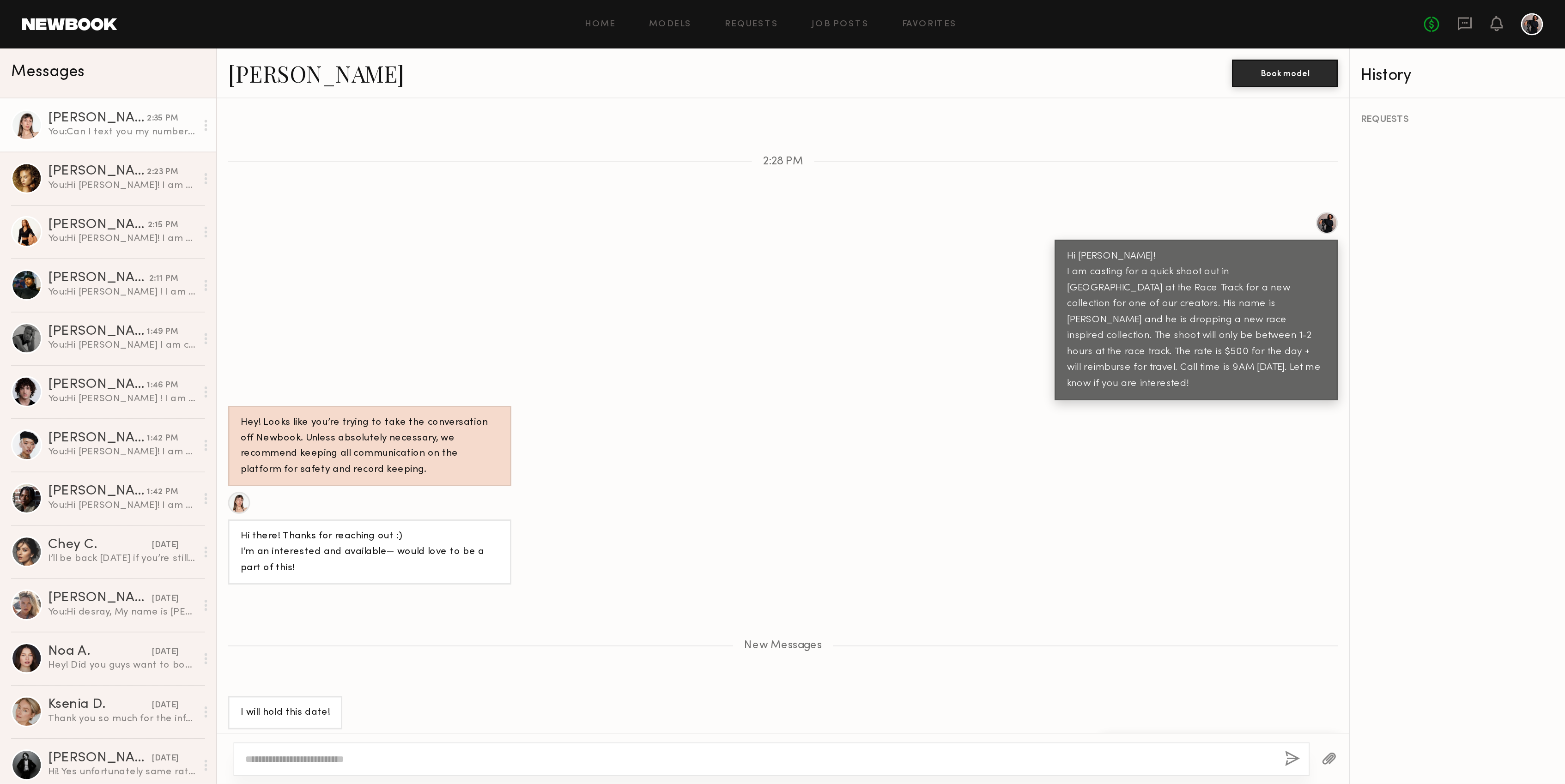
scroll to position [341, 0]
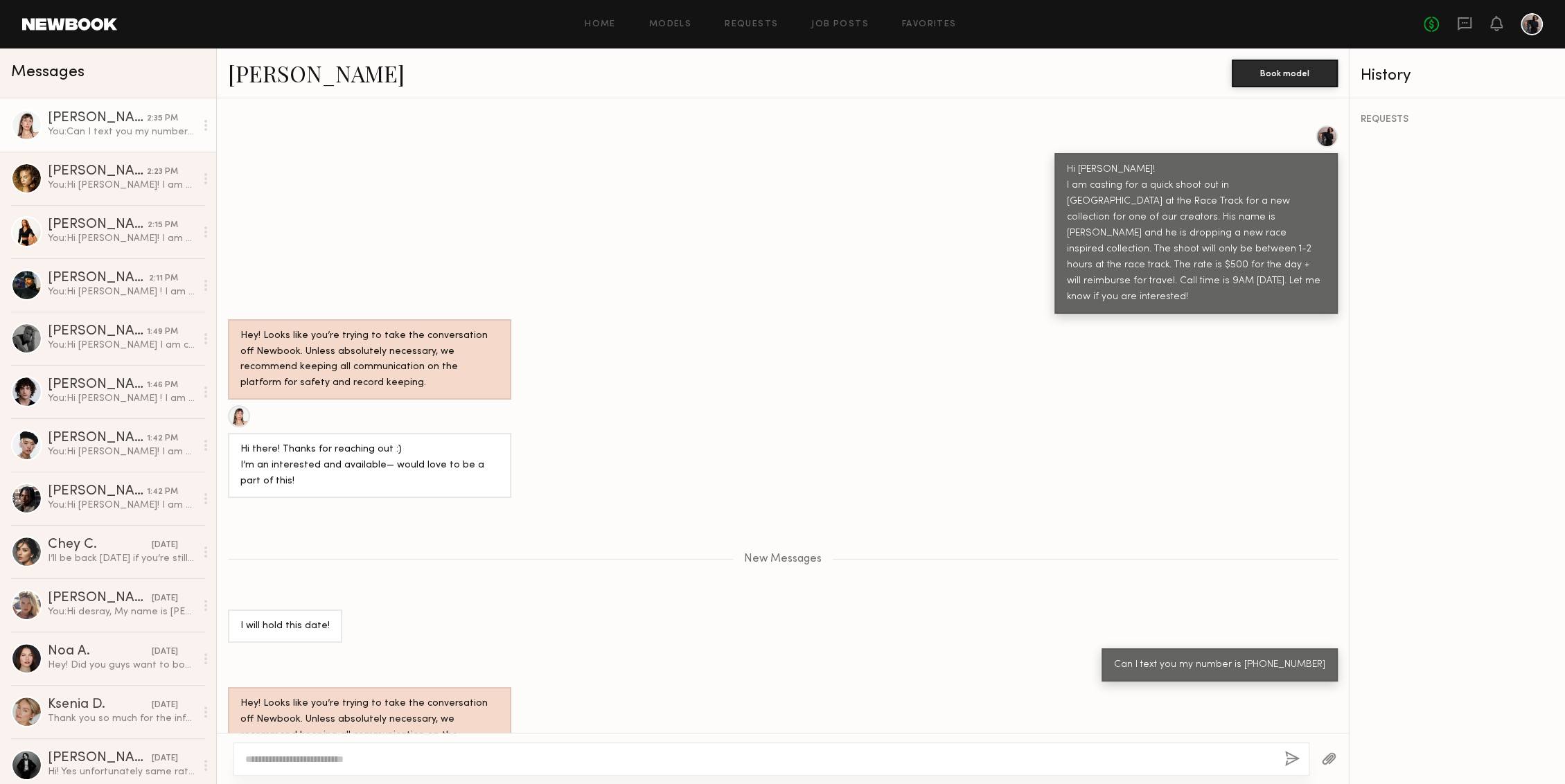
click at [296, 66] on link "[PERSON_NAME]" at bounding box center [316, 73] width 177 height 30
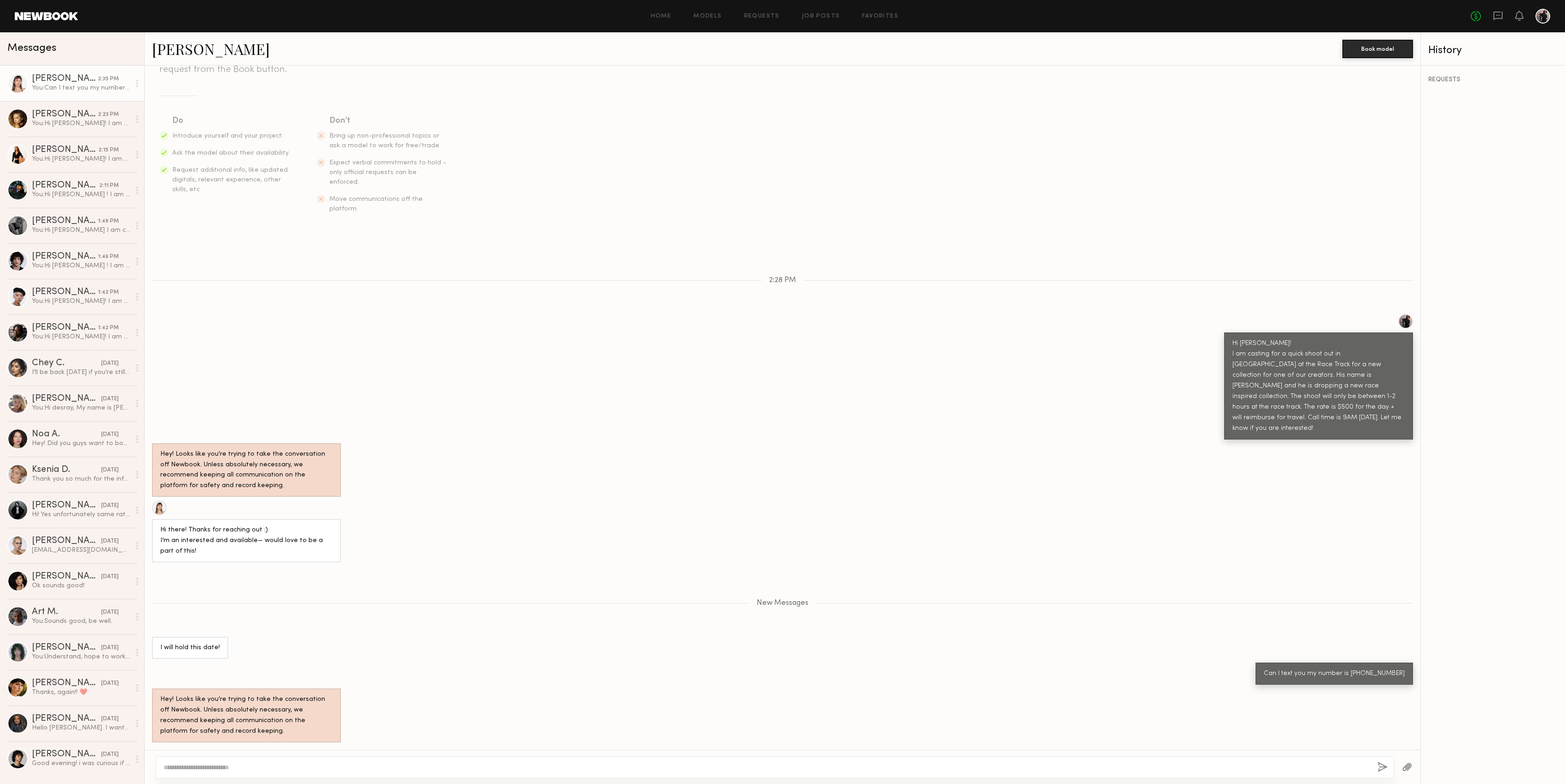
scroll to position [80, 0]
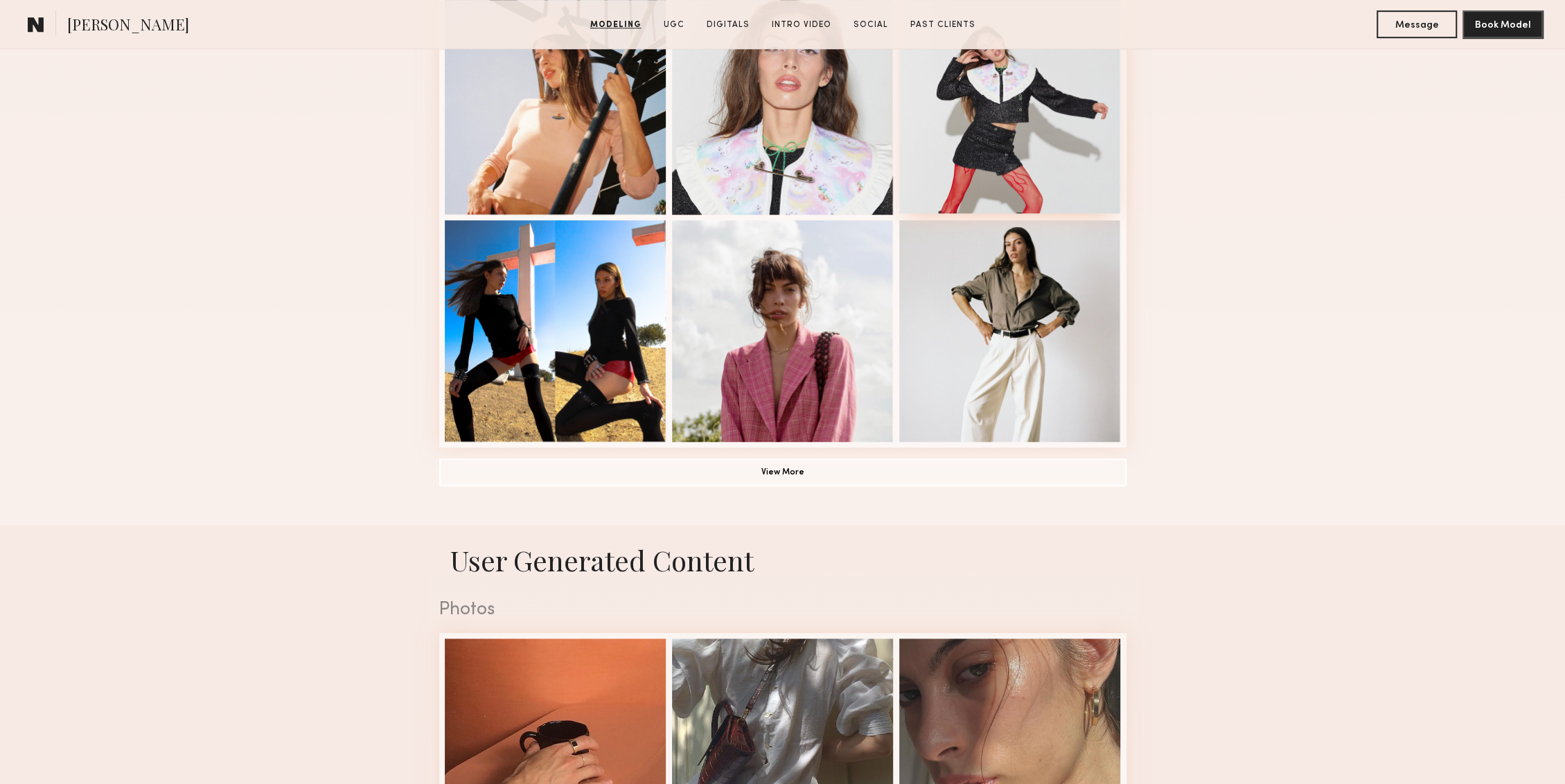
scroll to position [876, 0]
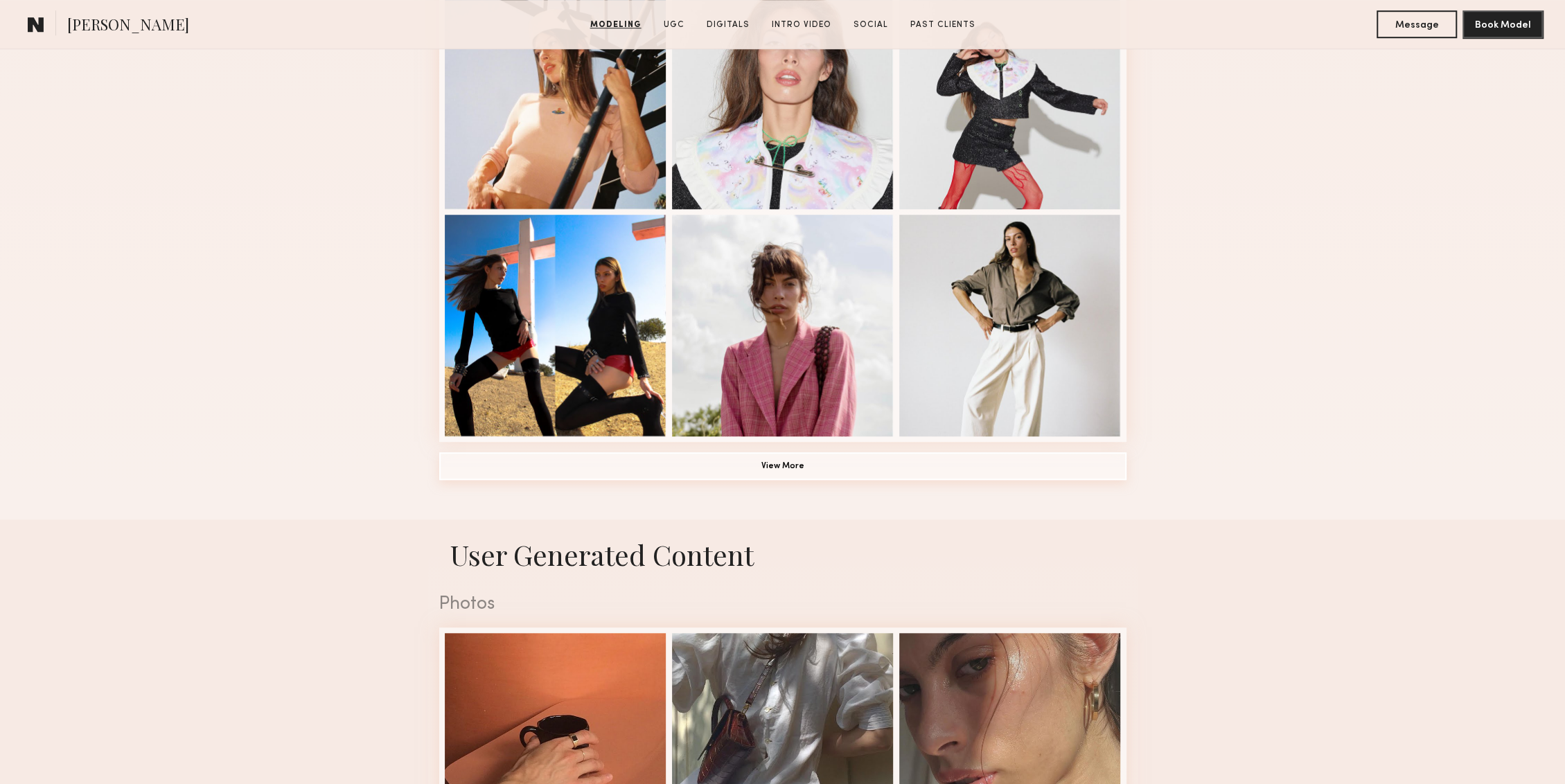
click at [776, 464] on button "View More" at bounding box center [782, 465] width 687 height 27
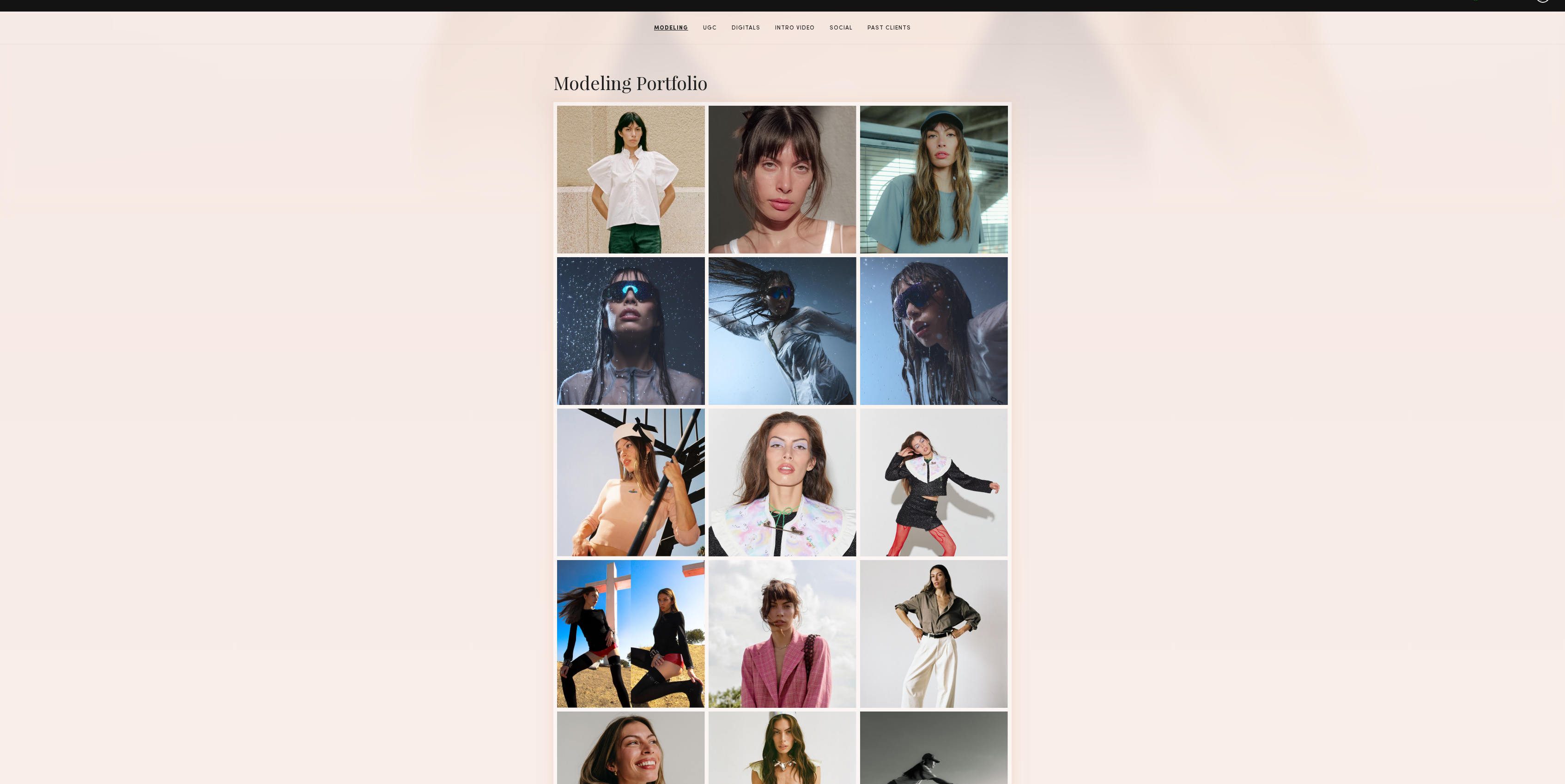
scroll to position [0, 0]
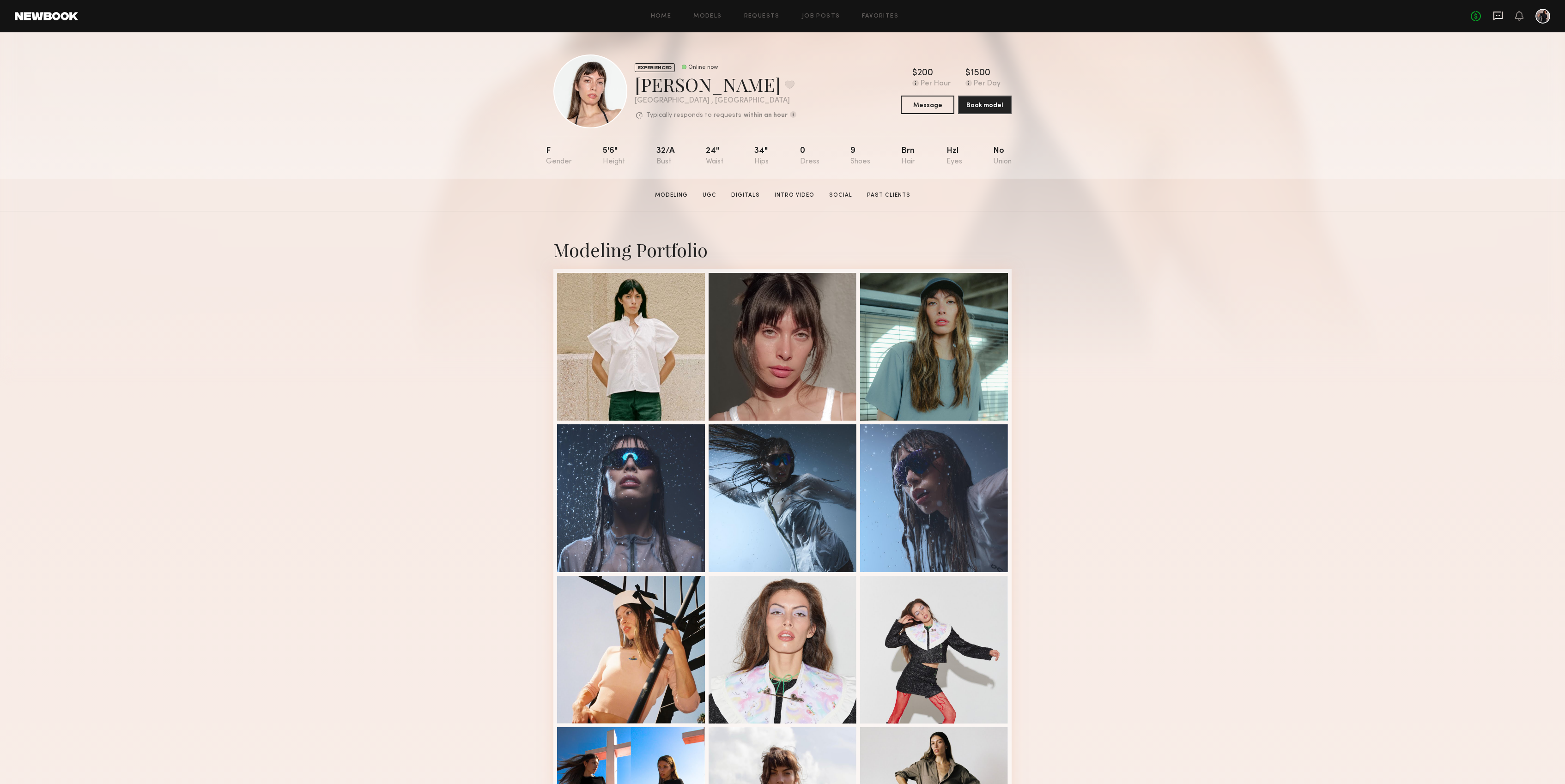
click at [1043, 18] on icon at bounding box center [1498, 16] width 9 height 9
